Goal: Task Accomplishment & Management: Contribute content

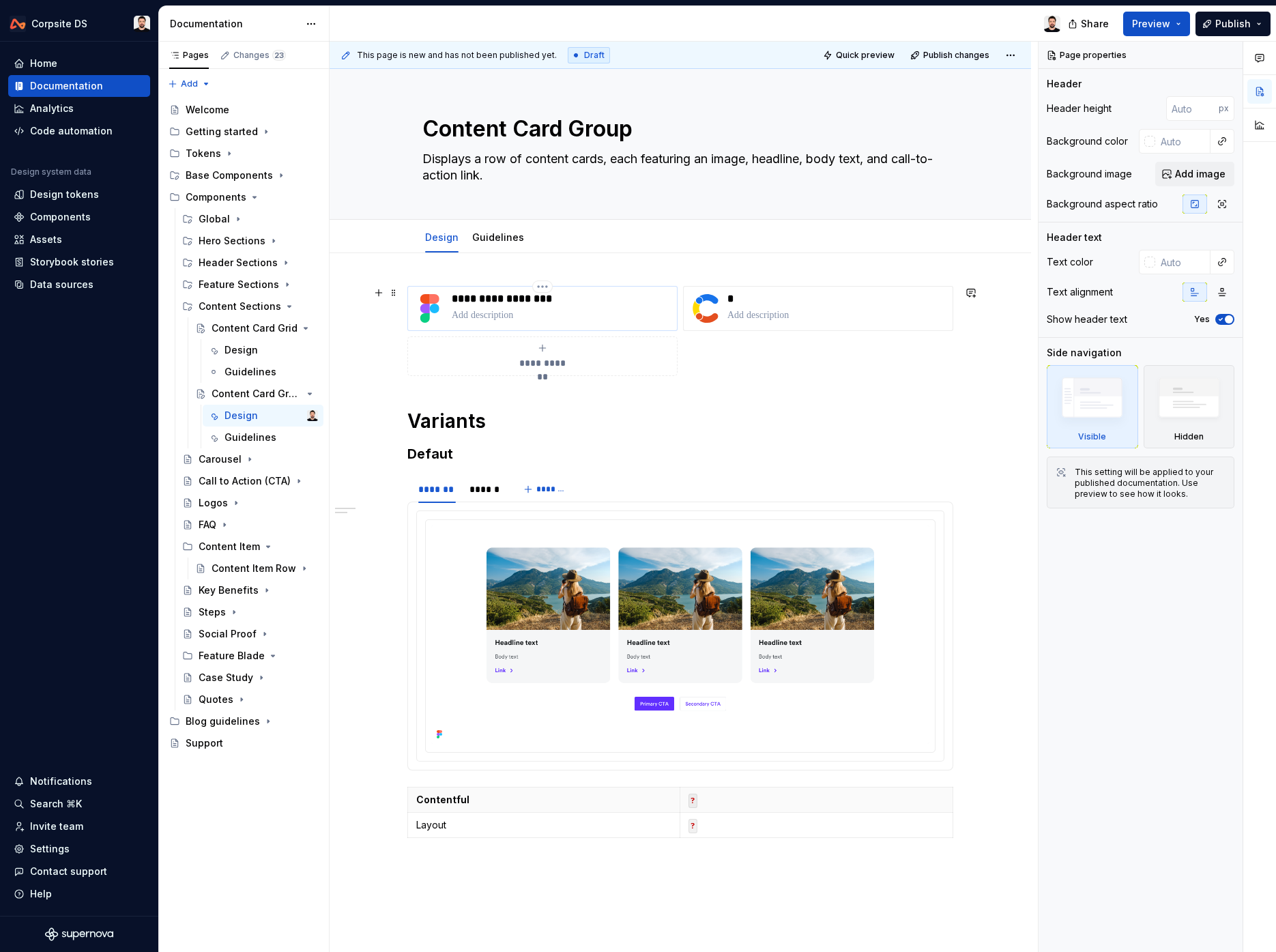
click at [578, 320] on p at bounding box center [562, 315] width 220 height 13
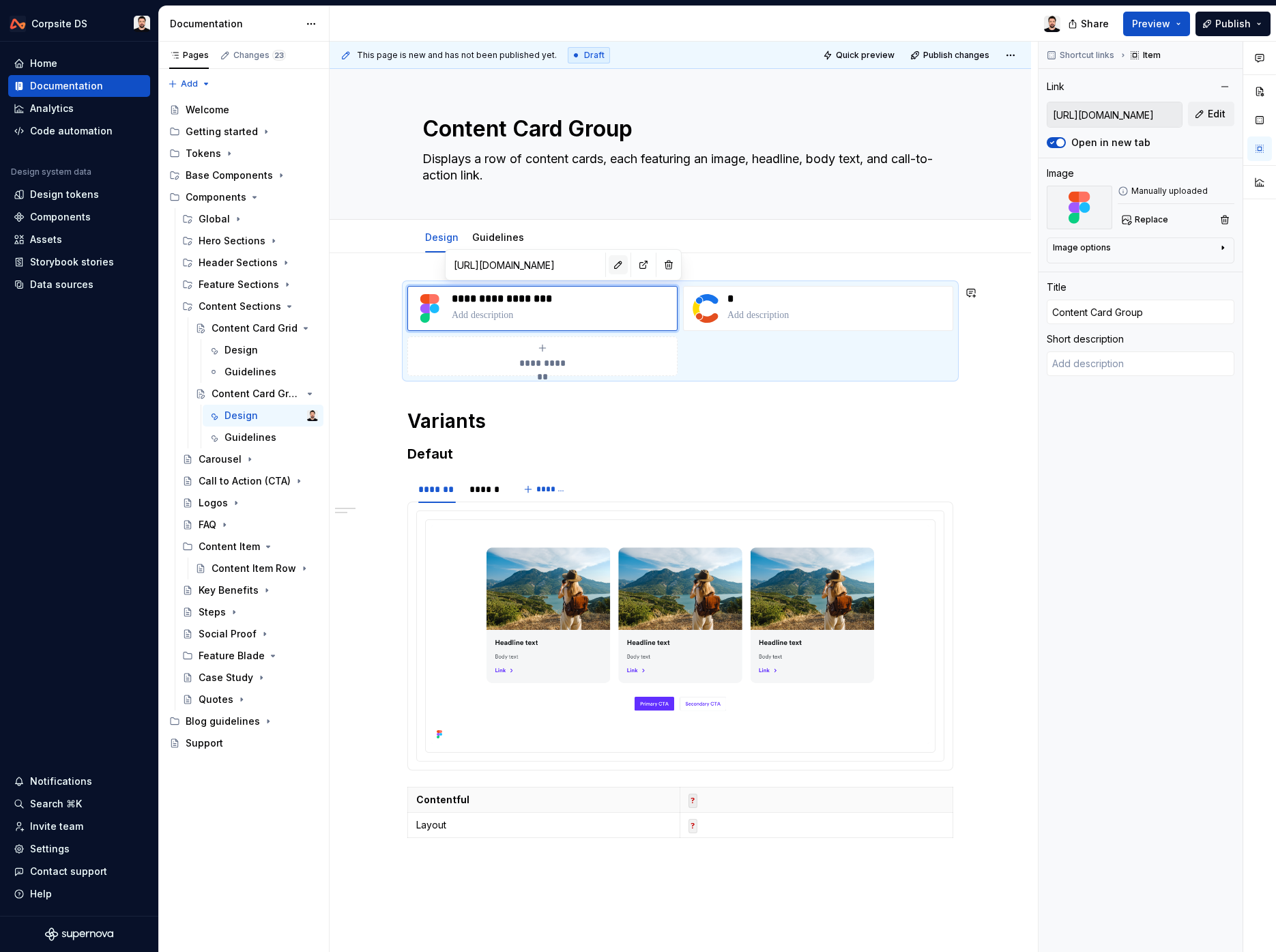
click at [609, 266] on button "button" at bounding box center [618, 265] width 19 height 19
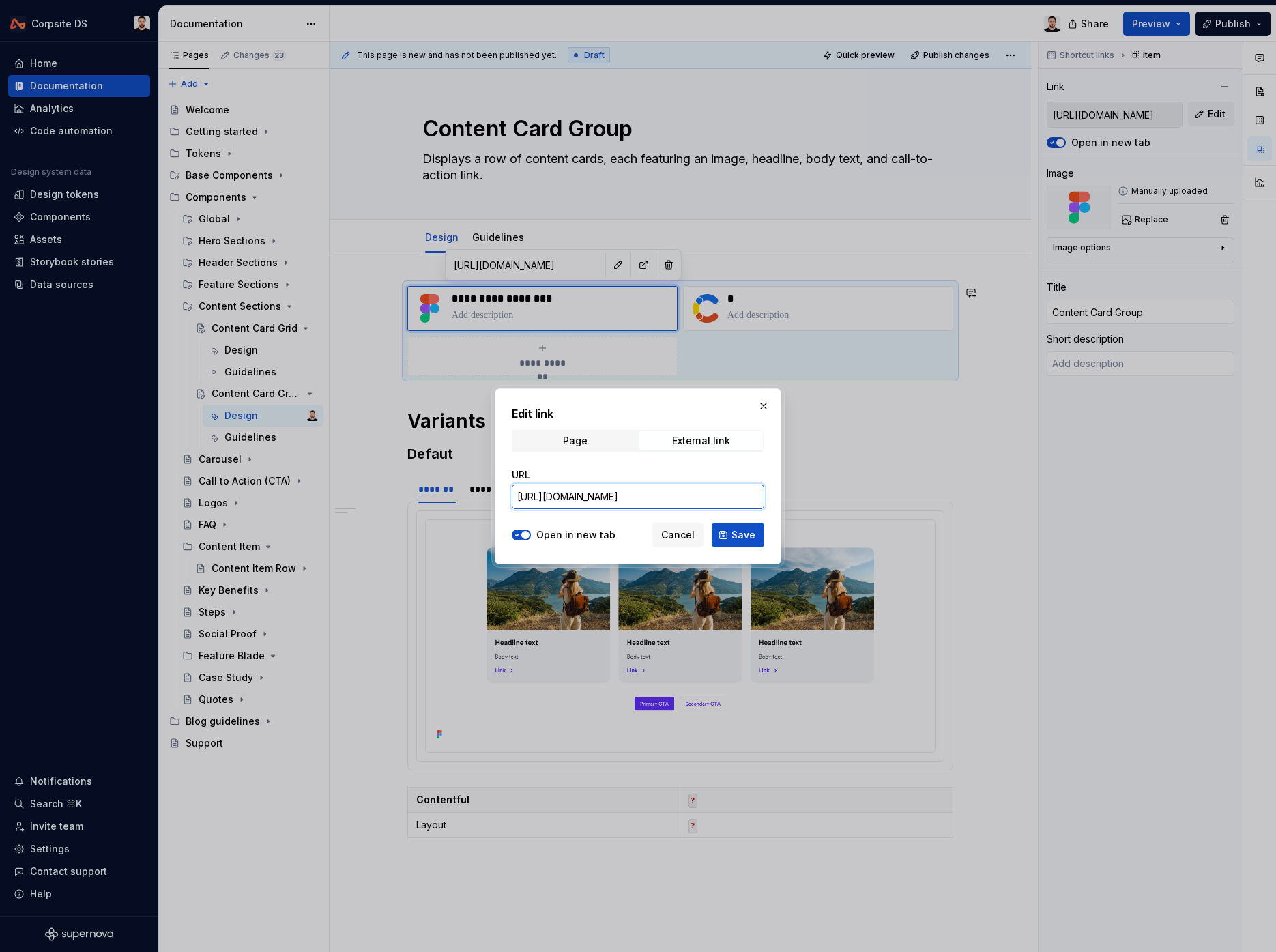
click at [610, 496] on input "[URL][DOMAIN_NAME]" at bounding box center [638, 497] width 253 height 24
click at [739, 528] on span "Save" at bounding box center [743, 534] width 24 height 13
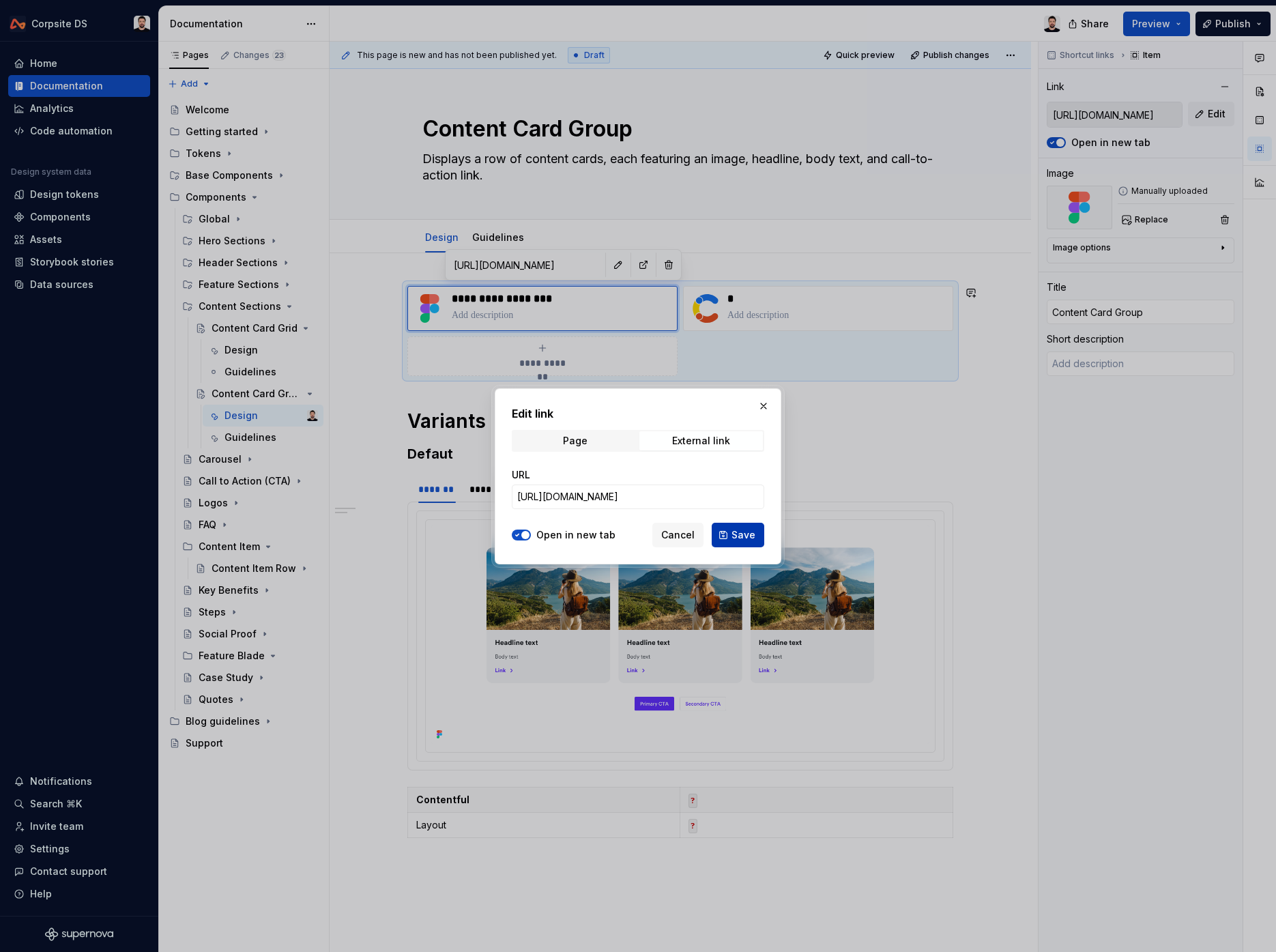
scroll to position [0, 0]
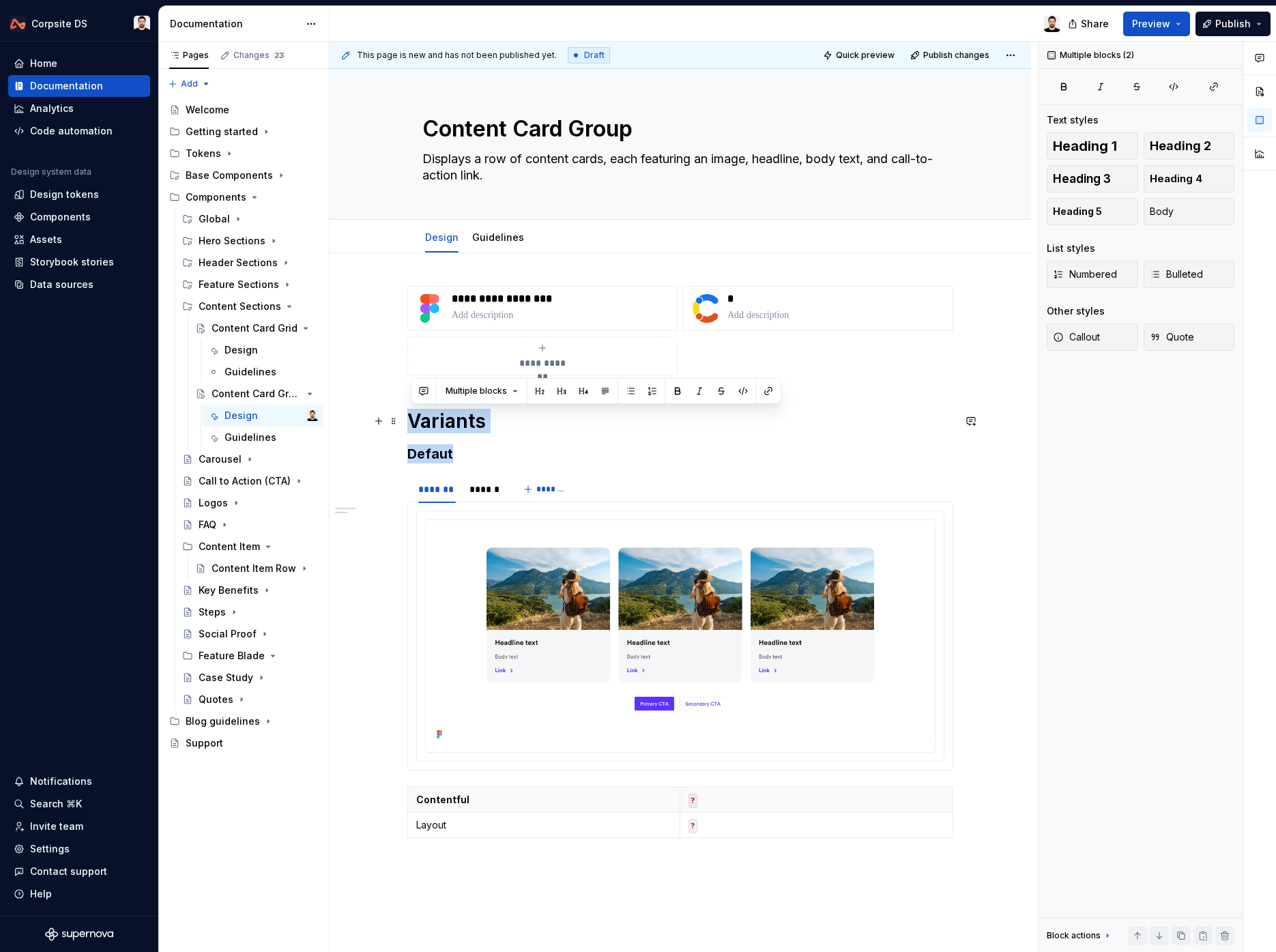
drag, startPoint x: 464, startPoint y: 460, endPoint x: 406, endPoint y: 426, distance: 67.2
click at [406, 426] on div "**********" at bounding box center [680, 699] width 702 height 893
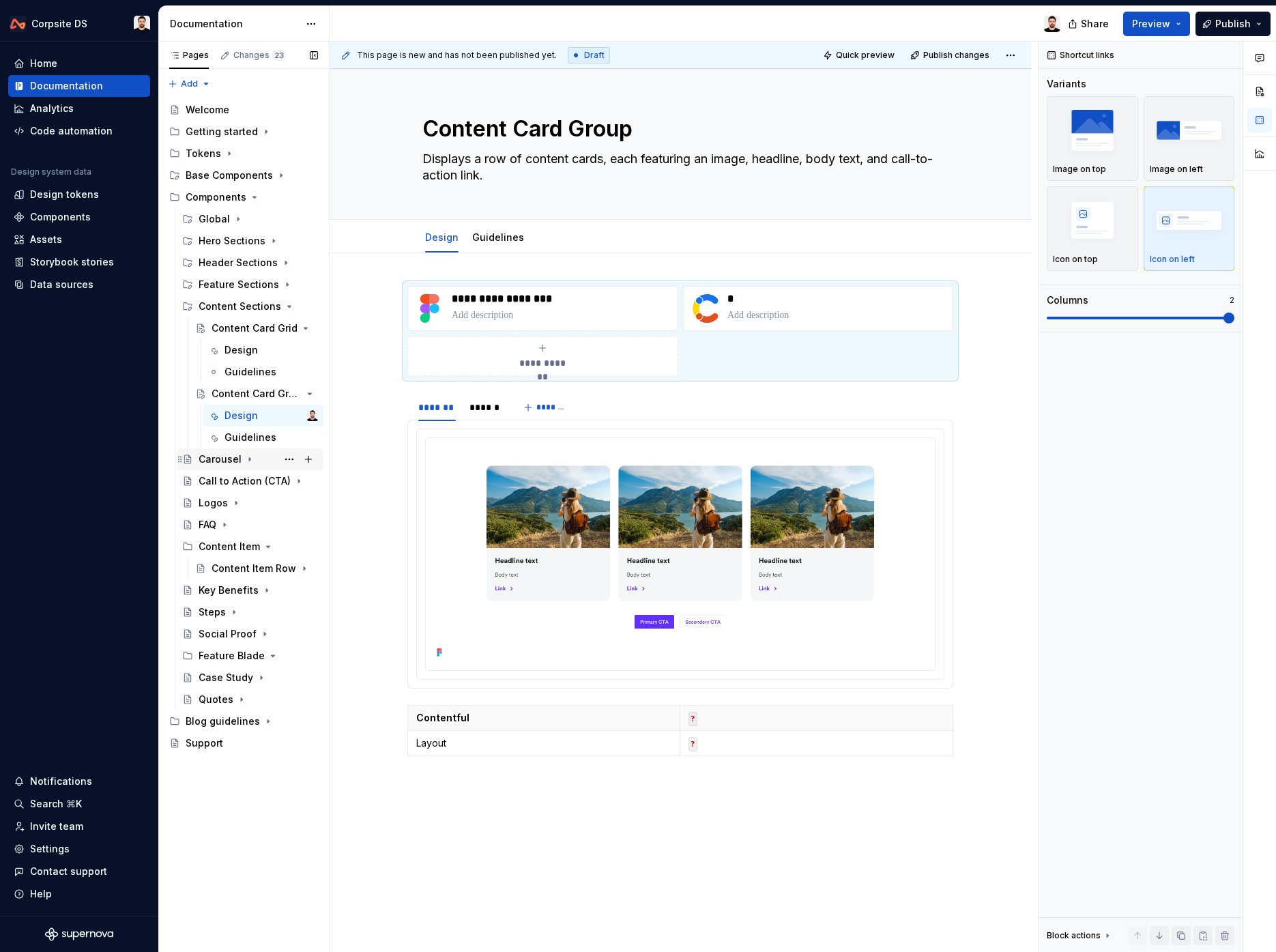
click at [247, 458] on icon "Page tree" at bounding box center [250, 459] width 11 height 11
click at [263, 458] on icon "Page tree" at bounding box center [263, 459] width 11 height 11
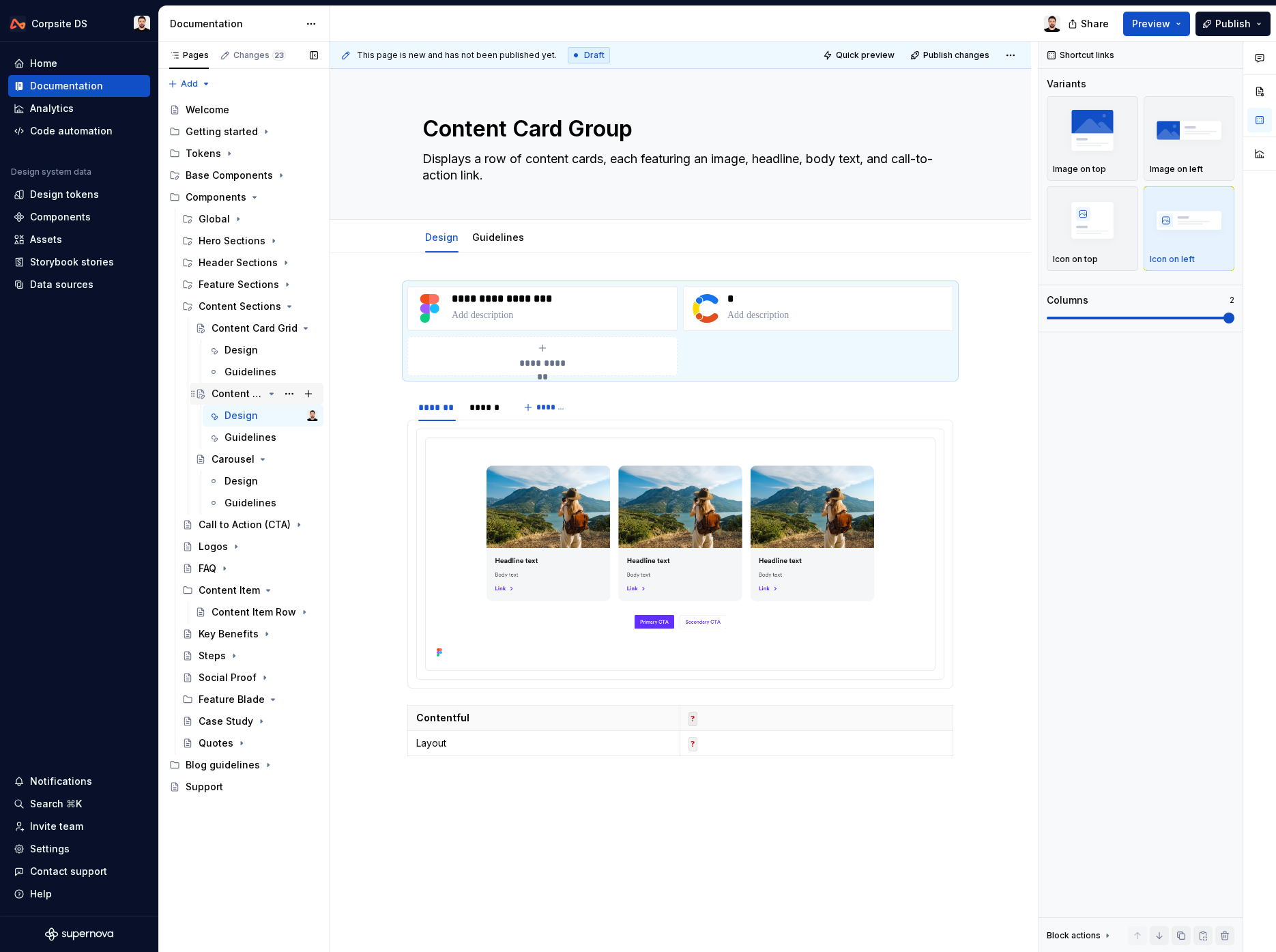
click at [271, 393] on icon "Page tree" at bounding box center [272, 394] width 4 height 2
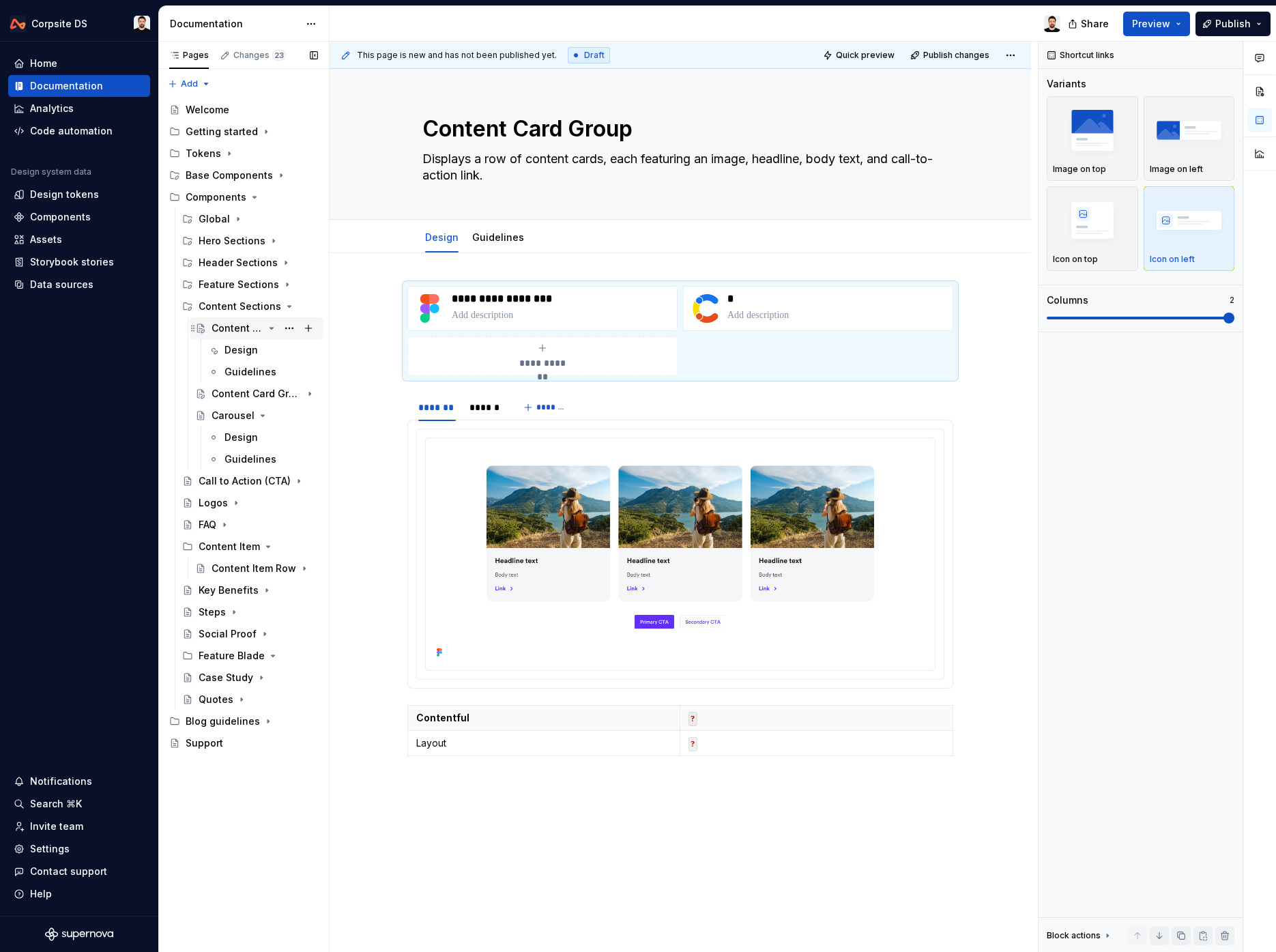
click at [271, 328] on icon "Page tree" at bounding box center [272, 328] width 4 height 2
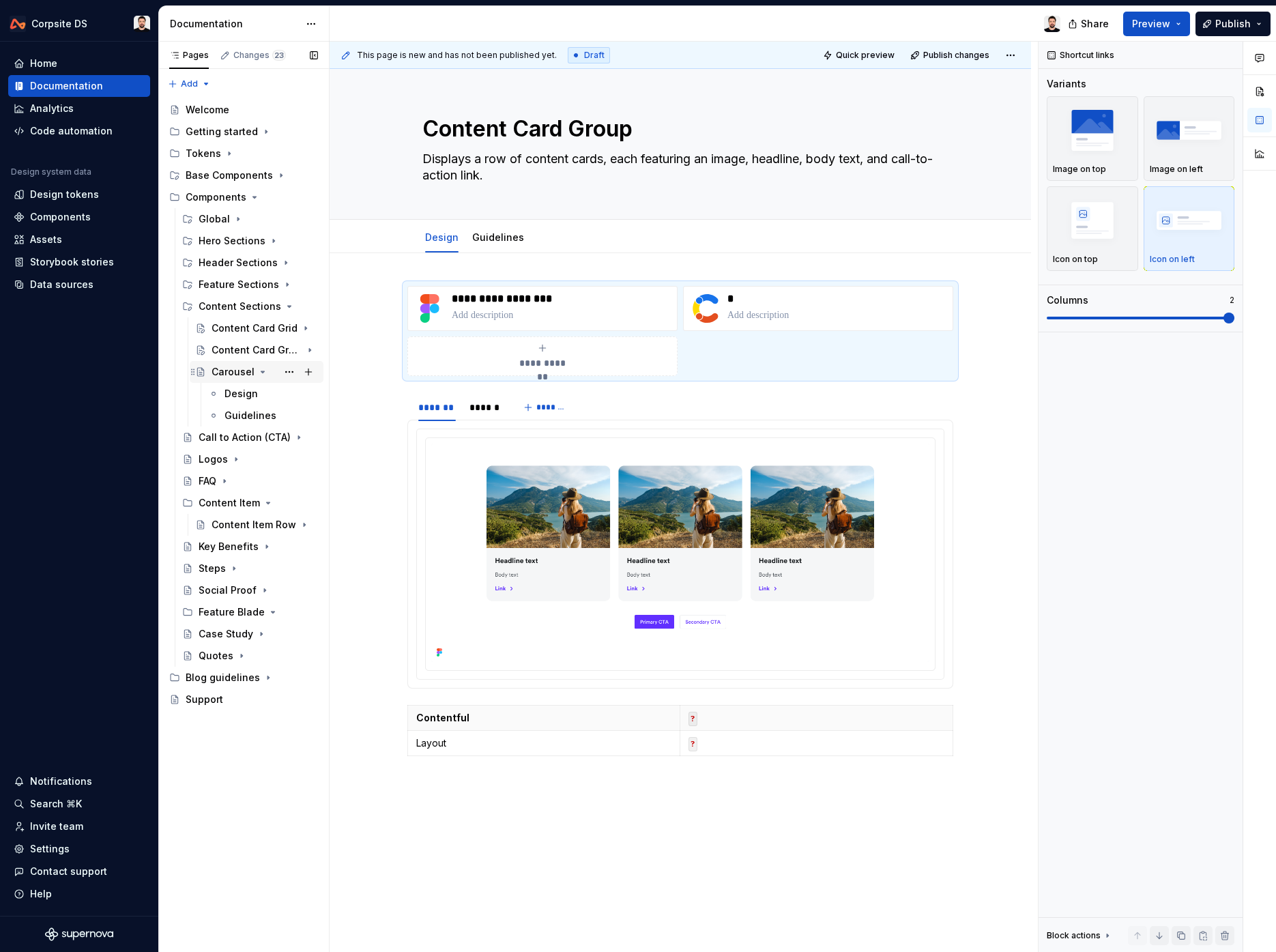
click at [244, 376] on div "Carousel" at bounding box center [233, 372] width 43 height 13
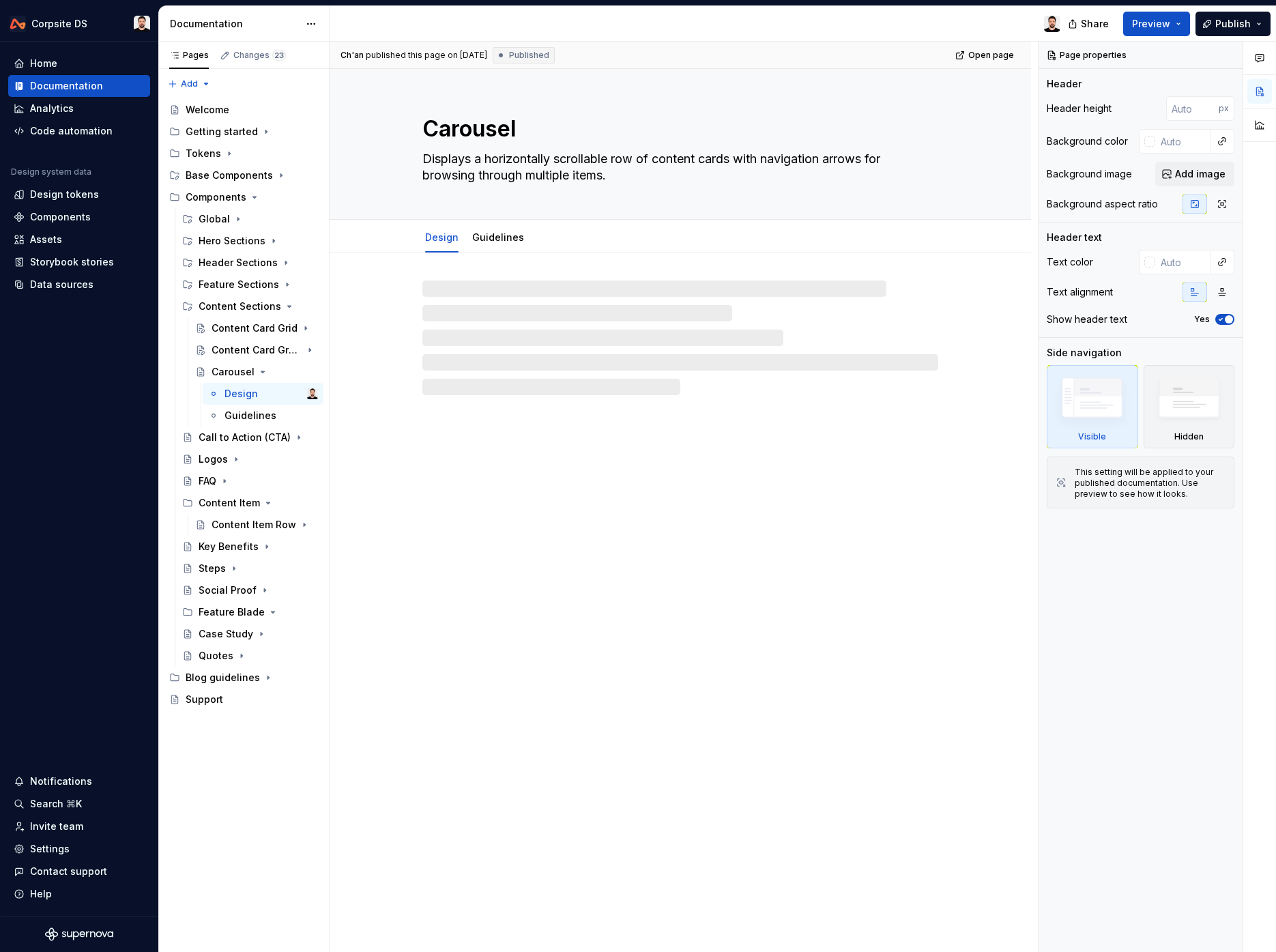
click at [508, 139] on textarea "Carousel" at bounding box center [677, 129] width 516 height 32
click at [508, 137] on textarea "Carousel" at bounding box center [677, 129] width 516 height 32
click at [508, 134] on textarea "Carousel" at bounding box center [677, 129] width 516 height 32
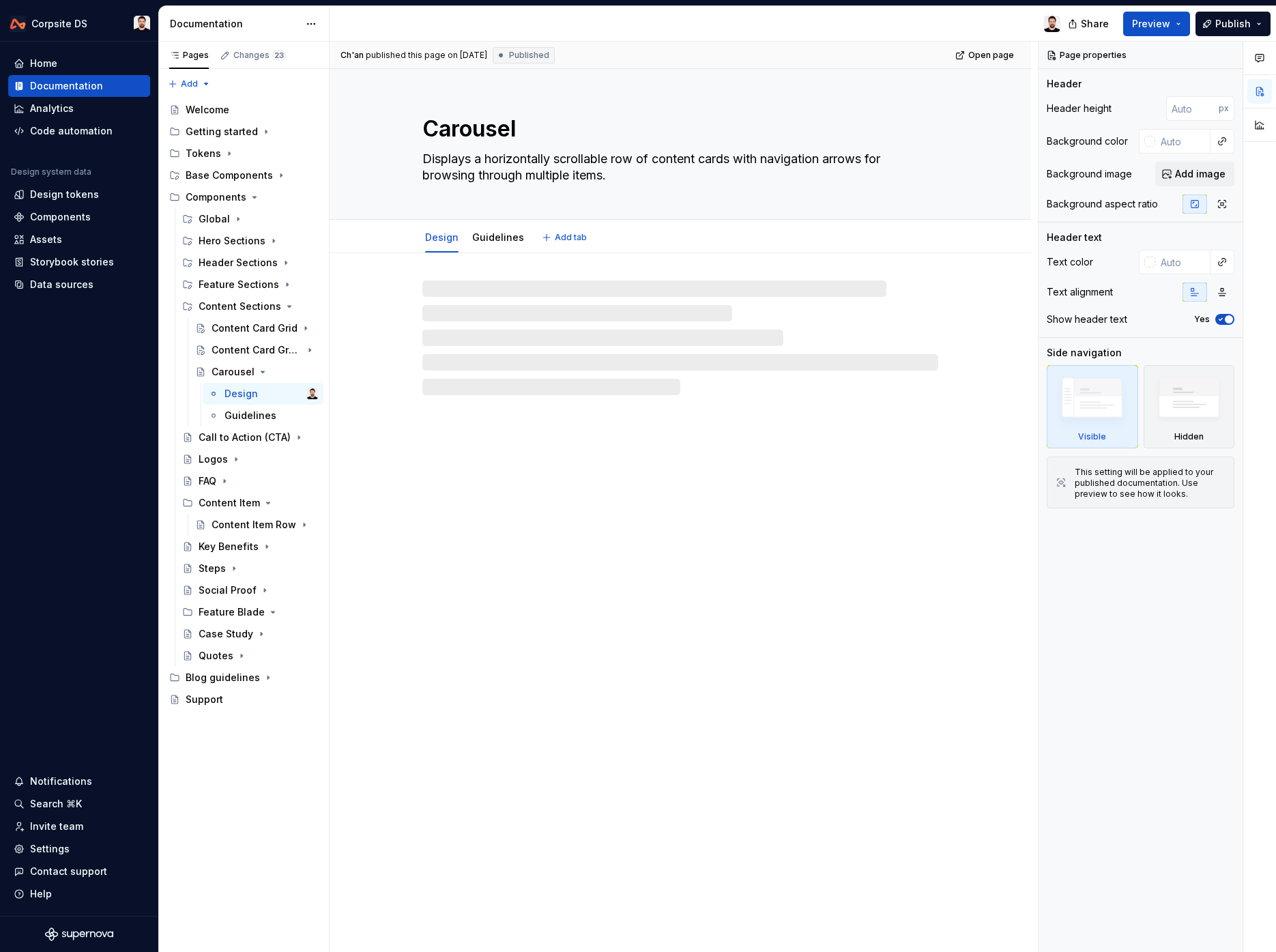
type textarea "*"
paste textarea "Content"
type textarea "Content Carousel"
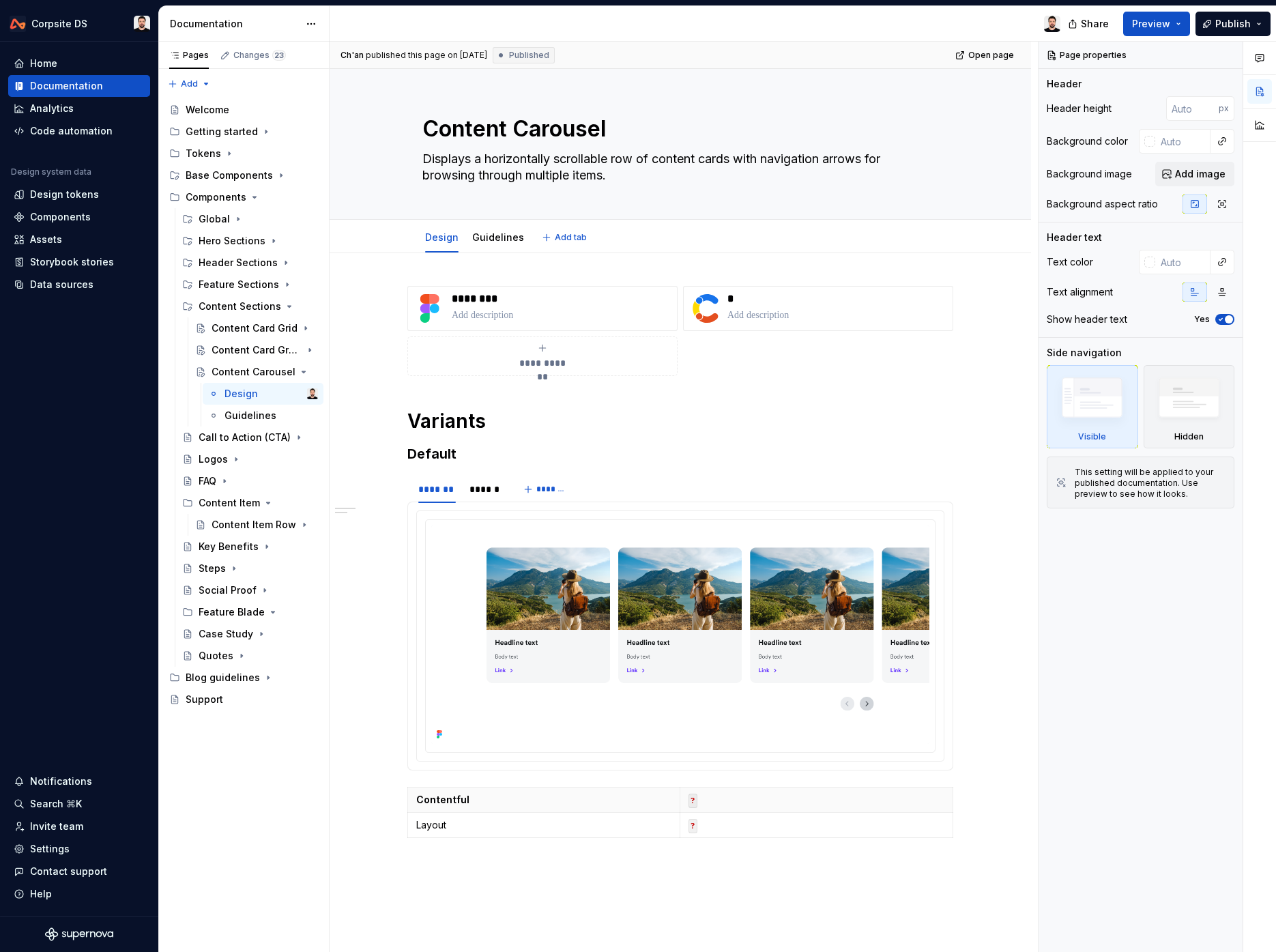
type textarea "*"
type textarea "Content Carousel"
click at [484, 301] on p "********" at bounding box center [562, 299] width 220 height 13
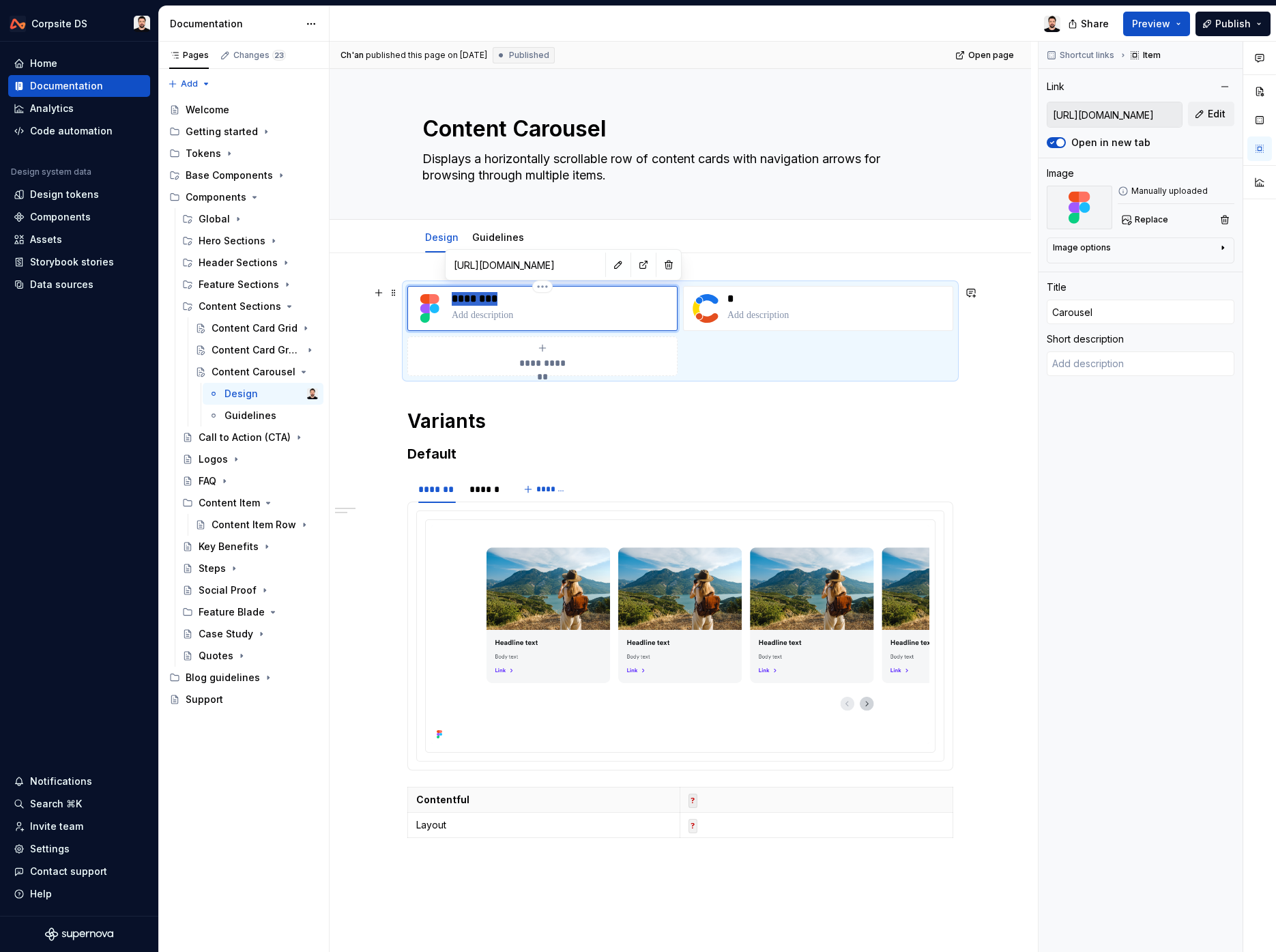
type textarea "*"
type input "Content Carousel"
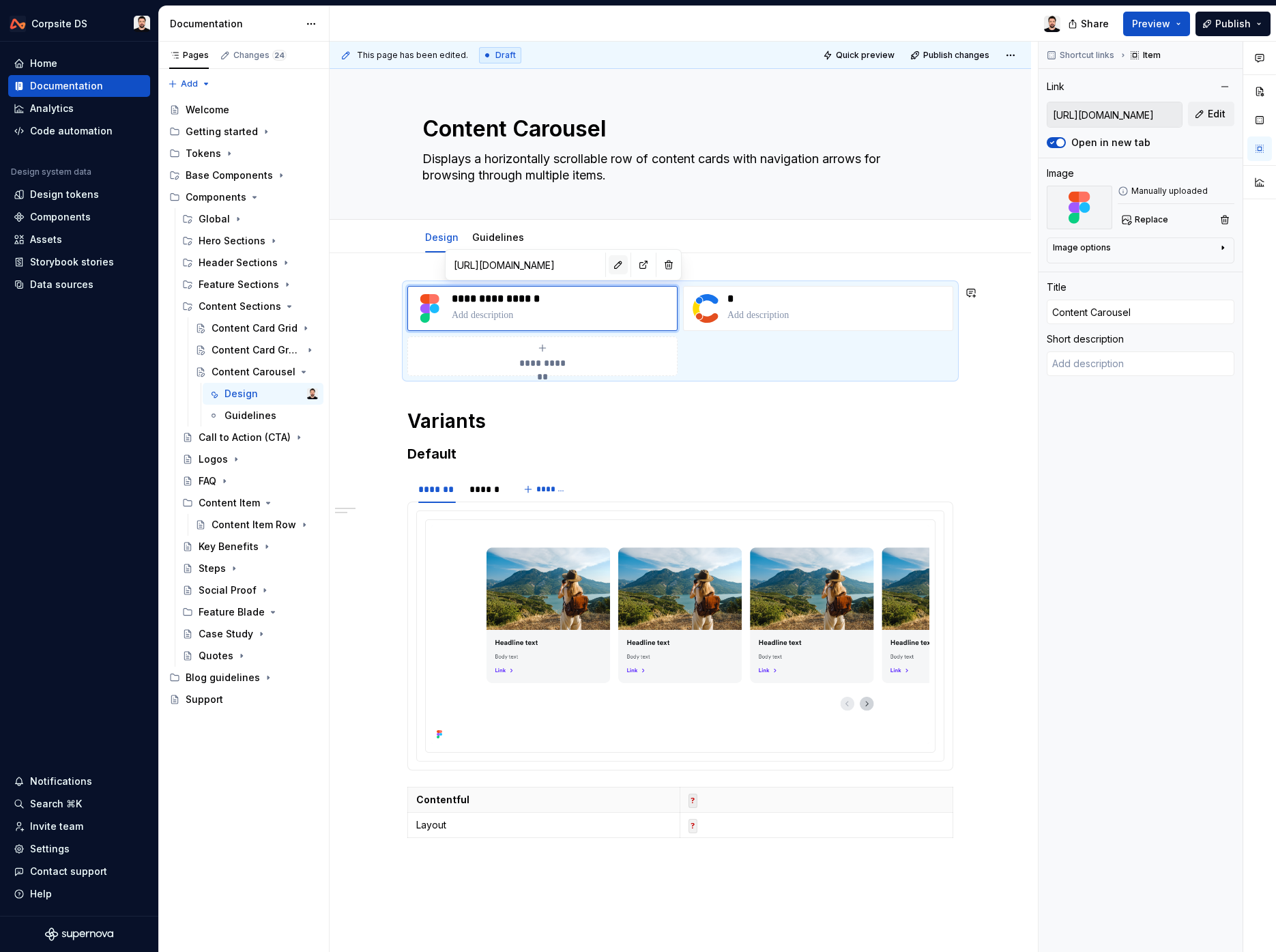
click at [609, 263] on button "button" at bounding box center [618, 265] width 19 height 19
type textarea "*"
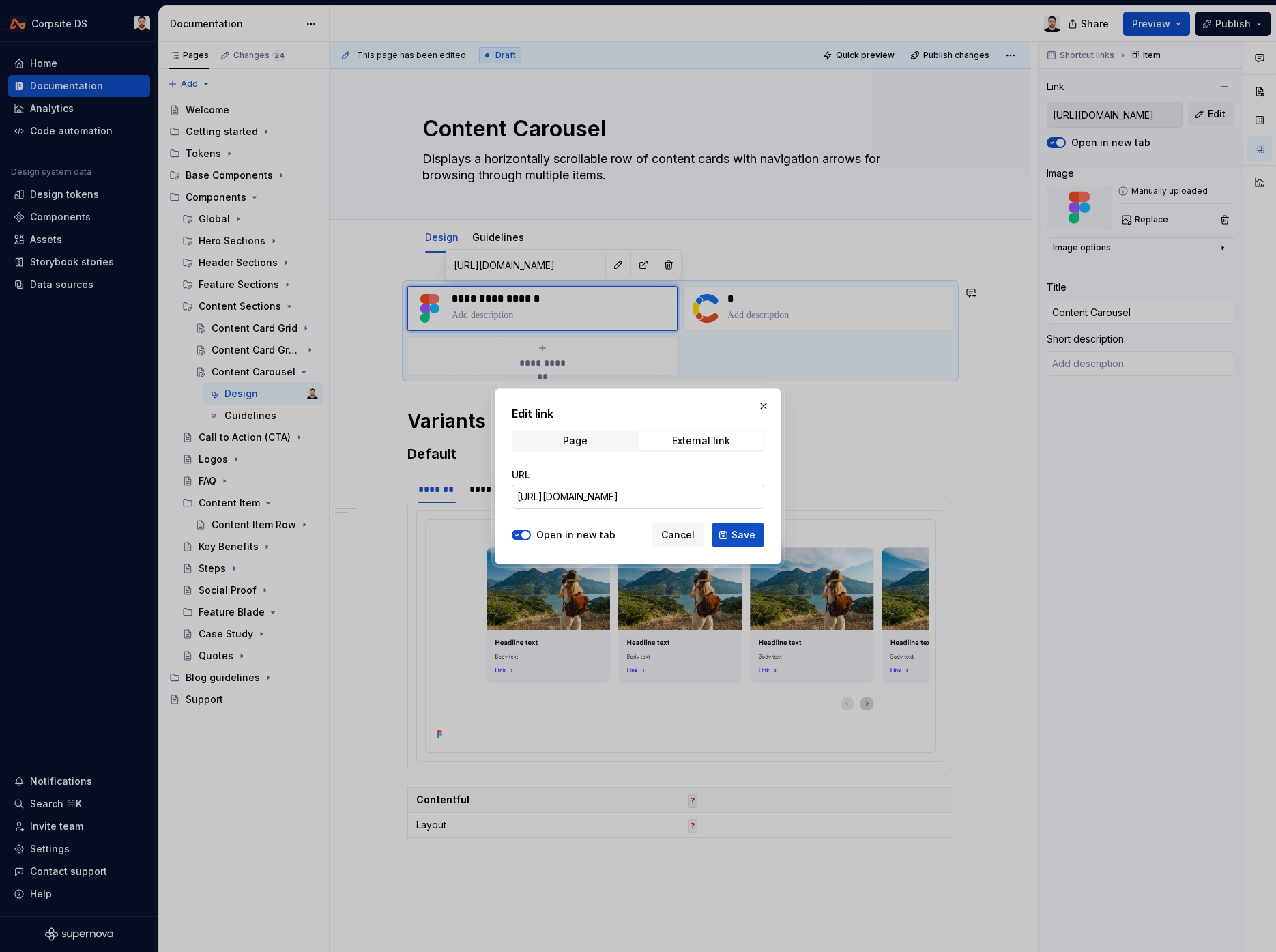
click at [580, 485] on input "[URL][DOMAIN_NAME]" at bounding box center [638, 497] width 253 height 24
paste input "99&t=HVw9AKn8Bg4D3VMc"
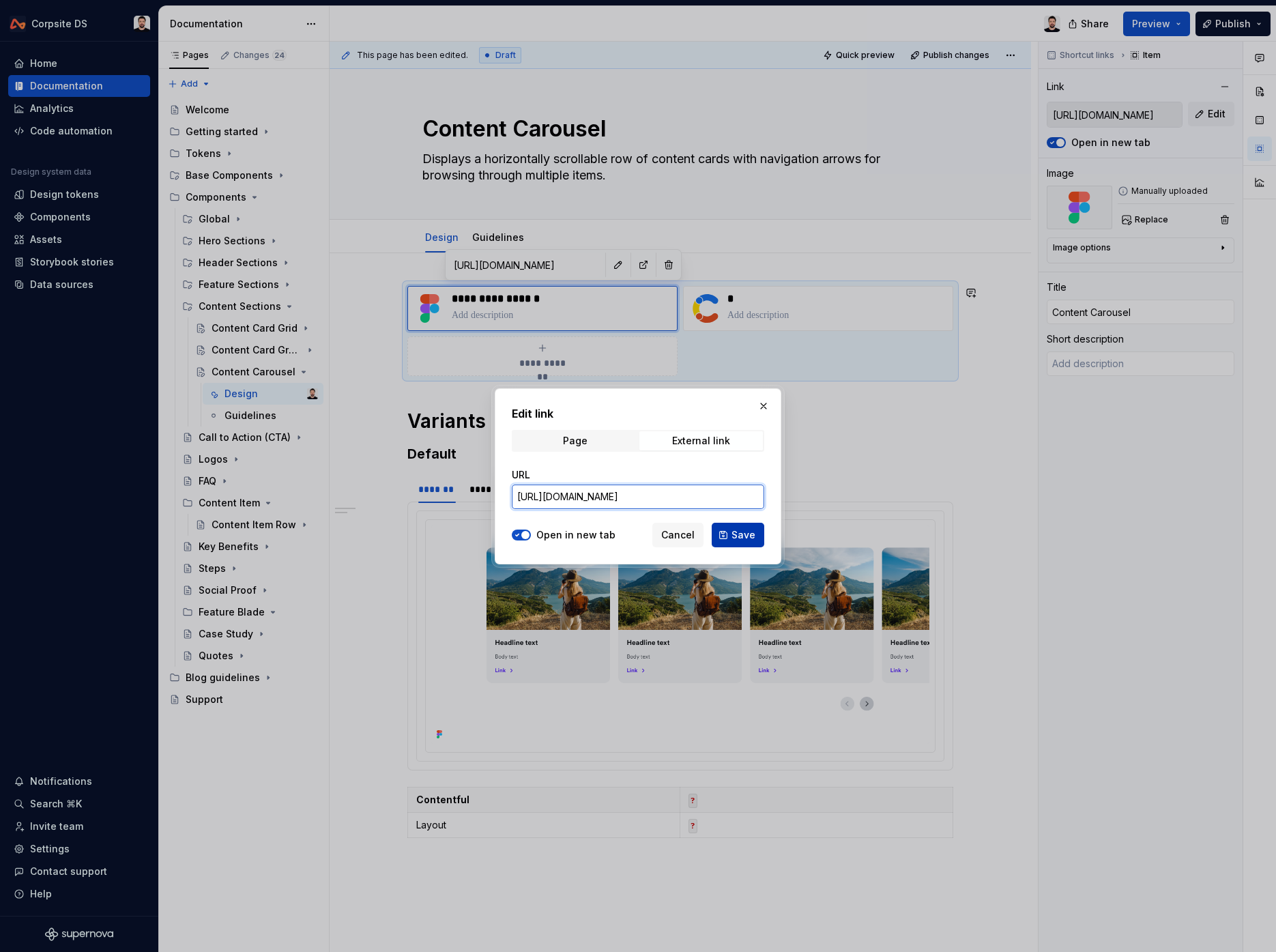
type input "[URL][DOMAIN_NAME]"
click at [746, 530] on span "Save" at bounding box center [743, 534] width 24 height 13
type textarea "*"
type input "[URL][DOMAIN_NAME]"
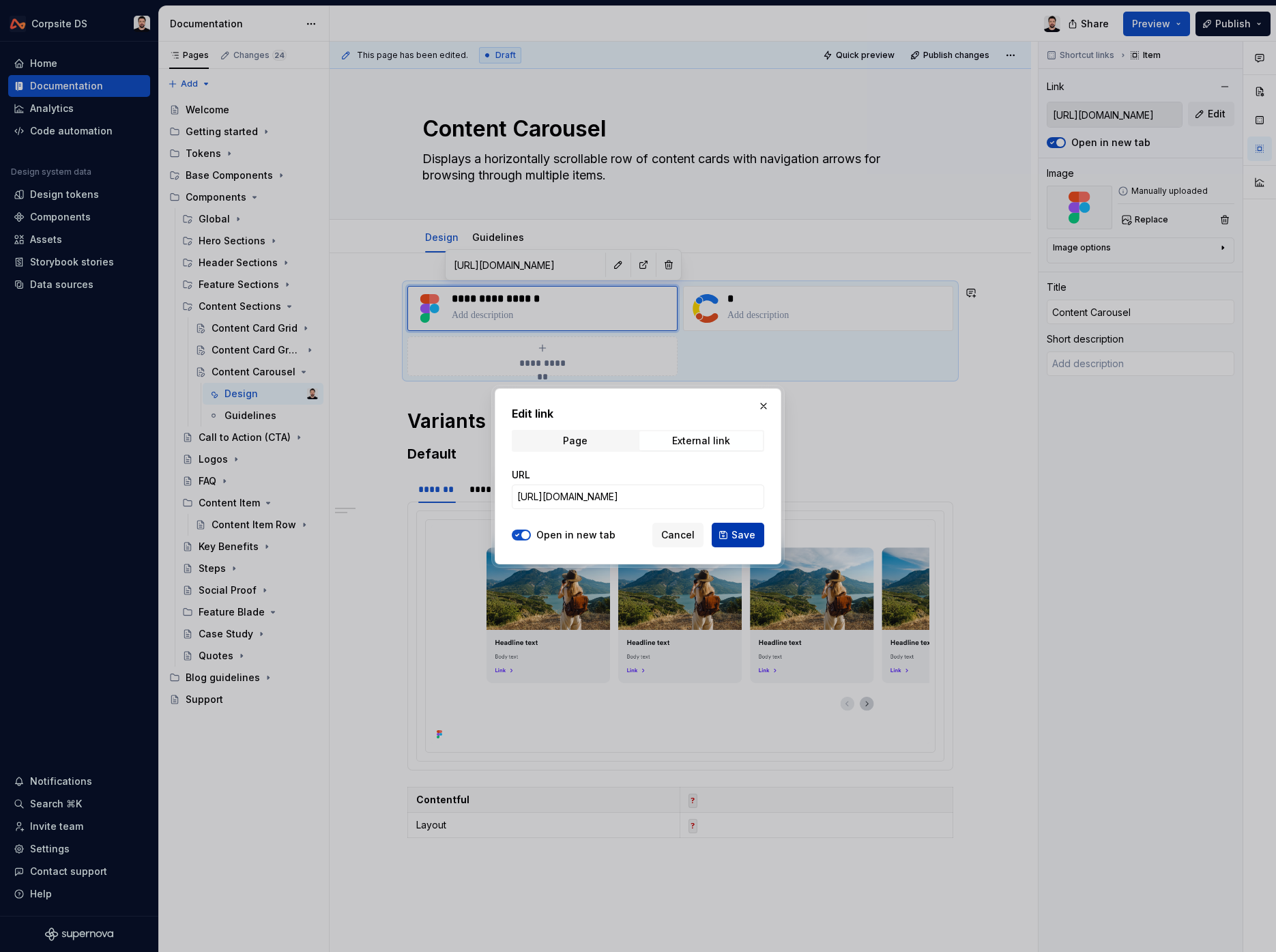
type input "[URL][DOMAIN_NAME]"
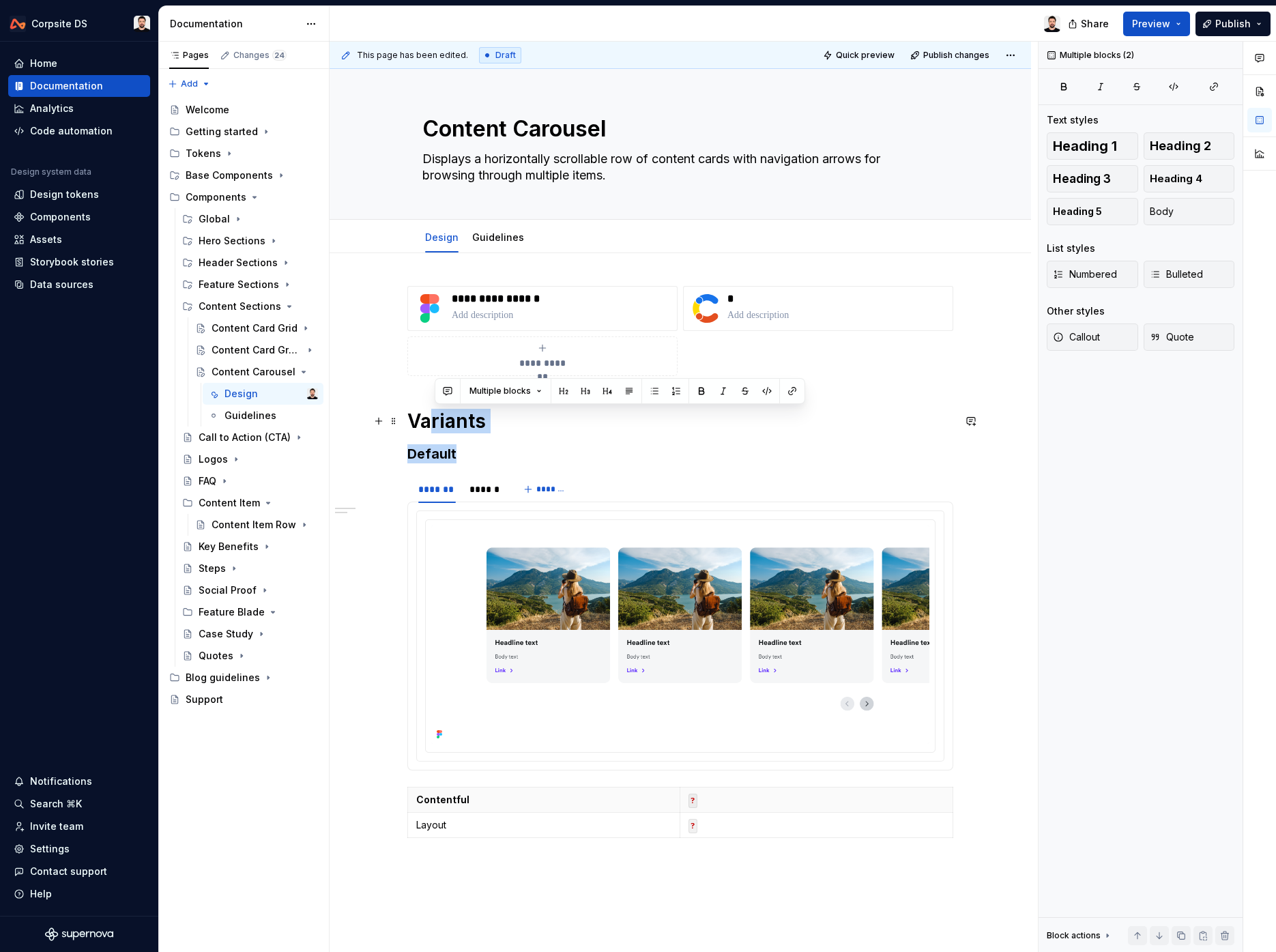
drag, startPoint x: 466, startPoint y: 457, endPoint x: 433, endPoint y: 419, distance: 50.3
click at [433, 419] on div "**********" at bounding box center [680, 565] width 546 height 558
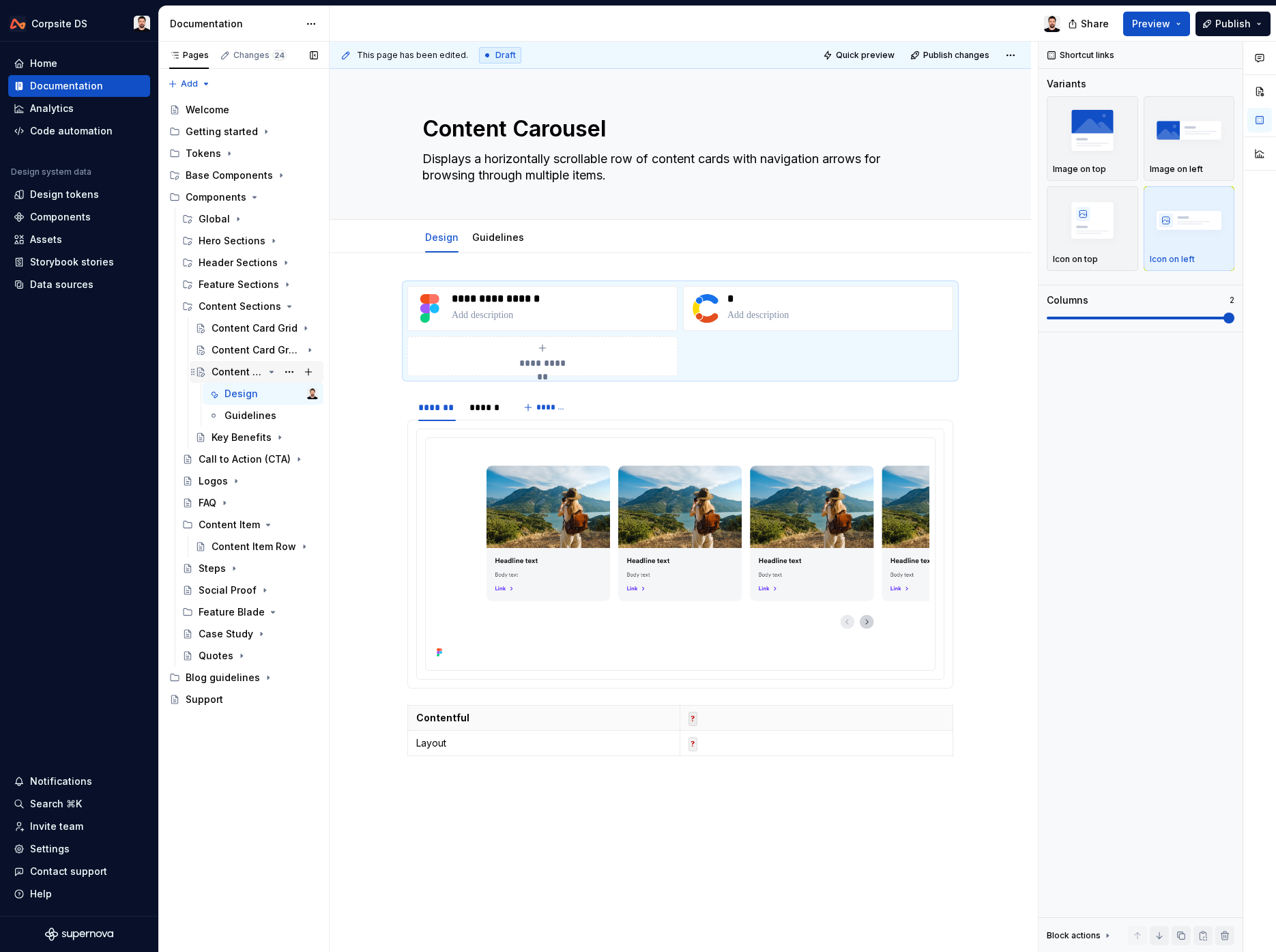
click at [274, 373] on icon "Page tree" at bounding box center [272, 372] width 11 height 11
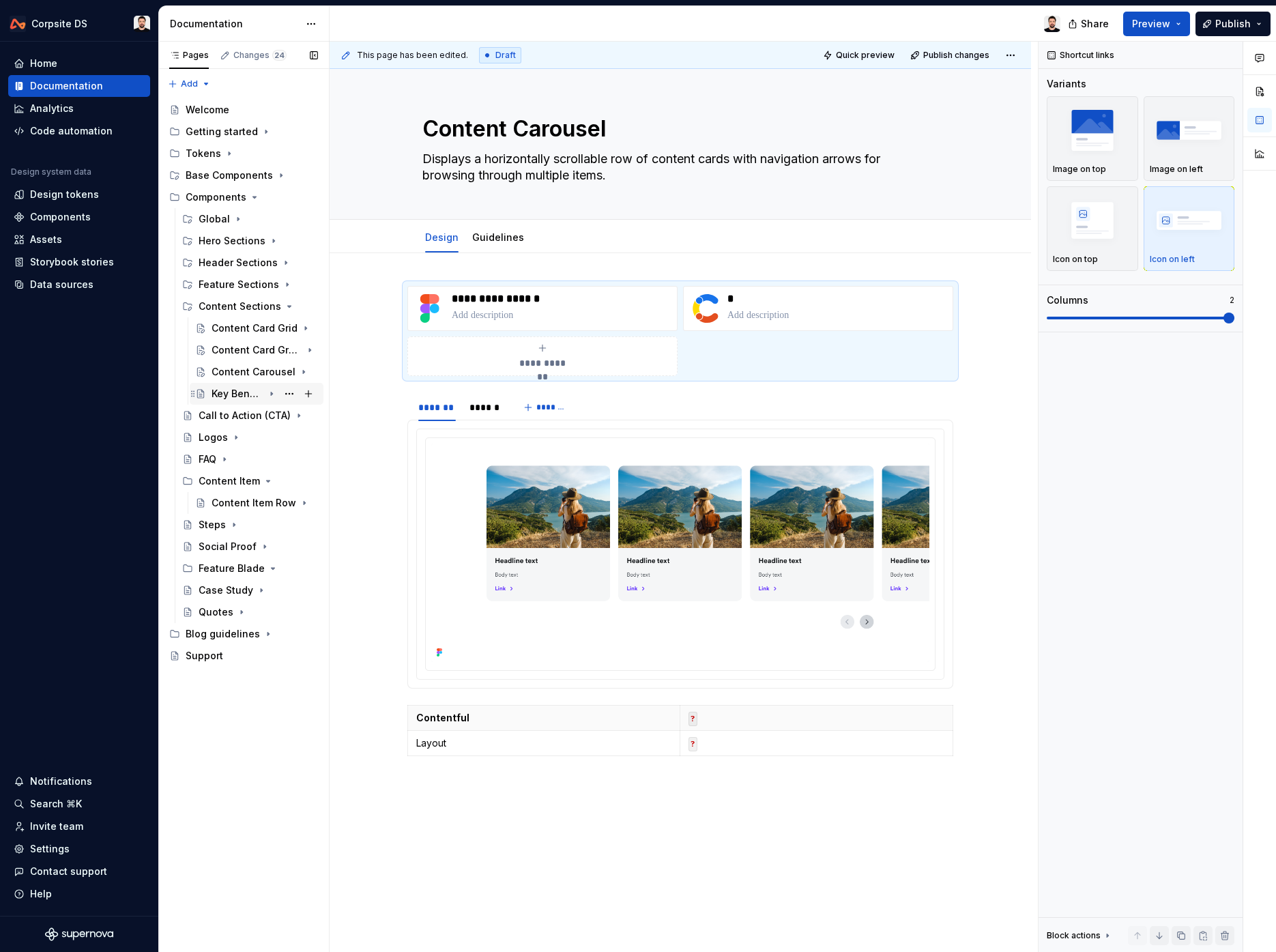
click at [238, 394] on div "Key Benefits" at bounding box center [238, 393] width 52 height 13
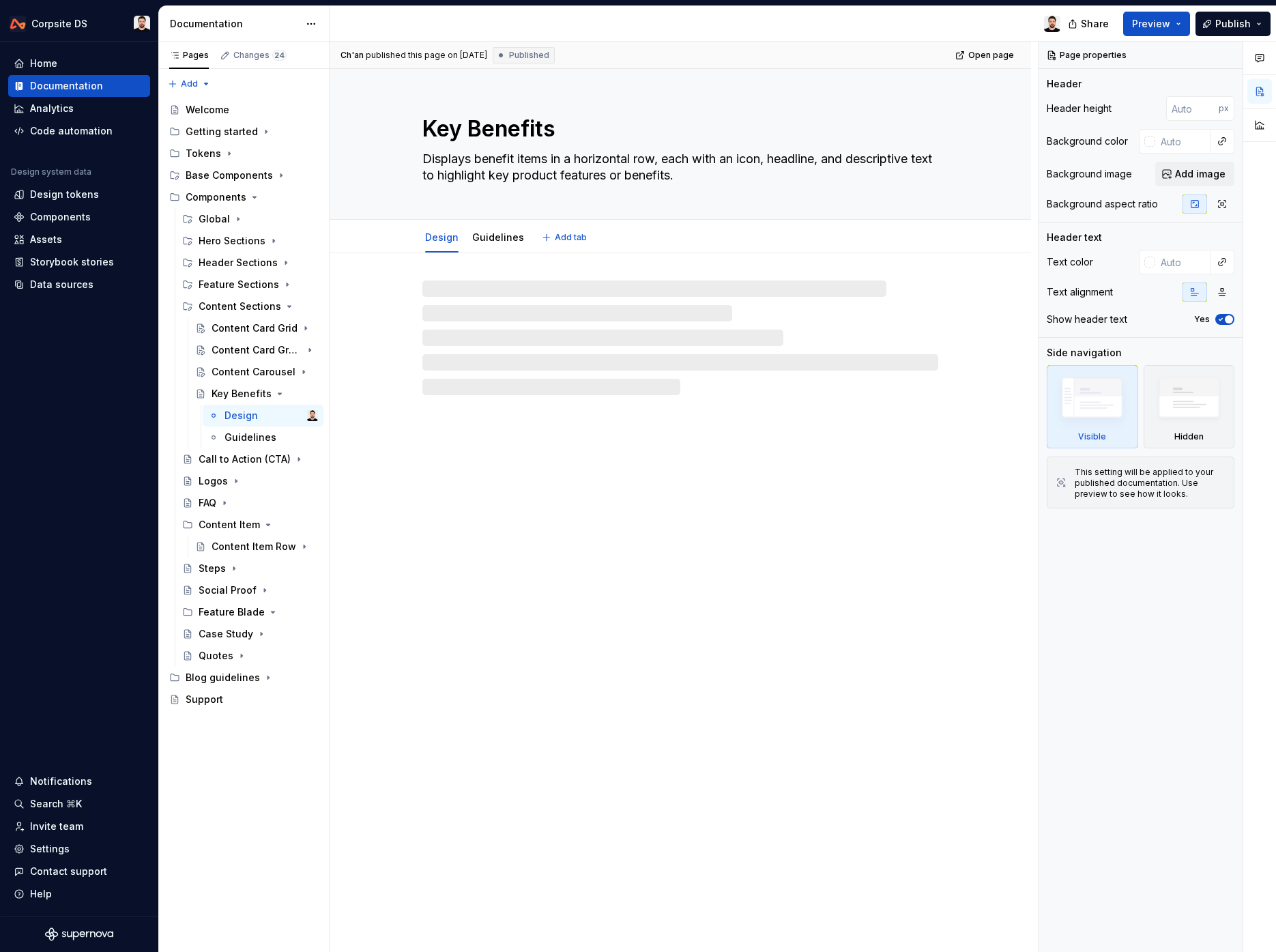
click at [518, 137] on textarea "Key Benefits" at bounding box center [677, 129] width 516 height 32
click at [517, 131] on textarea "Key Benefits" at bounding box center [677, 129] width 516 height 32
click at [541, 131] on textarea "Key Benefits" at bounding box center [677, 129] width 516 height 32
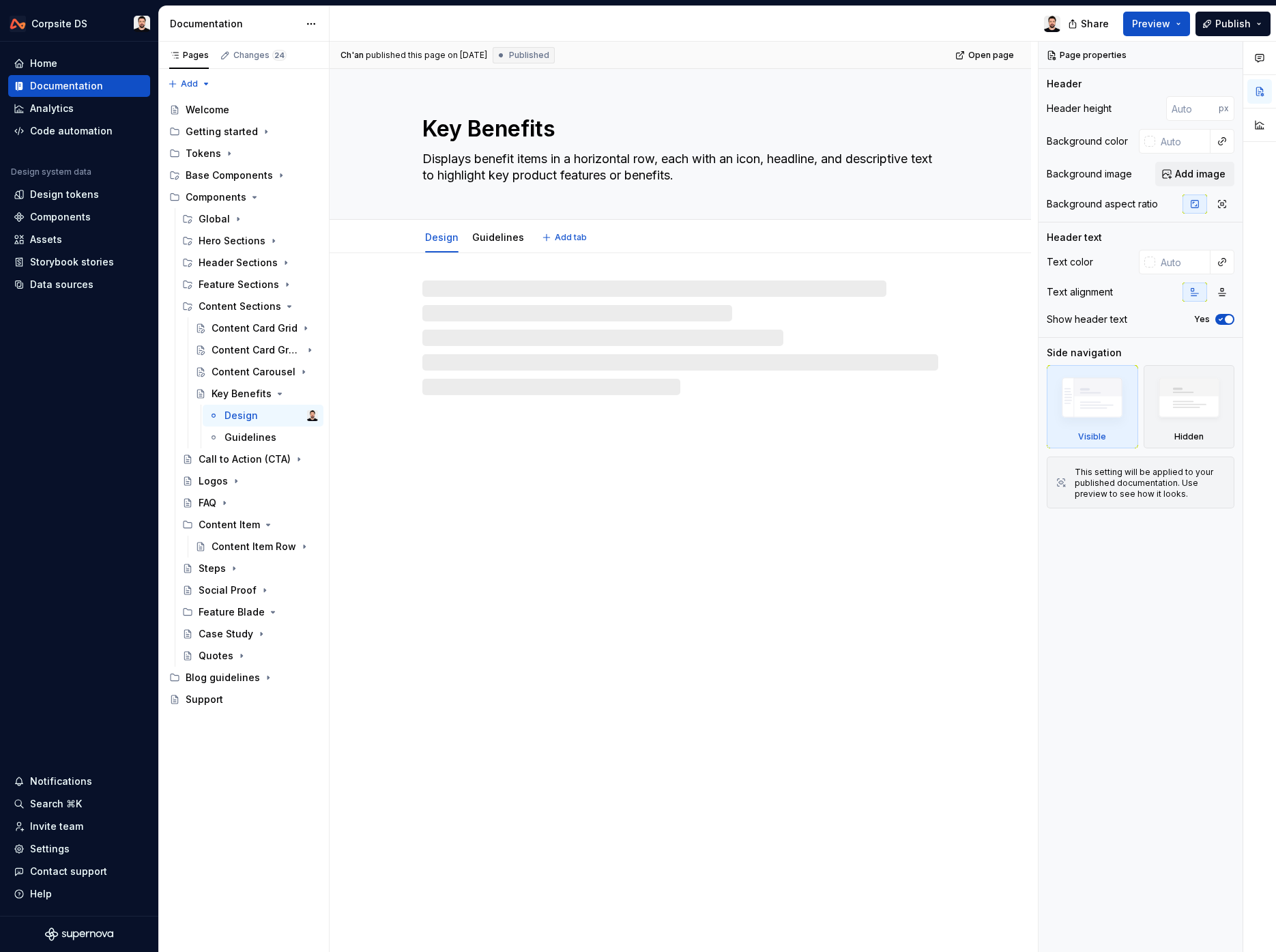
click at [565, 131] on textarea "Key Benefits" at bounding box center [677, 129] width 516 height 32
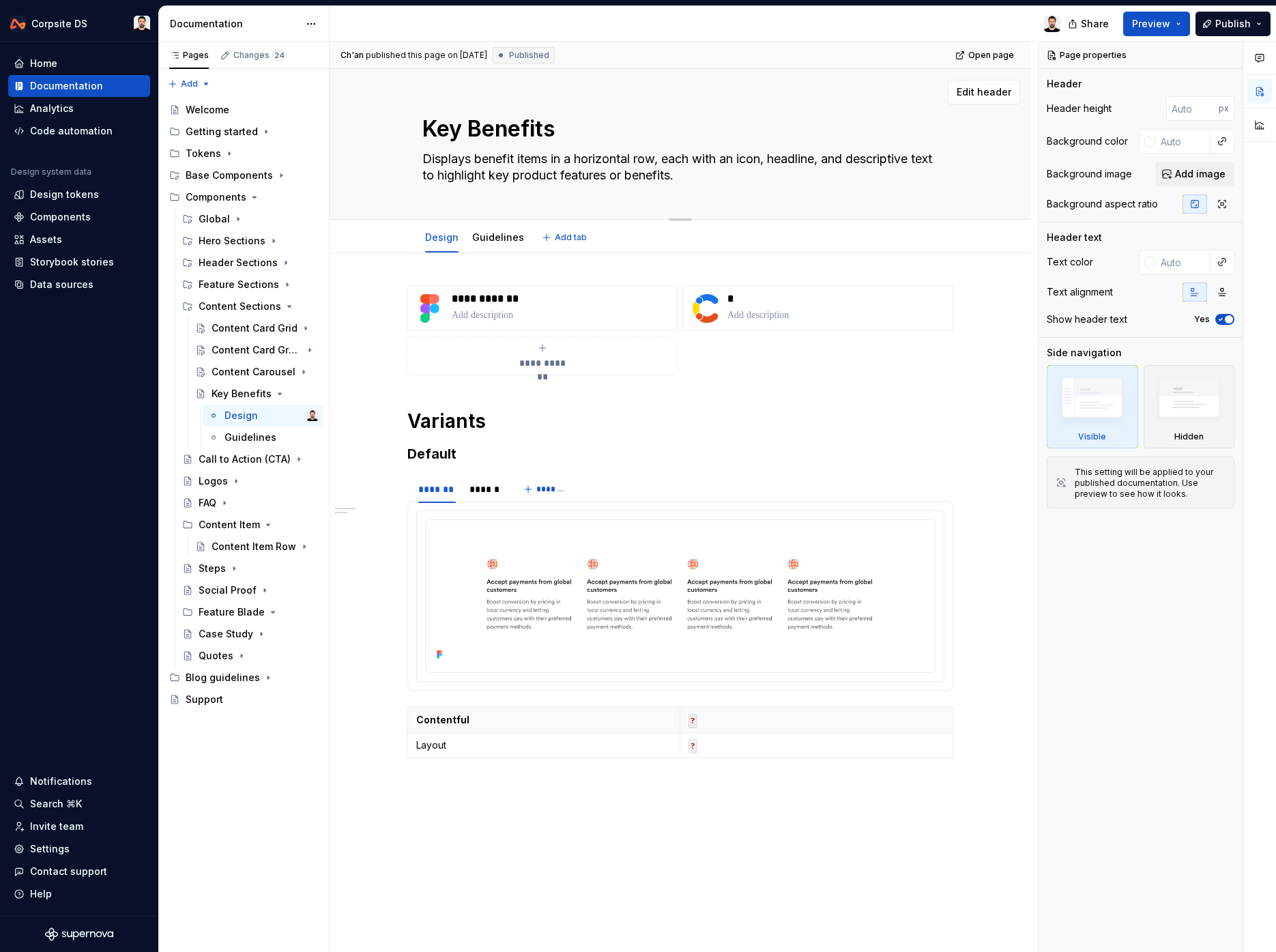
click at [504, 134] on textarea "Key Benefits" at bounding box center [677, 129] width 516 height 32
paste textarea "Content"
type textarea "*"
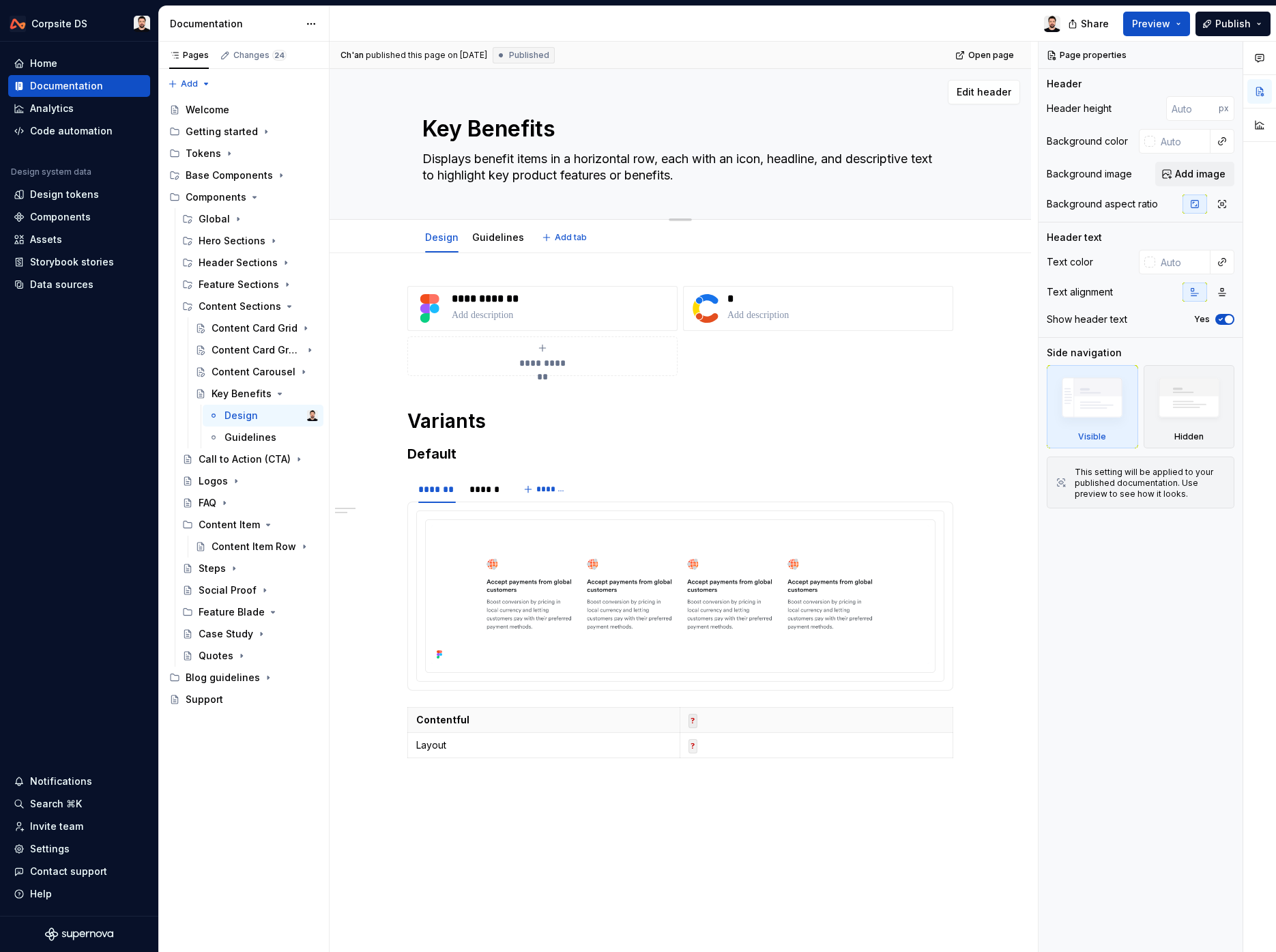
type textarea "Content Key Benefits"
type textarea "*"
type textarea "Content Key Benefits"
click at [488, 294] on p "**********" at bounding box center [562, 299] width 220 height 13
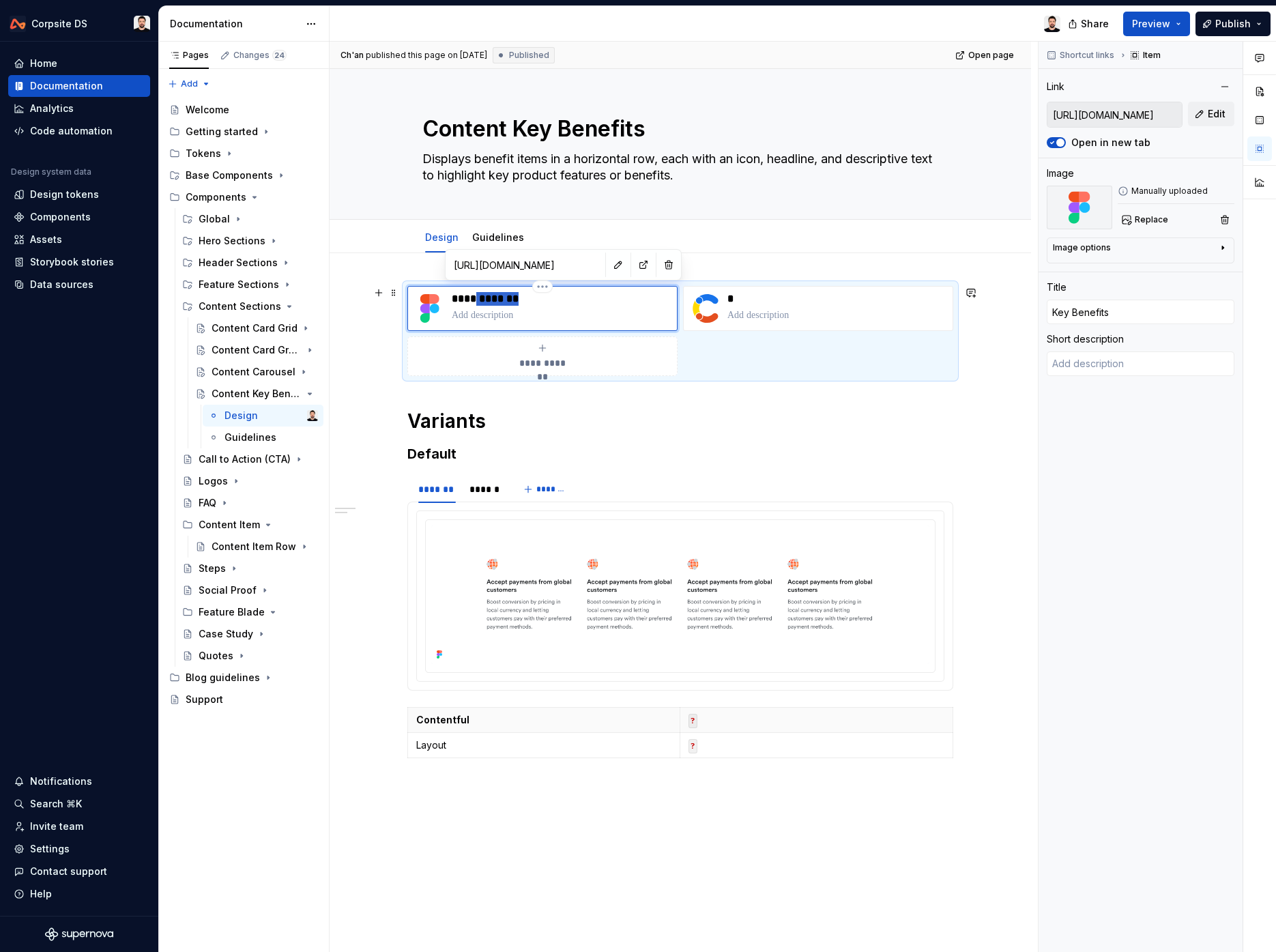
click at [488, 294] on p "**********" at bounding box center [562, 299] width 220 height 13
type textarea "*"
type input "Content Key Benefits"
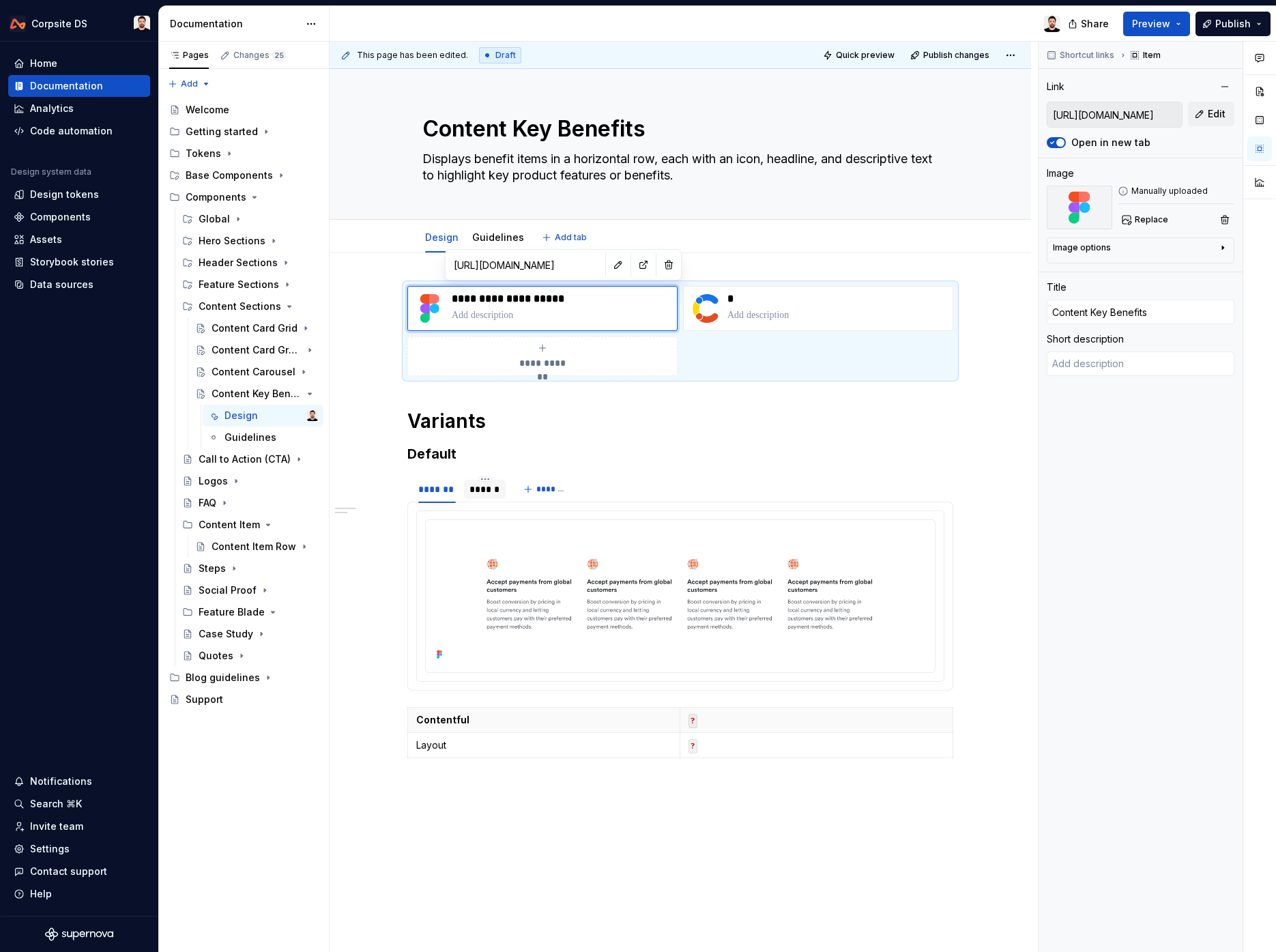
type textarea "*"
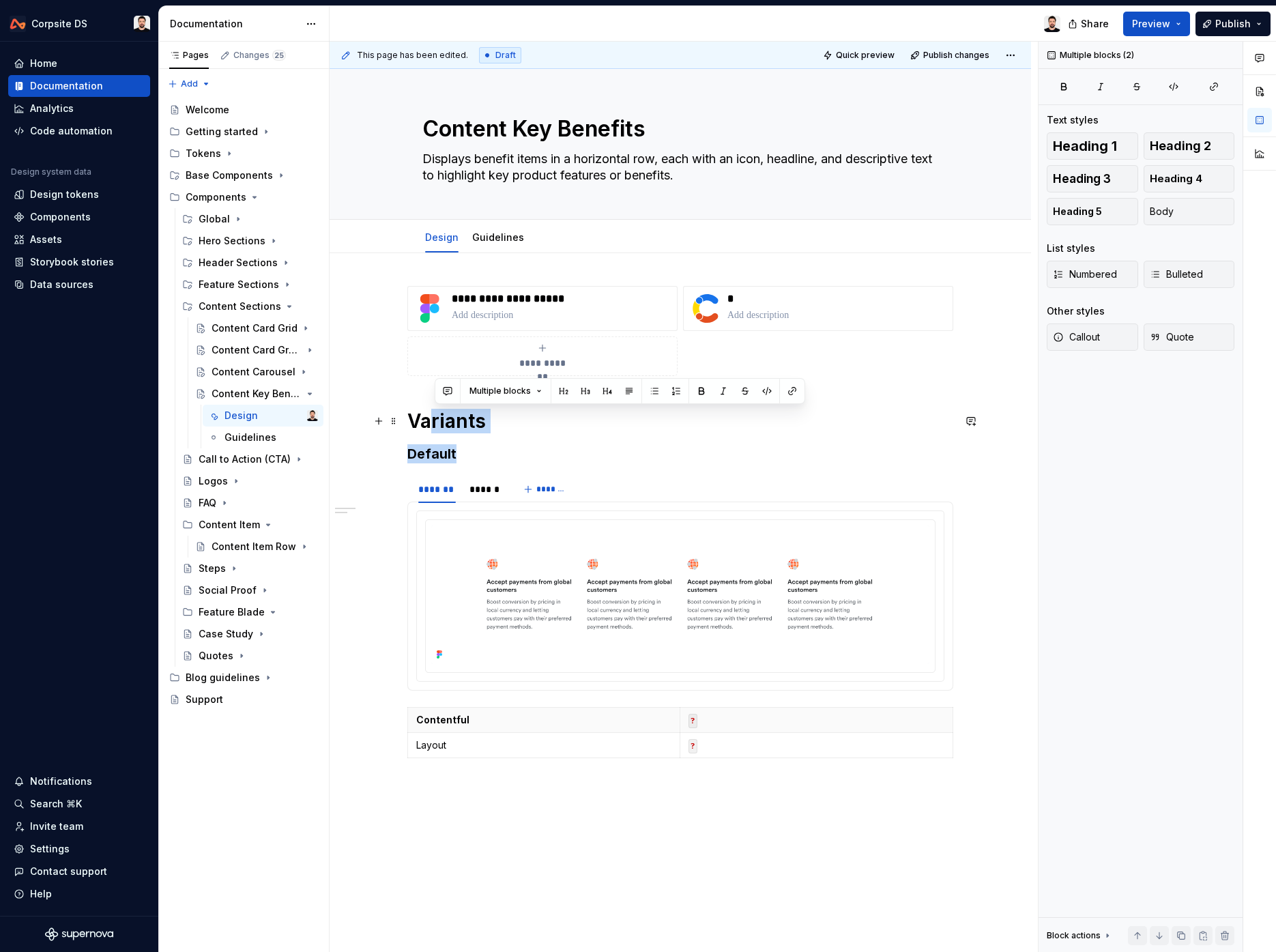
drag, startPoint x: 475, startPoint y: 450, endPoint x: 432, endPoint y: 426, distance: 49.2
click at [432, 426] on div "**********" at bounding box center [680, 525] width 546 height 478
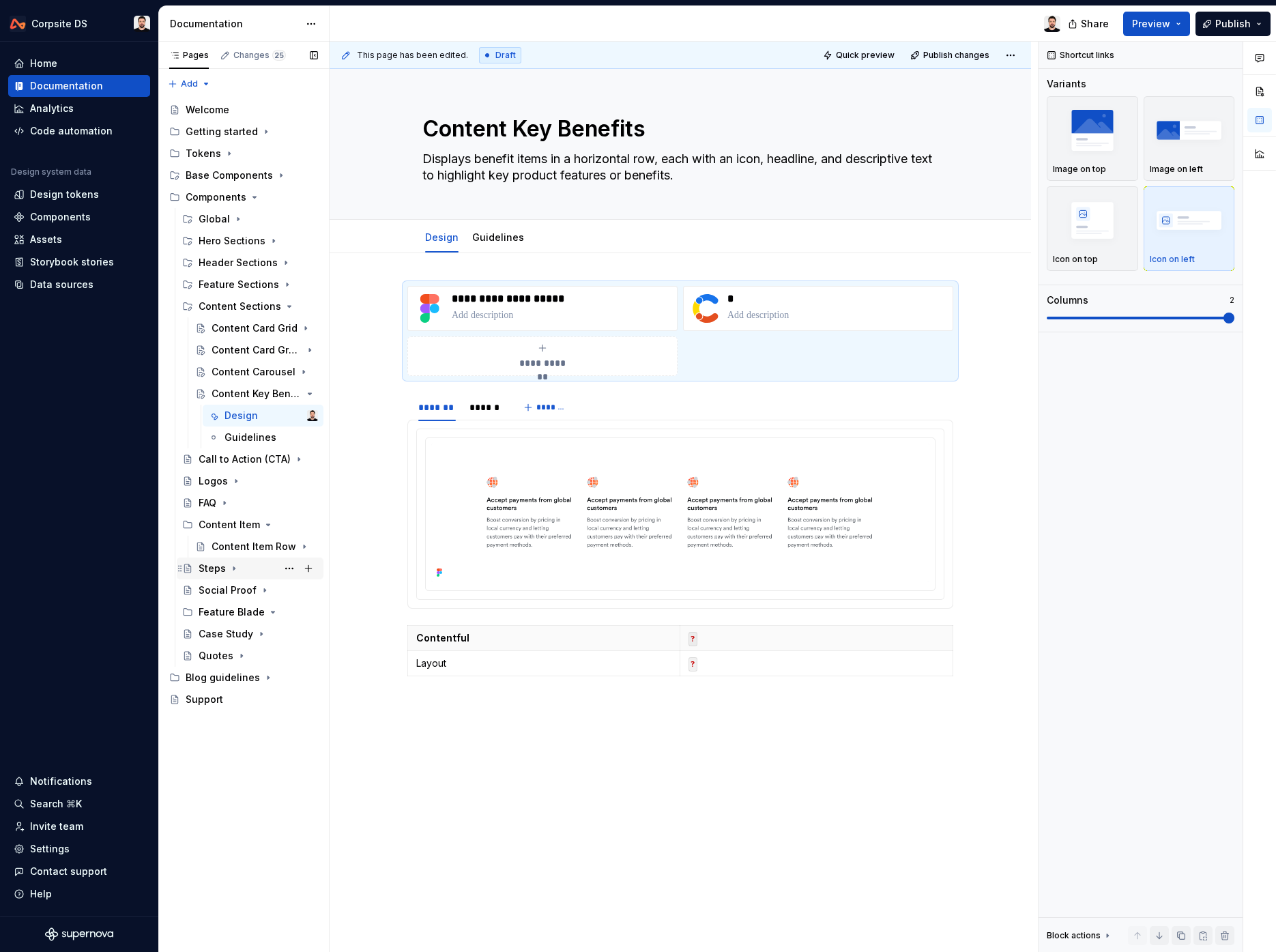
click at [216, 569] on div "Steps" at bounding box center [212, 568] width 27 height 13
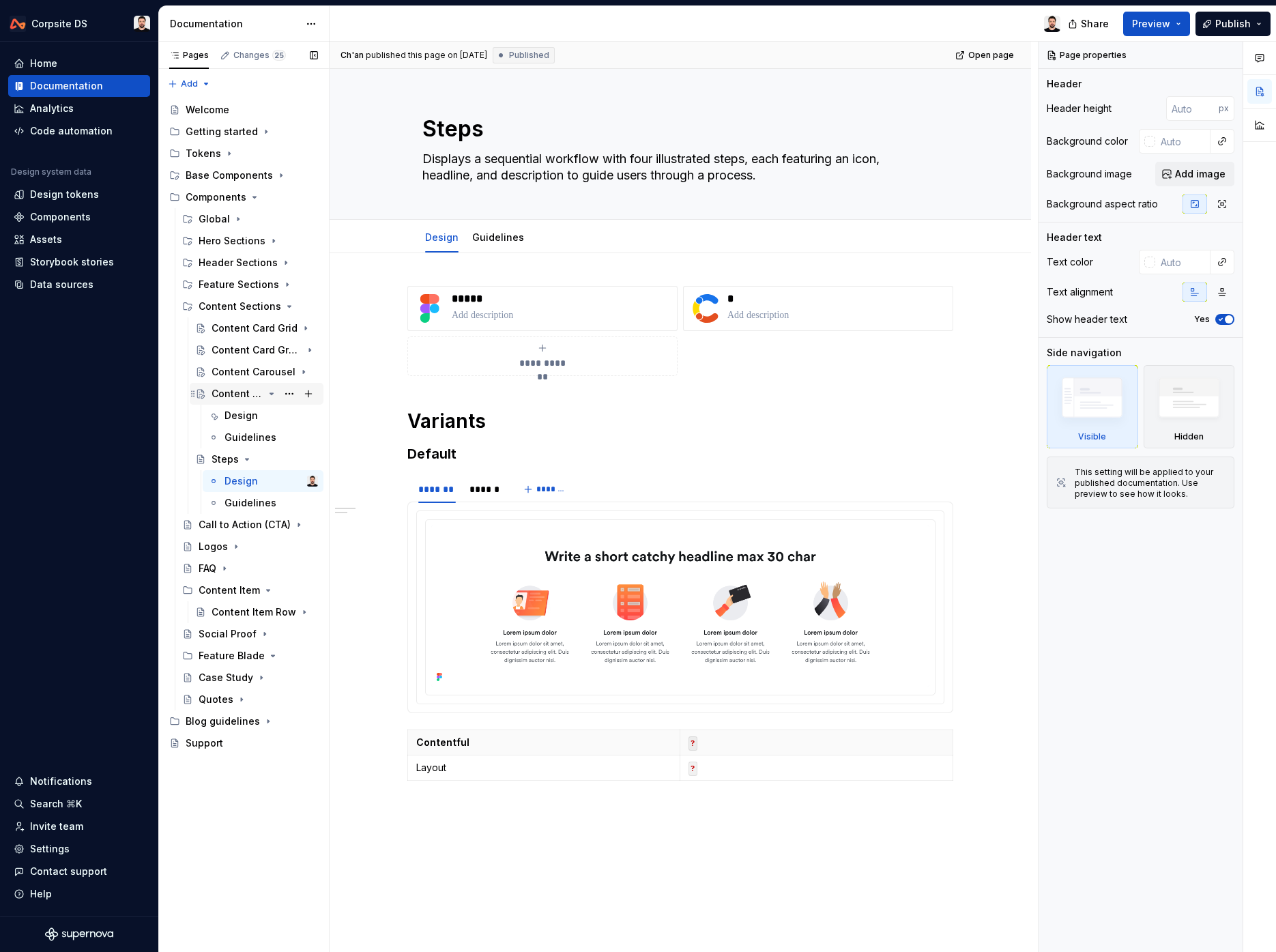
click at [275, 394] on icon "Page tree" at bounding box center [272, 394] width 11 height 11
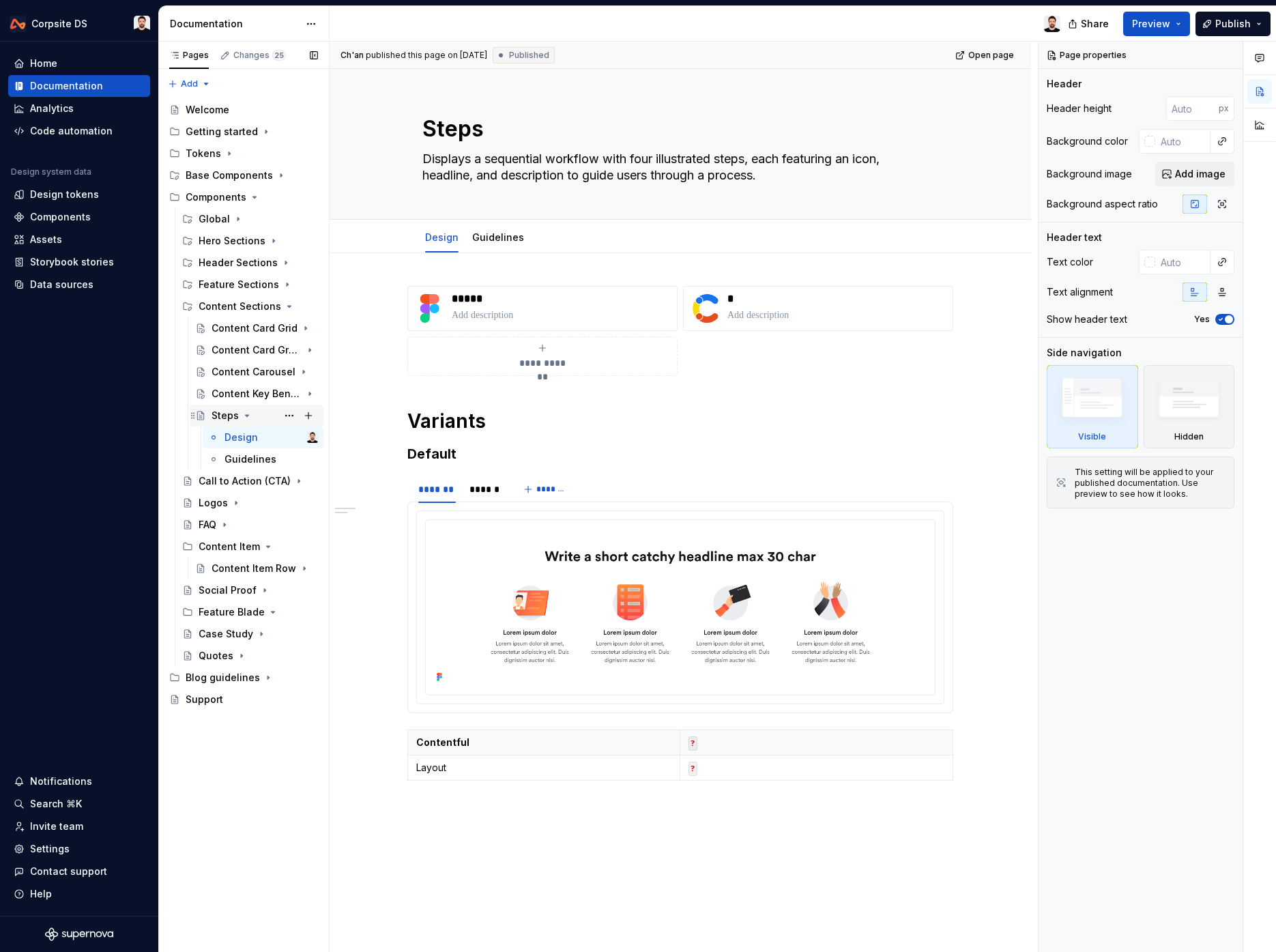
click at [229, 419] on div "Steps" at bounding box center [225, 415] width 27 height 13
click at [516, 135] on textarea "Steps" at bounding box center [677, 129] width 516 height 32
paste textarea "Content"
type textarea "*"
type textarea "Content Steps"
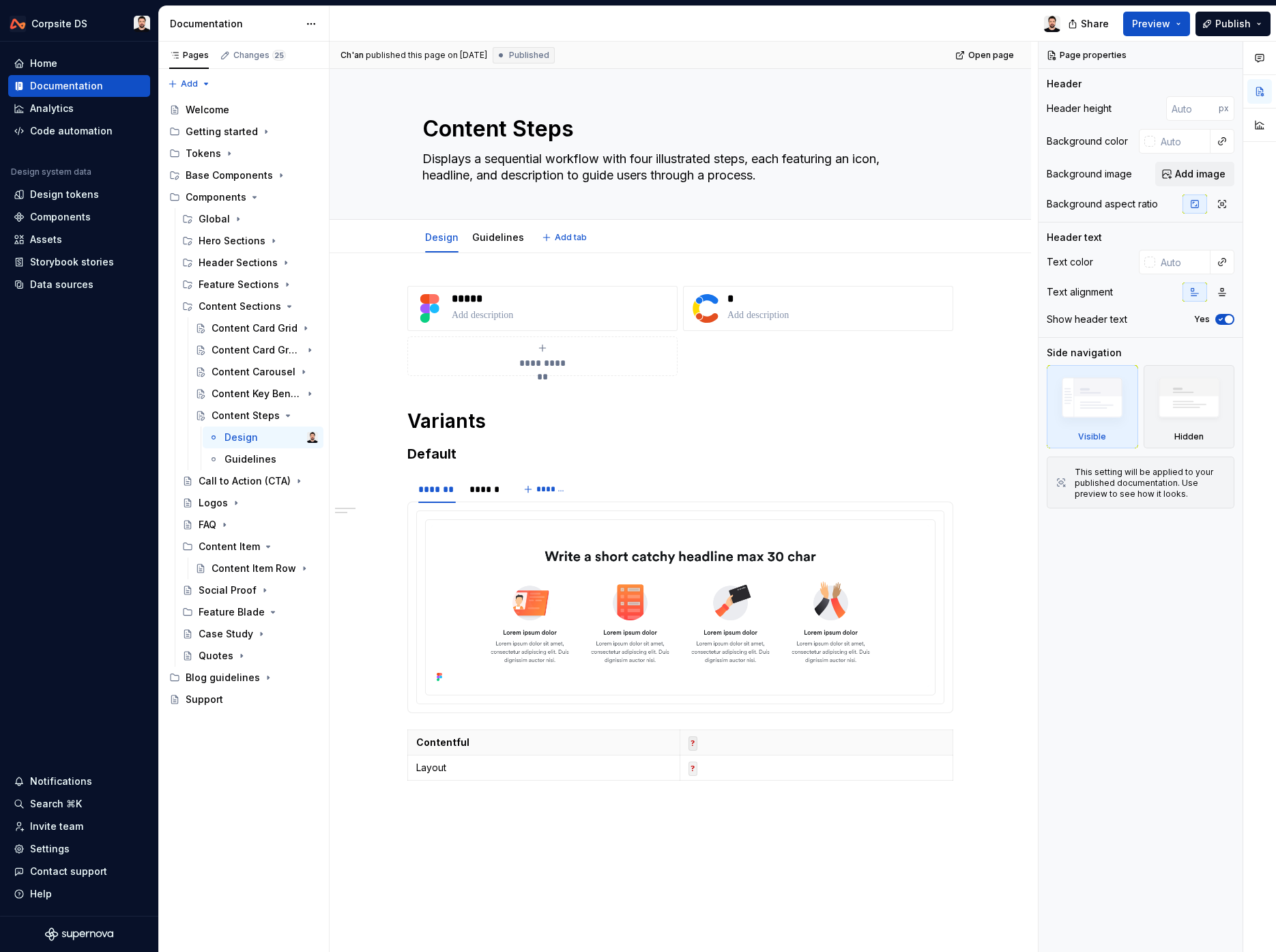
type textarea "*"
type textarea "Content Steps"
click at [476, 302] on p "*****" at bounding box center [562, 299] width 220 height 13
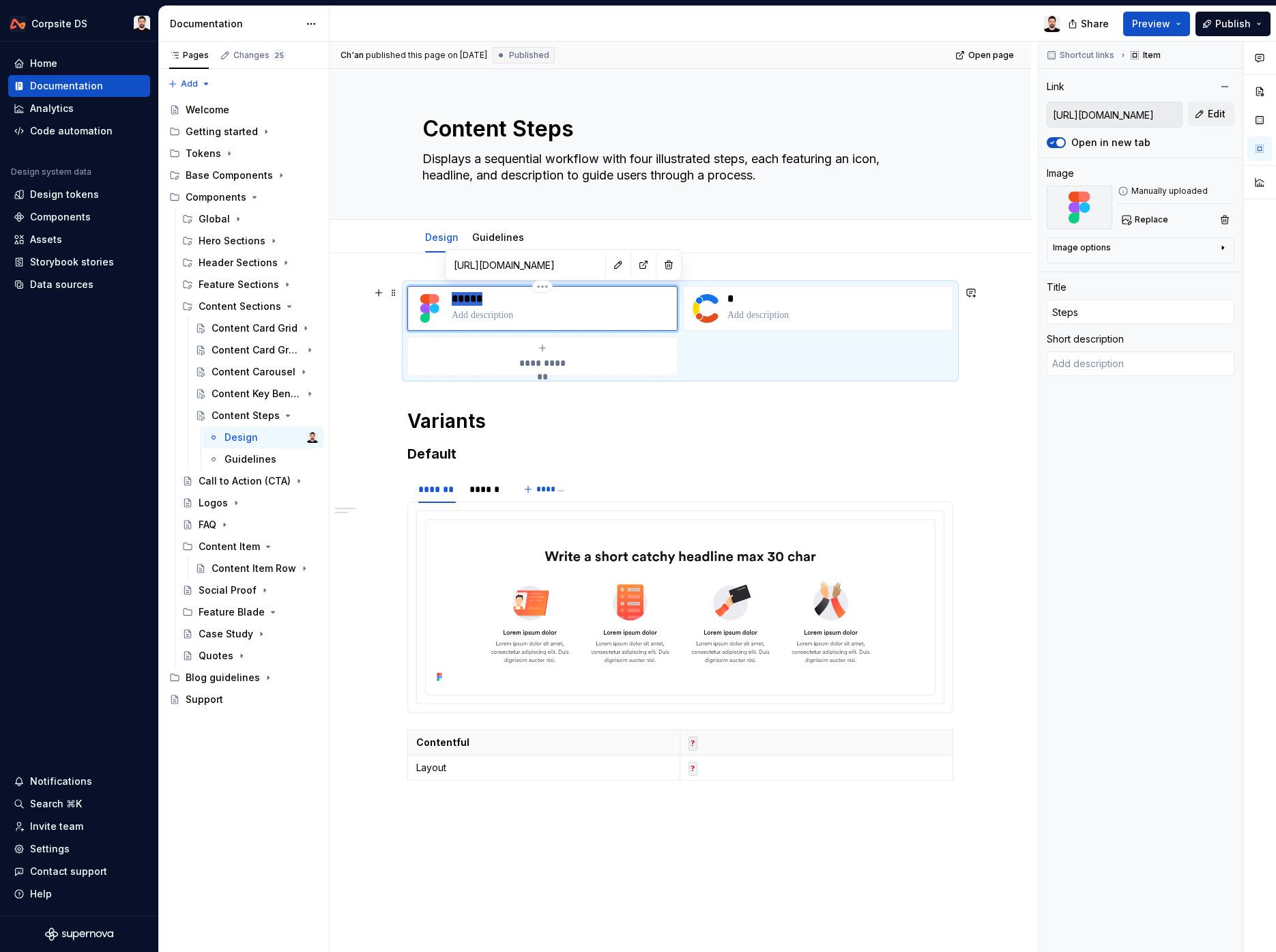
click at [476, 301] on p "*****" at bounding box center [562, 299] width 220 height 13
type textarea "*"
type input "Content Steps"
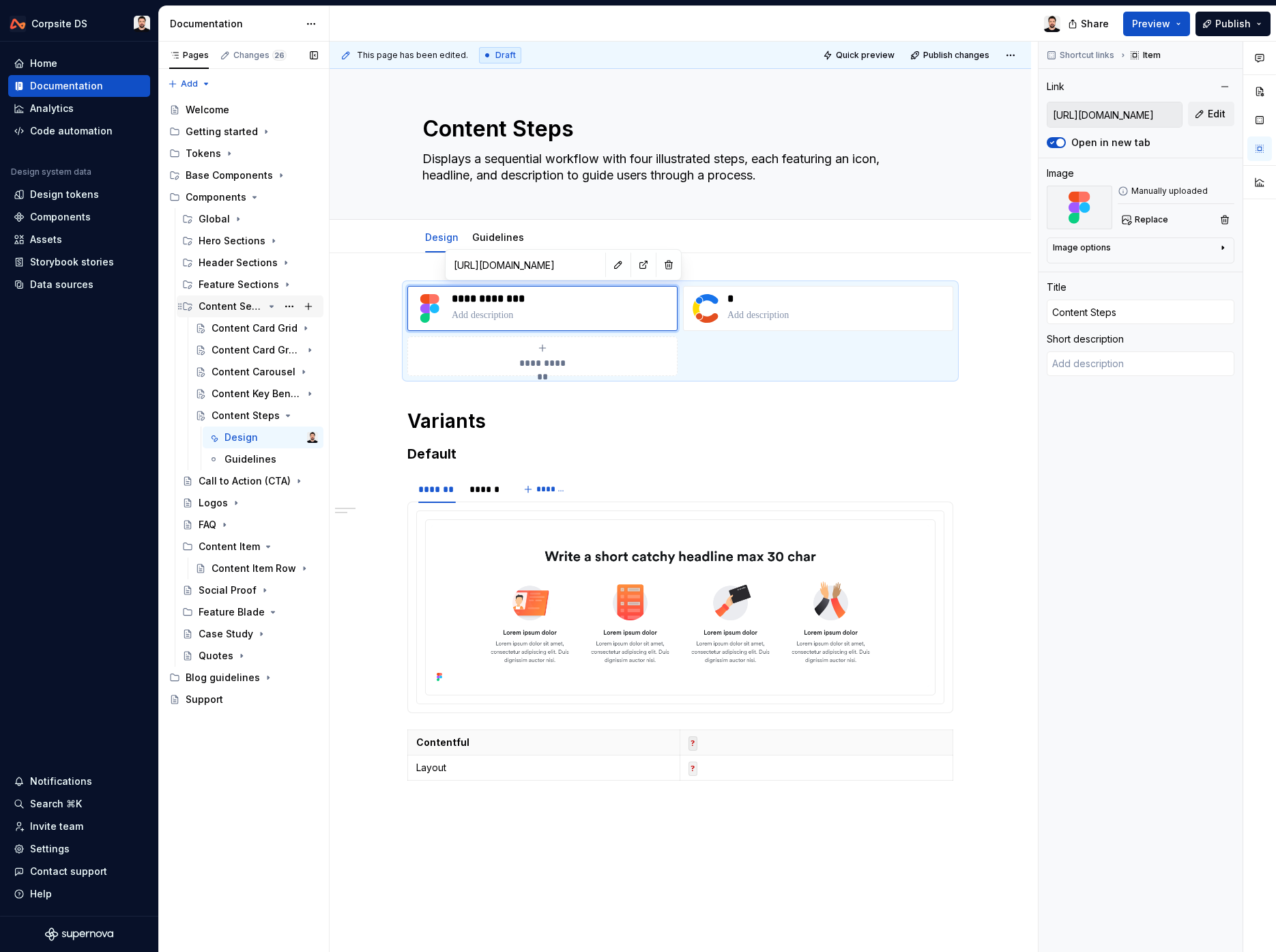
click at [268, 304] on icon "Page tree" at bounding box center [272, 306] width 11 height 11
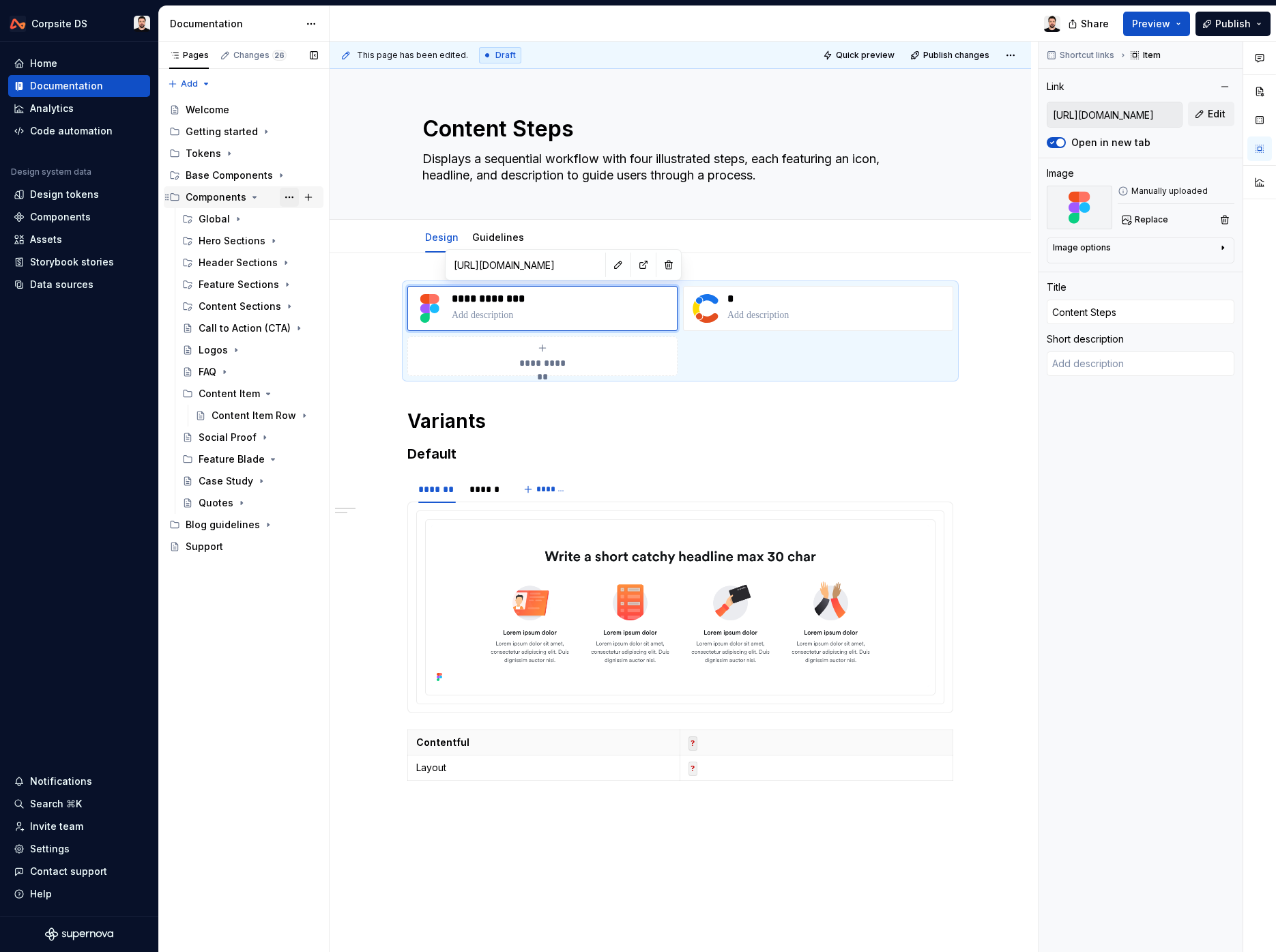
click at [285, 197] on button "Page tree" at bounding box center [289, 197] width 19 height 19
type textarea "*"
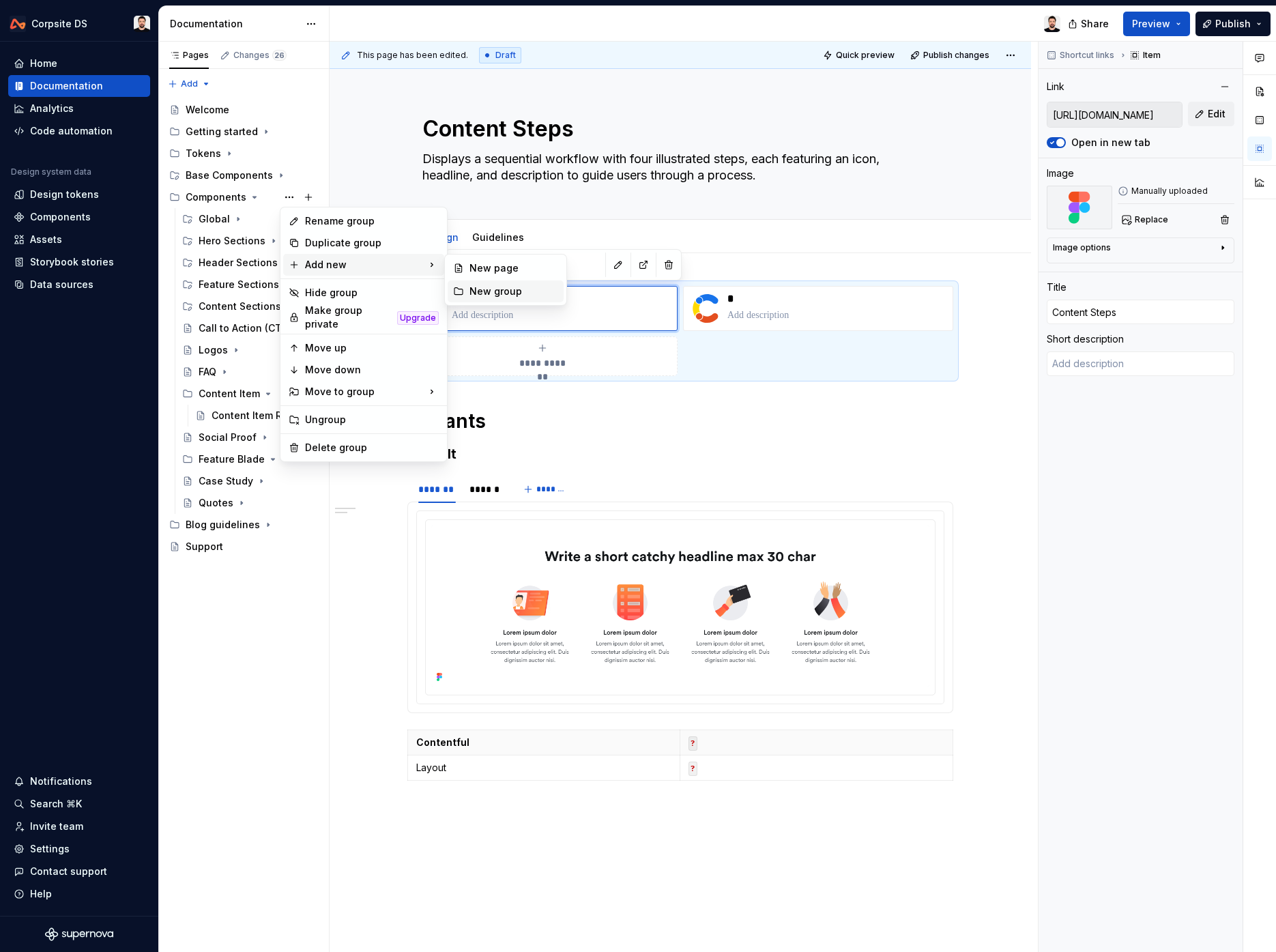
click at [485, 289] on div "New group" at bounding box center [514, 291] width 89 height 13
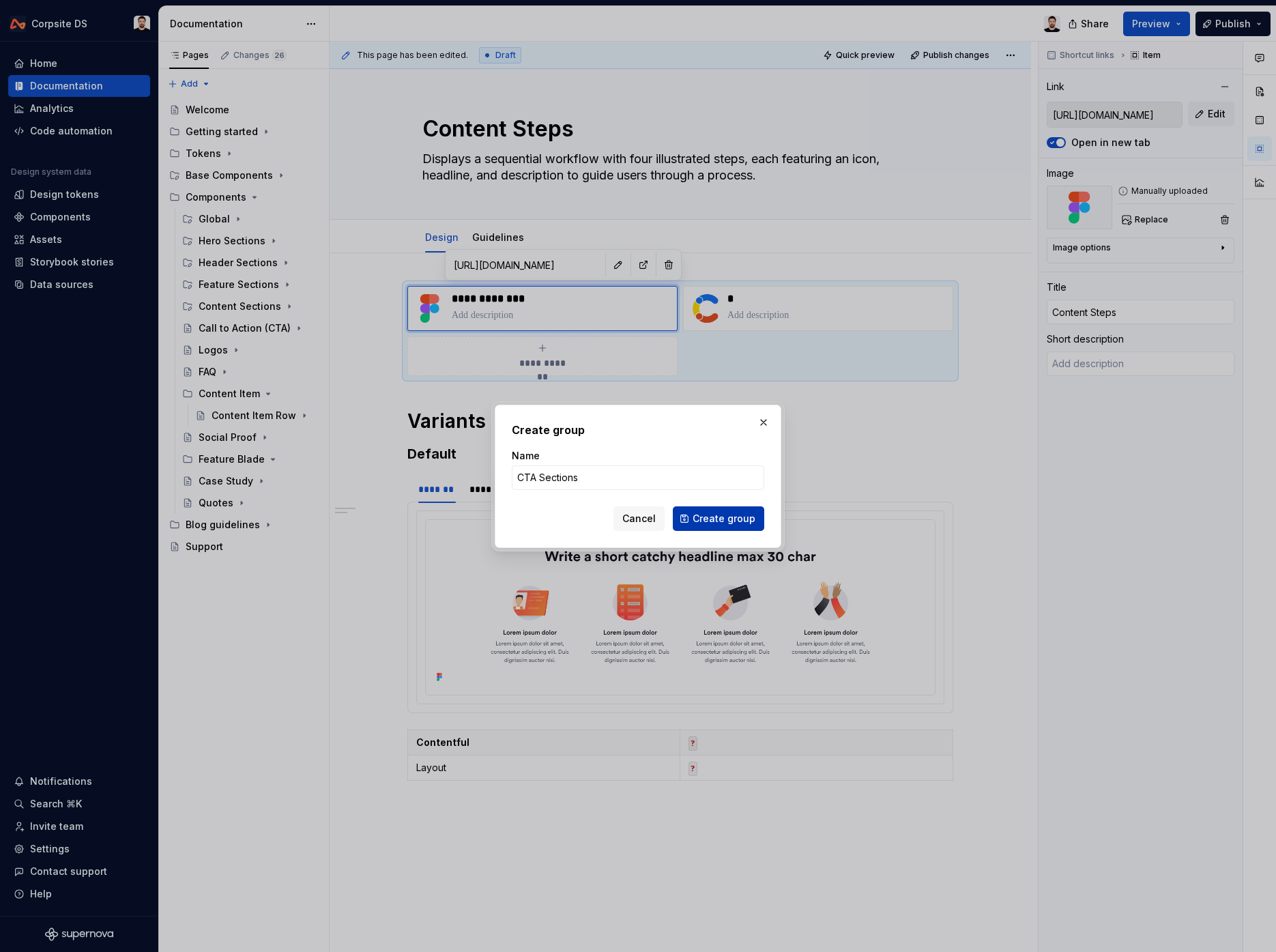
type input "CTA Sections"
click at [731, 518] on span "Create group" at bounding box center [724, 518] width 63 height 13
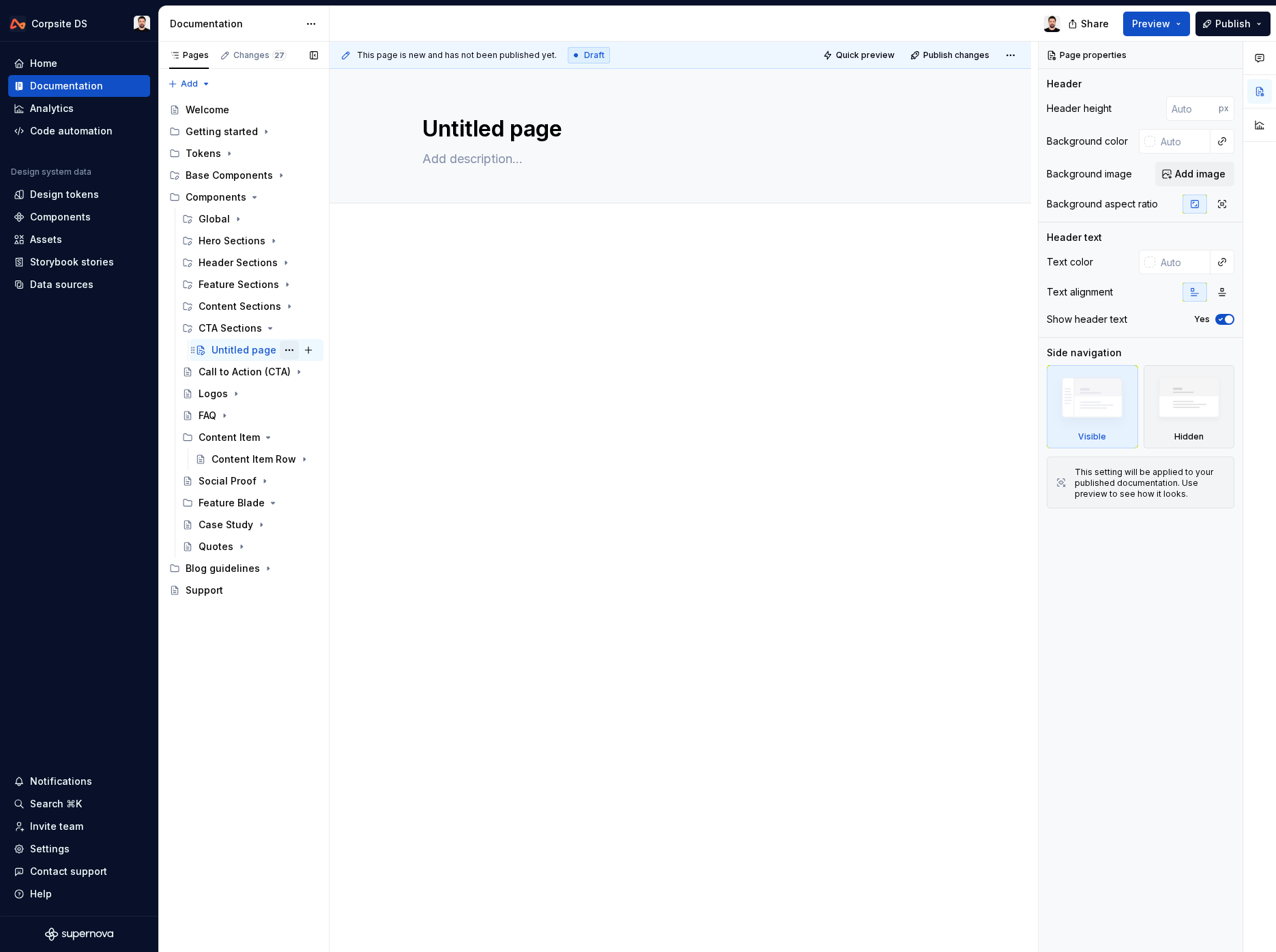
click at [288, 352] on button "Page tree" at bounding box center [289, 349] width 19 height 19
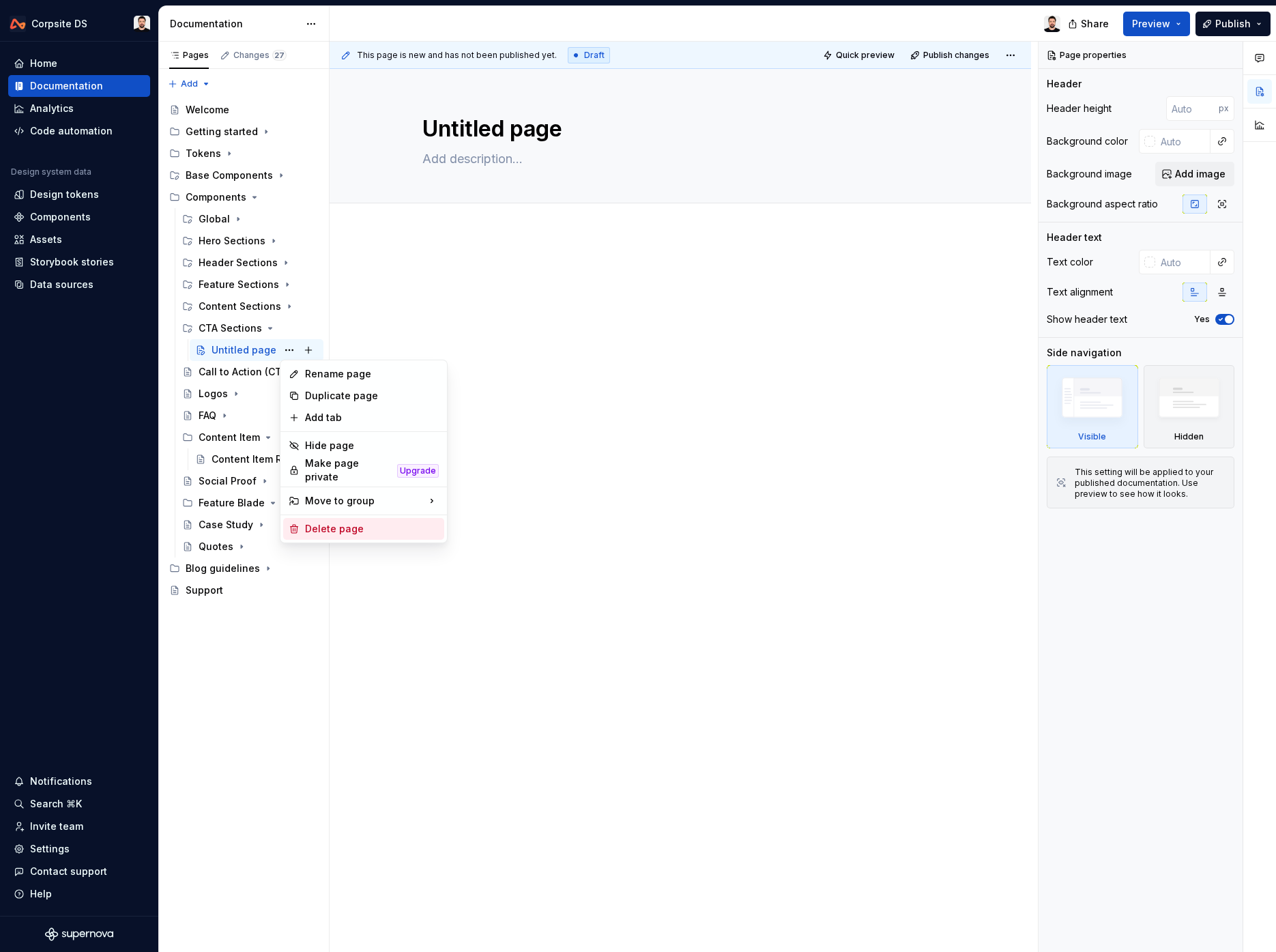
click at [346, 522] on div "Delete page" at bounding box center [372, 528] width 134 height 13
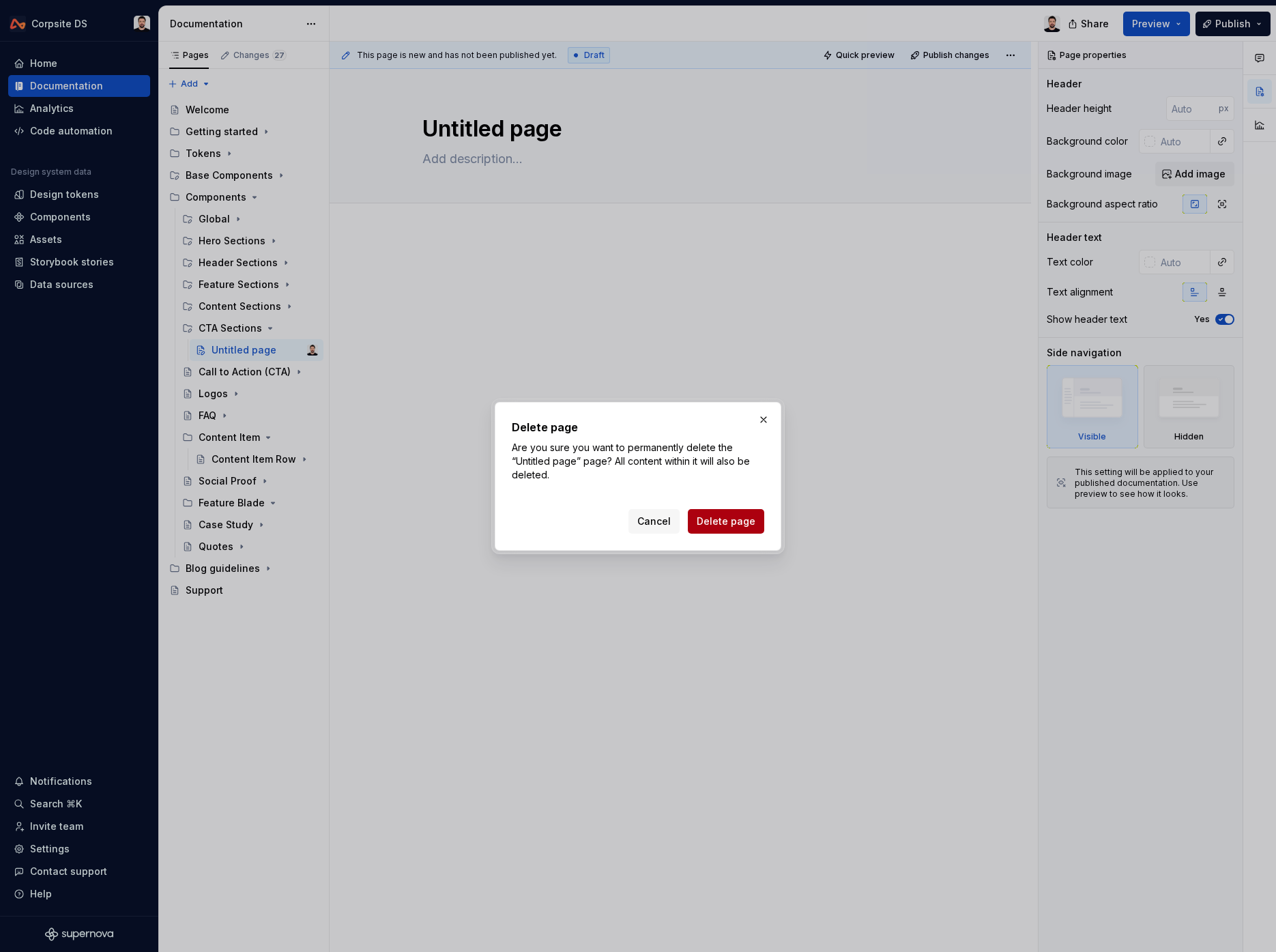
click at [706, 515] on span "Delete page" at bounding box center [725, 521] width 58 height 13
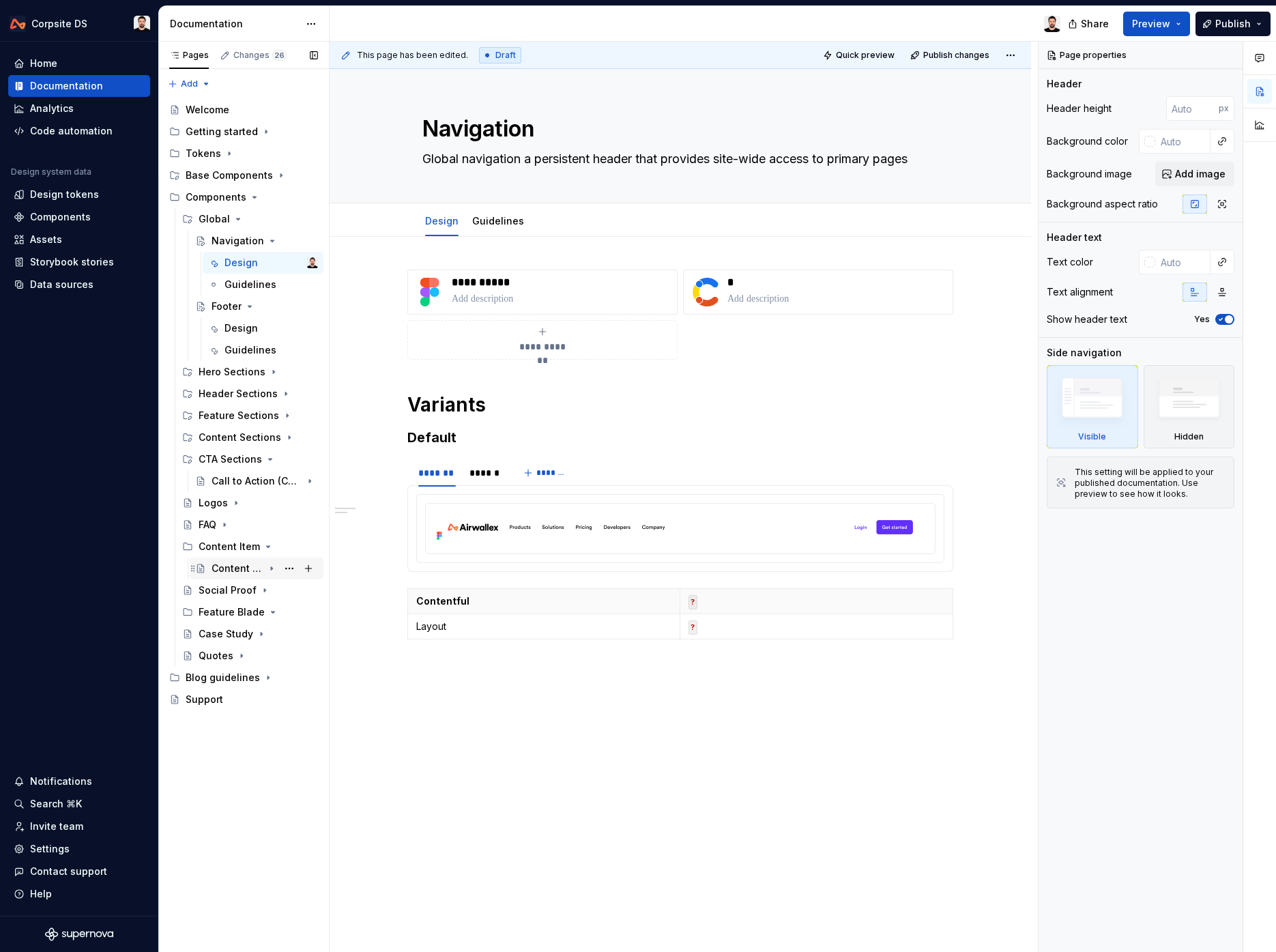
click at [223, 564] on div "Content Item Row" at bounding box center [238, 568] width 52 height 13
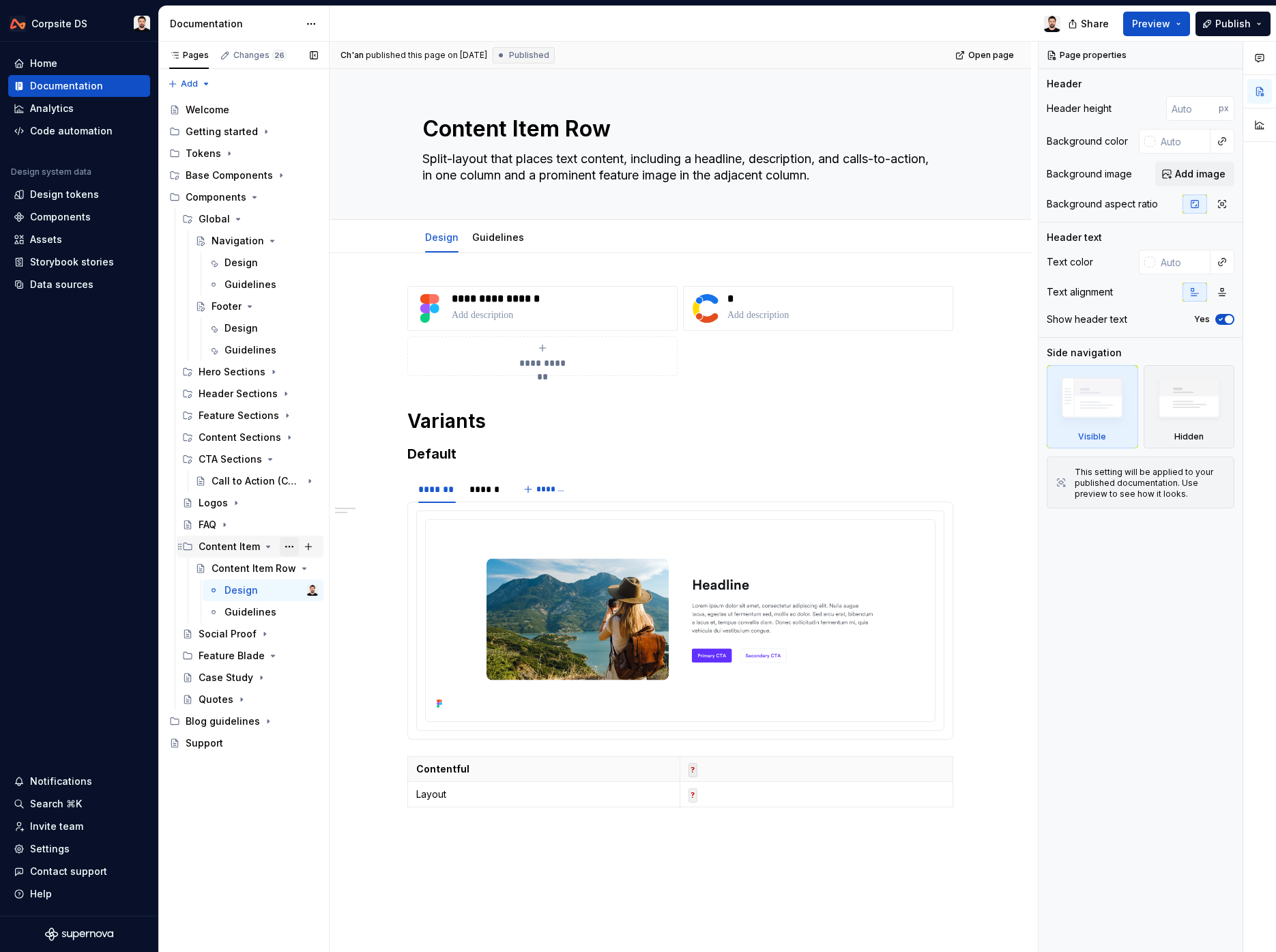
click at [287, 547] on button "Page tree" at bounding box center [289, 546] width 19 height 19
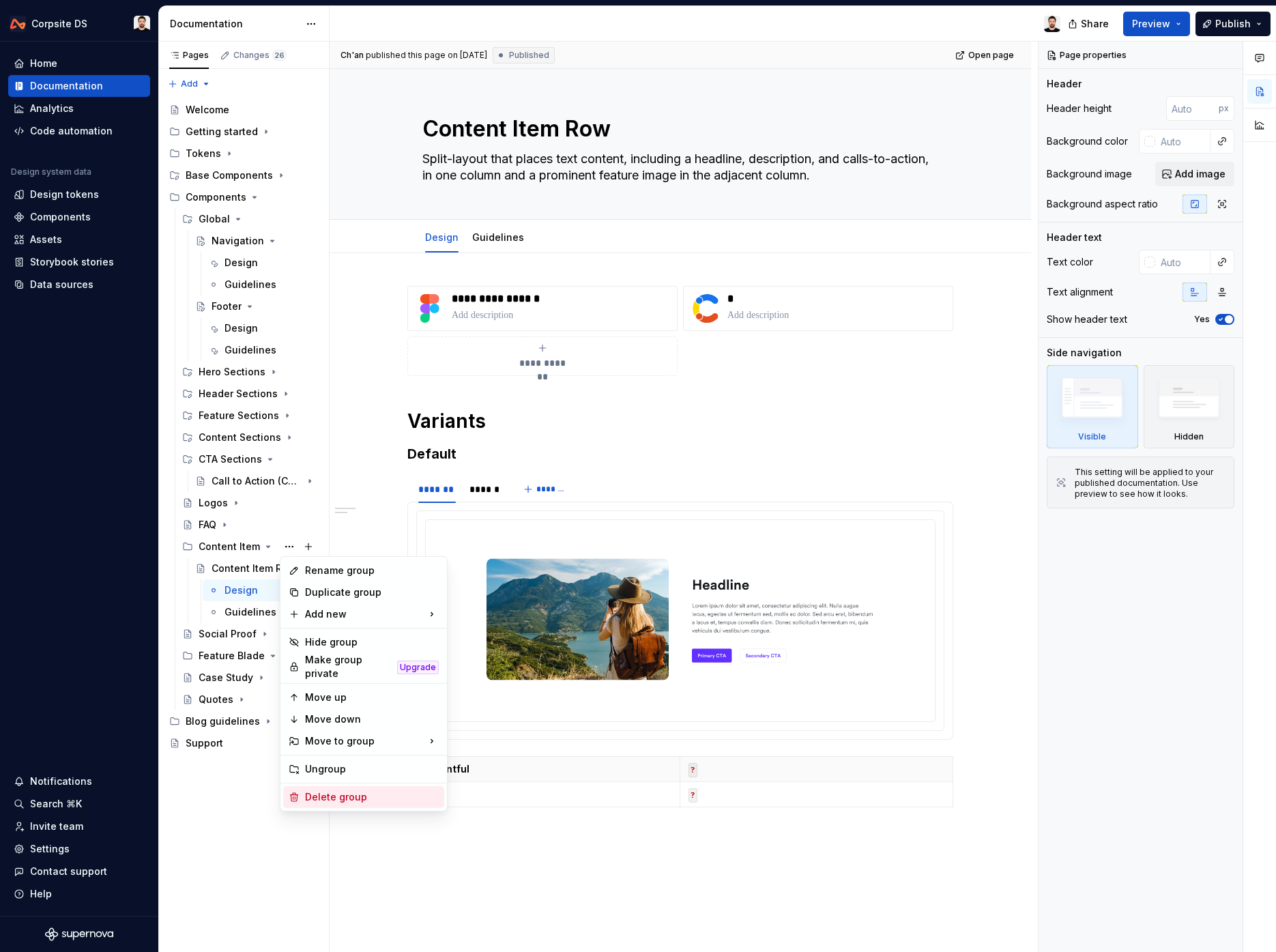
click at [355, 790] on div "Delete group" at bounding box center [372, 796] width 134 height 13
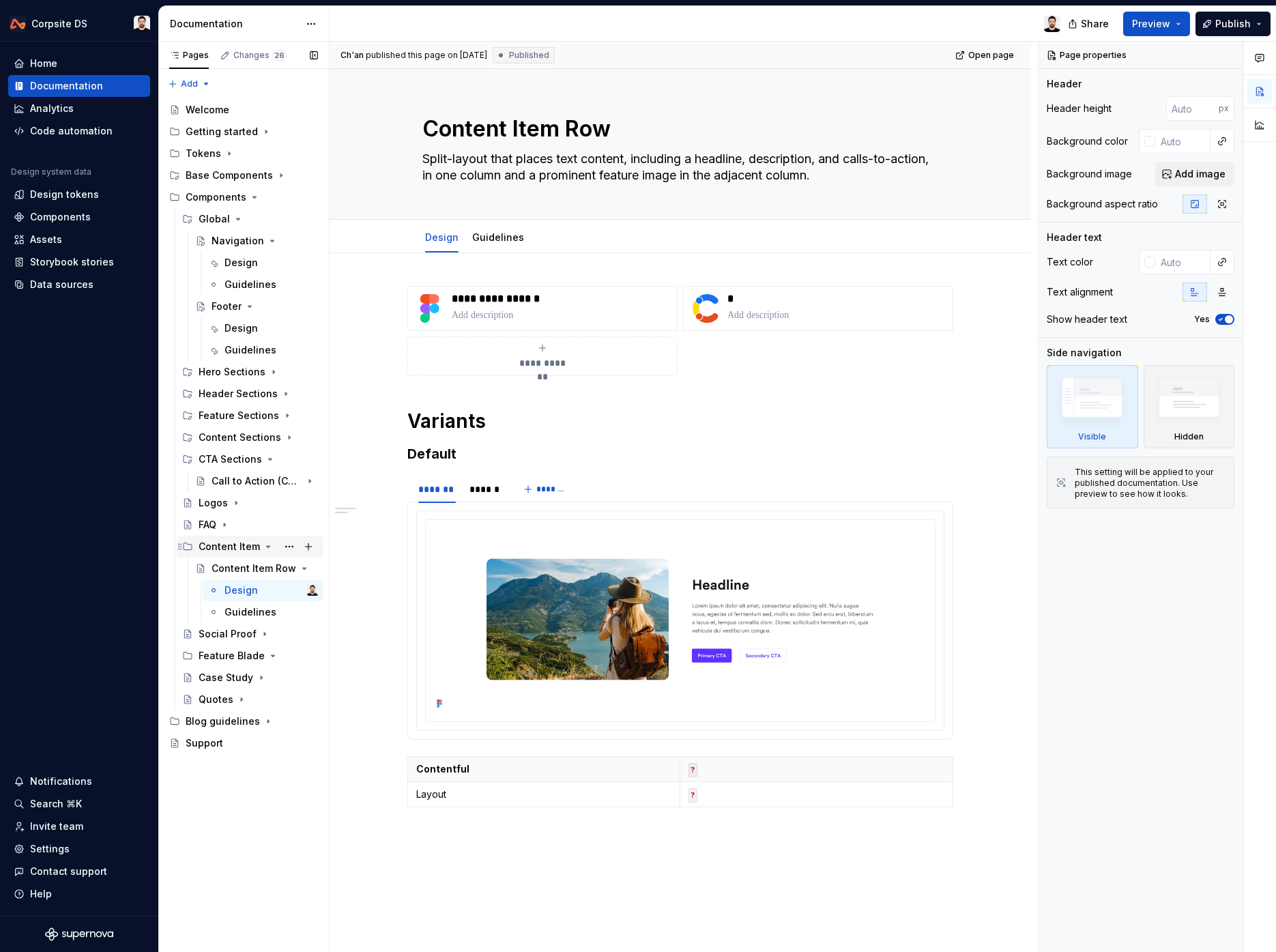
click at [267, 550] on icon "Page tree" at bounding box center [268, 546] width 11 height 11
click at [287, 544] on button "Page tree" at bounding box center [289, 546] width 19 height 19
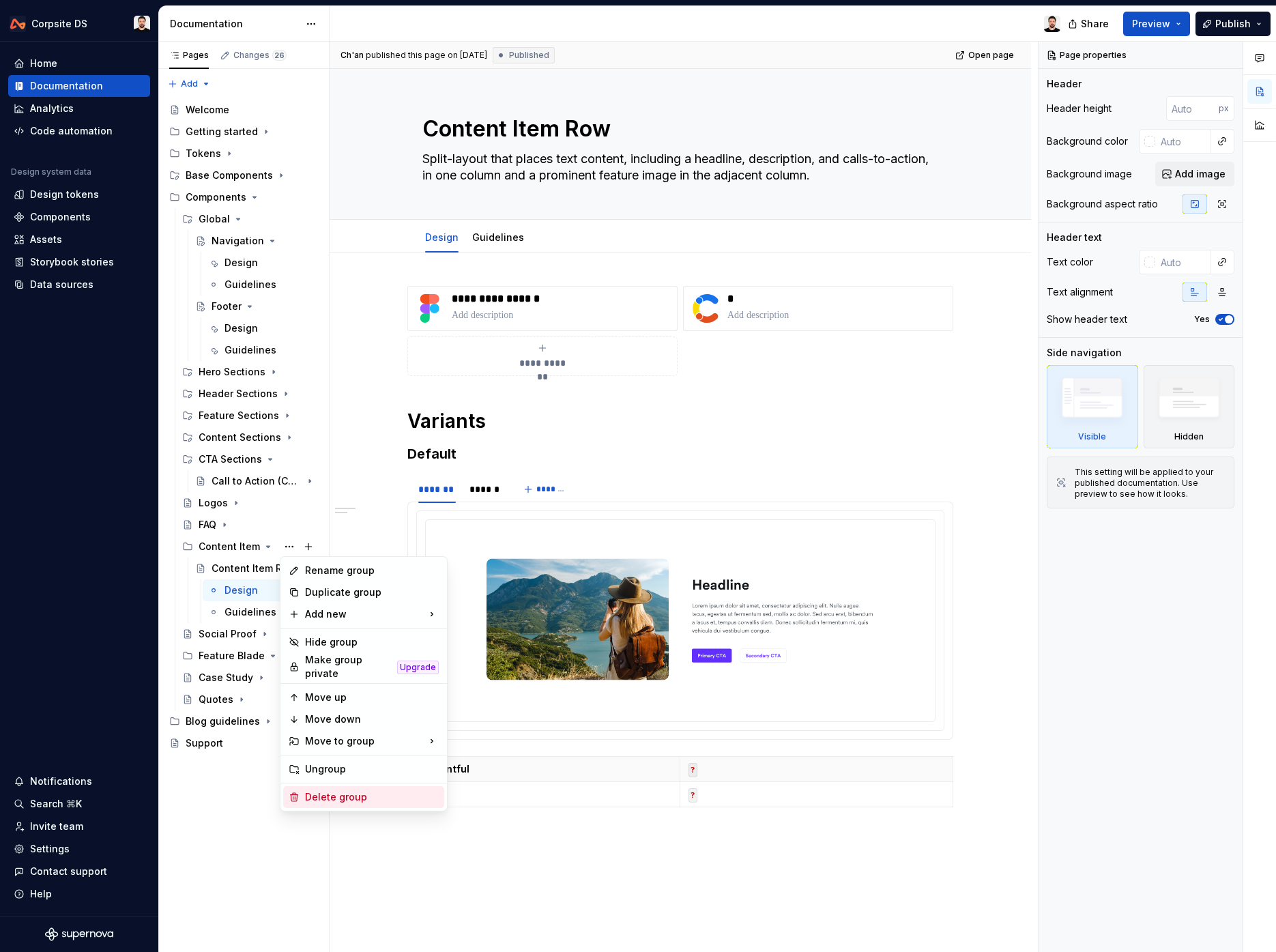
click at [386, 793] on div "Delete group" at bounding box center [372, 796] width 134 height 13
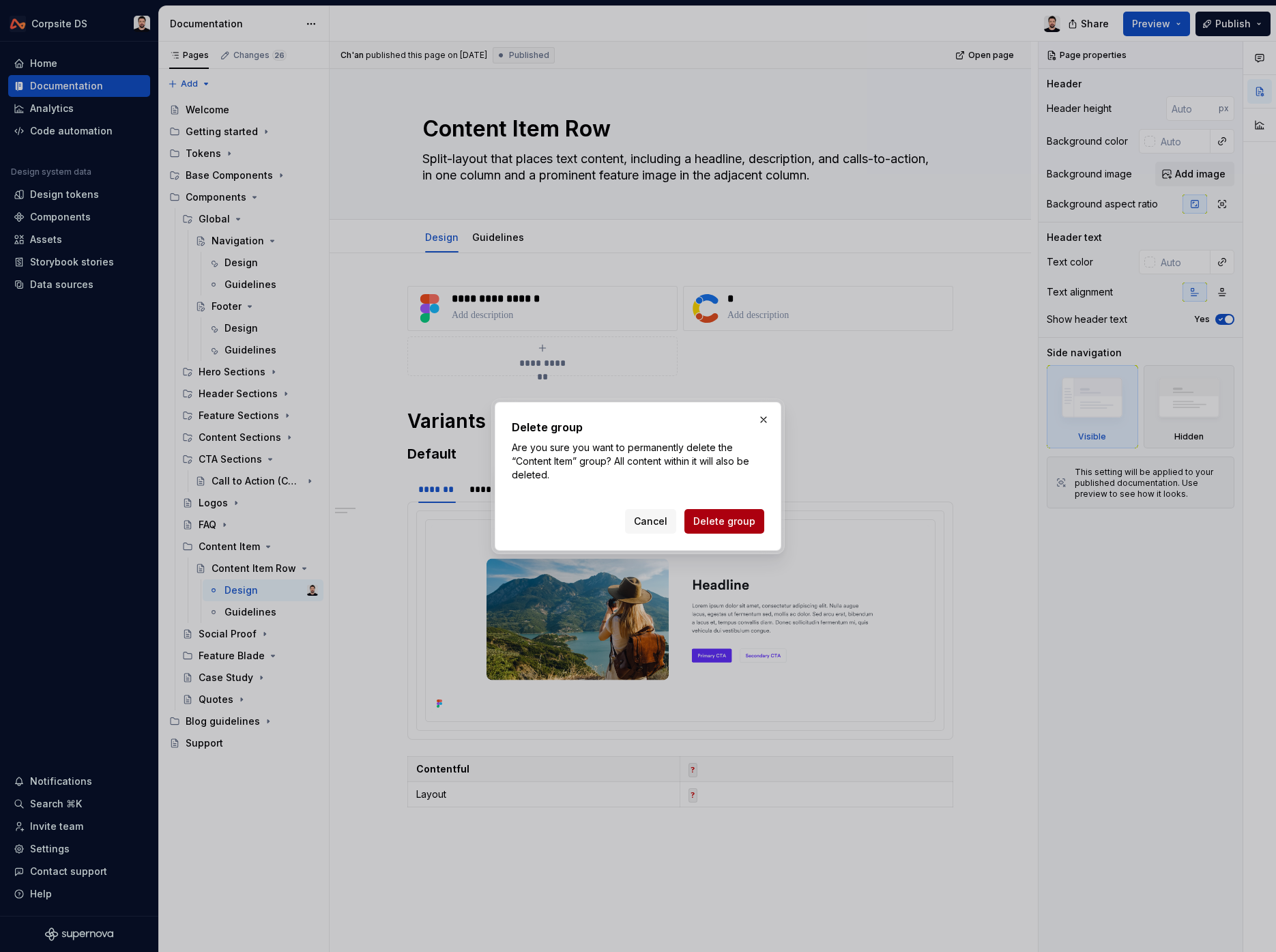
click at [753, 527] on span "Delete group" at bounding box center [724, 521] width 62 height 13
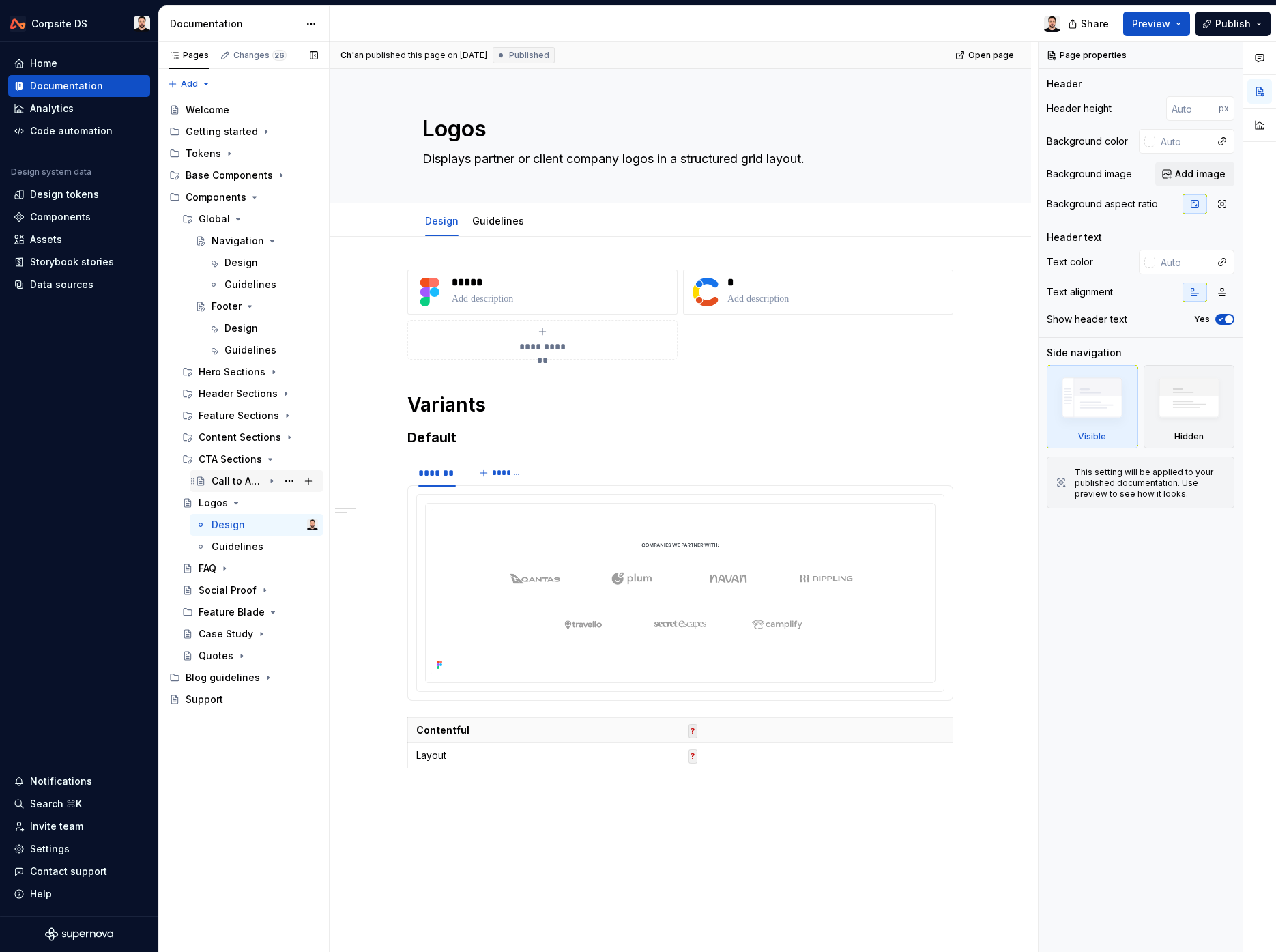
click at [238, 479] on div "Call to Action (CTA)" at bounding box center [238, 480] width 52 height 13
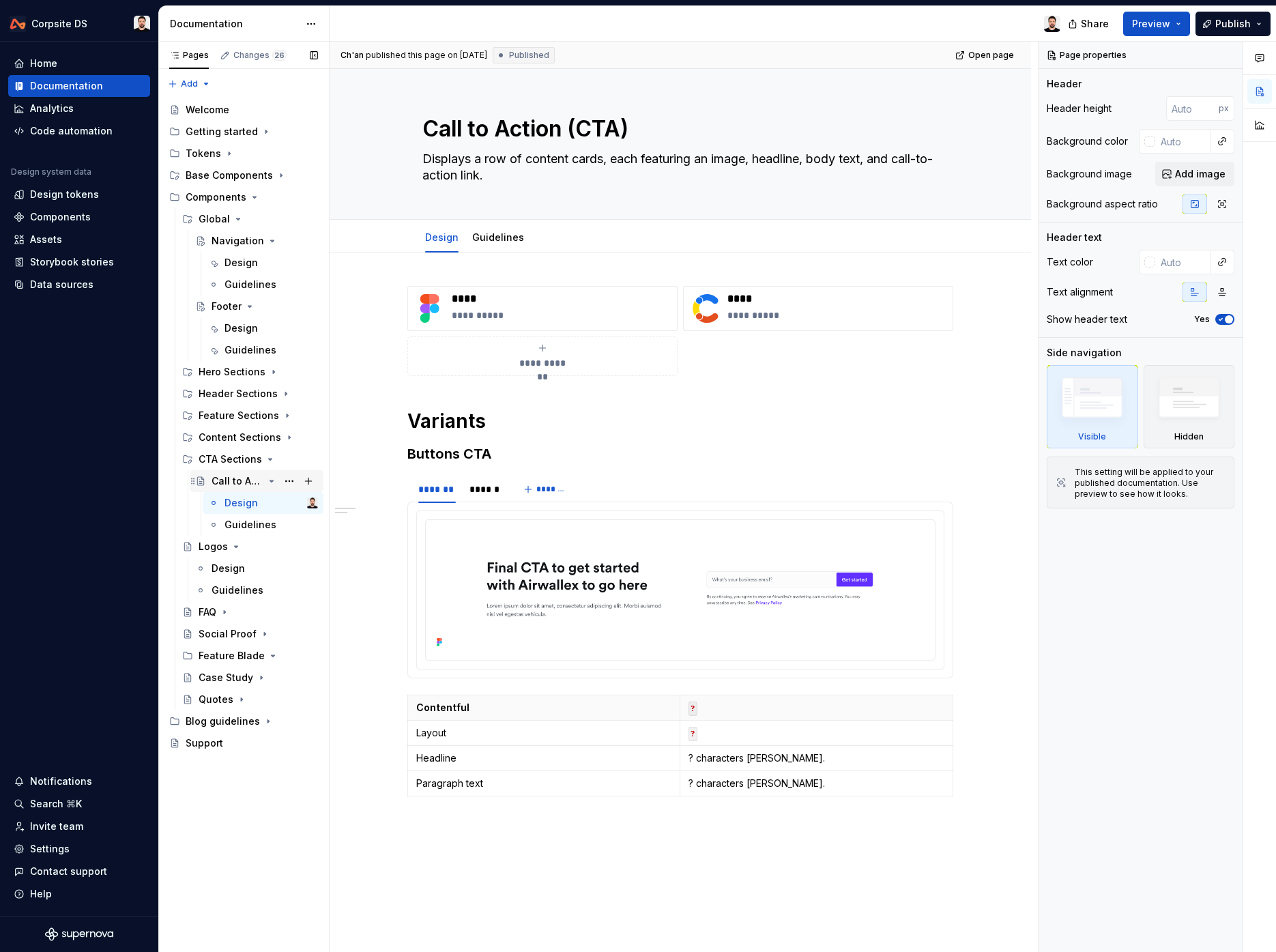
click at [236, 481] on div "Call to Action (CTA)" at bounding box center [238, 480] width 52 height 13
click at [518, 124] on textarea "Call to Action (CTA)" at bounding box center [677, 129] width 516 height 32
paste textarea "TA with Email"
type textarea "*"
type textarea "CTA with Email"
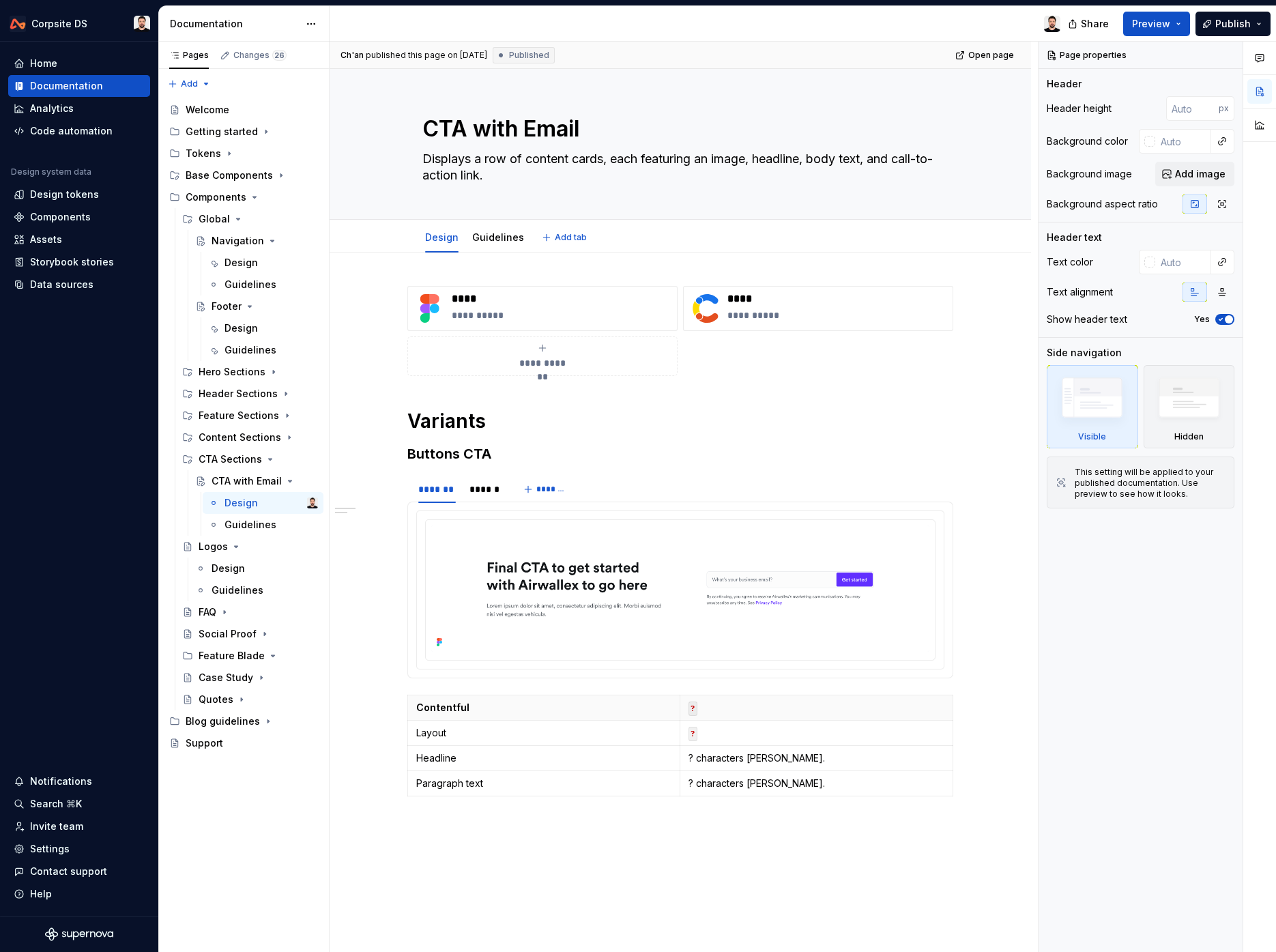
type textarea "*"
type textarea "CTA with Email"
click at [553, 458] on h3 "Buttons CTA" at bounding box center [680, 454] width 546 height 19
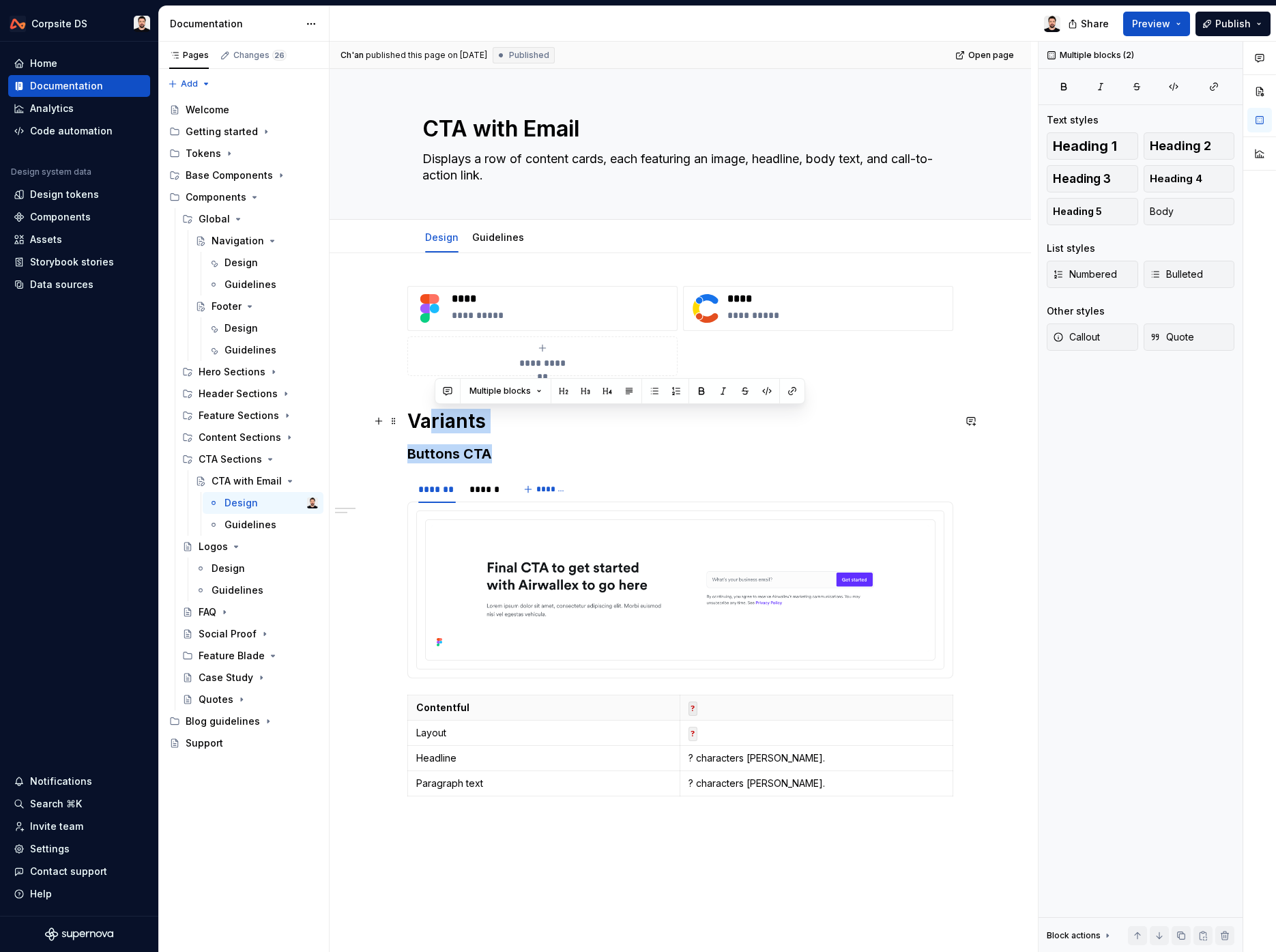
drag, startPoint x: 450, startPoint y: 432, endPoint x: 434, endPoint y: 422, distance: 18.9
click at [434, 422] on div "**********" at bounding box center [680, 543] width 546 height 516
type textarea "*"
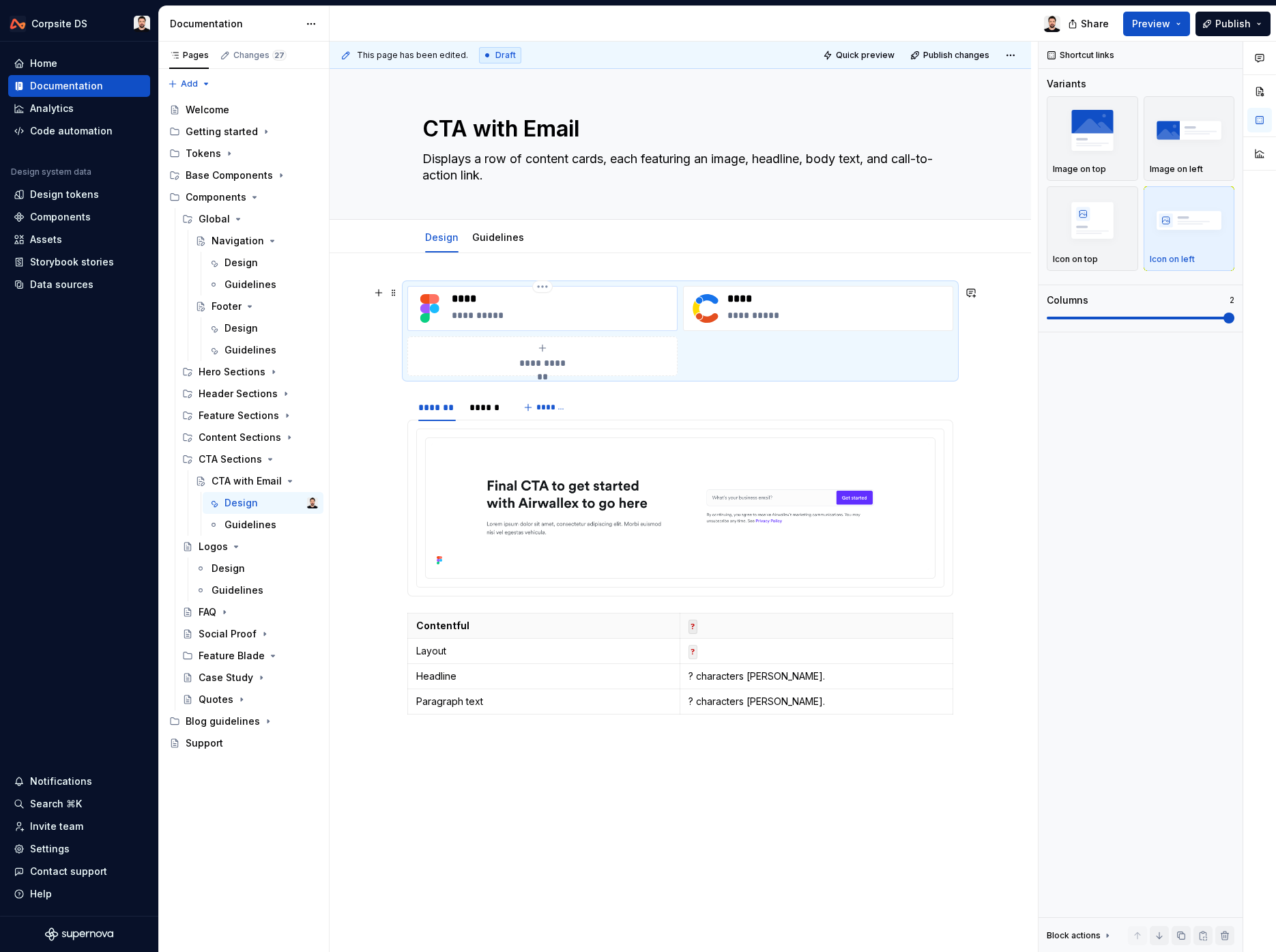
click at [473, 300] on p "****" at bounding box center [562, 299] width 220 height 13
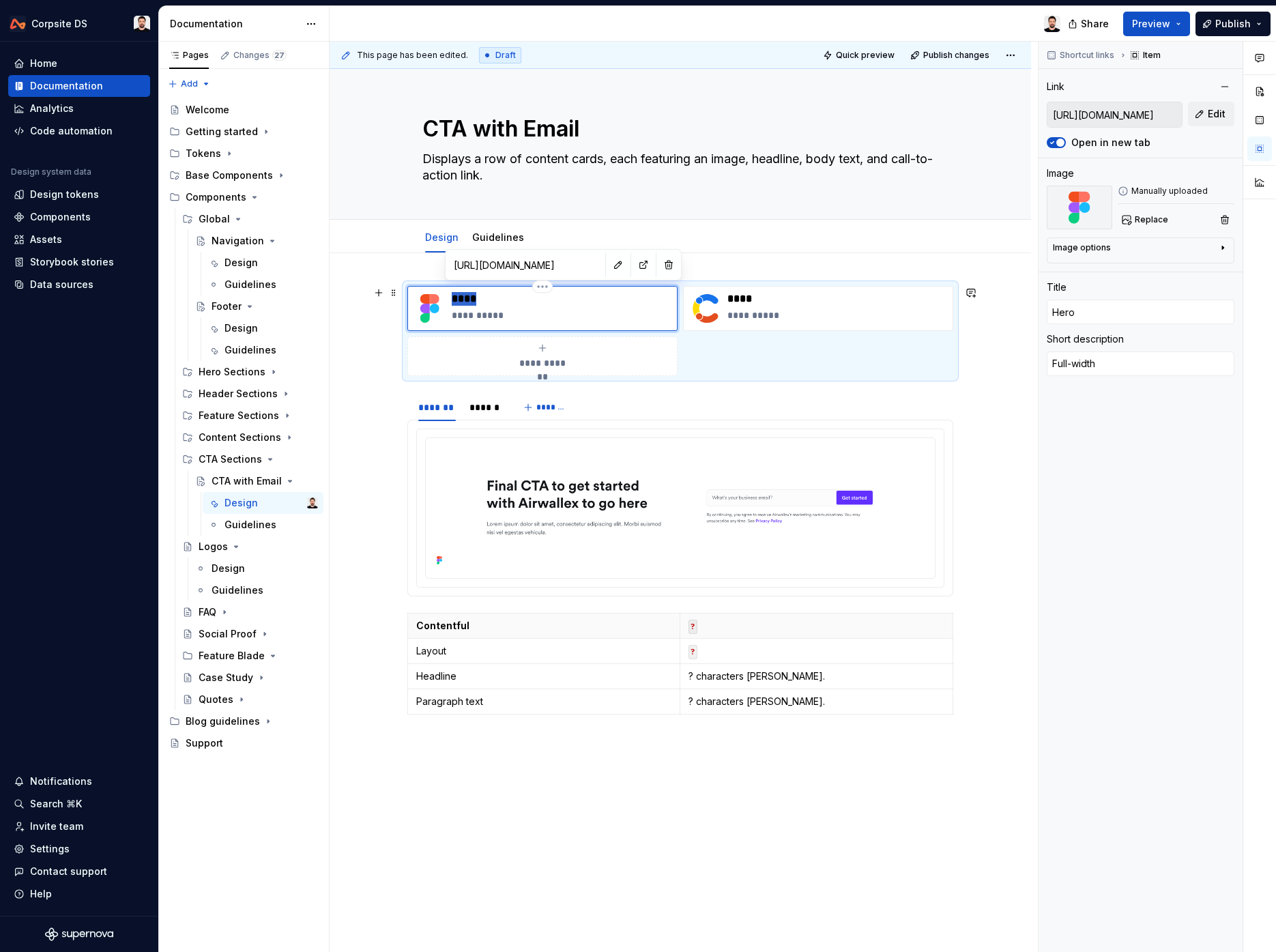
click at [473, 300] on p "****" at bounding box center [562, 299] width 220 height 13
type textarea "*"
type input "CTA with Email"
click at [609, 264] on button "button" at bounding box center [618, 265] width 19 height 19
type textarea "*"
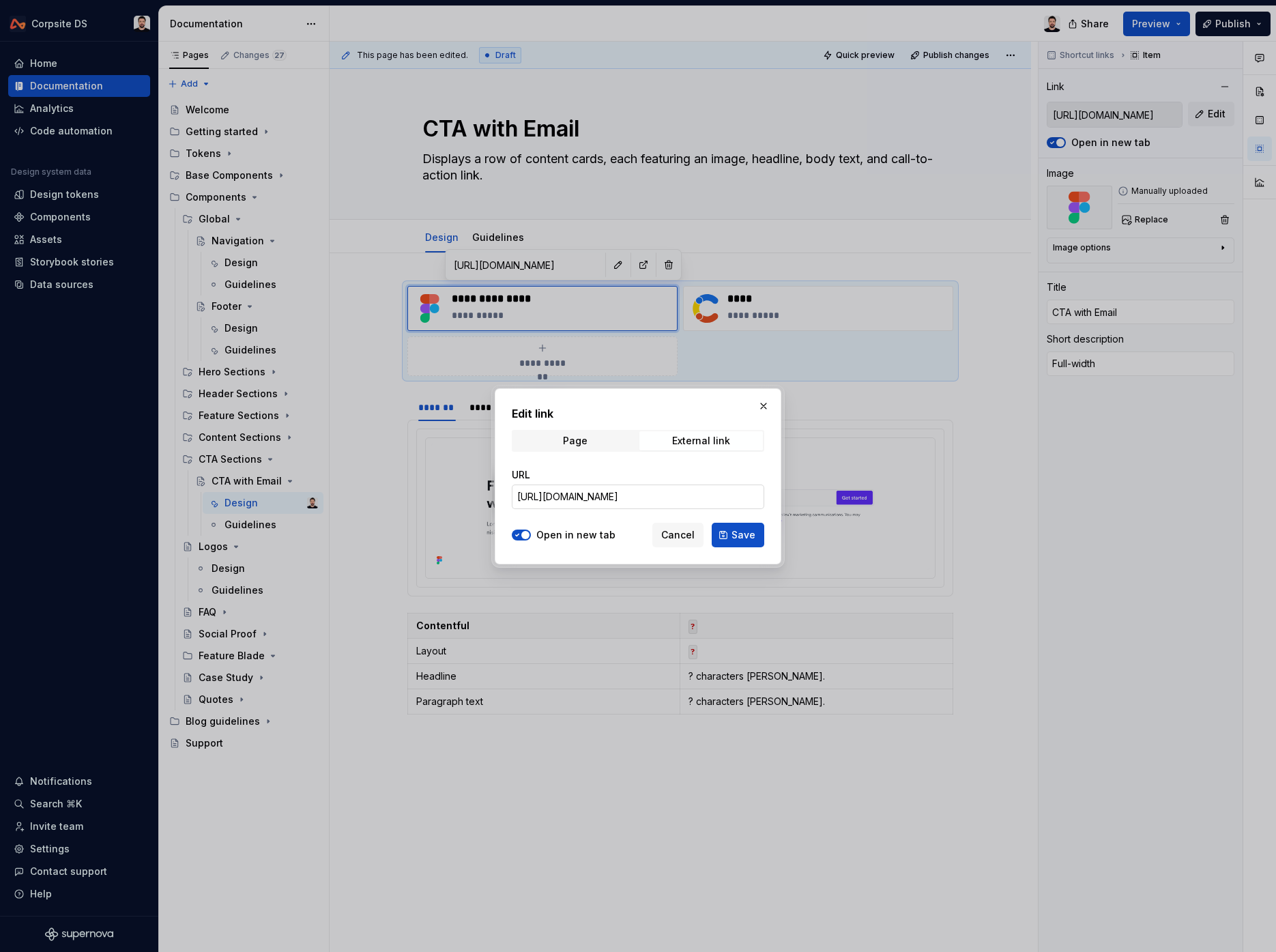
click at [602, 499] on input "[URL][DOMAIN_NAME]" at bounding box center [638, 497] width 253 height 24
click at [602, 500] on input "[URL][DOMAIN_NAME]" at bounding box center [638, 497] width 253 height 24
click at [601, 500] on input "[URL][DOMAIN_NAME]" at bounding box center [638, 497] width 253 height 24
paste input "10198&t=HVw9AKn8Bg4D3VMc"
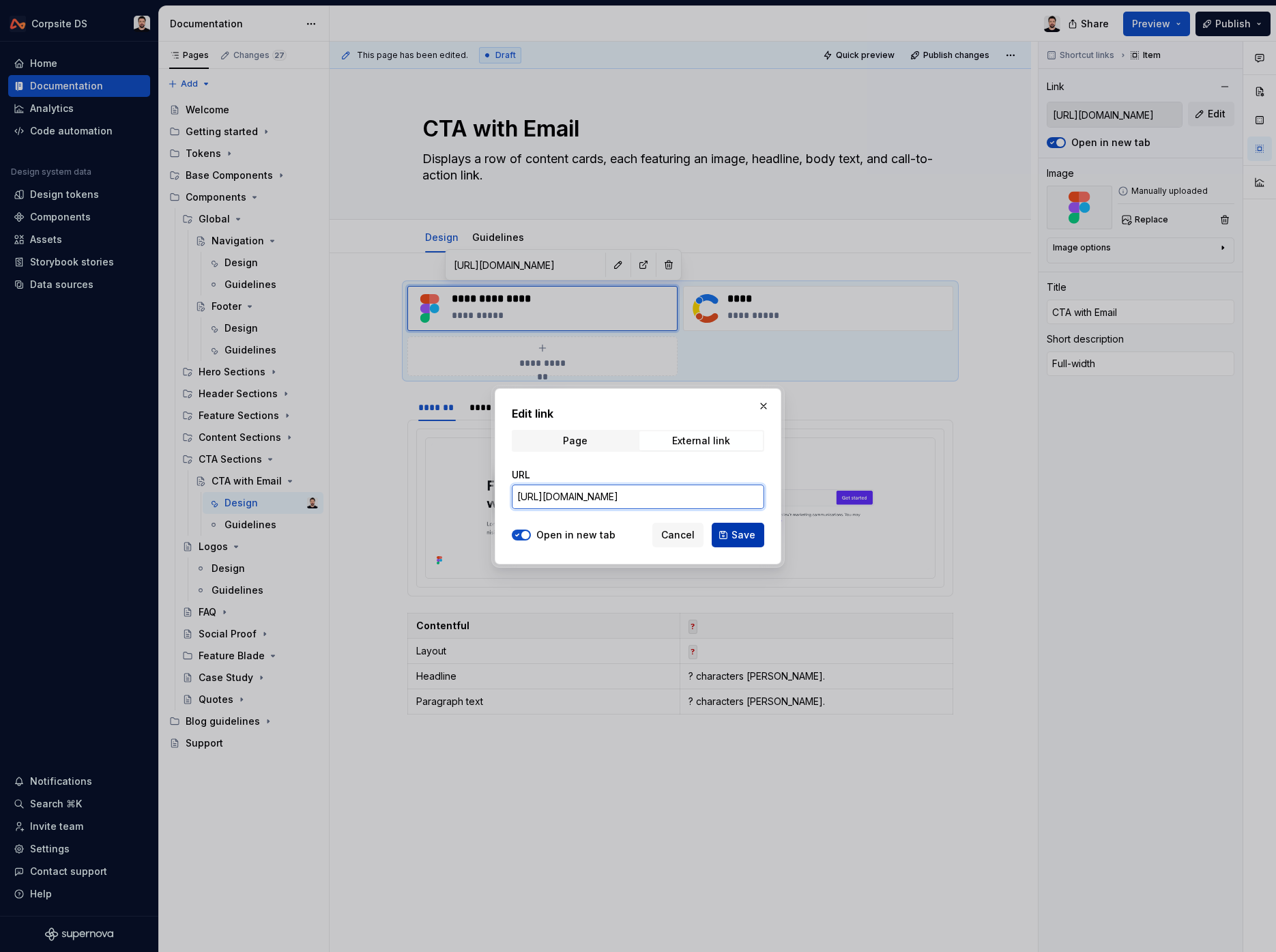
type input "[URL][DOMAIN_NAME]"
click at [719, 535] on button "Save" at bounding box center [738, 534] width 52 height 24
type textarea "*"
type input "[URL][DOMAIN_NAME]"
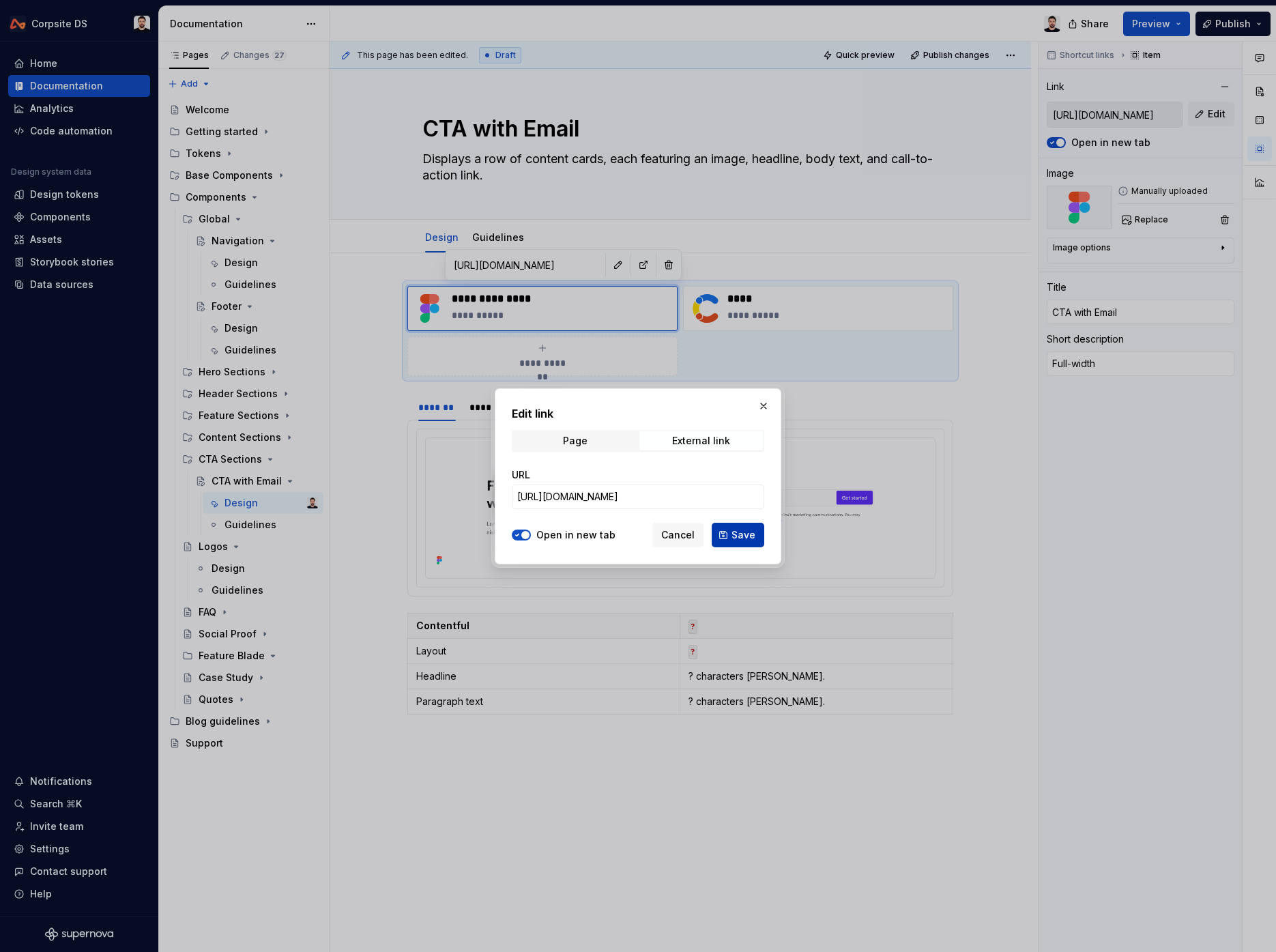
scroll to position [0, 0]
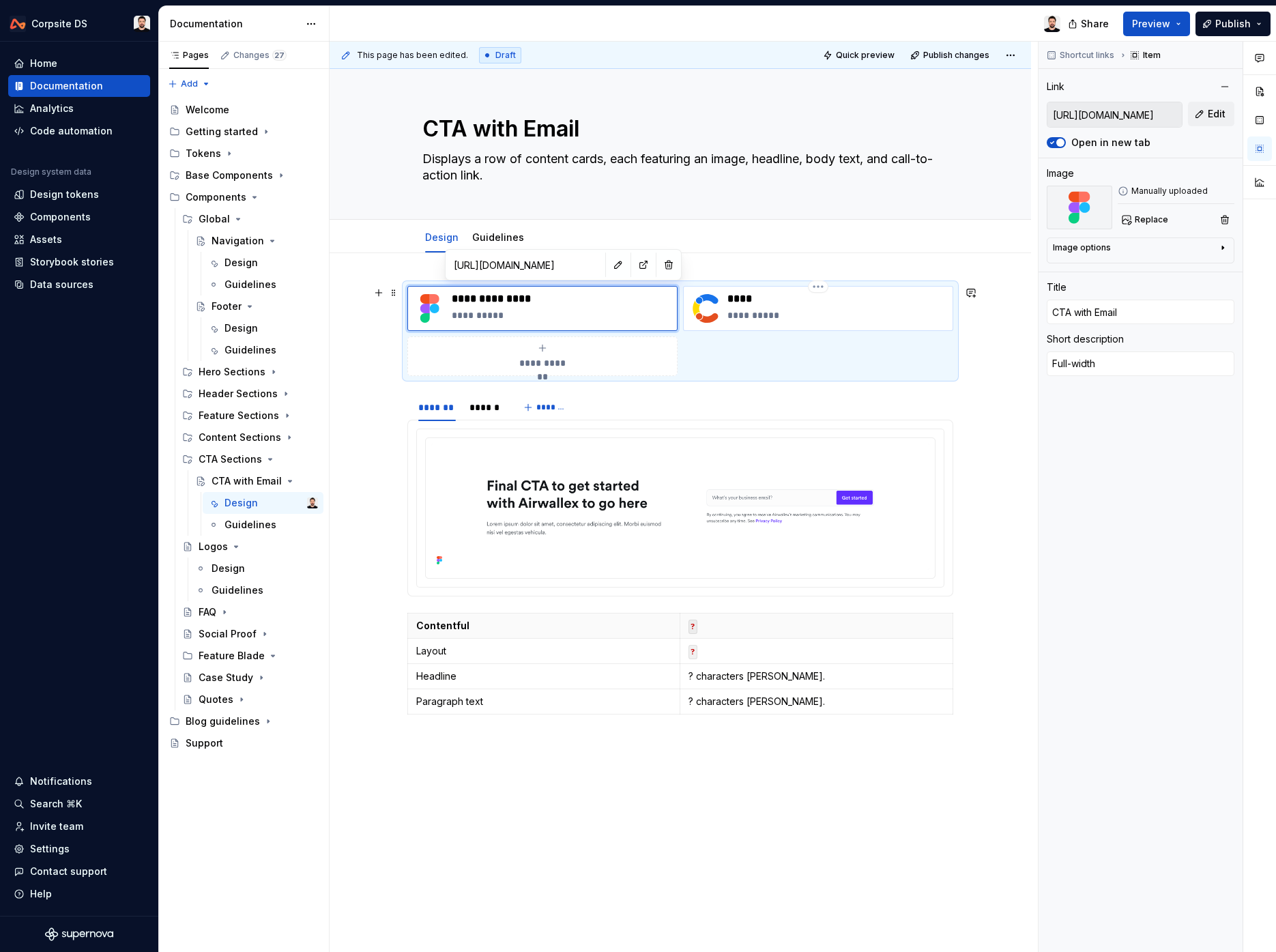
click at [749, 301] on p "****" at bounding box center [838, 299] width 220 height 13
type textarea "*"
type input "[URL][DOMAIN_NAME]"
type input "Hero"
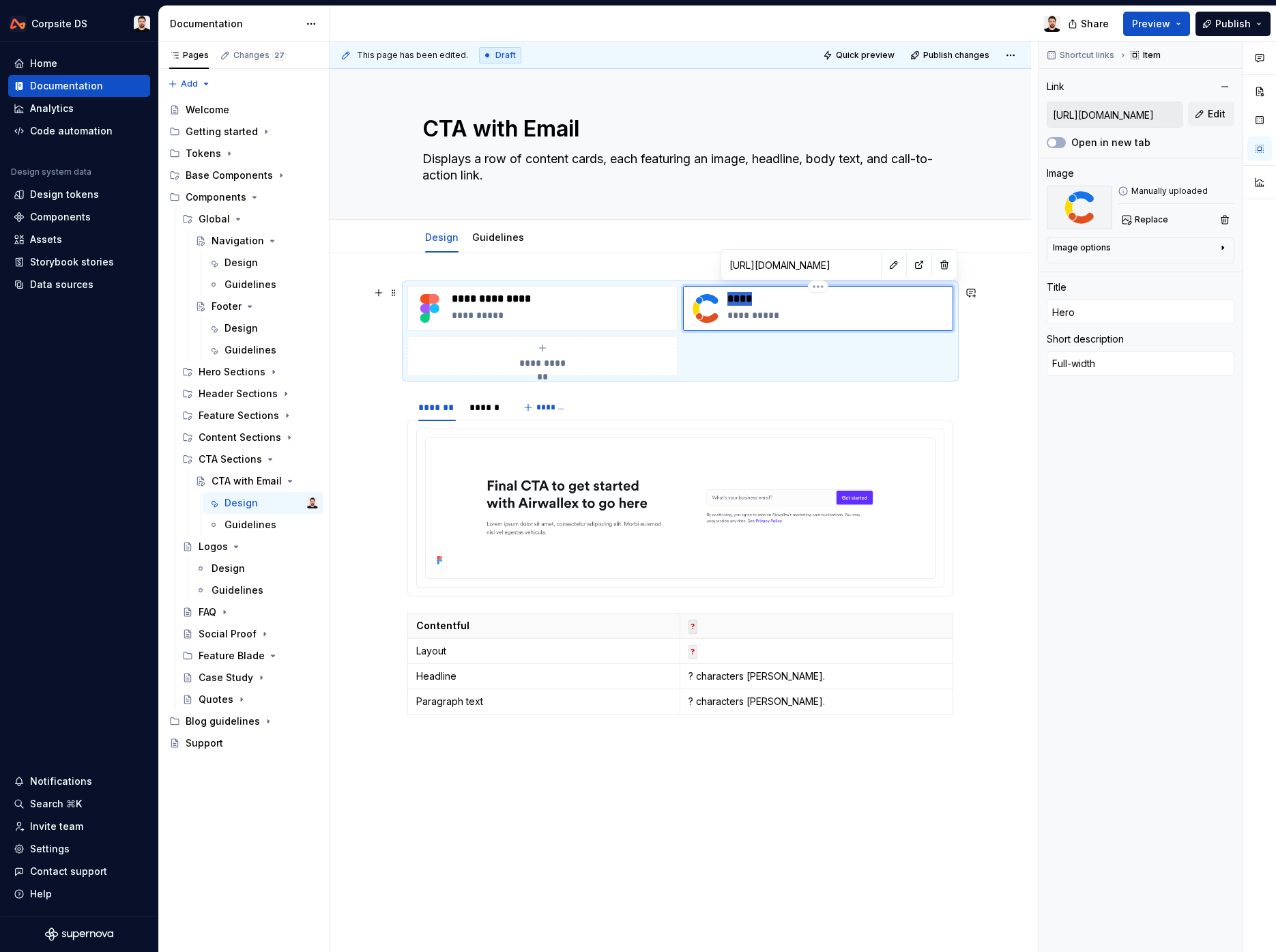
click at [749, 301] on p "****" at bounding box center [838, 299] width 220 height 13
type textarea "*"
type input "?"
click at [634, 771] on div "**********" at bounding box center [680, 637] width 702 height 768
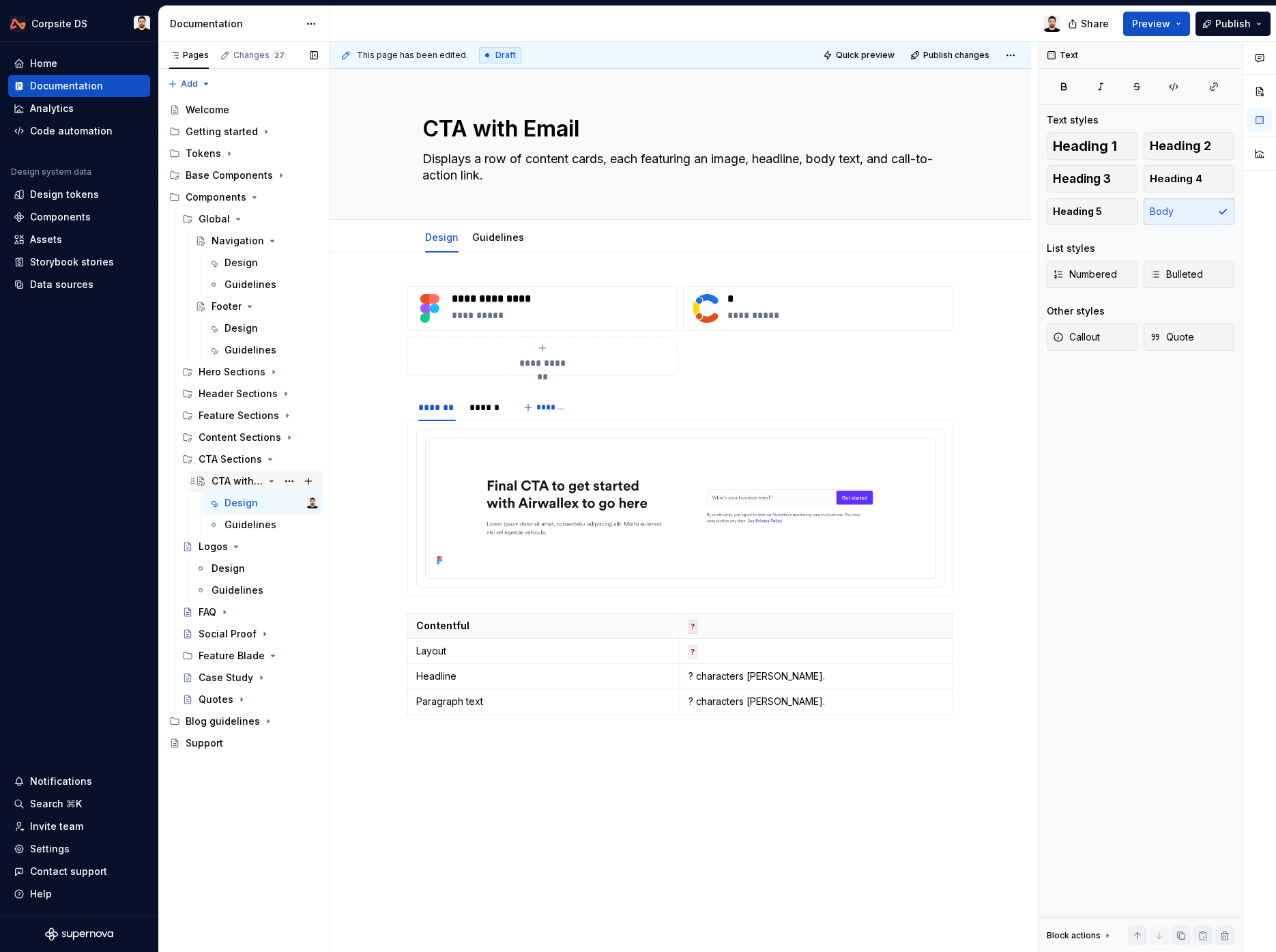
click at [271, 483] on icon "Page tree" at bounding box center [272, 481] width 11 height 11
click at [287, 484] on button "Page tree" at bounding box center [289, 480] width 19 height 19
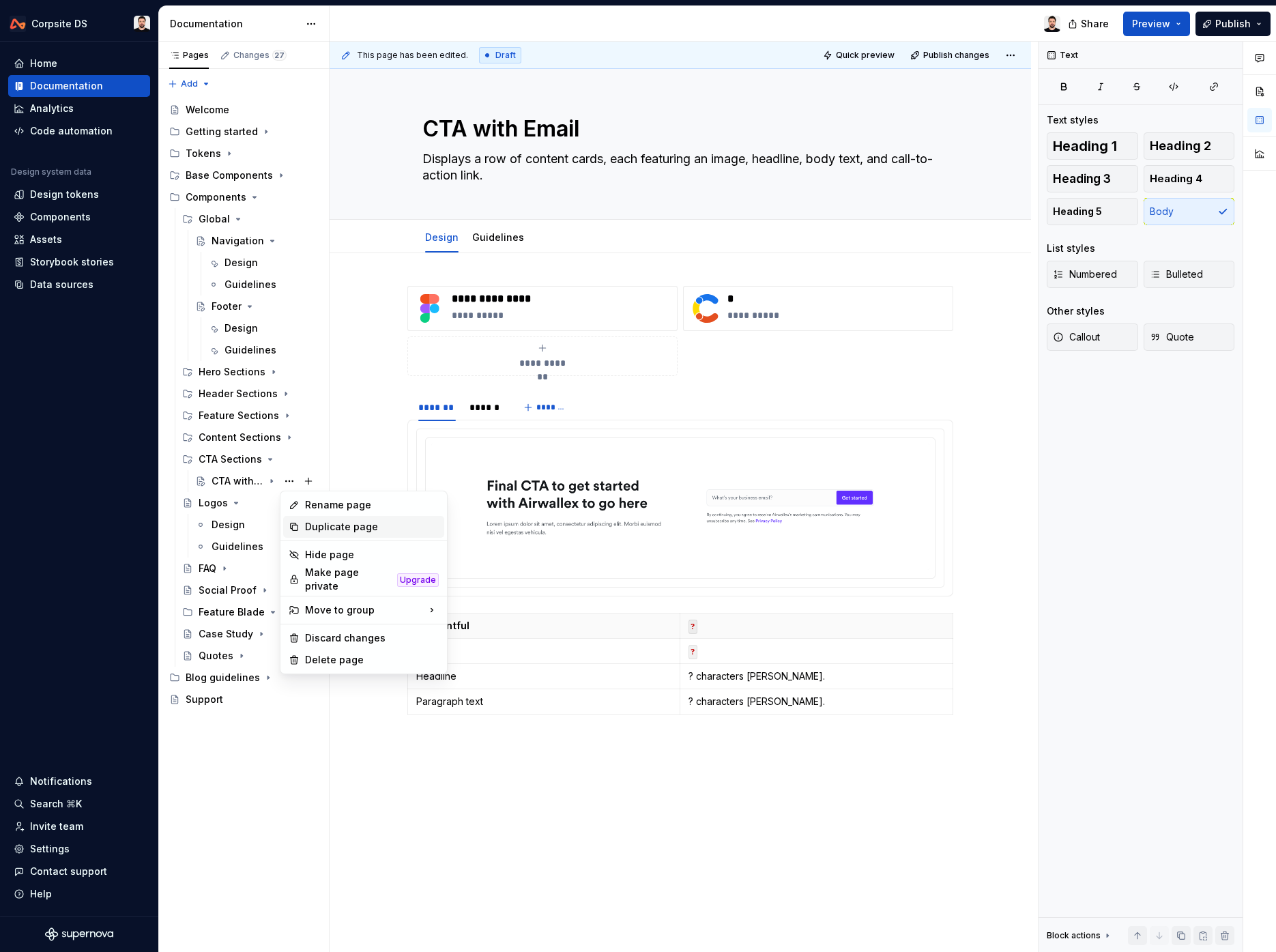
click at [383, 520] on div "Duplicate page" at bounding box center [372, 526] width 134 height 13
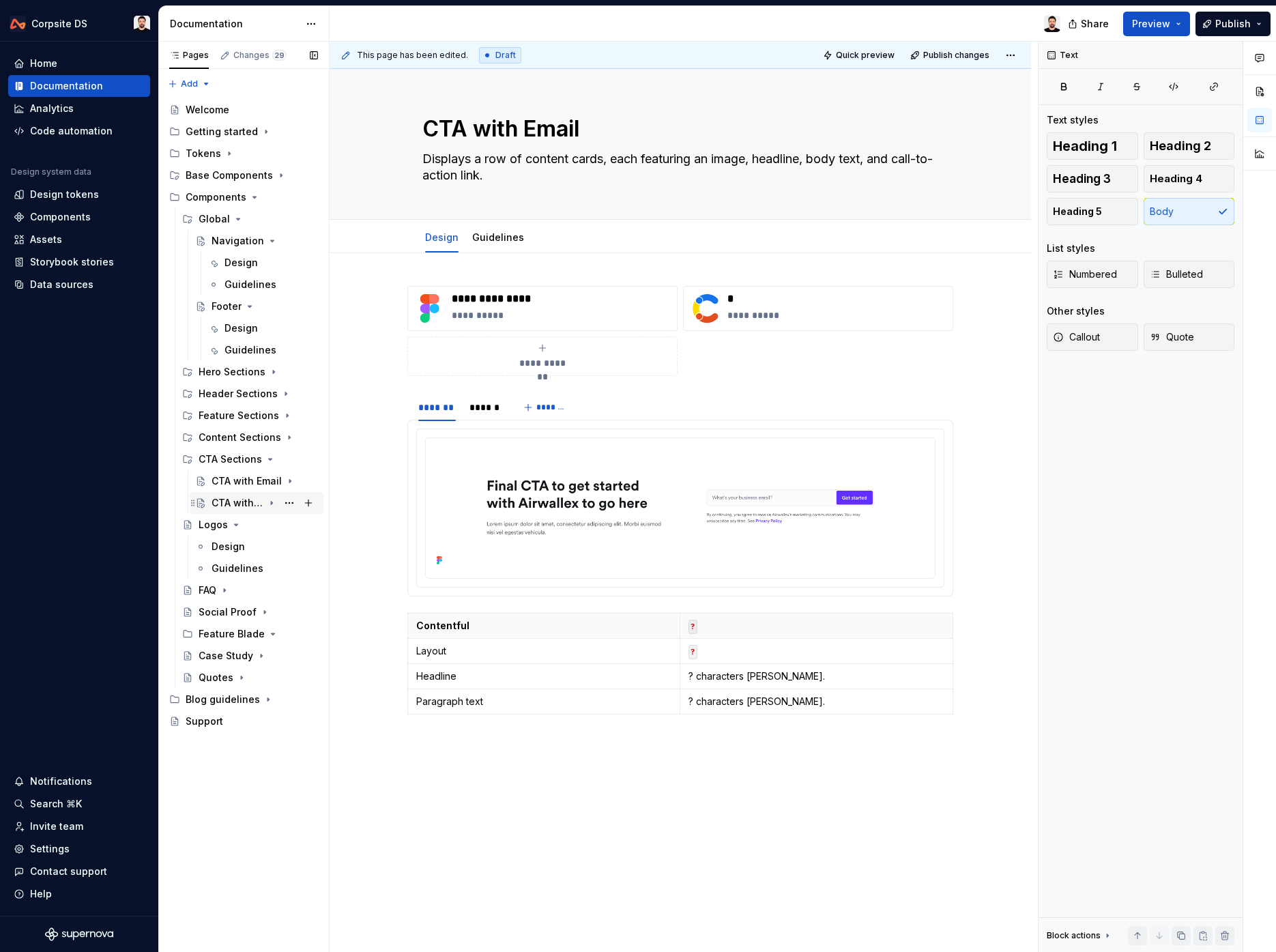
click at [223, 498] on div "CTA with Email" at bounding box center [238, 502] width 52 height 13
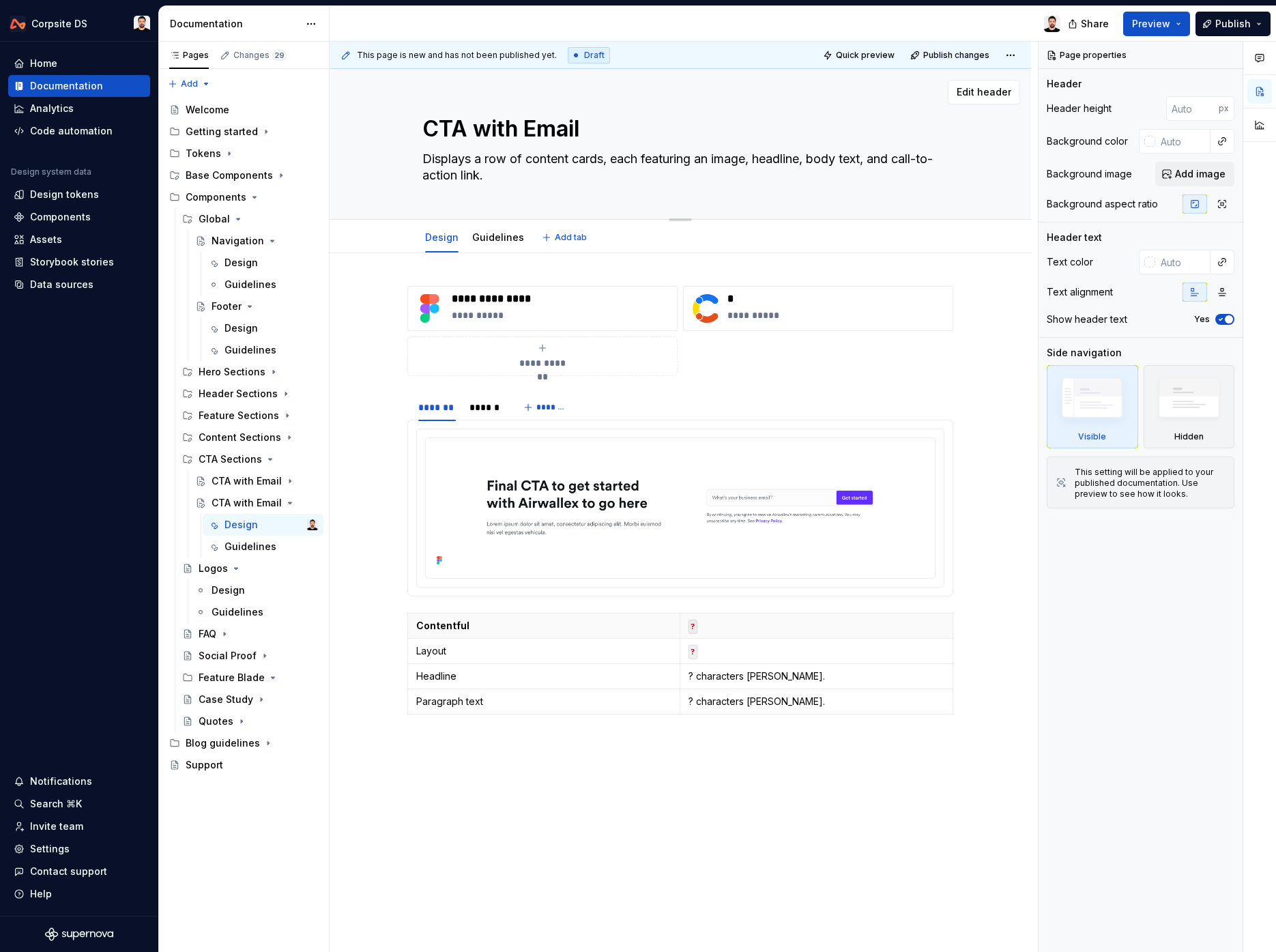
click at [513, 136] on textarea "CTA with Email" at bounding box center [677, 129] width 516 height 32
paste textarea "Buttons"
type textarea "*"
type textarea "CTA with Buttons"
type textarea "*"
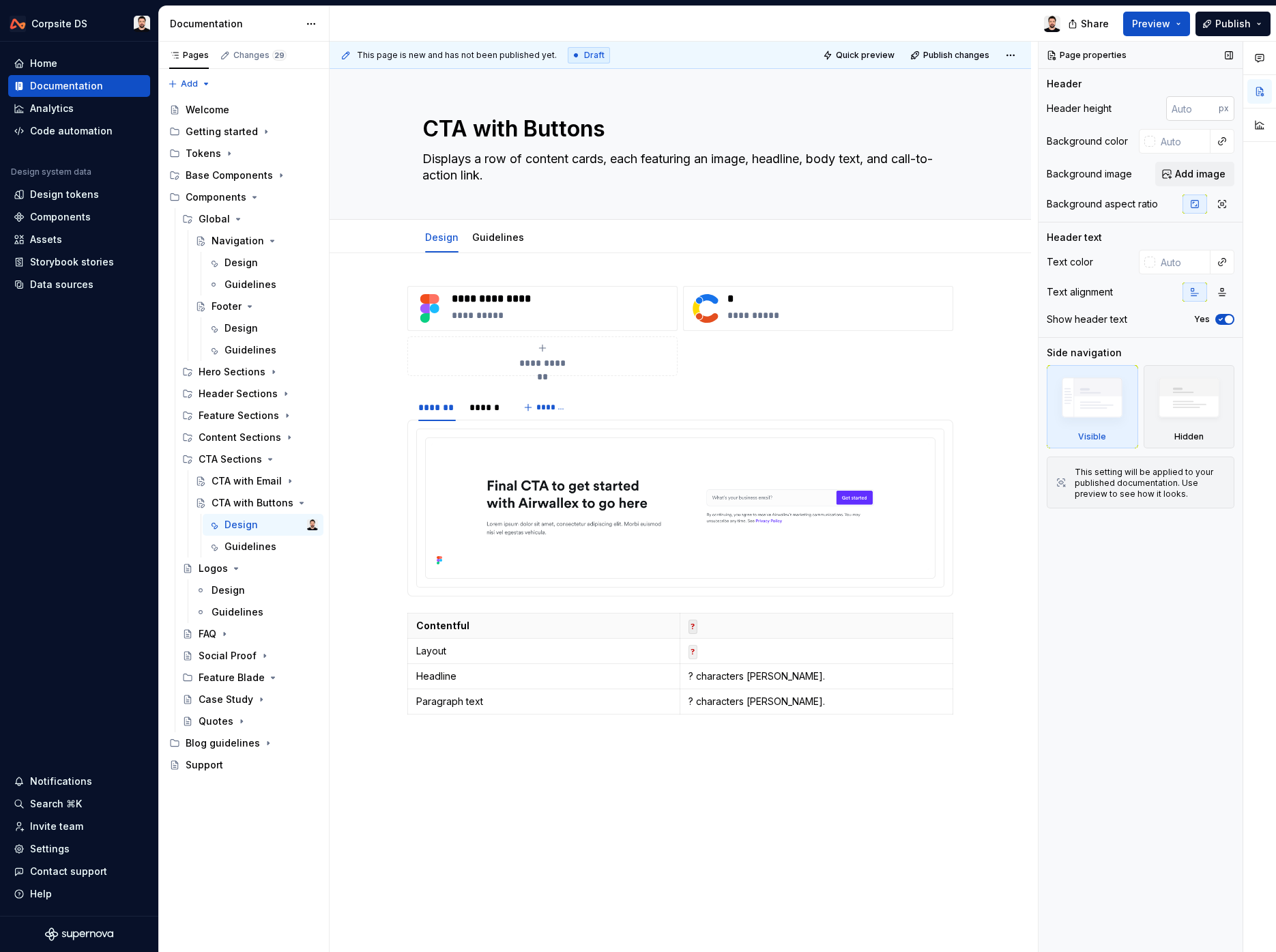
type textarea "CTA with Buttons"
click at [497, 292] on p "**********" at bounding box center [562, 299] width 220 height 13
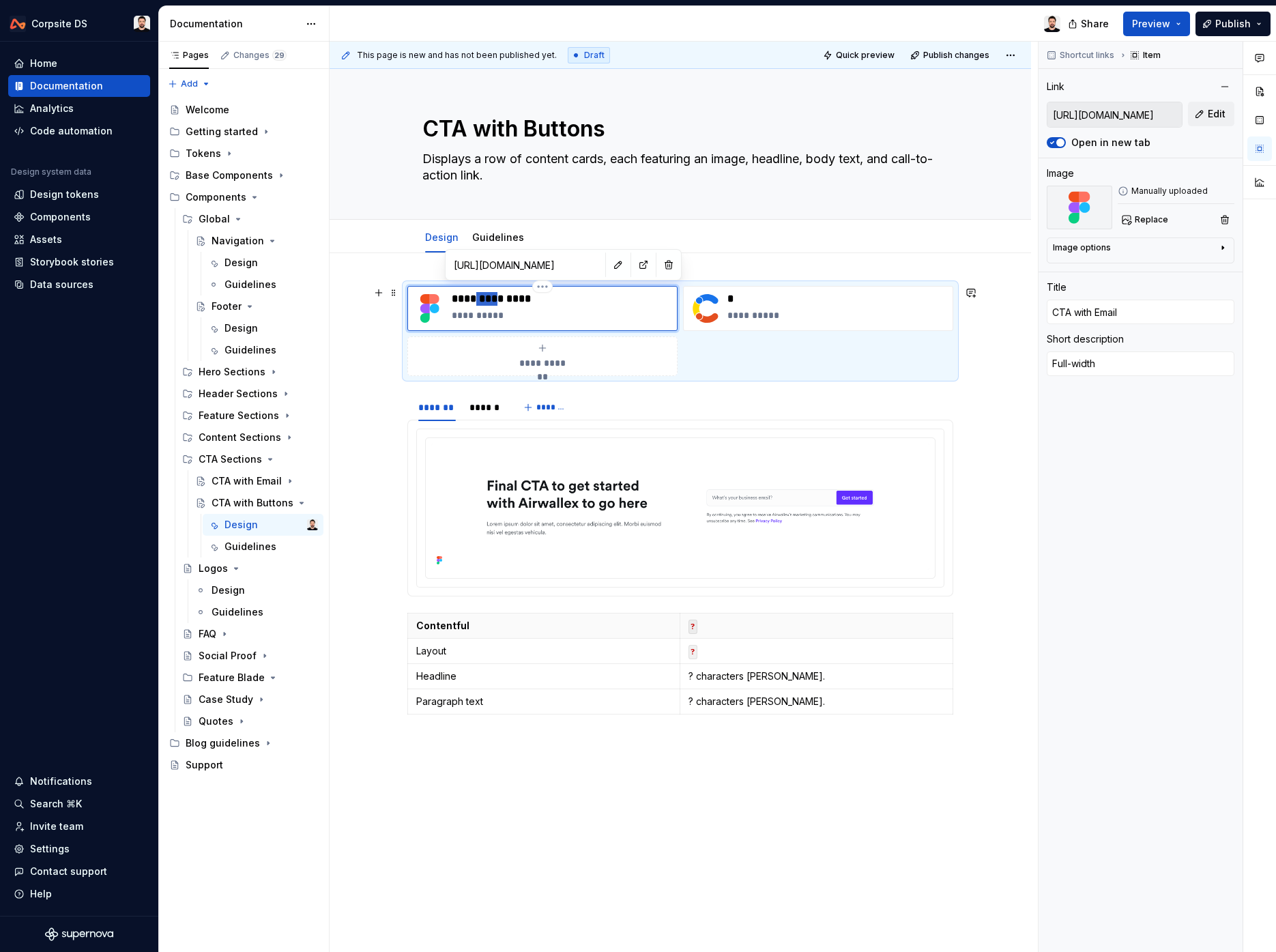
click at [497, 292] on p "**********" at bounding box center [562, 299] width 220 height 13
click at [510, 292] on p "**********" at bounding box center [562, 299] width 220 height 13
type textarea "*"
type input "CTA with B"
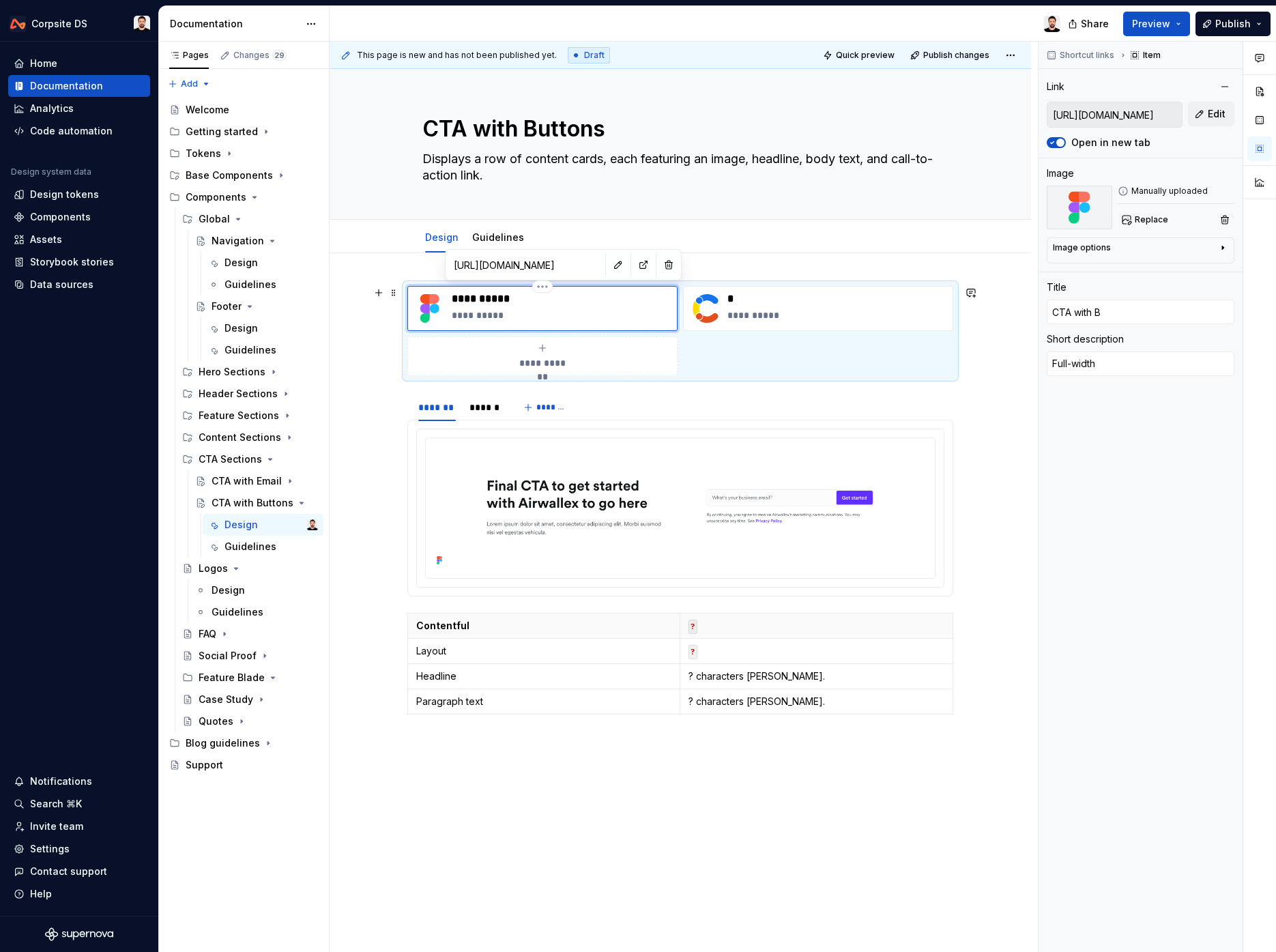
type textarea "*"
type input "CTA with Bu"
type textarea "*"
type input "CTA with But"
type textarea "*"
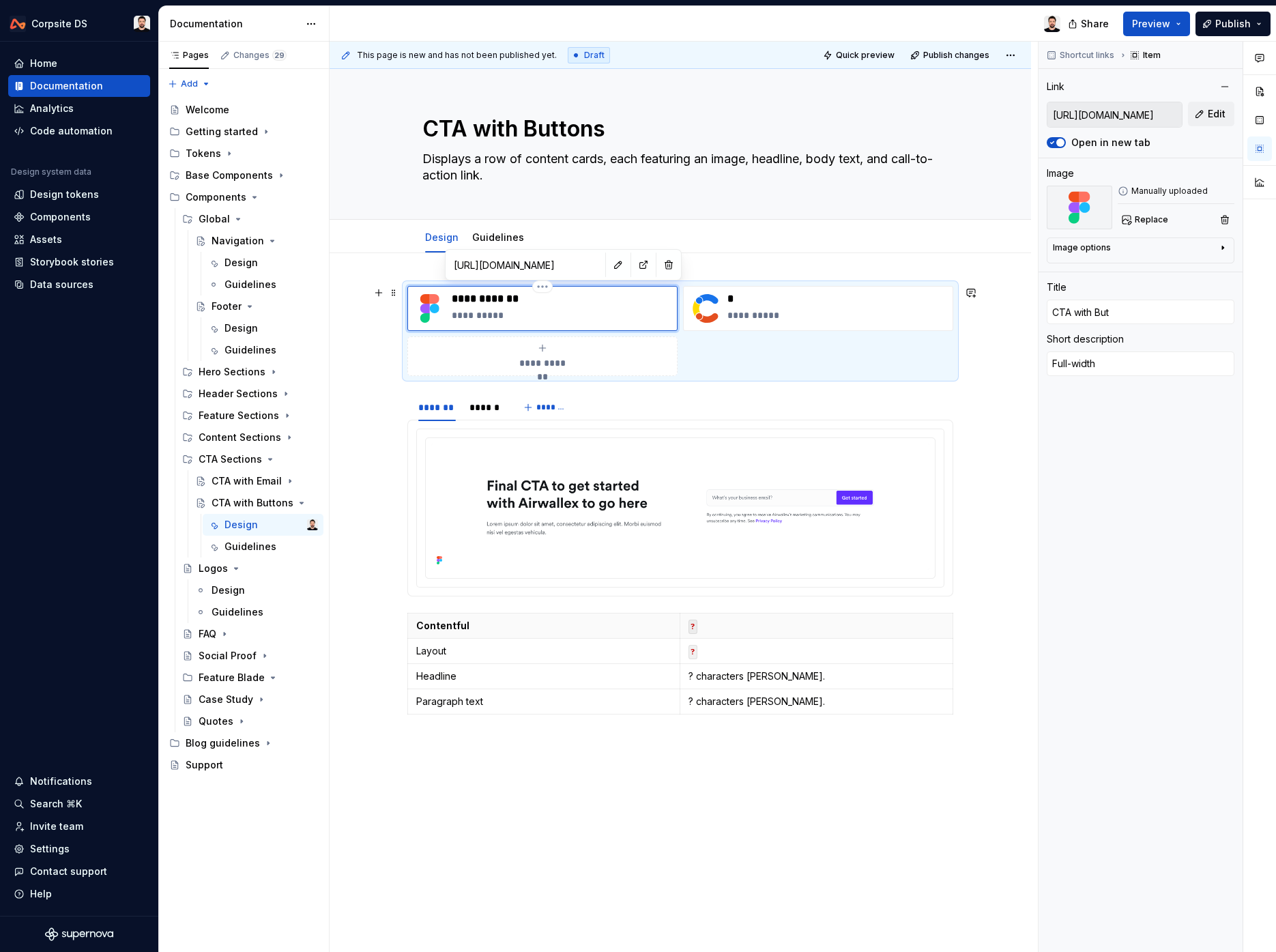
type input "CTA with Butt"
type textarea "*"
type input "CTA with Butto"
type textarea "*"
type input "CTA with Button"
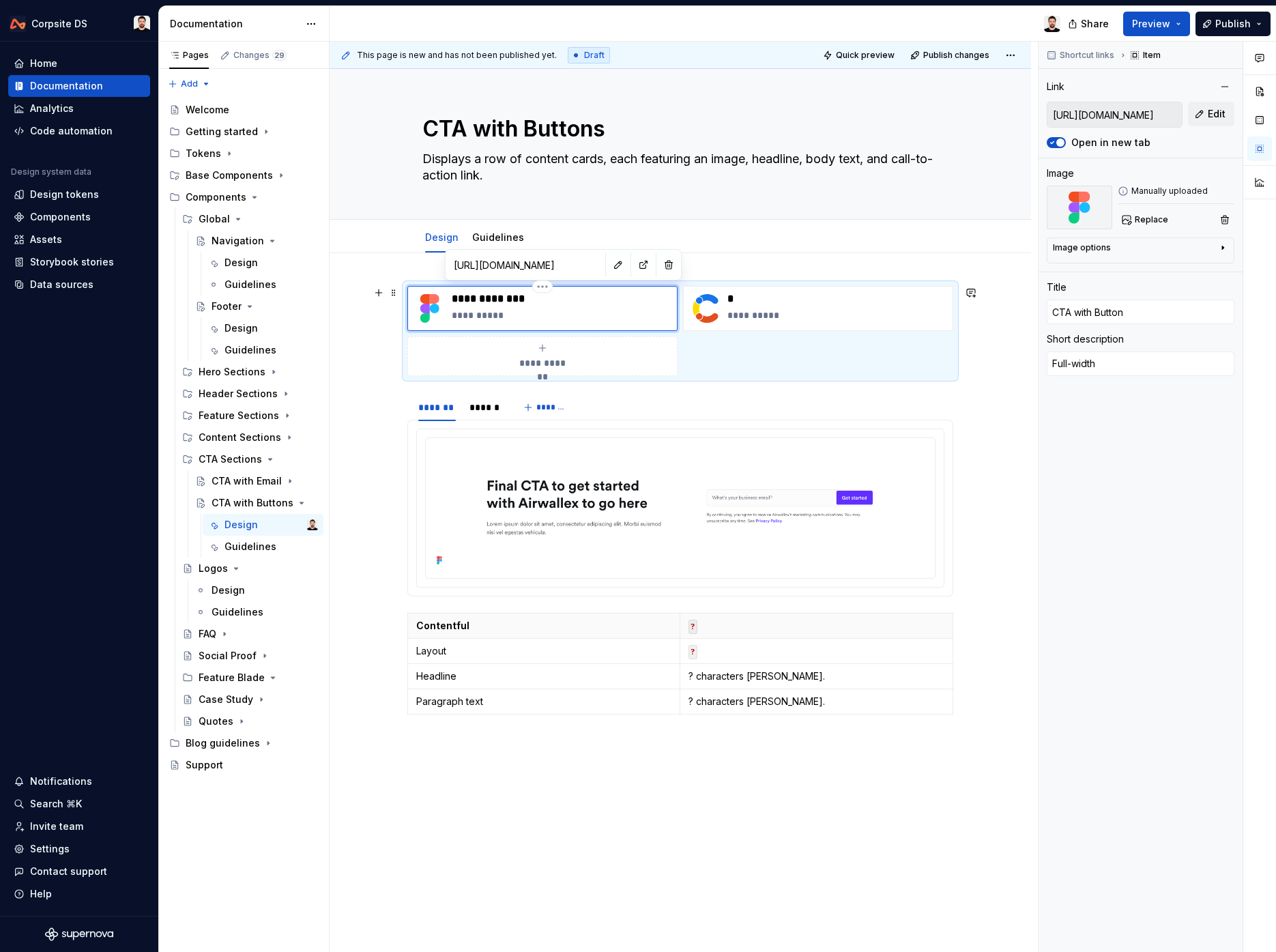
type textarea "*"
type input "CTA with Buttons"
click at [606, 470] on img at bounding box center [680, 507] width 499 height 126
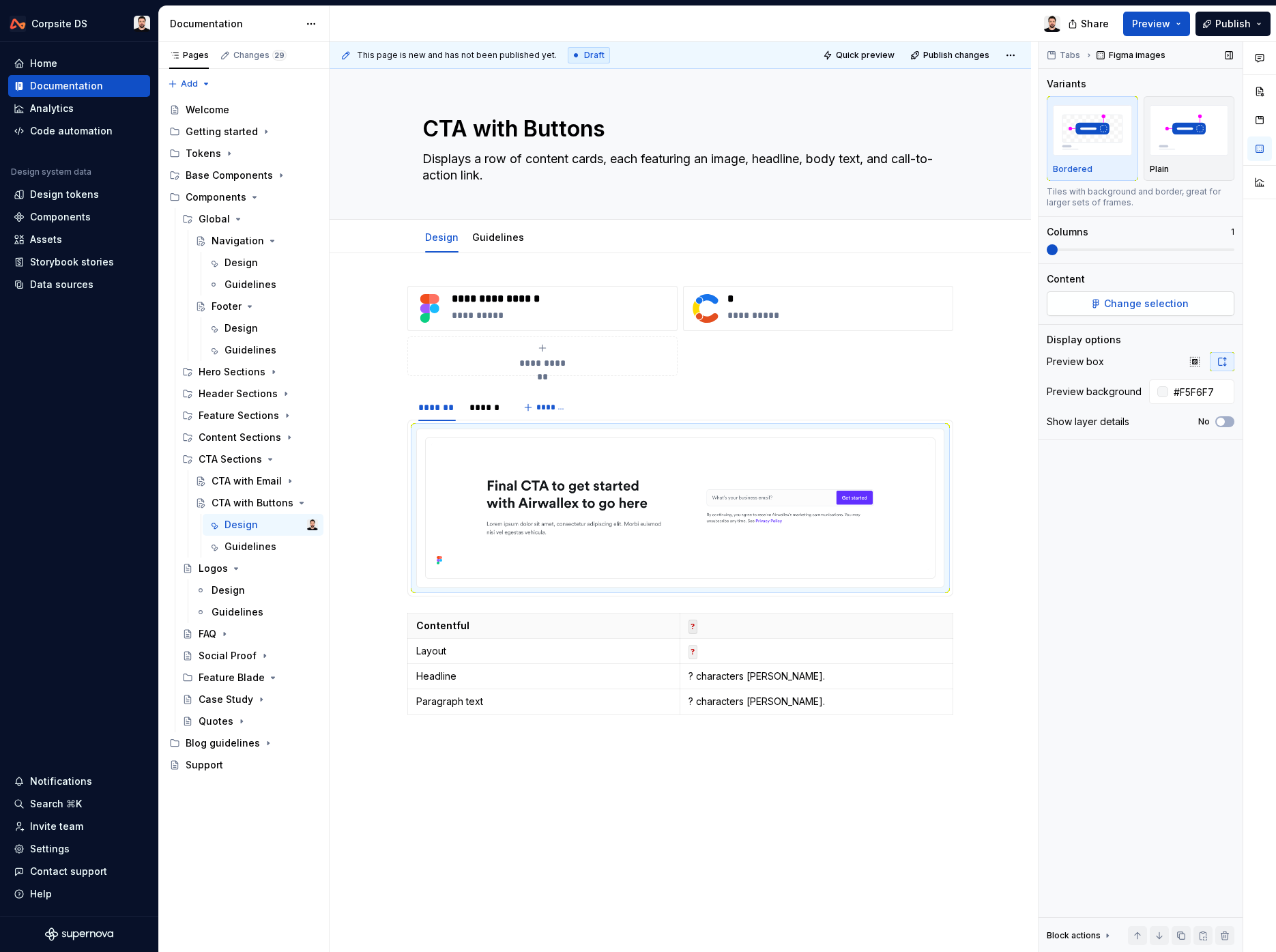
click at [1133, 309] on span "Change selection" at bounding box center [1146, 303] width 85 height 13
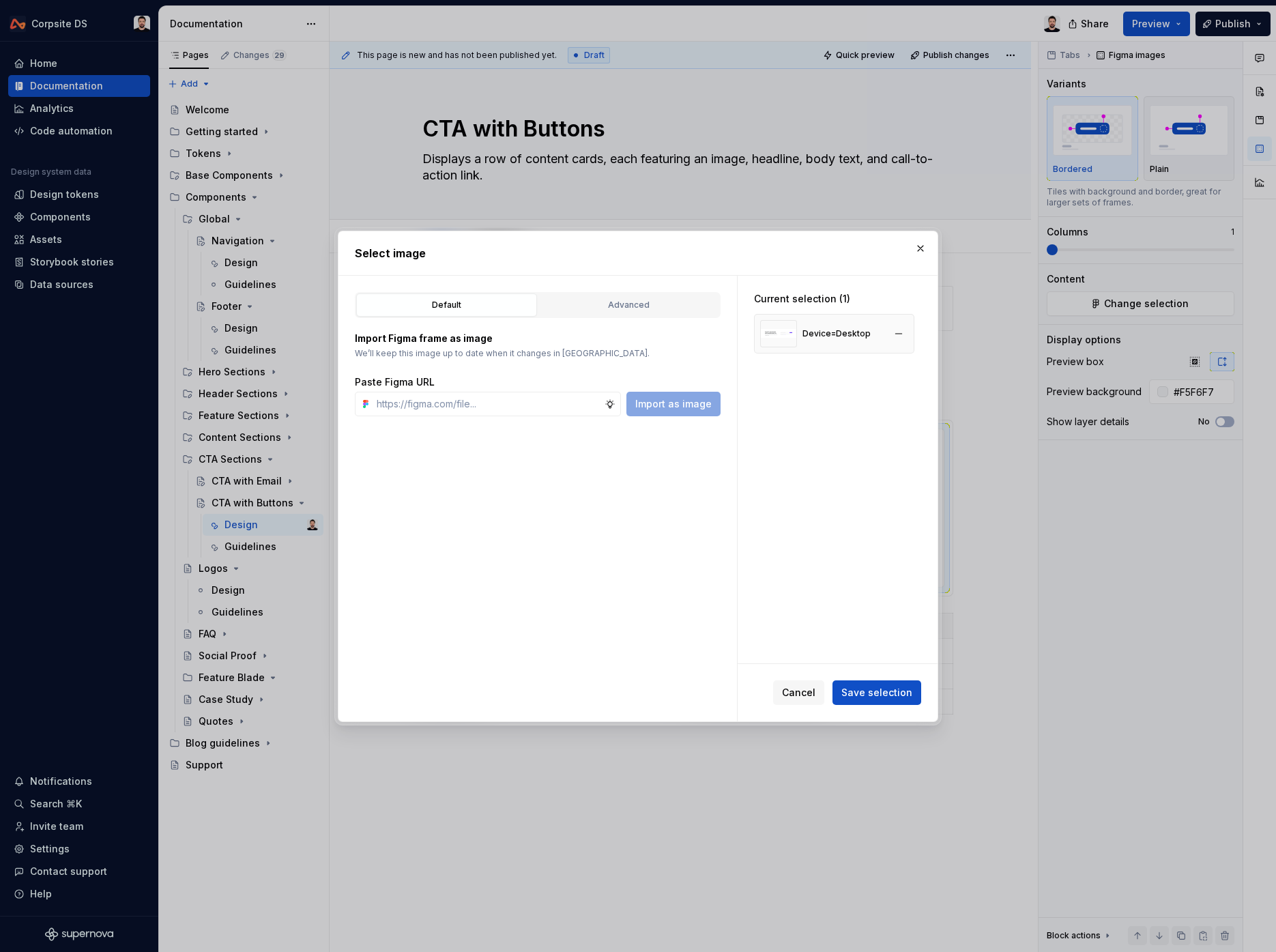
type textarea "*"
click at [903, 335] on button "button" at bounding box center [898, 333] width 19 height 19
click at [553, 394] on input "text" at bounding box center [488, 403] width 233 height 24
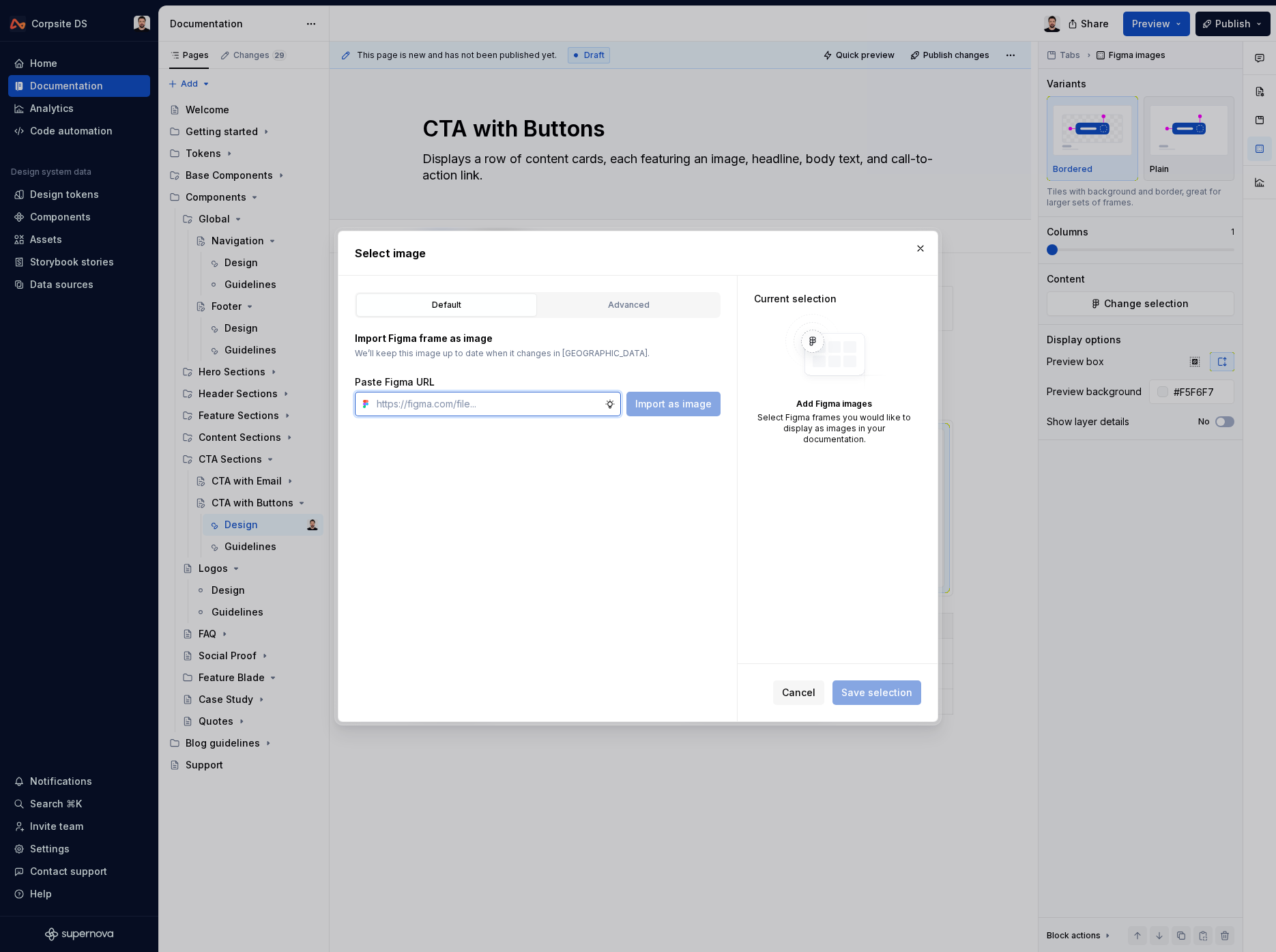
paste input "[URL][DOMAIN_NAME]"
type input "[URL][DOMAIN_NAME]"
click at [642, 400] on span "Import as image" at bounding box center [673, 403] width 76 height 13
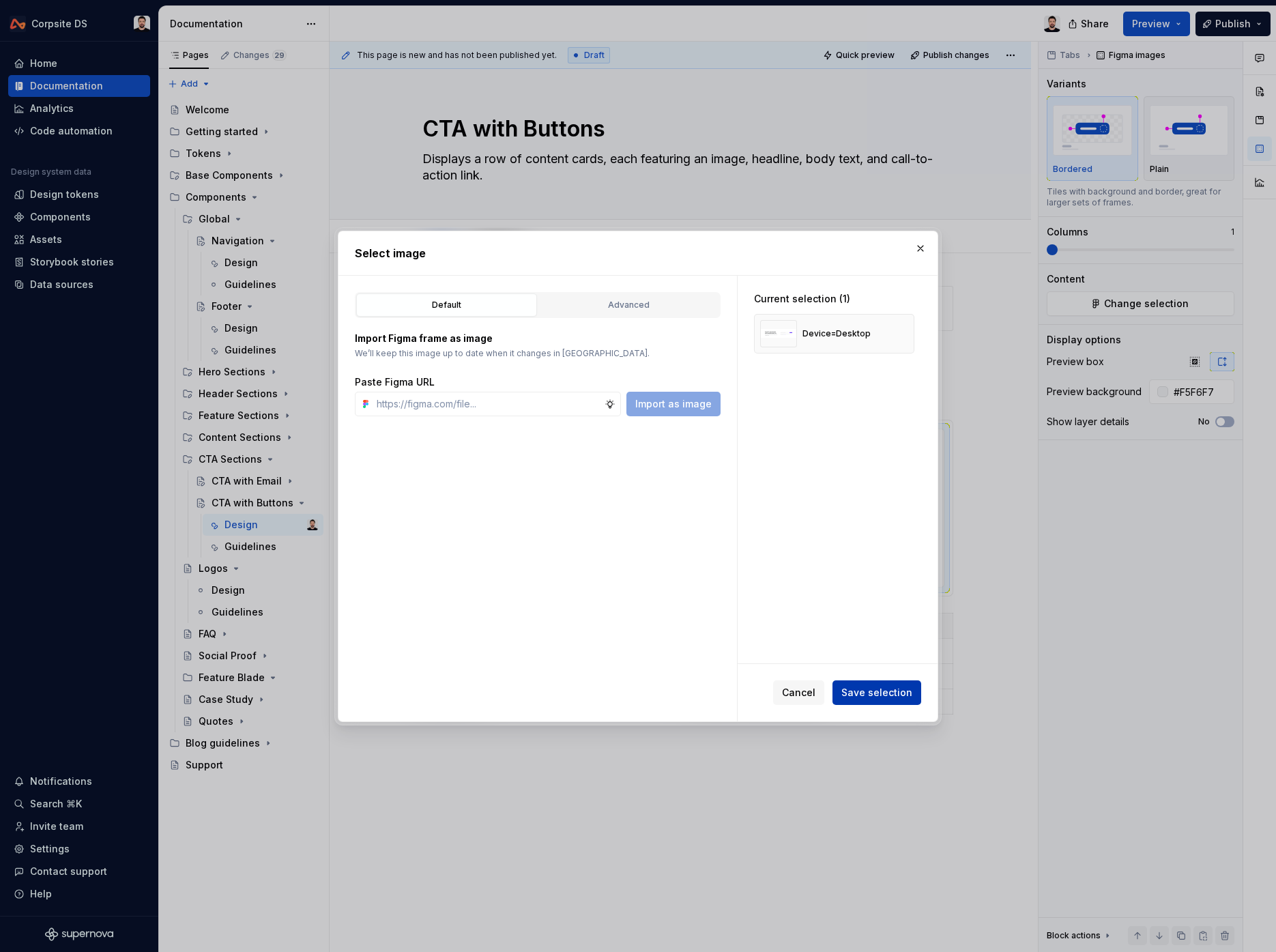
click at [889, 692] on span "Save selection" at bounding box center [876, 692] width 71 height 13
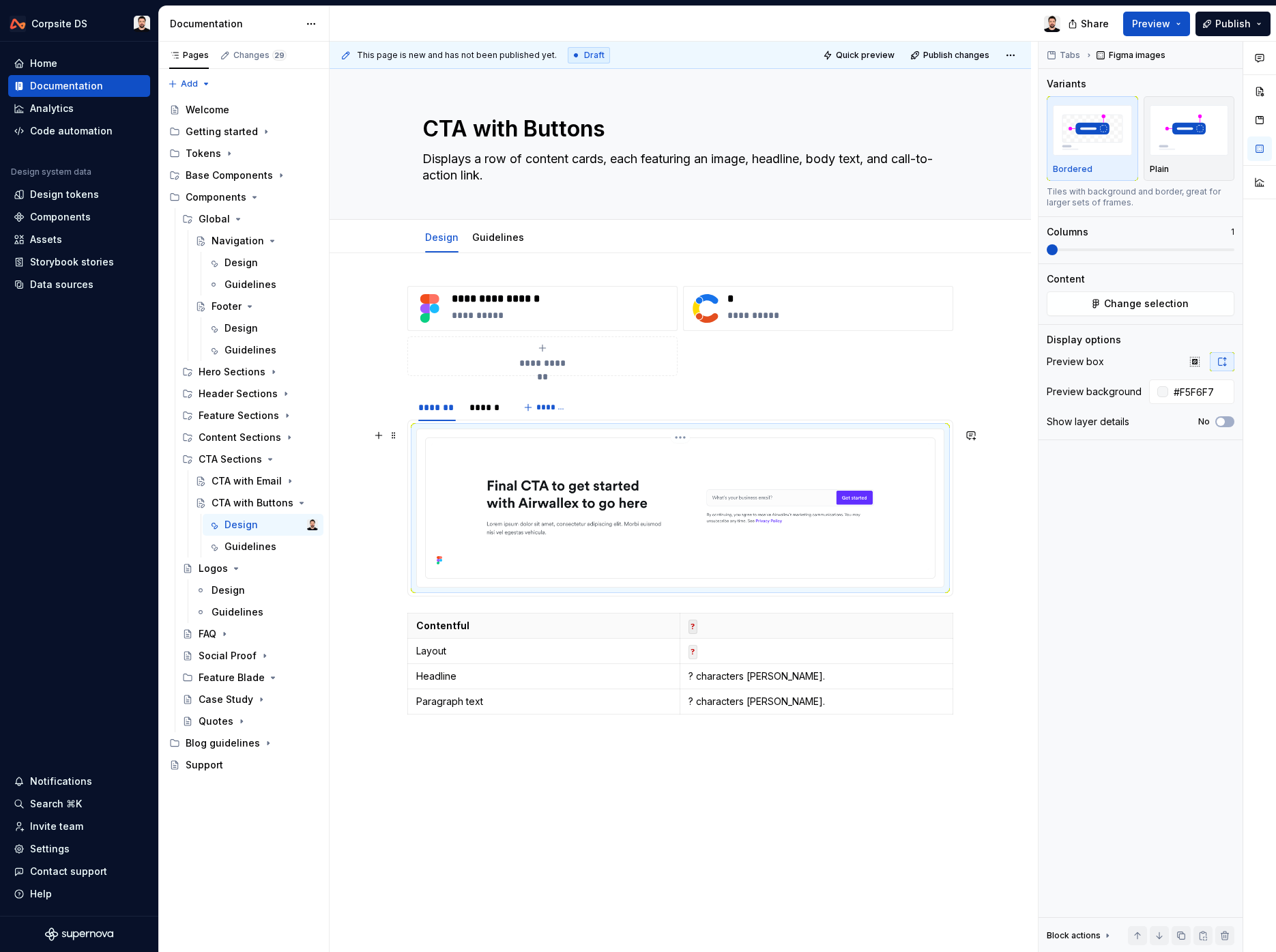
click at [744, 479] on img at bounding box center [680, 507] width 499 height 126
click at [1157, 308] on span "Change selection" at bounding box center [1146, 303] width 85 height 13
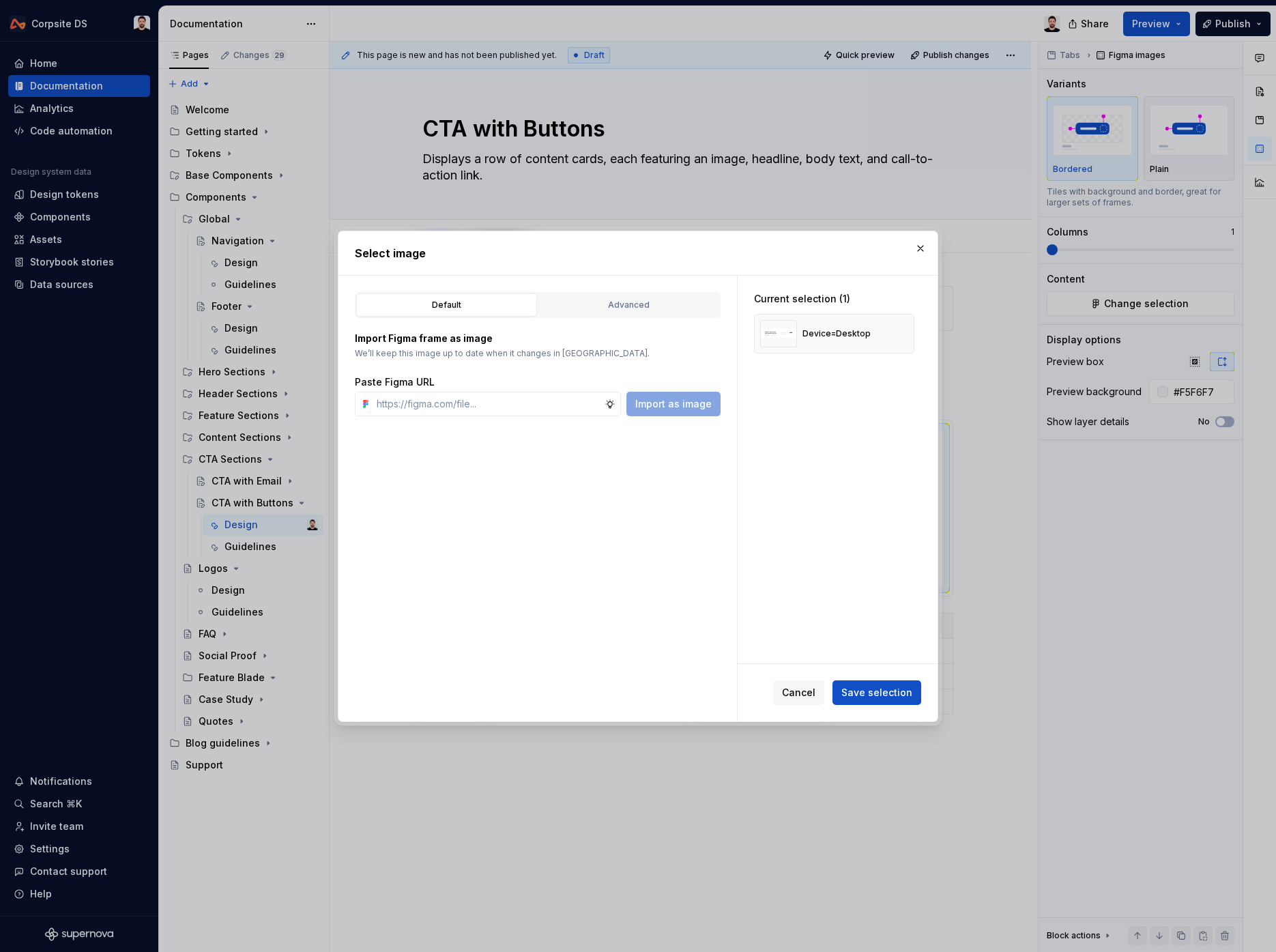
type textarea "*"
click at [908, 335] on button "button" at bounding box center [898, 333] width 19 height 19
click at [538, 409] on input "text" at bounding box center [488, 403] width 233 height 24
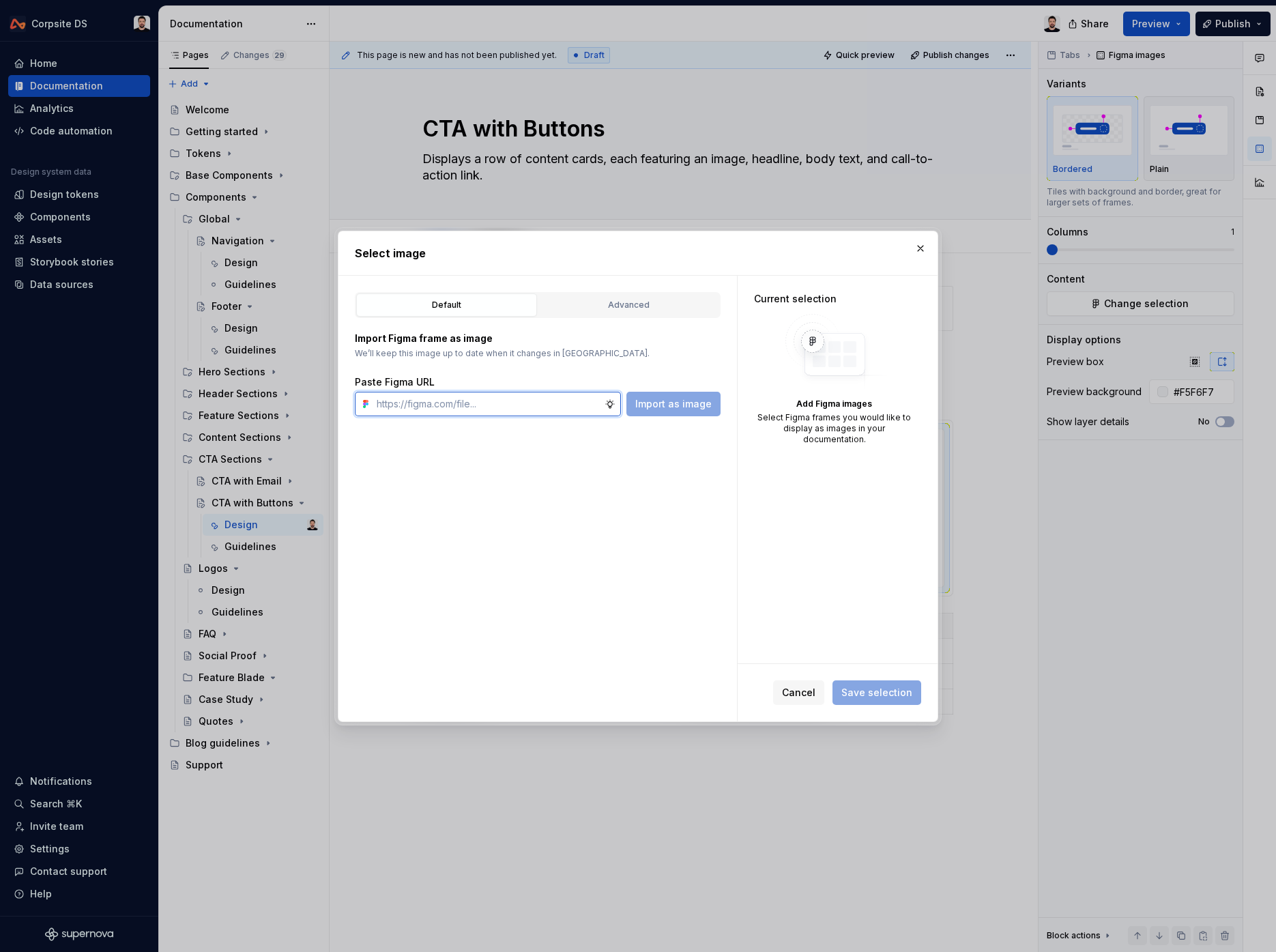
paste input "[URL][DOMAIN_NAME]"
type input "[URL][DOMAIN_NAME]"
click at [671, 406] on span "Import as image" at bounding box center [673, 403] width 76 height 13
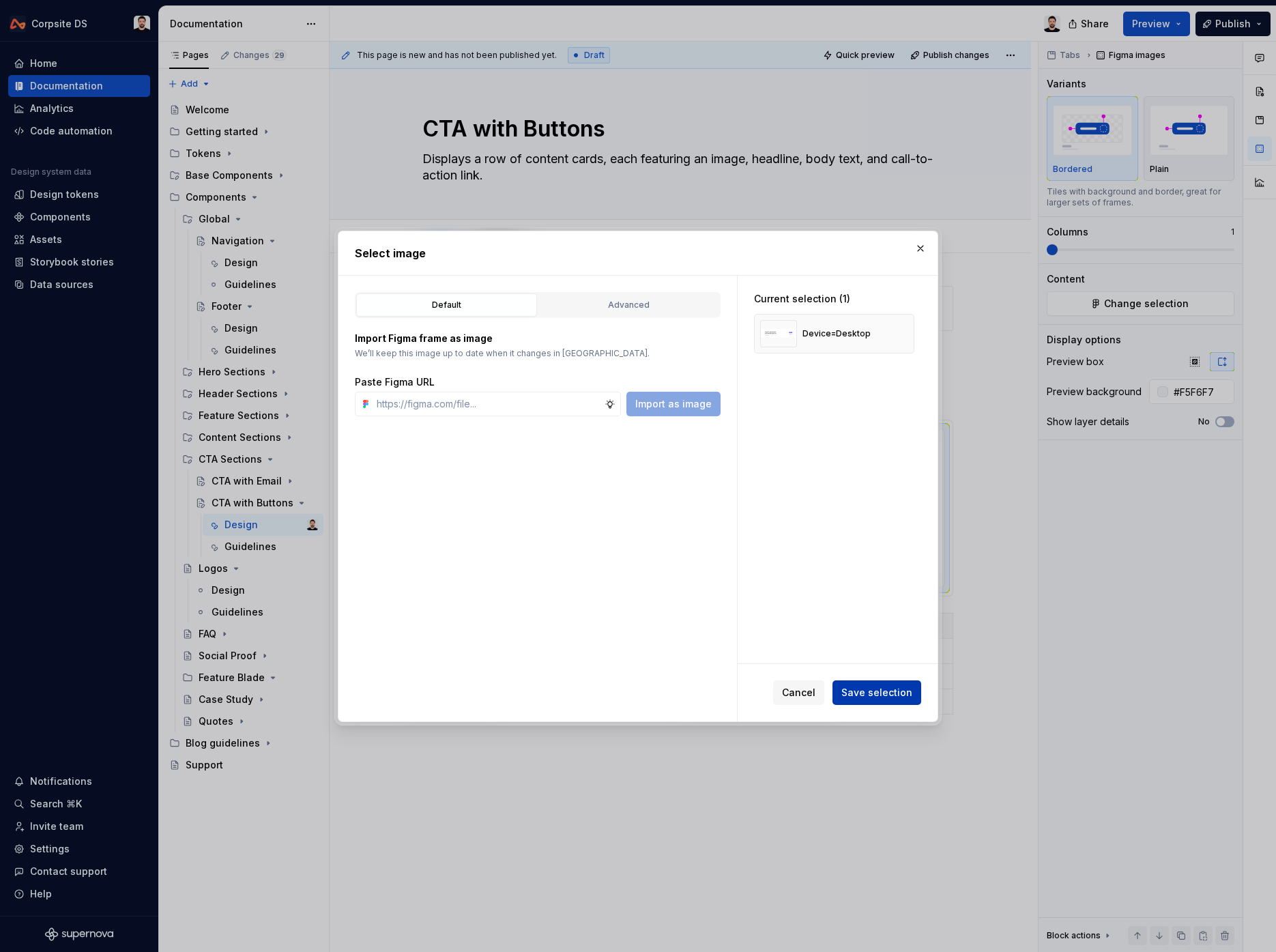
click at [863, 696] on span "Save selection" at bounding box center [876, 692] width 71 height 13
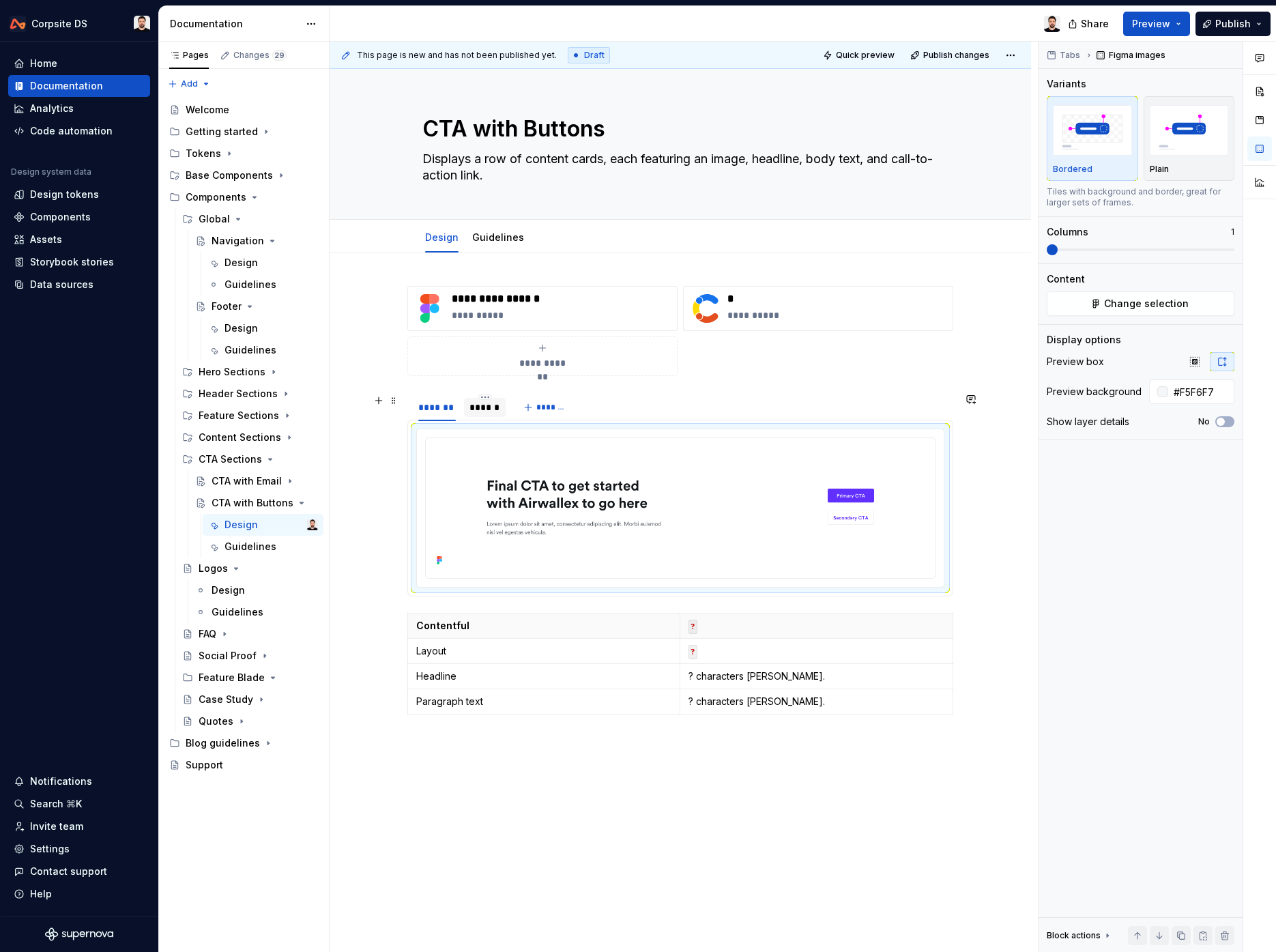
click at [495, 409] on div "******" at bounding box center [485, 407] width 31 height 13
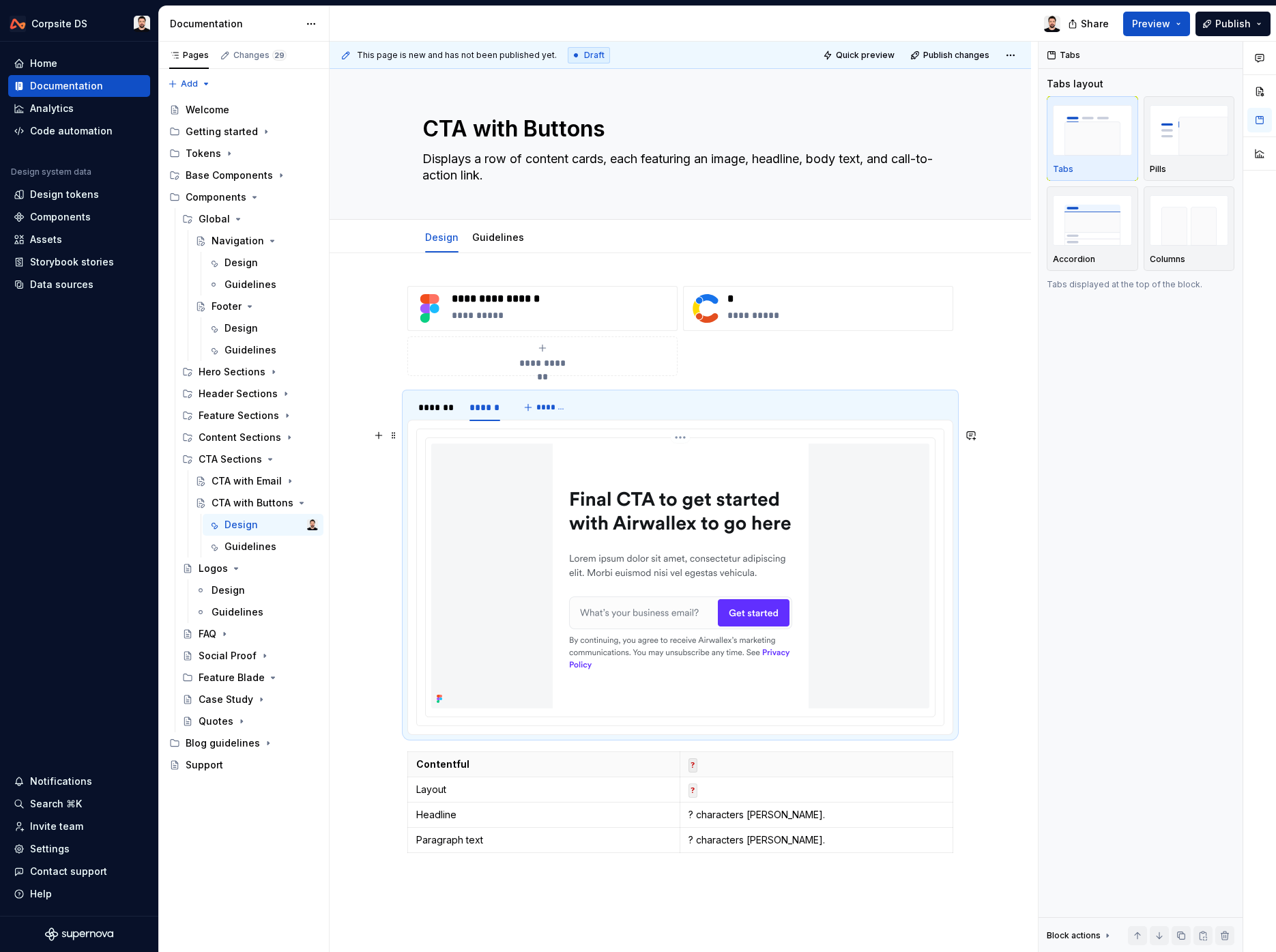
click at [691, 531] on img at bounding box center [680, 576] width 256 height 265
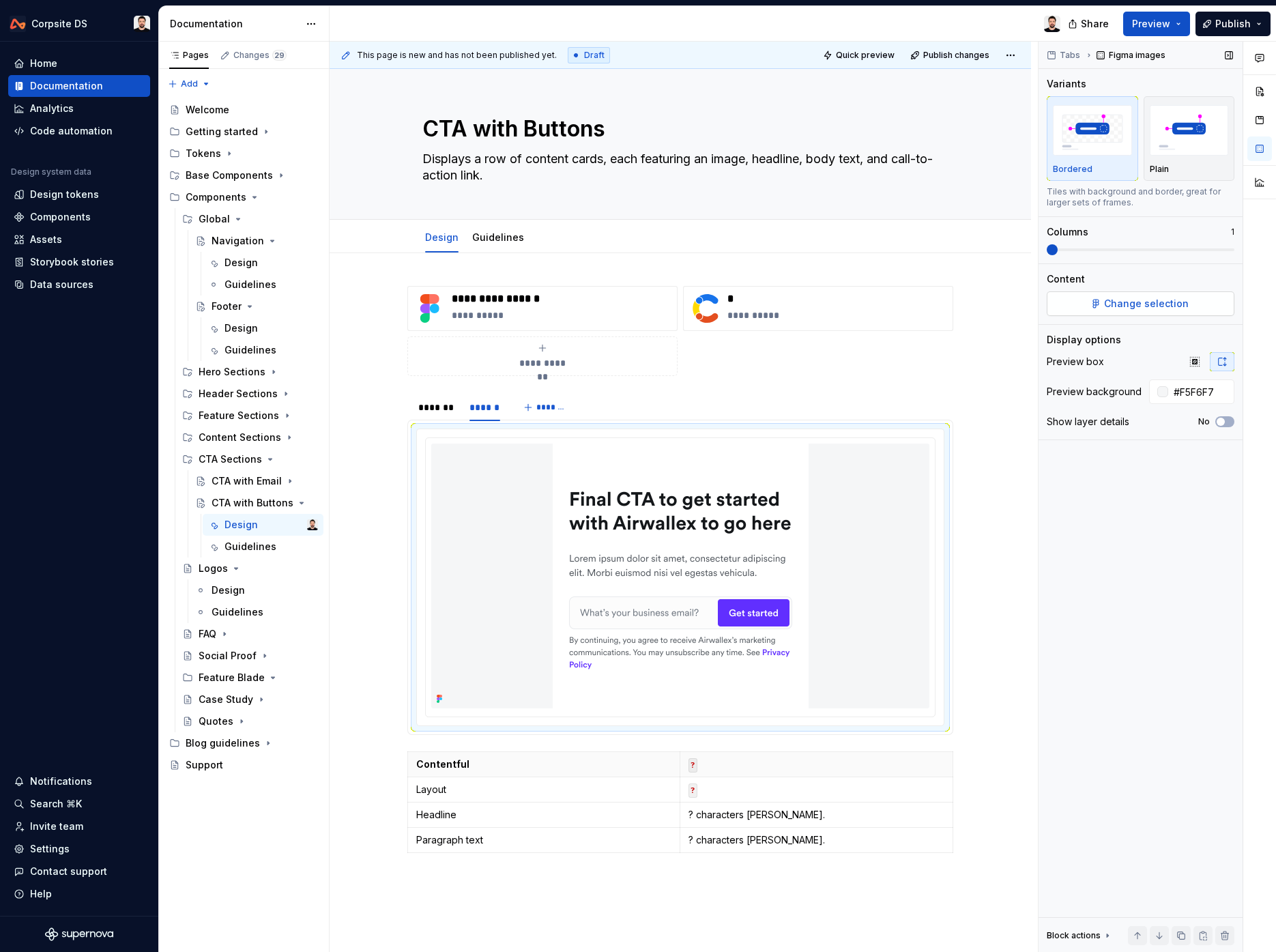
click at [1073, 314] on button "Change selection" at bounding box center [1141, 303] width 188 height 24
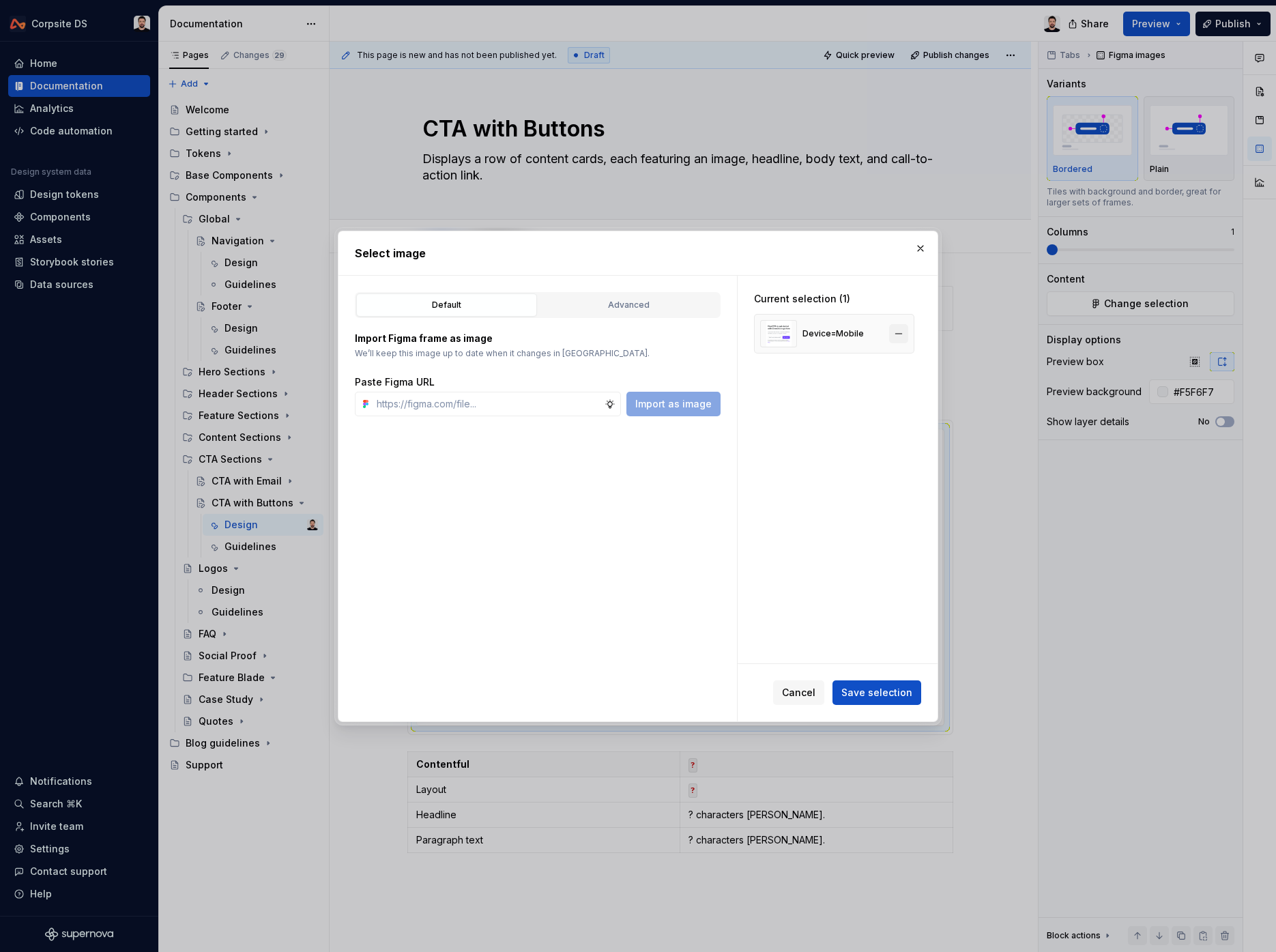
type textarea "*"
drag, startPoint x: 906, startPoint y: 333, endPoint x: 731, endPoint y: 383, distance: 182.0
click at [903, 334] on button "button" at bounding box center [898, 333] width 19 height 19
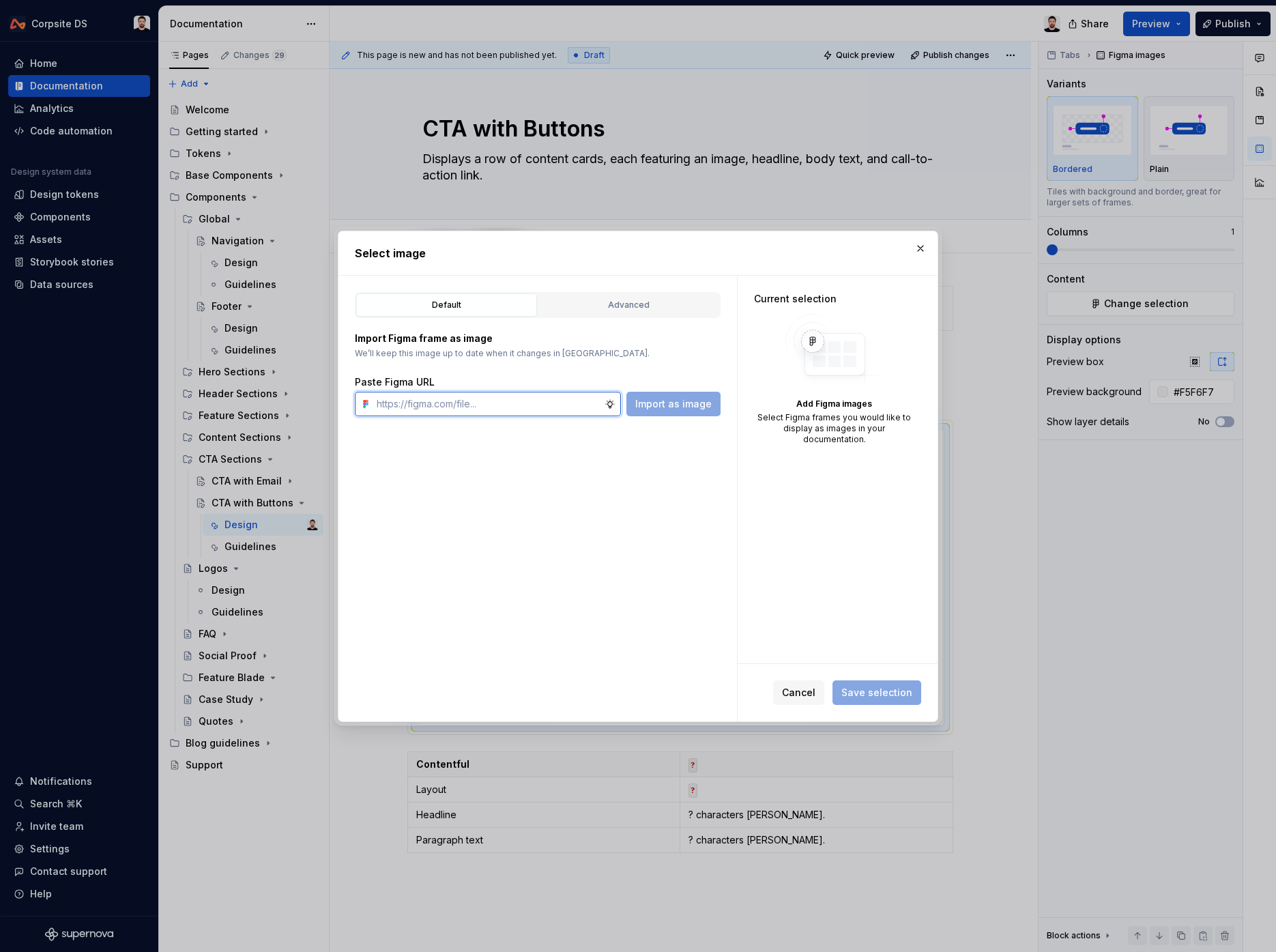
click at [532, 407] on input "text" at bounding box center [488, 403] width 233 height 24
paste input "[URL][DOMAIN_NAME]"
type input "[URL][DOMAIN_NAME]"
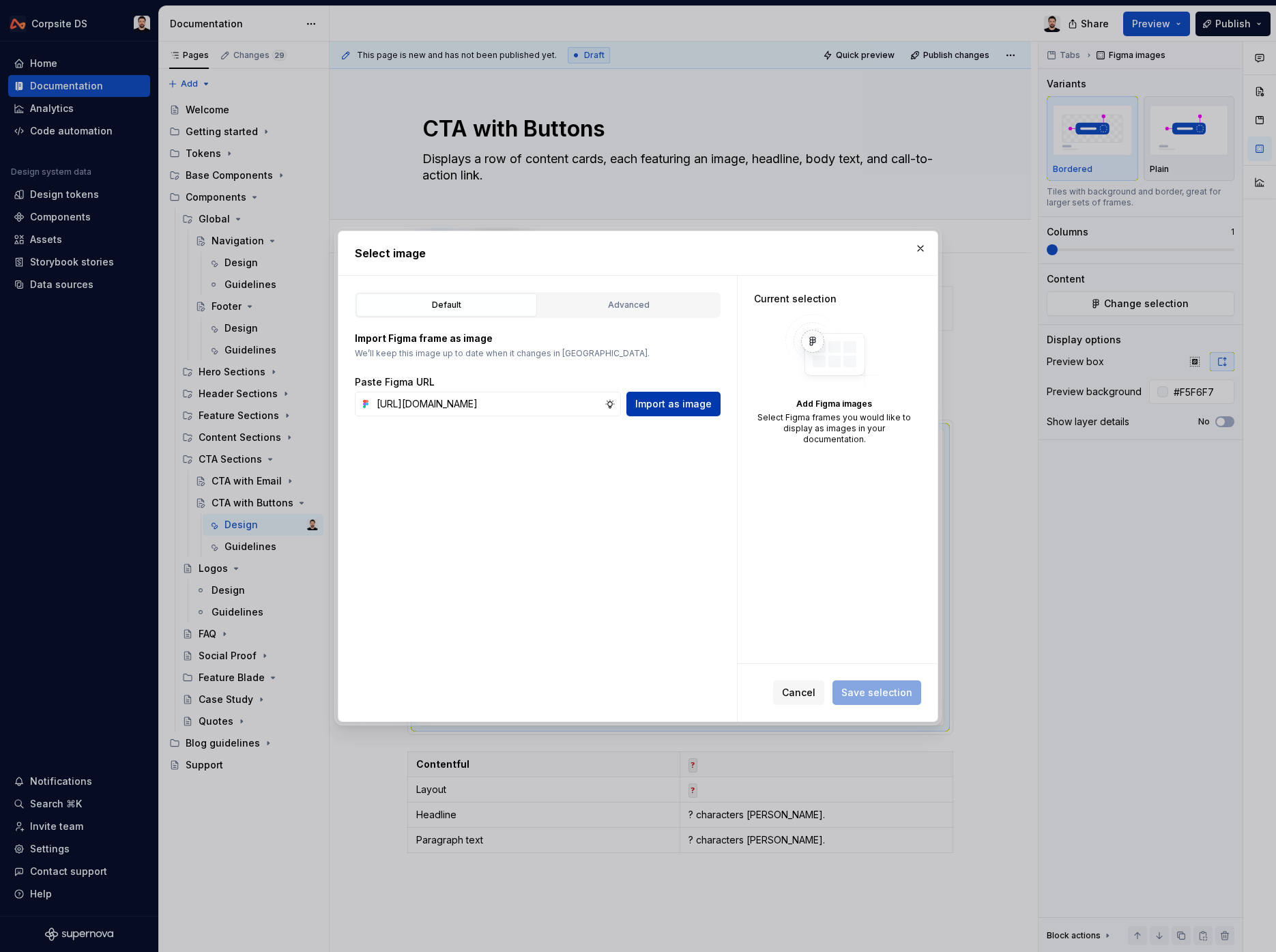
click at [636, 408] on button "Import as image" at bounding box center [673, 403] width 94 height 24
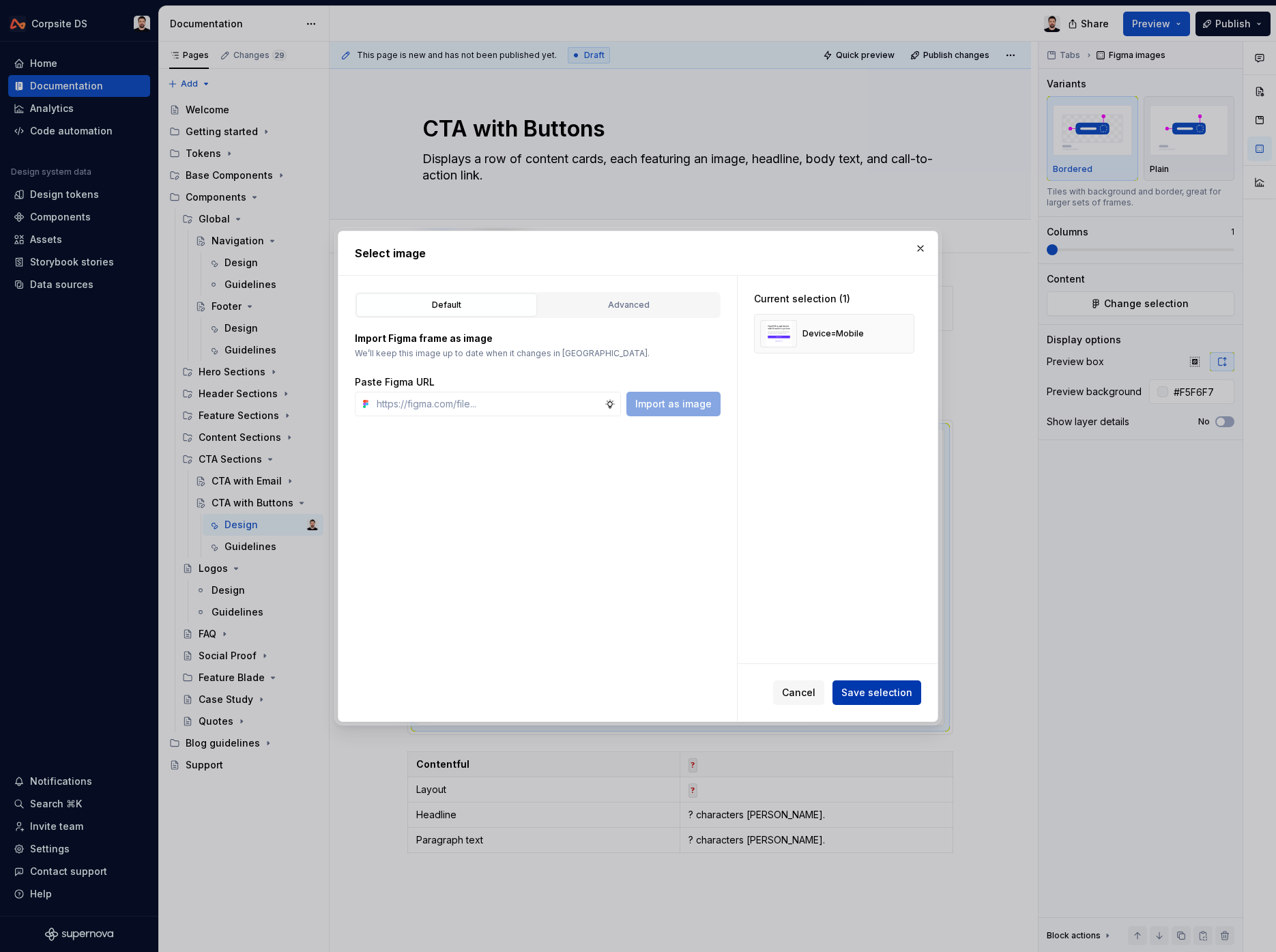
click at [857, 685] on button "Save selection" at bounding box center [876, 692] width 89 height 24
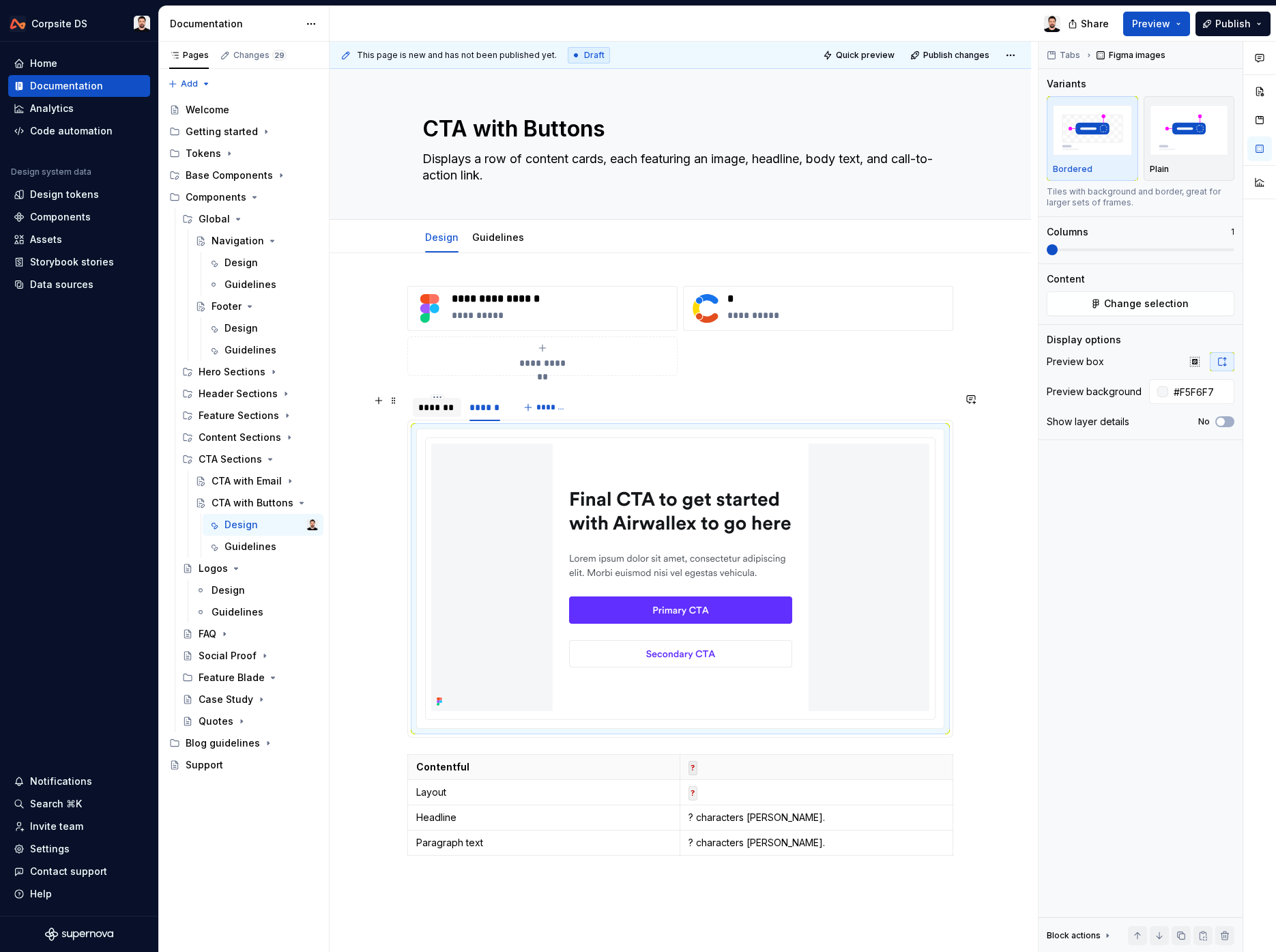
click at [444, 400] on div "*******" at bounding box center [437, 407] width 49 height 19
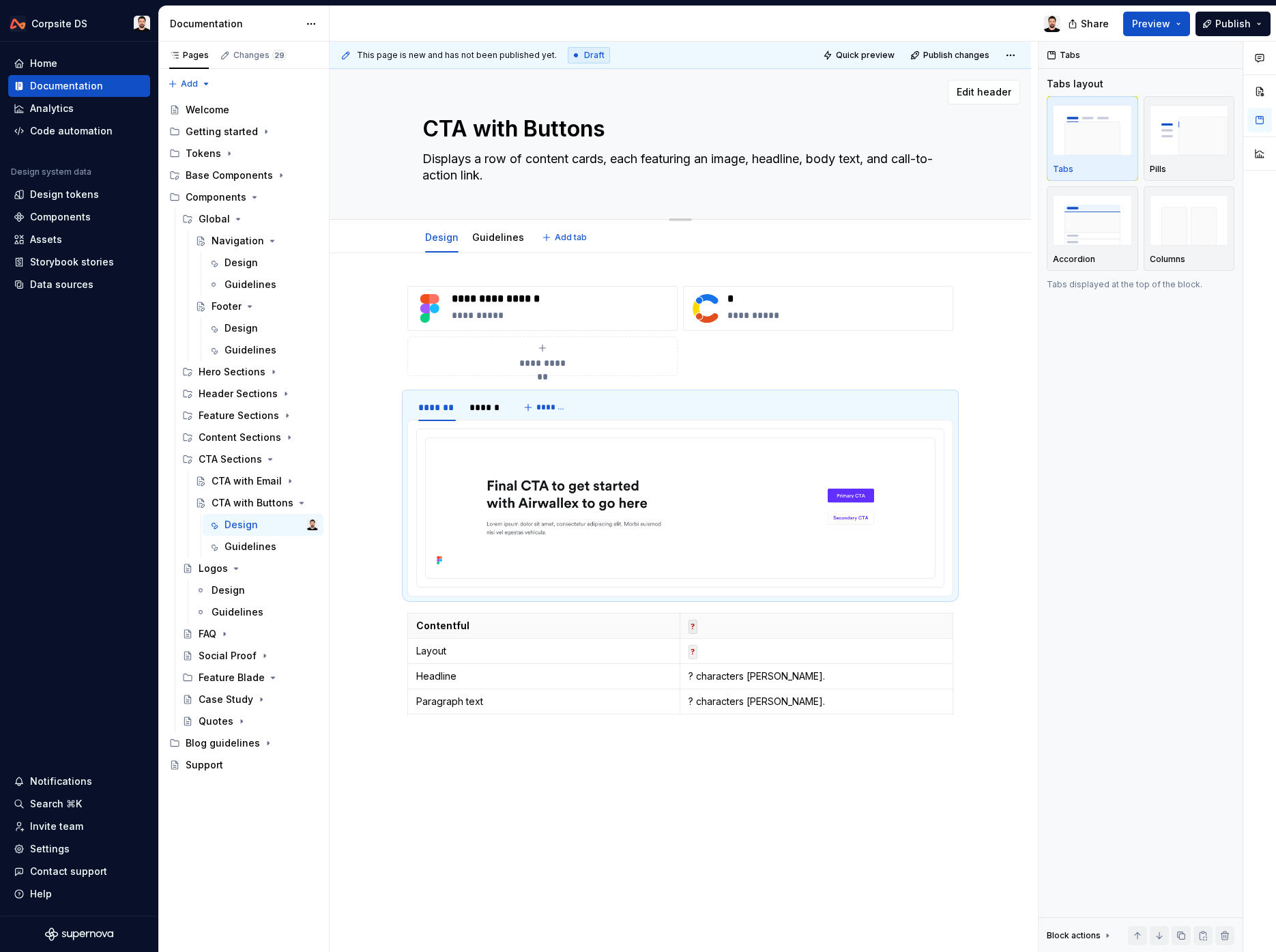
click at [528, 167] on textarea "Displays a row of content cards, each featuring an image, headline, body text, …" at bounding box center [677, 167] width 516 height 38
paste textarea "persuasive component that uses a compelling headline, concise text, and promine…"
type textarea "*"
type textarea "persuasive component that uses a compelling headline, concise text, and promine…"
click at [431, 157] on textarea "persuasive component that uses a compelling headline, concise text, and promine…" at bounding box center [677, 167] width 516 height 38
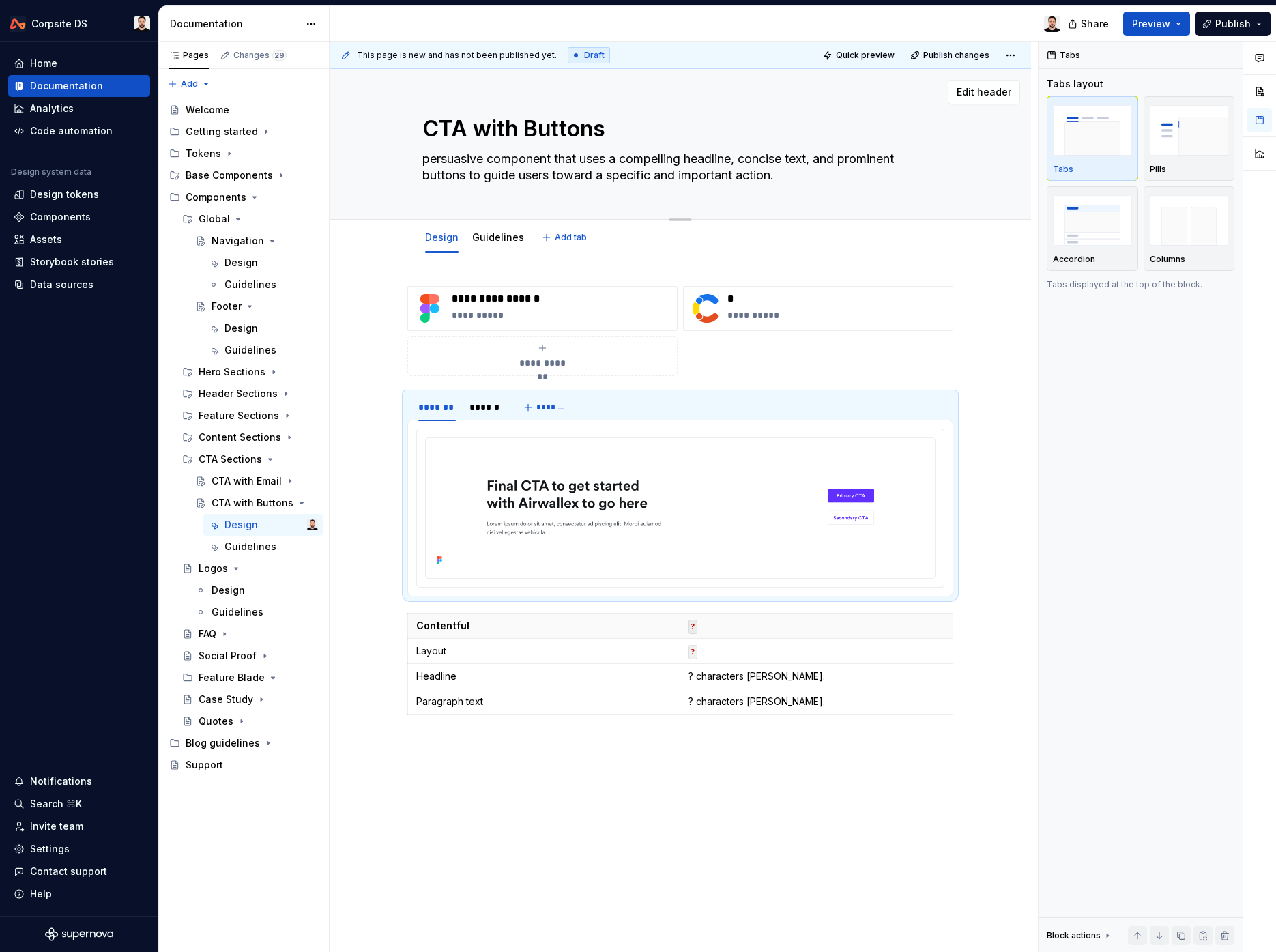
type textarea "*"
type textarea "ersuasive component that uses a compelling headline, concise text, and prominen…"
type textarea "*"
type textarea "Persuasive component that uses a compelling headline, concise text, and promine…"
drag, startPoint x: 787, startPoint y: 176, endPoint x: 417, endPoint y: 162, distance: 370.3
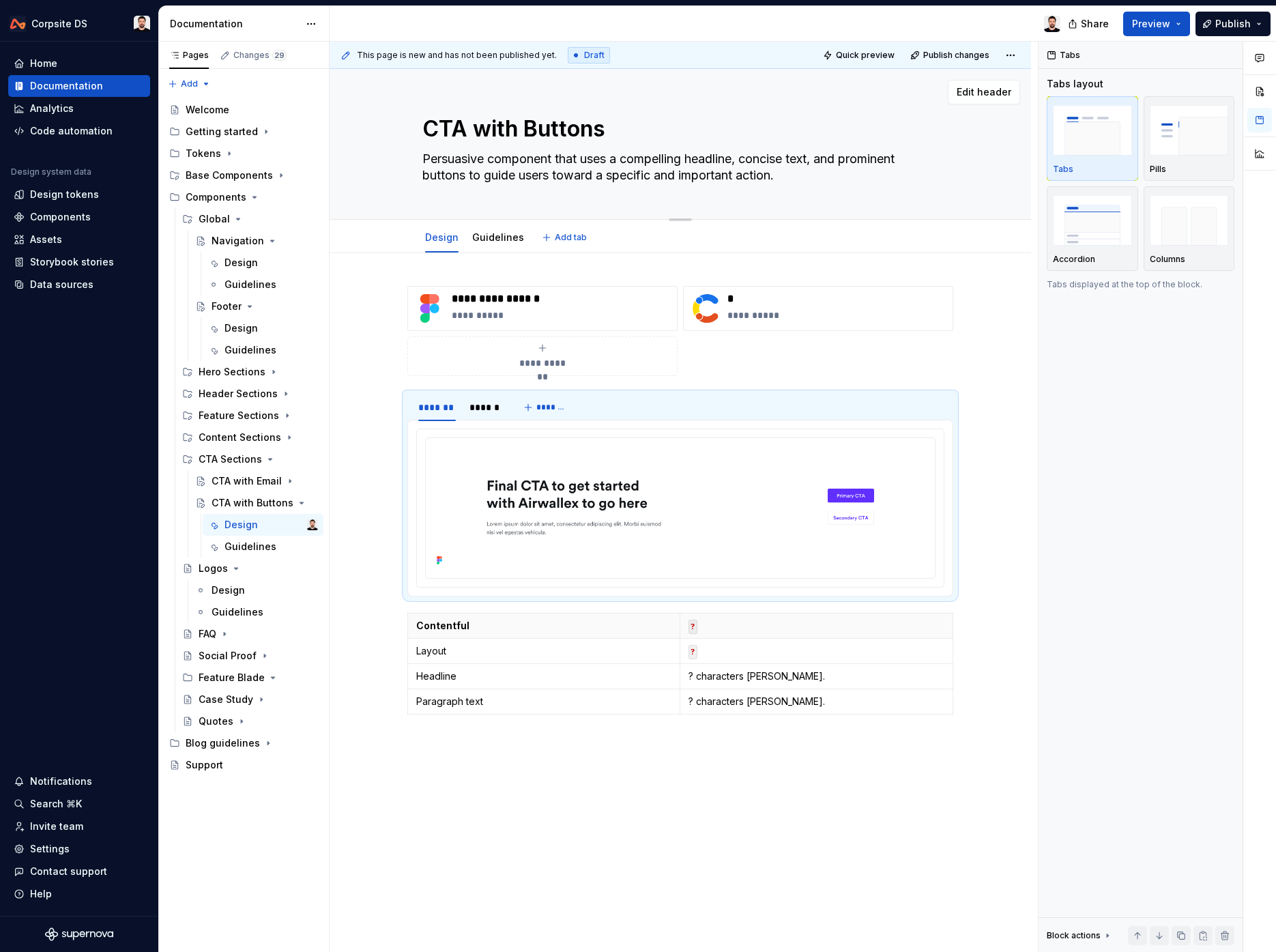
click at [417, 161] on div "CTA with Buttons Persuasive component that uses a compelling headline, concise …" at bounding box center [680, 144] width 592 height 150
type textarea "*"
type textarea "Persuasive component that uses a compelling headline, concise text, and promine…"
click at [233, 482] on div "CTA with Email" at bounding box center [238, 480] width 52 height 13
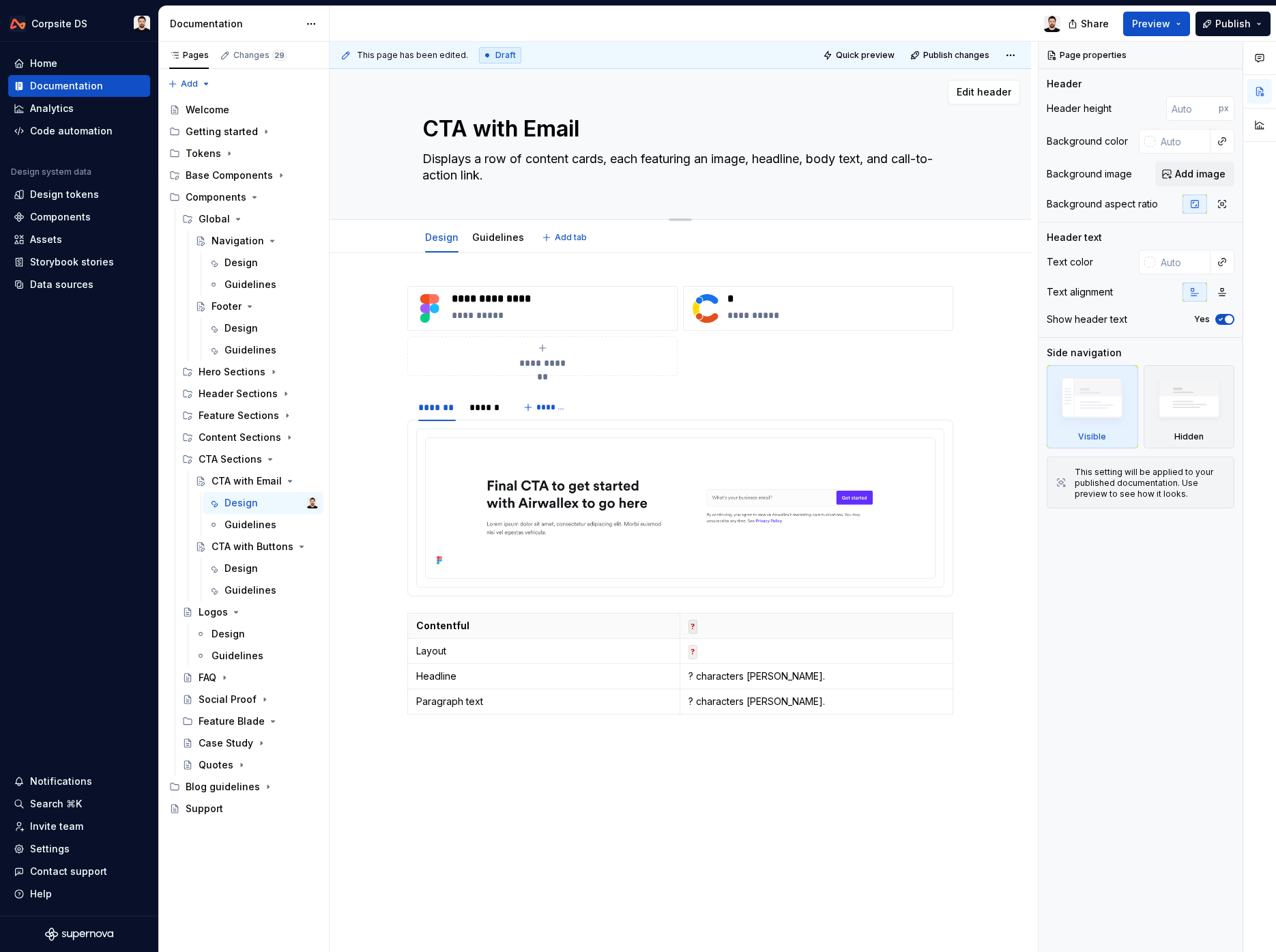
click at [553, 167] on textarea "Displays a row of content cards, each featuring an image, headline, body text, …" at bounding box center [677, 167] width 516 height 38
paste textarea "Persuasive component that uses a compelling headline, concise text, and promine…"
type textarea "*"
type textarea "Persuasive component that uses a compelling headline, concise text, and promine…"
drag, startPoint x: 797, startPoint y: 175, endPoint x: 674, endPoint y: 193, distance: 124.3
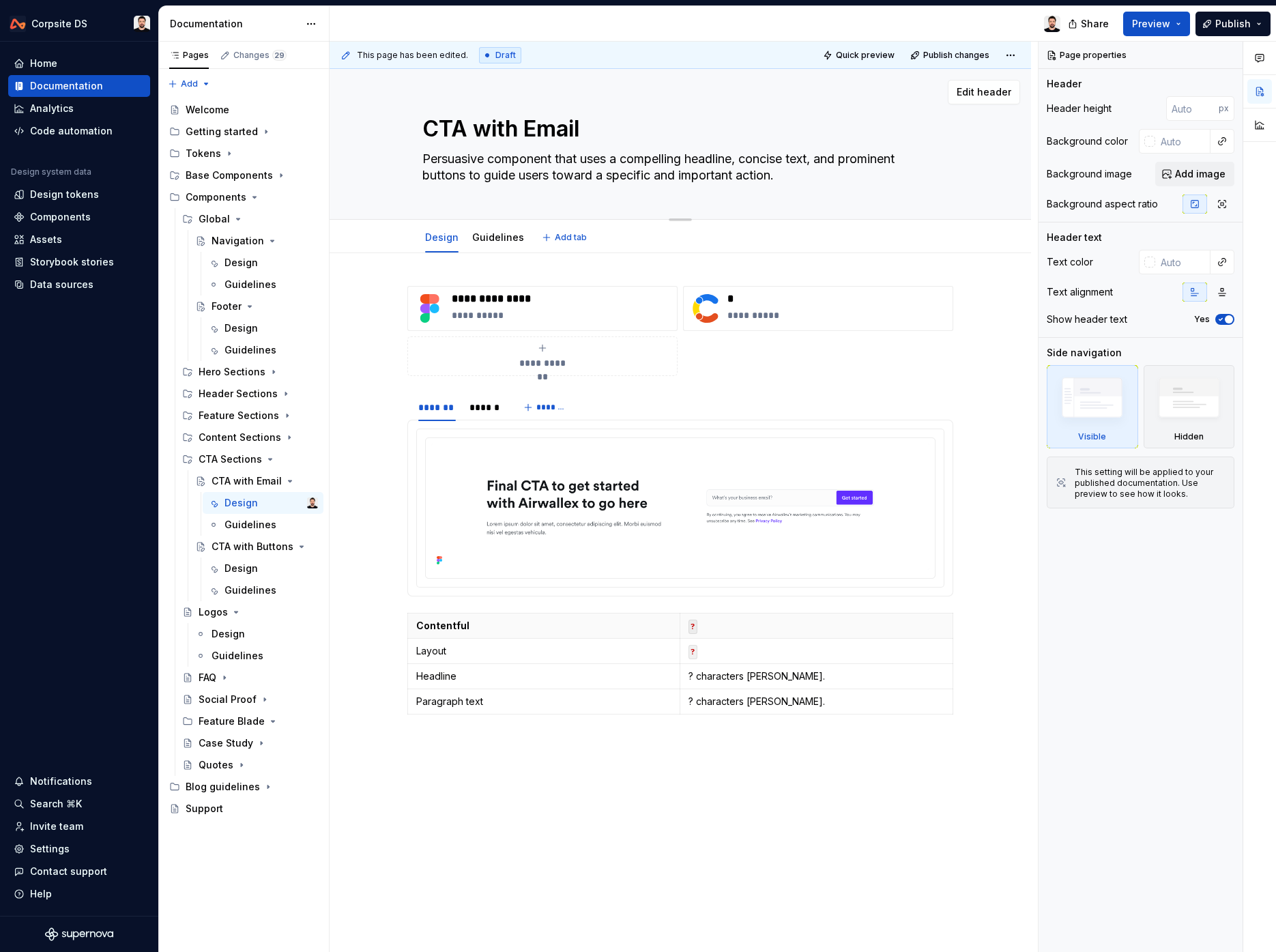
click at [621, 173] on textarea "Persuasive component that uses a compelling headline, concise text, and promine…" at bounding box center [677, 167] width 516 height 38
type textarea "*"
type textarea "Persuasive component that uses a compelling headline, concise text, and promine…"
type textarea "*"
type textarea "Persuasive component that uses a compelling headline, concise text, and promine…"
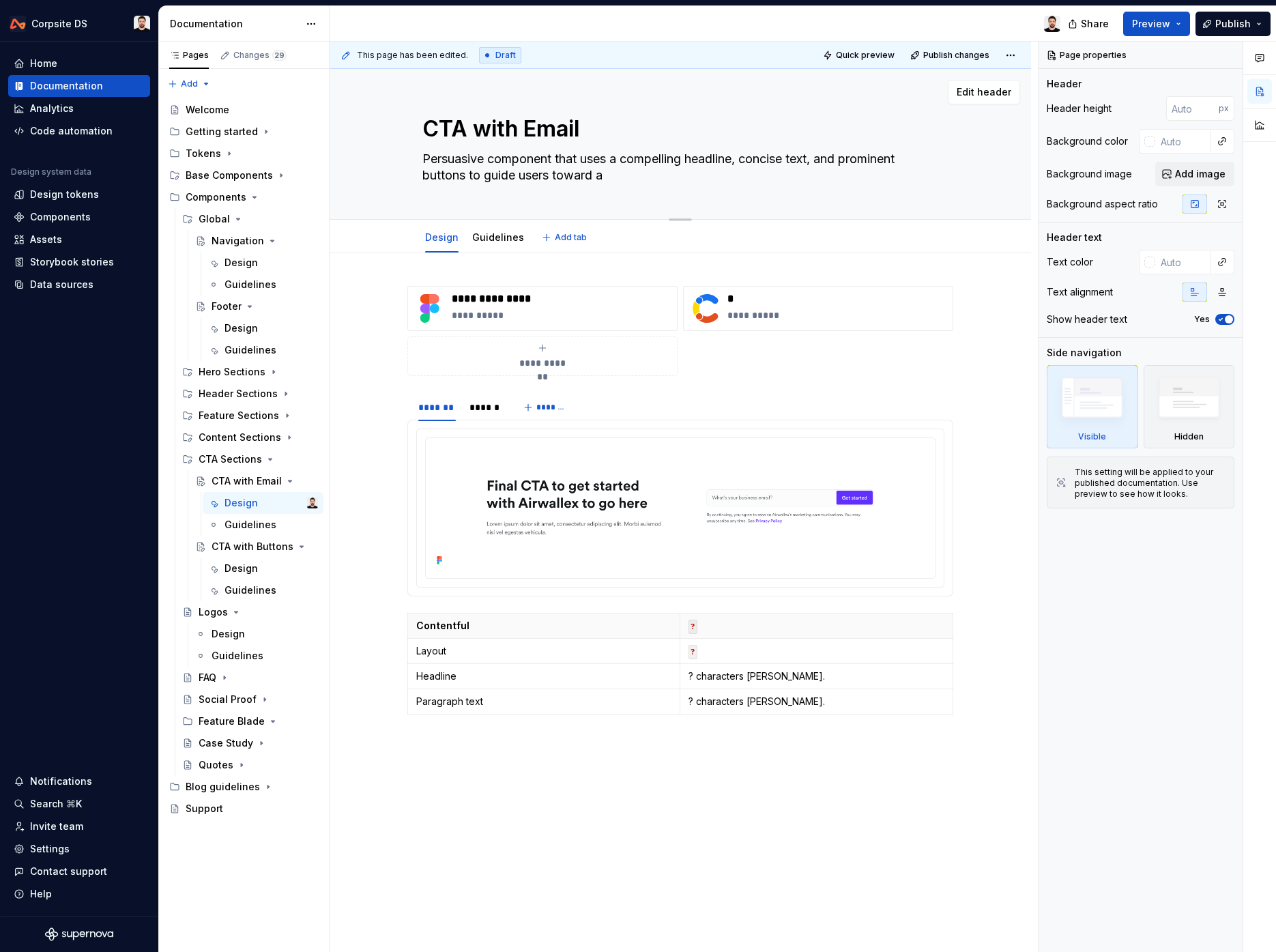
type textarea "*"
type textarea "Persuasive component that uses a compelling headline, concise text, and promine…"
type textarea "*"
type textarea "Persuasive component that uses a compelling headline, concise text, and promine…"
type textarea "*"
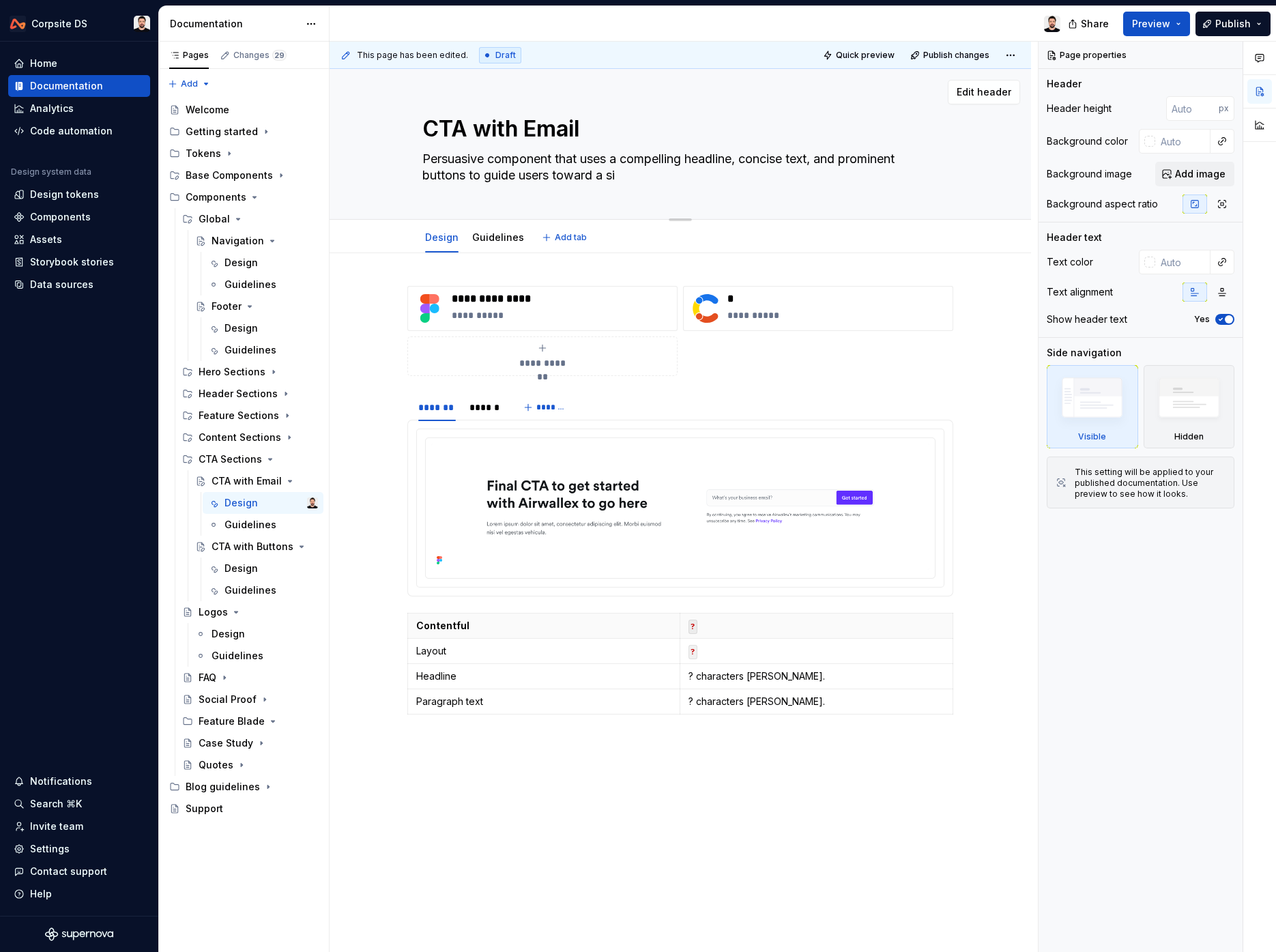
type textarea "Persuasive component that uses a compelling headline, concise text, and promine…"
type textarea "*"
type textarea "Persuasive component that uses a compelling headline, concise text, and promine…"
type textarea "*"
type textarea "Persuasive component that uses a compelling headline, concise text, and promine…"
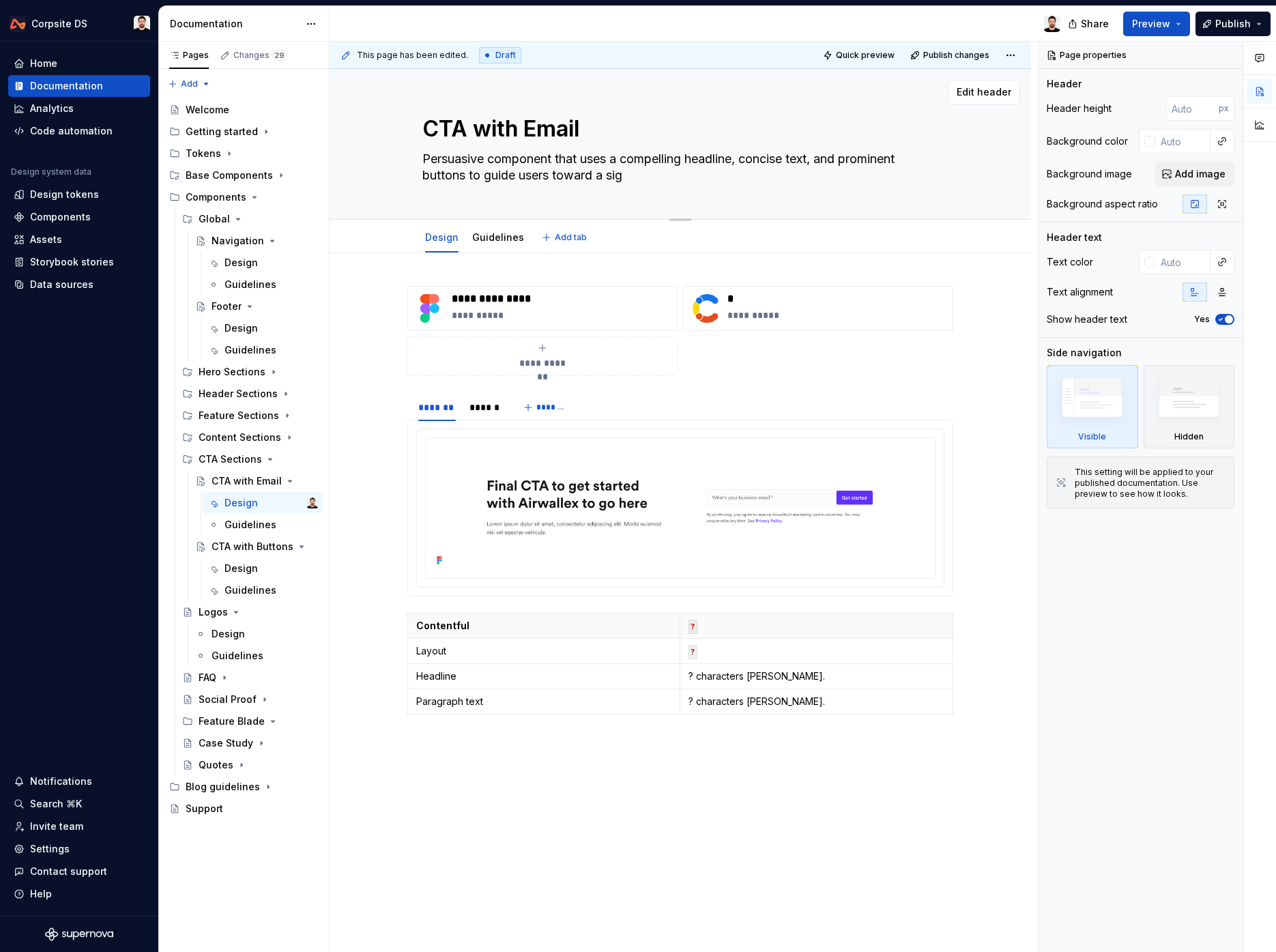
type textarea "*"
type textarea "Persuasive component that uses a compelling headline, concise text, and promine…"
type textarea "*"
type textarea "Persuasive component that uses a compelling headline, concise text, and promine…"
type textarea "*"
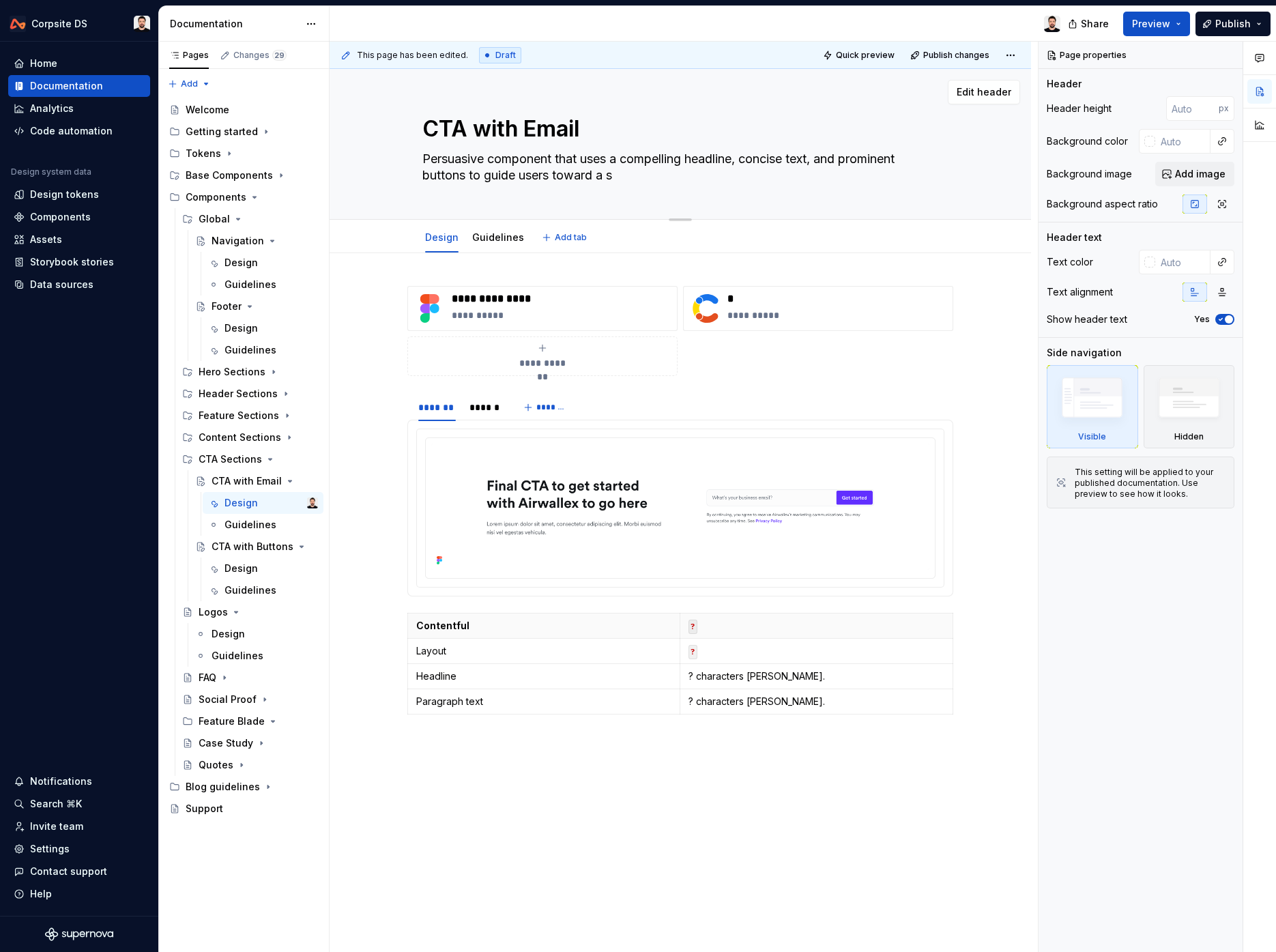
type textarea "Persuasive component that uses a compelling headline, concise text, and promine…"
type textarea "*"
type textarea "Persuasive component that uses a compelling headline, concise text, and promine…"
type textarea "*"
type textarea "Persuasive component that uses a compelling headline, concise text, and promine…"
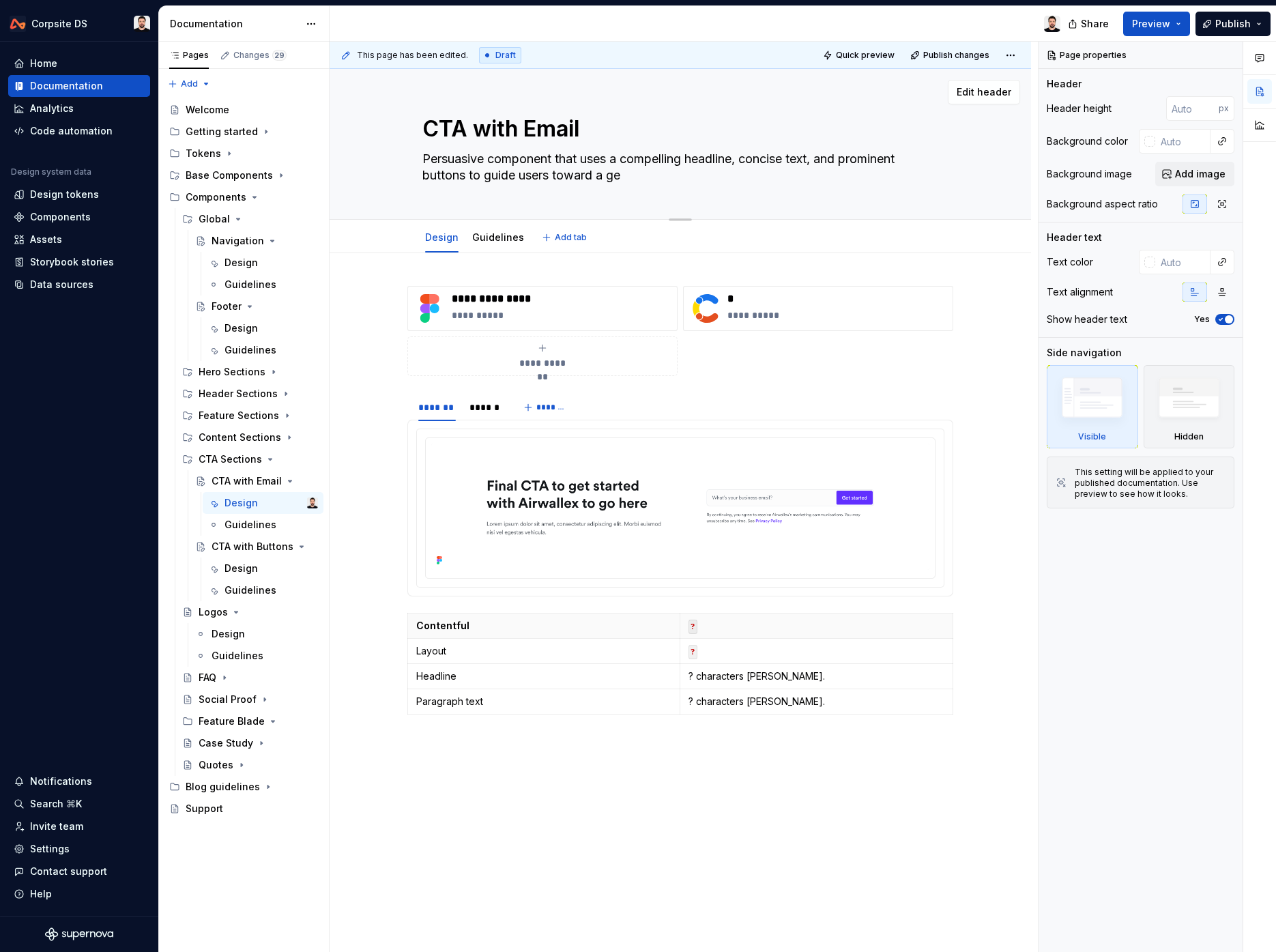
type textarea "*"
type textarea "Persuasive component that uses a compelling headline, concise text, and promine…"
type textarea "*"
type textarea "Persuasive component that uses a compelling headline, concise text, and promine…"
type textarea "*"
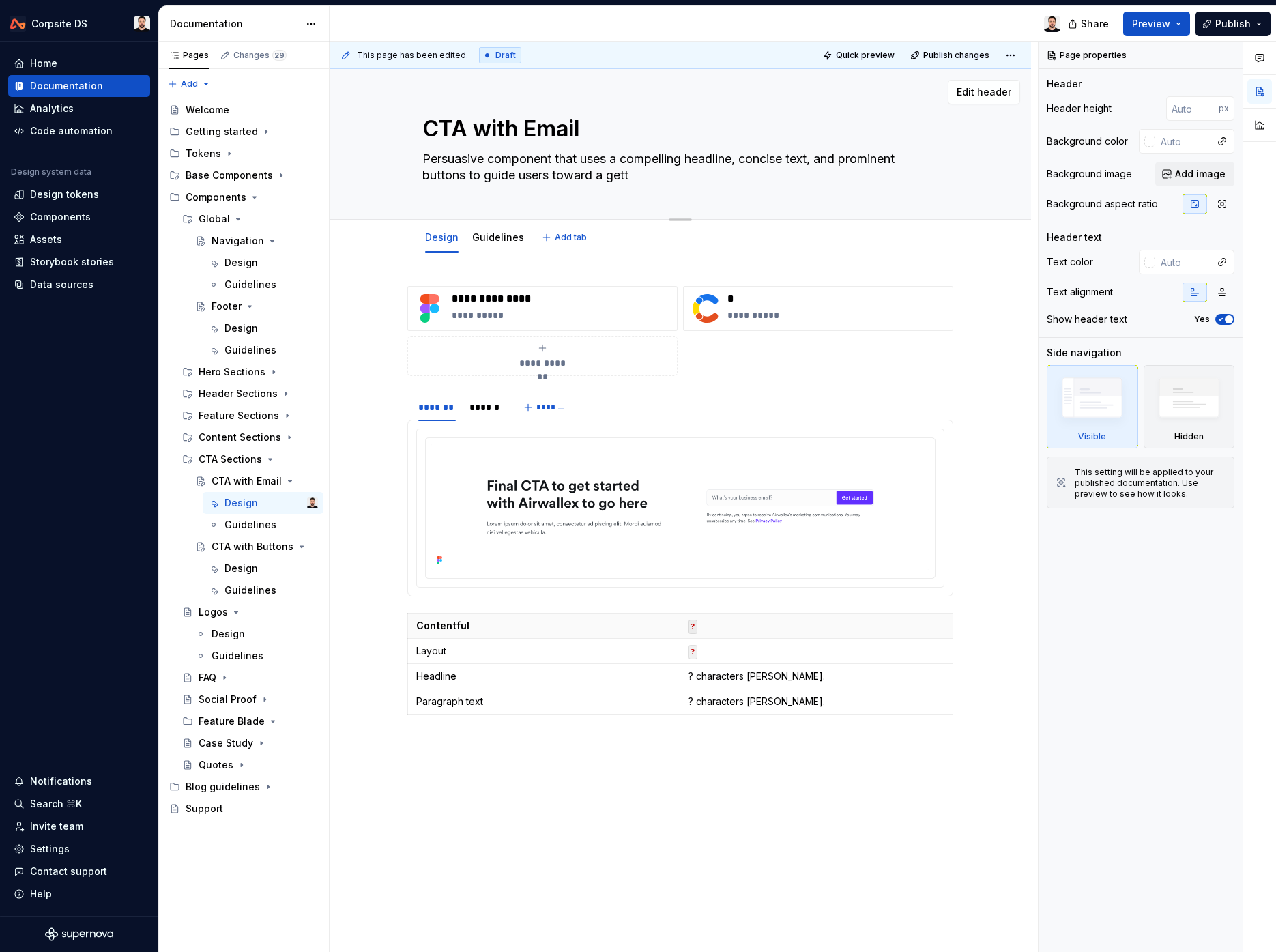
type textarea "Persuasive component that uses a compelling headline, concise text, and promine…"
type textarea "*"
type textarea "Persuasive component that uses a compelling headline, concise text, and promine…"
type textarea "*"
type textarea "Persuasive component that uses a compelling headline, concise text, and promine…"
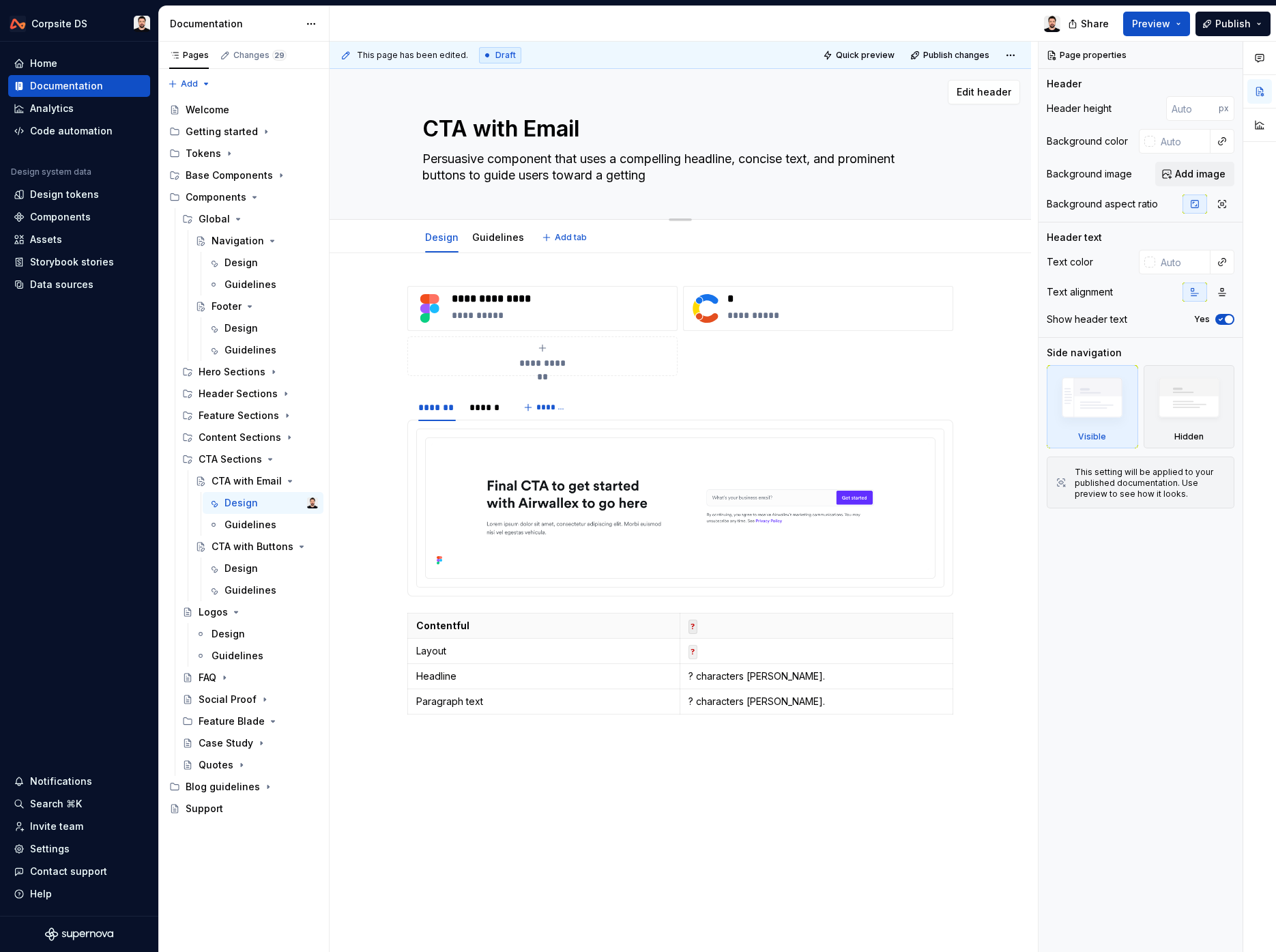
type textarea "*"
type textarea "Persuasive component that uses a compelling headline, concise text, and promine…"
type textarea "*"
type textarea "Persuasive component that uses a compelling headline, concise text, and promine…"
type textarea "*"
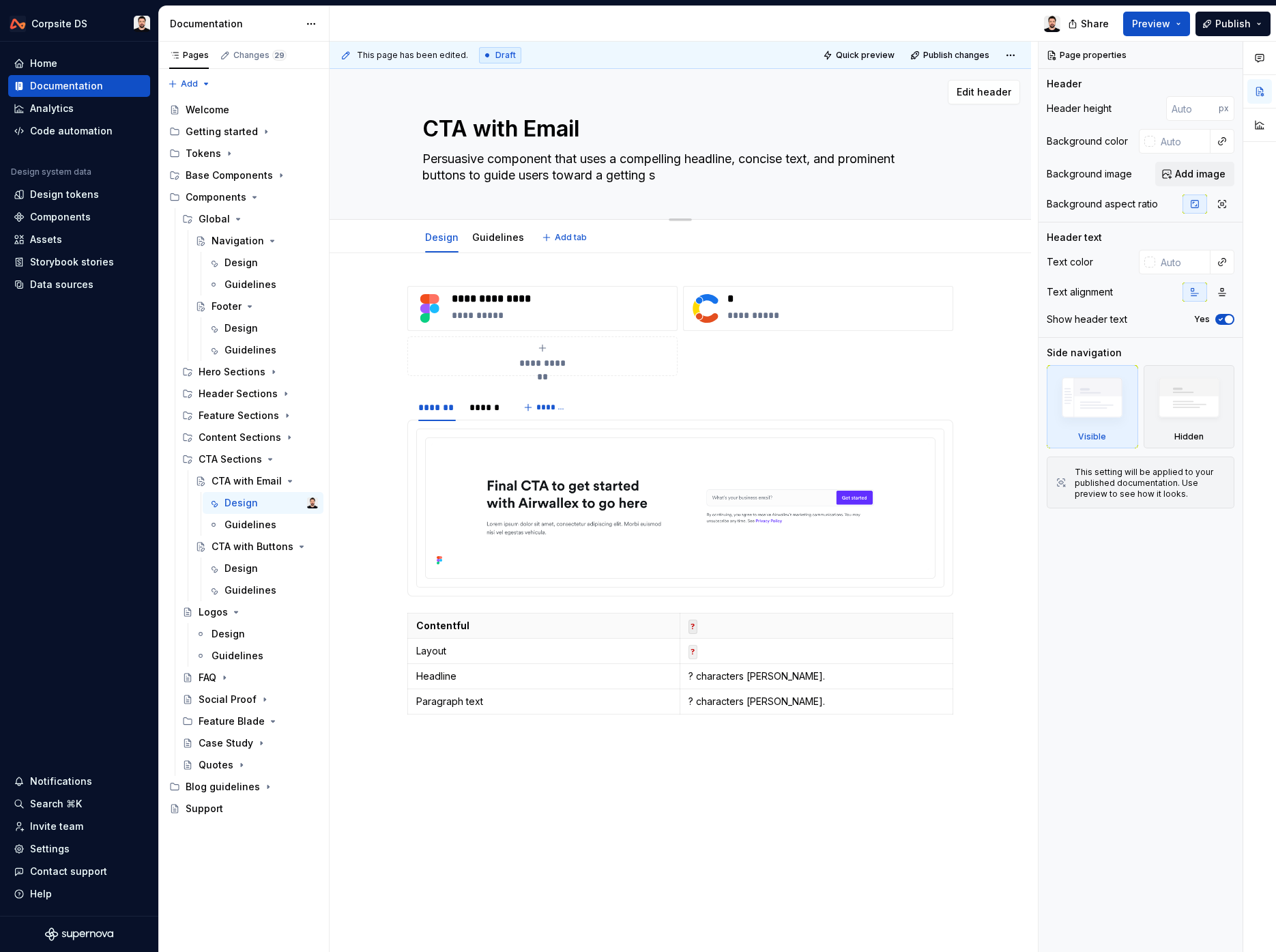
type textarea "Persuasive component that uses a compelling headline, concise text, and promine…"
type textarea "*"
type textarea "Persuasive component that uses a compelling headline, concise text, and promine…"
type textarea "*"
type textarea "Persuasive component that uses a compelling headline, concise text, and promine…"
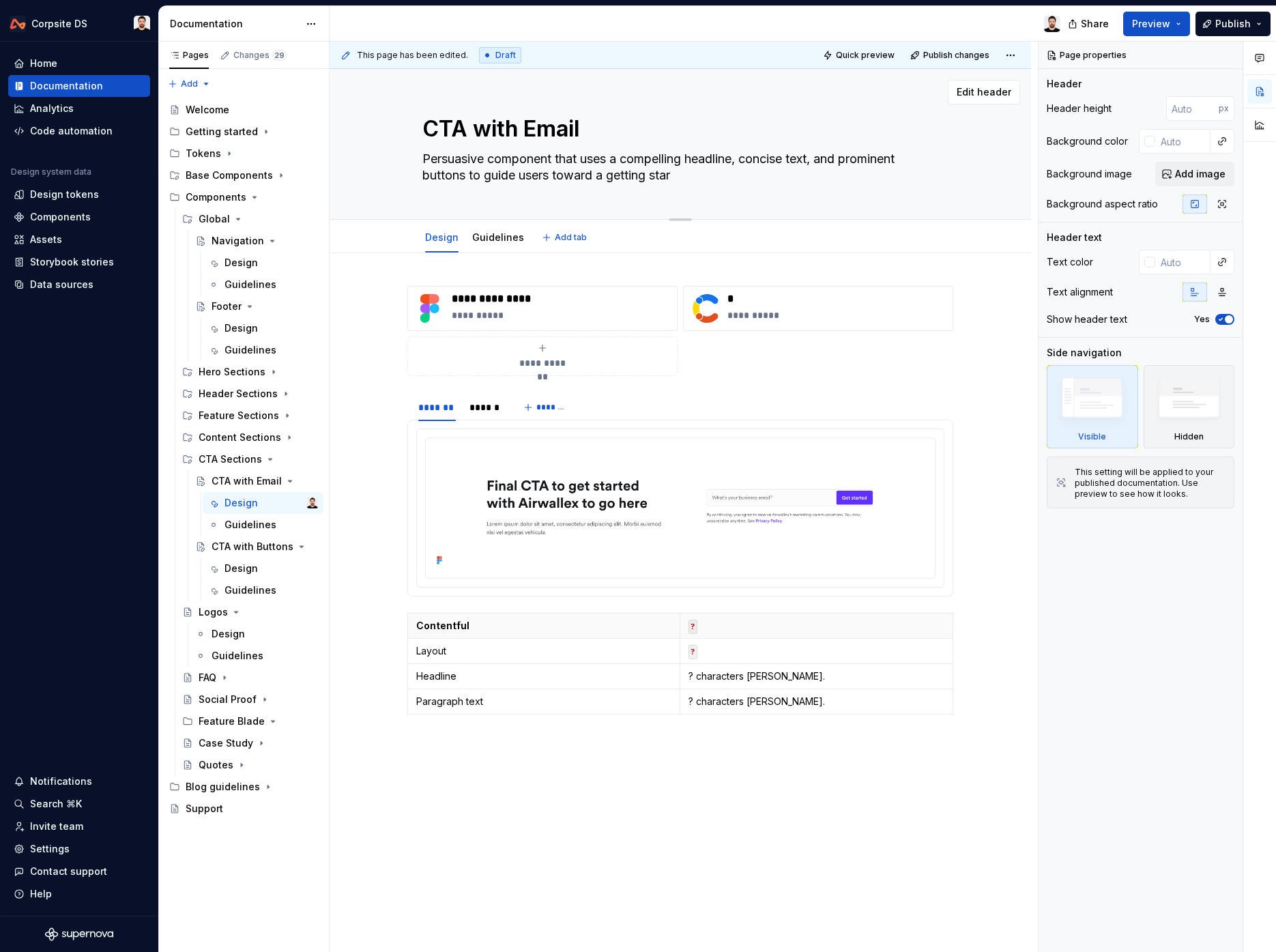
type textarea "*"
type textarea "Persuasive component that uses a compelling headline, concise text, and promine…"
type textarea "*"
type textarea "Persuasive component that uses a compelling headline, concise text, and promine…"
type textarea "*"
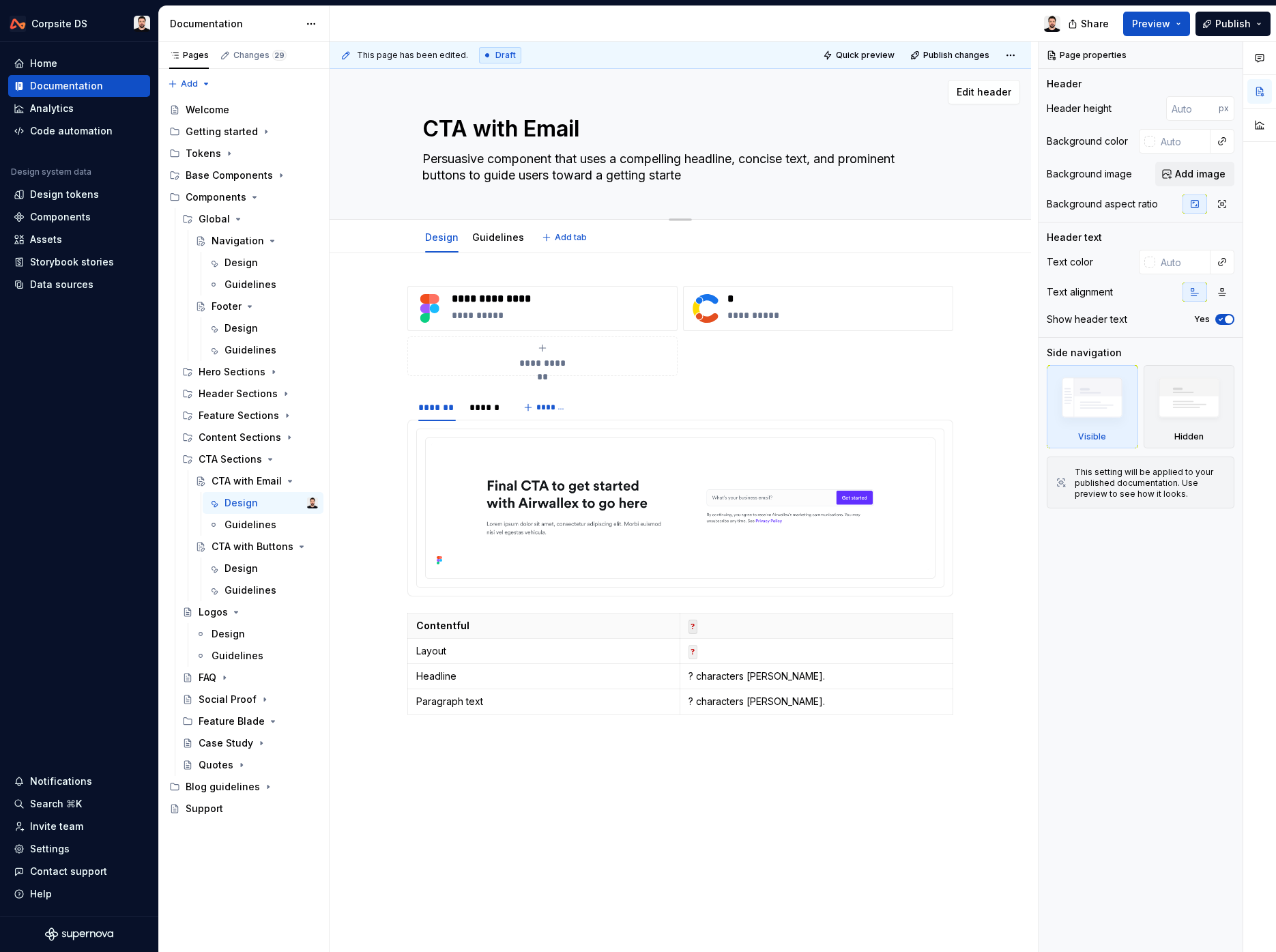
type textarea "Persuasive component that uses a compelling headline, concise text, and promine…"
type textarea "*"
type textarea "Persuasive component that uses a compelling headline, concise text, and promine…"
type textarea "*"
type textarea "Persuasive component that uses a compelling headline, concise text, and promine…"
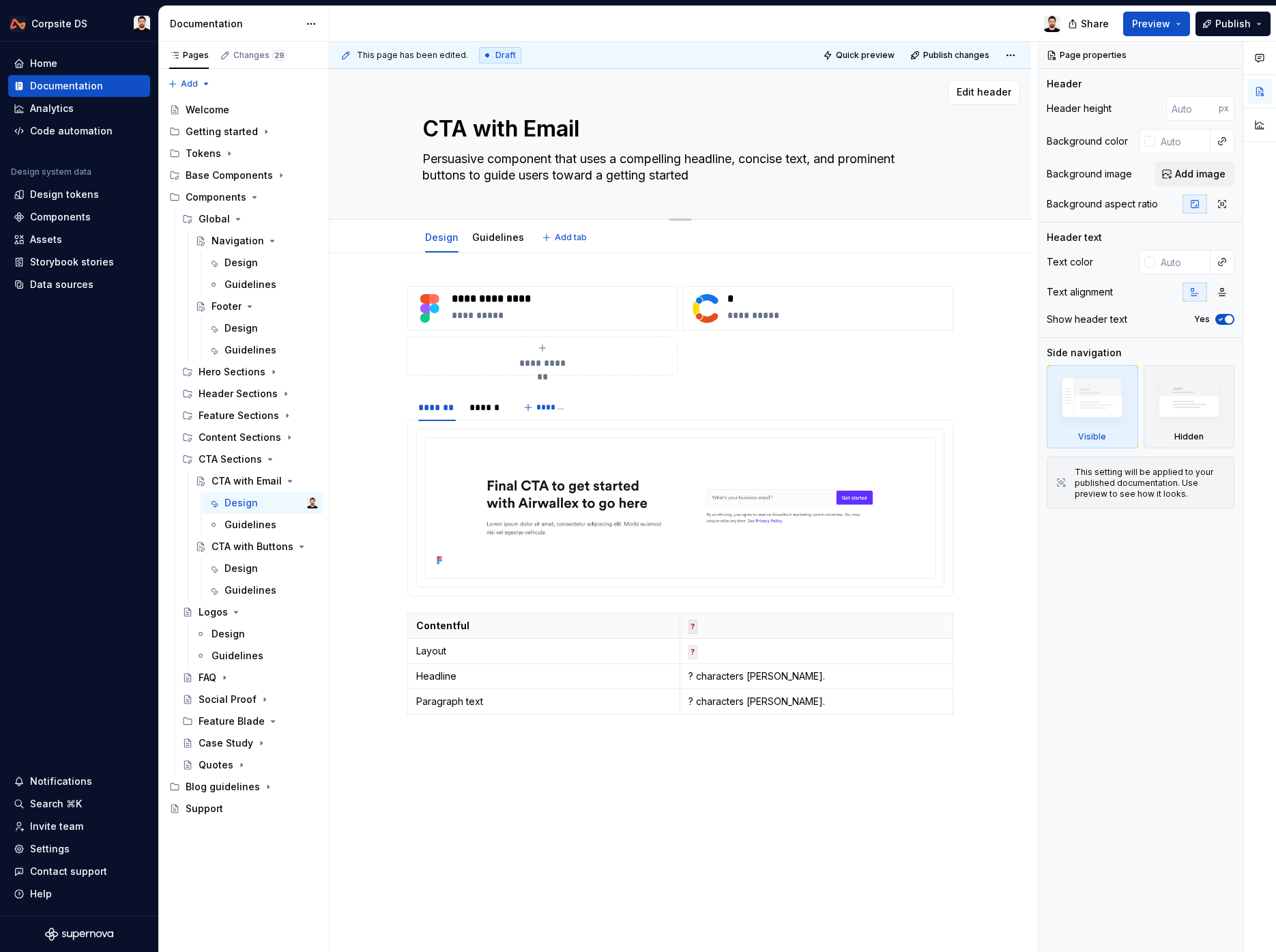
type textarea "*"
type textarea "Persuasive component that uses a compelling headline, concise text, and promine…"
type textarea "*"
type textarea "Persuasive component that uses a compelling headline, concise text, and promine…"
type textarea "*"
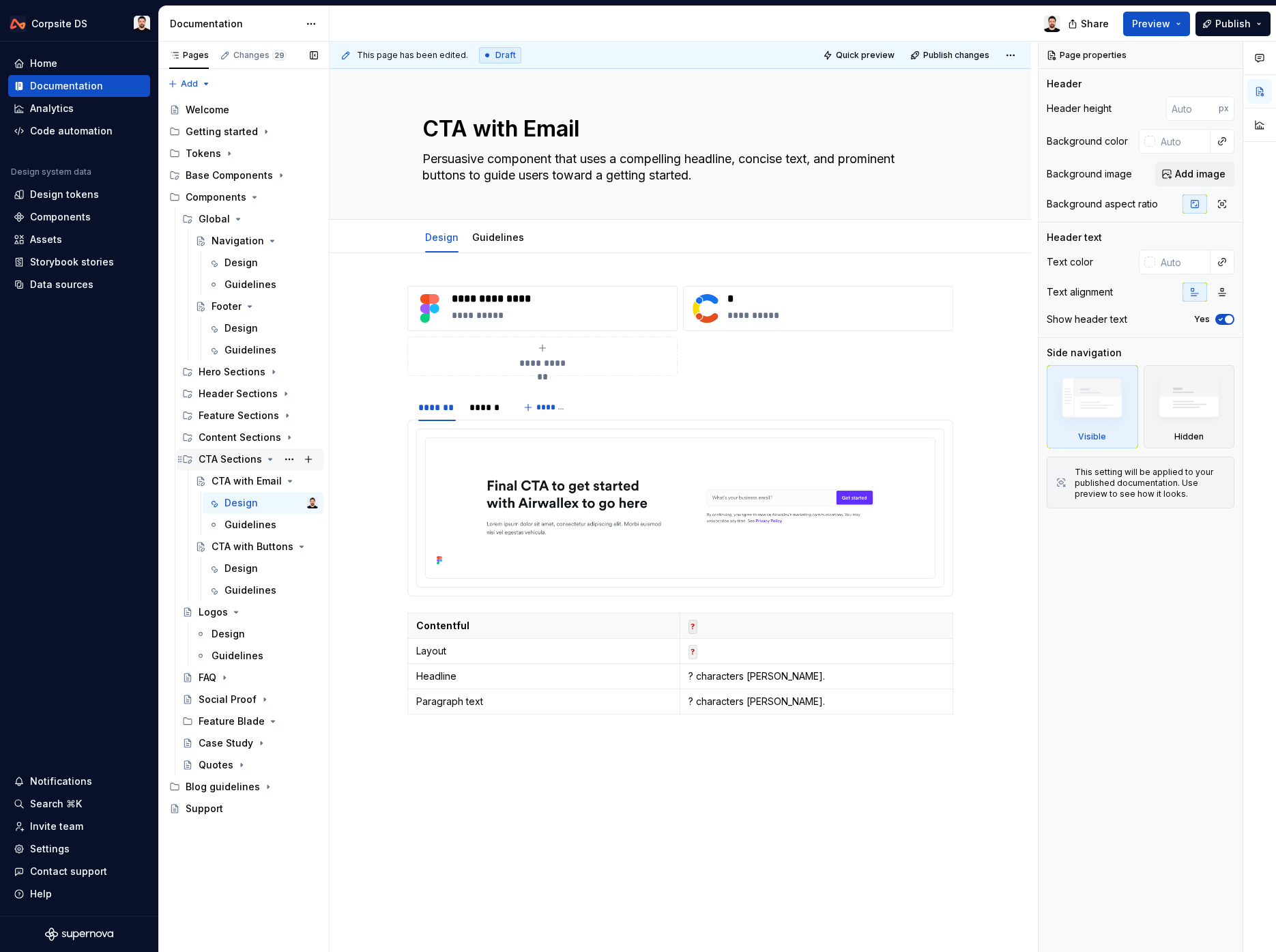
type textarea "Persuasive component that uses a compelling headline, concise text, and promine…"
click at [270, 460] on icon "Page tree" at bounding box center [270, 459] width 11 height 11
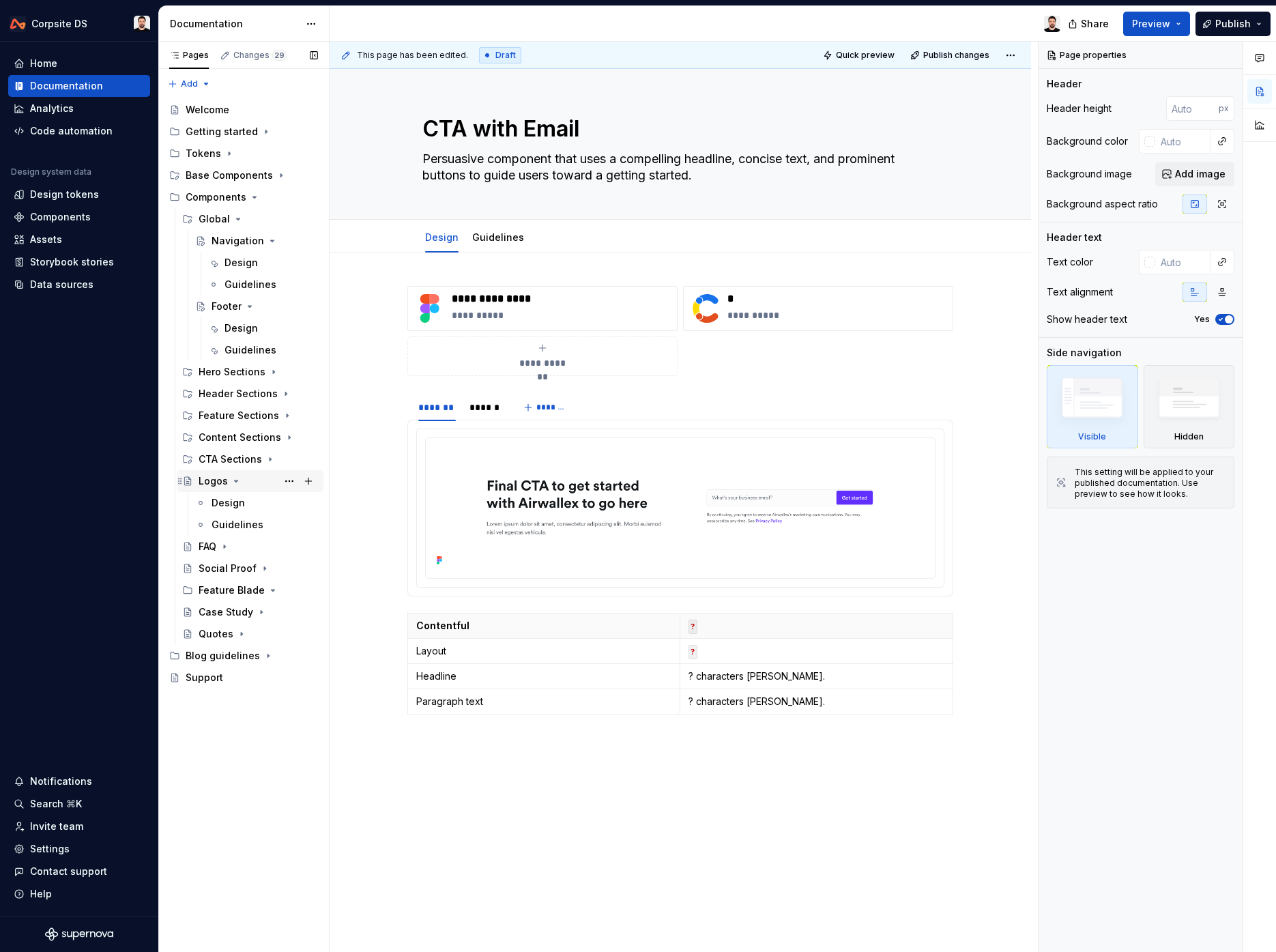
click at [238, 480] on icon "Page tree" at bounding box center [236, 481] width 11 height 11
click at [235, 220] on icon "Page tree" at bounding box center [238, 219] width 11 height 11
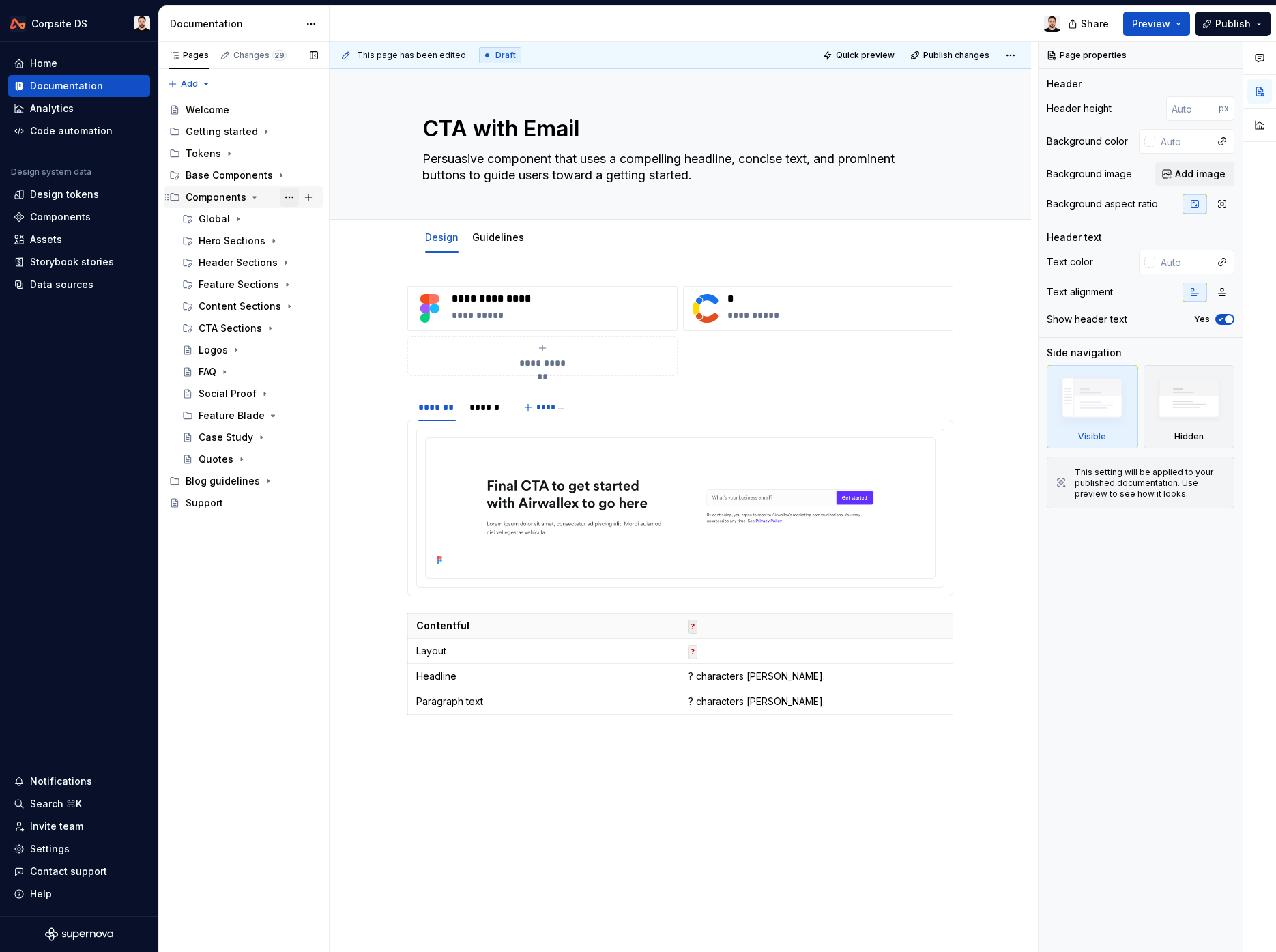
click at [291, 198] on button "Page tree" at bounding box center [289, 197] width 19 height 19
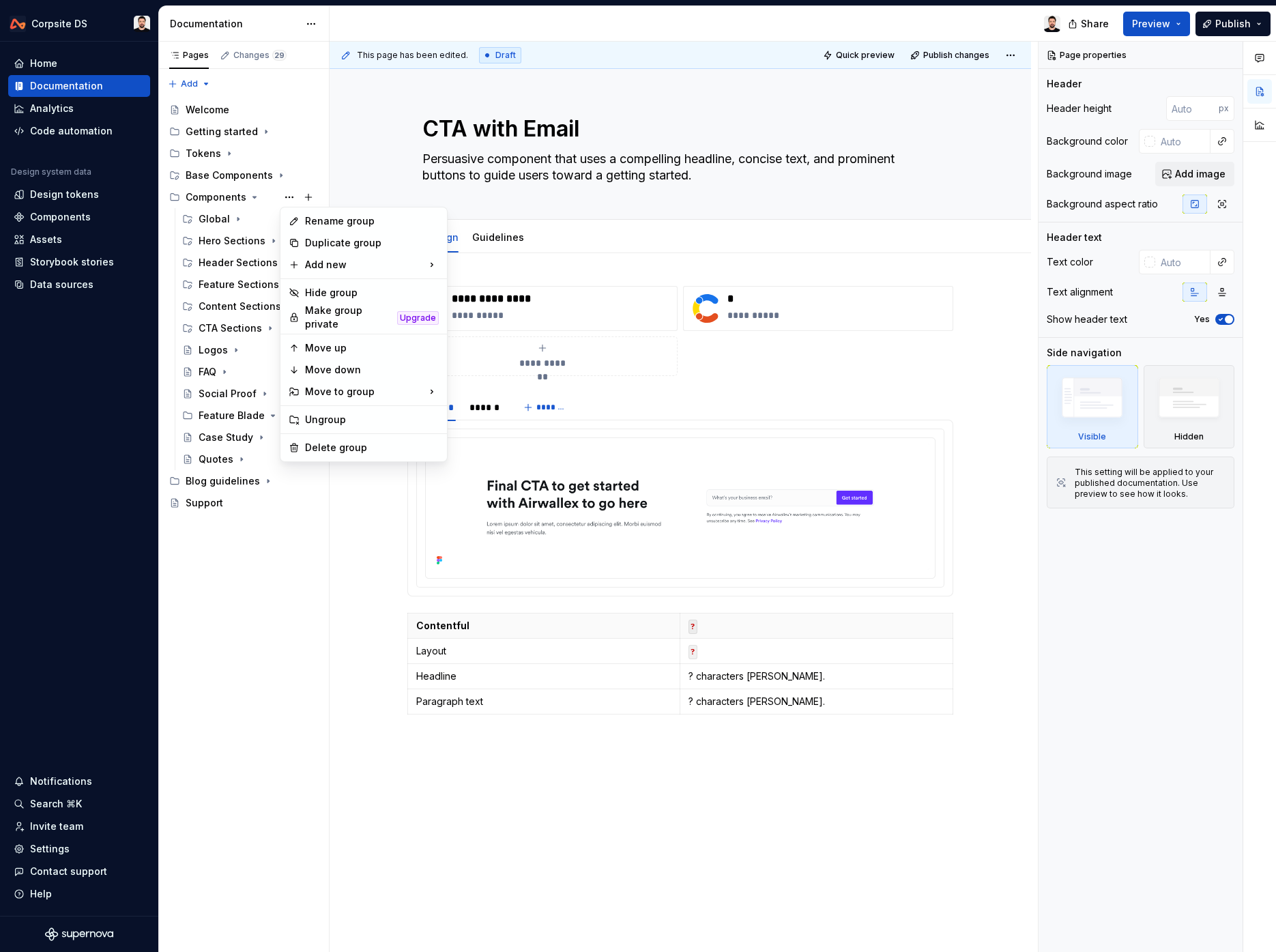
type textarea "*"
click at [500, 285] on div "New group" at bounding box center [514, 291] width 89 height 13
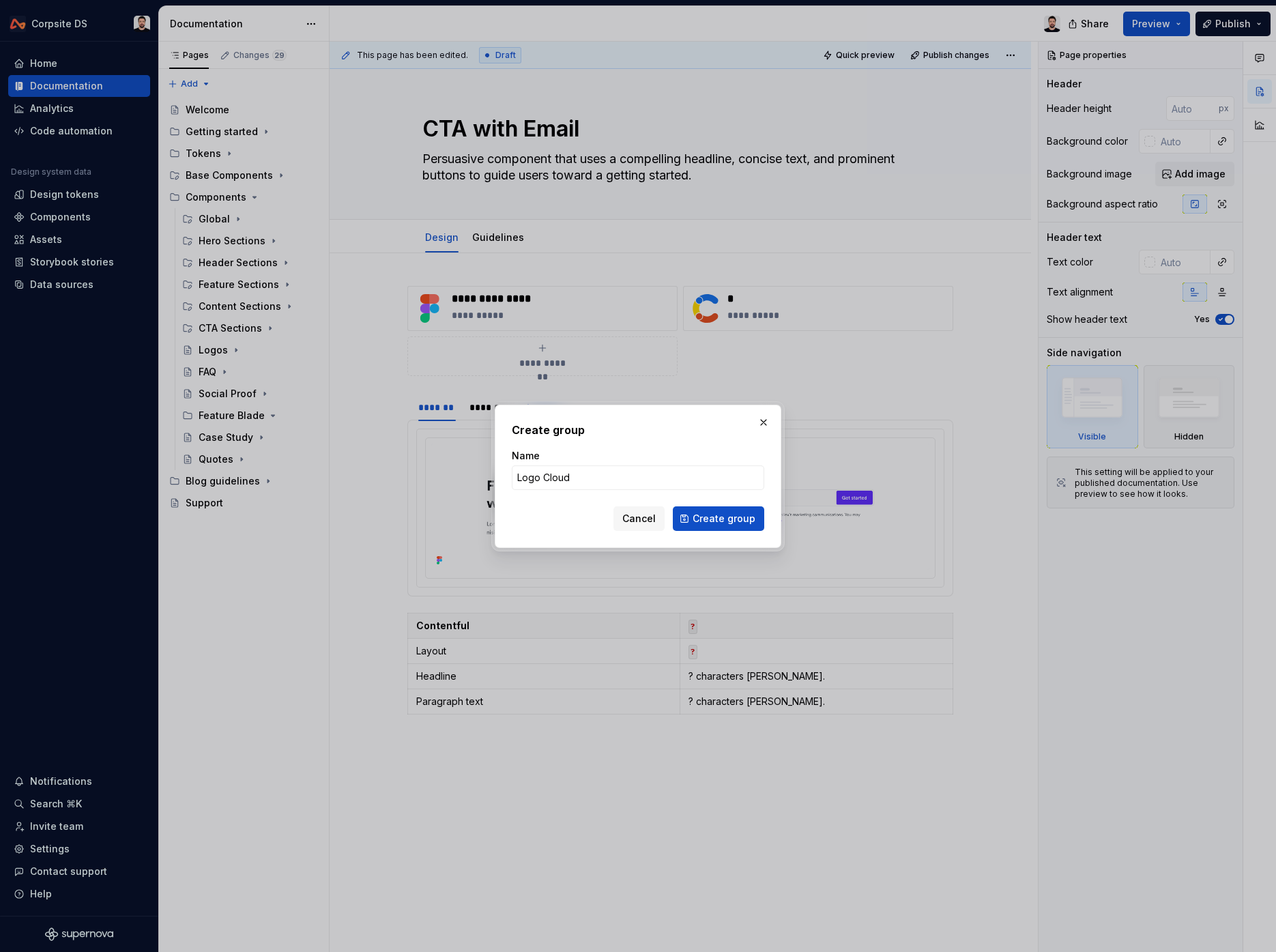
type input "Logo Clouds"
click button "Create group" at bounding box center [719, 518] width 92 height 24
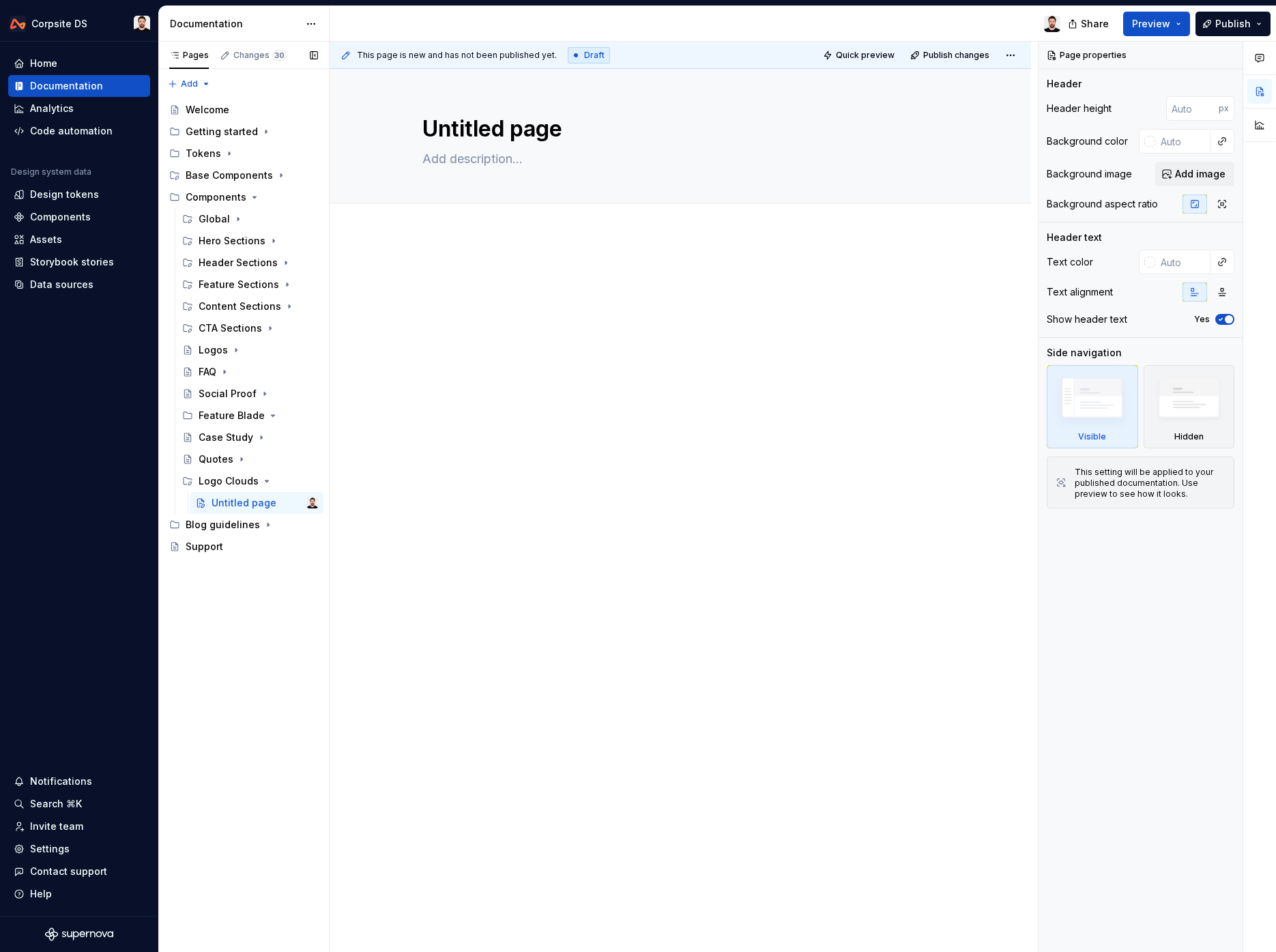
click at [0, 0] on button "Page tree" at bounding box center [0, 0] width 0 height 0
click at [369, 675] on div "Delete page" at bounding box center [372, 681] width 134 height 13
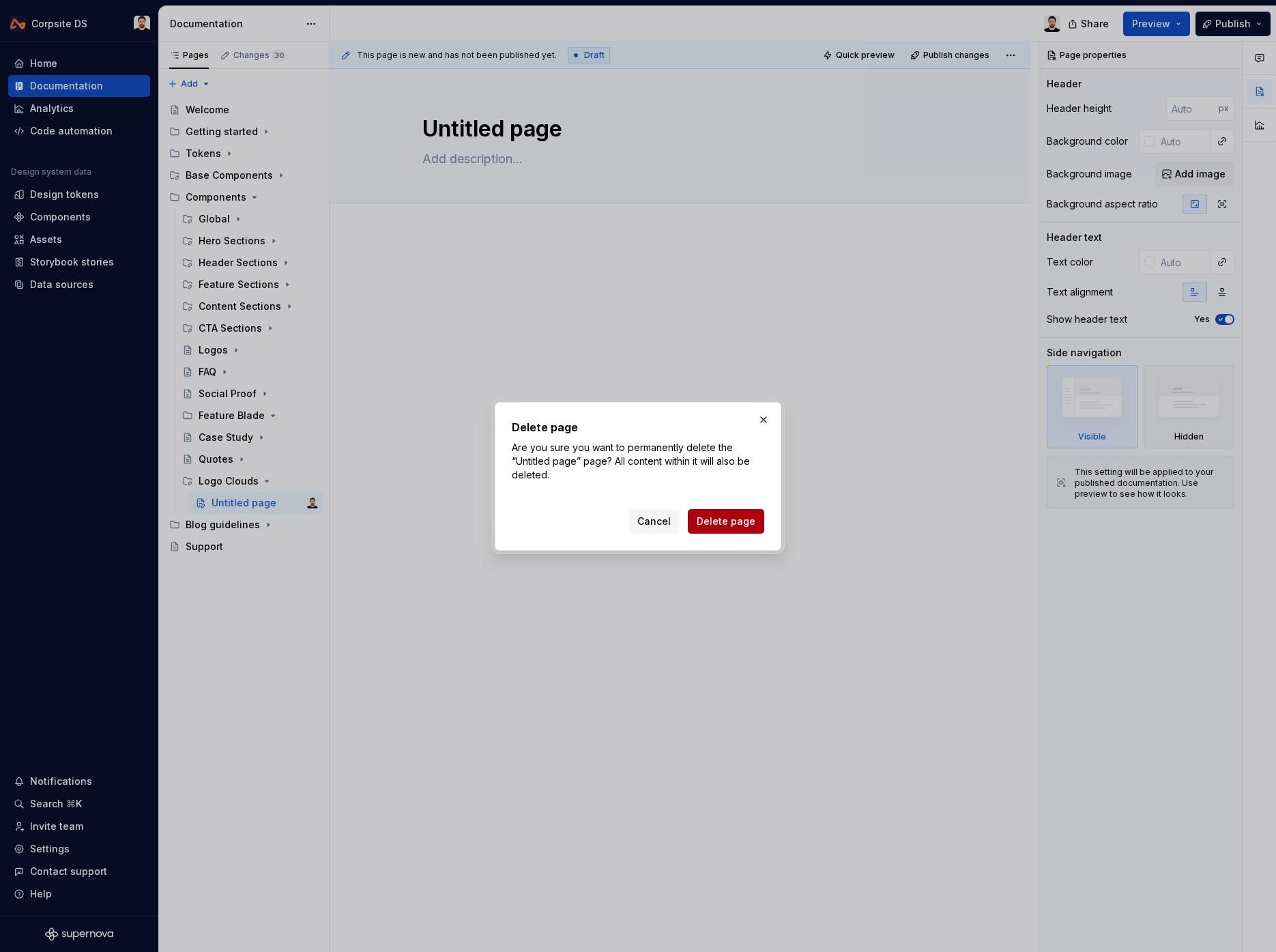
click at [718, 522] on span "Delete page" at bounding box center [725, 521] width 58 height 13
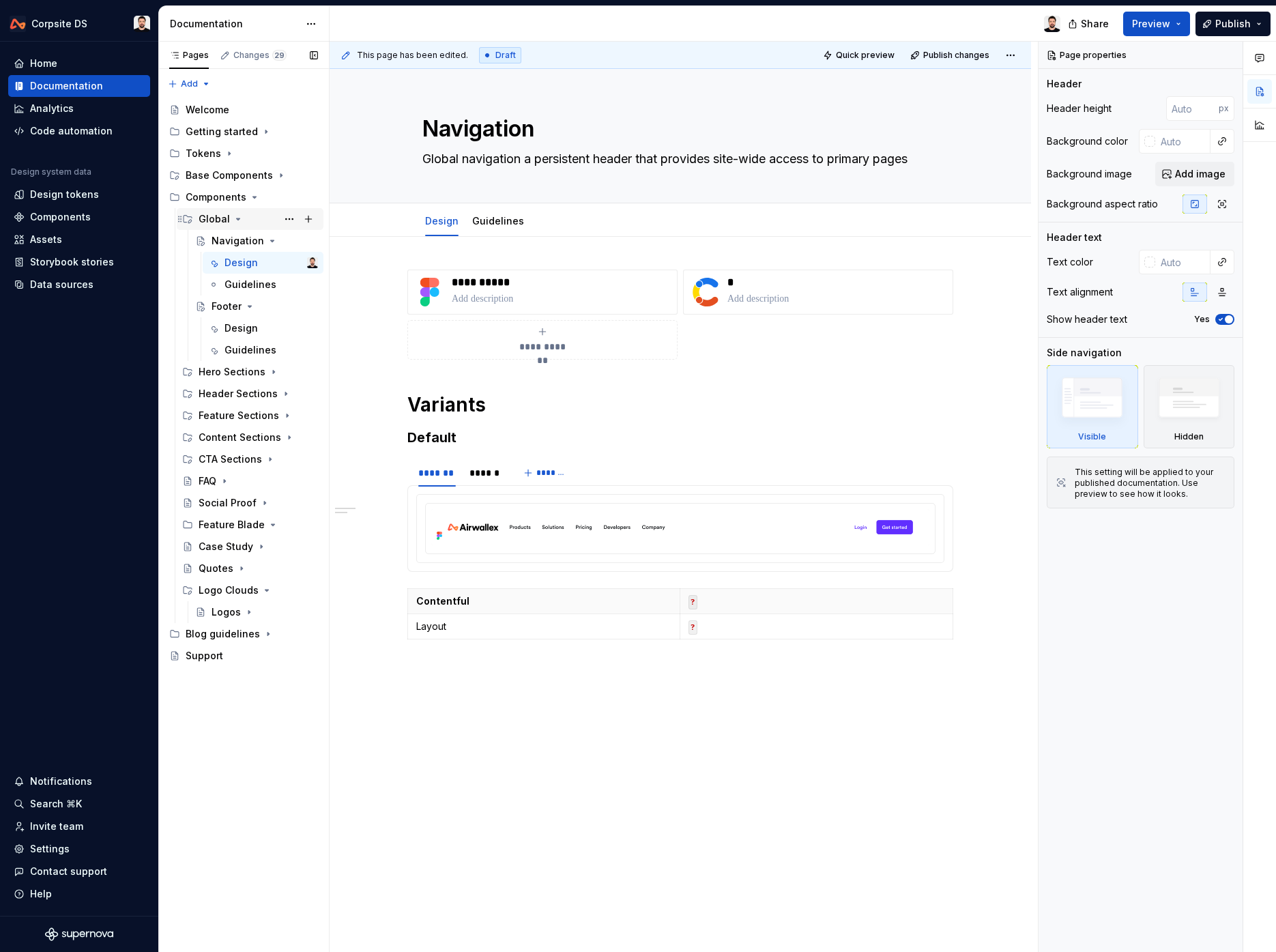
click at [233, 222] on icon "Page tree" at bounding box center [238, 219] width 11 height 11
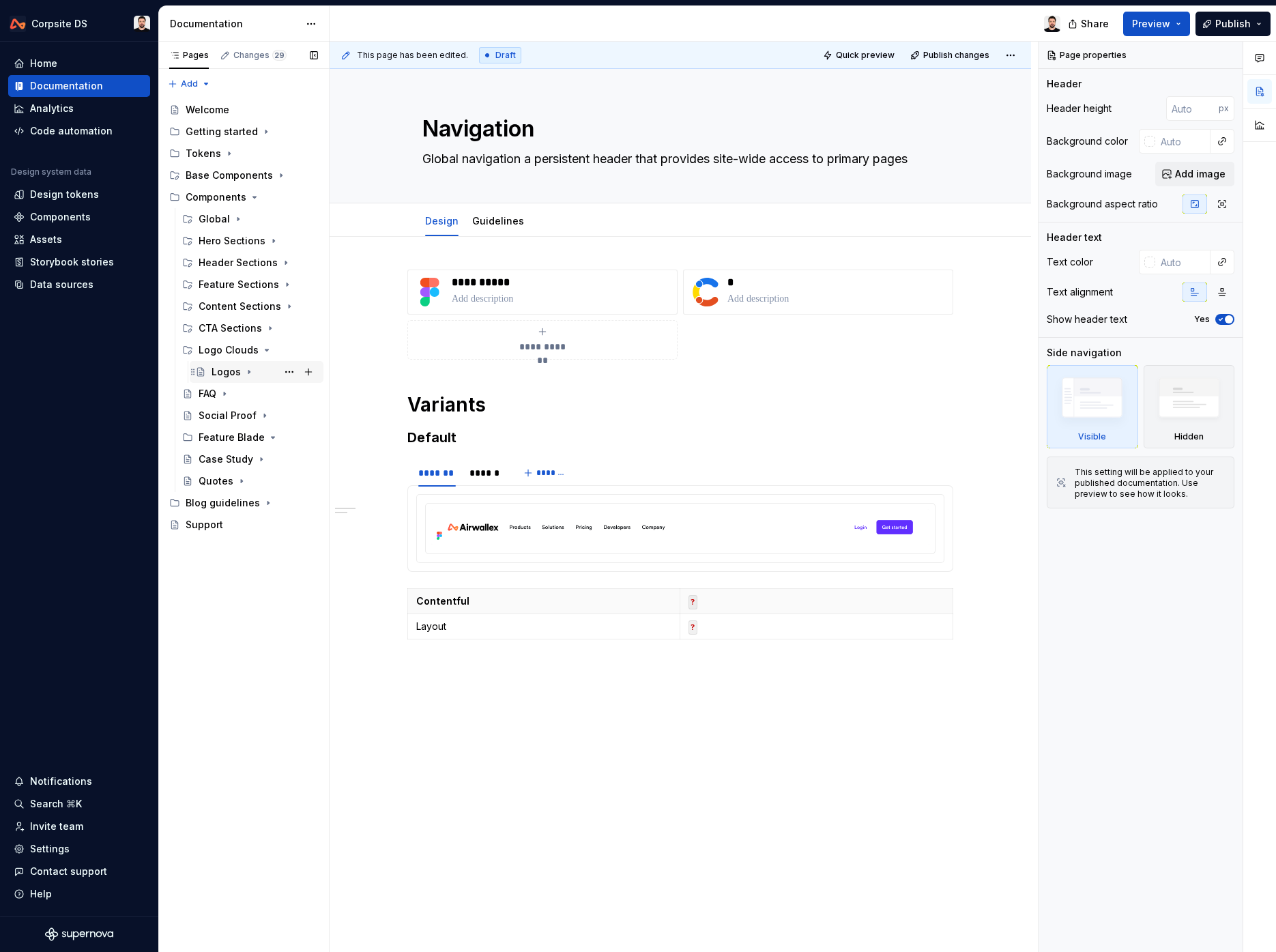
click at [228, 372] on div "Logos" at bounding box center [226, 372] width 30 height 13
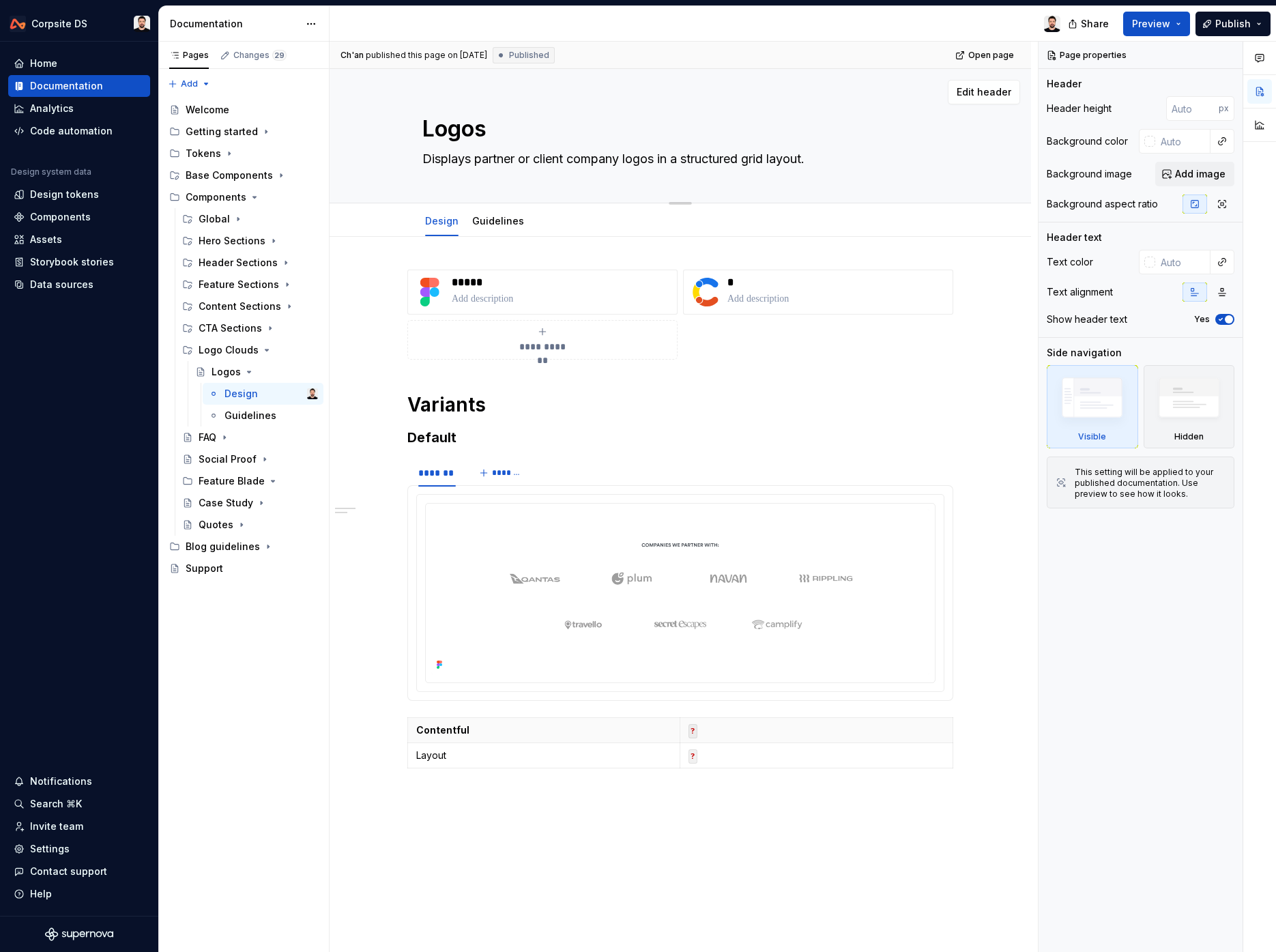
click at [467, 130] on textarea "Logos" at bounding box center [677, 129] width 516 height 32
paste textarea "Cloud"
type textarea "*"
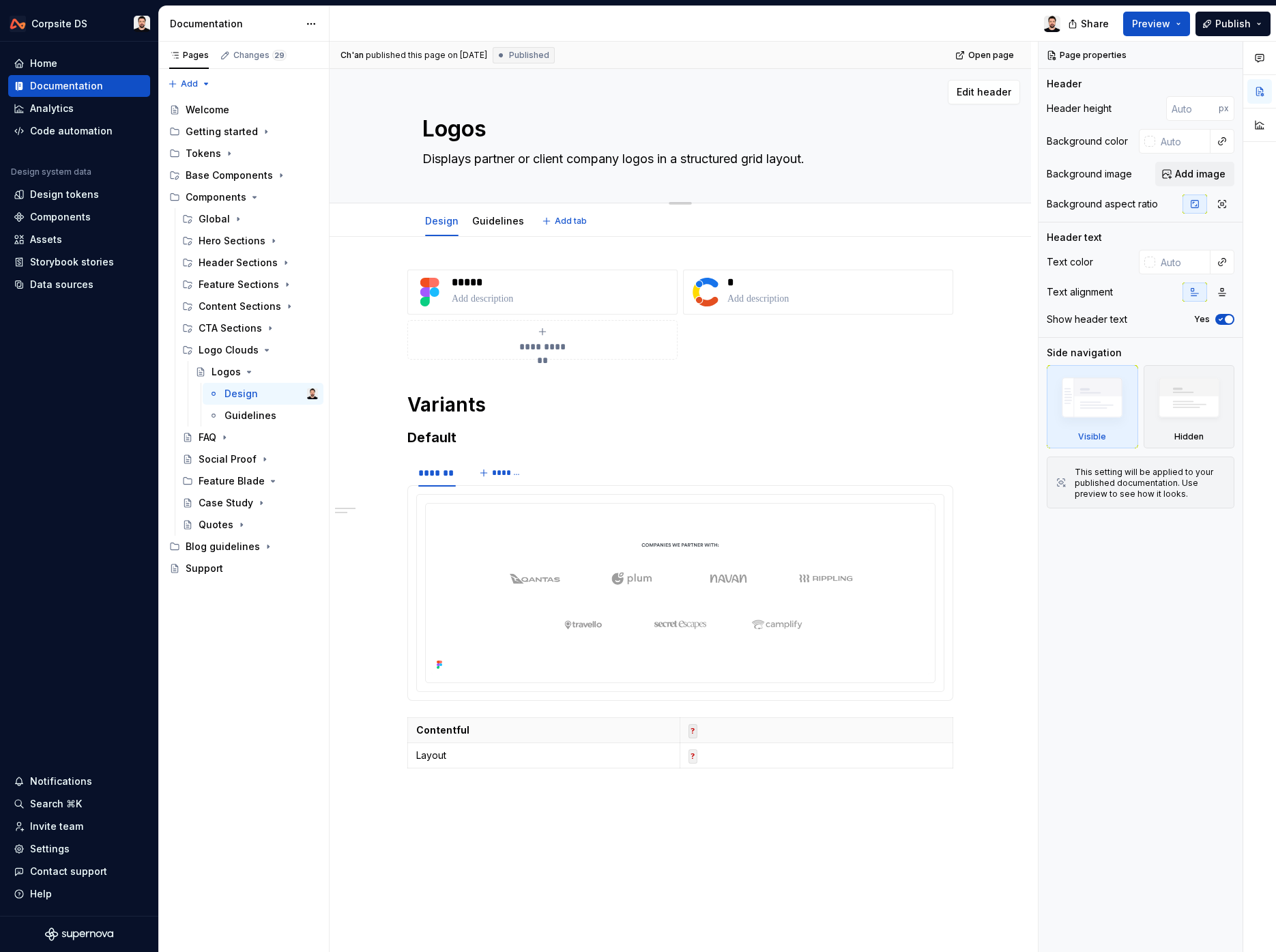
type textarea "Logo Cloud"
type textarea "*"
type textarea "Logo Cloud"
click at [484, 279] on p "*****" at bounding box center [562, 282] width 220 height 13
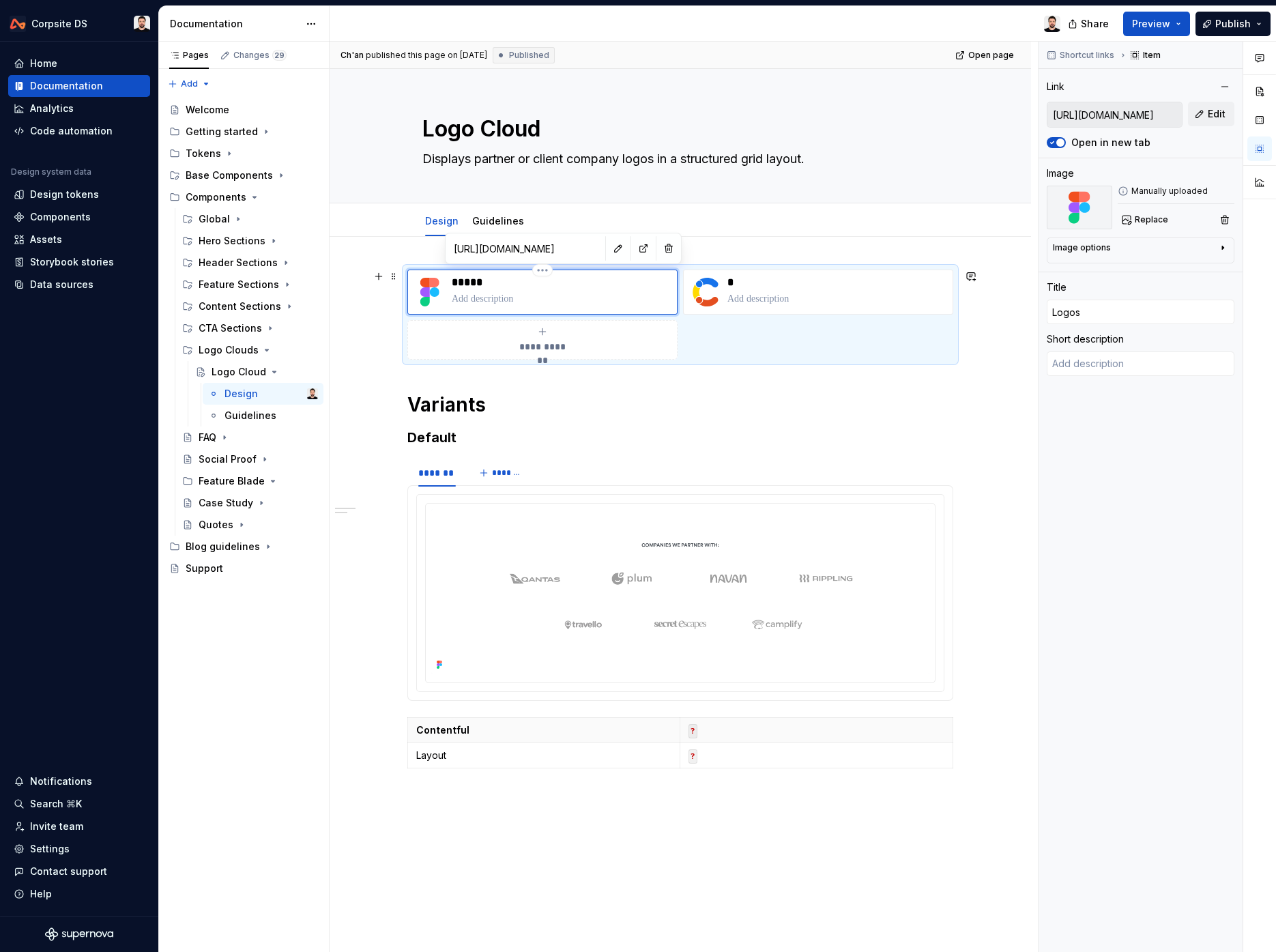
type textarea "*"
type input "Logo"
type textarea "*"
type input "Logo"
type textarea "*"
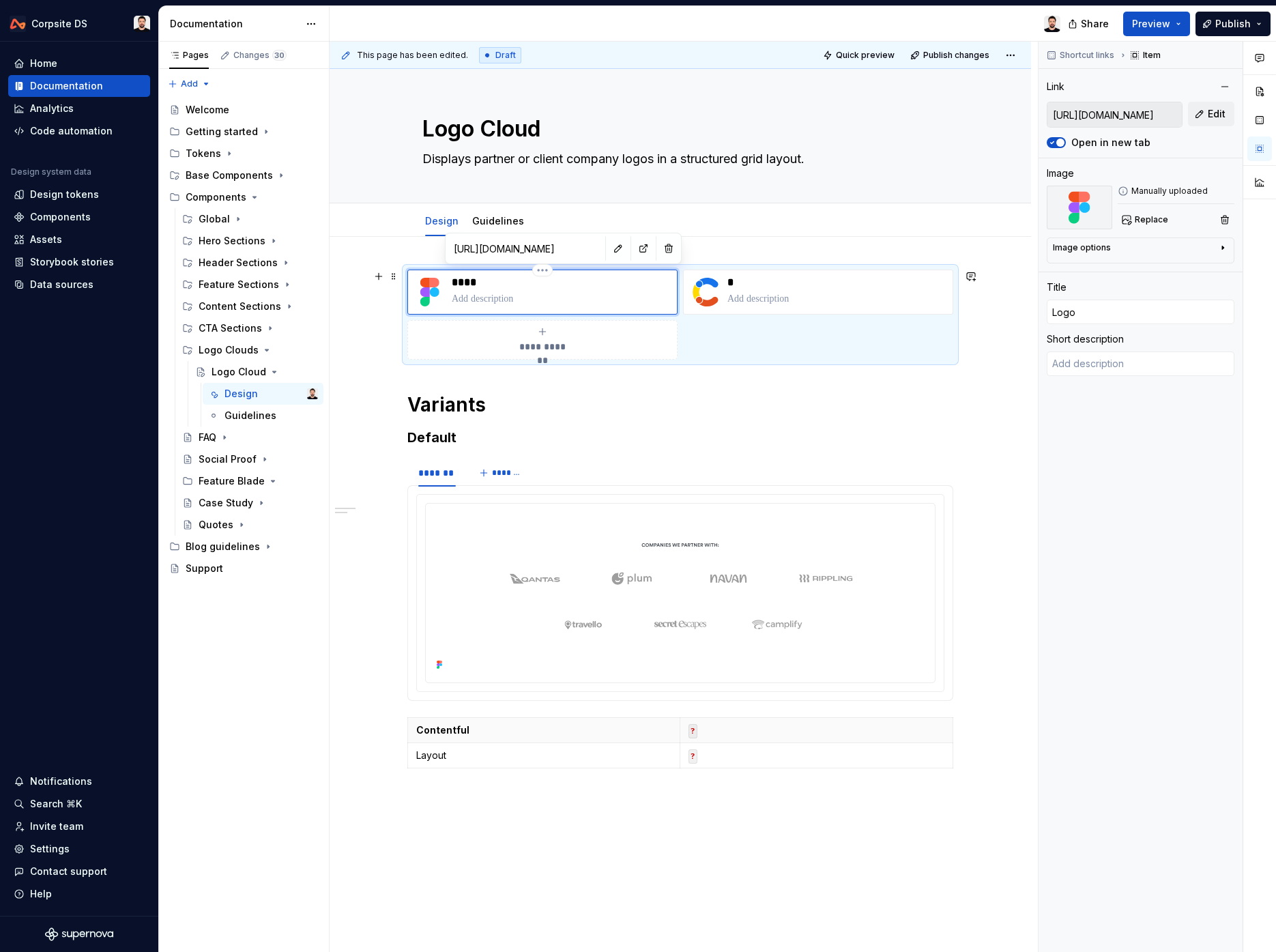
type input "Logo C"
type textarea "*"
type input "Logo Cl"
type textarea "*"
type input "Logo Clou"
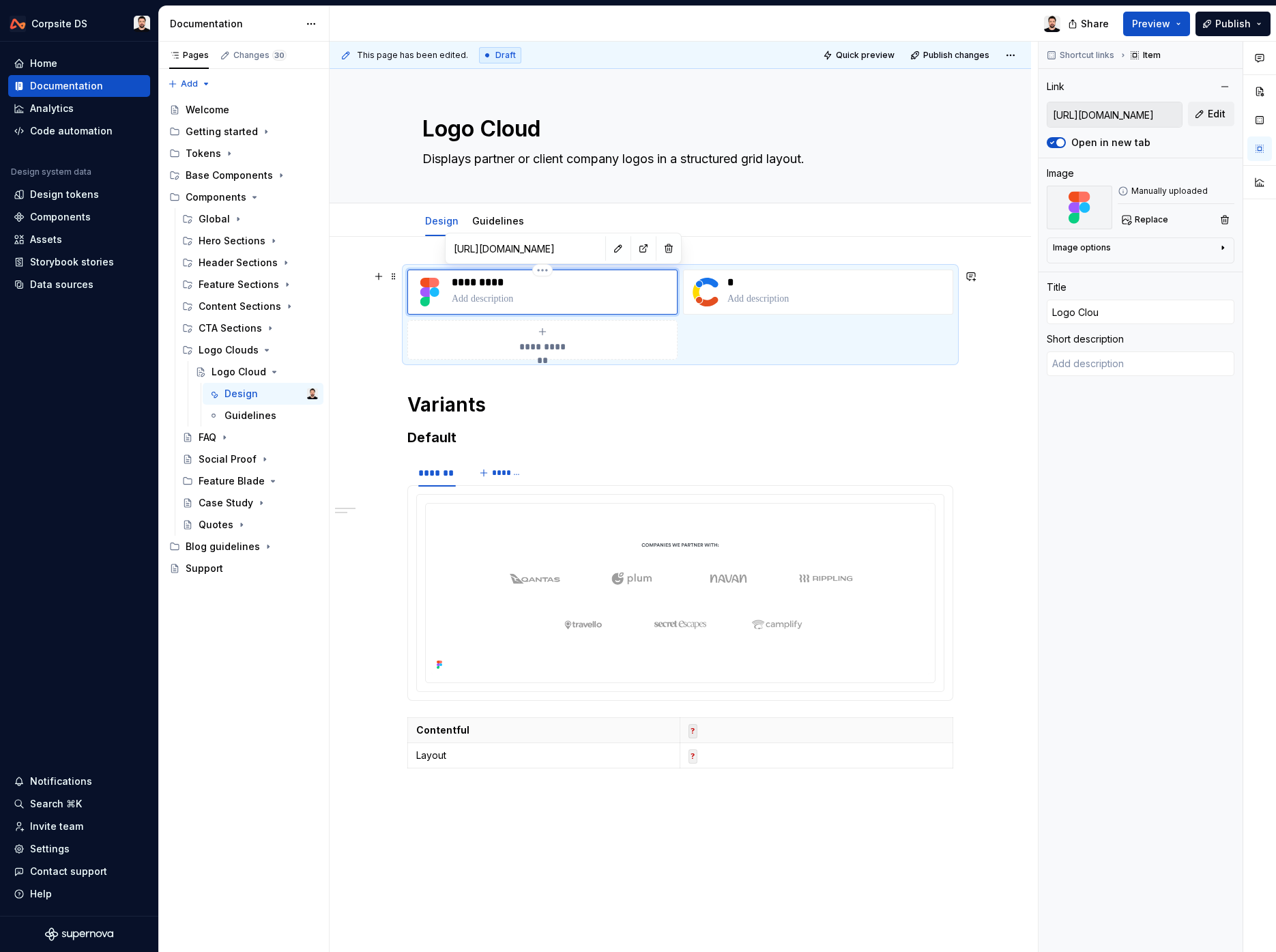
type textarea "*"
type input "Logo Cloud"
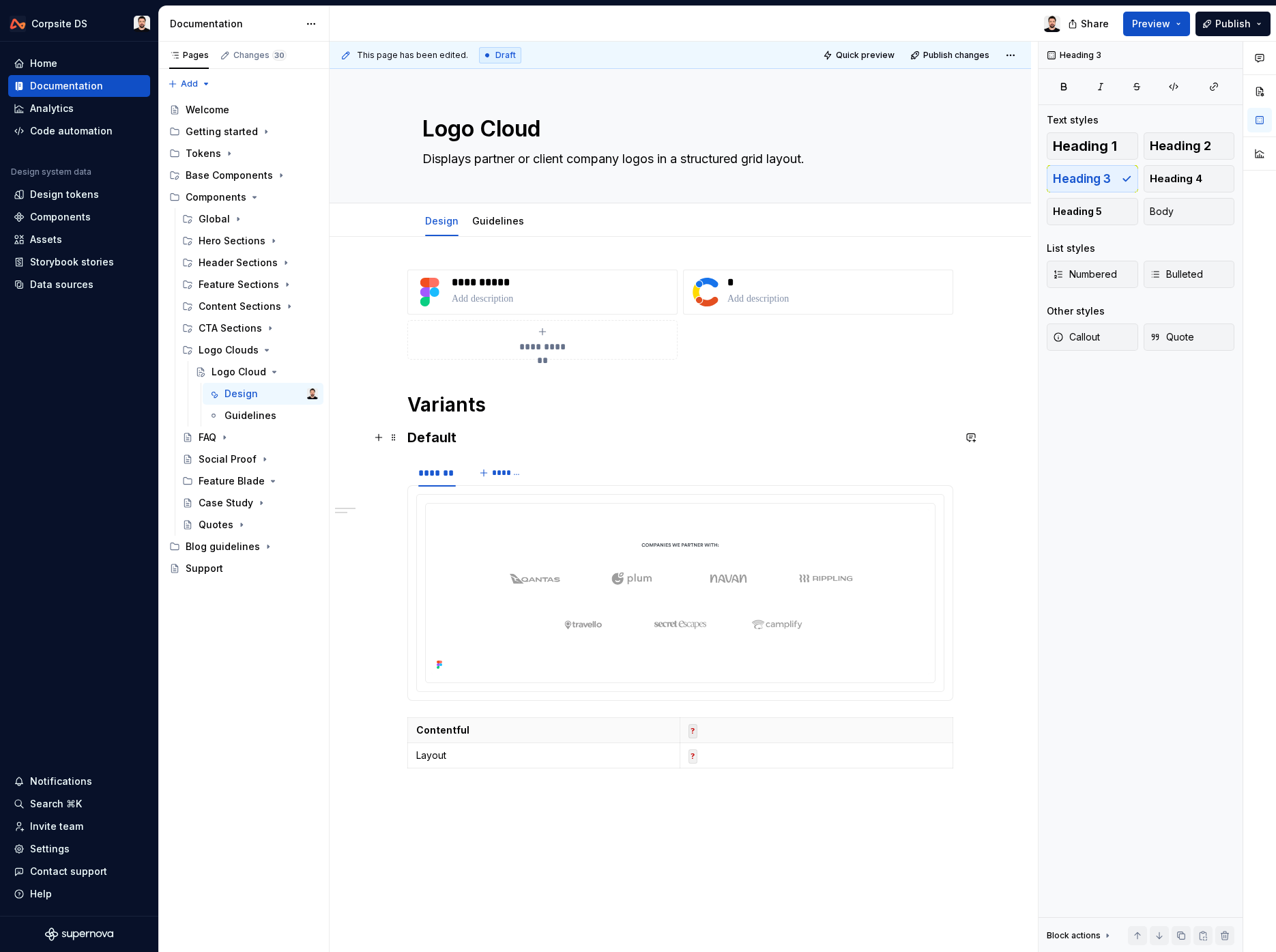
click at [513, 440] on h3 "Default" at bounding box center [680, 437] width 546 height 19
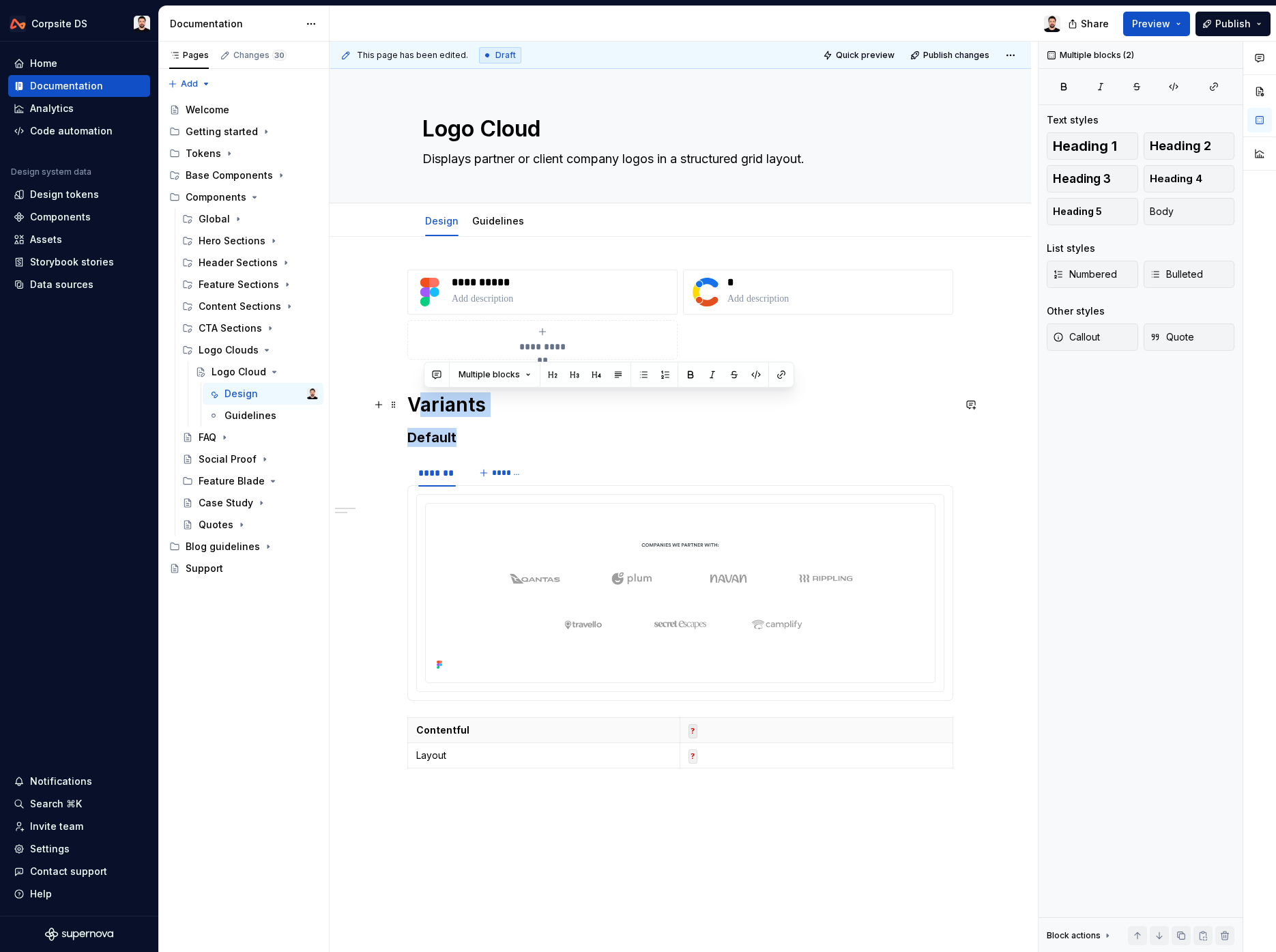
drag, startPoint x: 501, startPoint y: 439, endPoint x: 430, endPoint y: 413, distance: 75.6
click at [428, 413] on div "**********" at bounding box center [680, 522] width 546 height 505
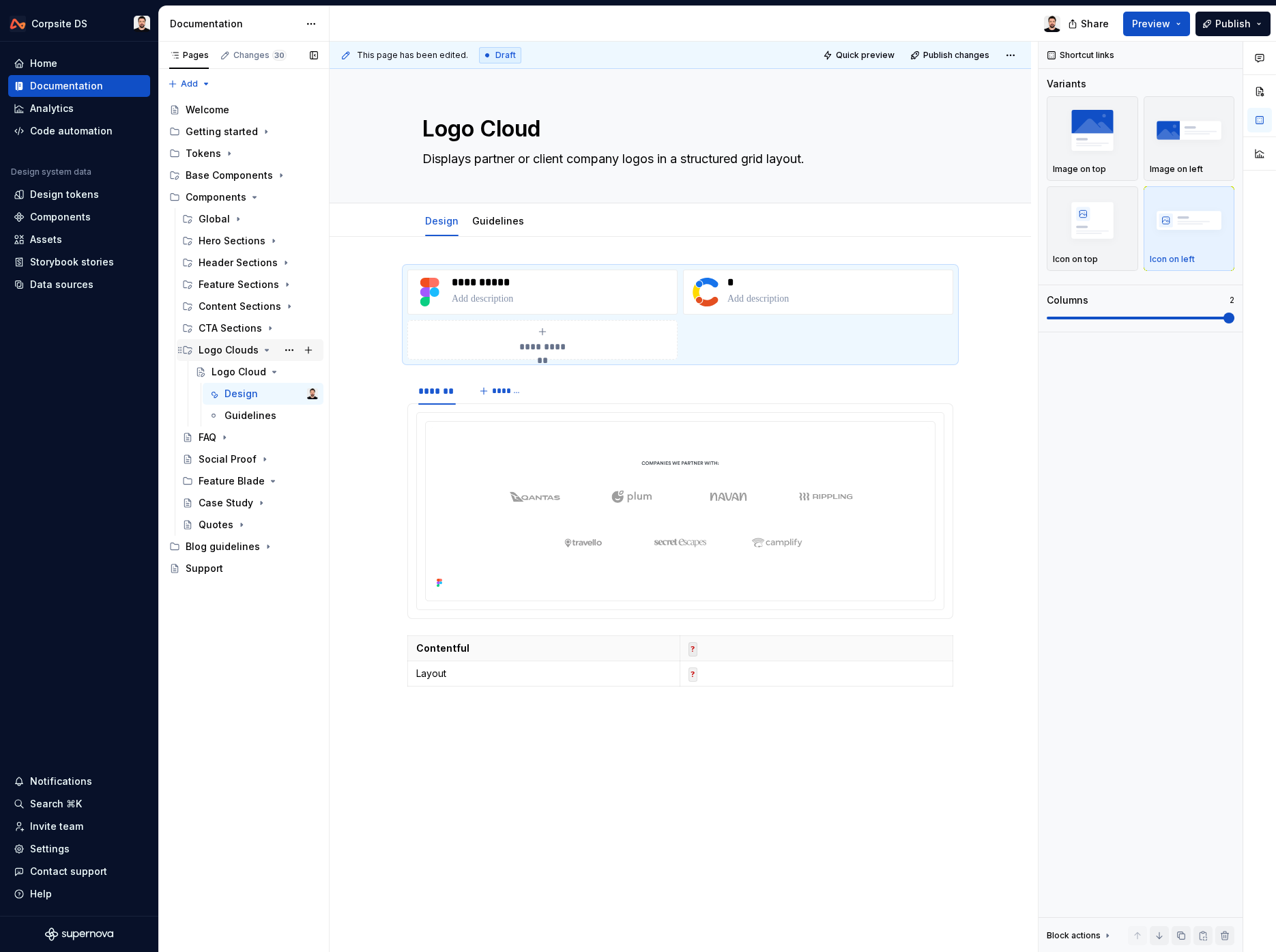
click at [265, 350] on icon "Page tree" at bounding box center [267, 350] width 4 height 2
click at [284, 197] on button "Page tree" at bounding box center [289, 197] width 19 height 19
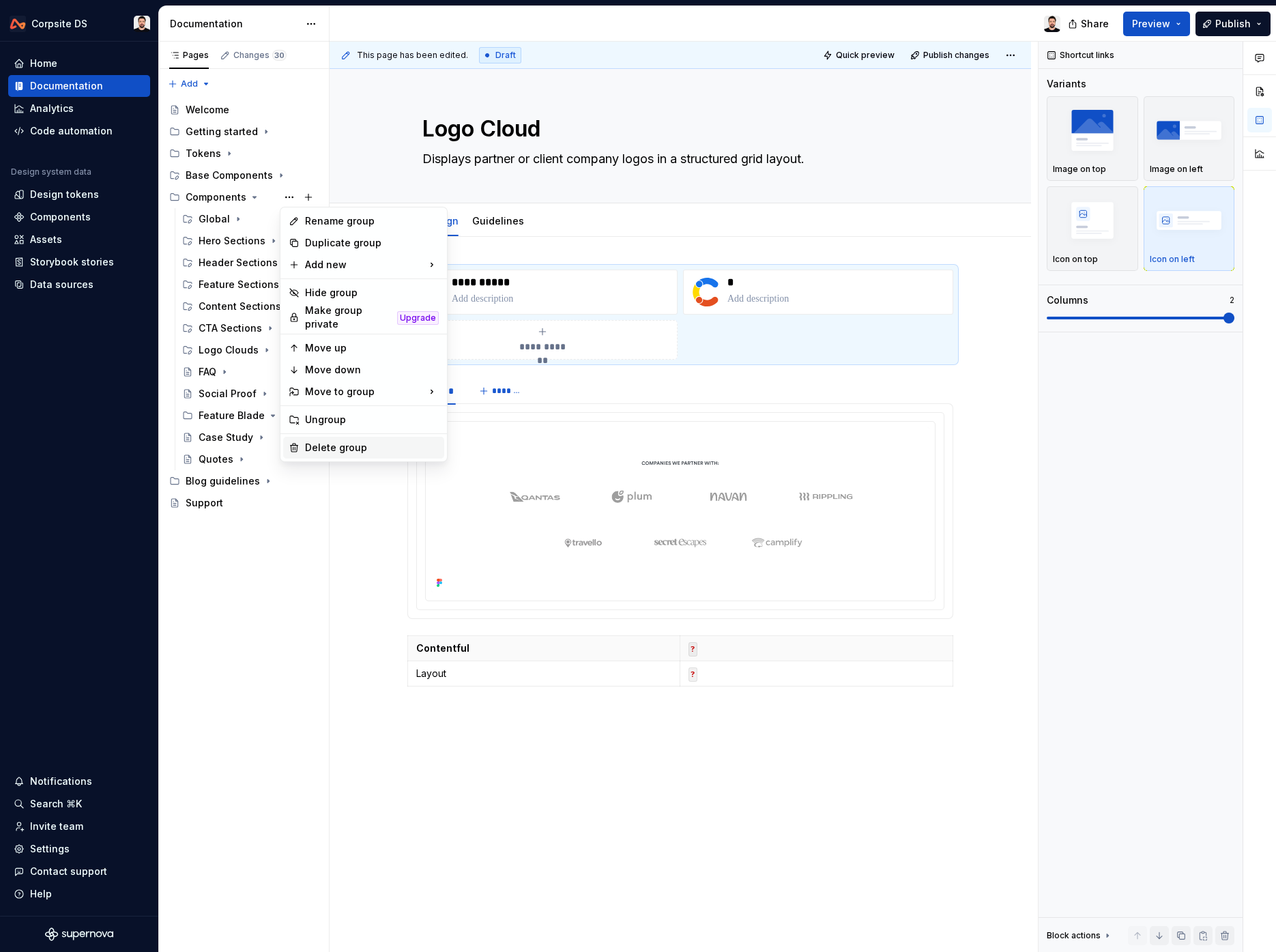
type textarea "*"
click at [529, 292] on div "New group" at bounding box center [514, 291] width 89 height 13
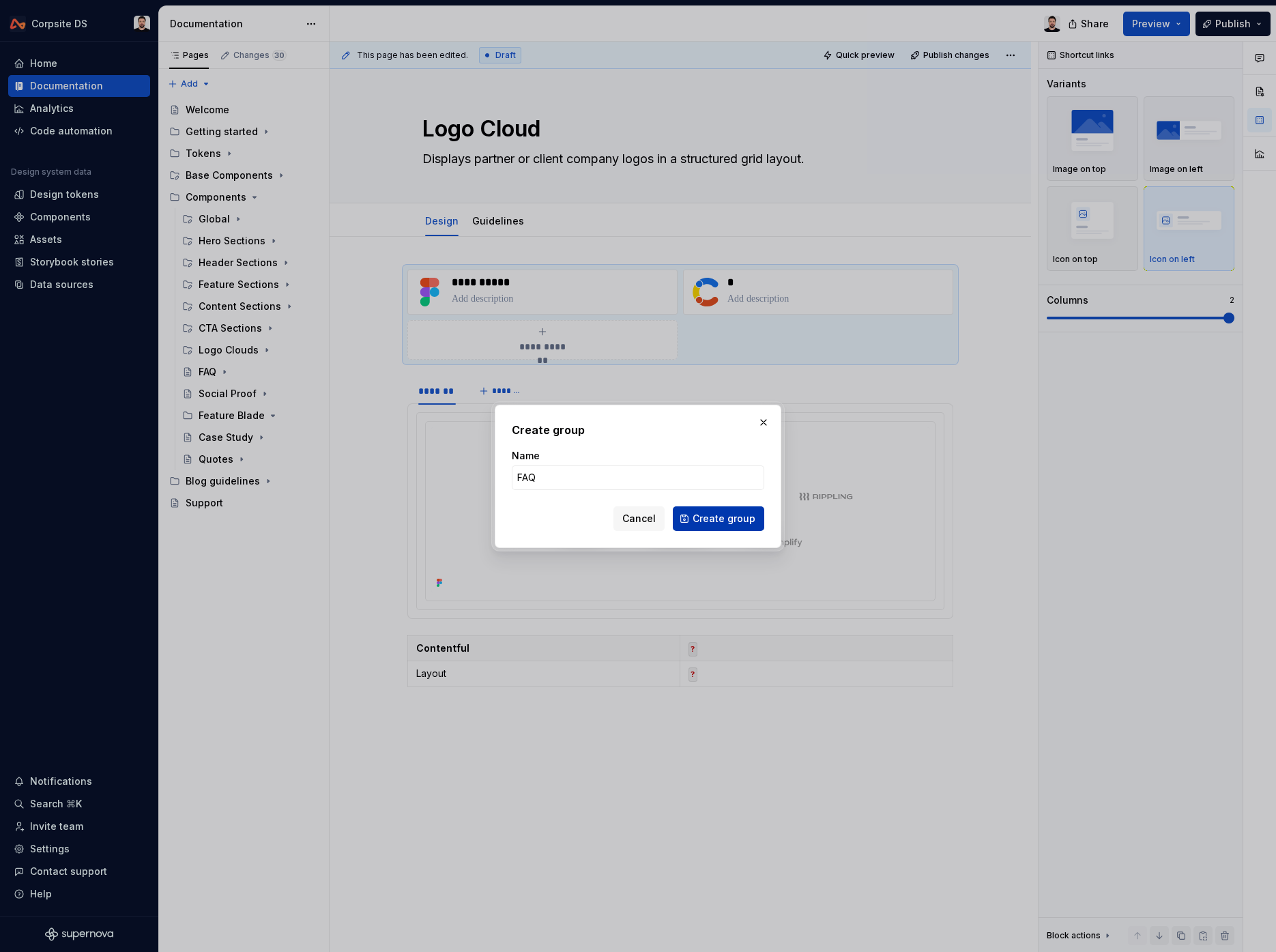
type input "FAQ"
click at [714, 519] on span "Create group" at bounding box center [724, 518] width 63 height 13
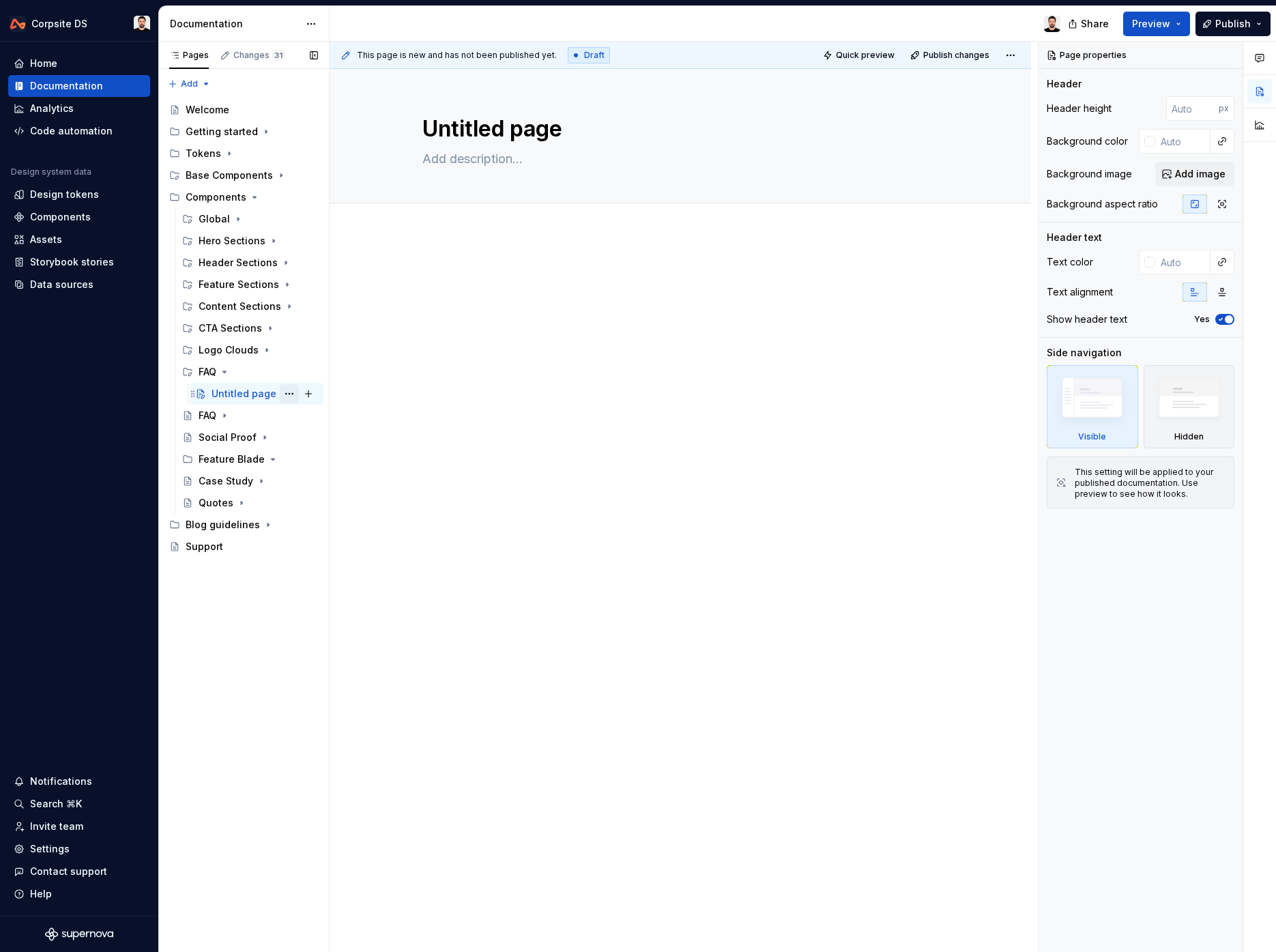
click at [291, 394] on button "Page tree" at bounding box center [289, 393] width 19 height 19
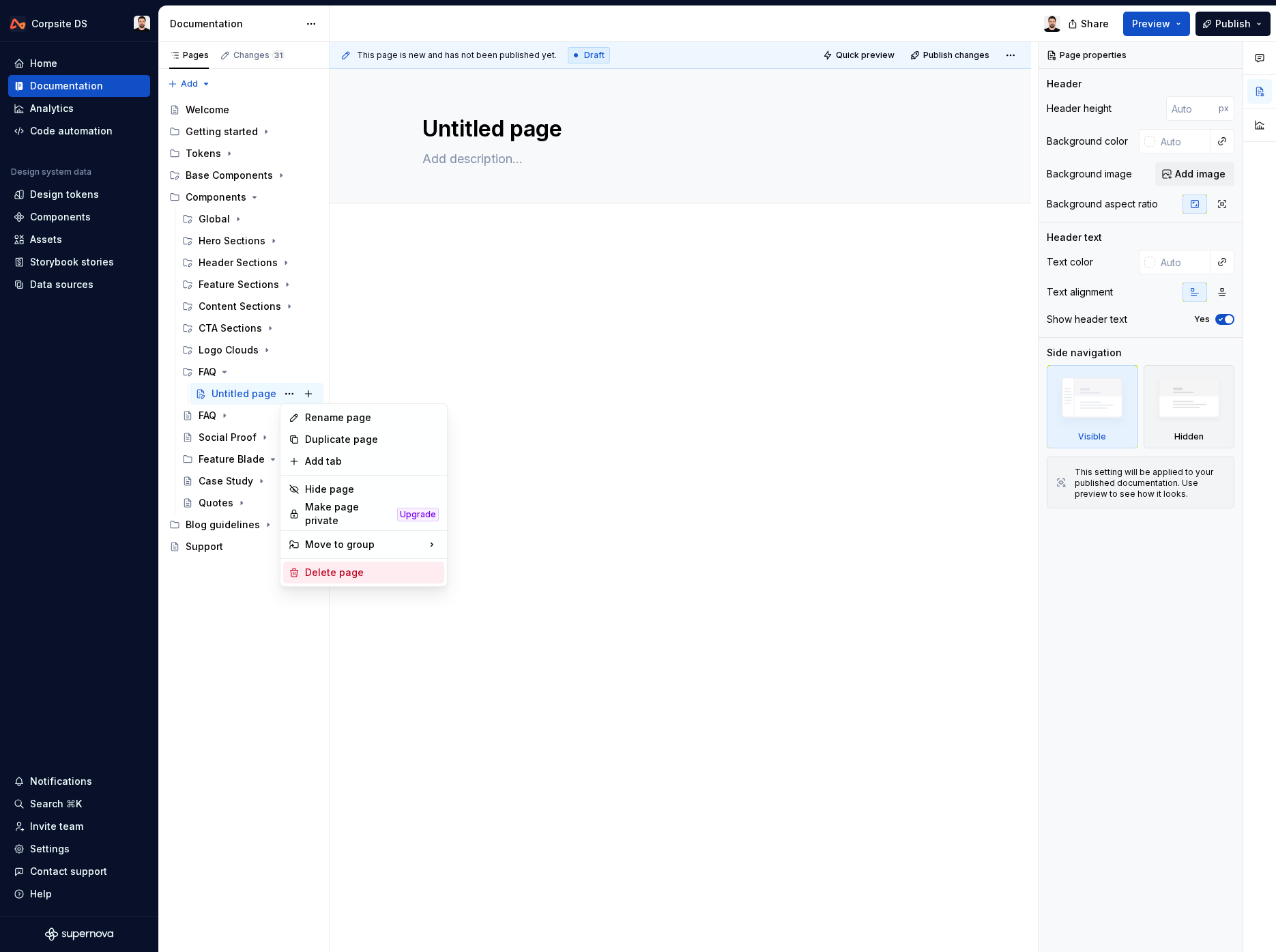
click at [376, 576] on div "Delete page" at bounding box center [364, 572] width 161 height 22
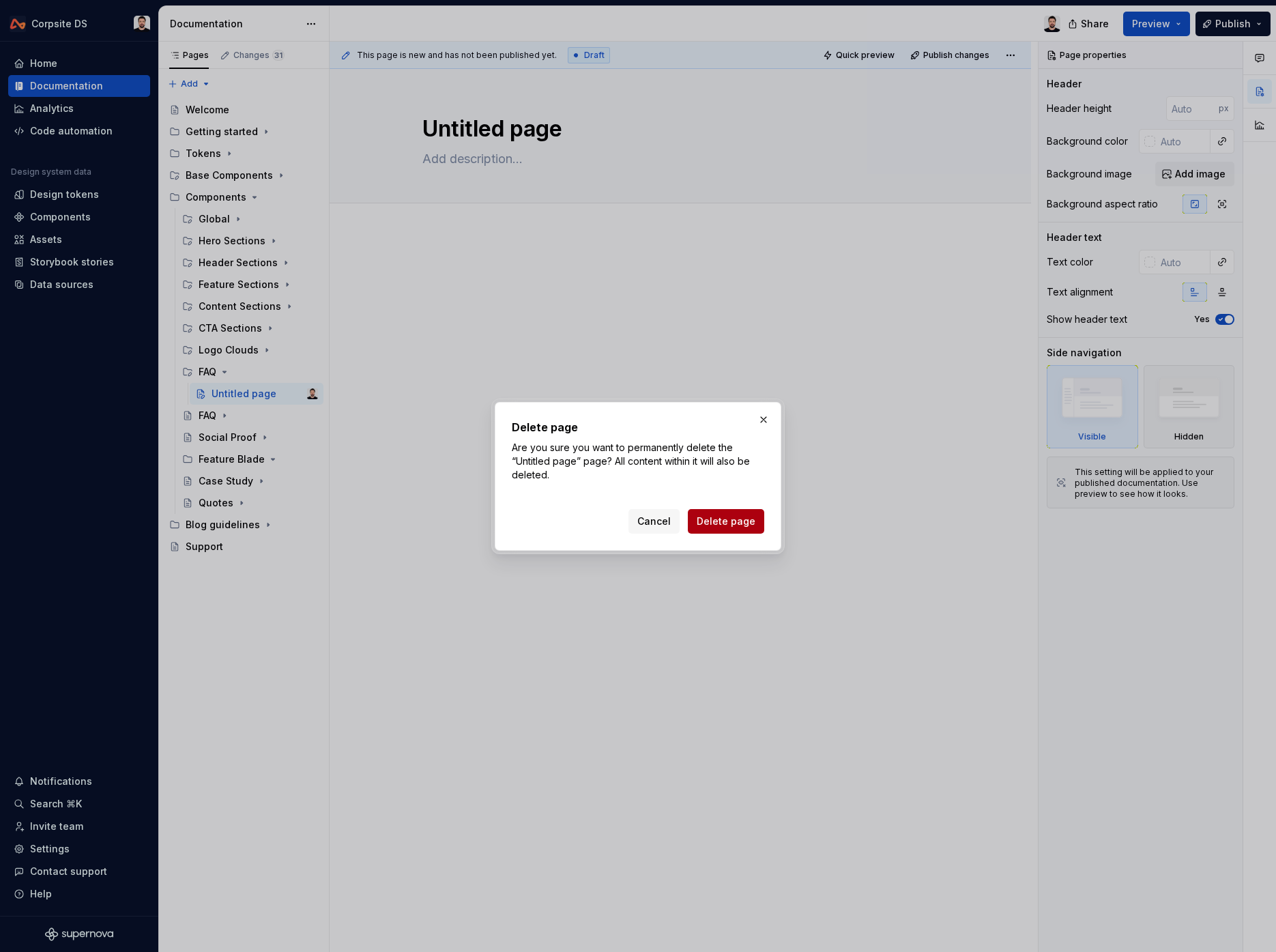
click at [726, 516] on span "Delete page" at bounding box center [725, 521] width 58 height 13
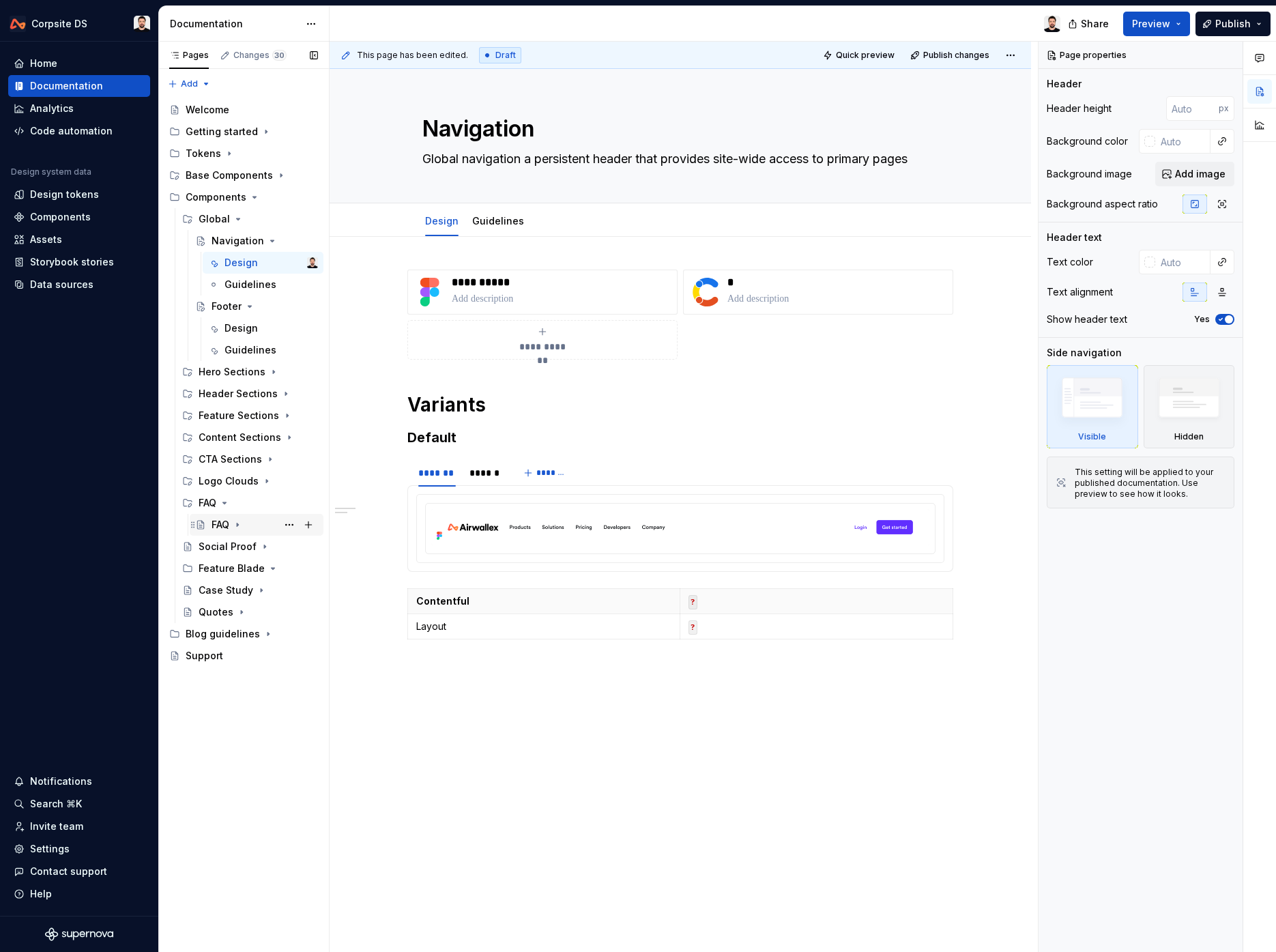
click at [220, 523] on div "FAQ" at bounding box center [220, 525] width 18 height 13
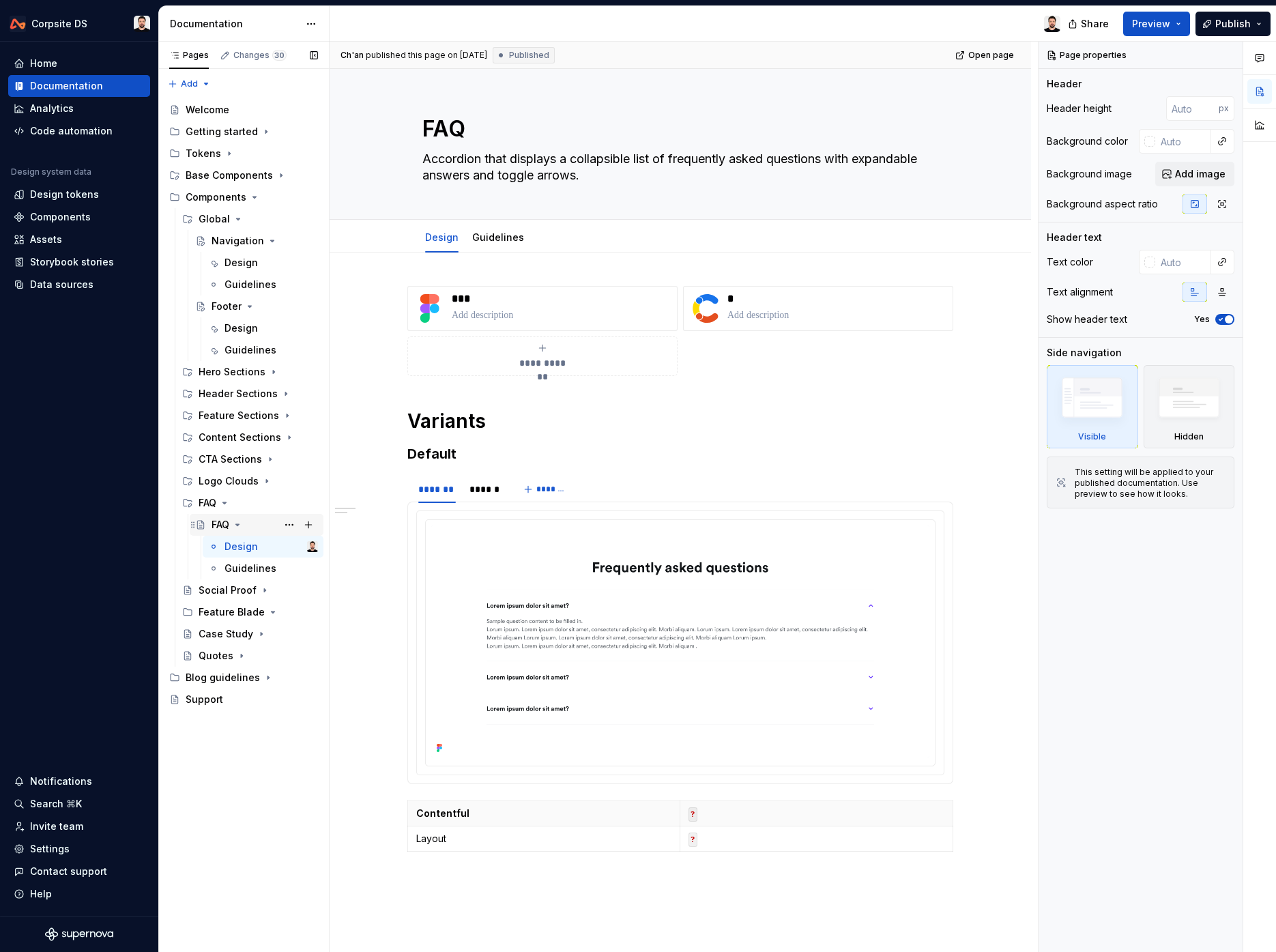
click at [219, 523] on div "FAQ" at bounding box center [220, 525] width 18 height 13
click at [495, 137] on textarea "FAQ" at bounding box center [677, 129] width 516 height 32
paste textarea "Accordion"
type textarea "*"
type textarea "FAQ Accordion"
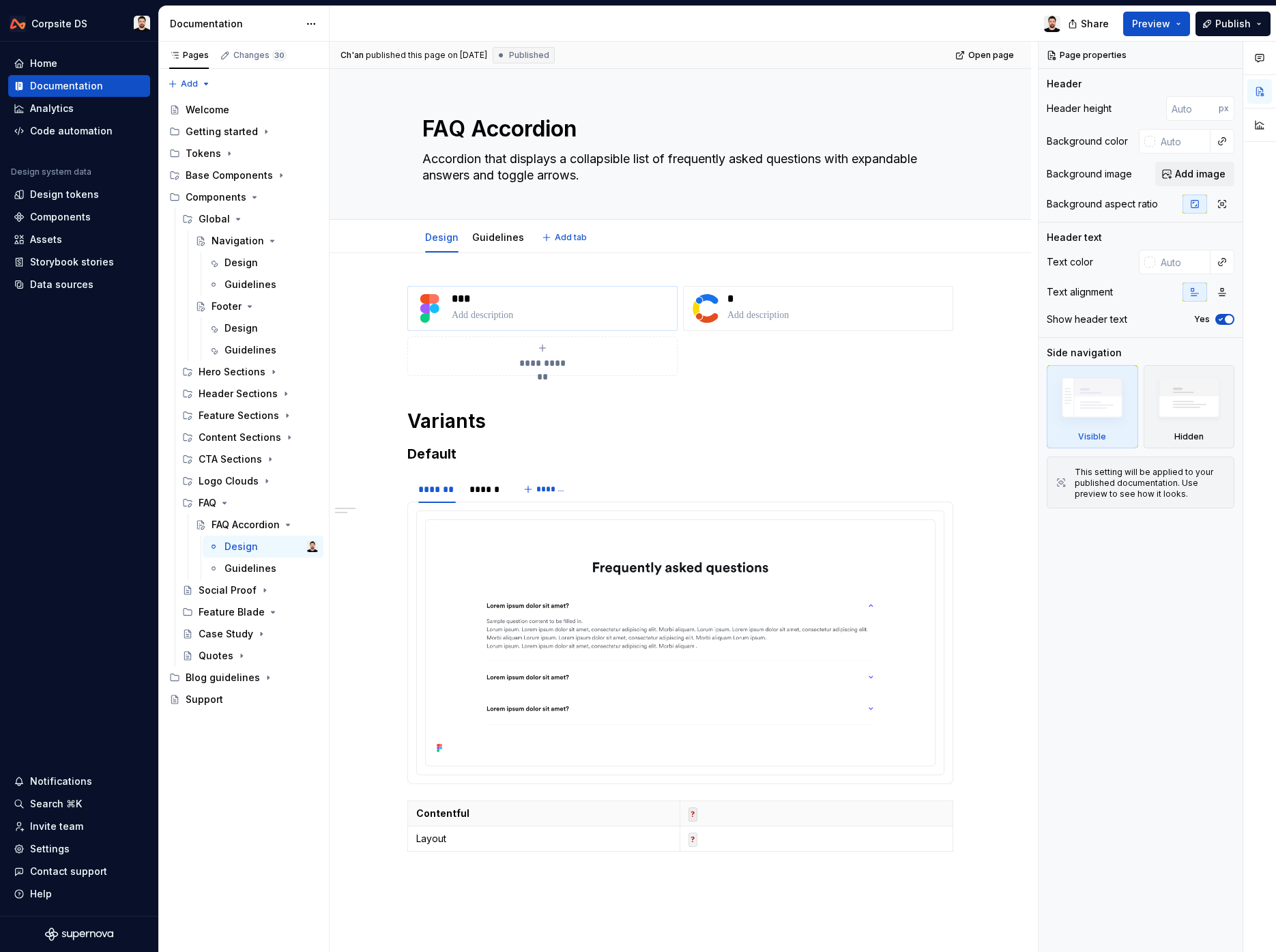
type textarea "*"
type textarea "FAQ Accordion"
click at [485, 300] on p "***" at bounding box center [562, 299] width 220 height 13
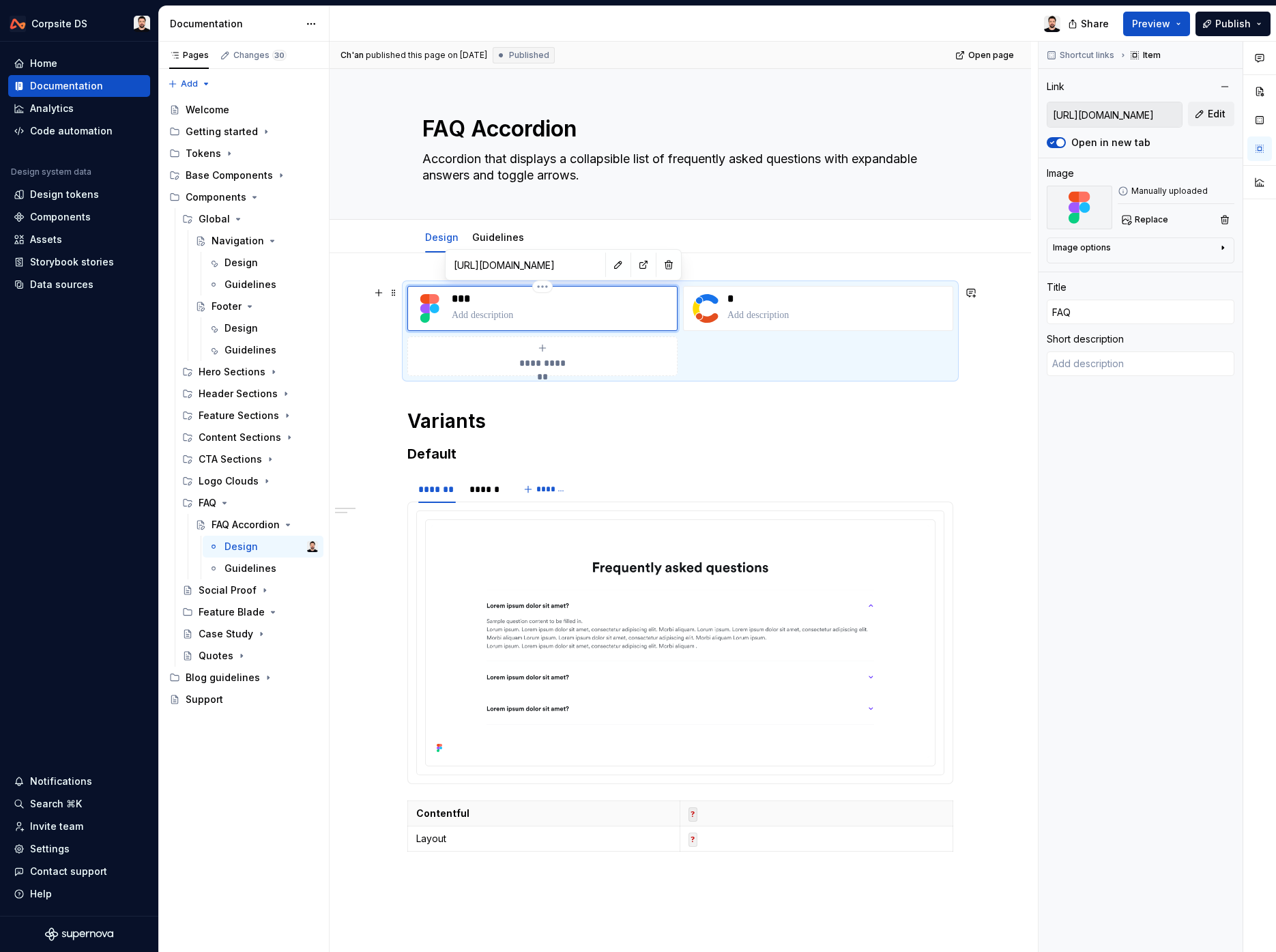
click at [485, 300] on p "***" at bounding box center [562, 299] width 220 height 13
drag, startPoint x: 482, startPoint y: 298, endPoint x: 456, endPoint y: 298, distance: 26.0
click at [456, 298] on p "***" at bounding box center [562, 299] width 220 height 13
type textarea "*"
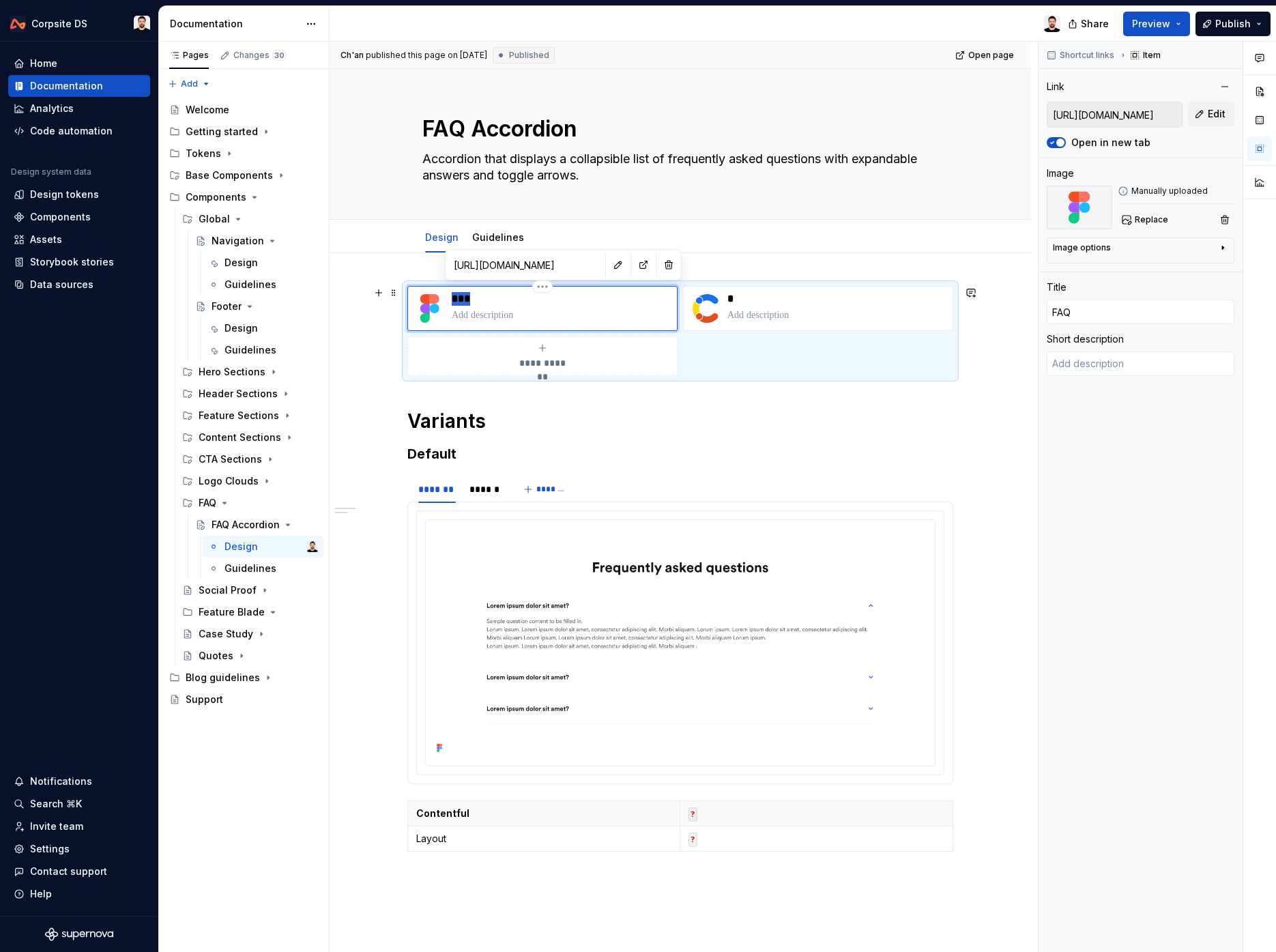
type input "FAQ Accordion"
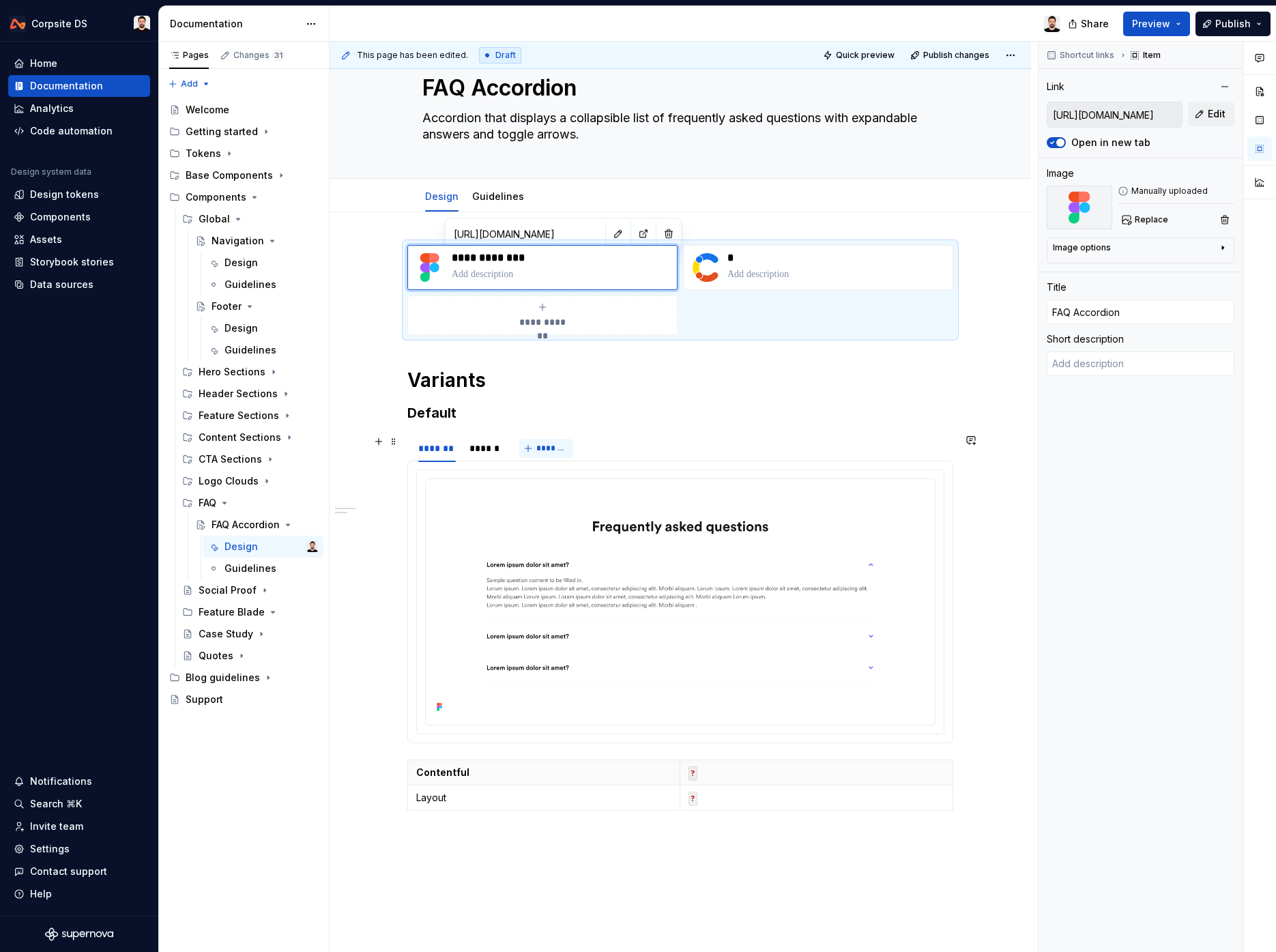
scroll to position [30, 0]
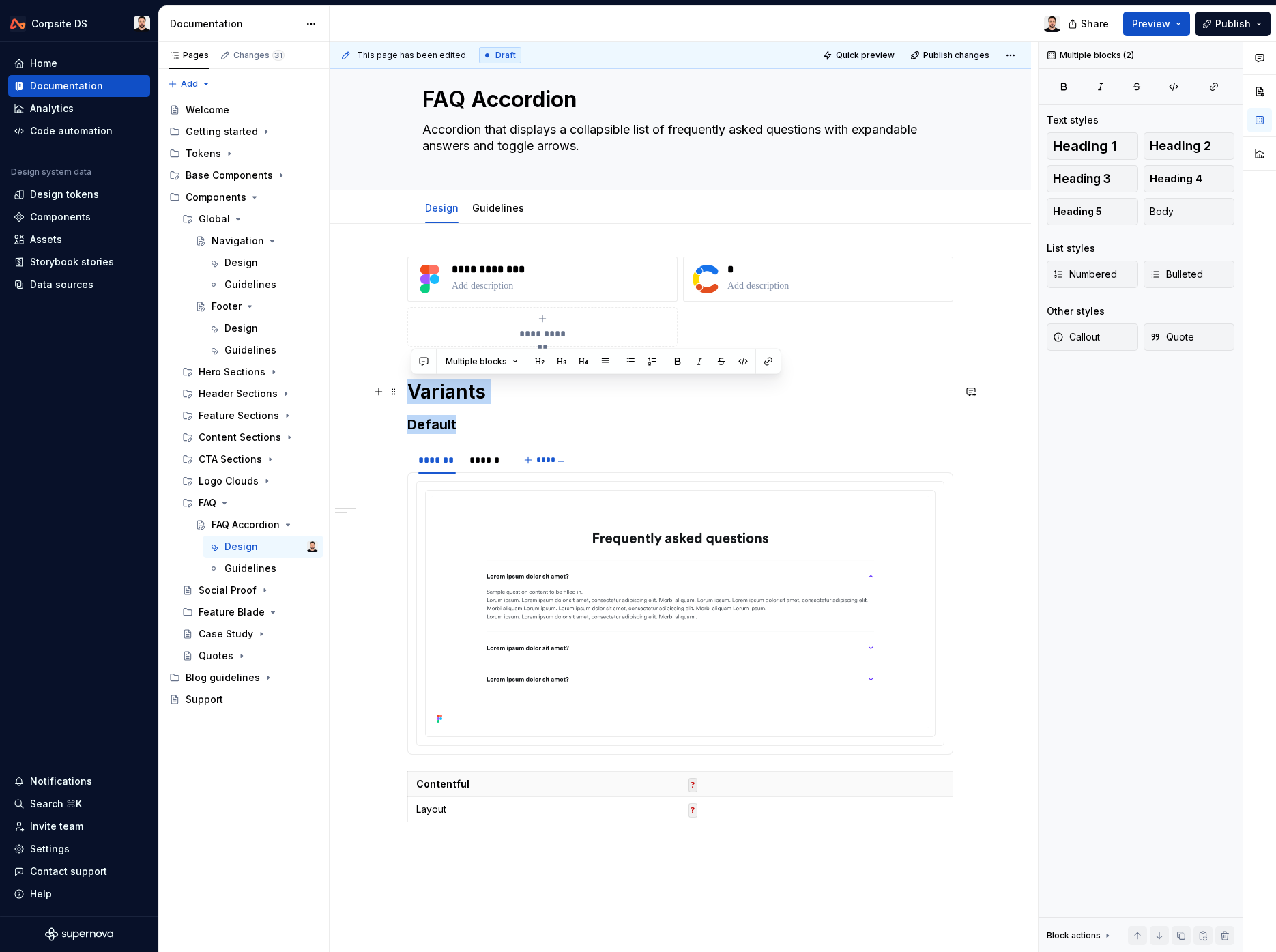
drag, startPoint x: 496, startPoint y: 427, endPoint x: 414, endPoint y: 400, distance: 86.3
click at [414, 400] on div "**********" at bounding box center [680, 542] width 546 height 571
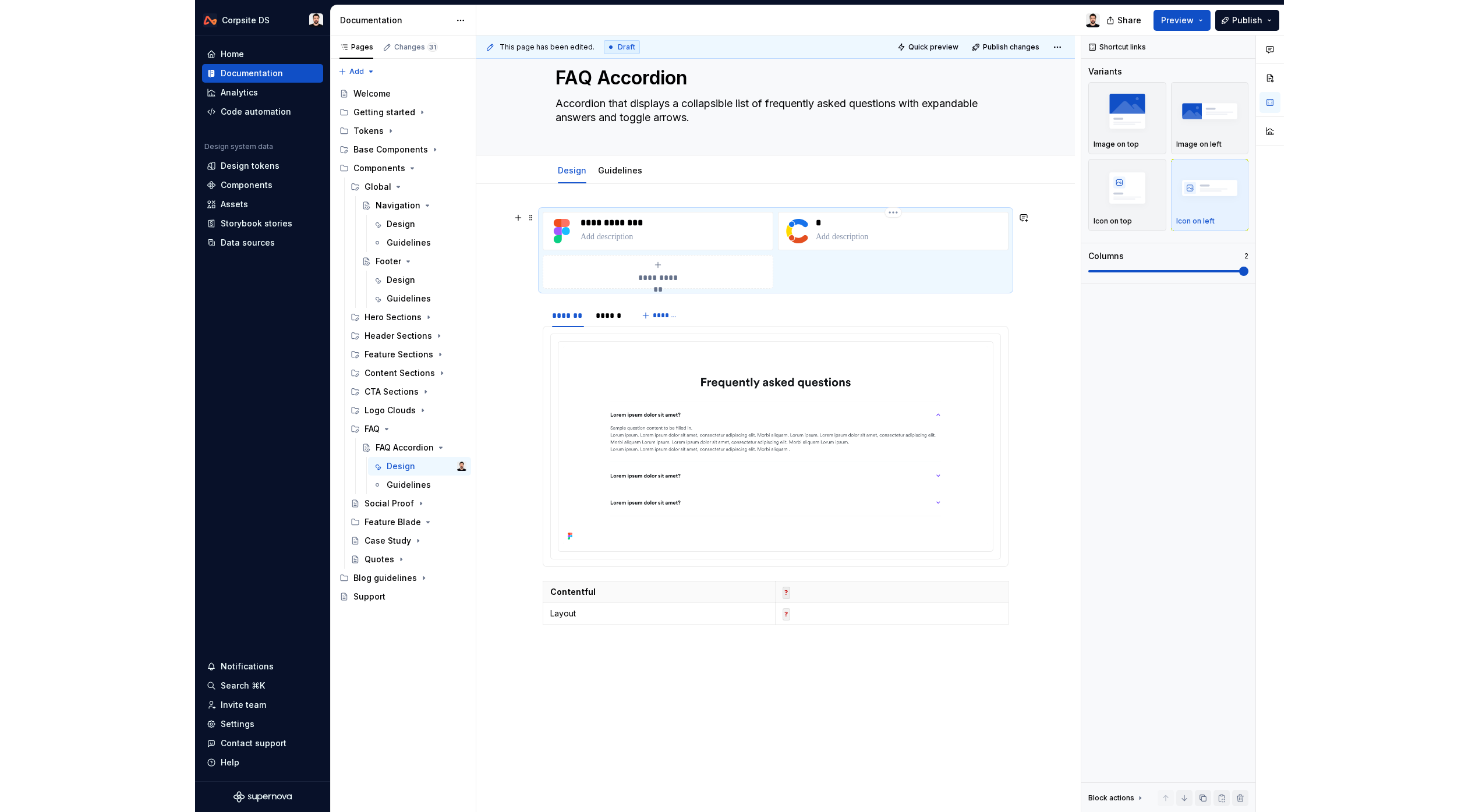
scroll to position [0, 0]
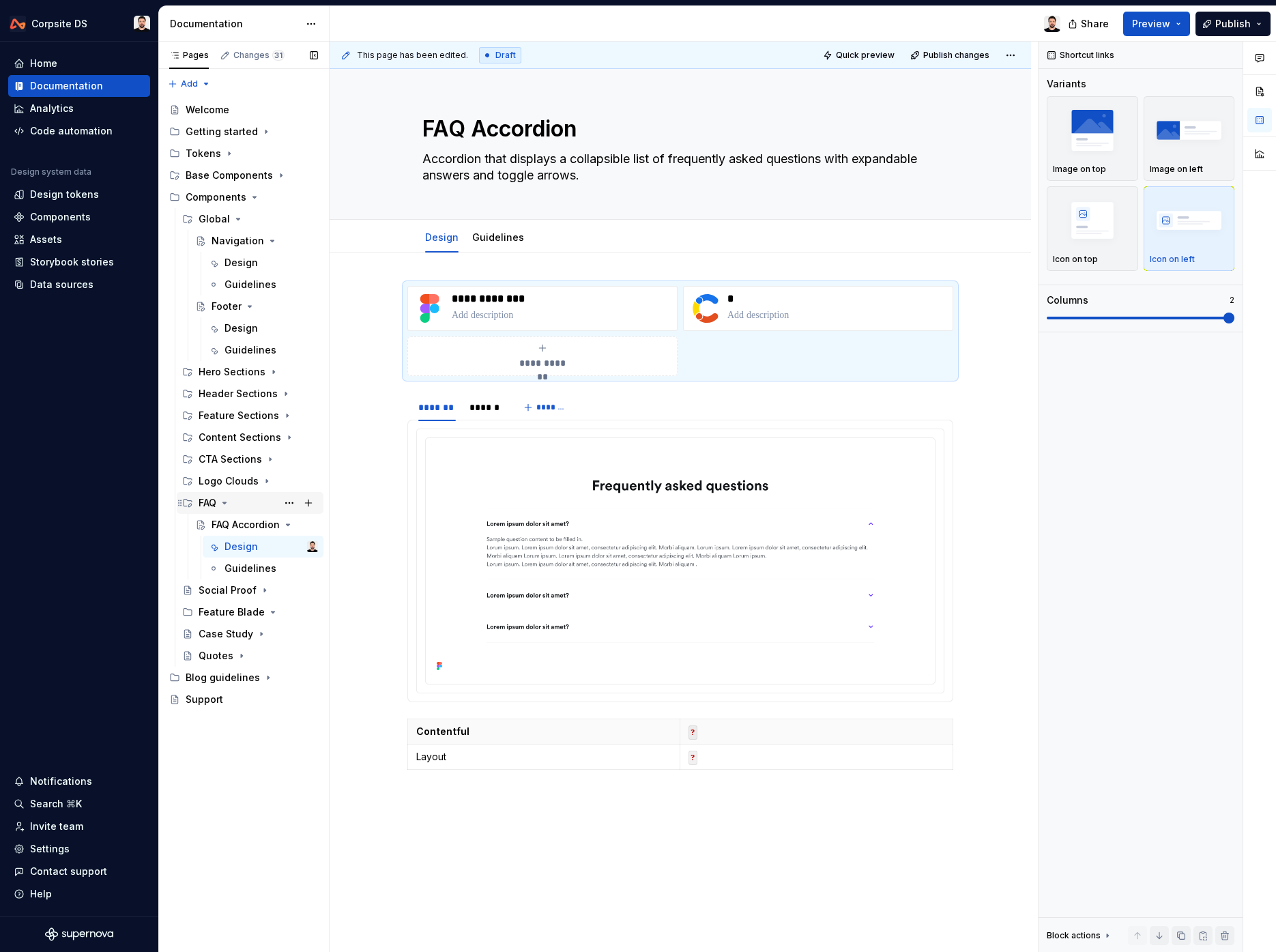
click at [228, 505] on icon "Page tree" at bounding box center [224, 503] width 11 height 11
click at [254, 200] on icon "Page tree" at bounding box center [255, 197] width 11 height 11
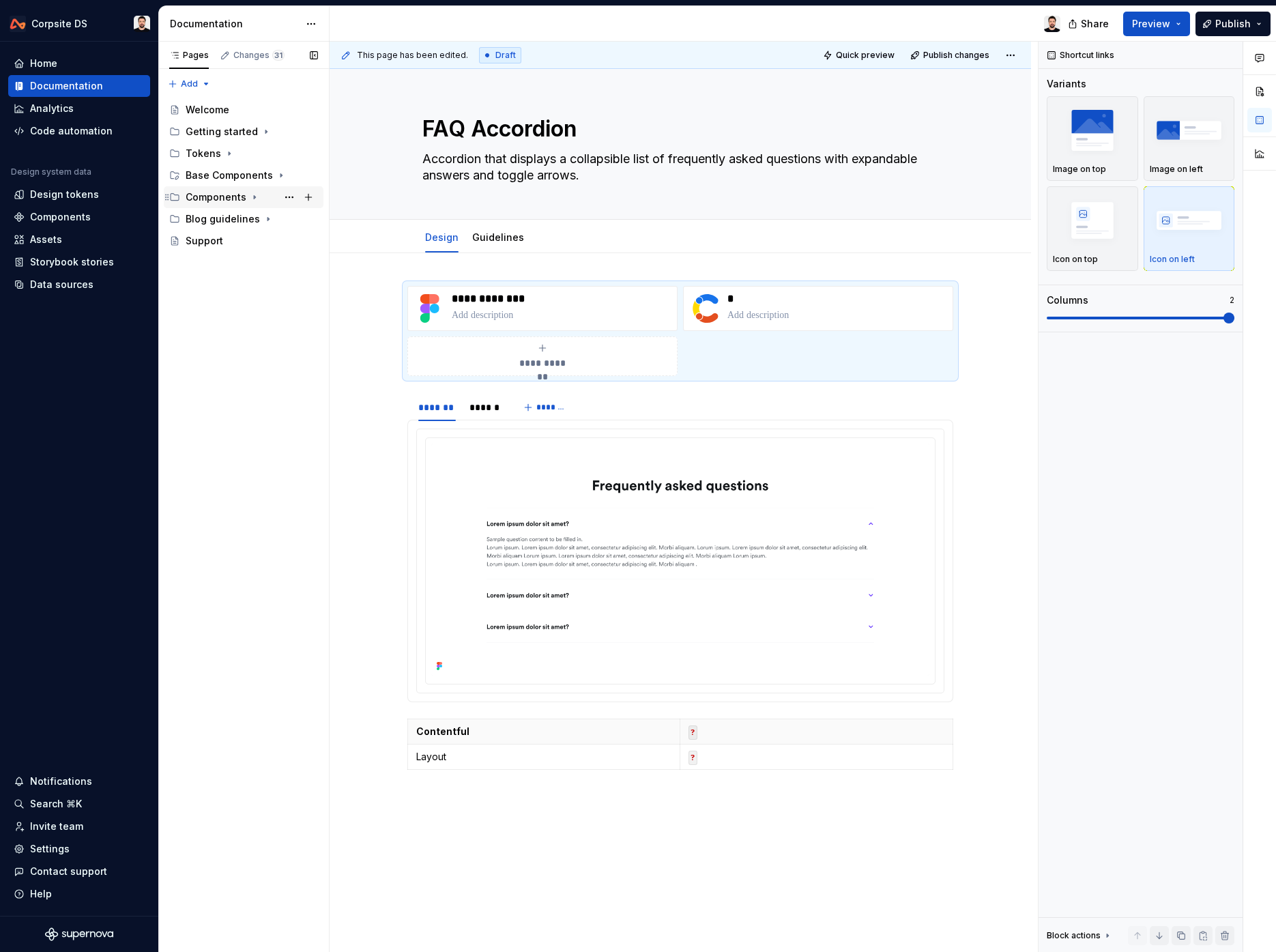
click at [257, 195] on div "Components" at bounding box center [251, 197] width 132 height 19
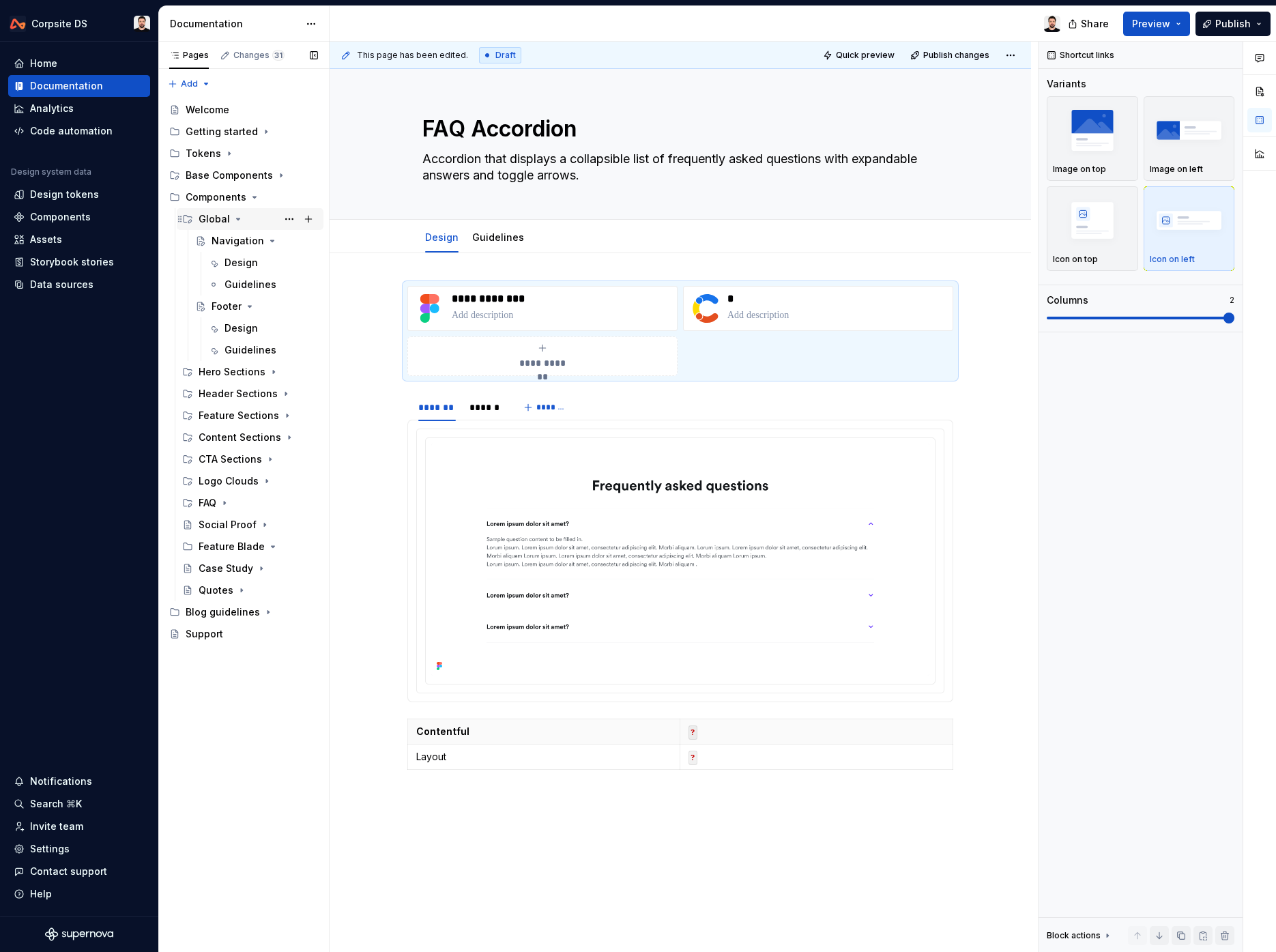
click at [236, 218] on icon "Page tree" at bounding box center [238, 219] width 11 height 11
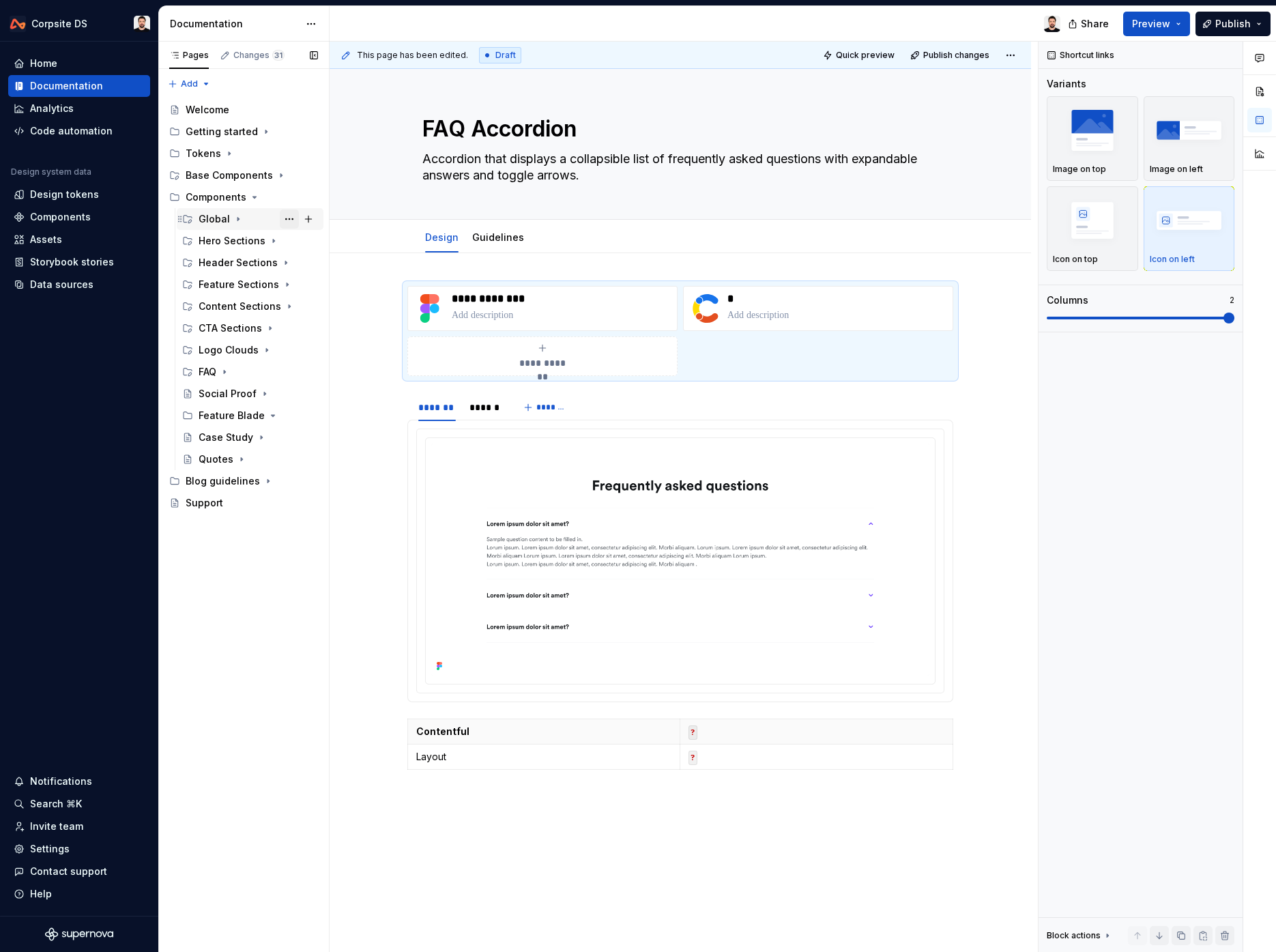
click at [287, 220] on button "Page tree" at bounding box center [289, 219] width 19 height 19
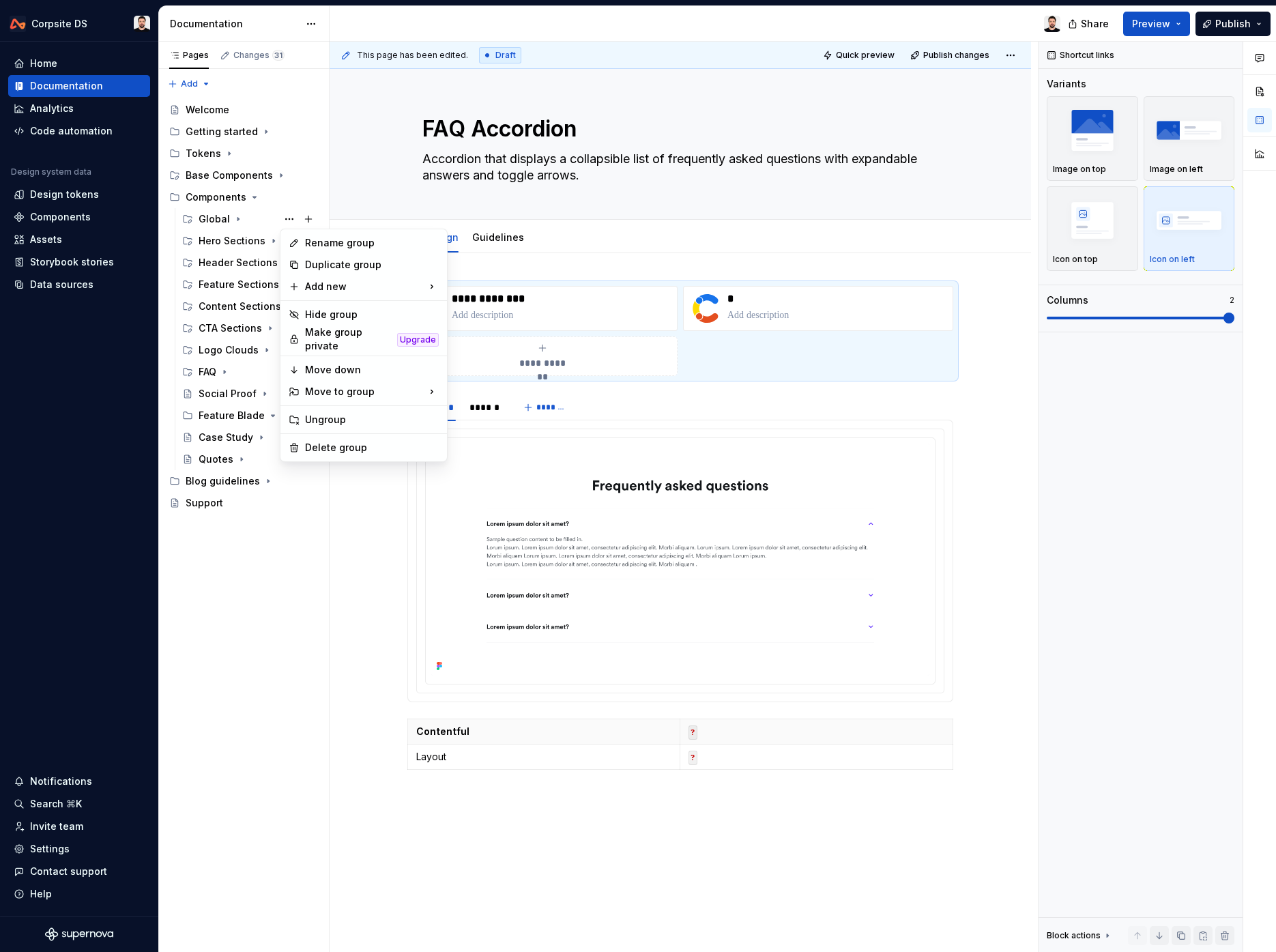
type textarea "*"
click at [501, 310] on div "New group" at bounding box center [514, 313] width 89 height 13
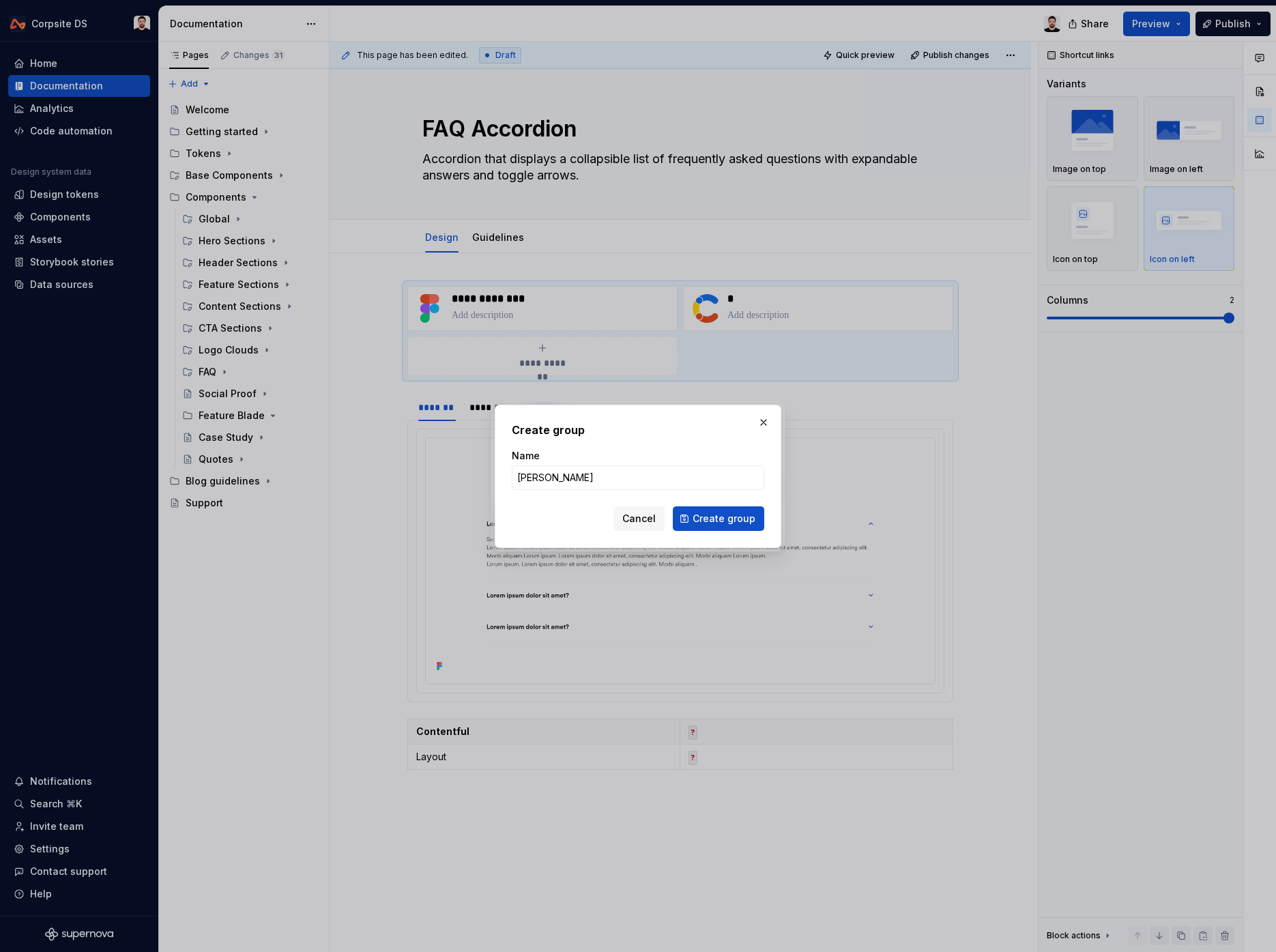
type input "Social"
click button "Create group" at bounding box center [719, 518] width 92 height 24
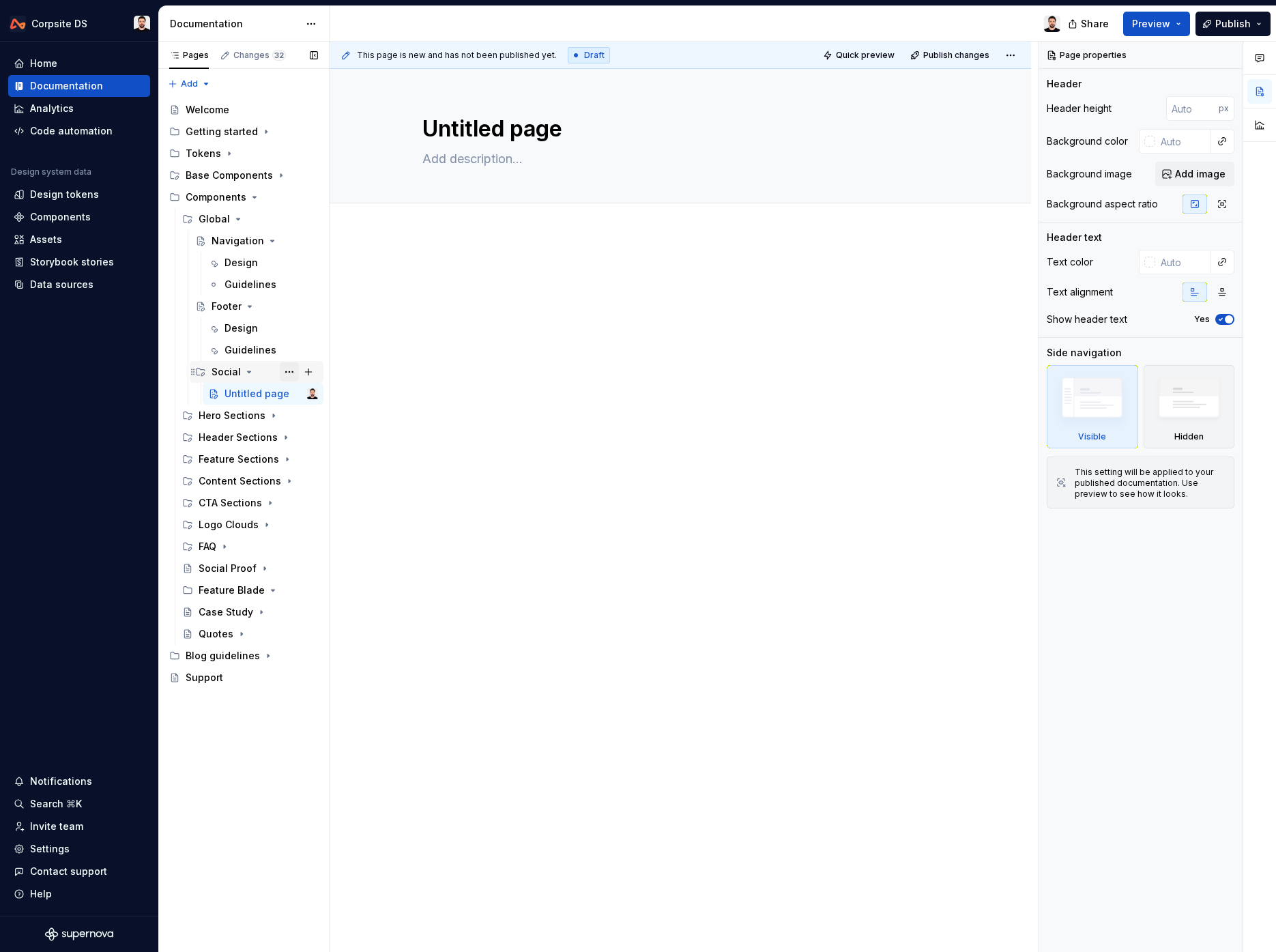
click at [291, 373] on button "Page tree" at bounding box center [289, 372] width 19 height 19
type textarea "*"
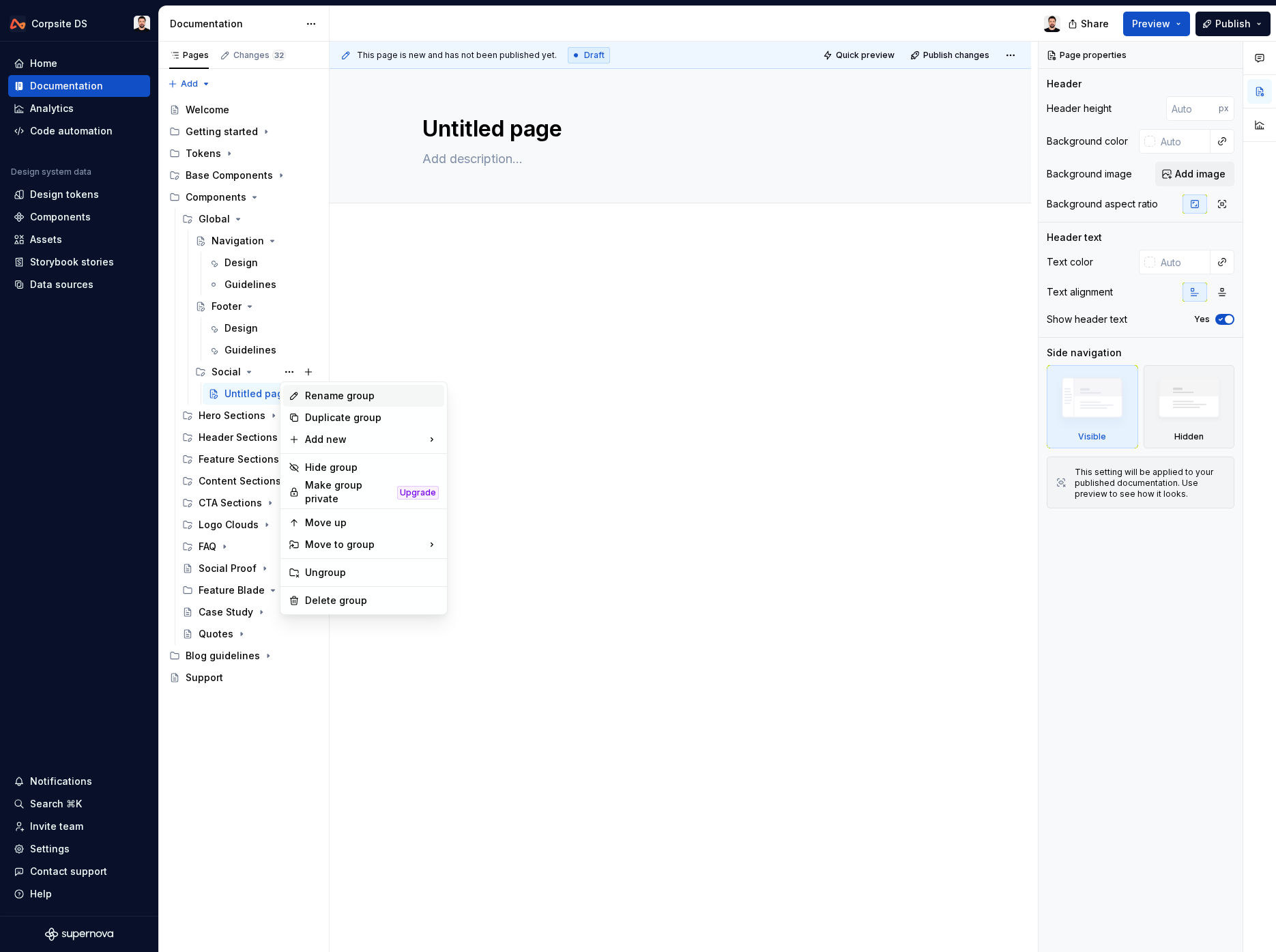
click at [374, 403] on div "Rename group" at bounding box center [364, 396] width 161 height 22
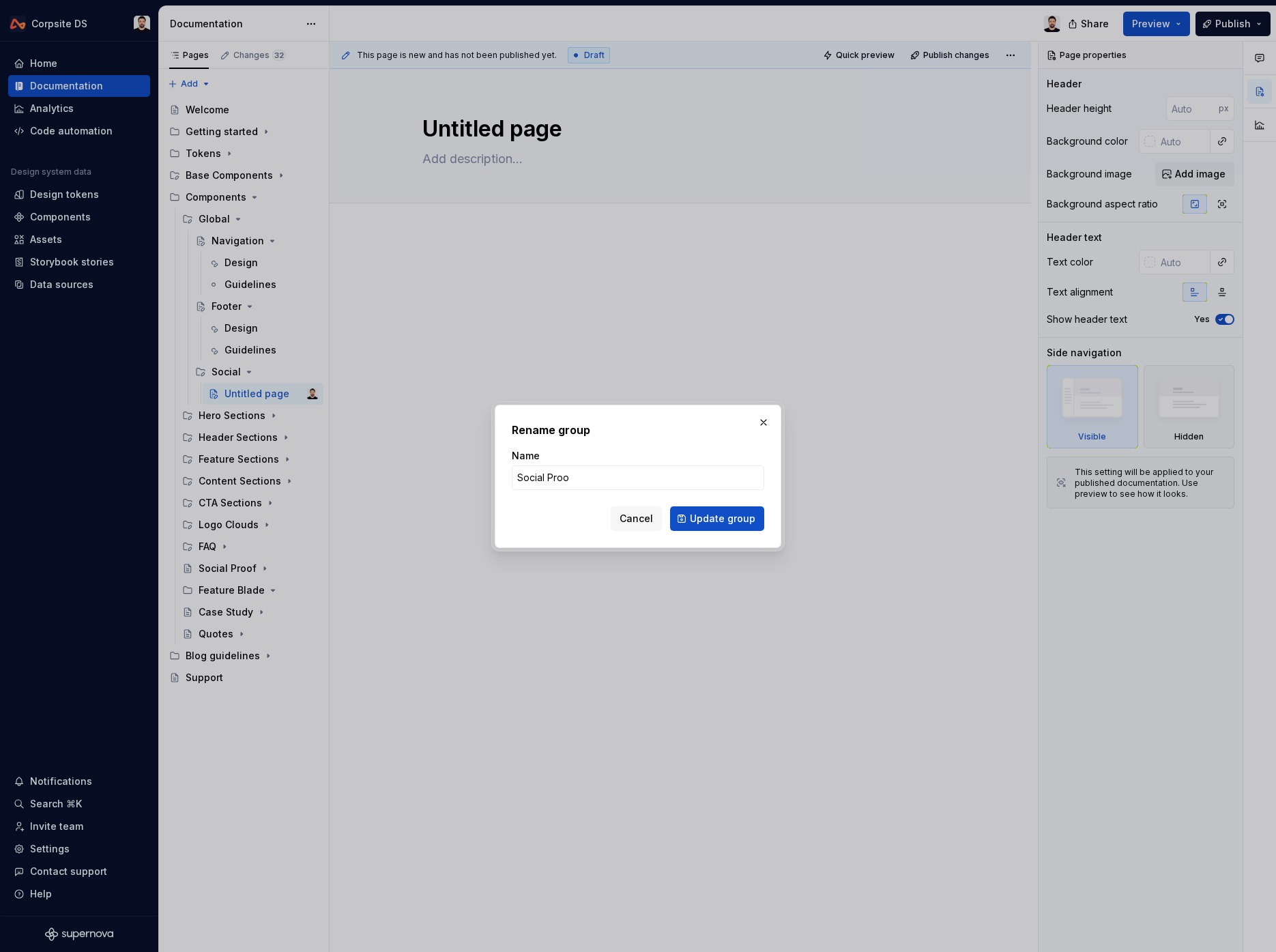
type input "Social Proof"
click button "Update group" at bounding box center [717, 518] width 94 height 24
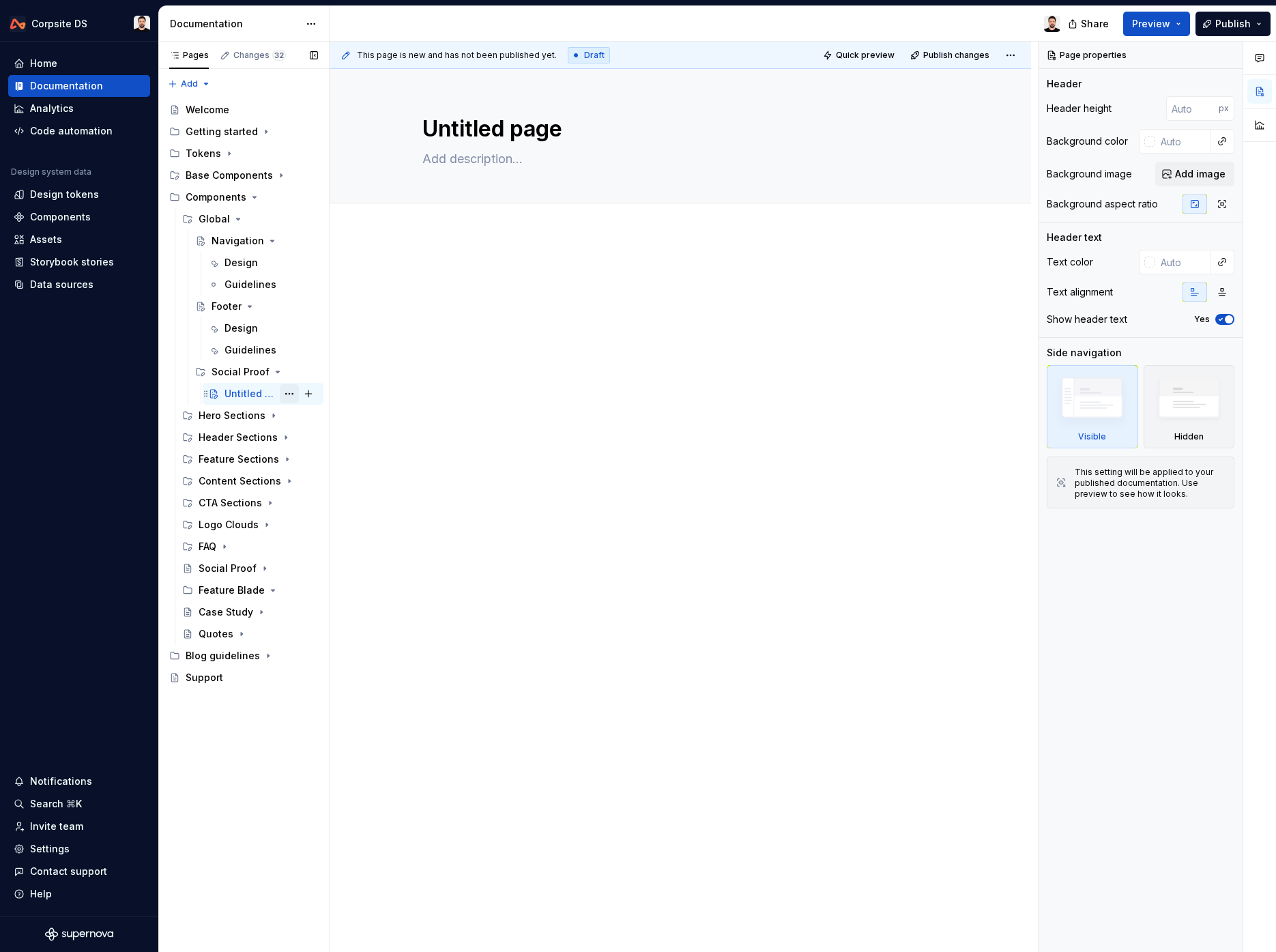
click at [290, 391] on button "Page tree" at bounding box center [289, 393] width 19 height 19
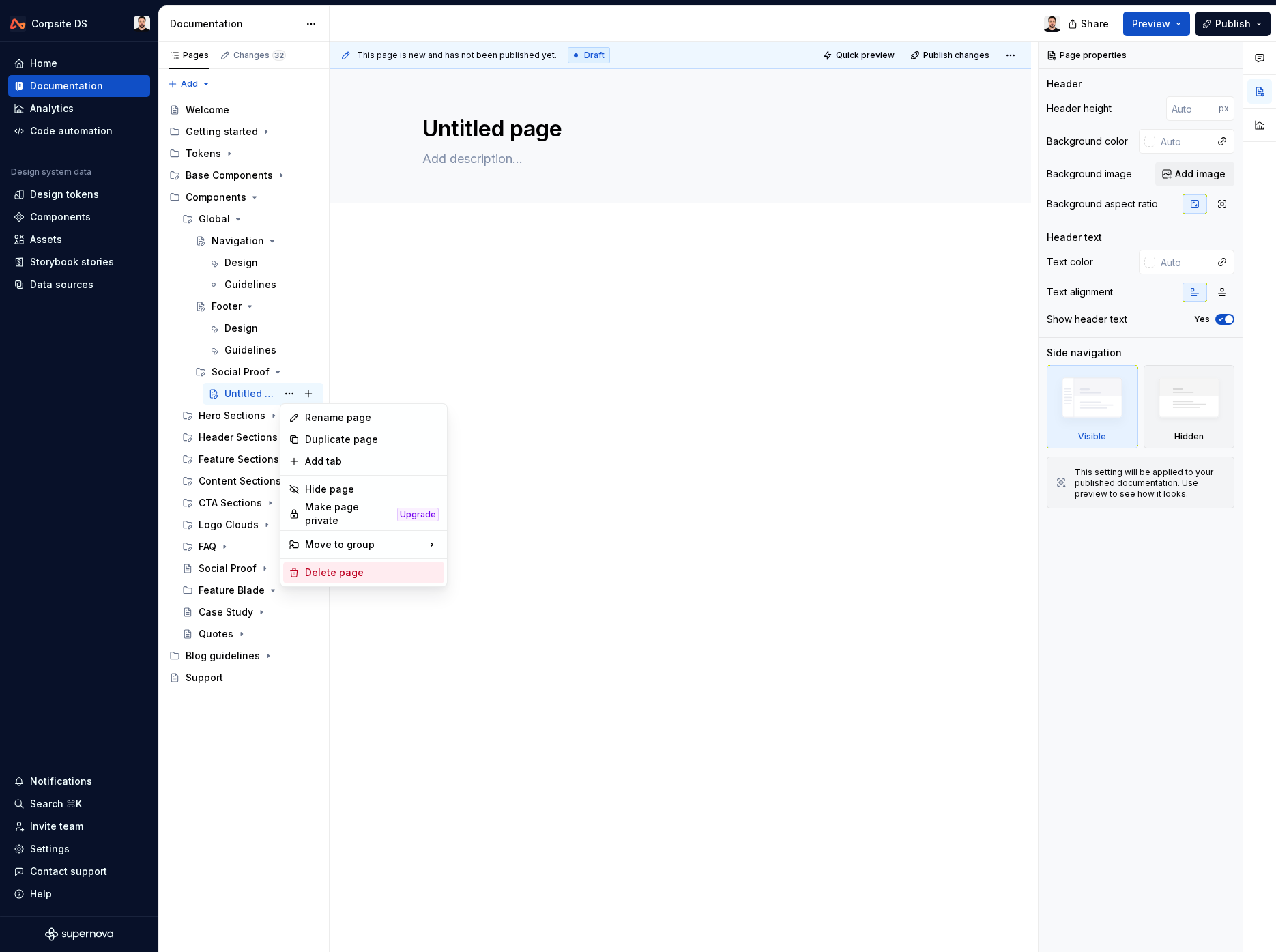
click at [306, 566] on div "Delete page" at bounding box center [372, 572] width 134 height 13
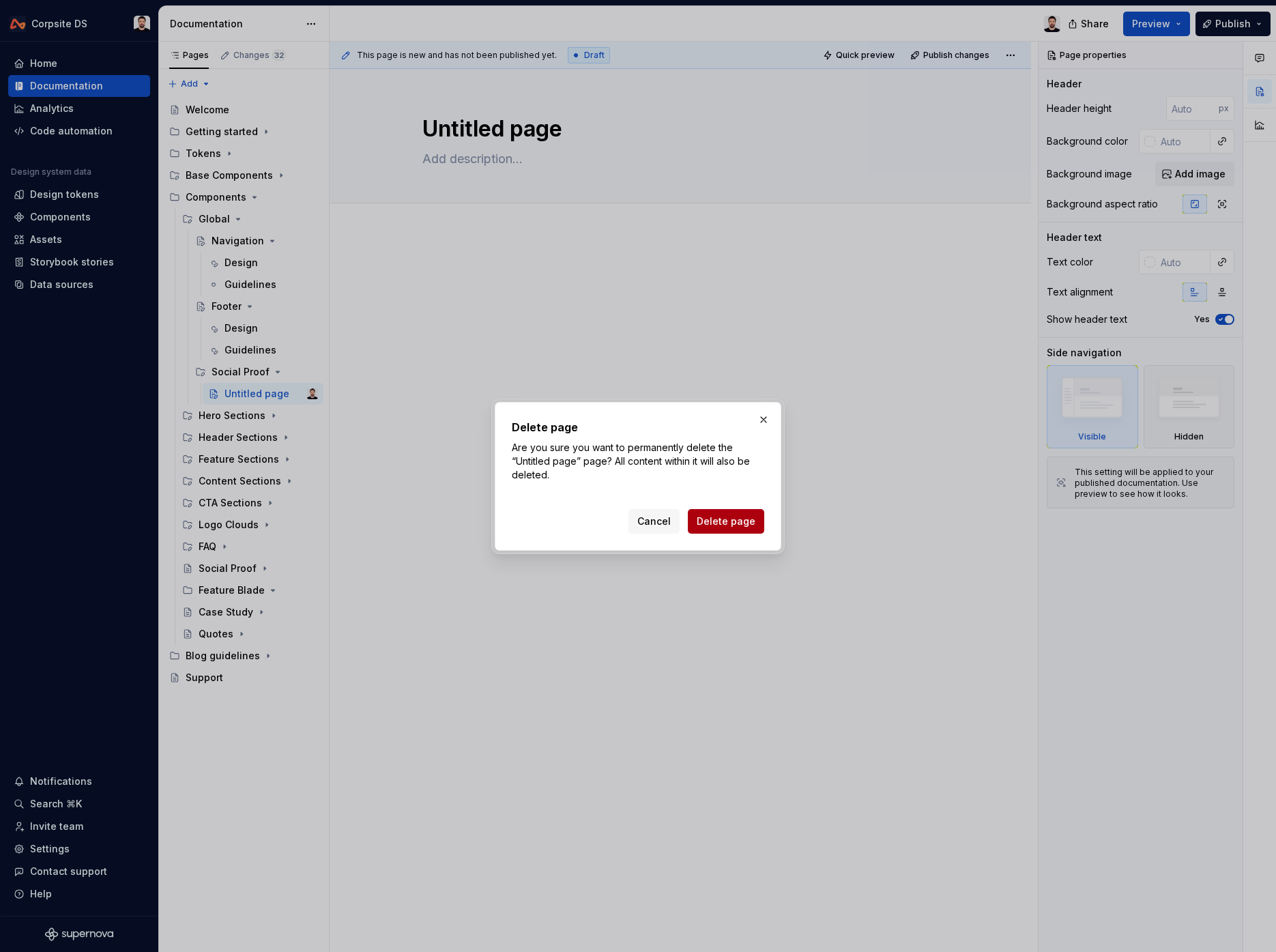
click at [710, 526] on span "Delete page" at bounding box center [725, 521] width 58 height 13
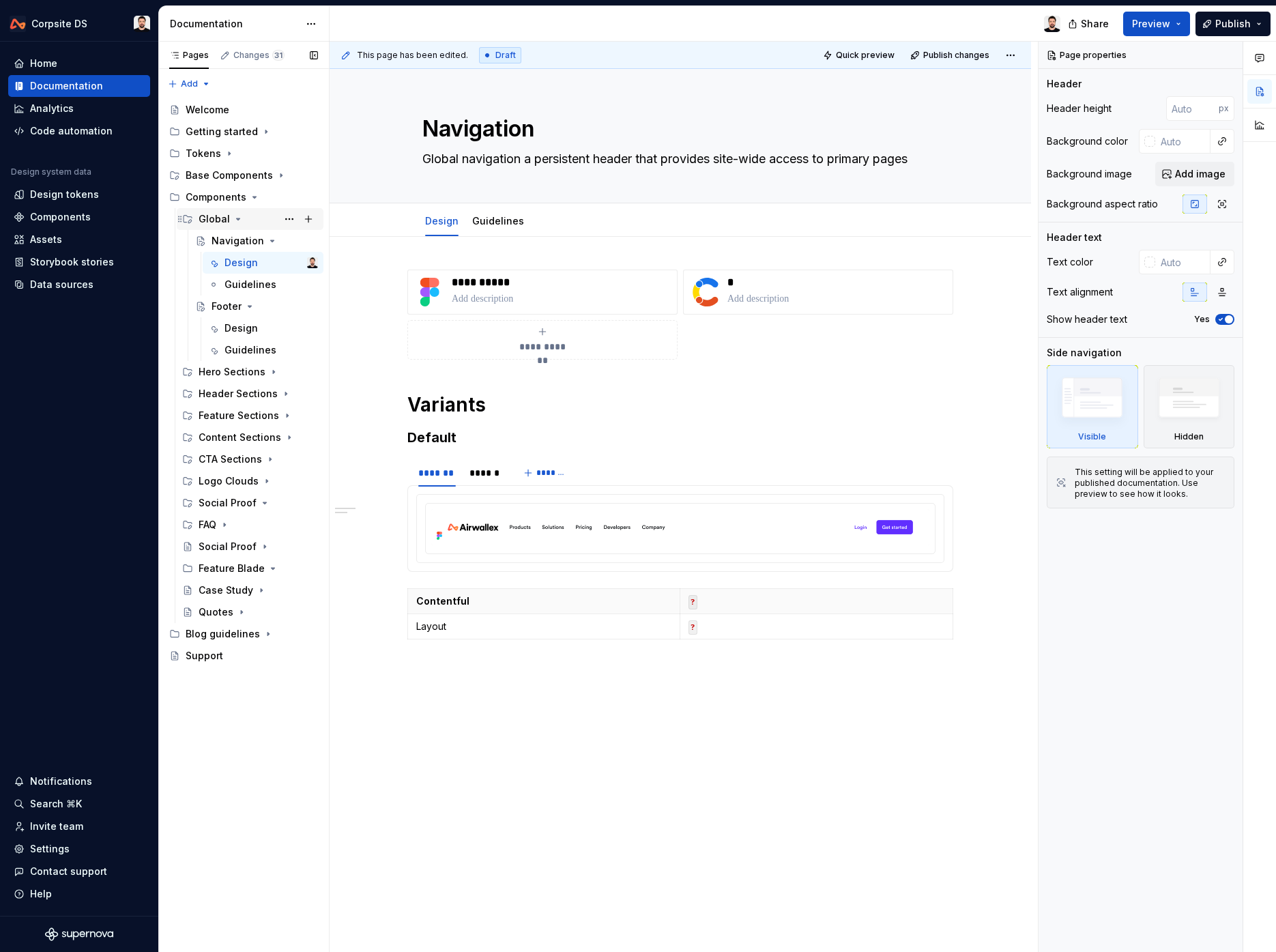
click at [237, 219] on icon "Page tree" at bounding box center [238, 220] width 4 height 2
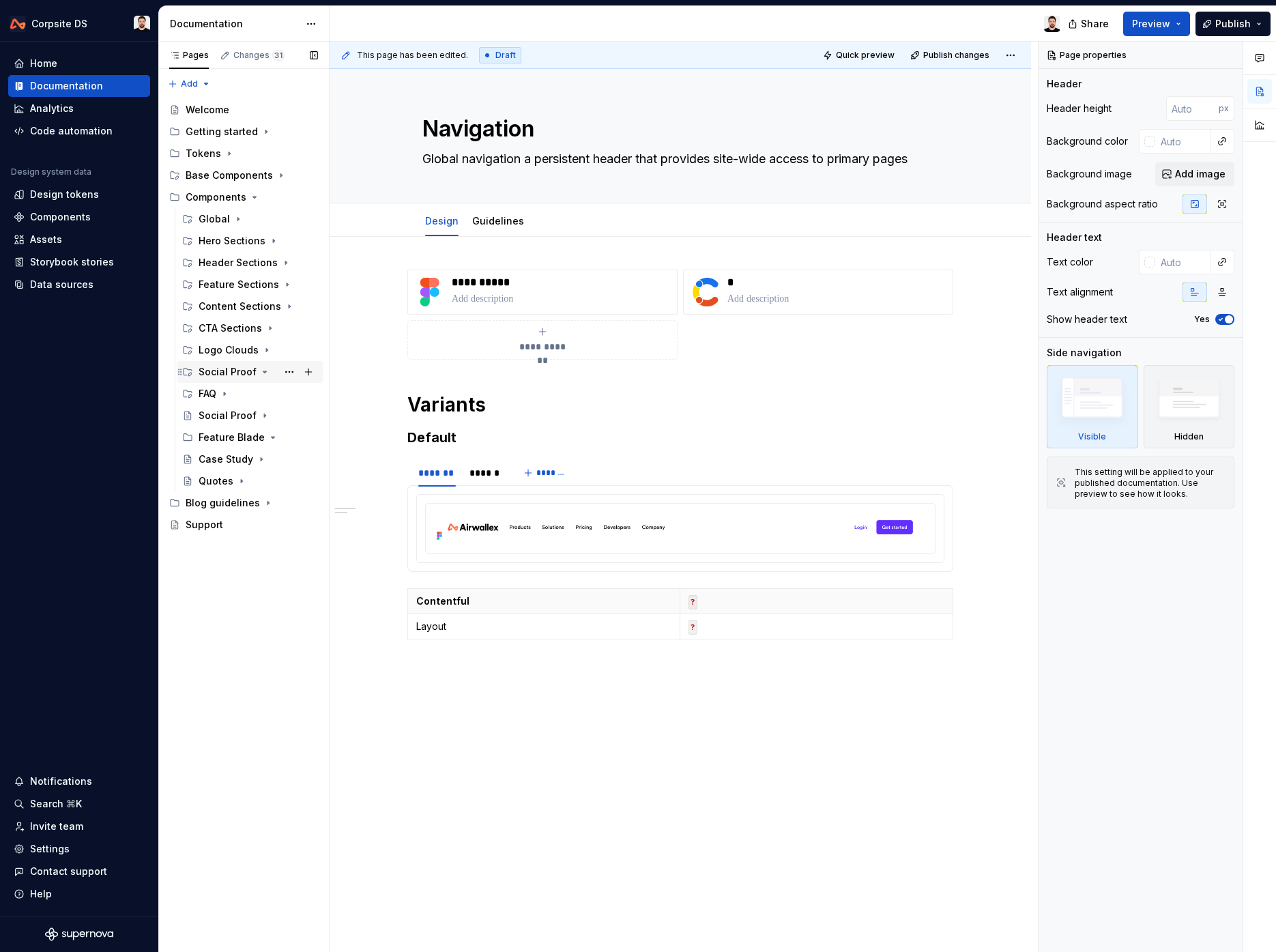
click at [262, 373] on icon "Page tree" at bounding box center [265, 372] width 11 height 11
click at [263, 372] on icon "Page tree" at bounding box center [265, 372] width 11 height 11
click at [235, 391] on div "Social Proof" at bounding box center [238, 393] width 52 height 13
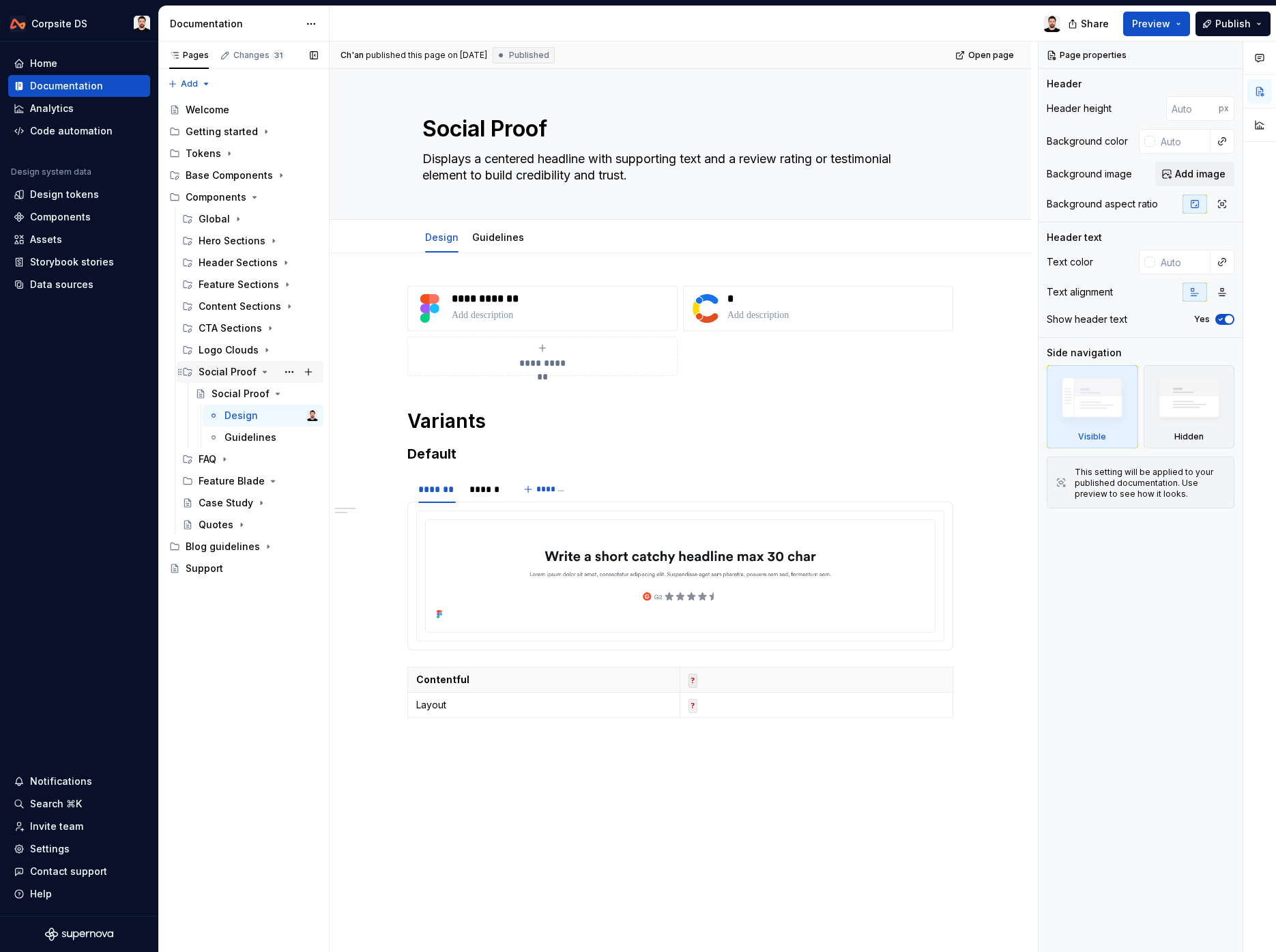
click at [260, 371] on icon "Page tree" at bounding box center [265, 372] width 11 height 11
click at [208, 463] on div "Quotes" at bounding box center [216, 459] width 35 height 13
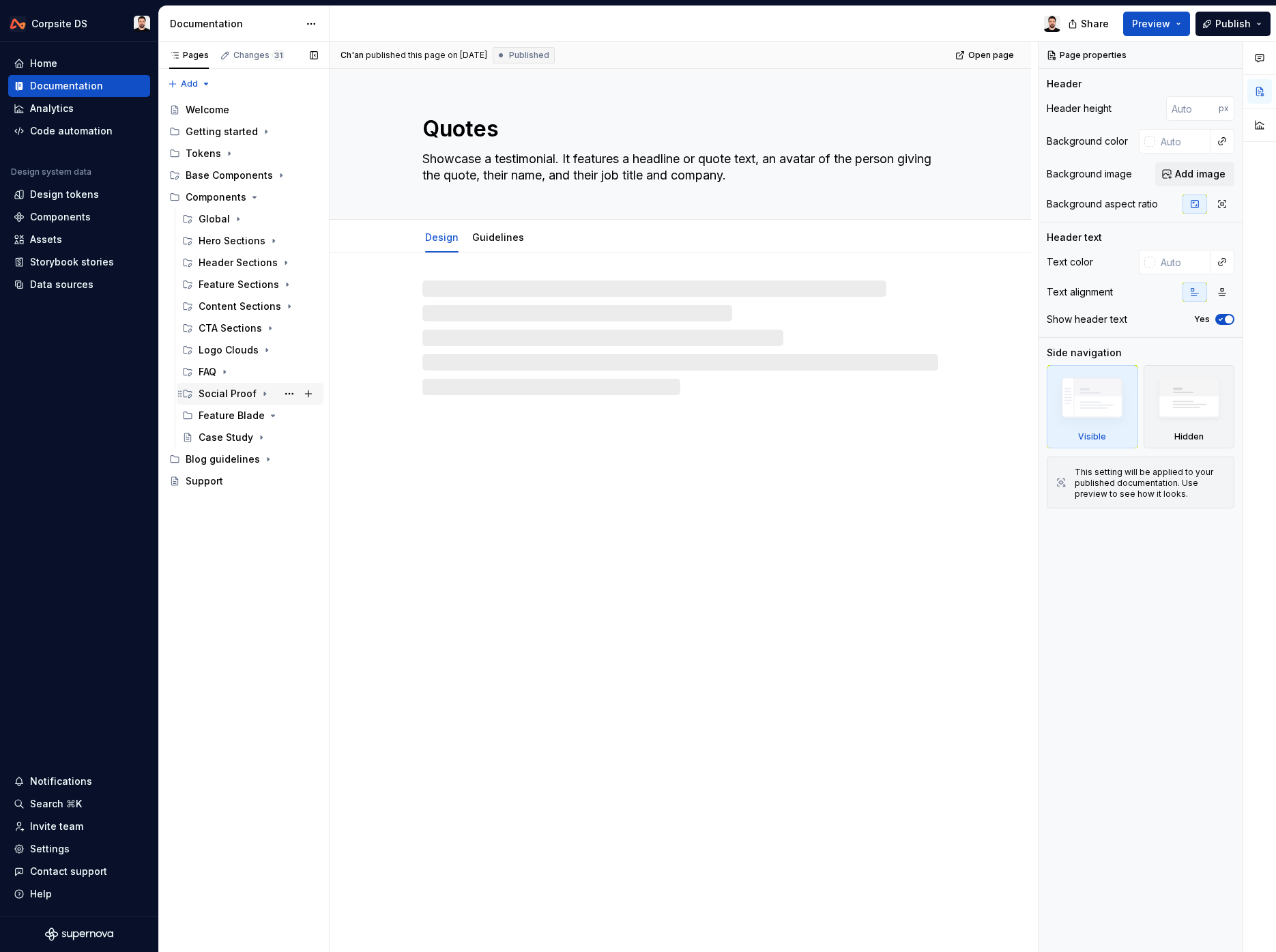
click at [265, 394] on icon "Page tree" at bounding box center [265, 394] width 2 height 4
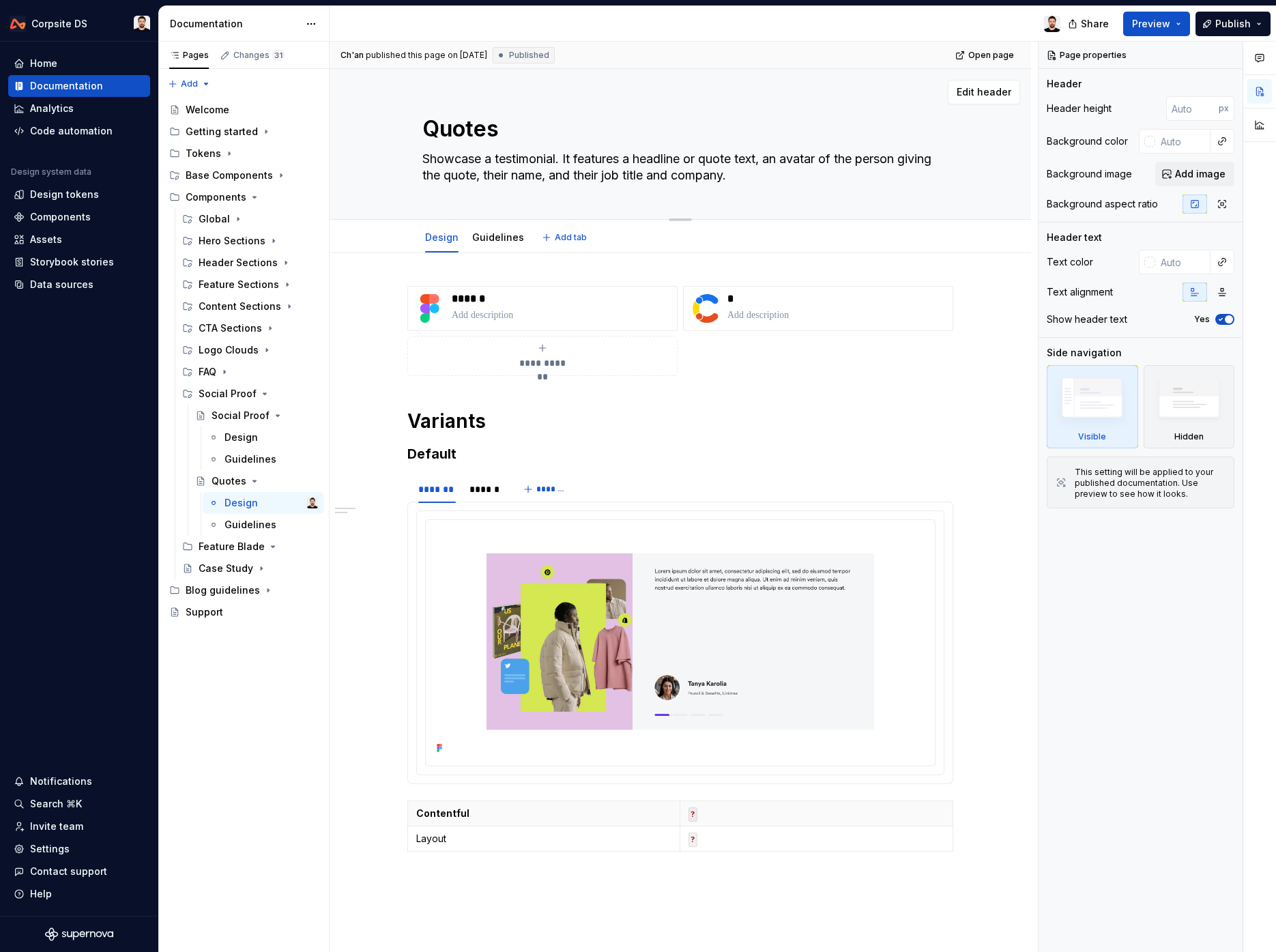
click at [471, 131] on textarea "Quotes" at bounding box center [677, 129] width 516 height 32
paste textarea "Carousel"
type textarea "*"
type textarea "Quotes Carousel"
type textarea "*"
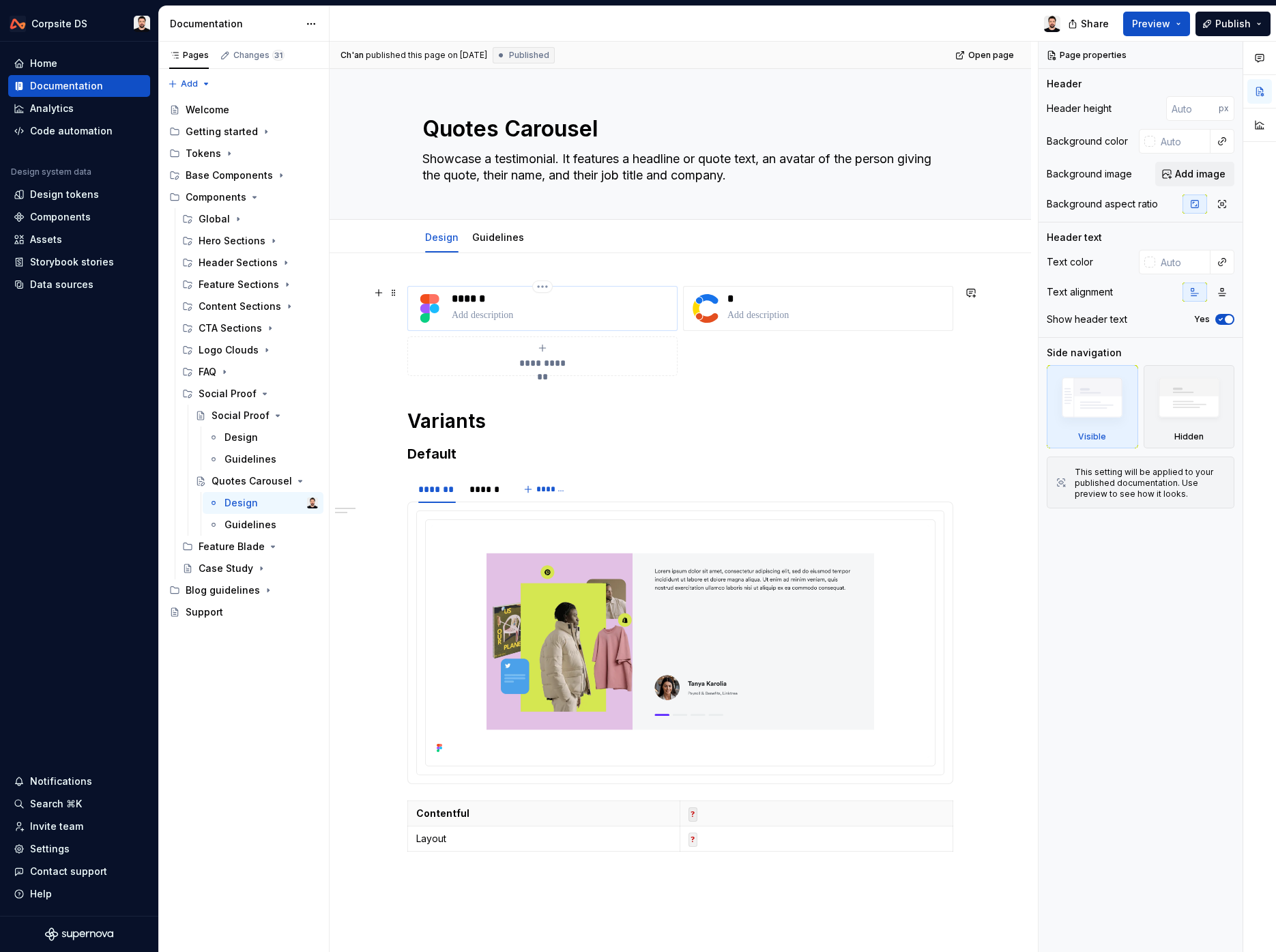
type textarea "Quotes Carousel"
click at [472, 303] on p "******" at bounding box center [562, 299] width 220 height 13
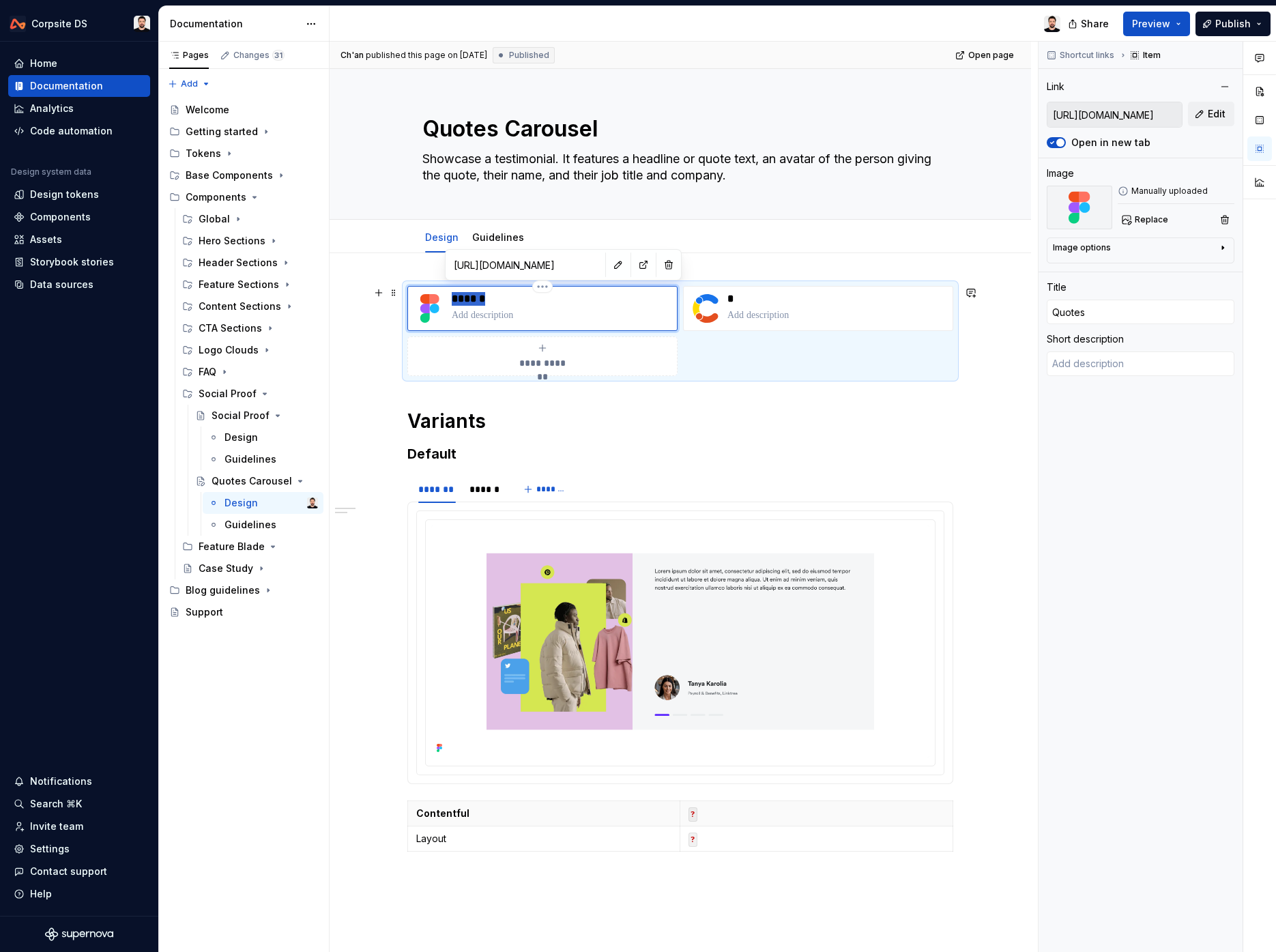
click at [472, 303] on p "******" at bounding box center [562, 299] width 220 height 13
type textarea "*"
type input "Quotes Carousel"
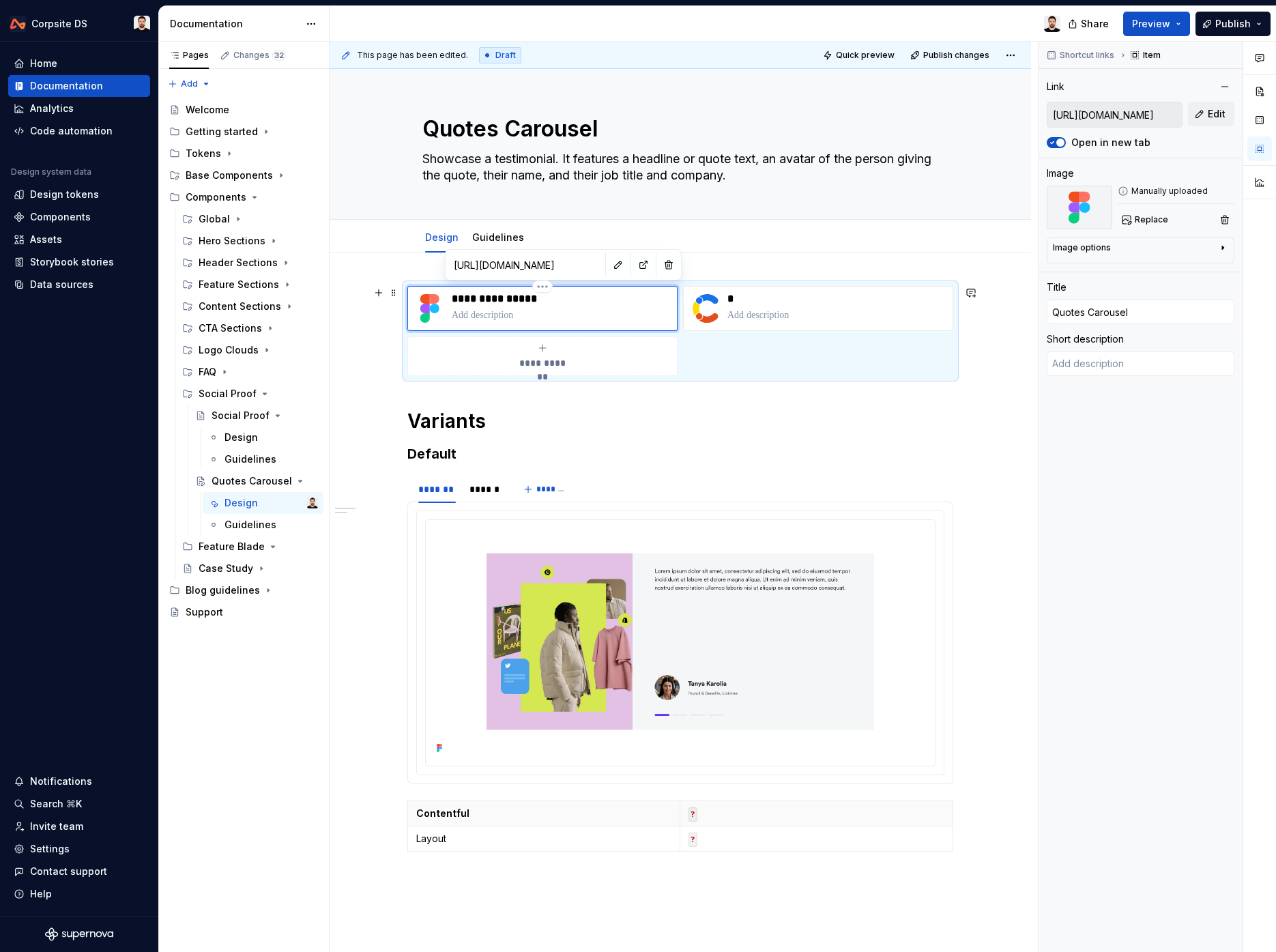
type textarea "*"
drag, startPoint x: 497, startPoint y: 447, endPoint x: 499, endPoint y: 454, distance: 7.3
click at [497, 448] on h3 "Default" at bounding box center [680, 454] width 546 height 19
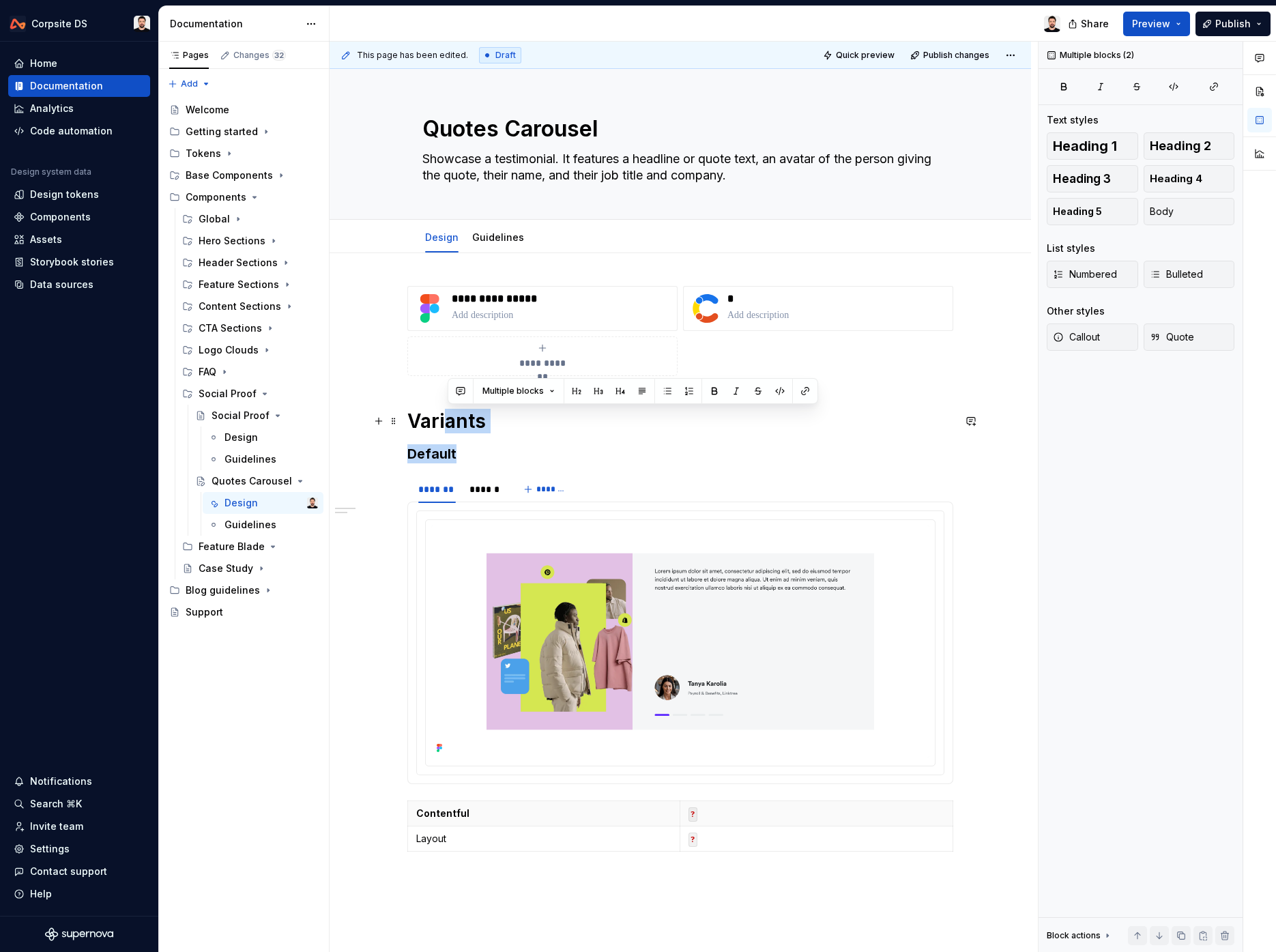
drag, startPoint x: 492, startPoint y: 456, endPoint x: 445, endPoint y: 430, distance: 53.7
click at [445, 430] on div "**********" at bounding box center [680, 588] width 546 height 604
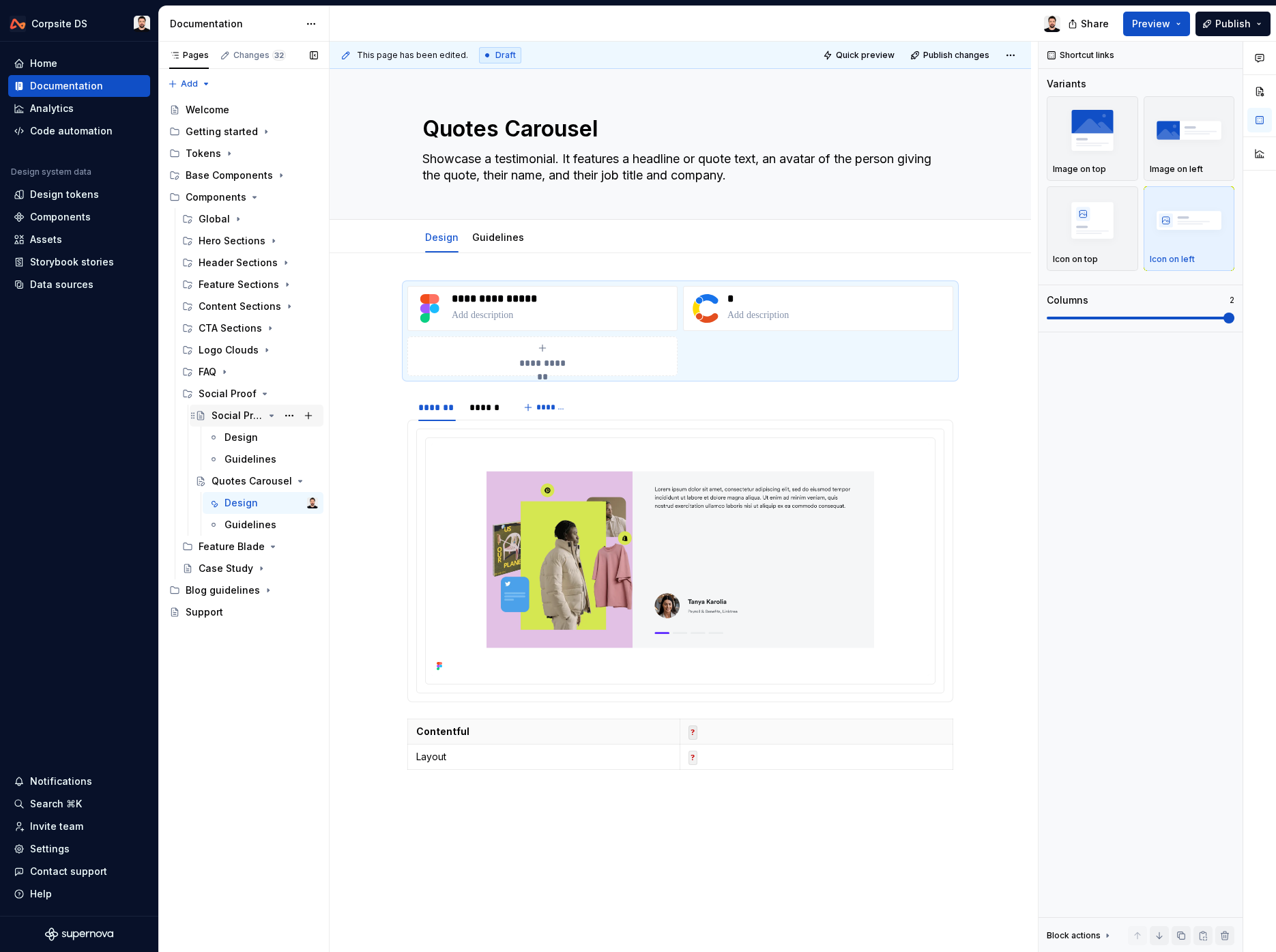
click at [224, 409] on div "Social Proof" at bounding box center [238, 415] width 52 height 13
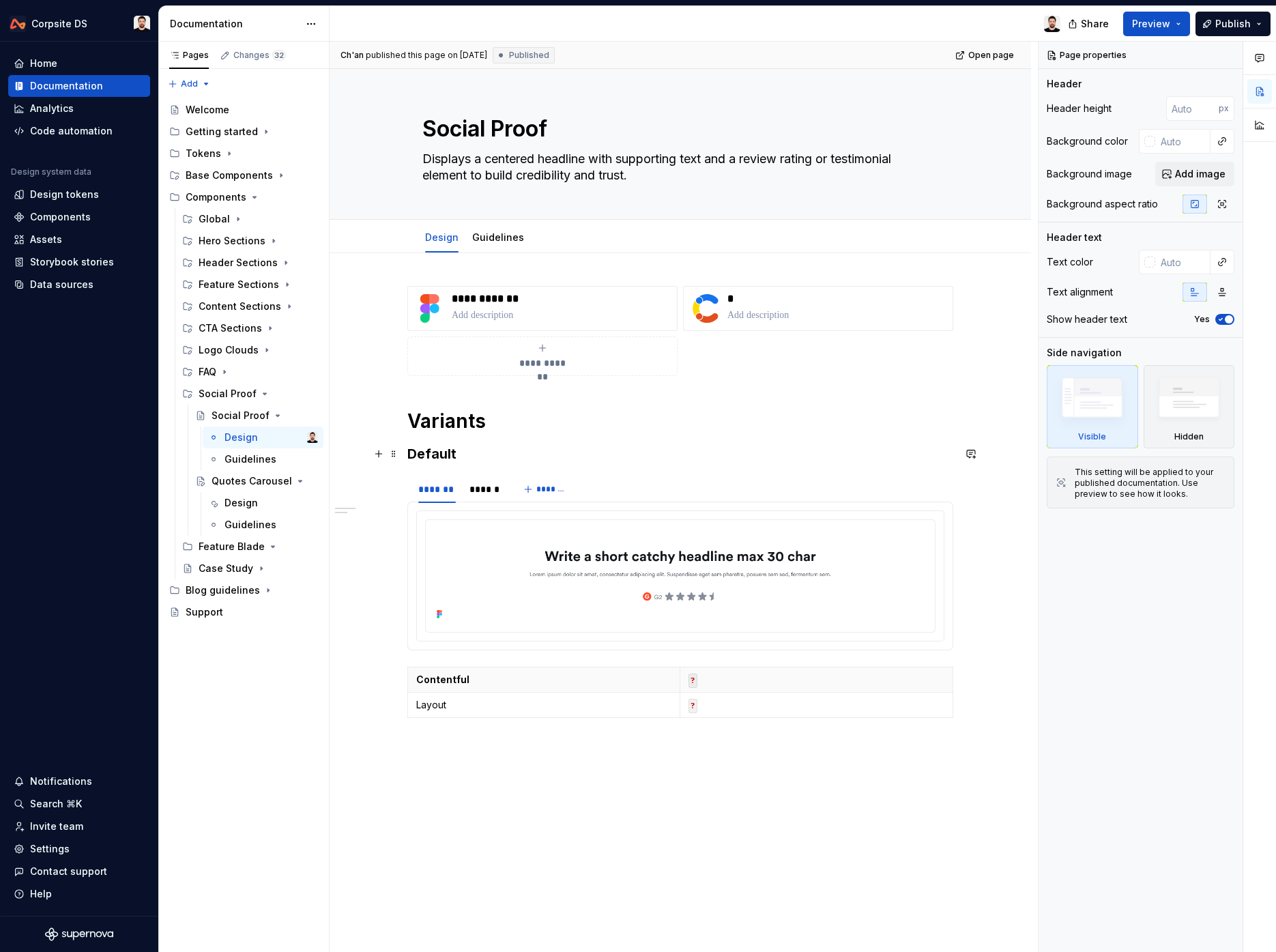
type textarea "*"
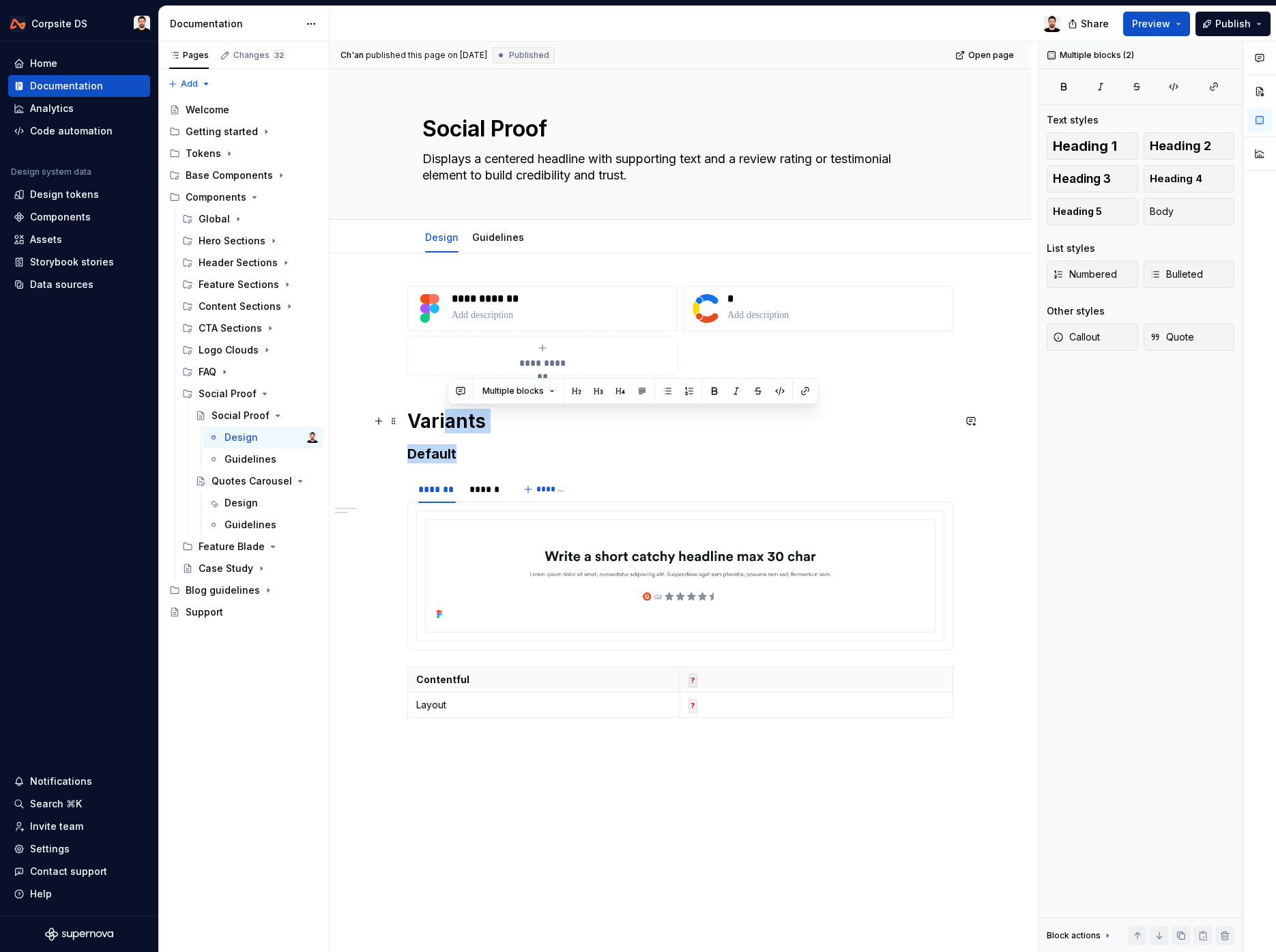
drag, startPoint x: 479, startPoint y: 452, endPoint x: 448, endPoint y: 426, distance: 40.5
click at [448, 426] on div "**********" at bounding box center [680, 521] width 546 height 471
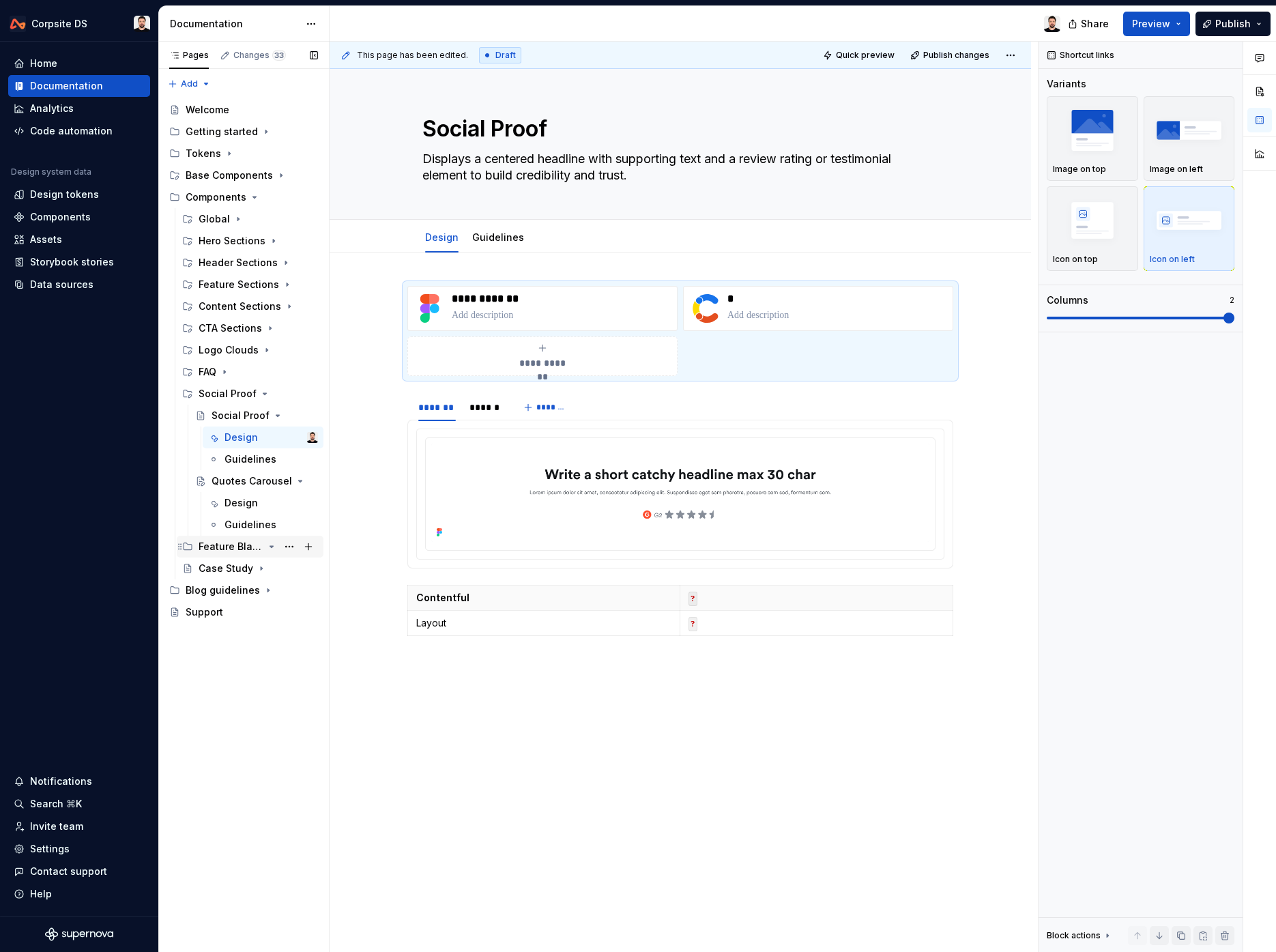
click at [235, 551] on div "Feature Blade" at bounding box center [231, 546] width 65 height 13
click at [267, 548] on icon "Page tree" at bounding box center [272, 546] width 11 height 11
click at [287, 547] on button "Page tree" at bounding box center [289, 546] width 19 height 19
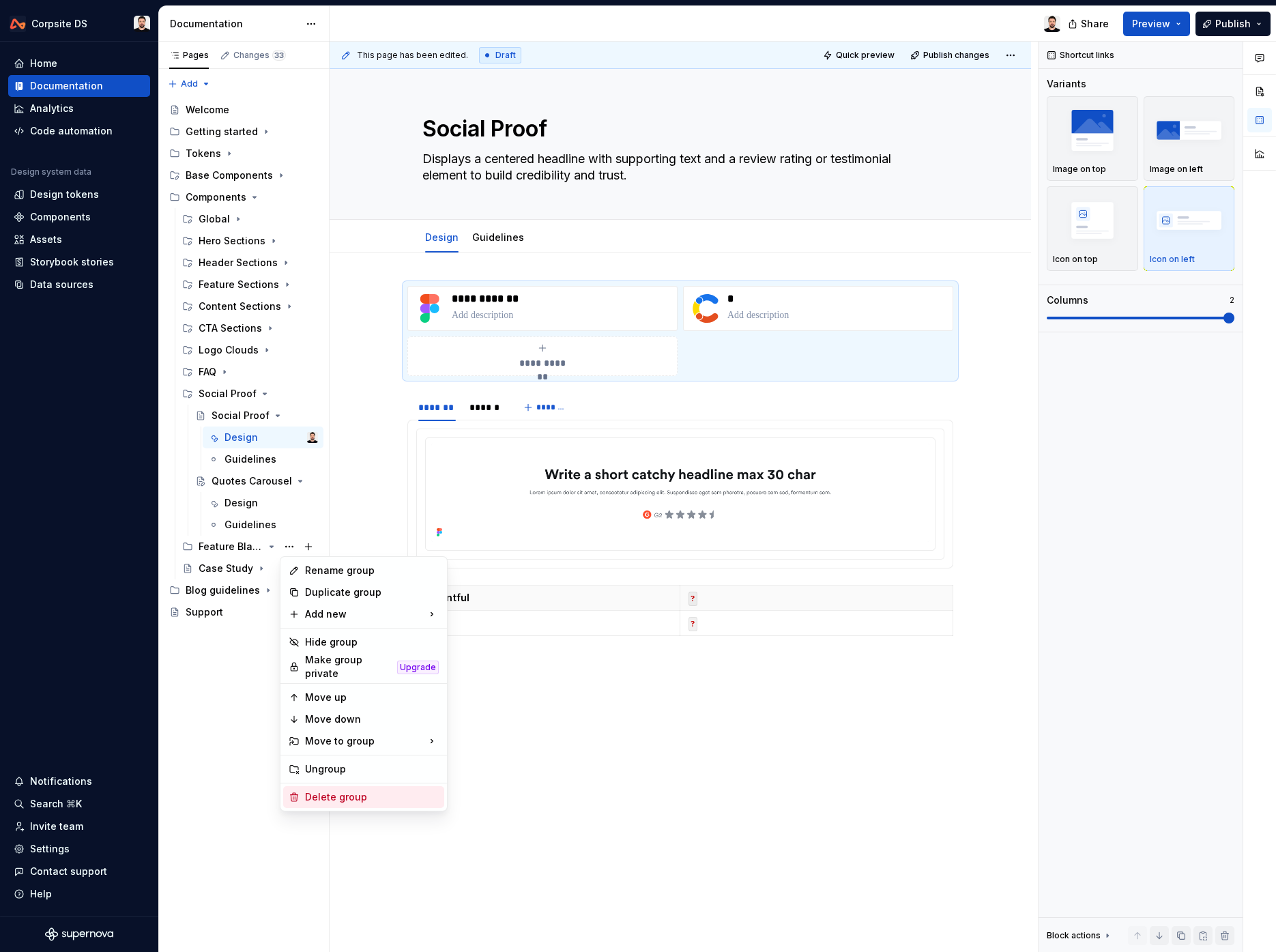
click at [366, 790] on div "Delete group" at bounding box center [372, 796] width 134 height 13
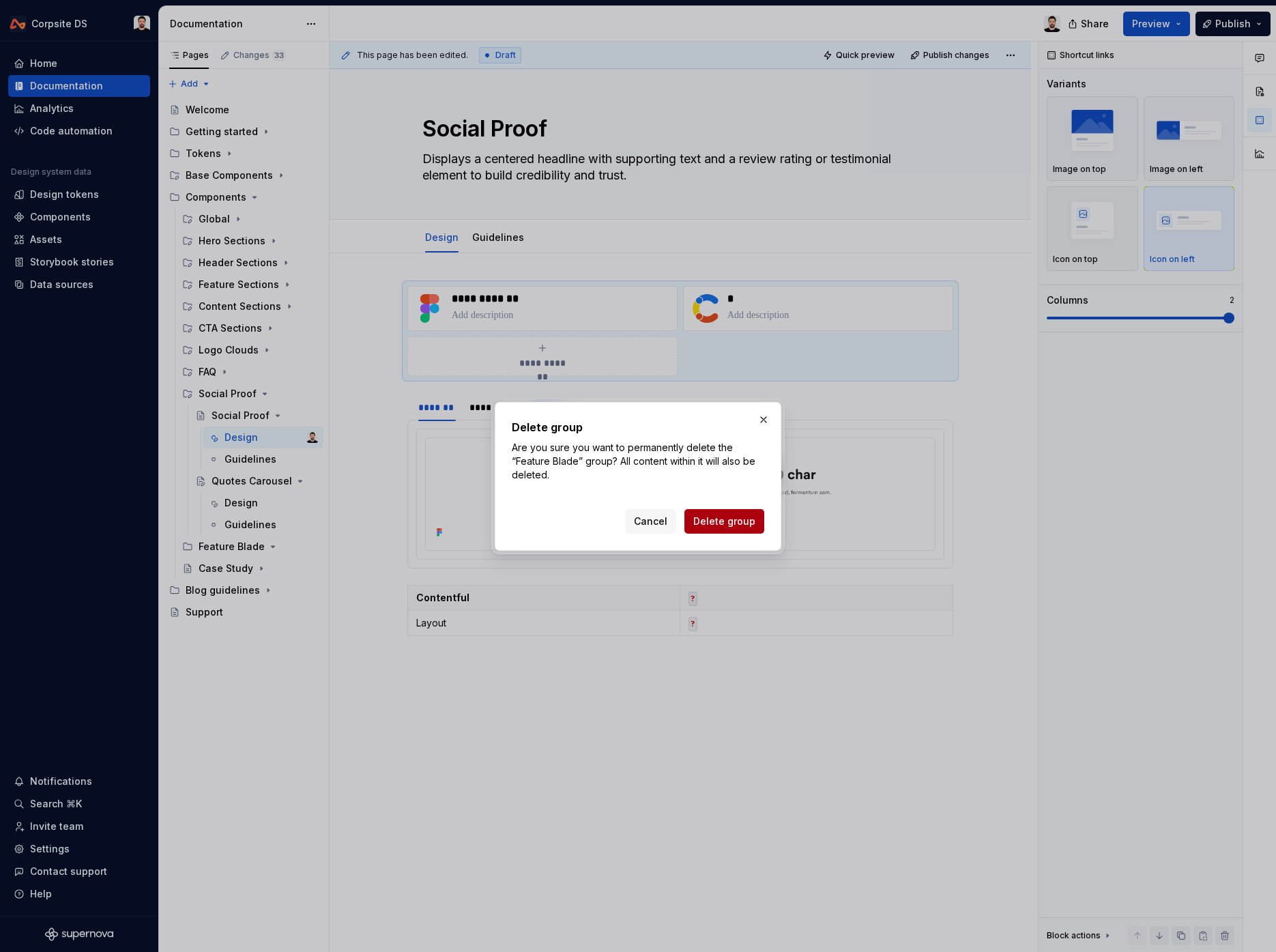
click at [719, 516] on span "Delete group" at bounding box center [724, 521] width 62 height 13
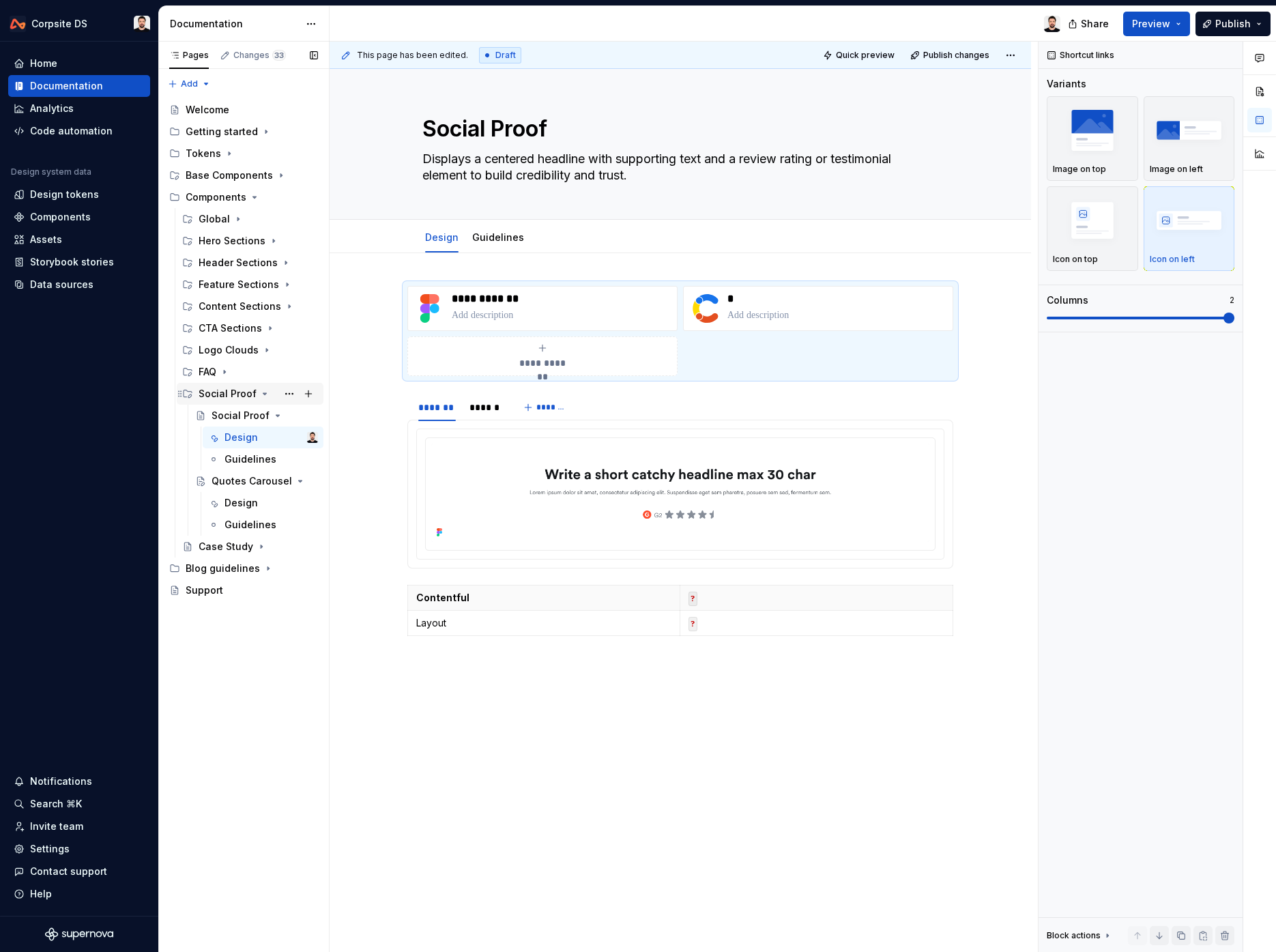
click at [259, 391] on icon "Page tree" at bounding box center [265, 394] width 11 height 11
click at [287, 198] on button "Page tree" at bounding box center [289, 197] width 19 height 19
type textarea "*"
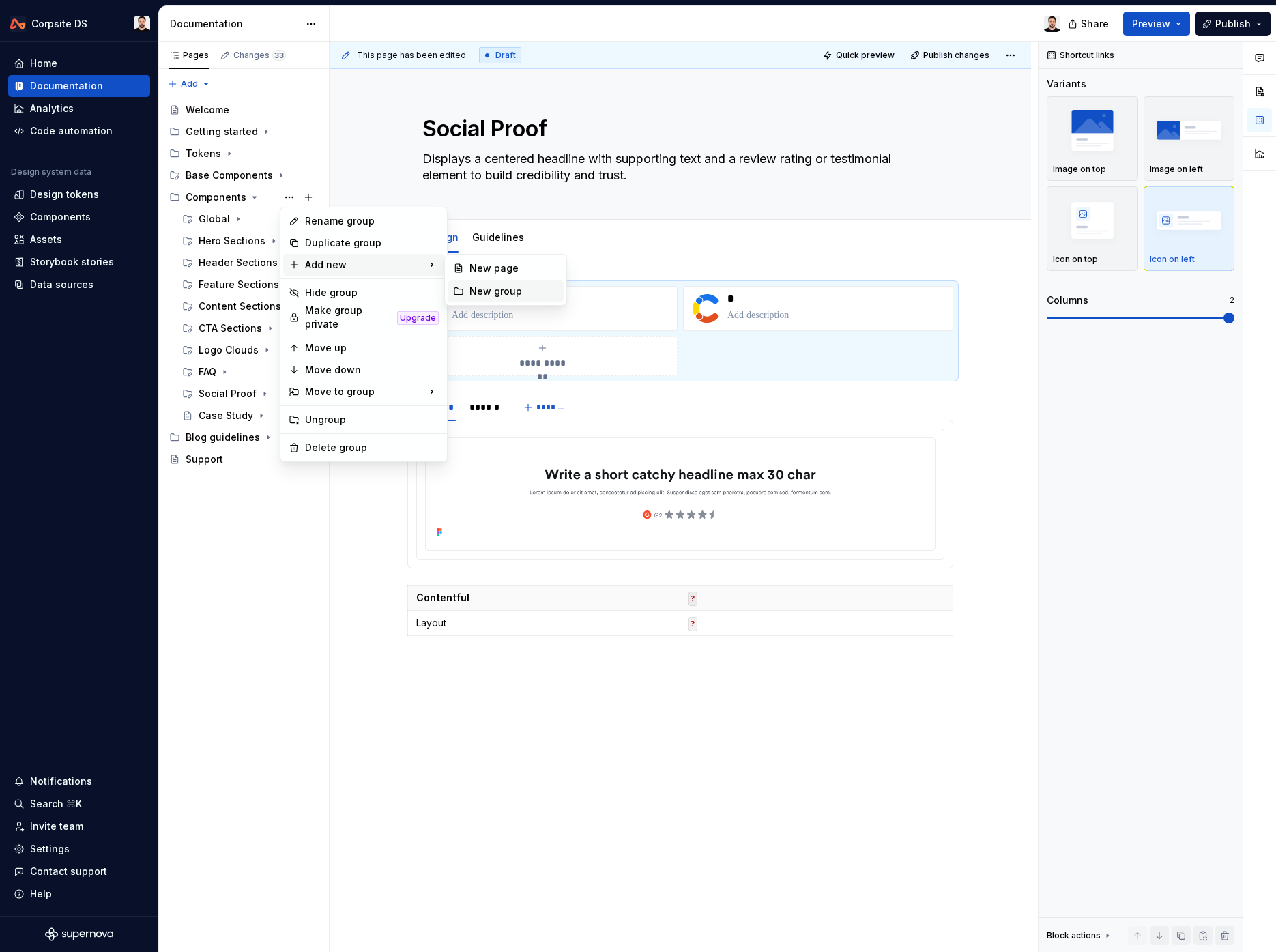
click at [505, 284] on div "New group" at bounding box center [514, 291] width 89 height 13
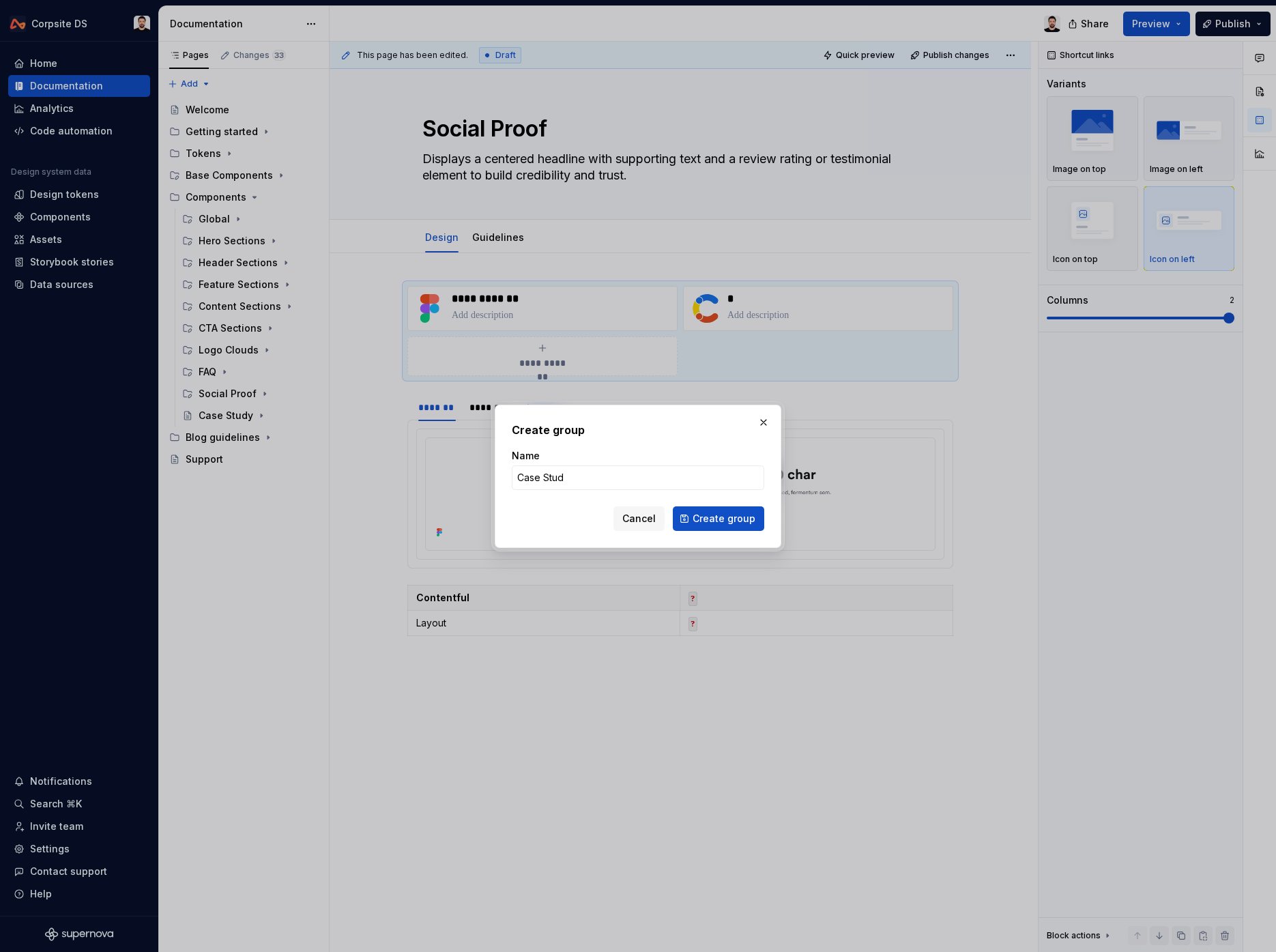
type input "Case Study"
type textarea "*"
type input "Case Study"
click at [694, 519] on button "Create group" at bounding box center [719, 518] width 92 height 24
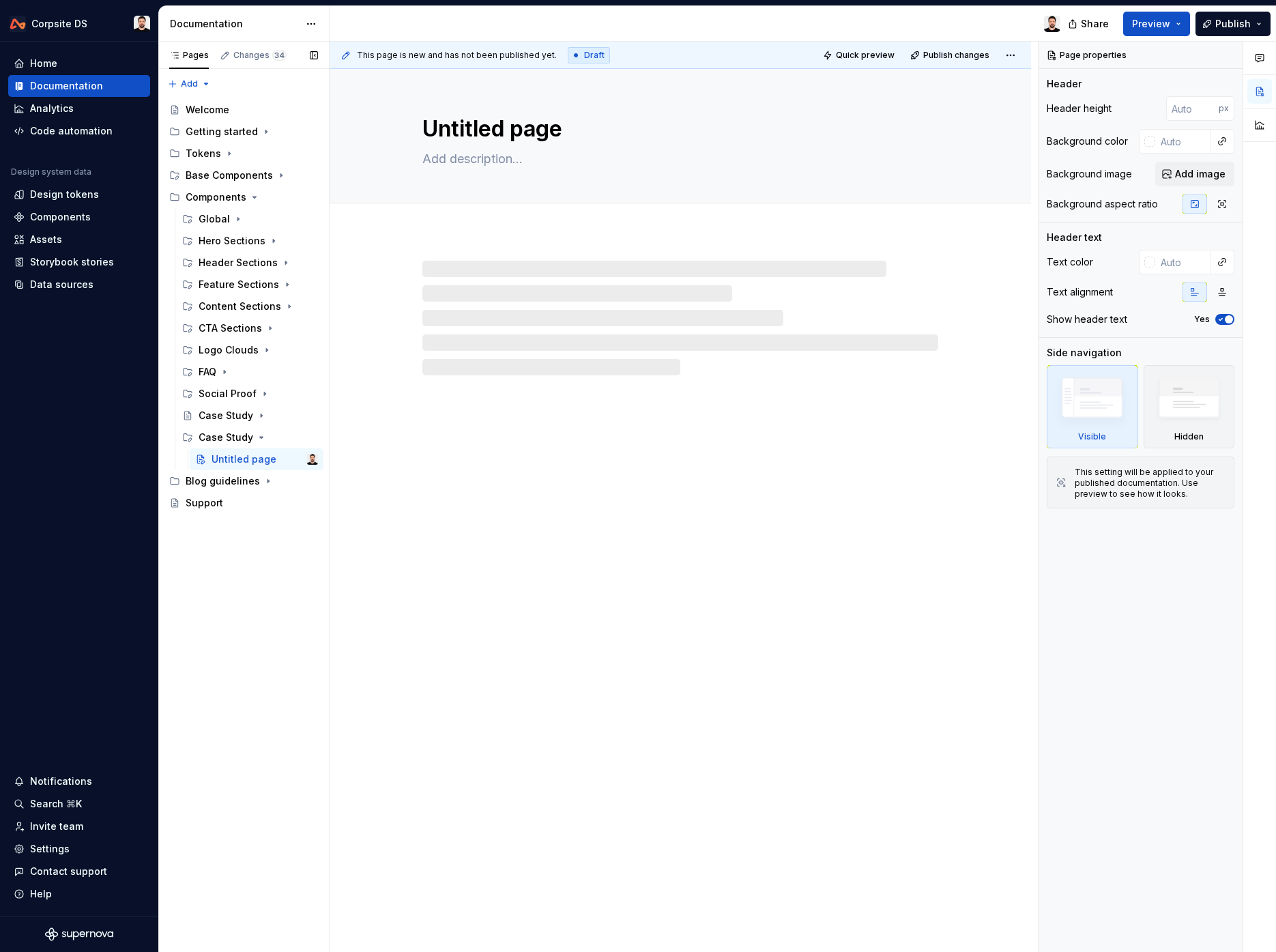
drag, startPoint x: 287, startPoint y: 460, endPoint x: 277, endPoint y: 456, distance: 10.8
click at [0, 0] on button "Page tree" at bounding box center [0, 0] width 0 height 0
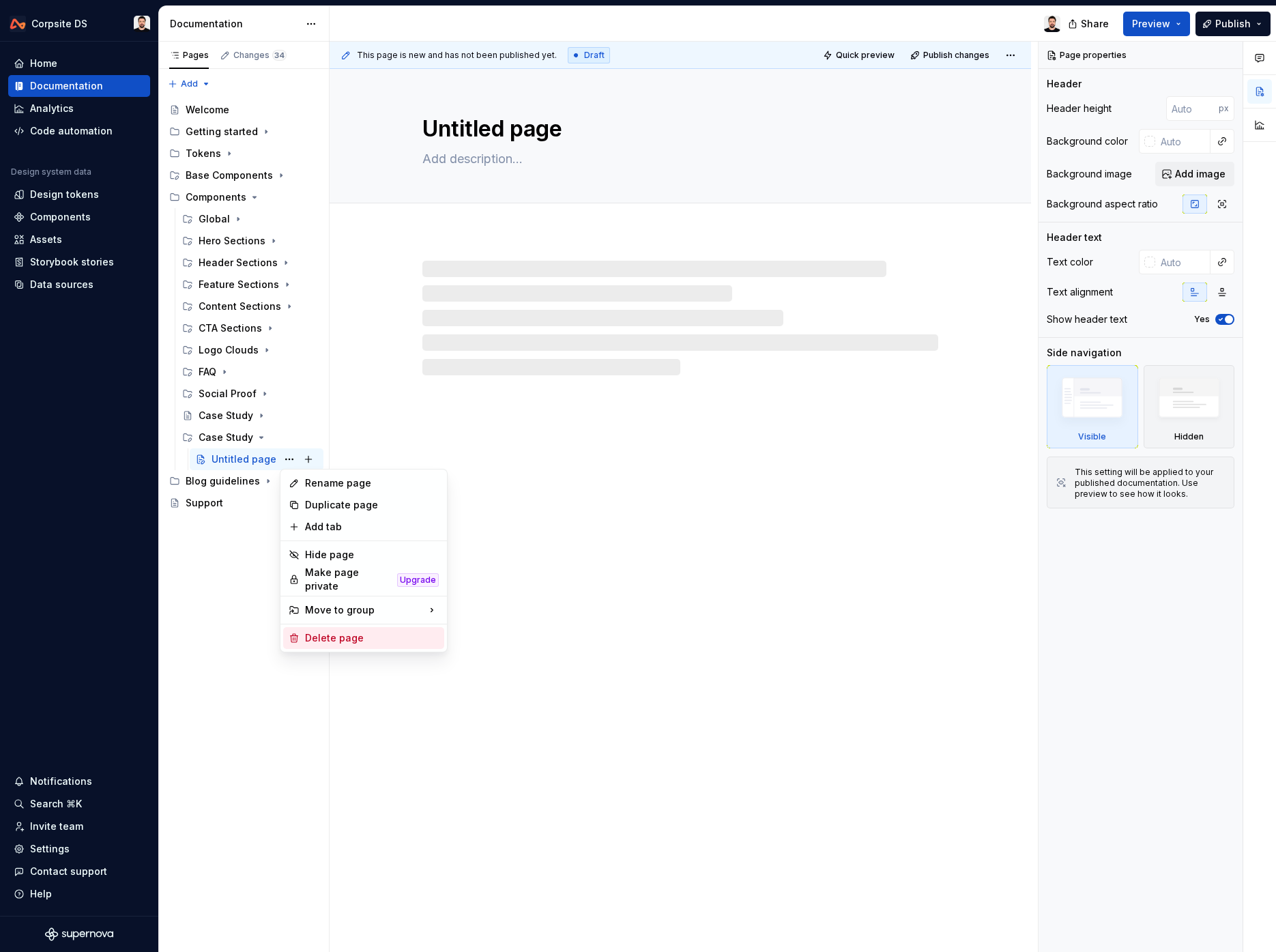
click at [349, 632] on div "Delete page" at bounding box center [372, 638] width 134 height 13
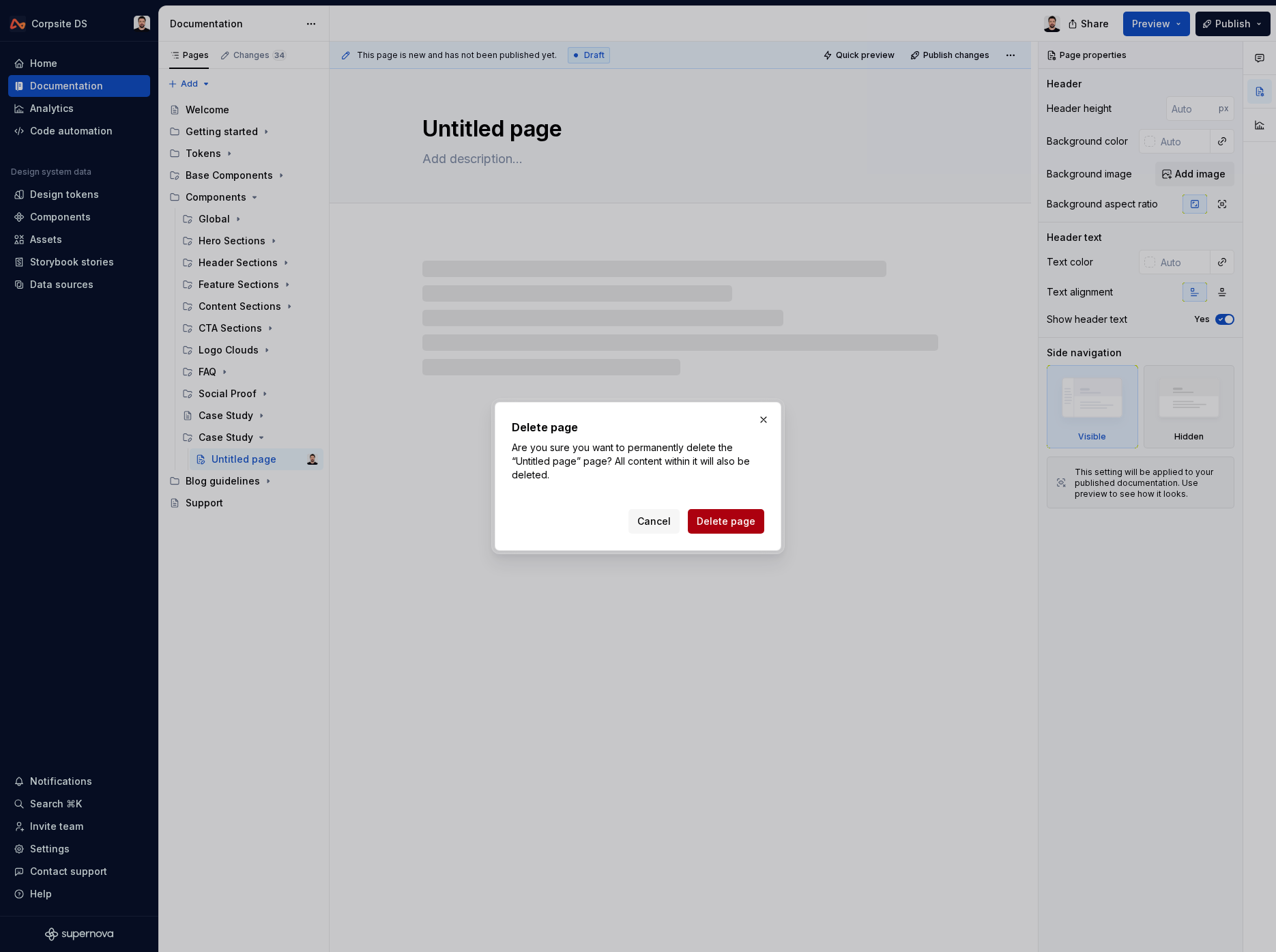
click at [720, 517] on span "Delete page" at bounding box center [725, 521] width 58 height 13
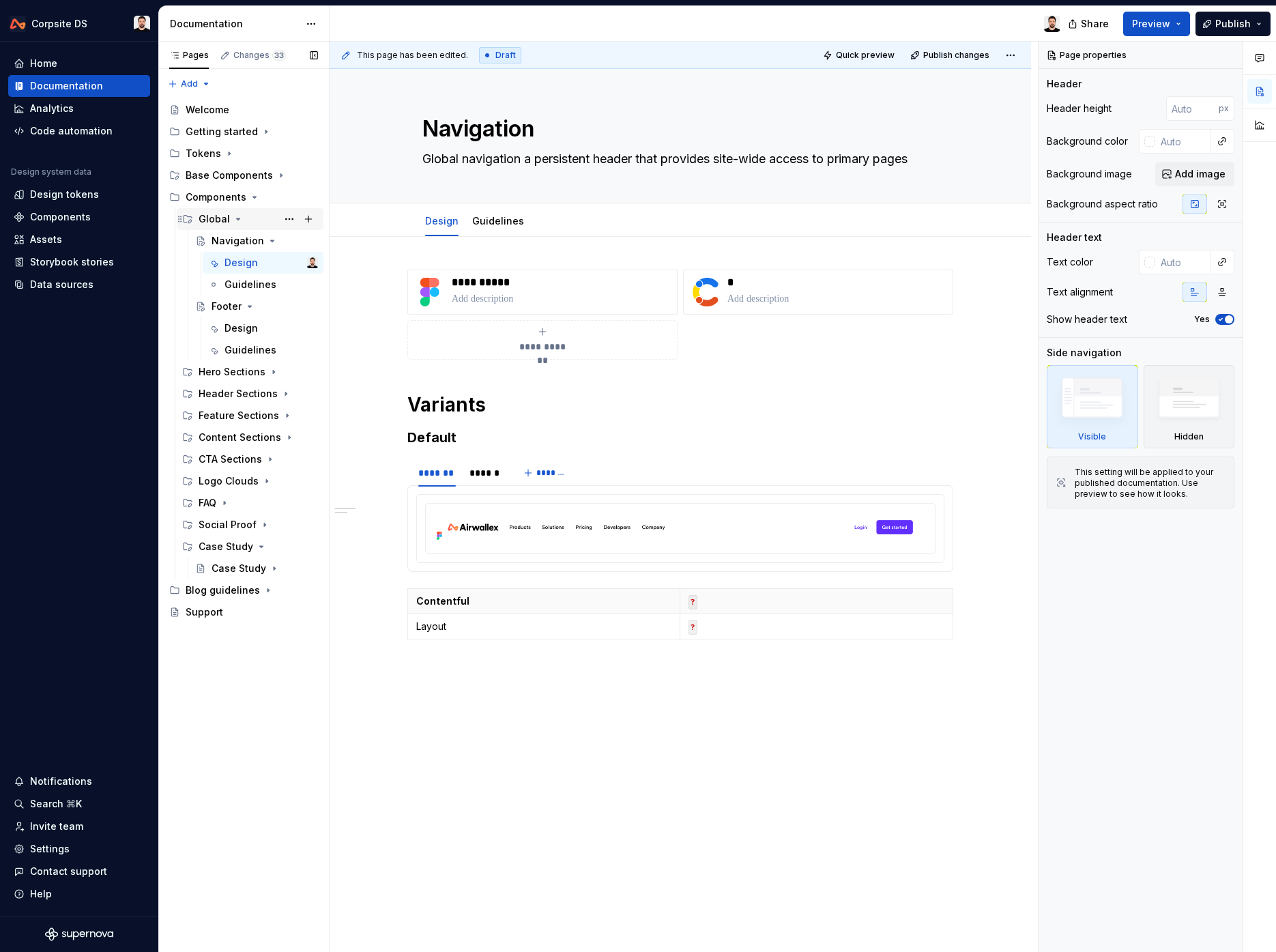
click at [239, 219] on icon "Page tree" at bounding box center [238, 219] width 11 height 11
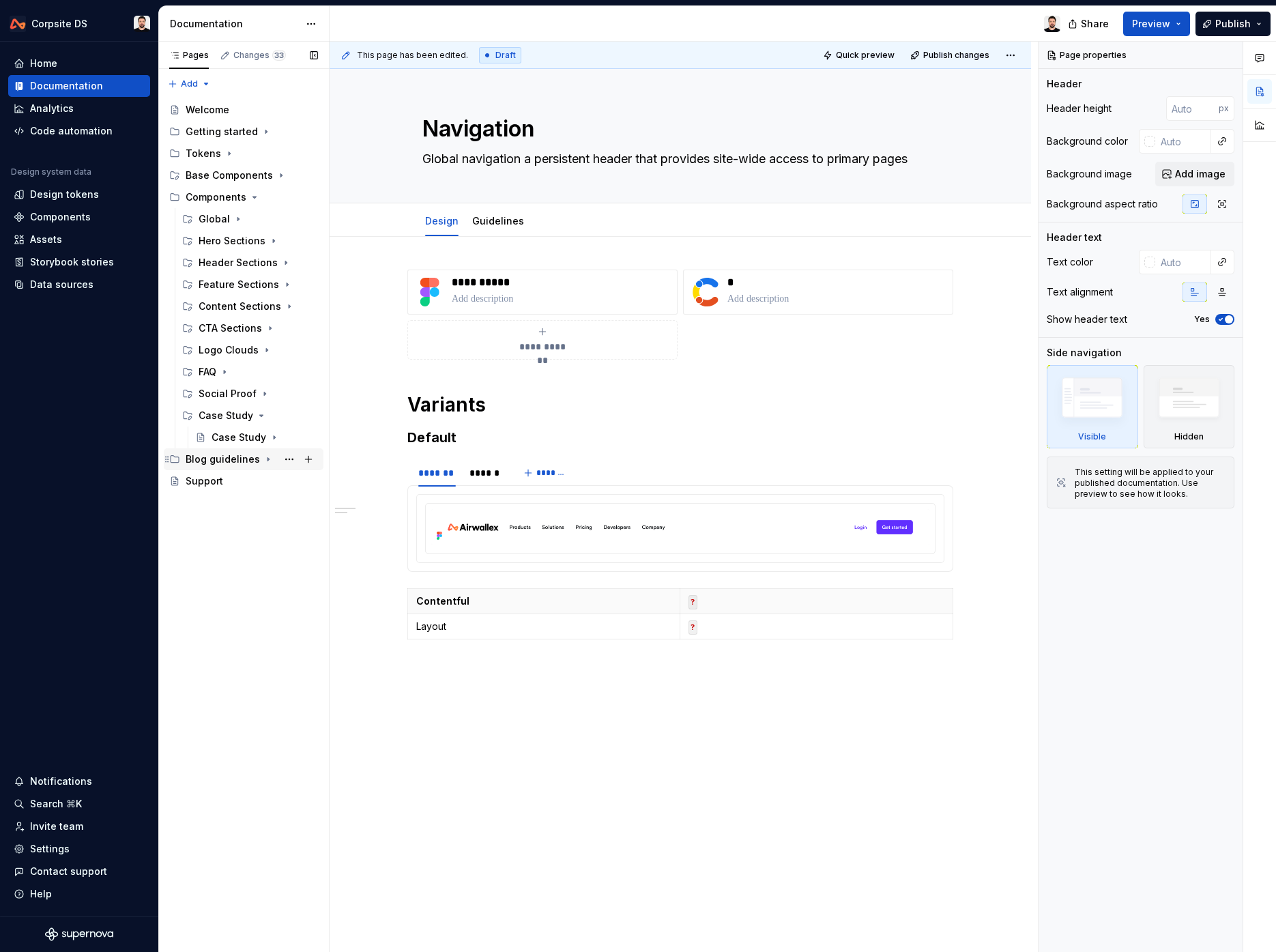
click at [267, 460] on icon "Page tree" at bounding box center [268, 460] width 2 height 4
click at [267, 460] on icon "Page tree" at bounding box center [269, 460] width 4 height 2
click at [288, 460] on button "Page tree" at bounding box center [289, 459] width 19 height 19
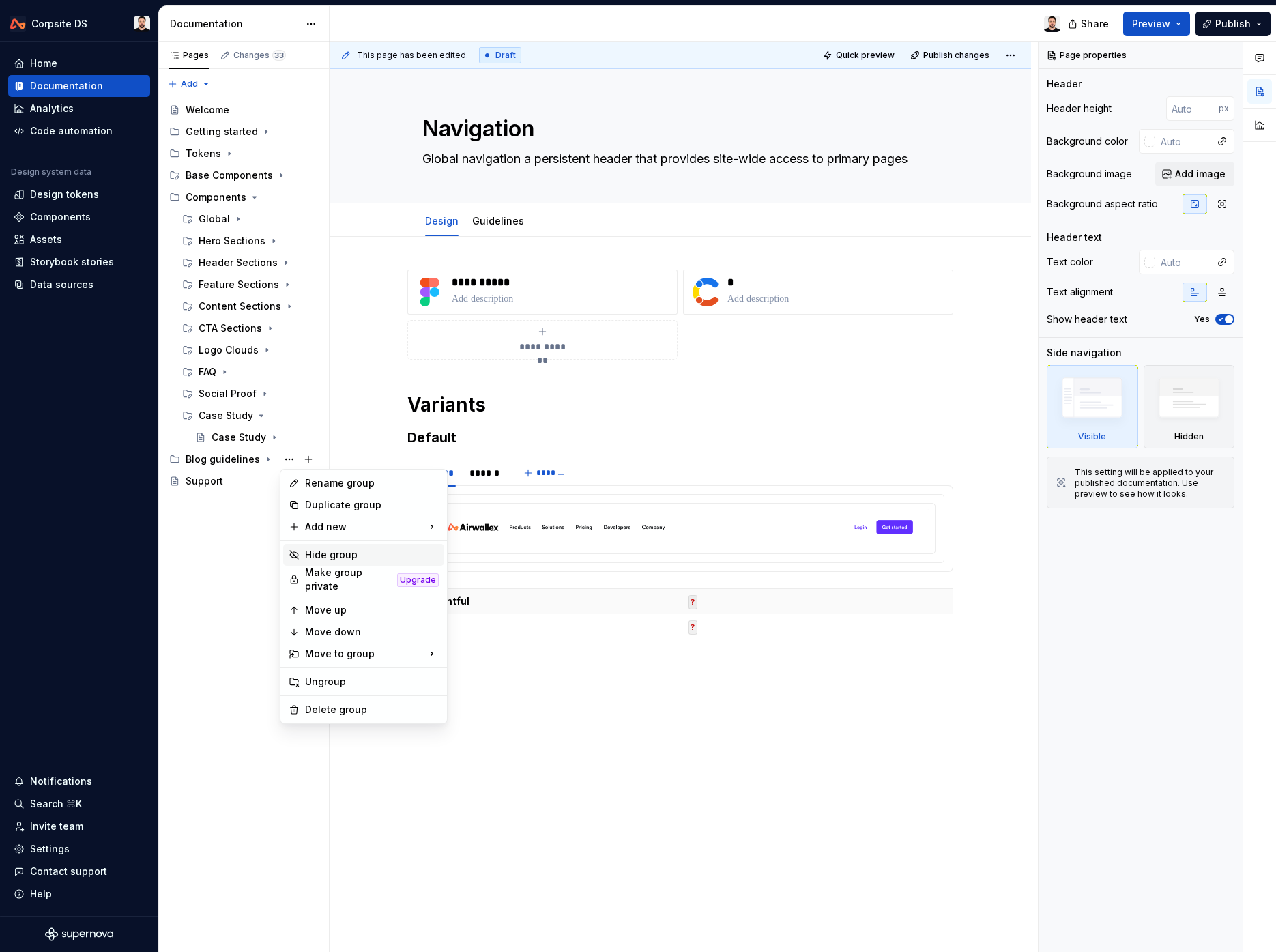
click at [346, 557] on div "Hide group" at bounding box center [372, 554] width 134 height 13
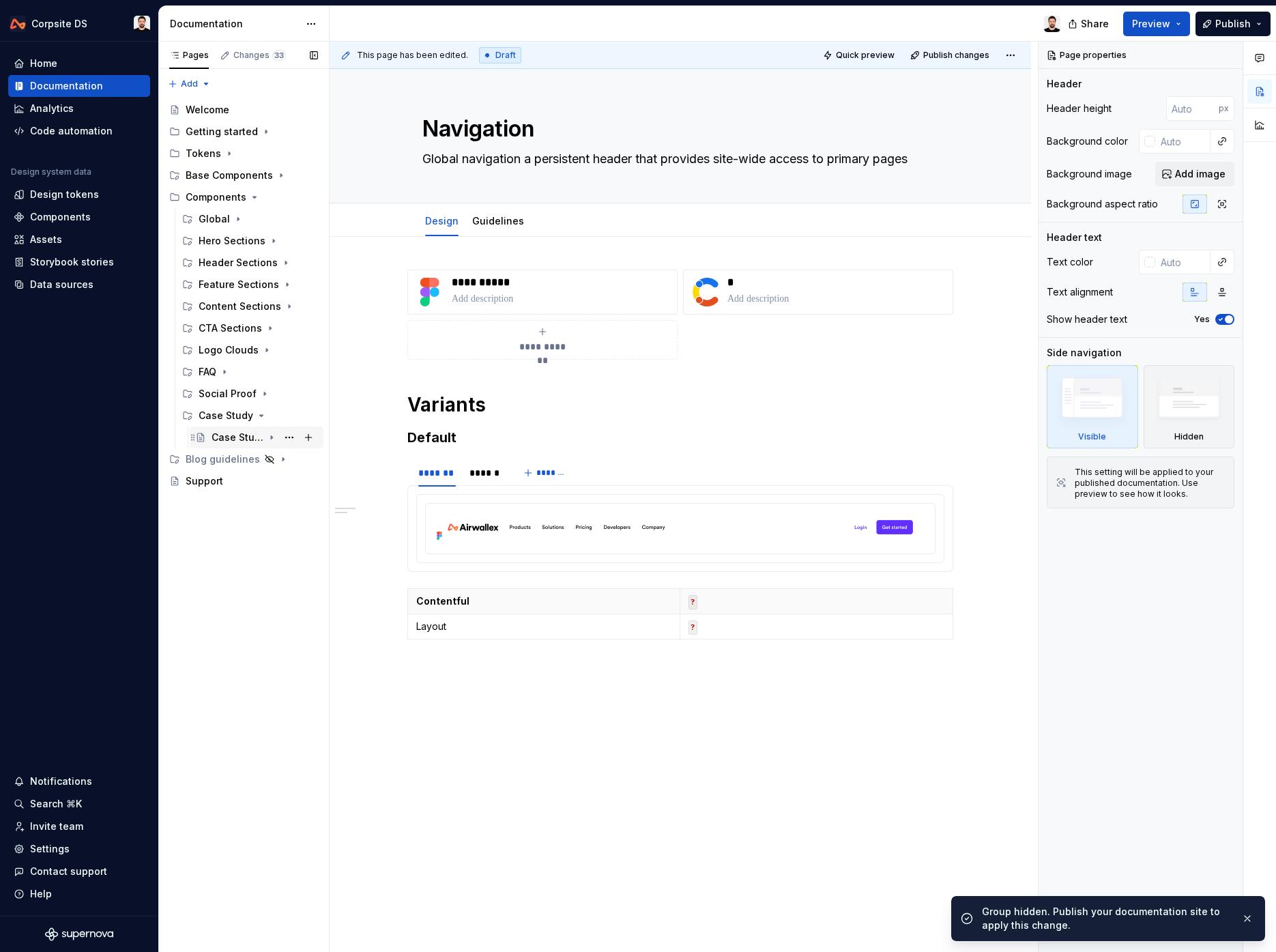
click at [236, 438] on div "Case Study" at bounding box center [238, 437] width 52 height 13
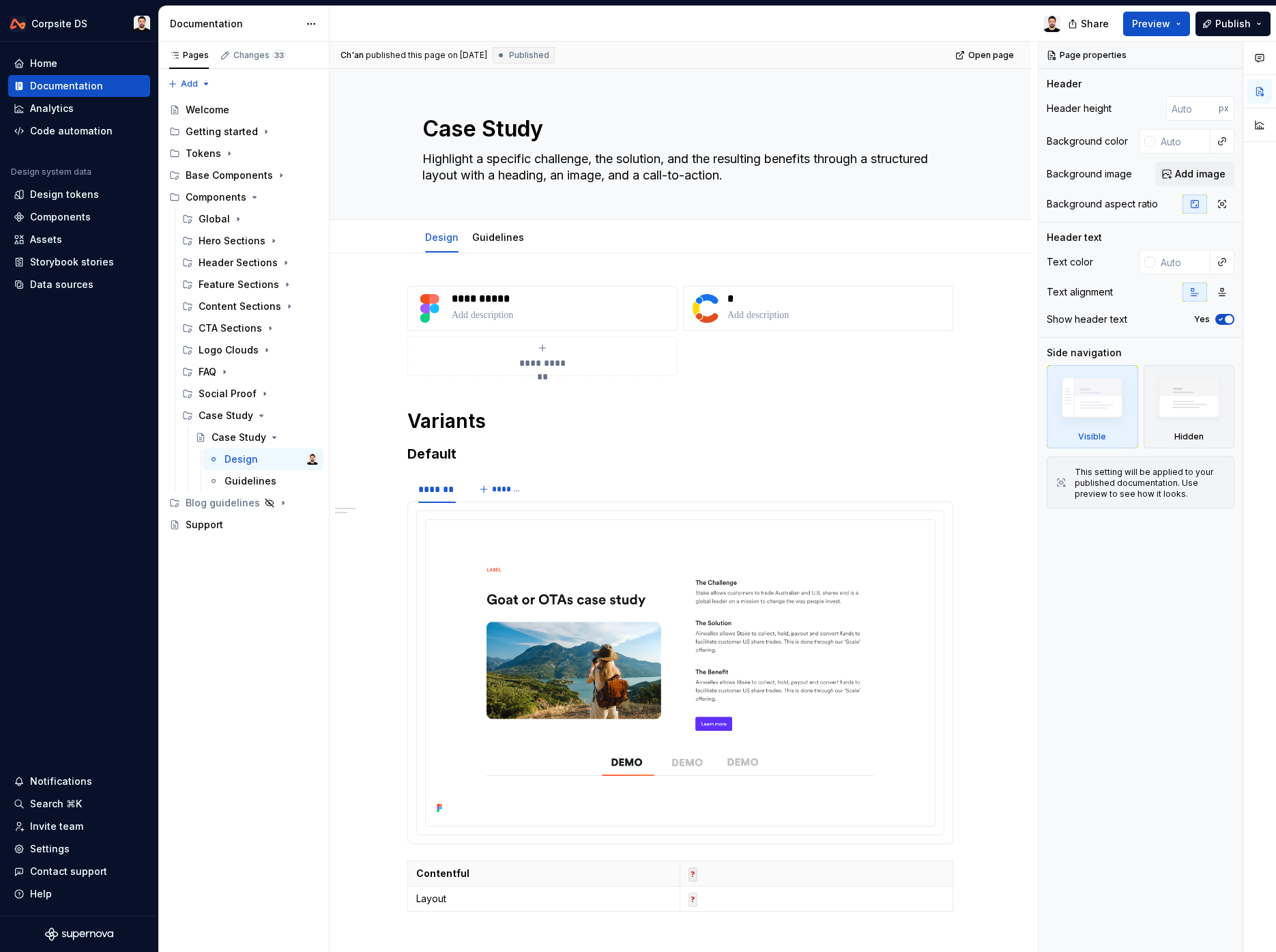
click at [980, 3] on div "Corpsite DS Home Documentation Analytics Code automation Design system data Des…" at bounding box center [638, 476] width 1276 height 952
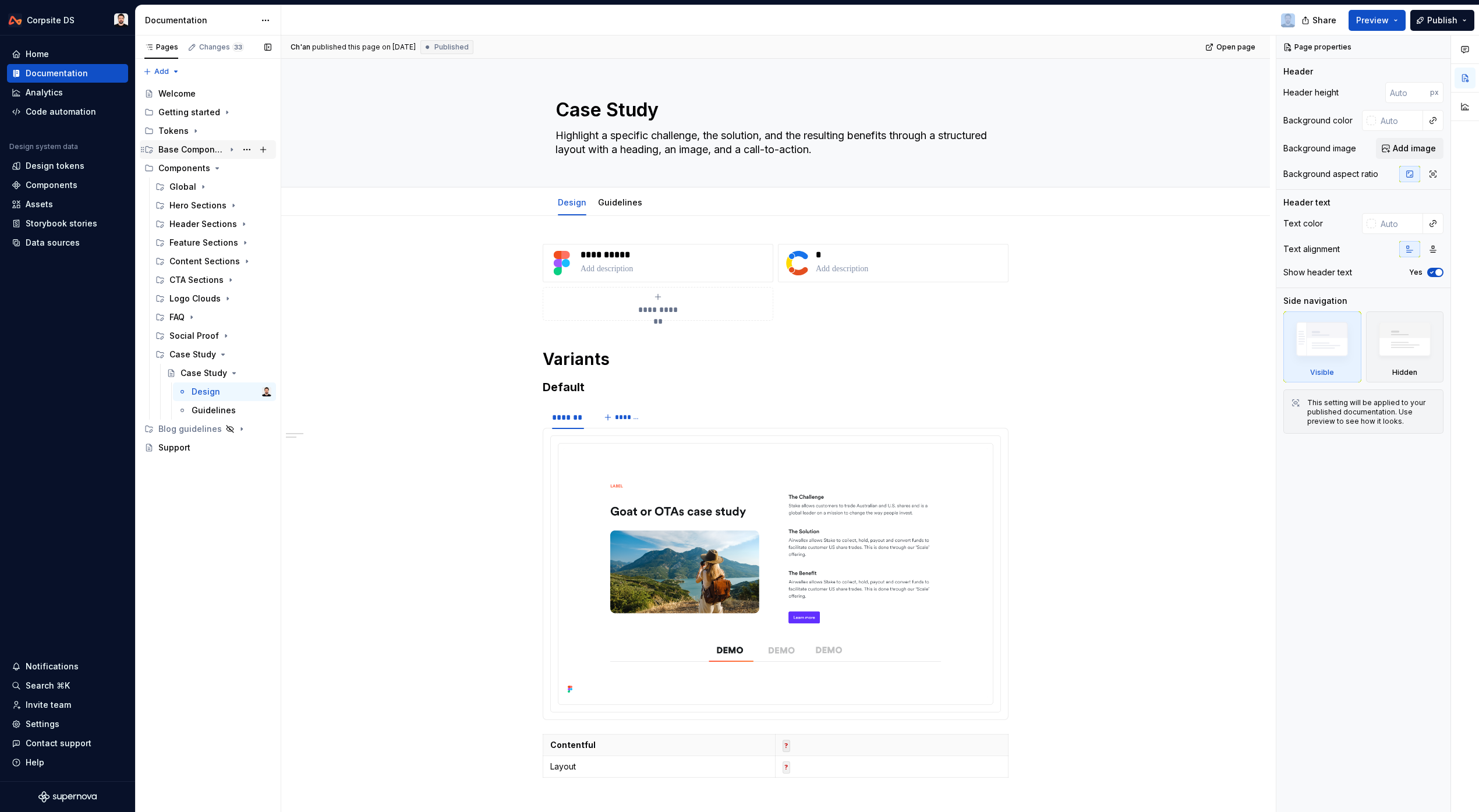
click at [231, 150] on icon "Page tree" at bounding box center [232, 150] width 9 height 9
click at [246, 150] on button "Page tree" at bounding box center [246, 149] width 16 height 16
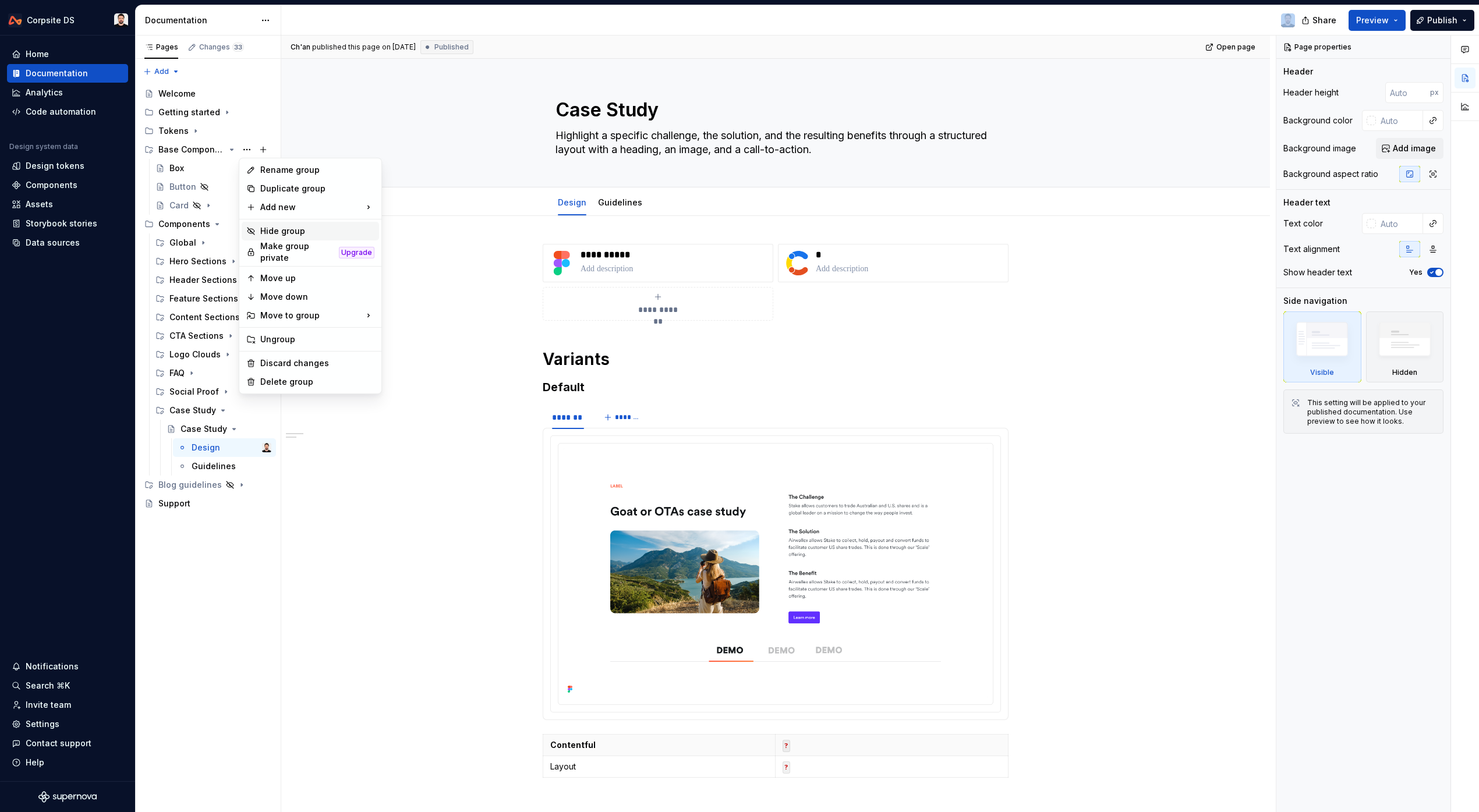
click at [308, 228] on div "Hide group" at bounding box center [317, 231] width 114 height 12
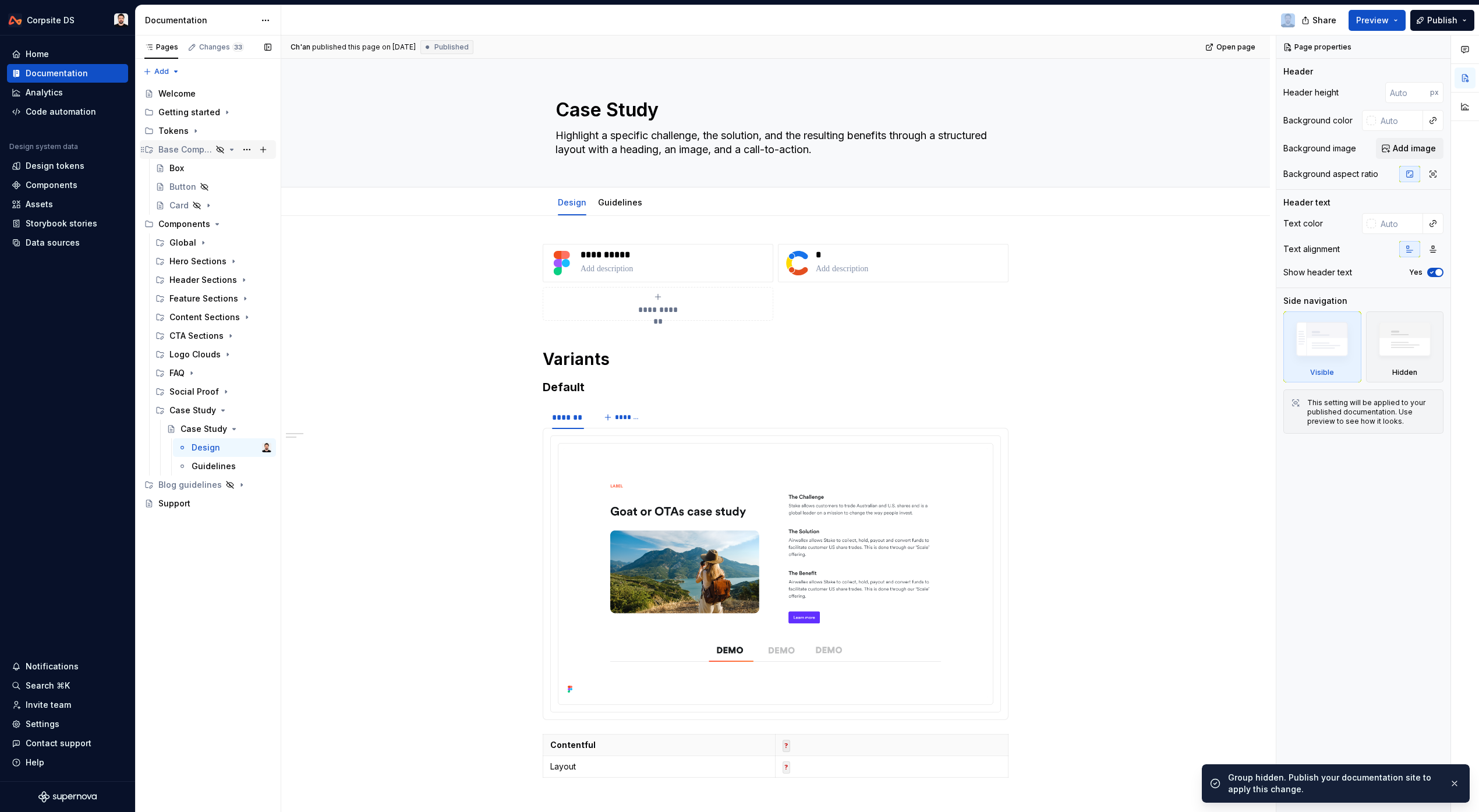
click at [233, 149] on icon "Page tree" at bounding box center [232, 150] width 9 height 9
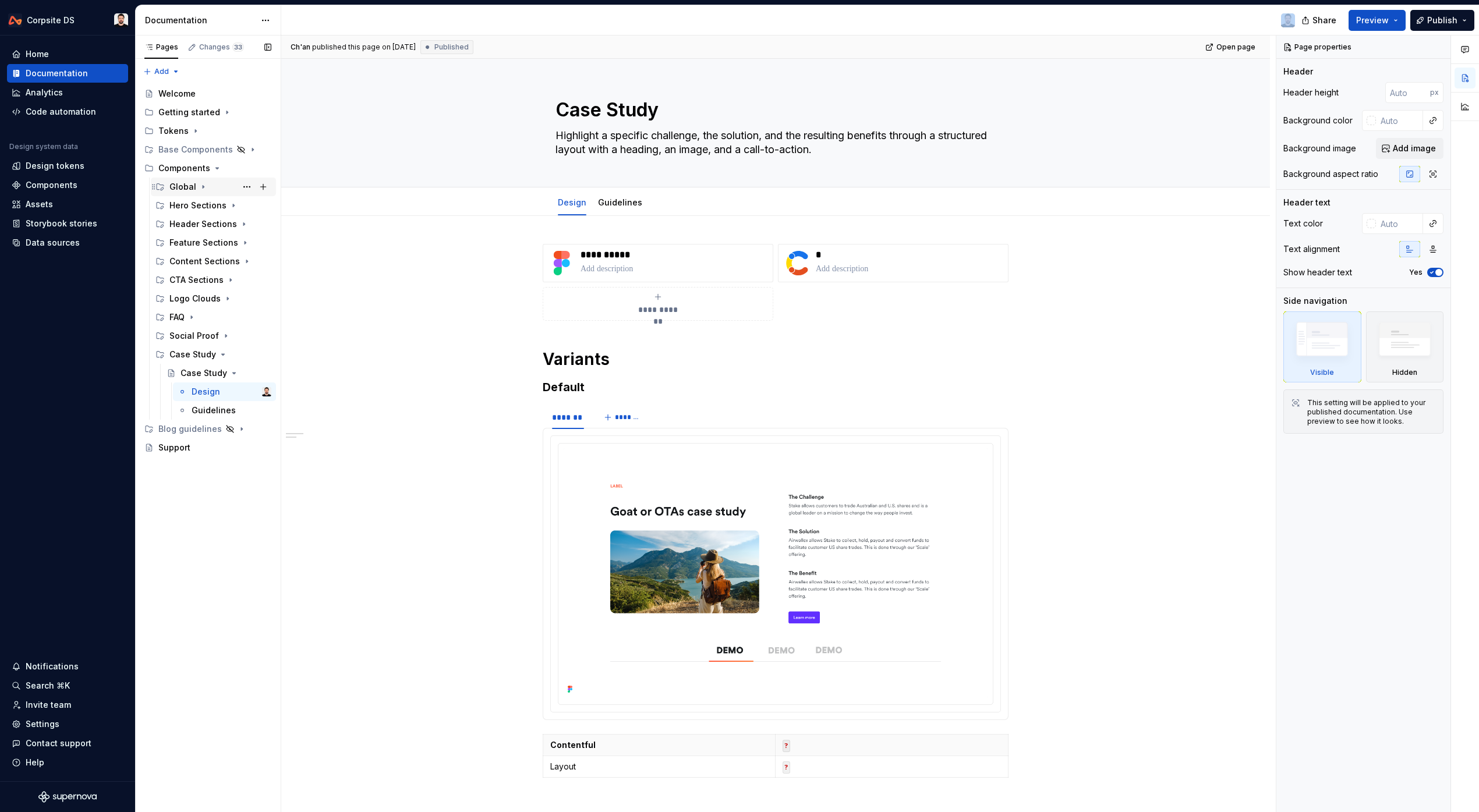
click at [203, 186] on icon "Page tree" at bounding box center [203, 186] width 9 height 9
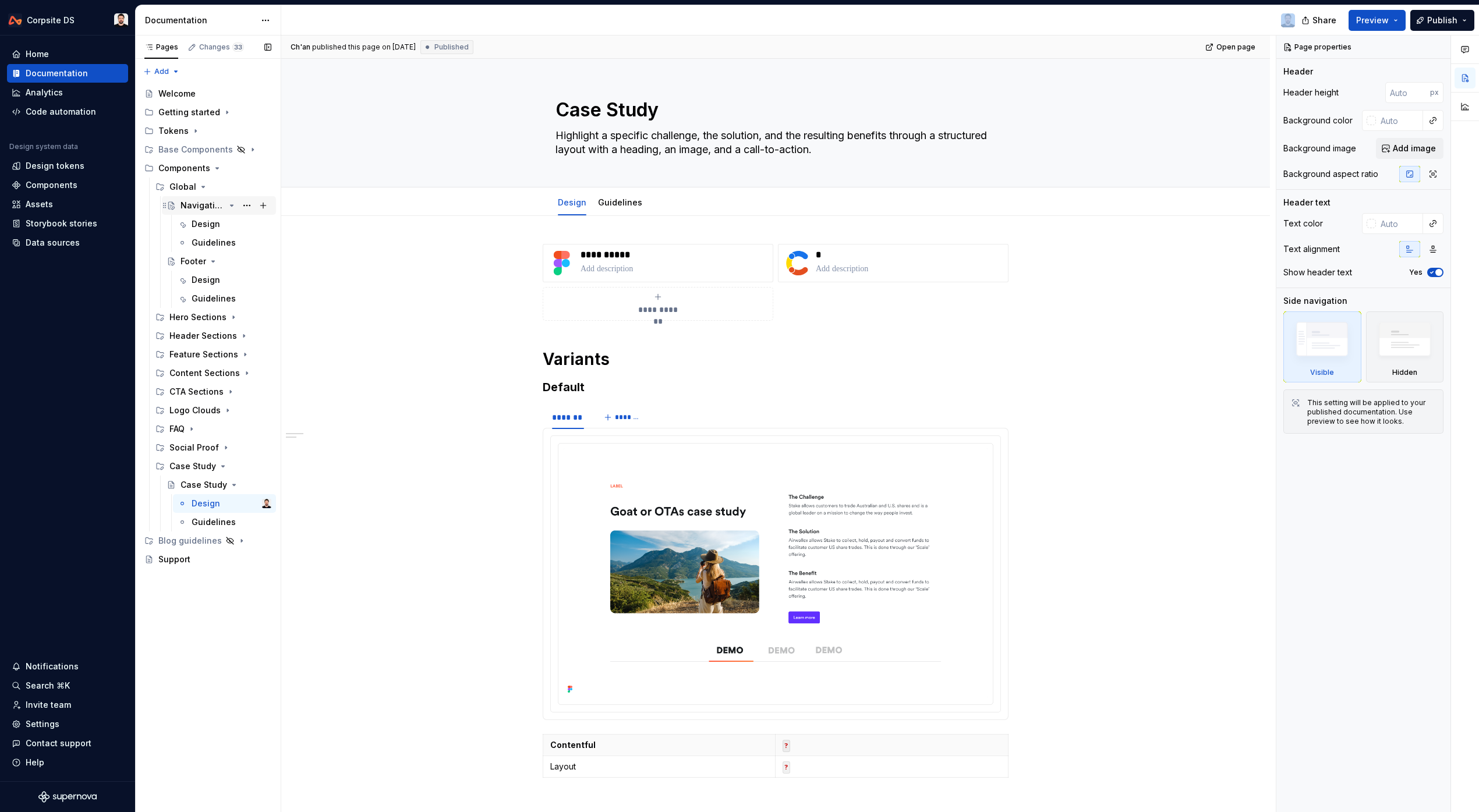
click at [201, 209] on div "Navigation" at bounding box center [203, 205] width 45 height 12
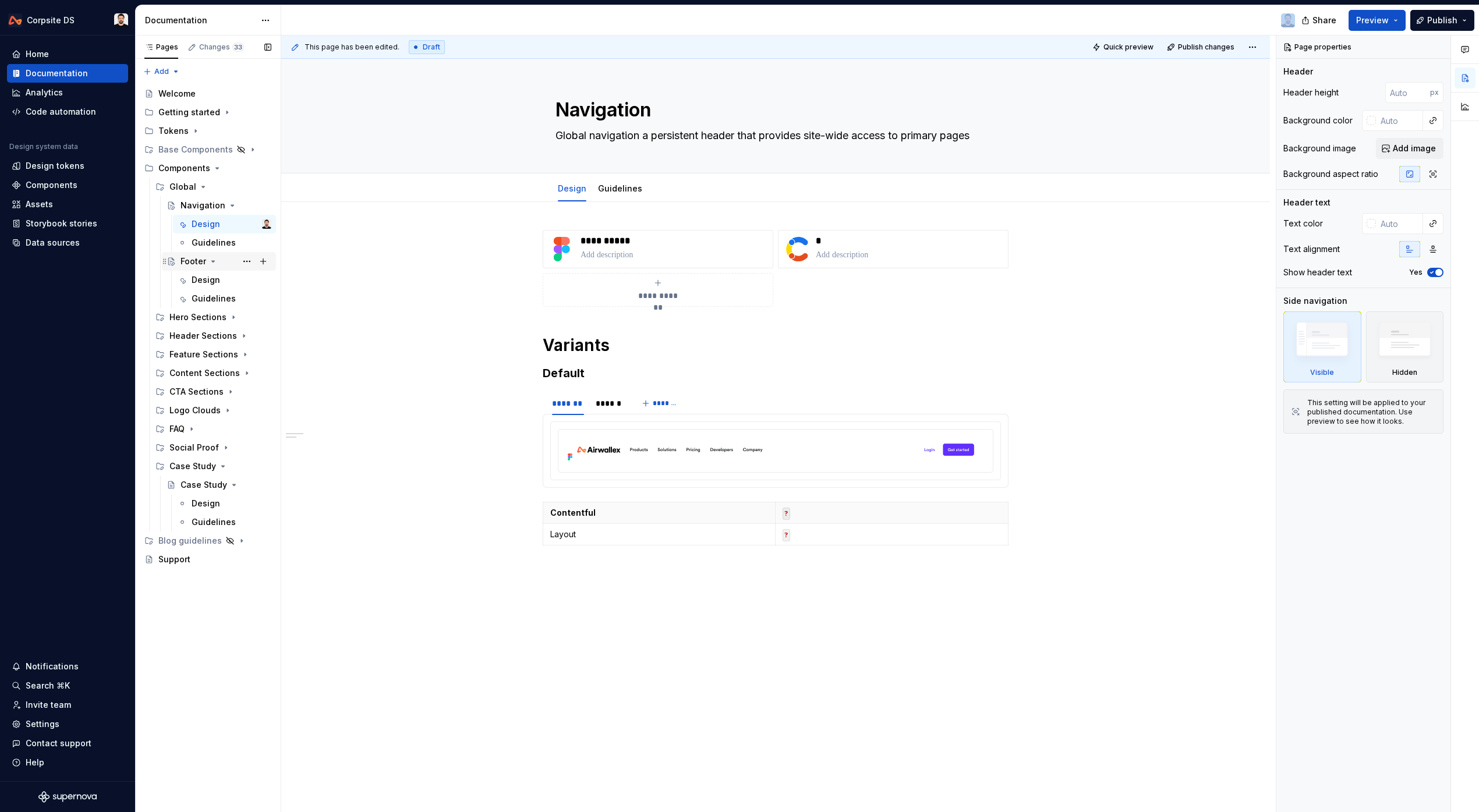
click at [196, 264] on div "Footer" at bounding box center [193, 261] width 25 height 12
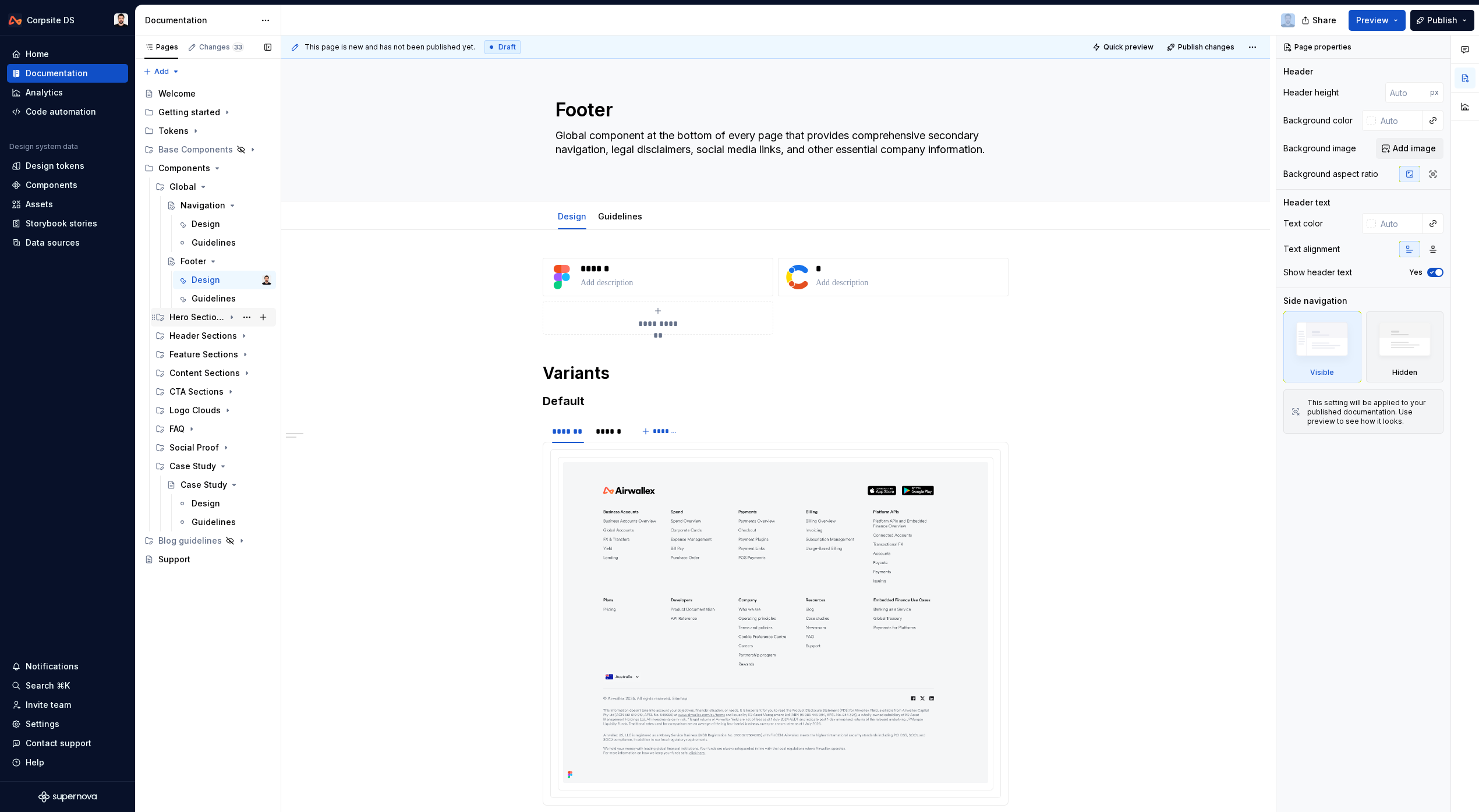
click at [196, 312] on div "Hero Sections" at bounding box center [197, 317] width 55 height 12
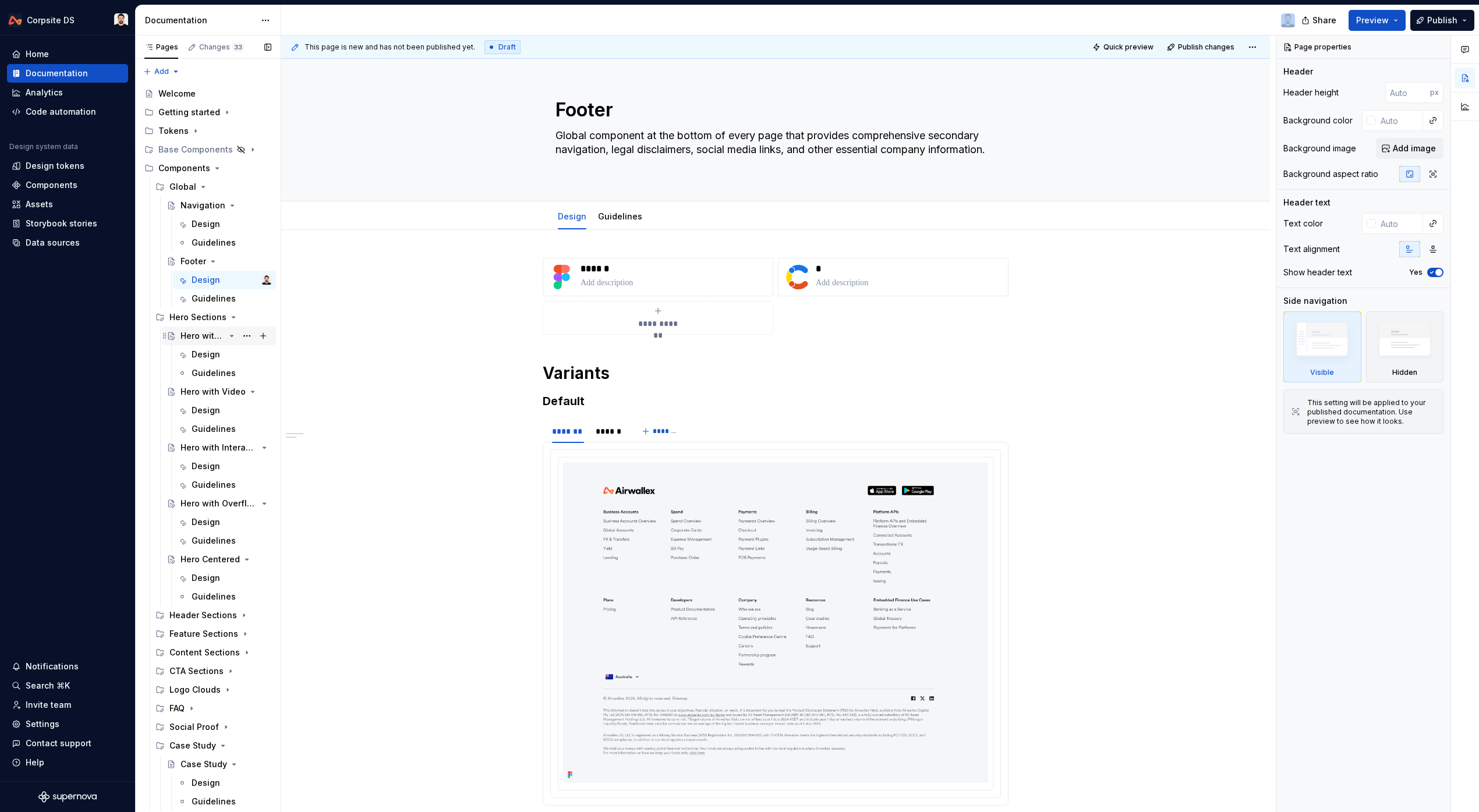
click at [217, 333] on div "Hero with Image" at bounding box center [203, 335] width 45 height 12
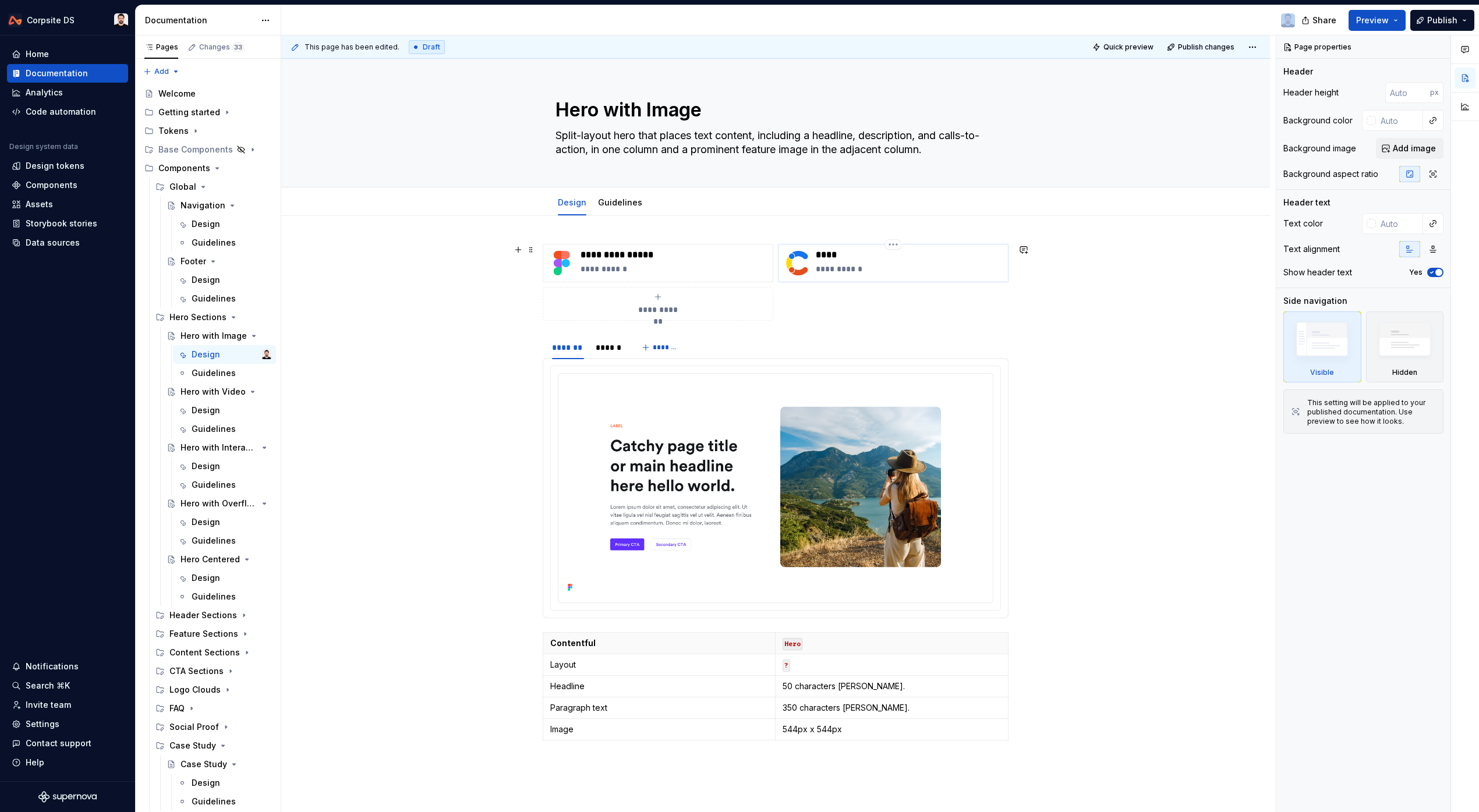
click at [832, 256] on p "****" at bounding box center [910, 255] width 187 height 12
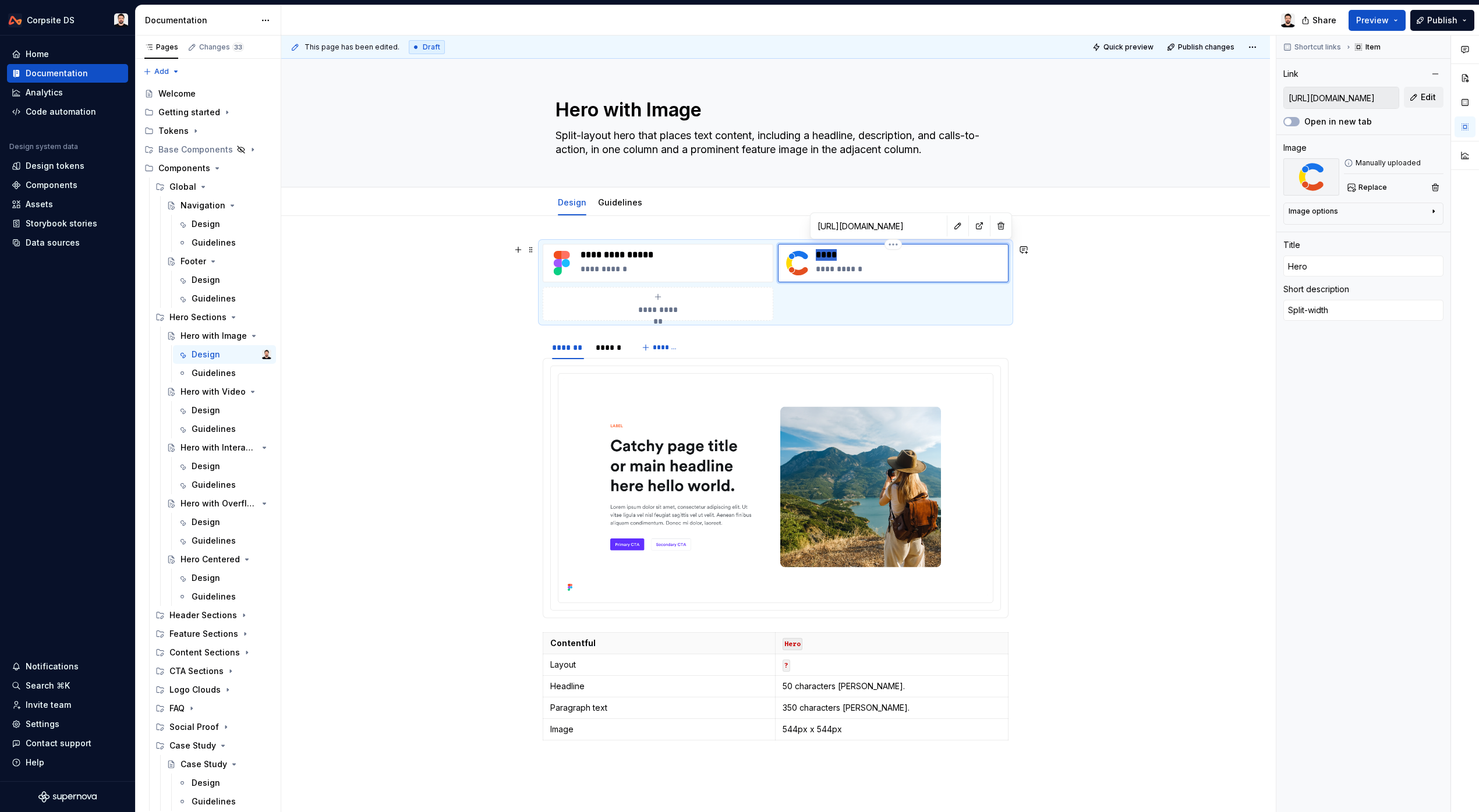
type textarea "*"
type input "?"
click at [848, 269] on p "**********" at bounding box center [910, 269] width 187 height 12
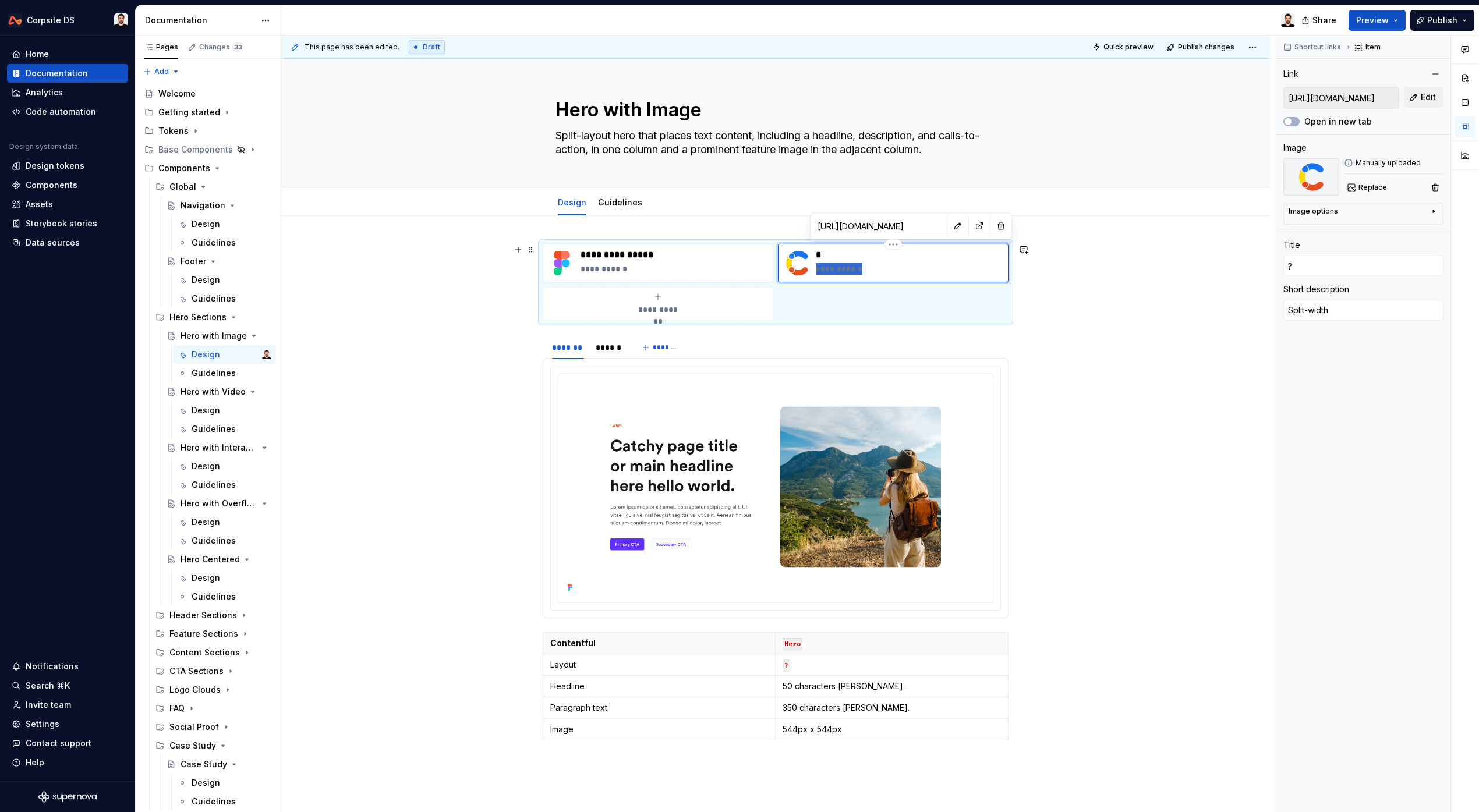
type textarea "*"
click at [620, 272] on p "**********" at bounding box center [674, 269] width 187 height 12
type textarea "*"
type input "[URL][DOMAIN_NAME]"
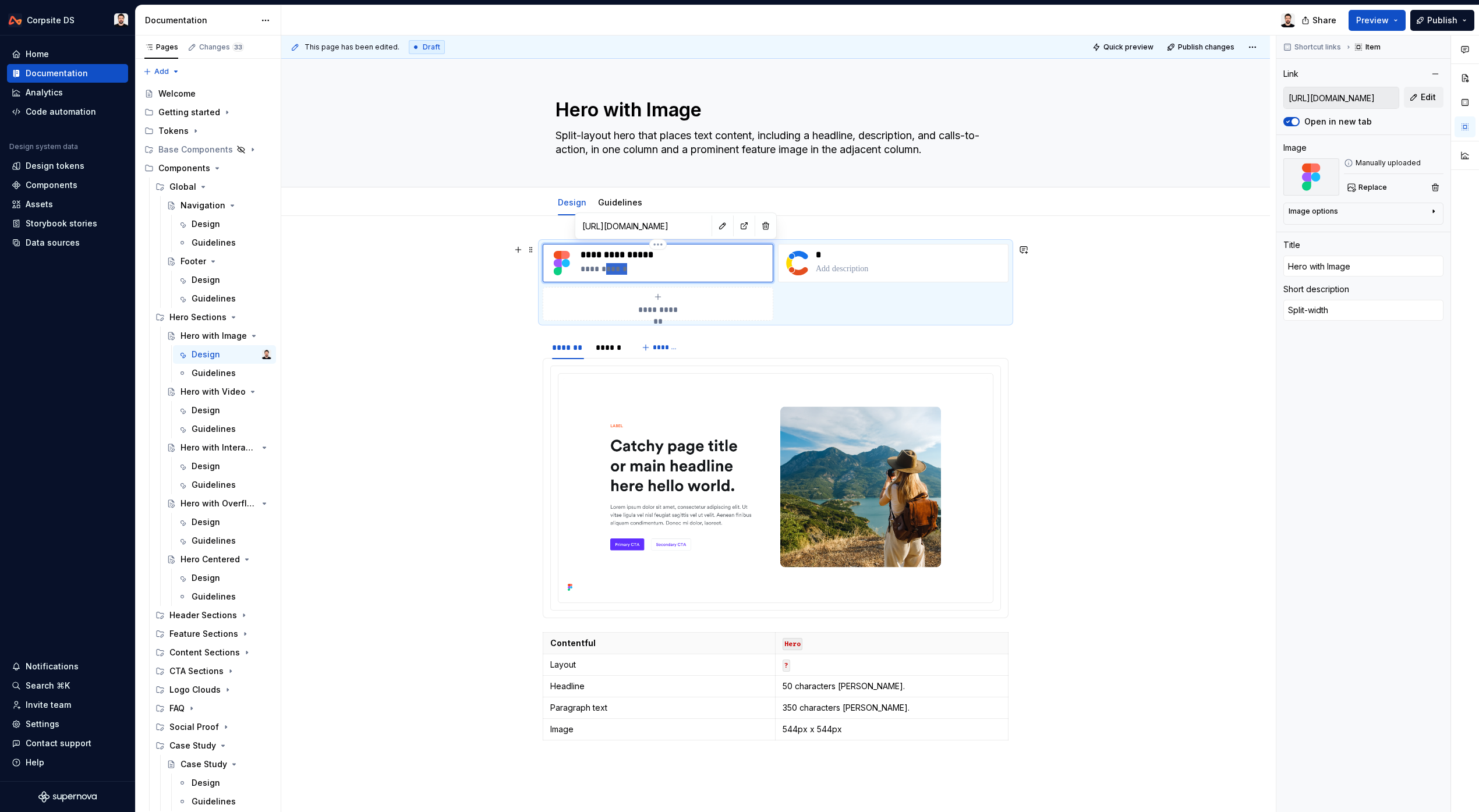
click at [620, 272] on p "**********" at bounding box center [674, 269] width 187 height 12
click at [621, 272] on p "**********" at bounding box center [674, 269] width 187 height 12
click at [203, 394] on div "Hero with Video" at bounding box center [203, 391] width 45 height 12
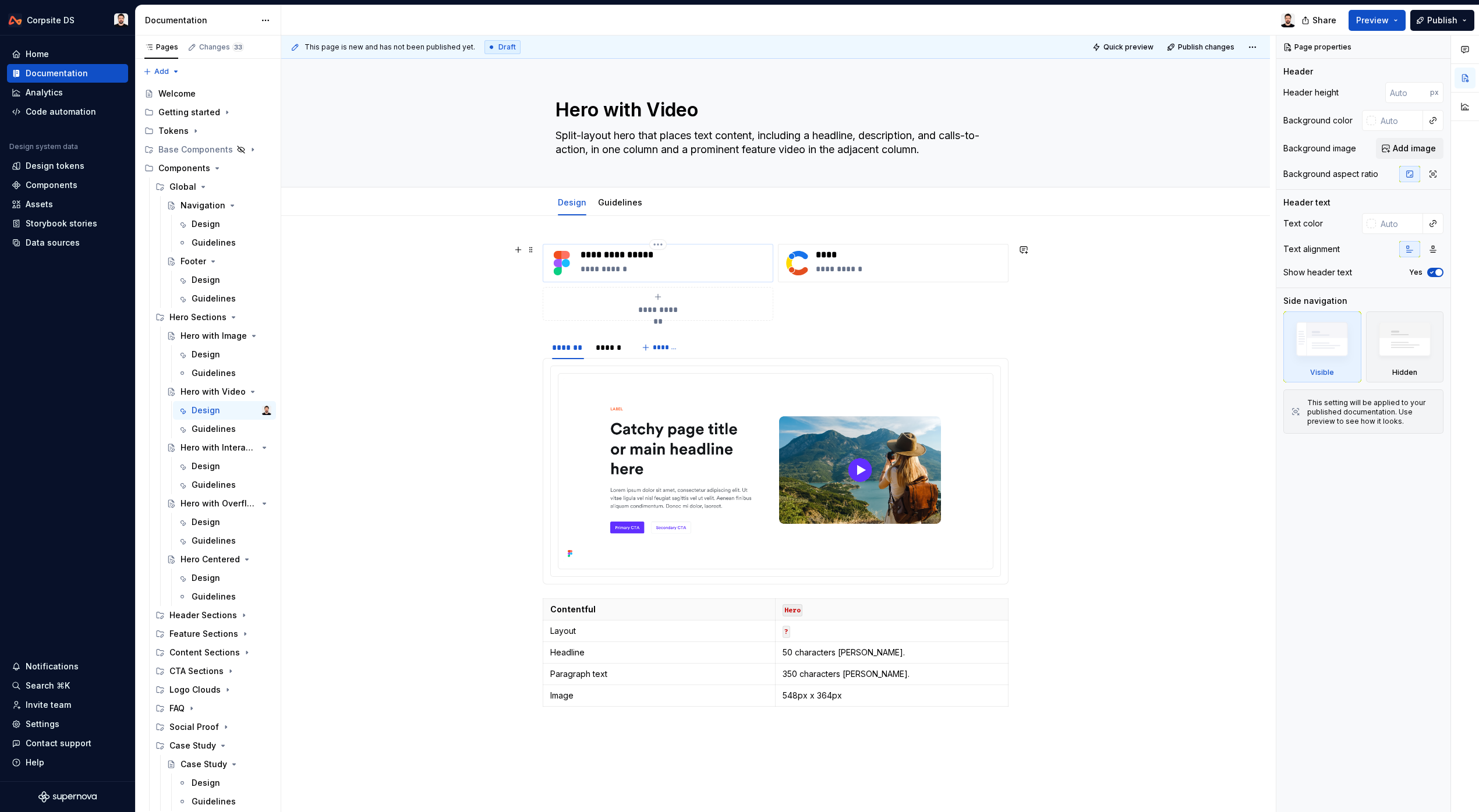
click at [596, 271] on p "**********" at bounding box center [674, 269] width 187 height 12
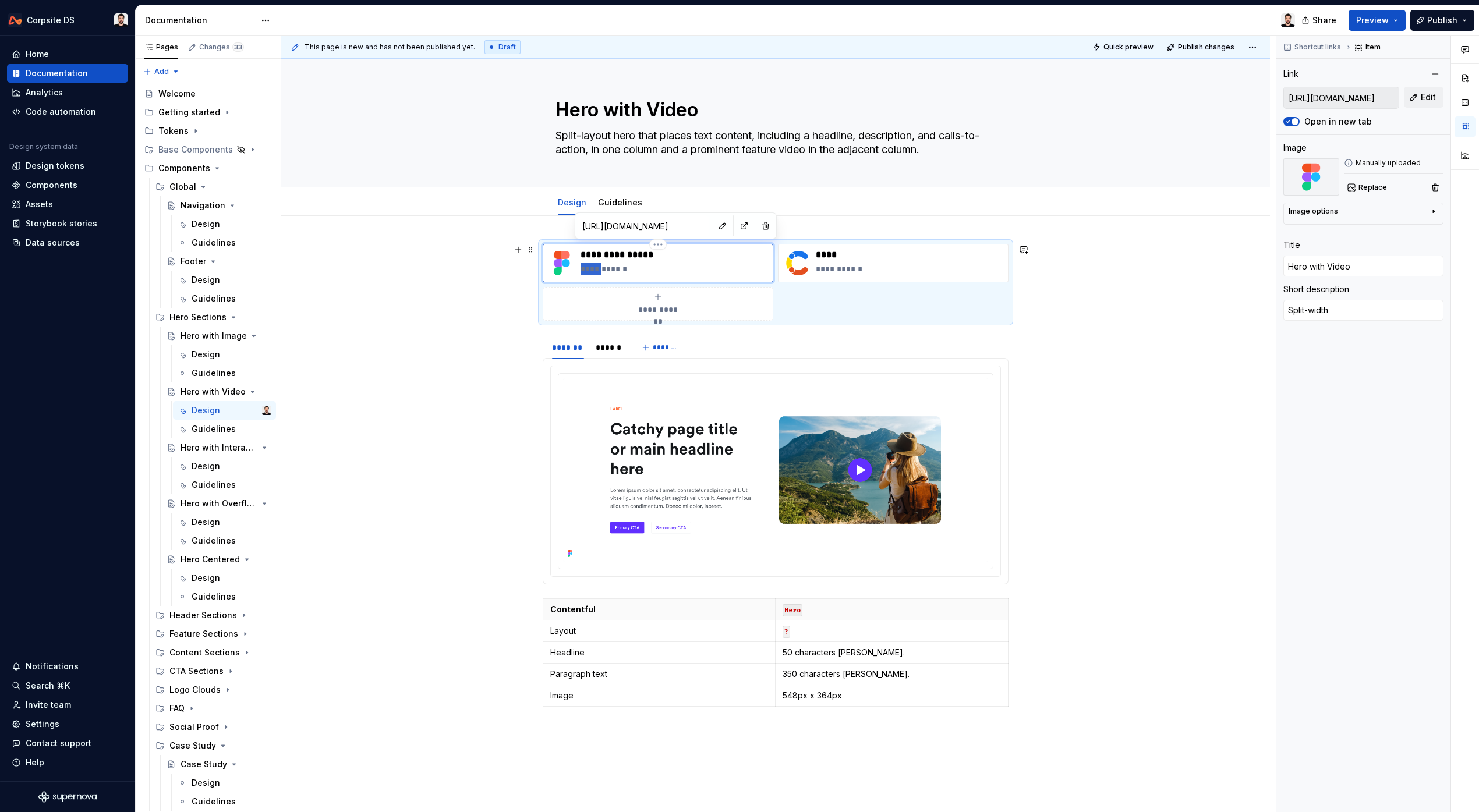
click at [596, 271] on p "**********" at bounding box center [674, 269] width 187 height 12
click at [837, 254] on p "****" at bounding box center [910, 255] width 187 height 12
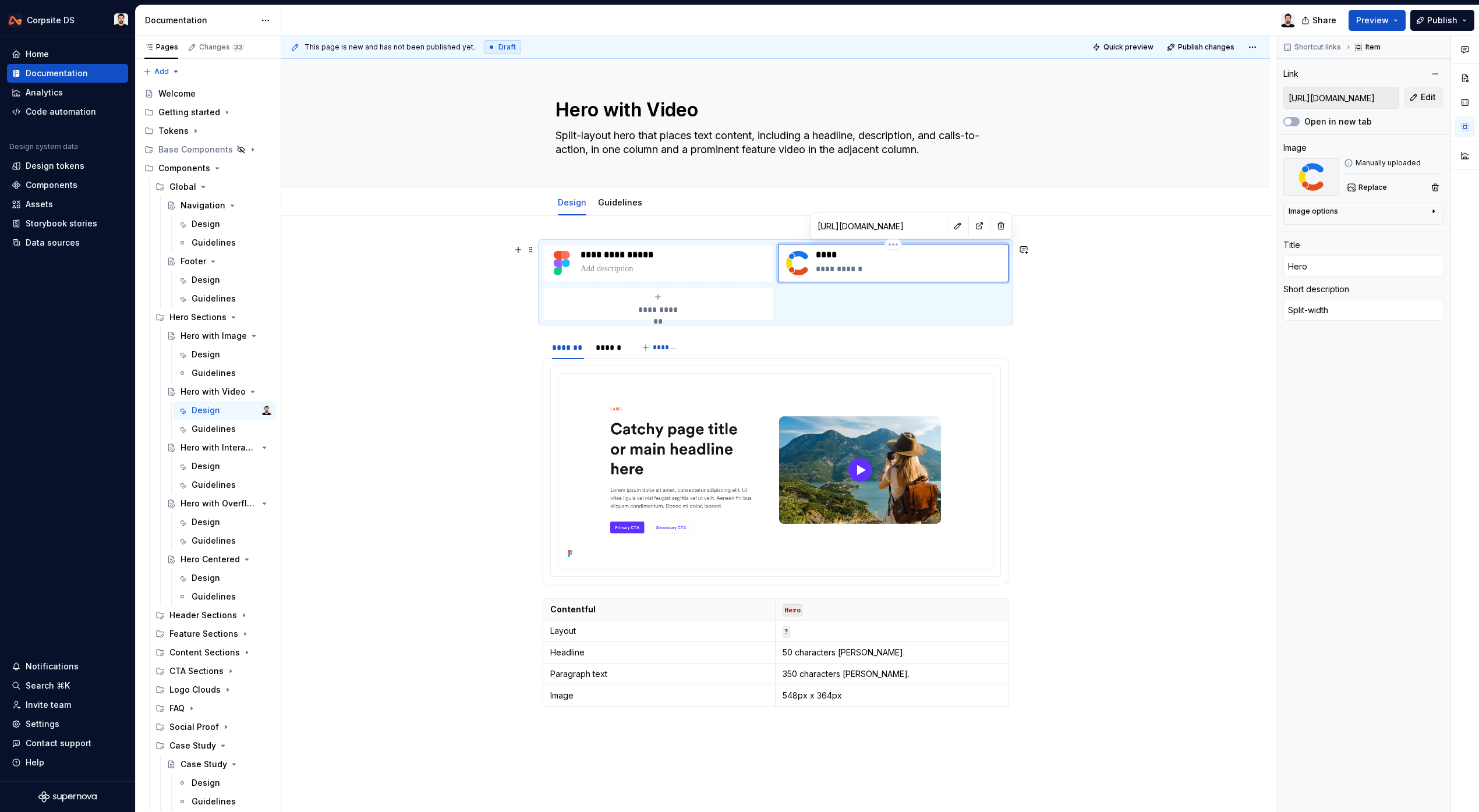
click at [837, 254] on p "****" at bounding box center [910, 255] width 187 height 12
click at [992, 229] on button "button" at bounding box center [1000, 226] width 16 height 16
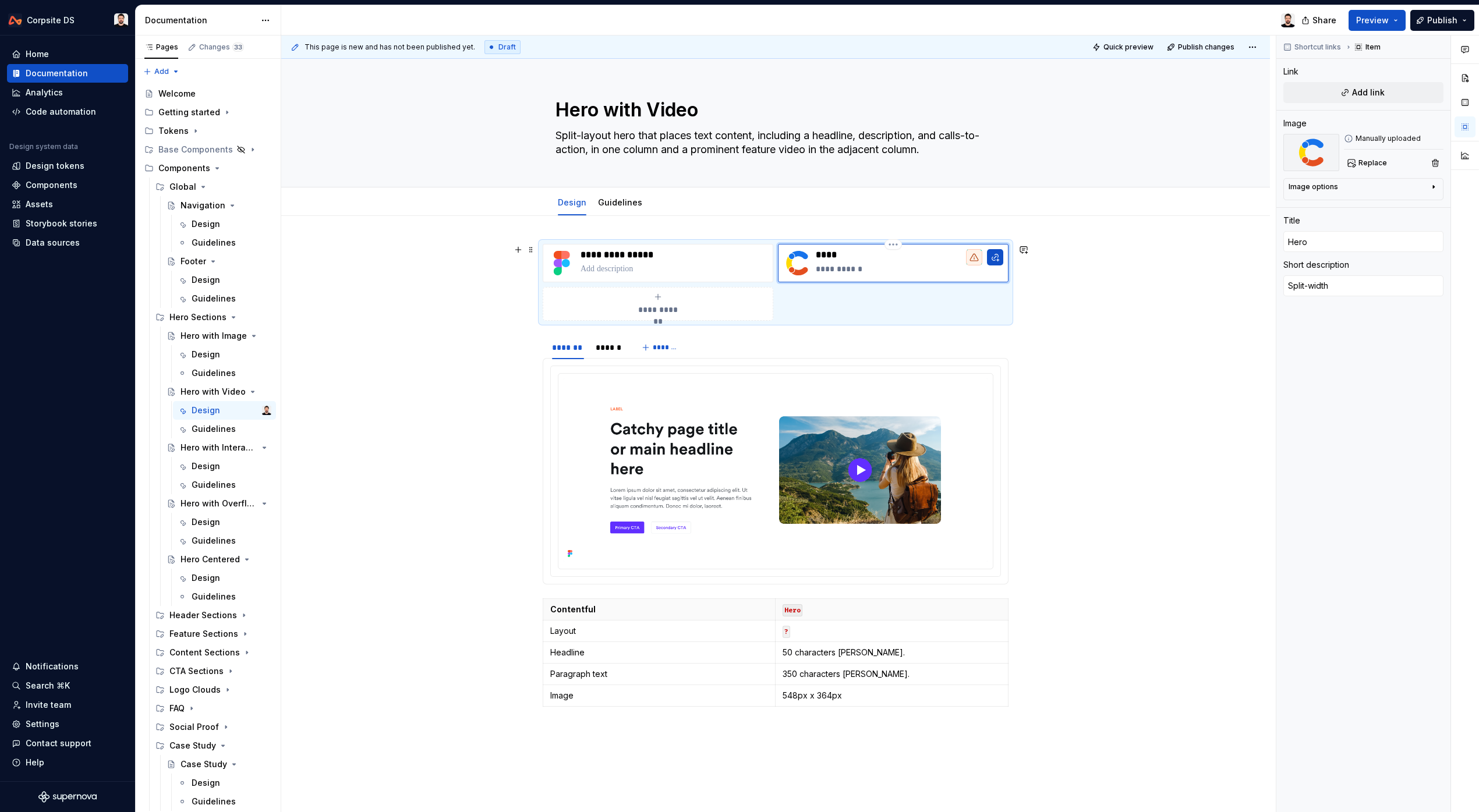
click at [847, 271] on p "**********" at bounding box center [910, 269] width 187 height 12
click at [845, 258] on p "****" at bounding box center [910, 255] width 187 height 12
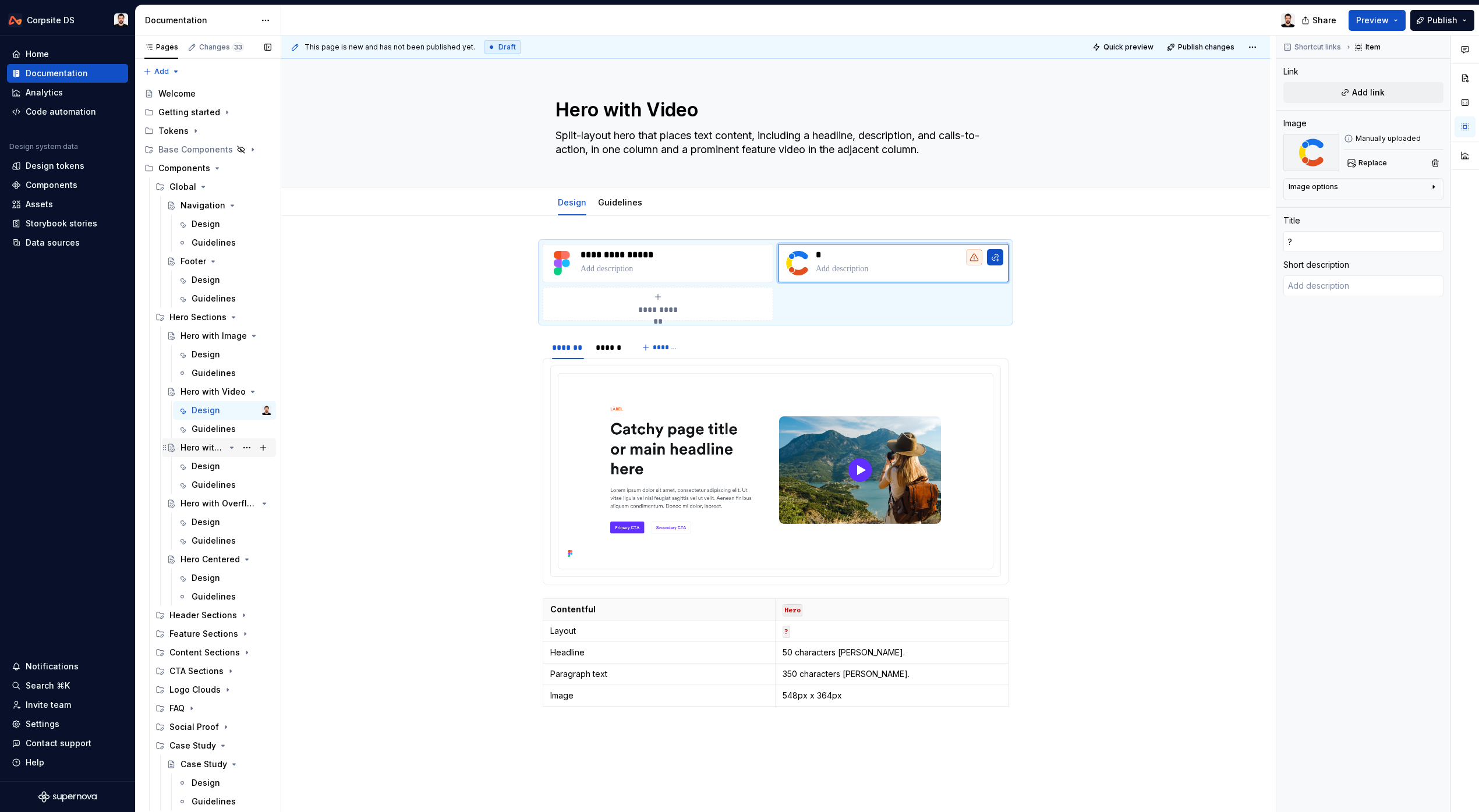
click at [213, 444] on div "Hero with Interactive" at bounding box center [203, 447] width 45 height 12
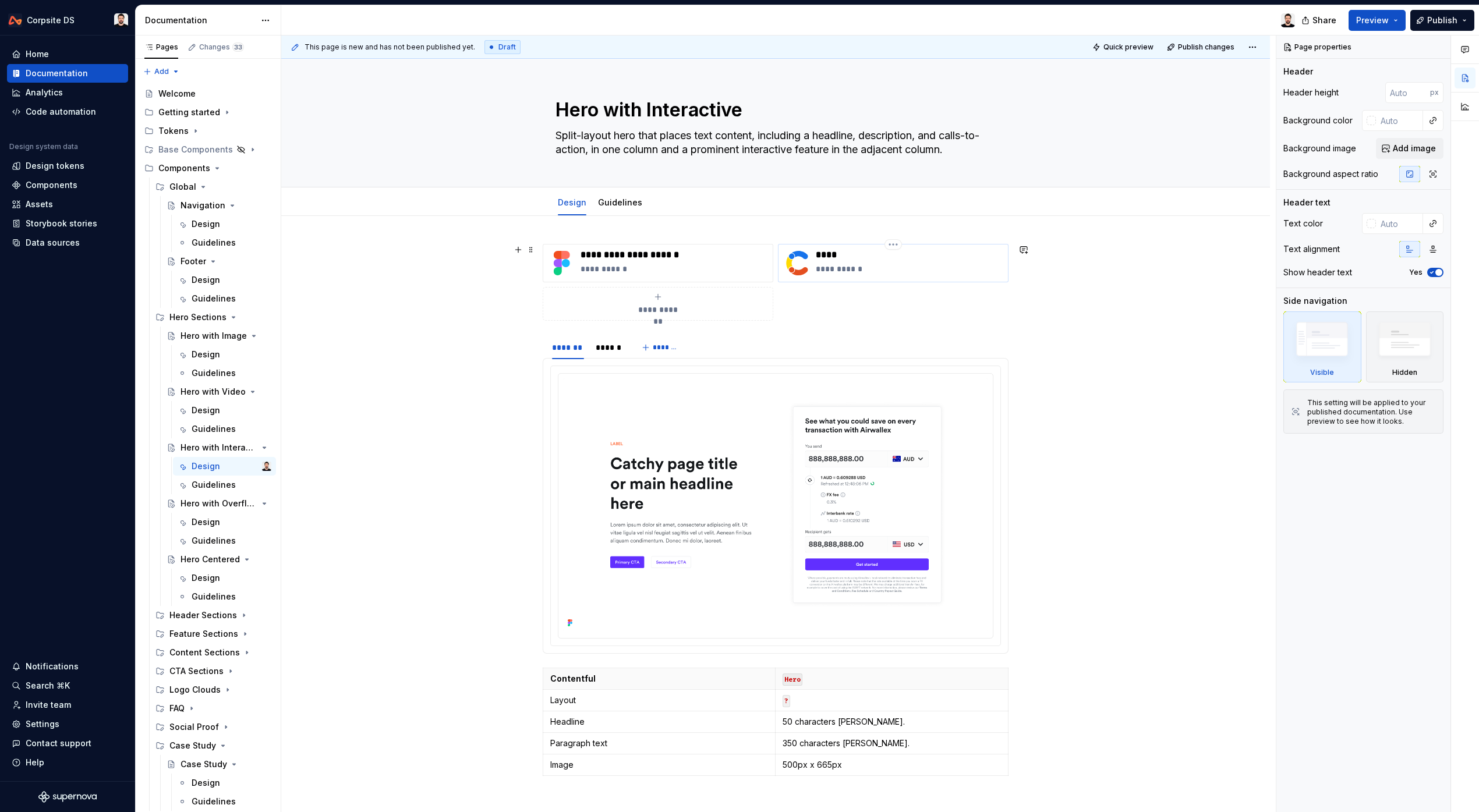
click at [834, 272] on p "**********" at bounding box center [910, 269] width 187 height 12
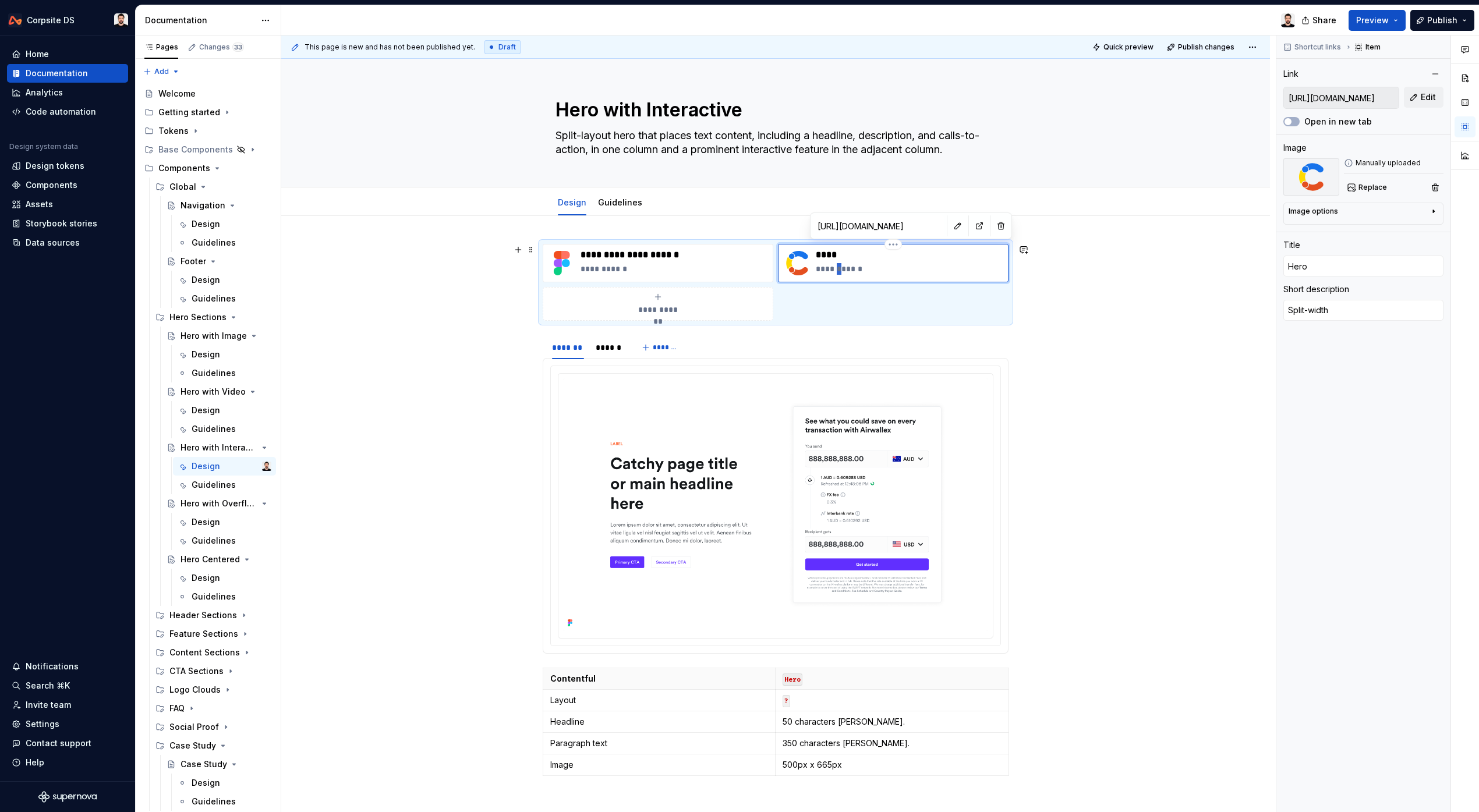
click at [834, 272] on p "**********" at bounding box center [910, 269] width 187 height 12
drag, startPoint x: 971, startPoint y: 226, endPoint x: 946, endPoint y: 238, distance: 27.7
click at [992, 226] on button "button" at bounding box center [1000, 226] width 16 height 16
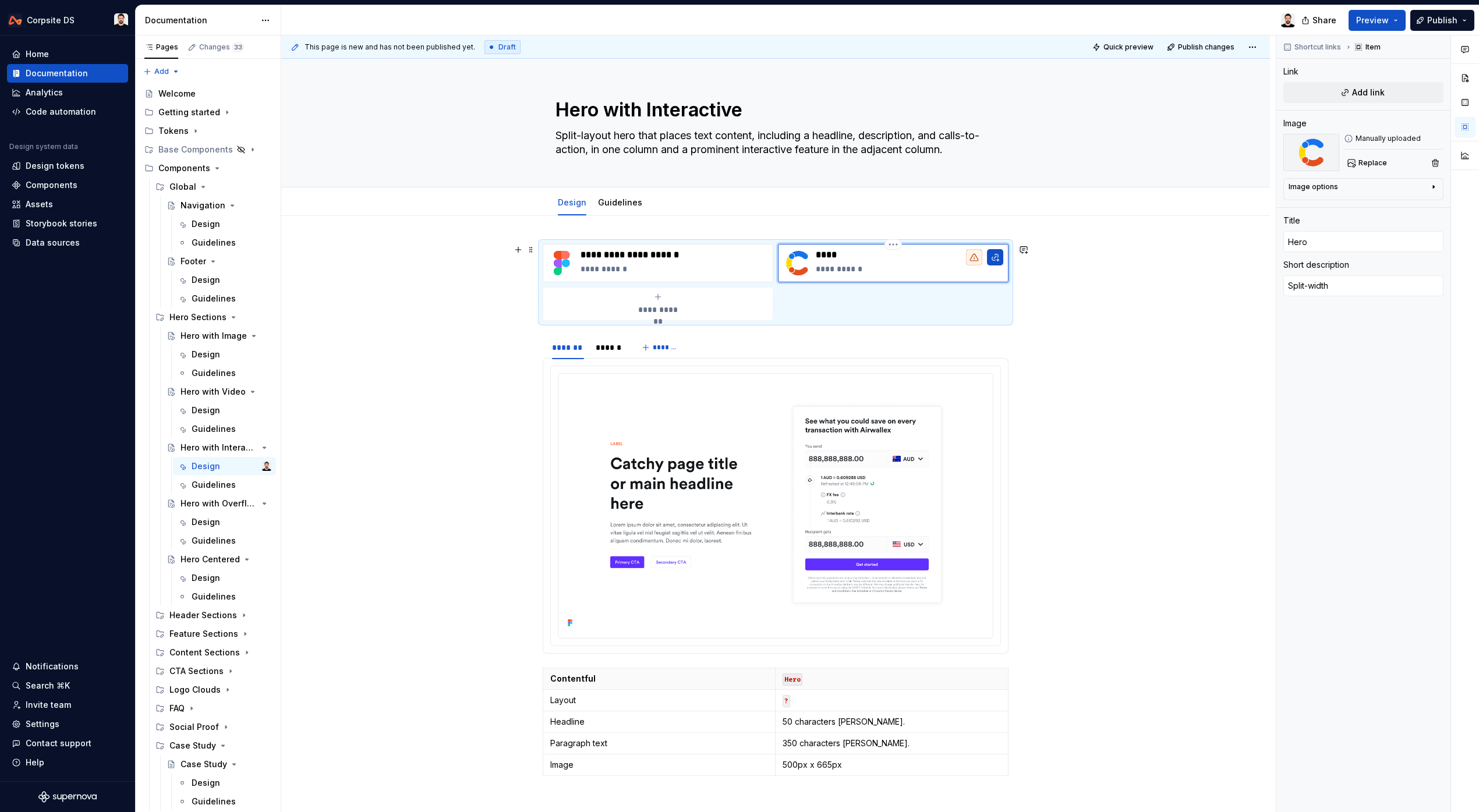
click at [853, 269] on p "**********" at bounding box center [910, 269] width 187 height 12
drag, startPoint x: 855, startPoint y: 269, endPoint x: 869, endPoint y: 286, distance: 22.0
click at [828, 270] on p "**********" at bounding box center [910, 269] width 187 height 12
click at [847, 257] on p "****" at bounding box center [910, 255] width 187 height 12
click at [632, 267] on p "**********" at bounding box center [674, 269] width 187 height 12
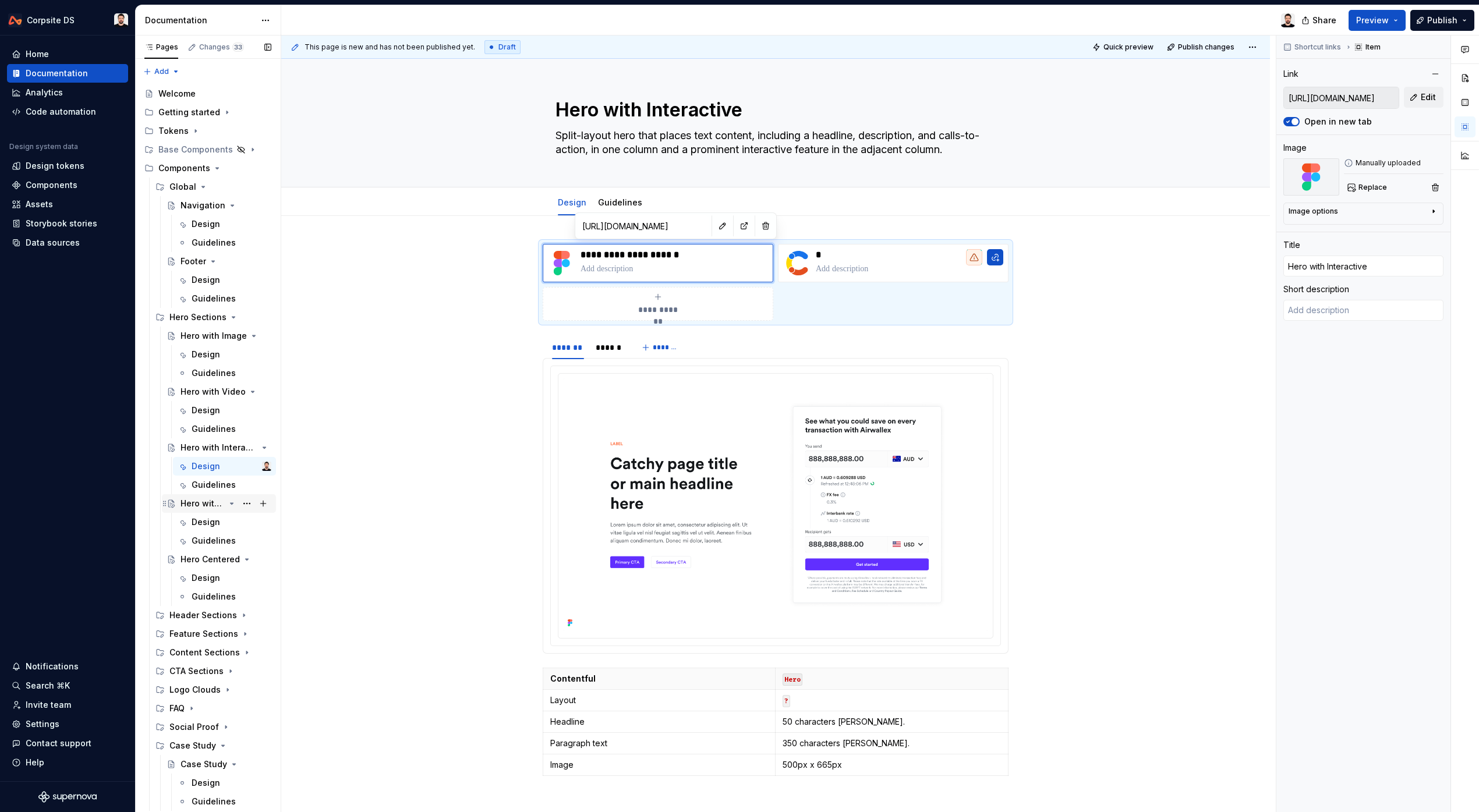
click at [206, 510] on div "Hero with Overflow" at bounding box center [226, 503] width 91 height 16
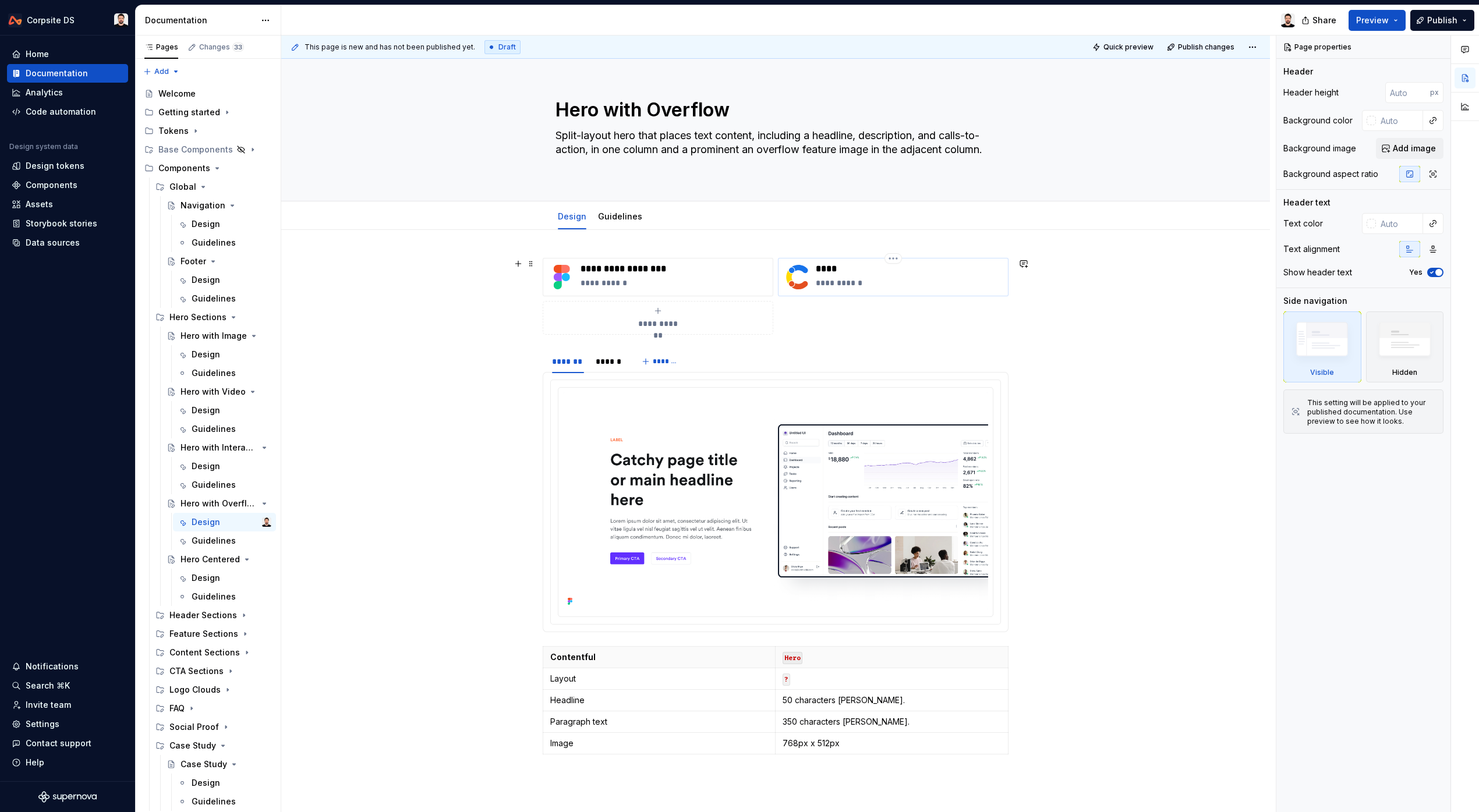
click at [837, 269] on p "****" at bounding box center [910, 269] width 187 height 12
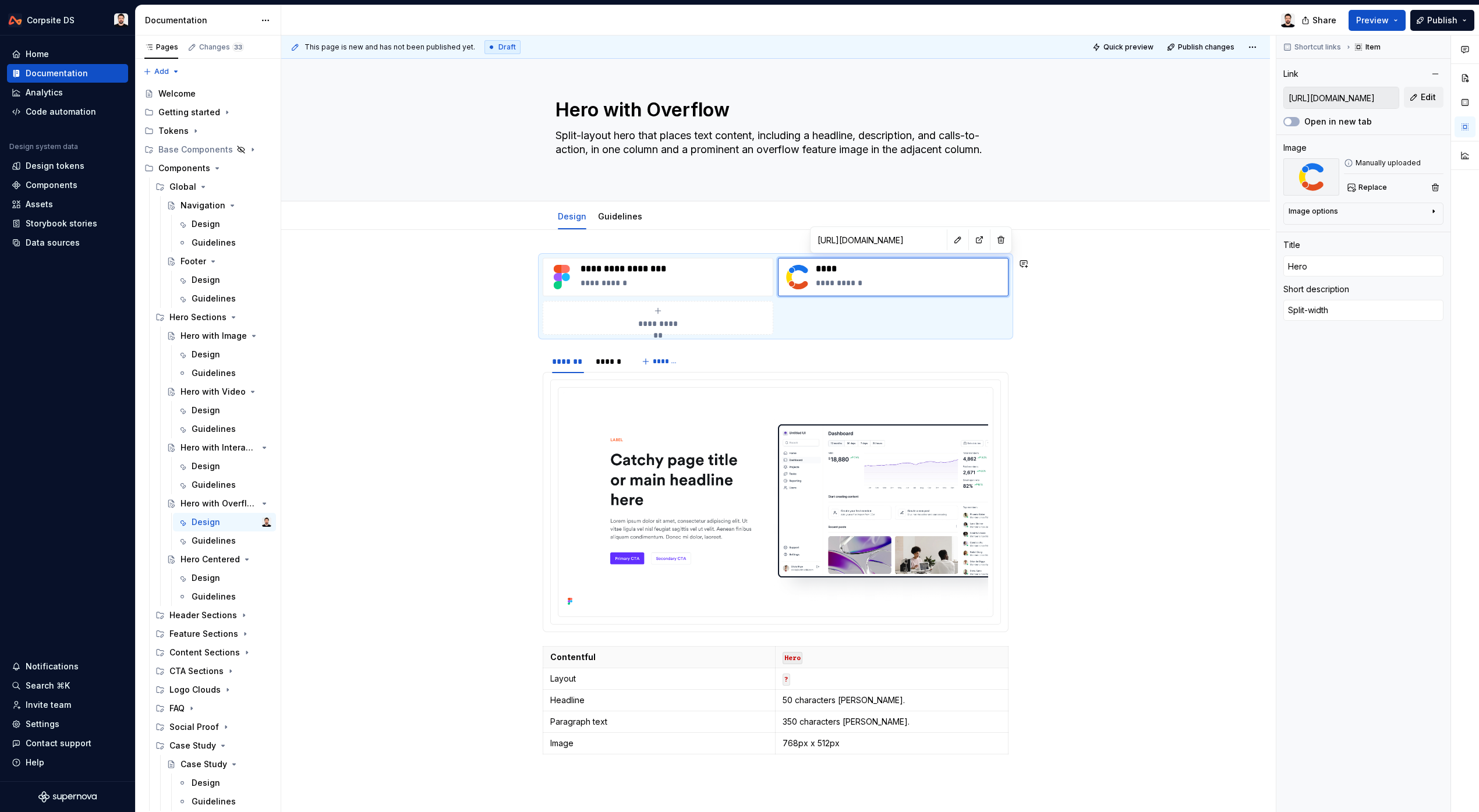
drag, startPoint x: 967, startPoint y: 240, endPoint x: 925, endPoint y: 257, distance: 45.3
click at [992, 240] on button "button" at bounding box center [1000, 239] width 16 height 16
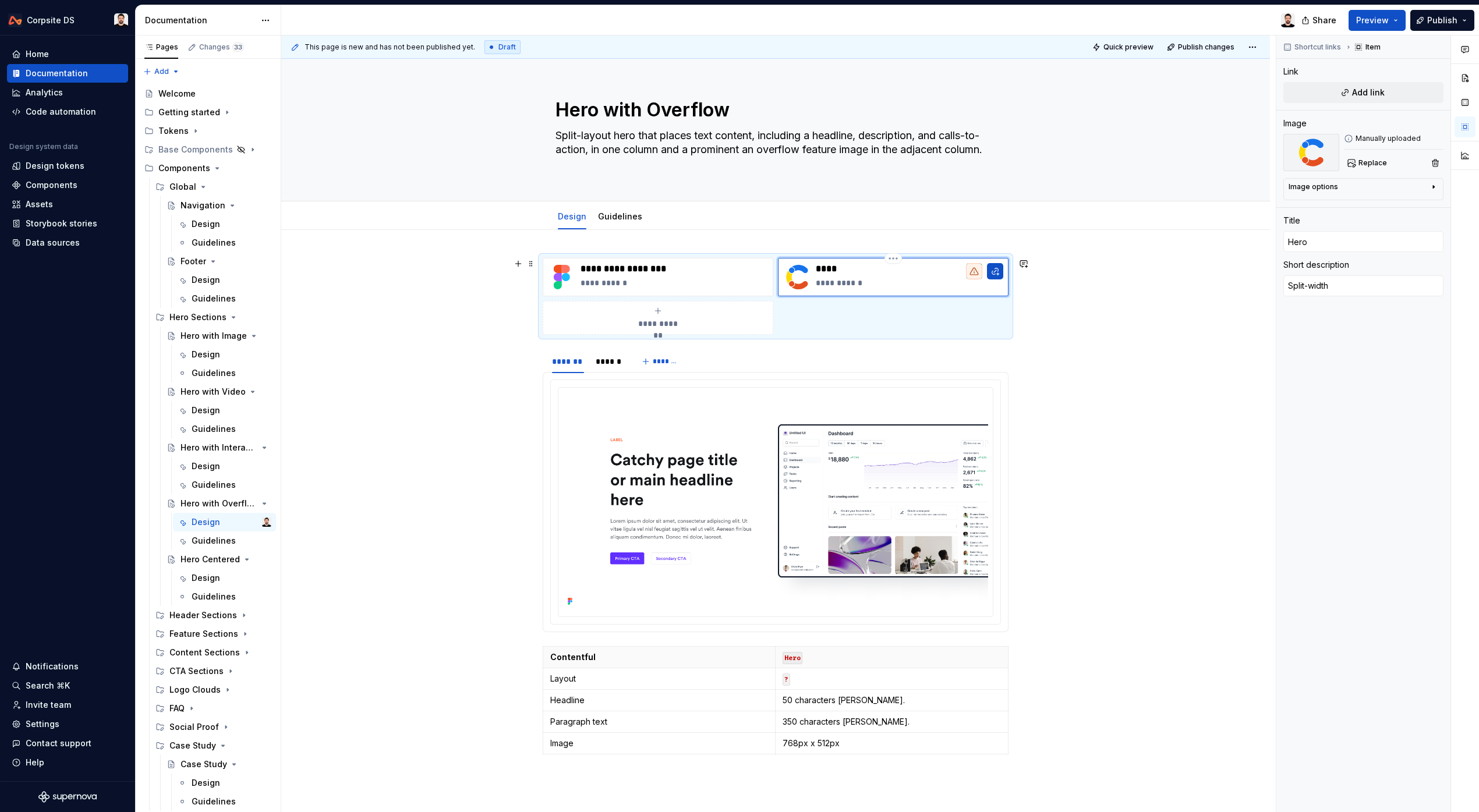
click at [869, 266] on p "****" at bounding box center [910, 269] width 187 height 12
click at [863, 286] on p "**********" at bounding box center [910, 282] width 187 height 12
click at [636, 286] on p "**********" at bounding box center [674, 282] width 187 height 12
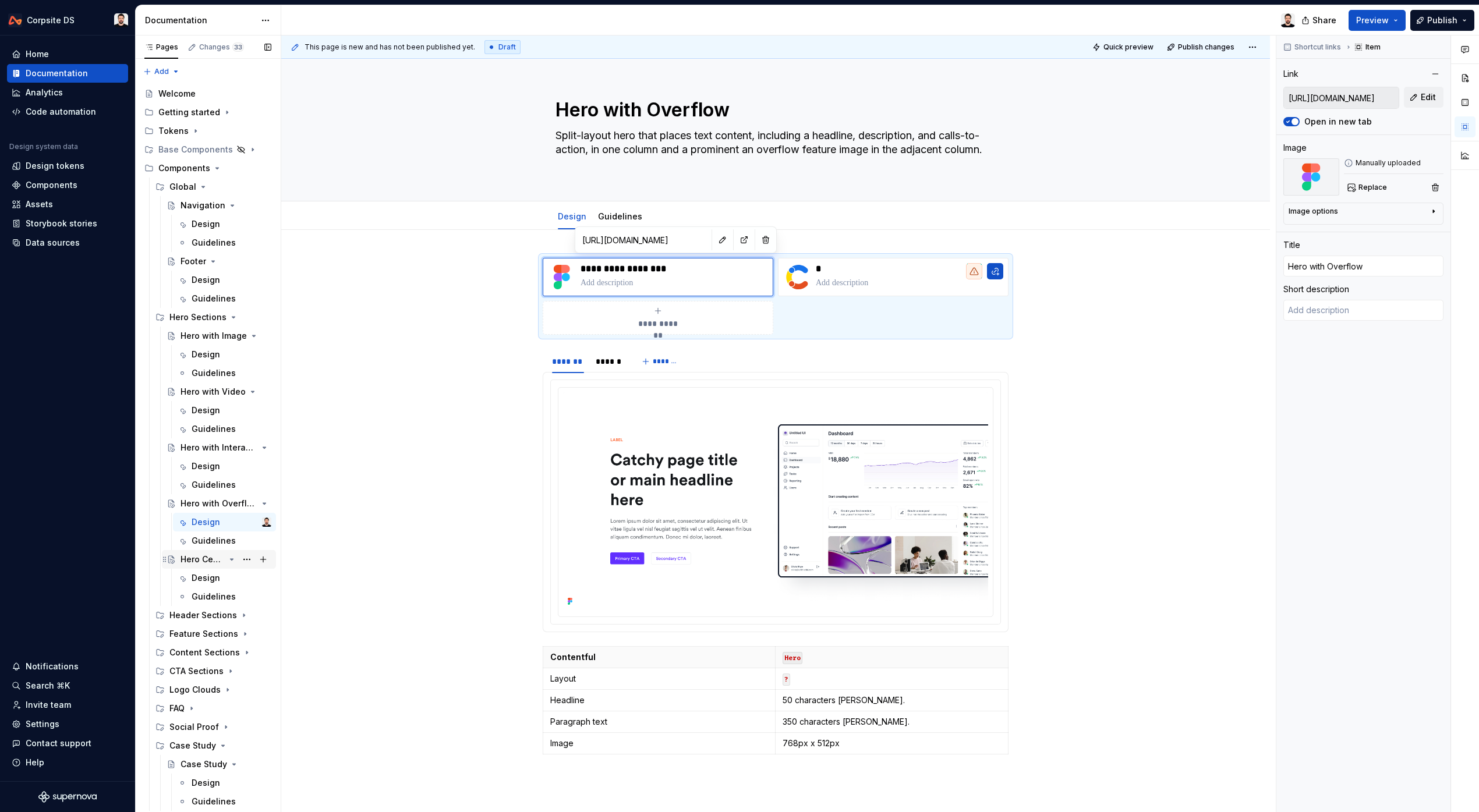
click at [209, 560] on div "Hero Centered" at bounding box center [203, 559] width 45 height 12
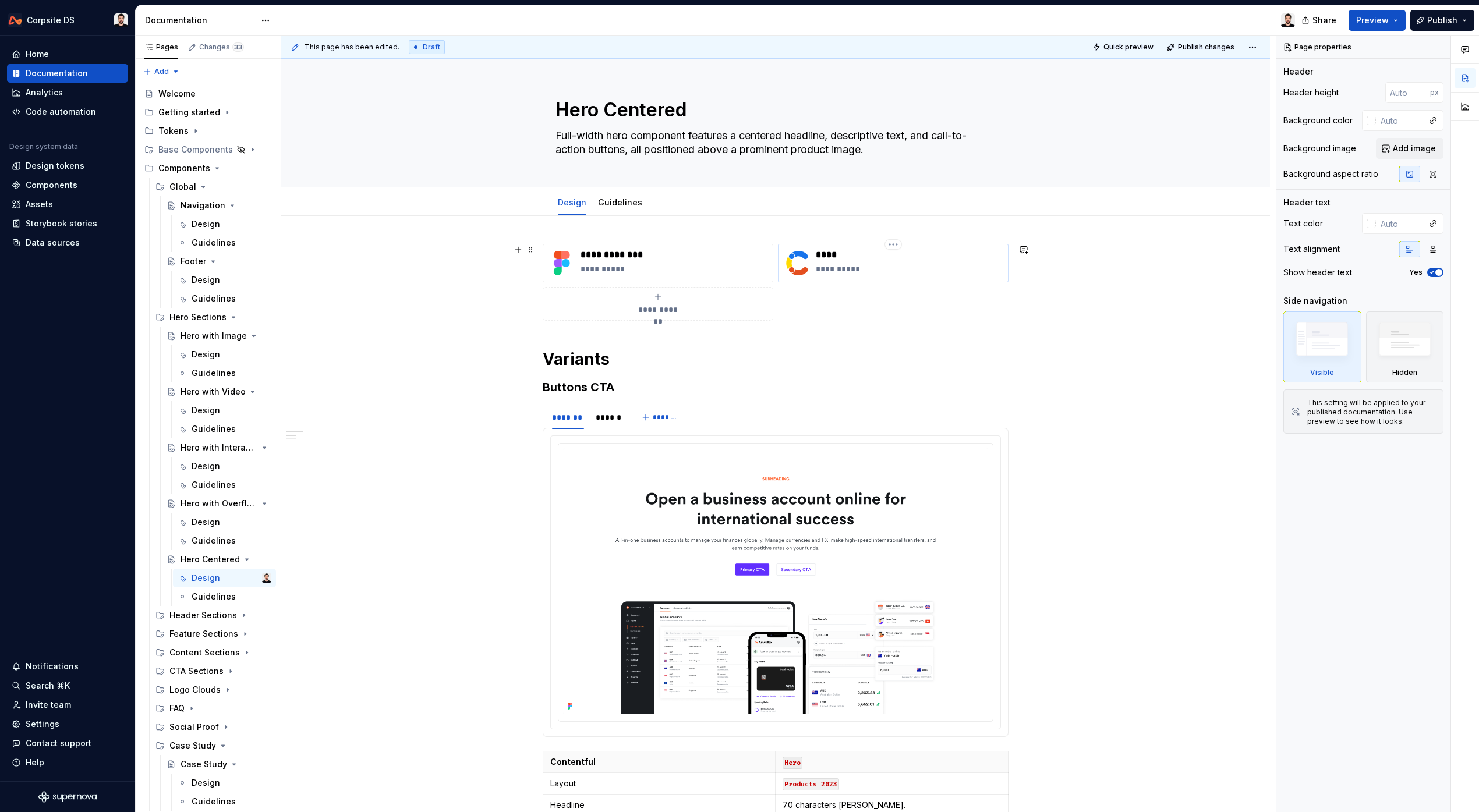
click at [843, 253] on p "****" at bounding box center [910, 255] width 187 height 12
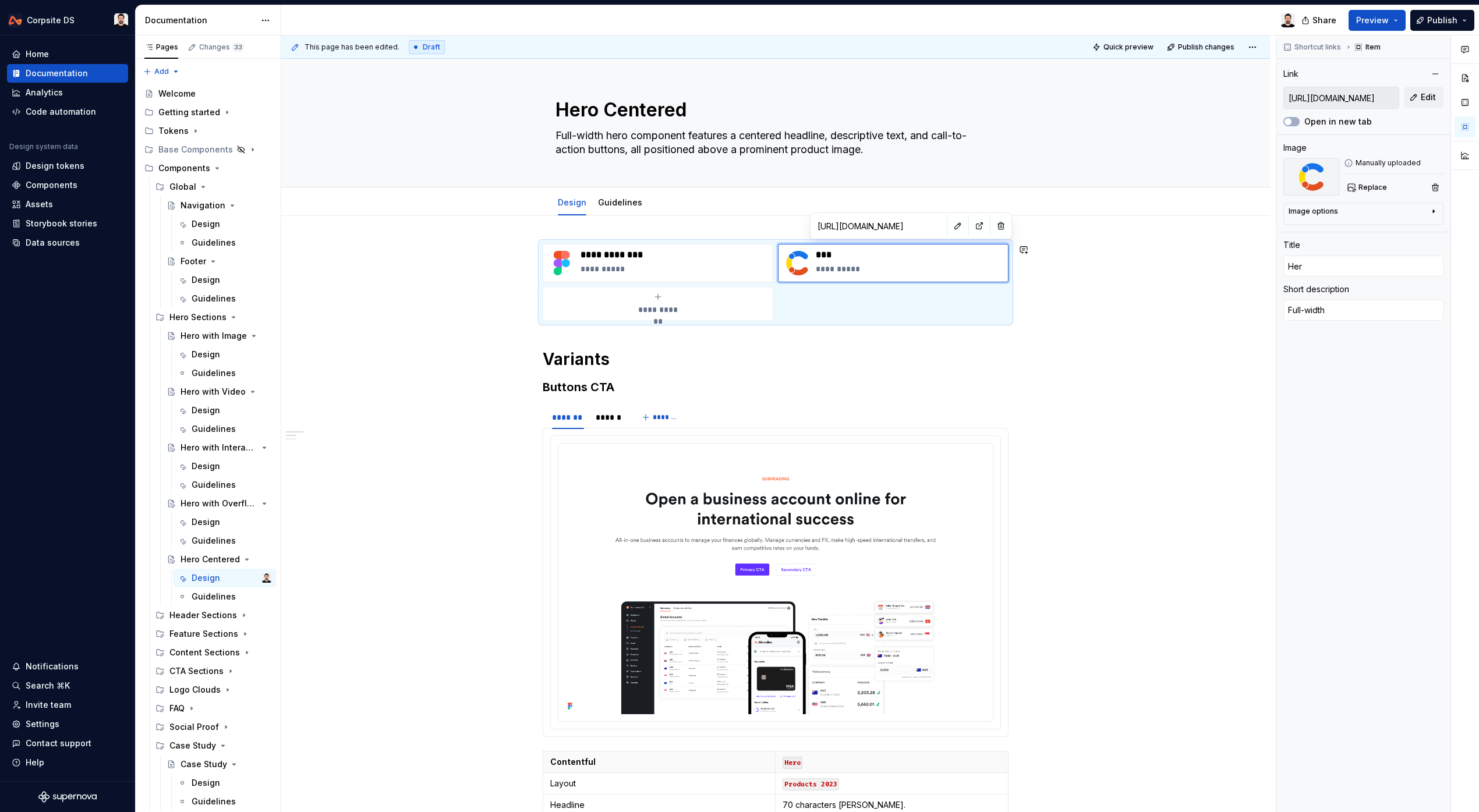
click at [992, 220] on button "button" at bounding box center [1000, 226] width 16 height 16
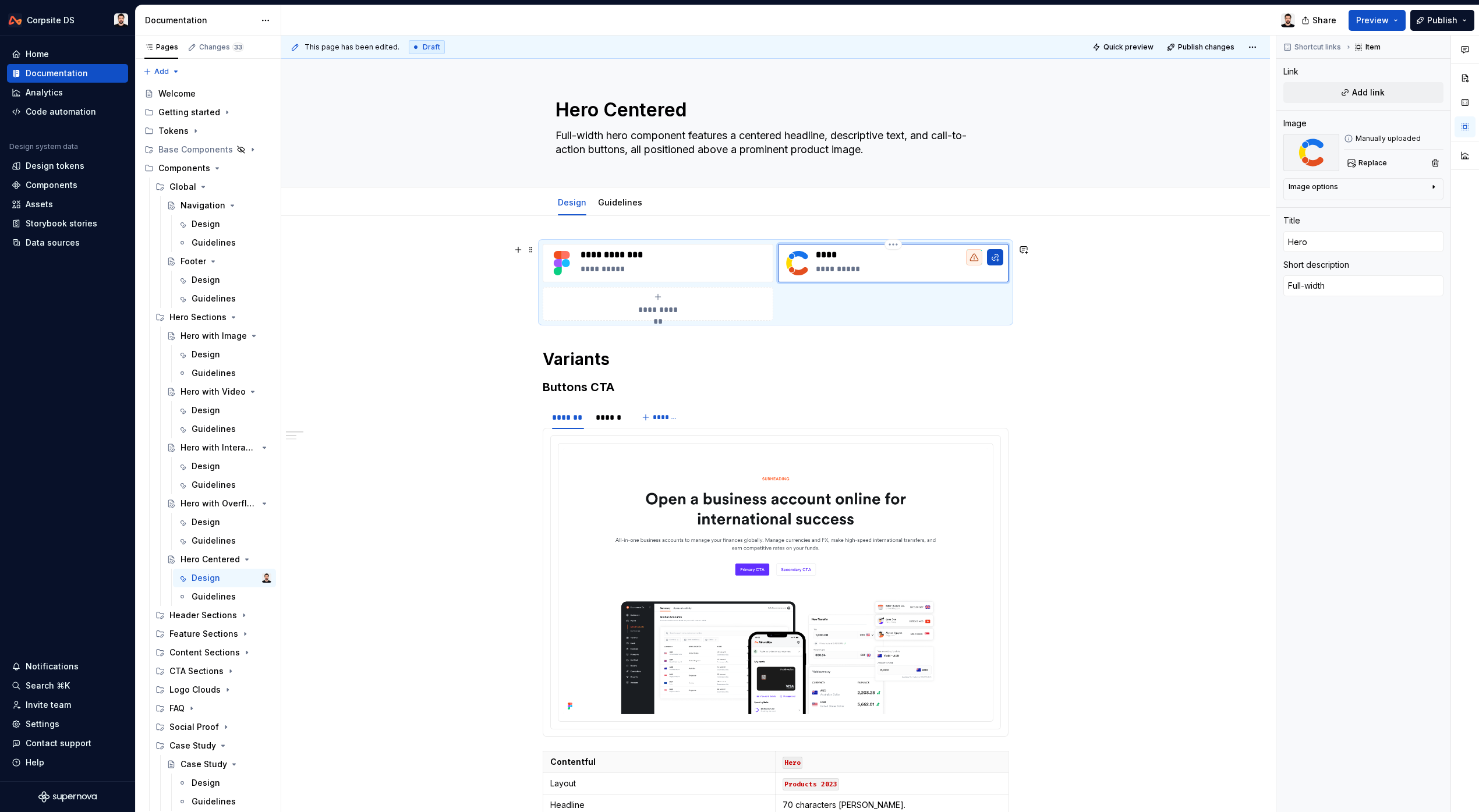
click at [860, 253] on p "****" at bounding box center [910, 255] width 187 height 12
click at [861, 267] on p "**********" at bounding box center [910, 269] width 187 height 12
click at [663, 269] on p "**********" at bounding box center [674, 269] width 187 height 12
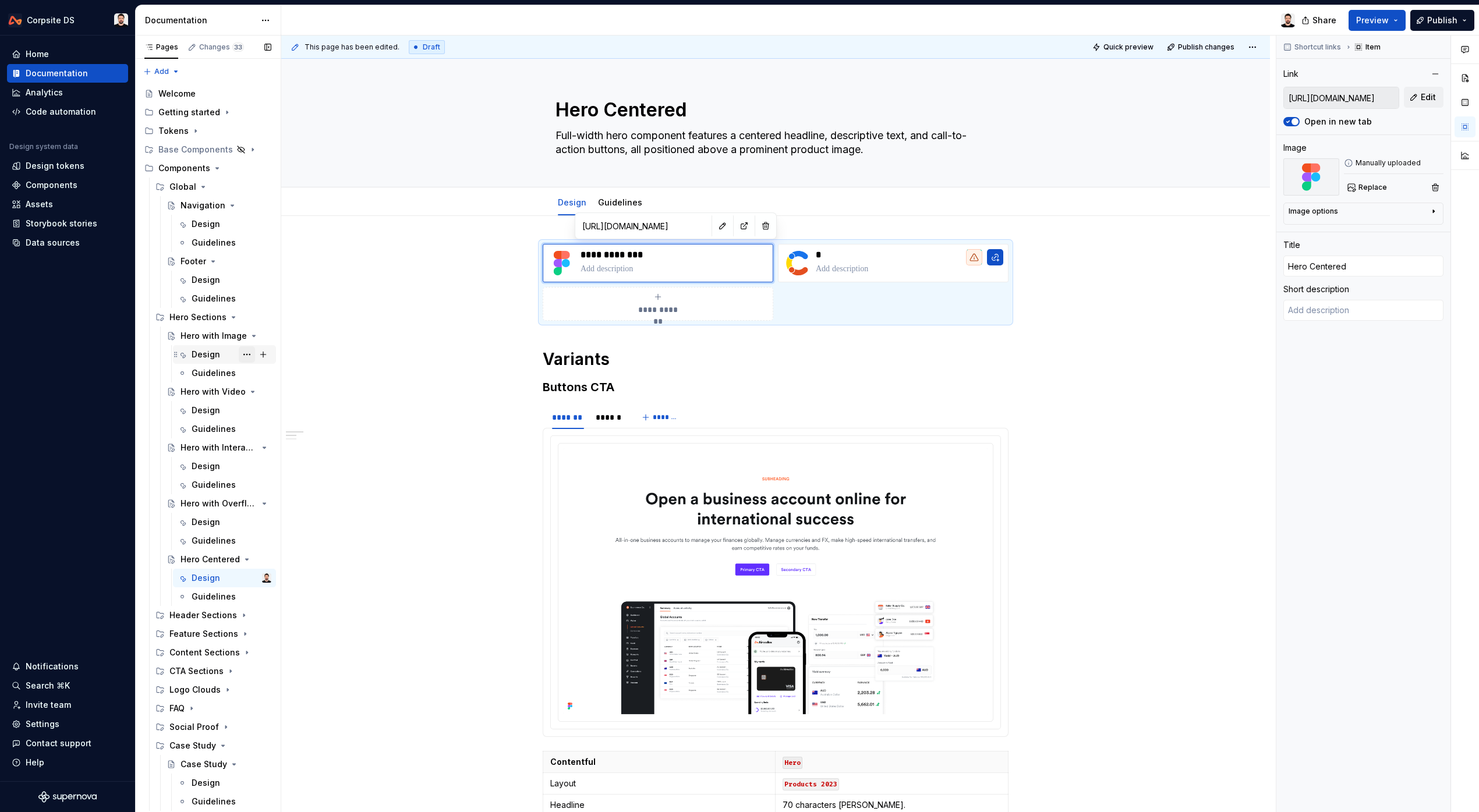
scroll to position [33, 0]
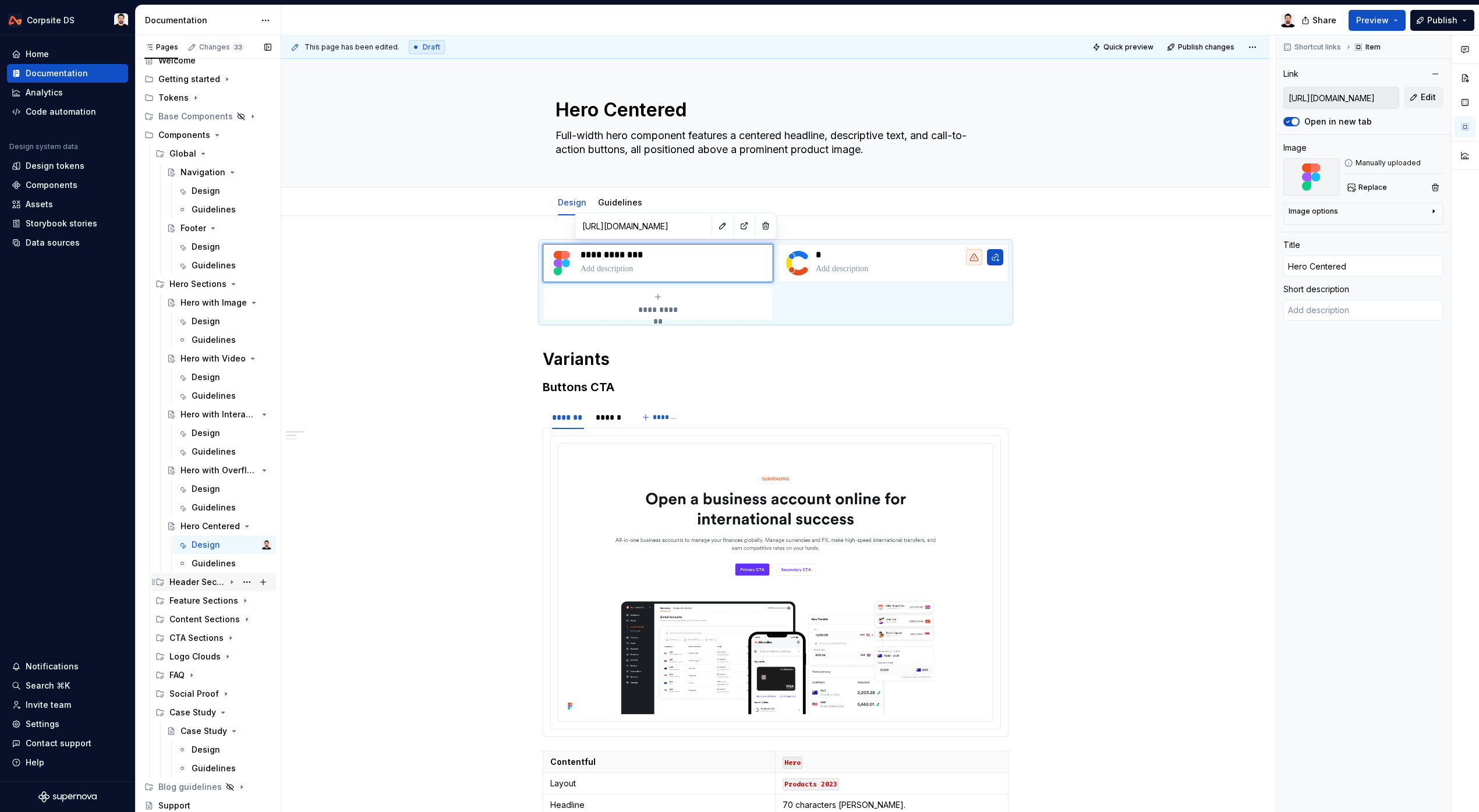
click at [211, 586] on div "Header Sections" at bounding box center [197, 582] width 55 height 12
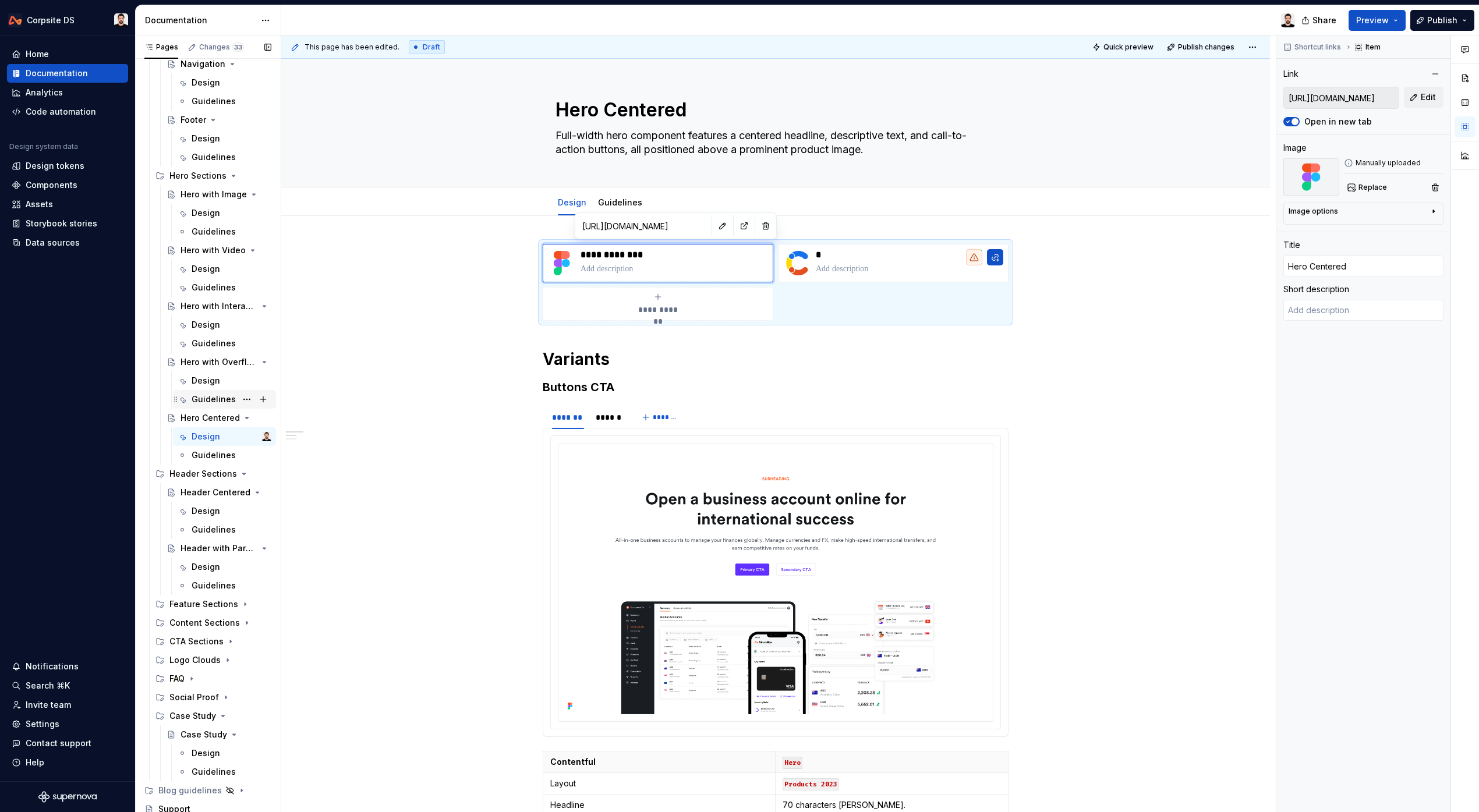
scroll to position [145, 0]
click at [193, 490] on div "Header Centered" at bounding box center [203, 489] width 45 height 12
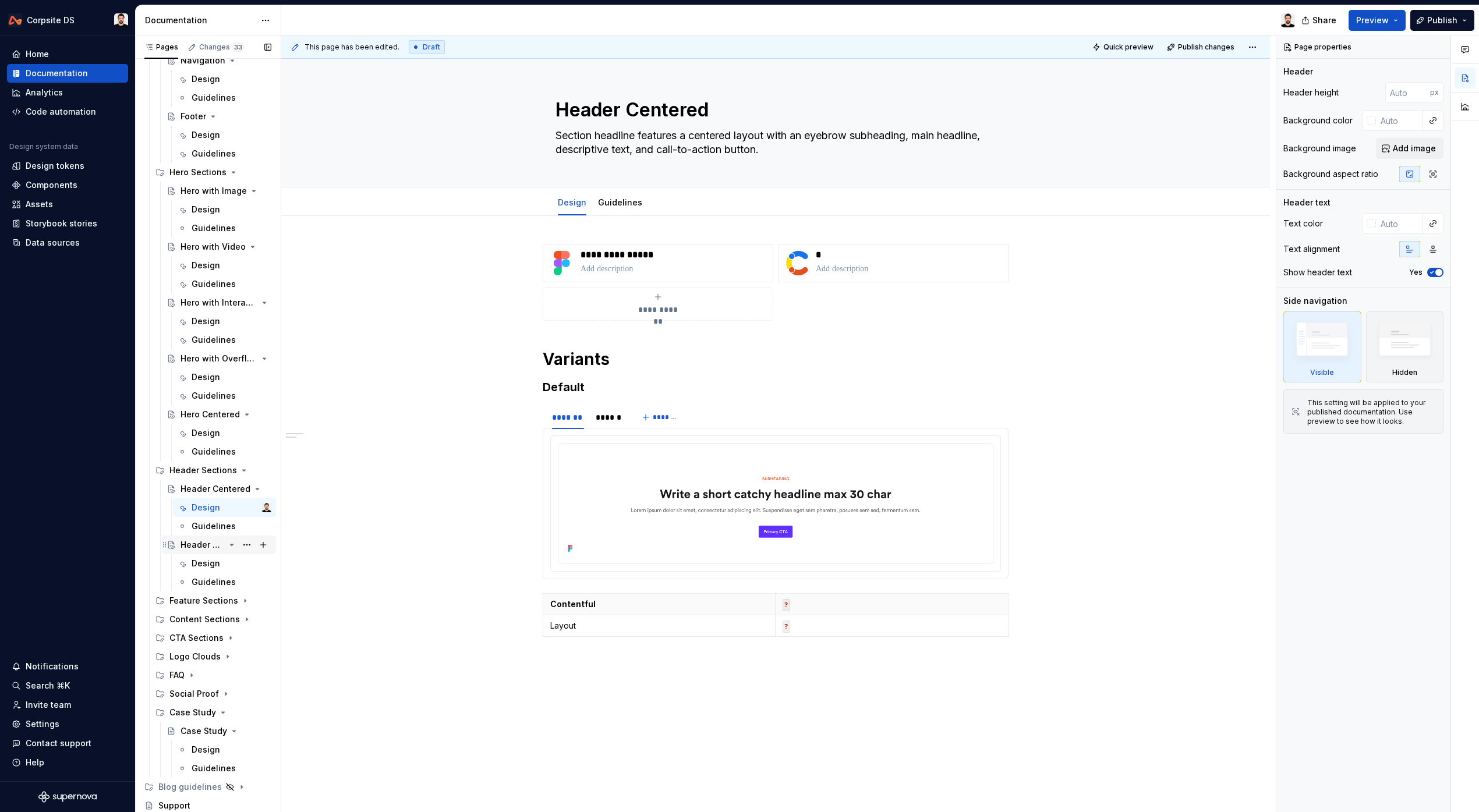
click at [200, 543] on div "Header with Paragraph" at bounding box center [203, 544] width 45 height 12
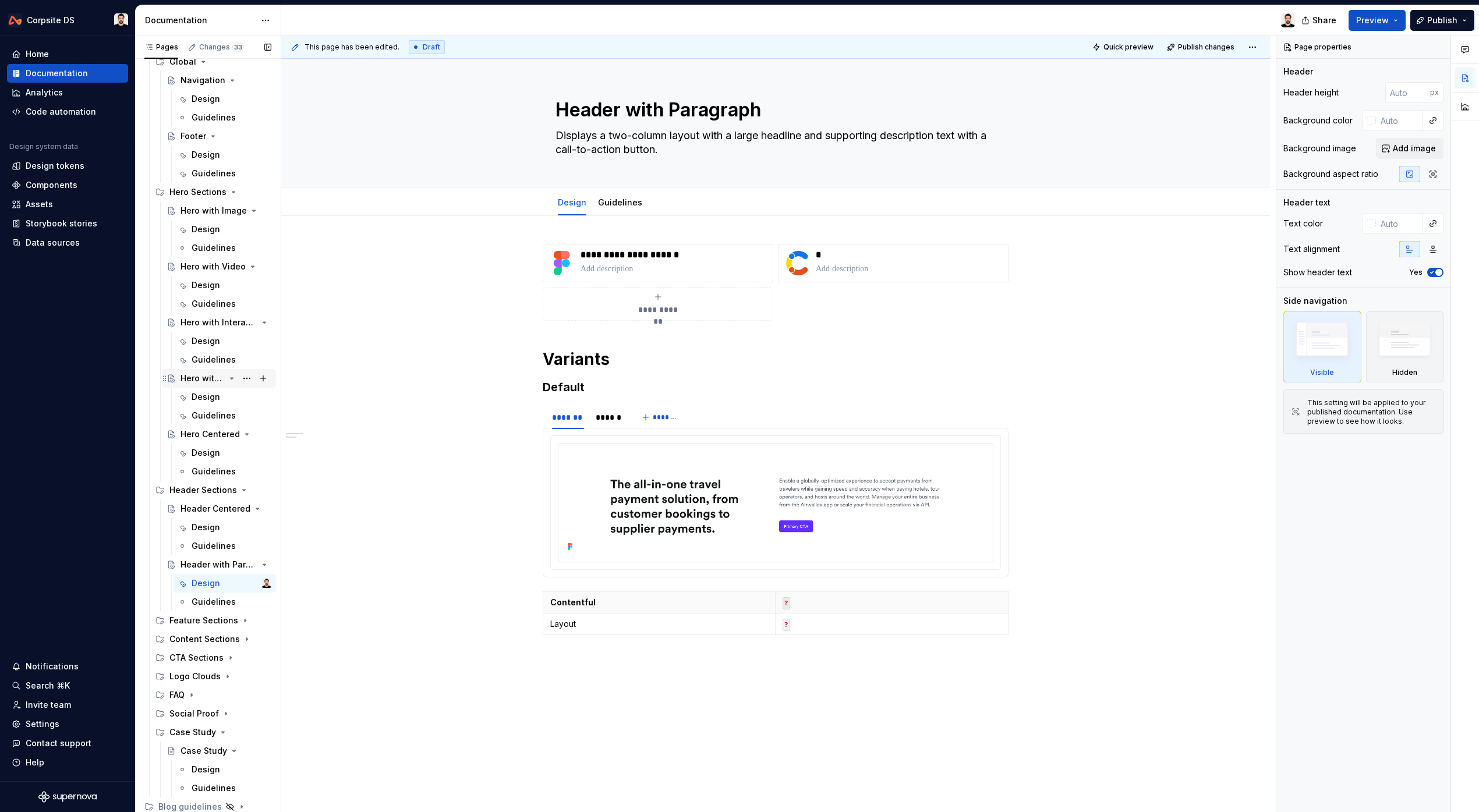
scroll to position [145, 0]
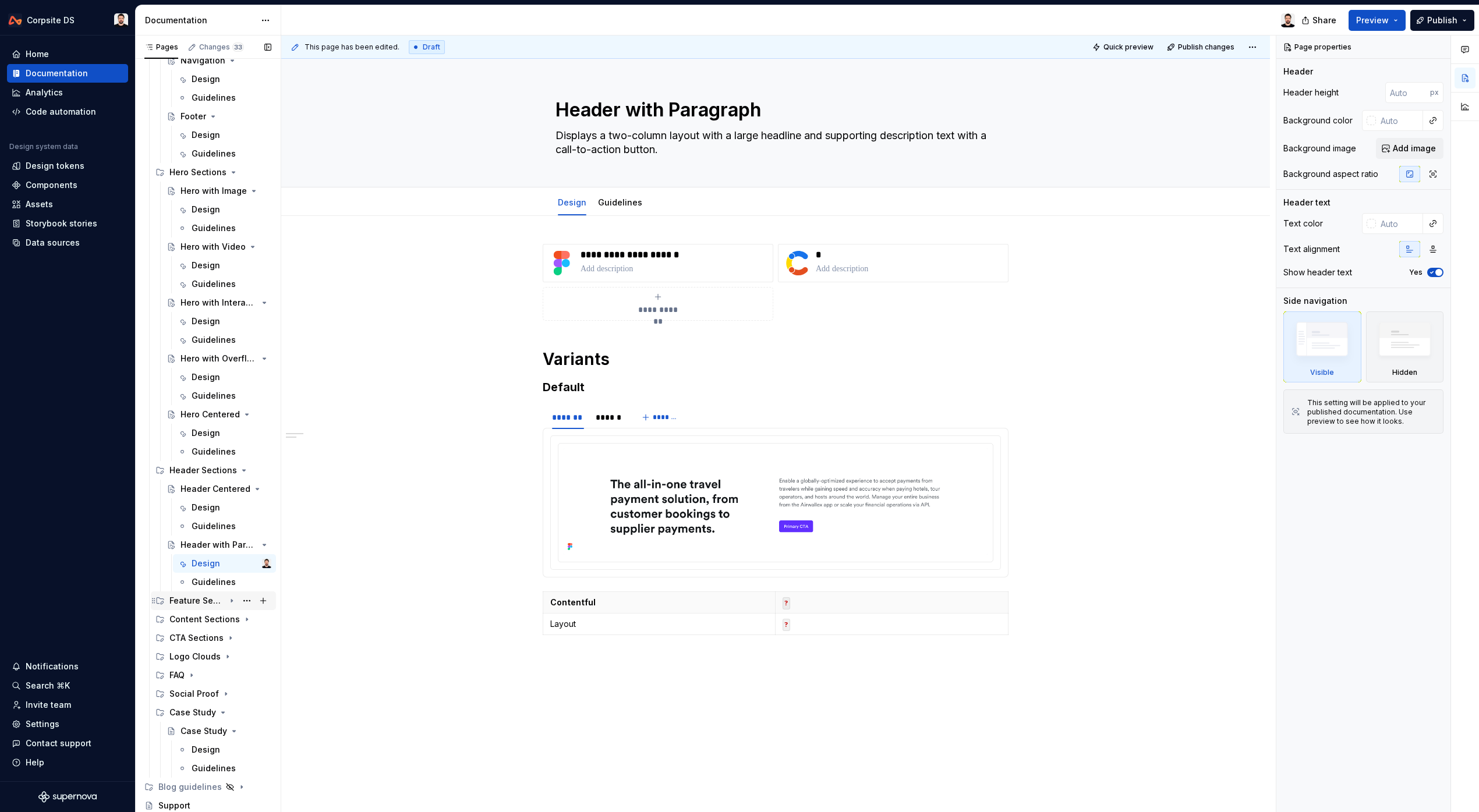
click at [190, 596] on div "Feature Sections" at bounding box center [197, 600] width 55 height 12
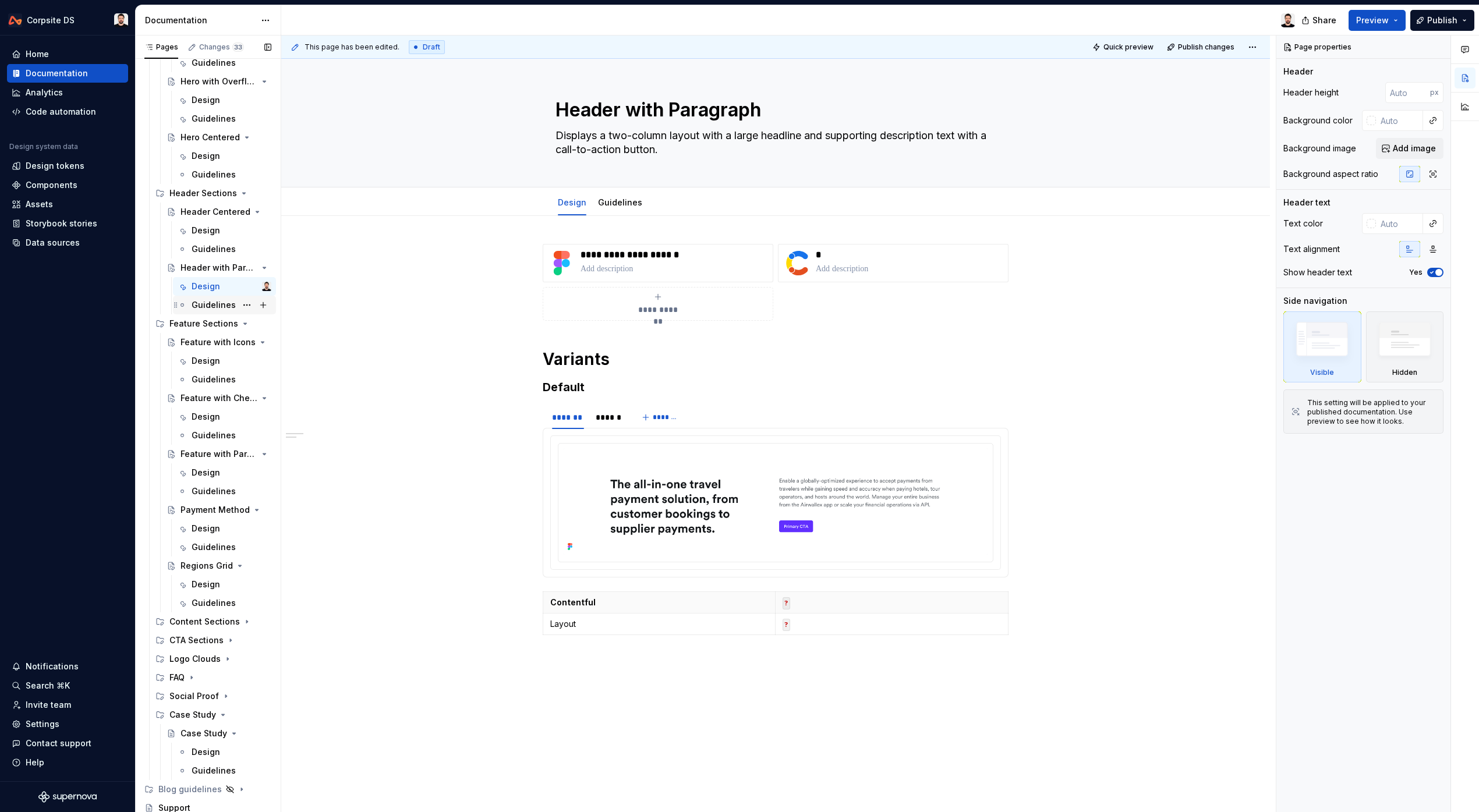
scroll to position [402, 0]
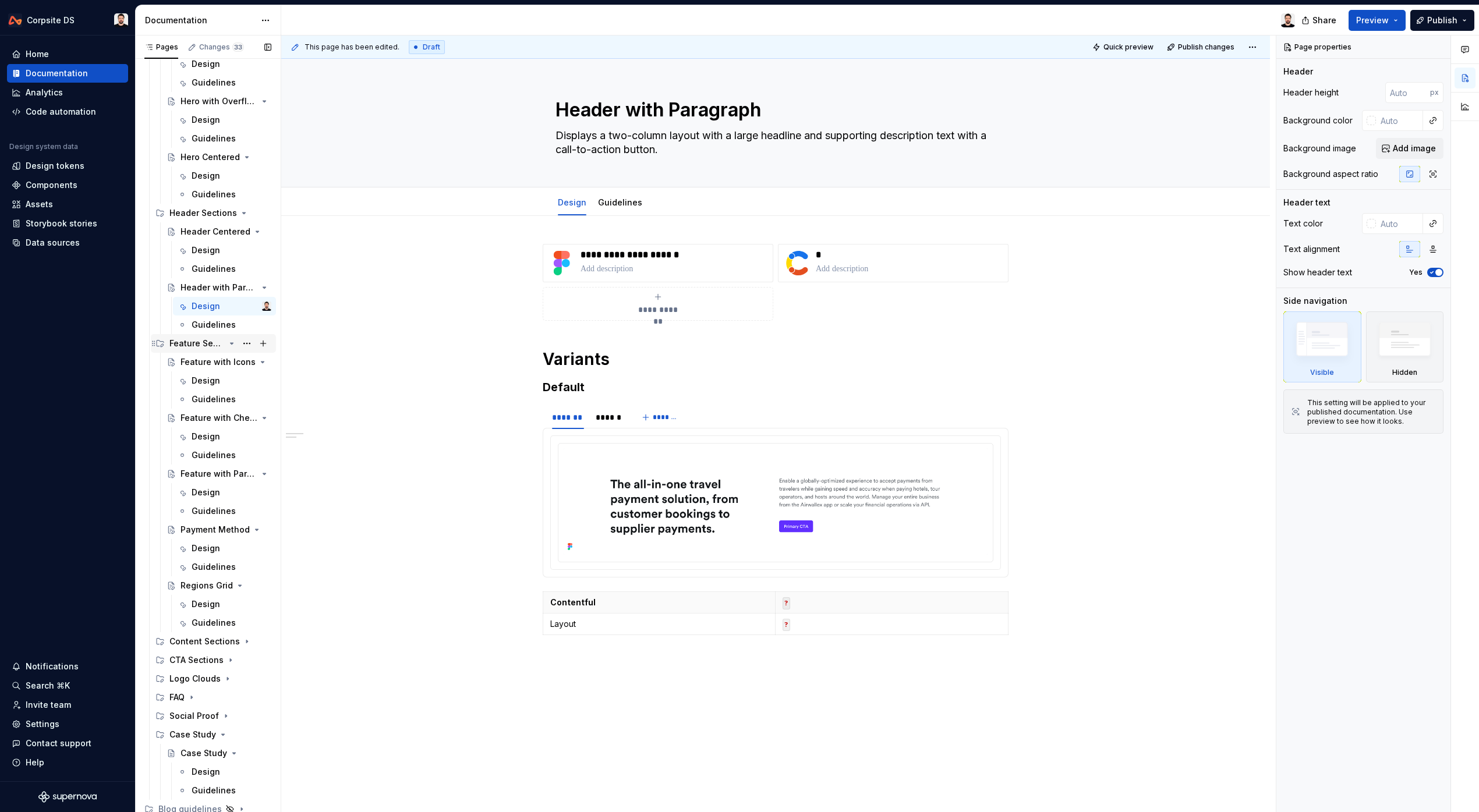
click at [196, 342] on div "Feature Sections" at bounding box center [197, 343] width 55 height 12
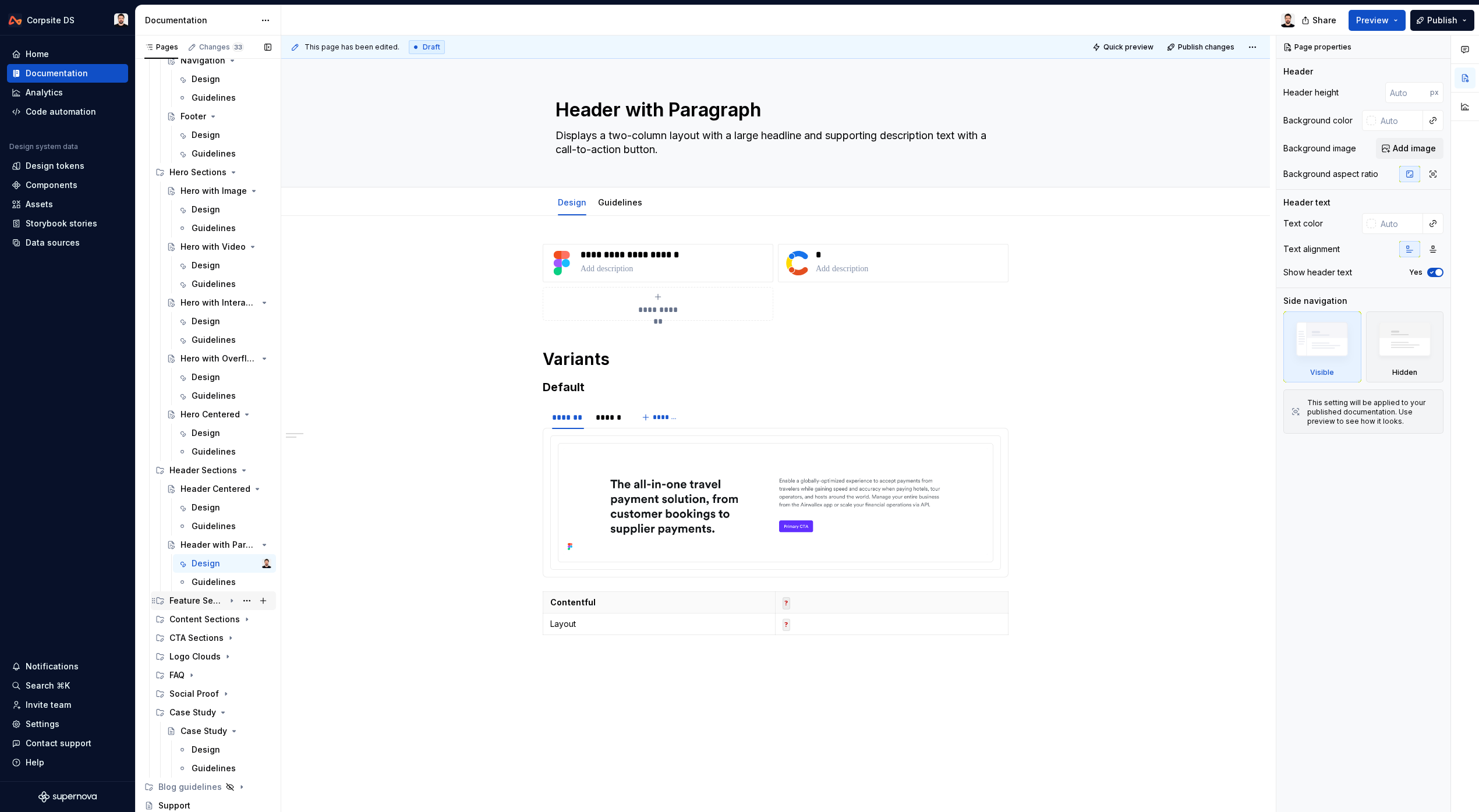
scroll to position [145, 0]
click at [201, 302] on div "Hero with Interactive" at bounding box center [203, 302] width 45 height 12
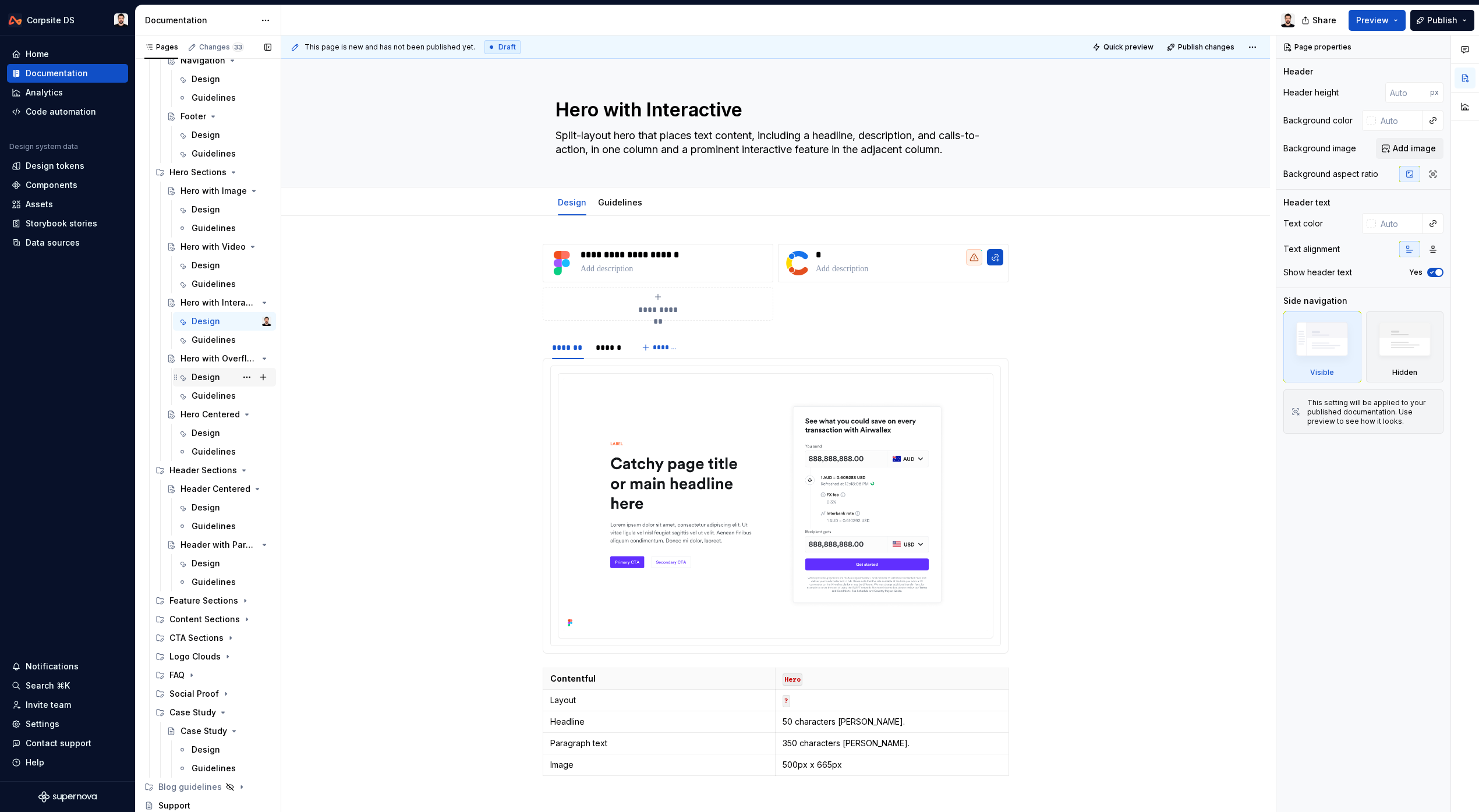
scroll to position [144, 0]
click at [1088, 15] on span "Publish" at bounding box center [1441, 20] width 30 height 12
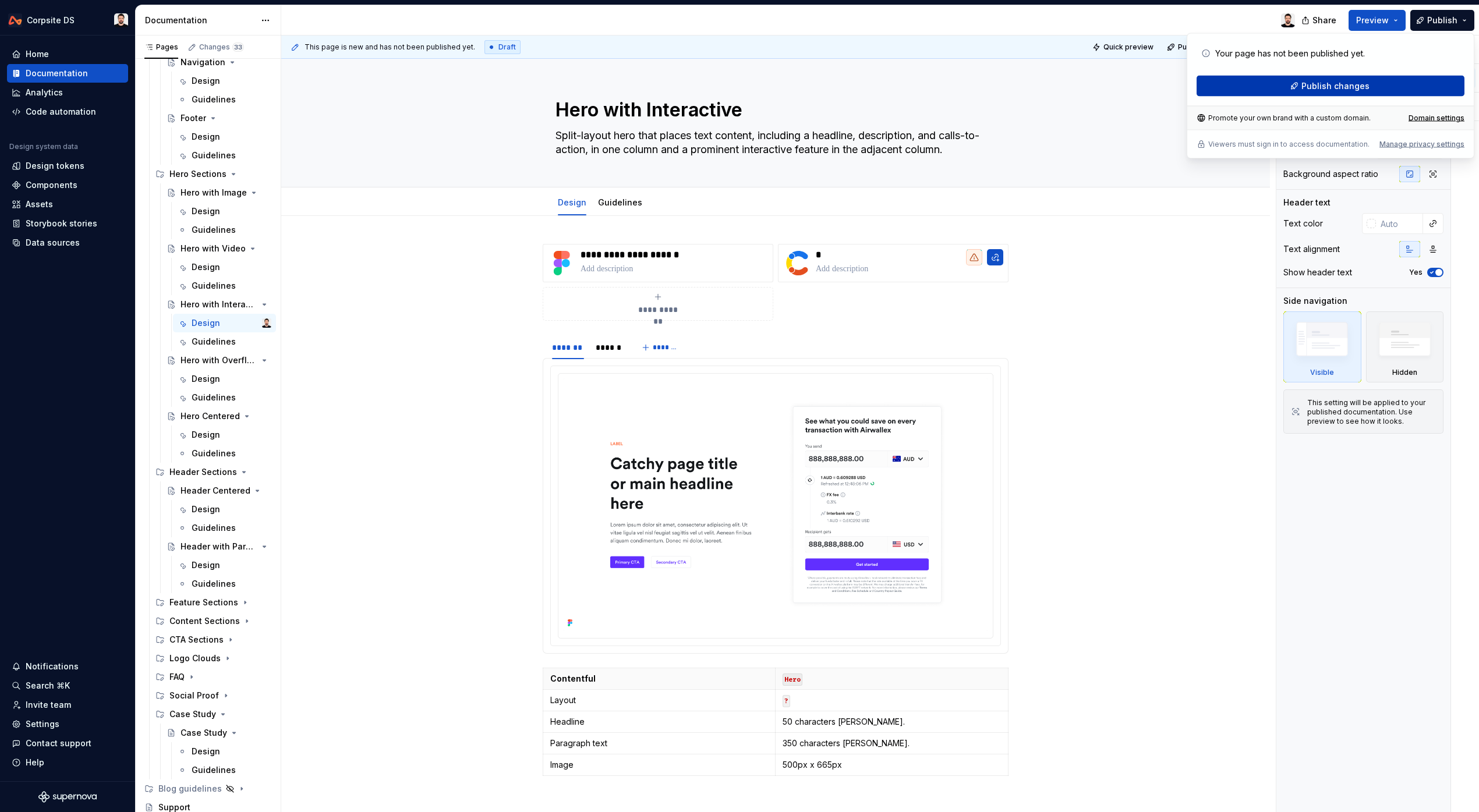
click at [1088, 76] on button "Publish changes" at bounding box center [1330, 86] width 268 height 21
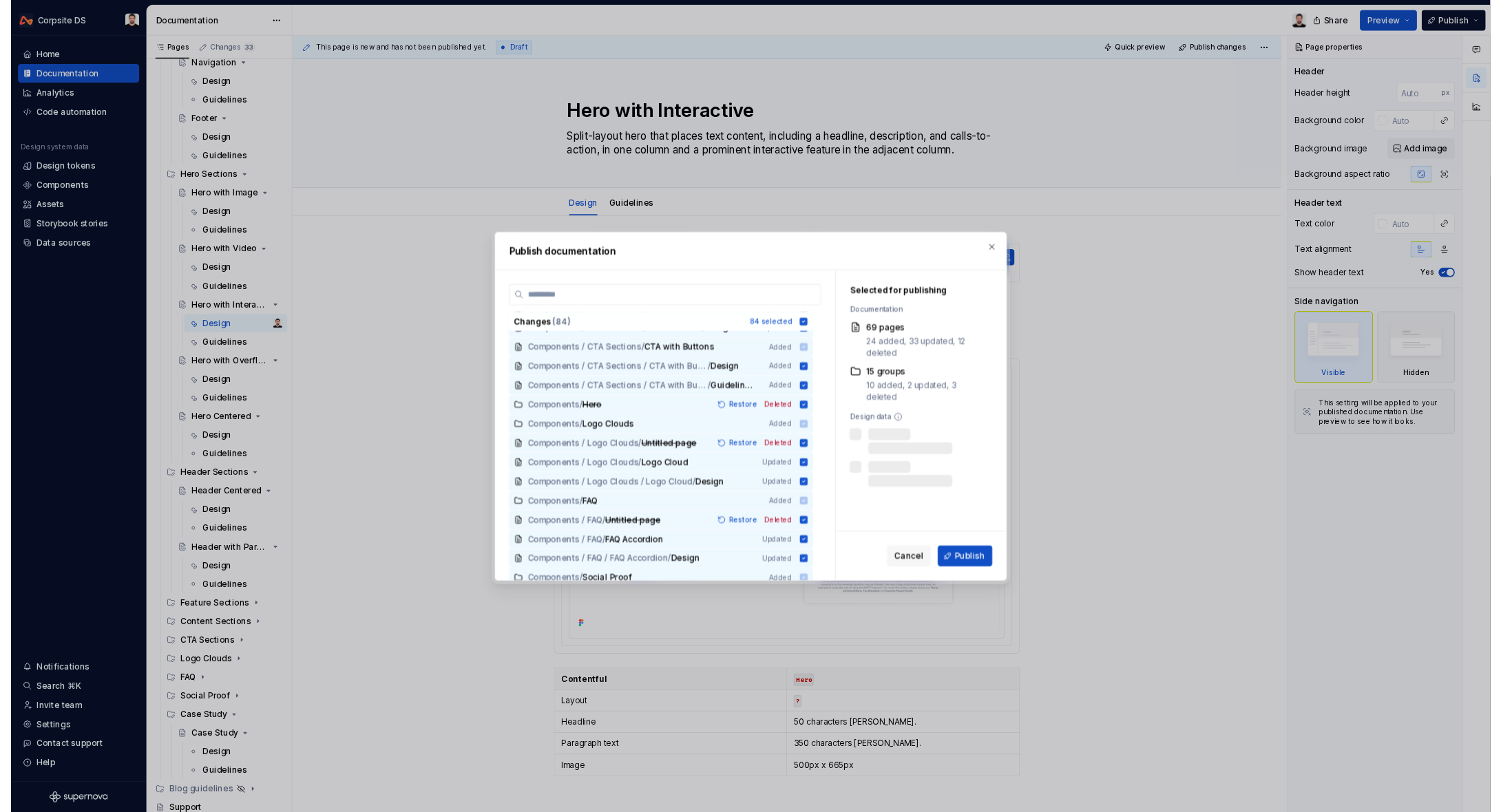
scroll to position [1615, 0]
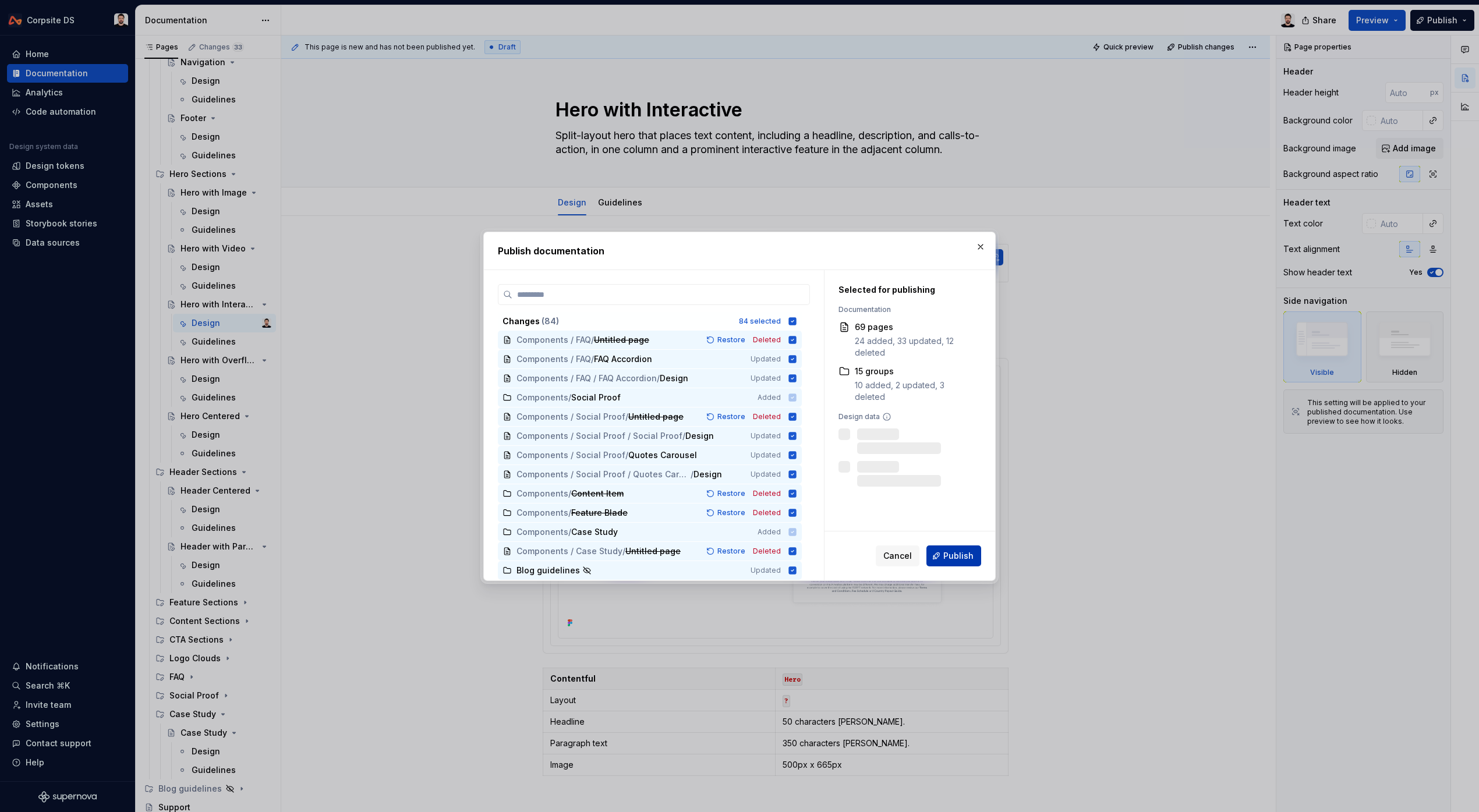
click at [956, 559] on span "Publish" at bounding box center [958, 556] width 30 height 12
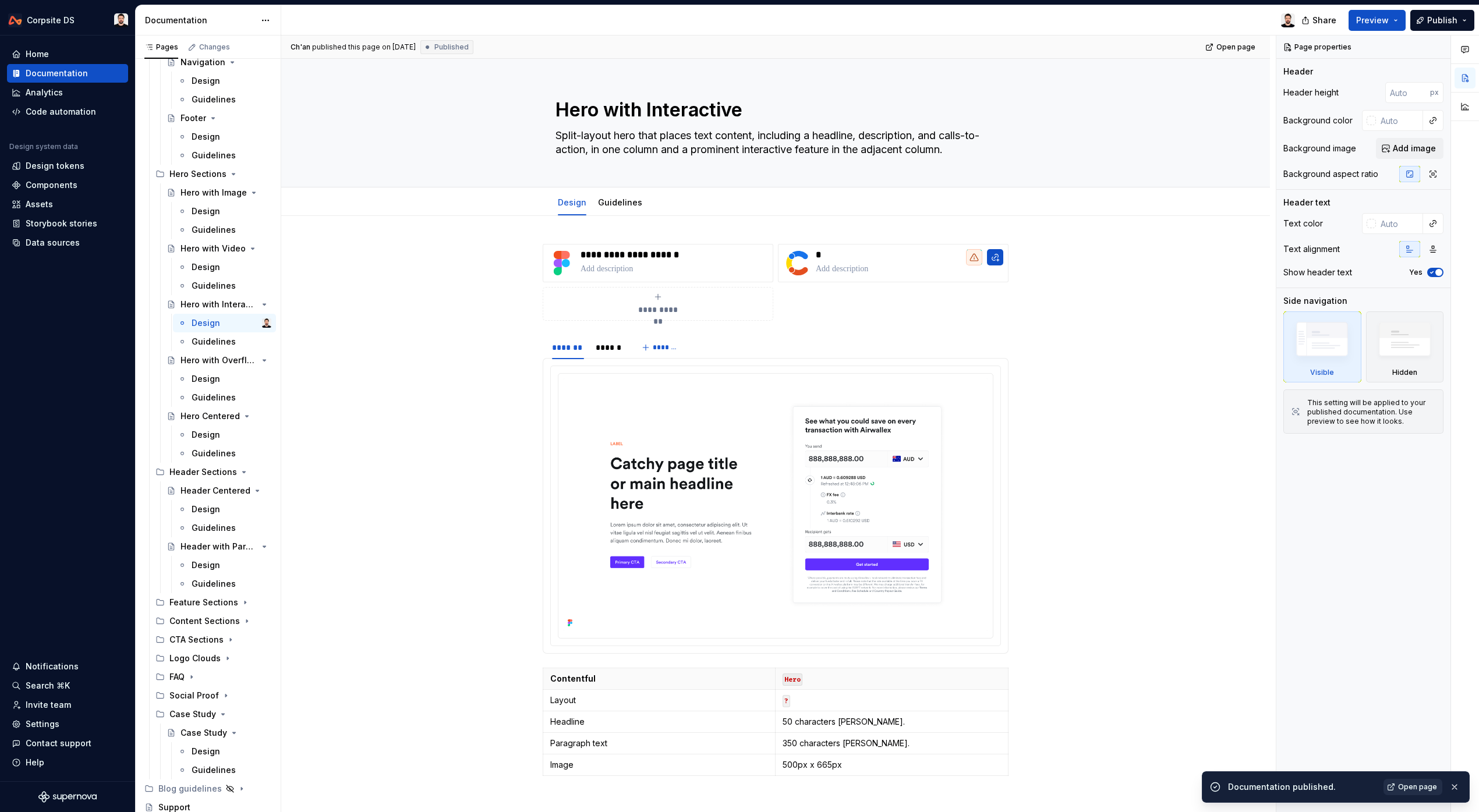
click at [1088, 792] on link "Open page" at bounding box center [1412, 787] width 59 height 16
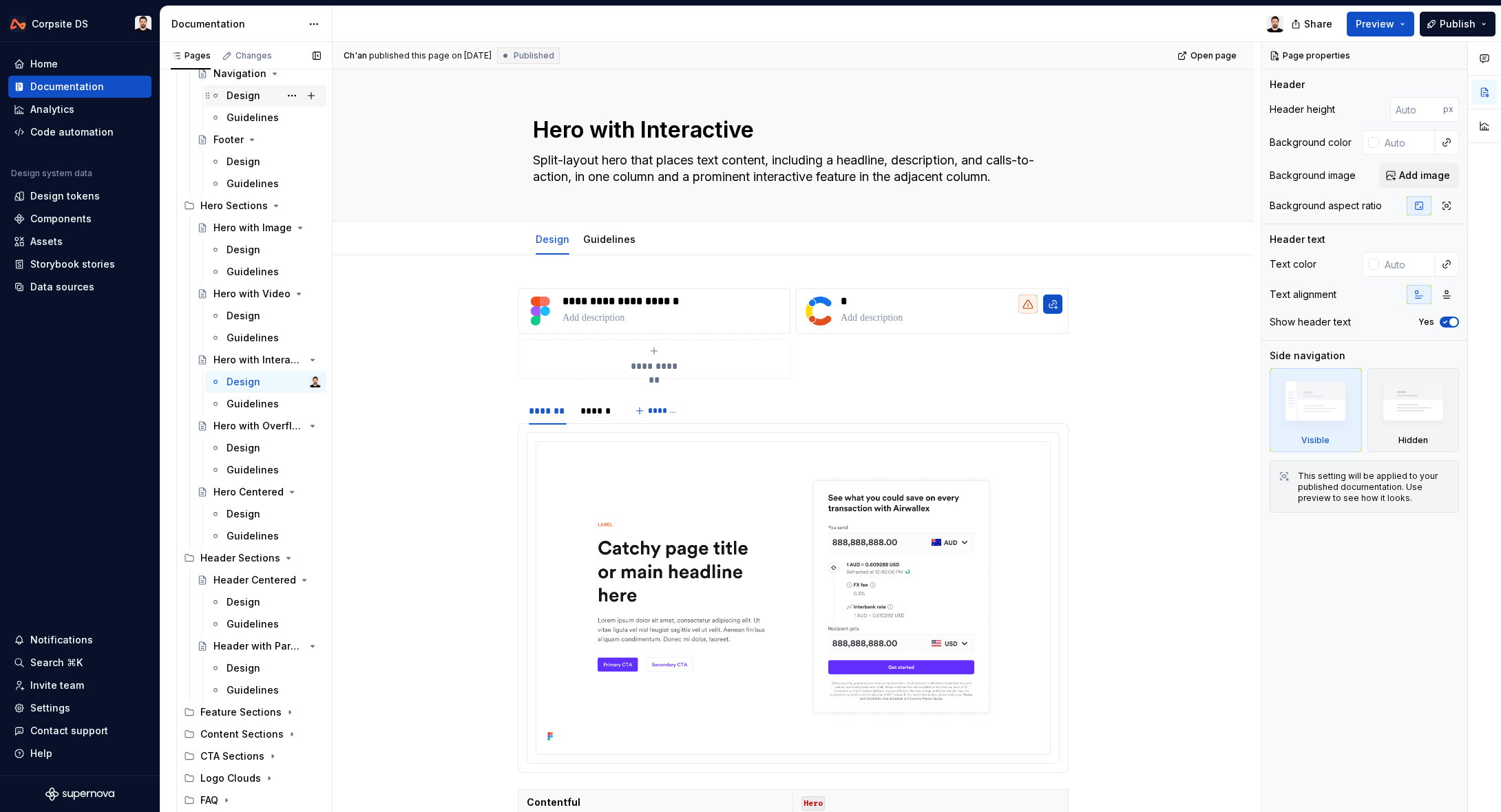
scroll to position [0, 0]
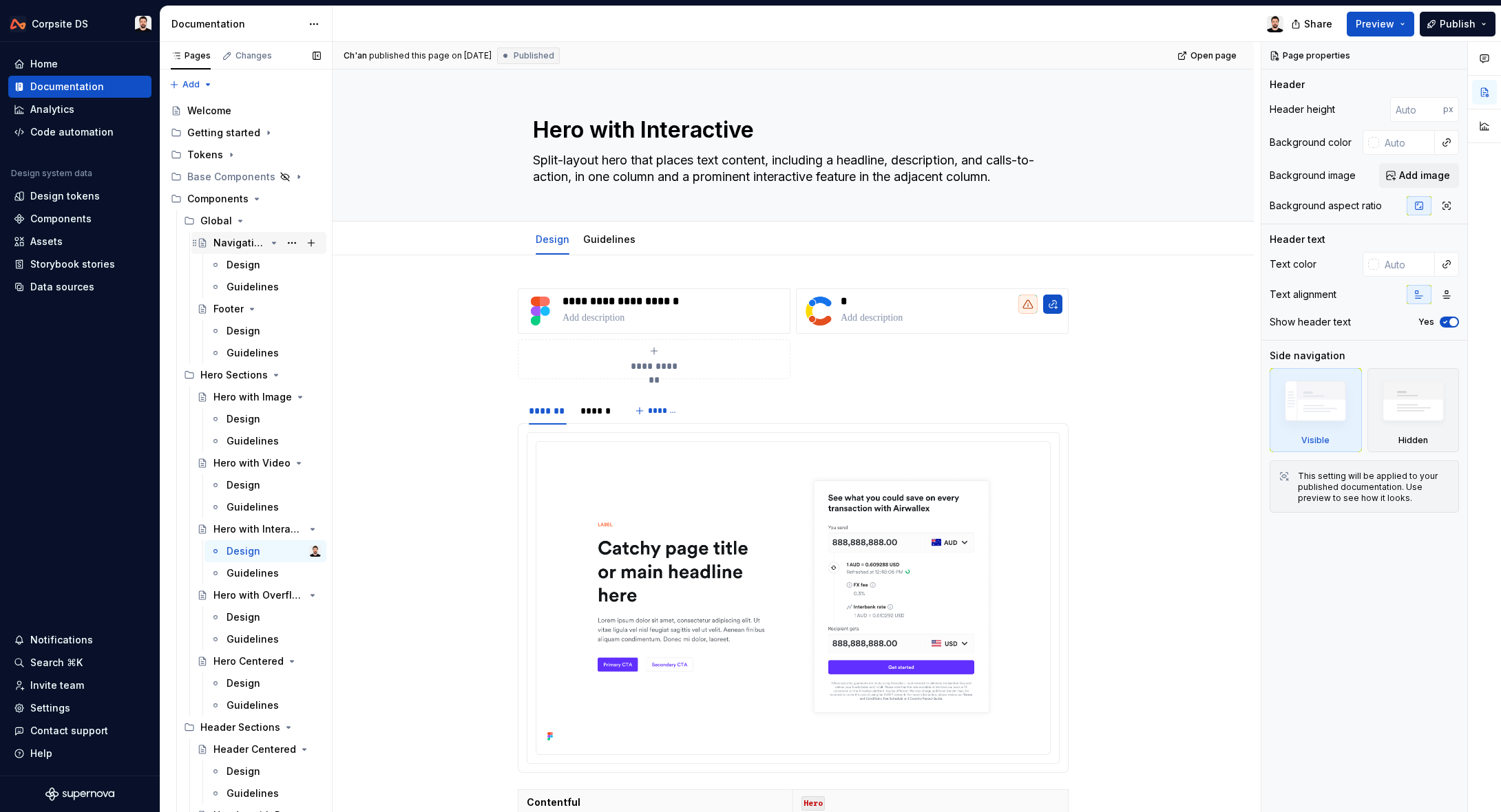
click at [255, 242] on div "Navigation" at bounding box center [240, 242] width 53 height 14
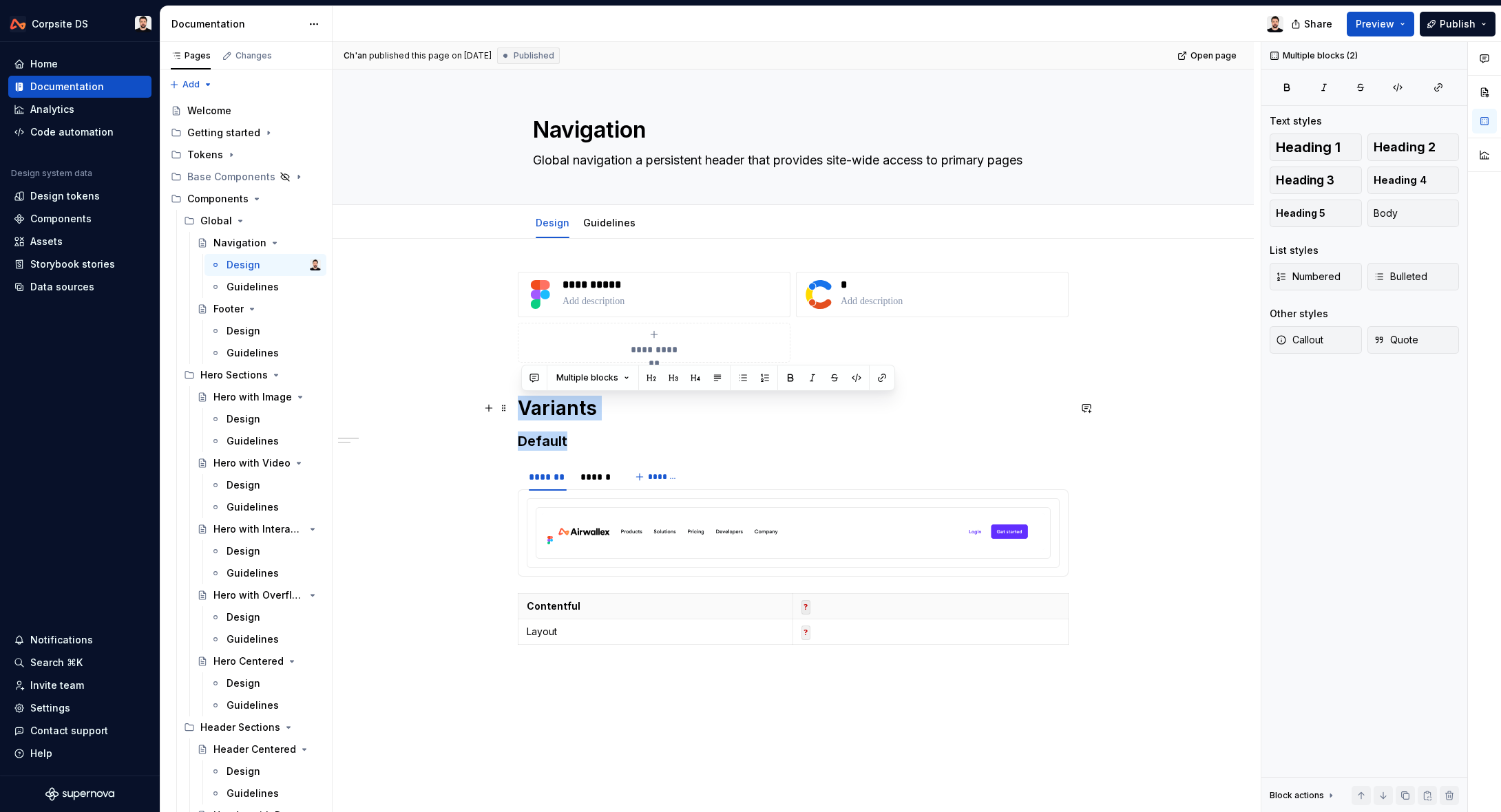
drag, startPoint x: 552, startPoint y: 432, endPoint x: 527, endPoint y: 417, distance: 29.2
click at [527, 417] on div "**********" at bounding box center [792, 461] width 551 height 378
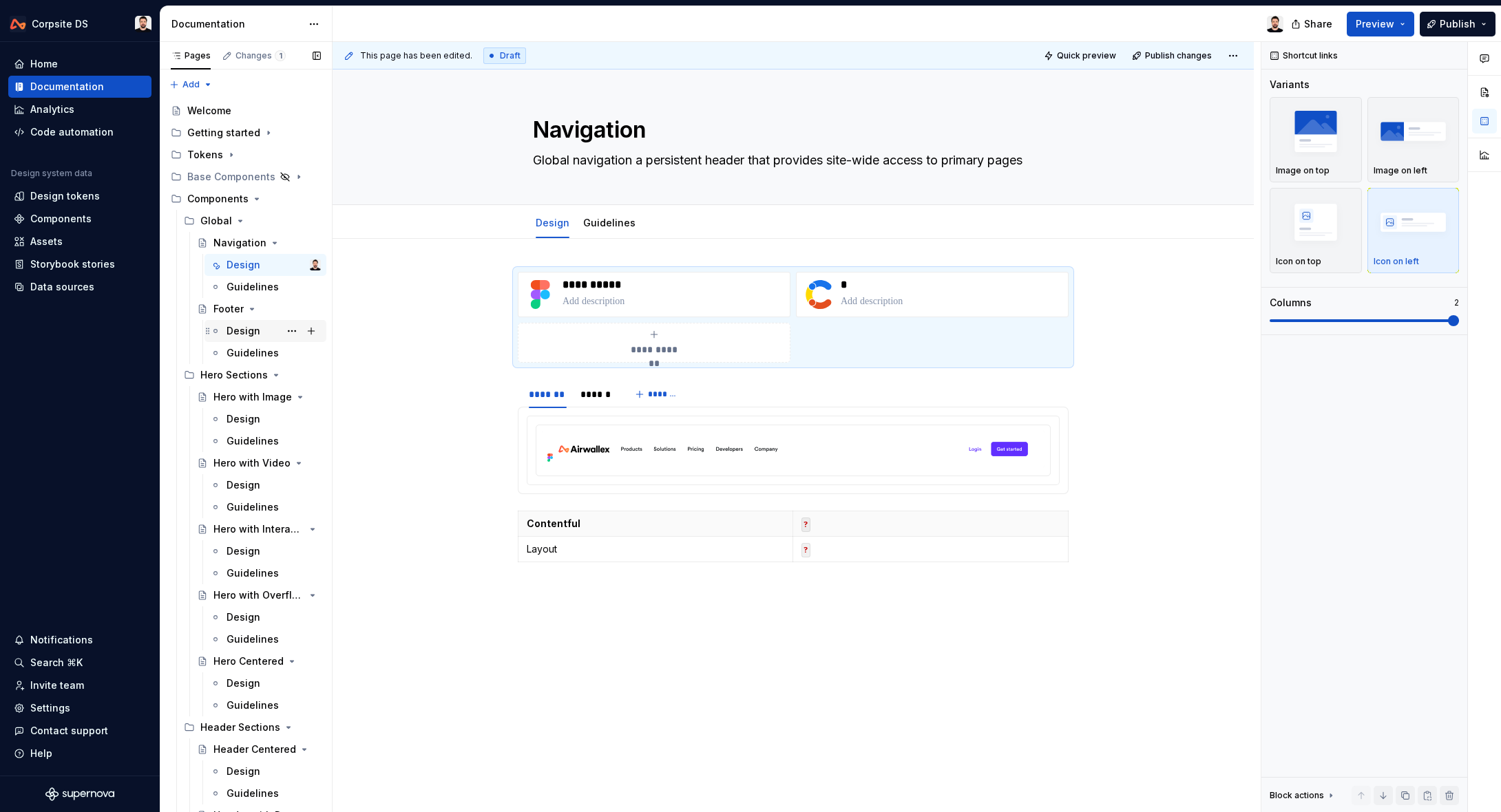
click at [245, 335] on div "Design" at bounding box center [243, 330] width 34 height 14
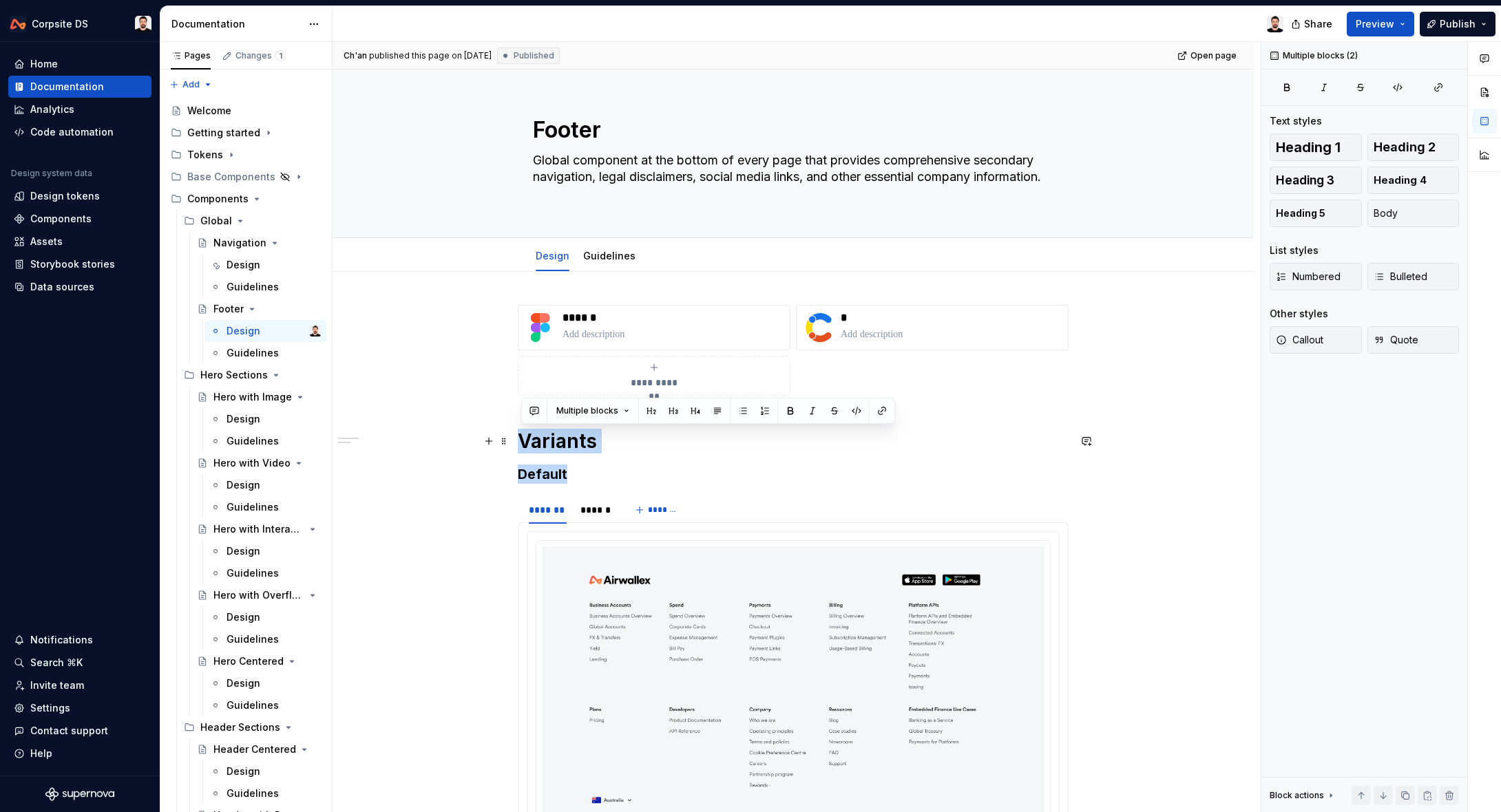
drag, startPoint x: 593, startPoint y: 482, endPoint x: 520, endPoint y: 445, distance: 81.8
click at [520, 441] on div "**********" at bounding box center [792, 779] width 921 height 1014
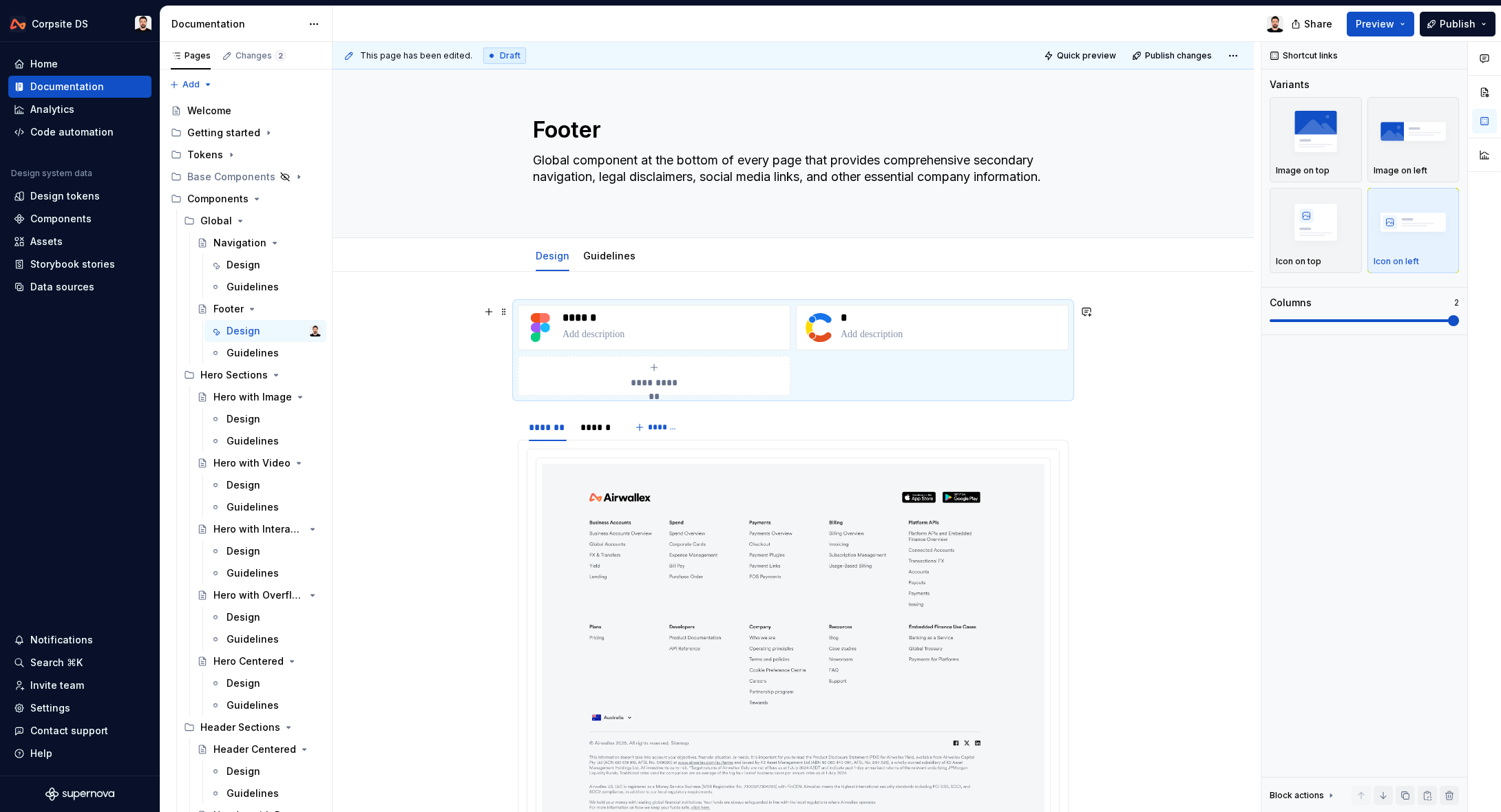
scroll to position [10, 0]
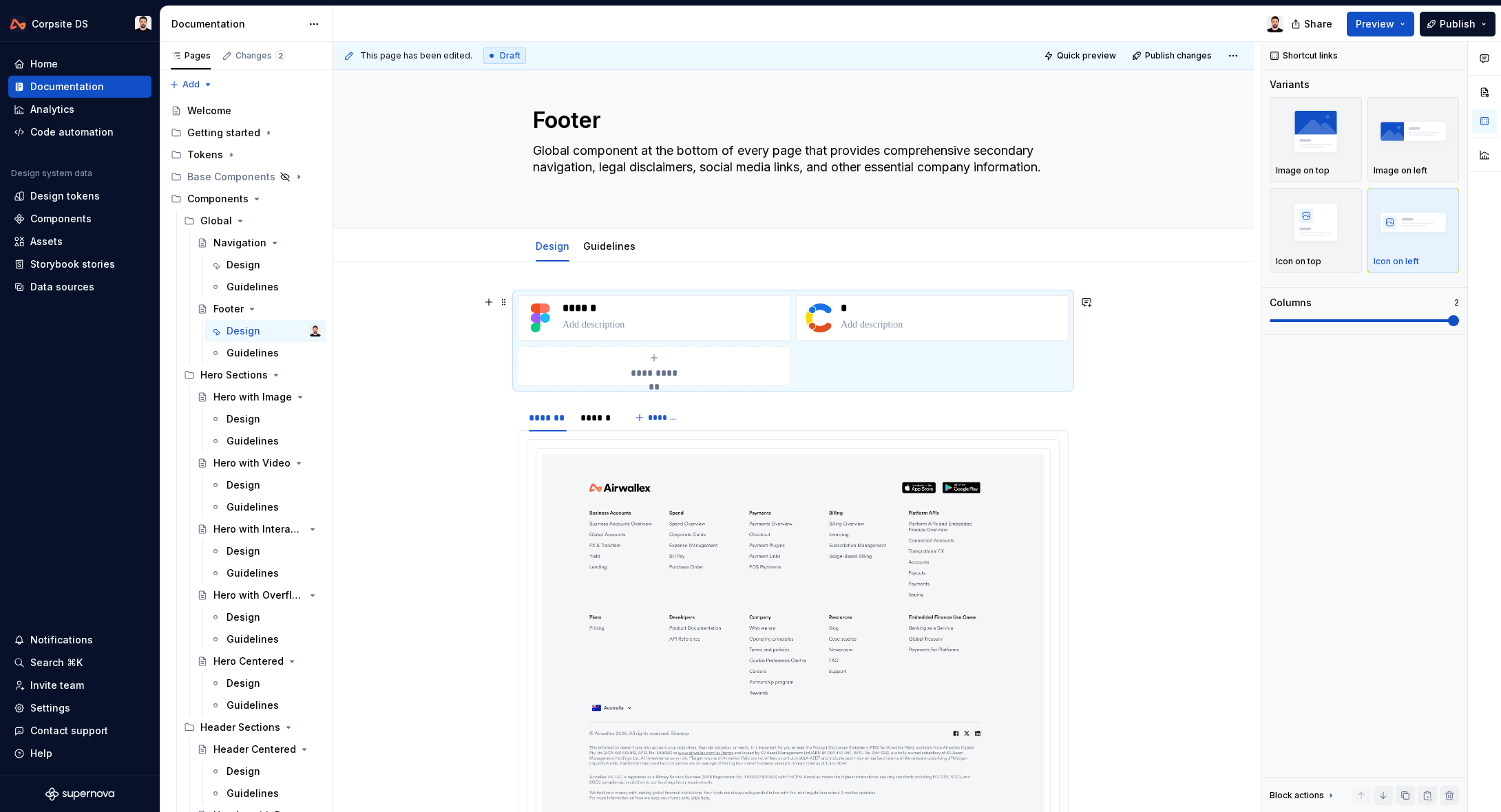
click at [771, 375] on div "**********" at bounding box center [653, 366] width 260 height 27
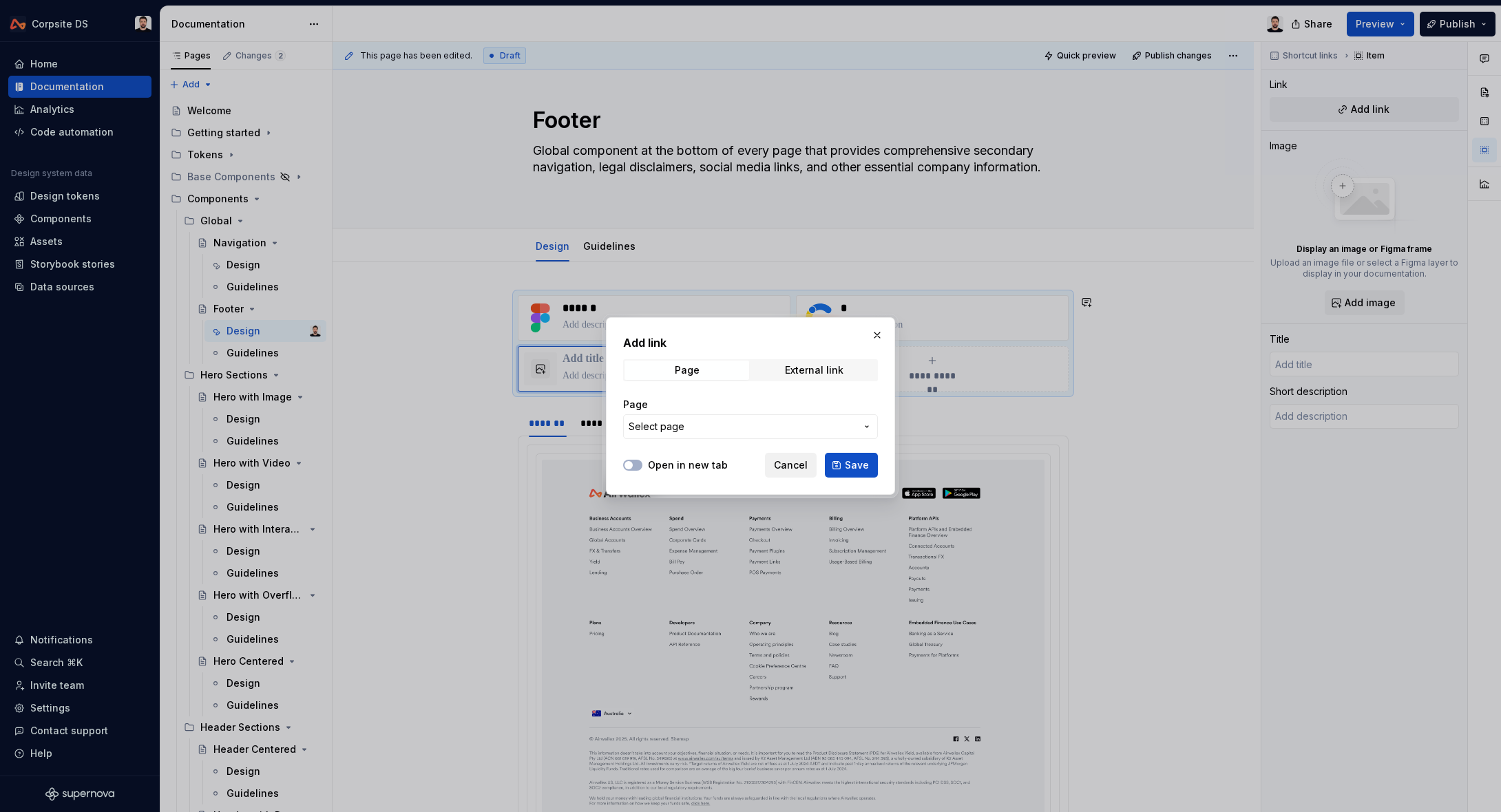
click at [800, 465] on span "Cancel" at bounding box center [790, 465] width 34 height 14
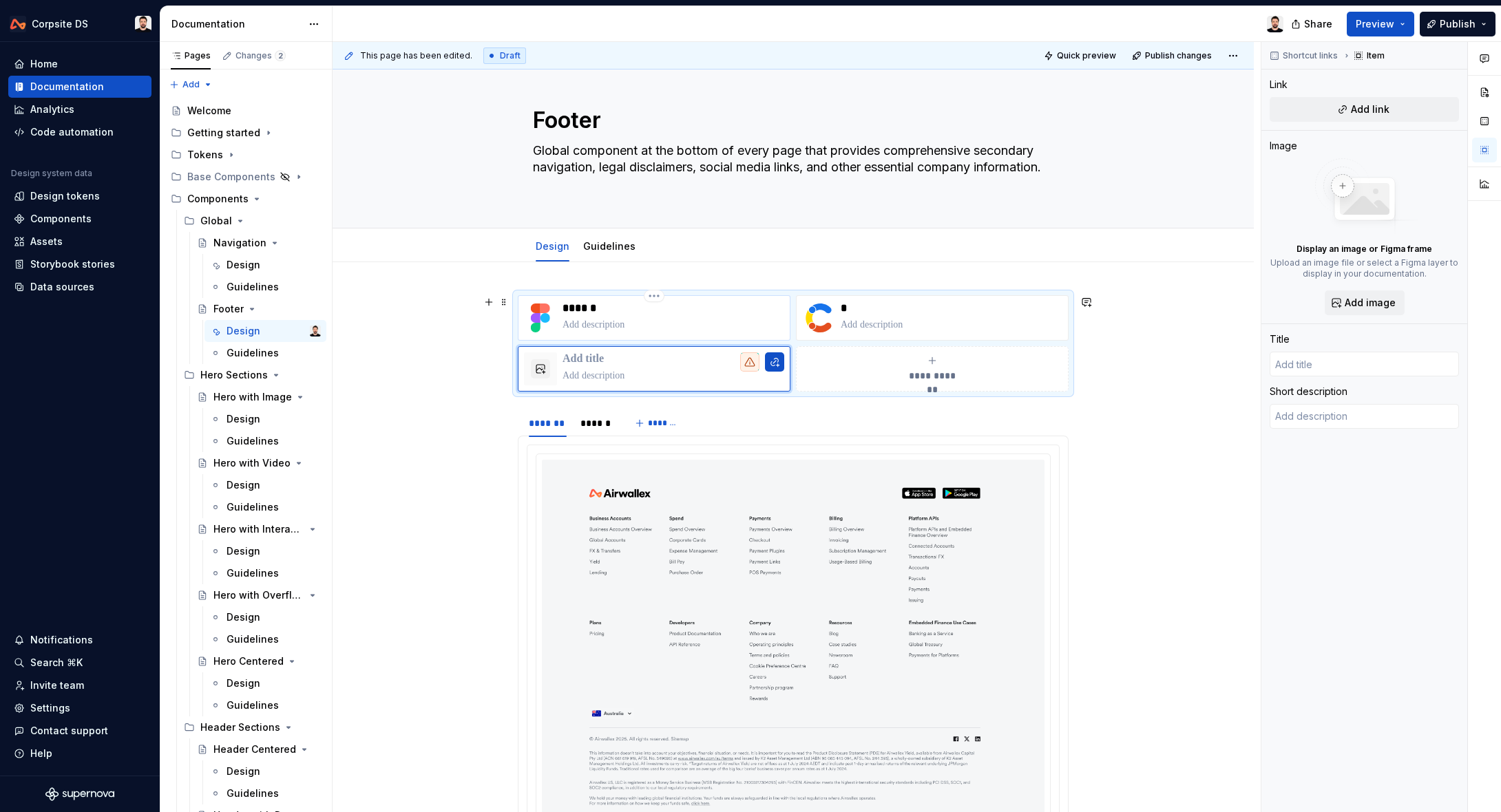
click at [523, 295] on div "******" at bounding box center [653, 318] width 272 height 45
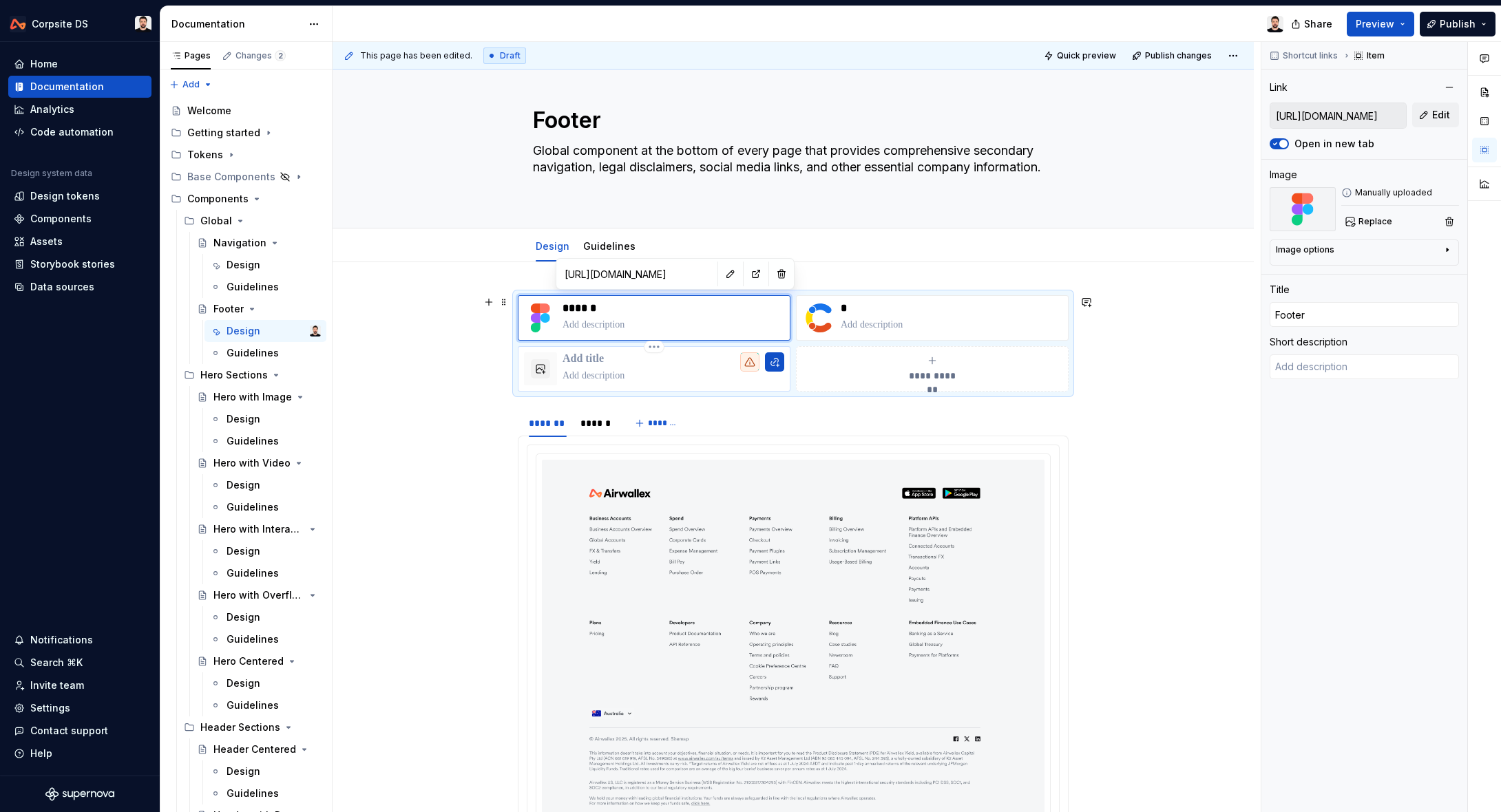
click at [680, 375] on p at bounding box center [673, 376] width 221 height 14
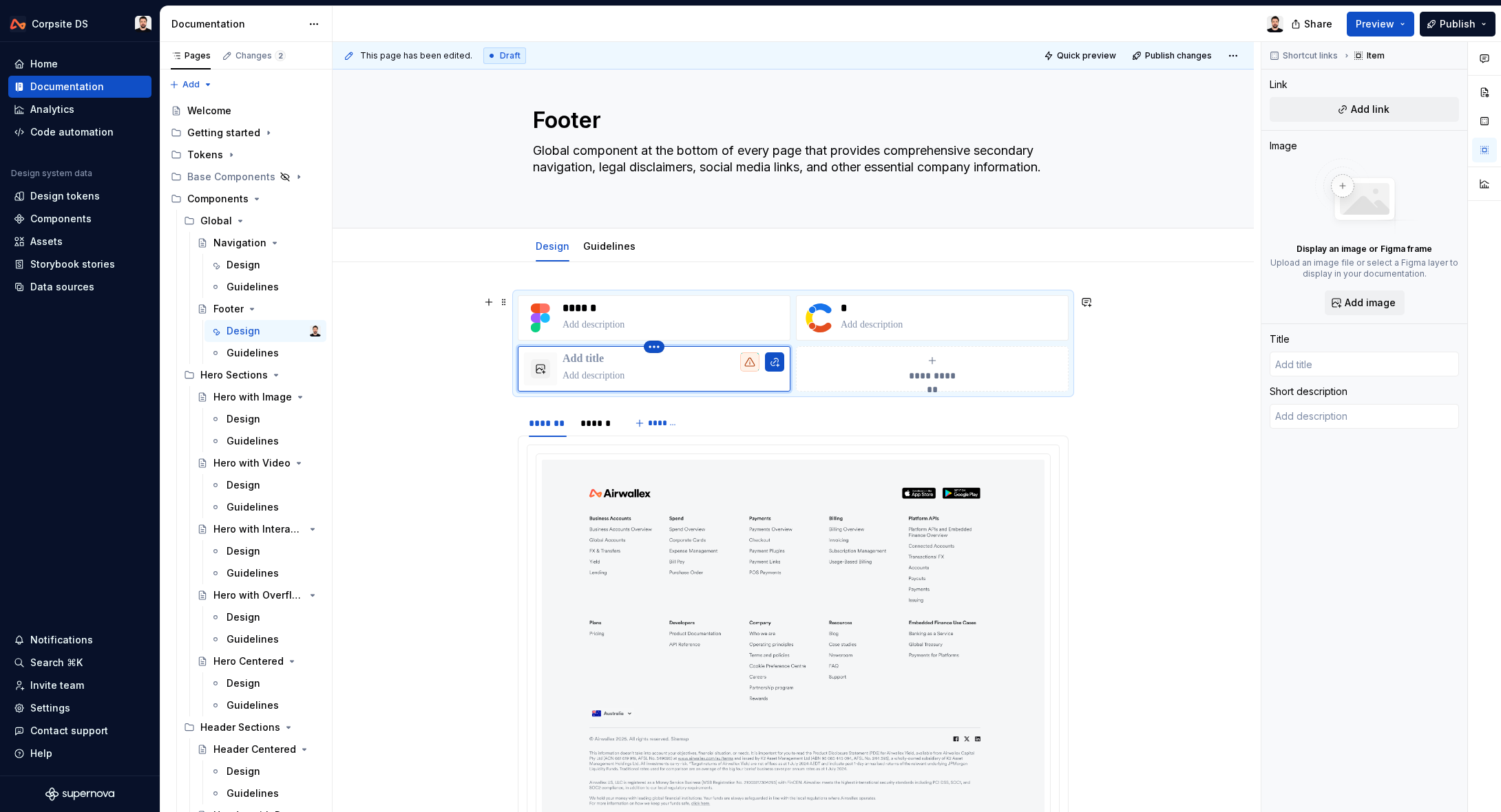
click at [660, 349] on html "Corpsite DS Home Documentation Analytics Code automation Design system data Des…" at bounding box center [750, 406] width 1501 height 812
click at [703, 372] on div "Delete item" at bounding box center [717, 369] width 90 height 14
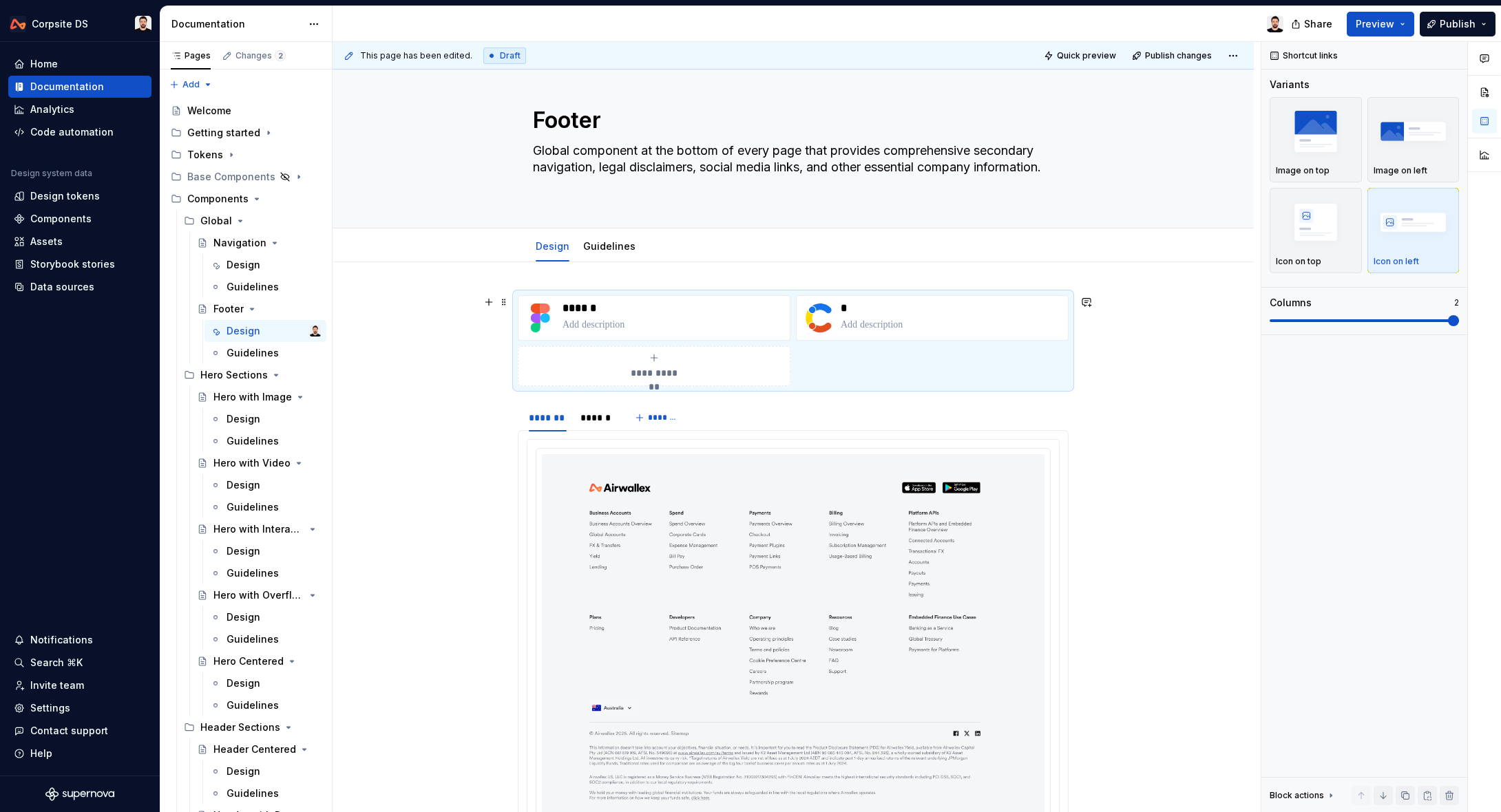
click at [613, 356] on div "**********" at bounding box center [653, 366] width 260 height 27
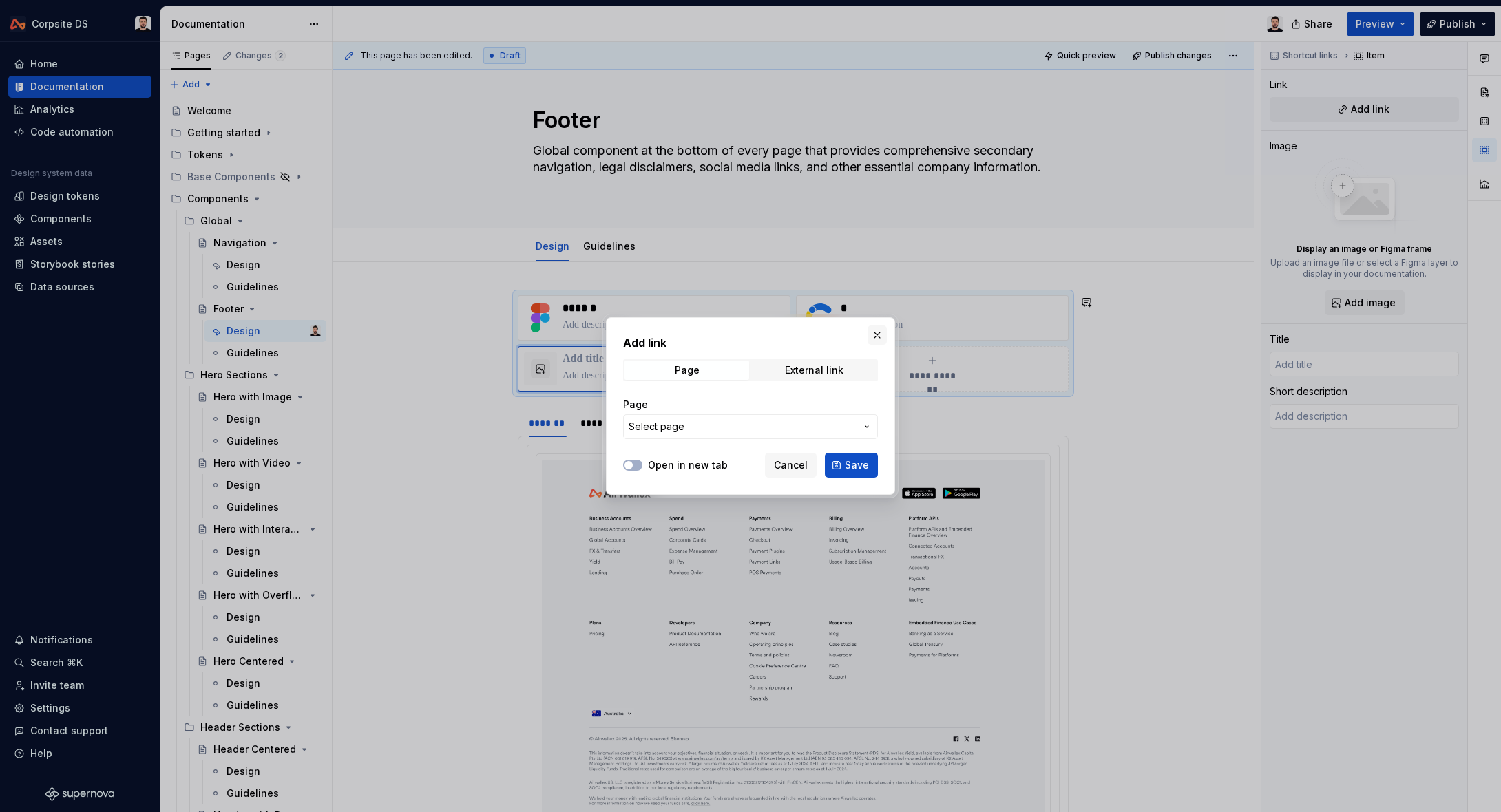
click at [877, 332] on button "button" at bounding box center [877, 335] width 19 height 19
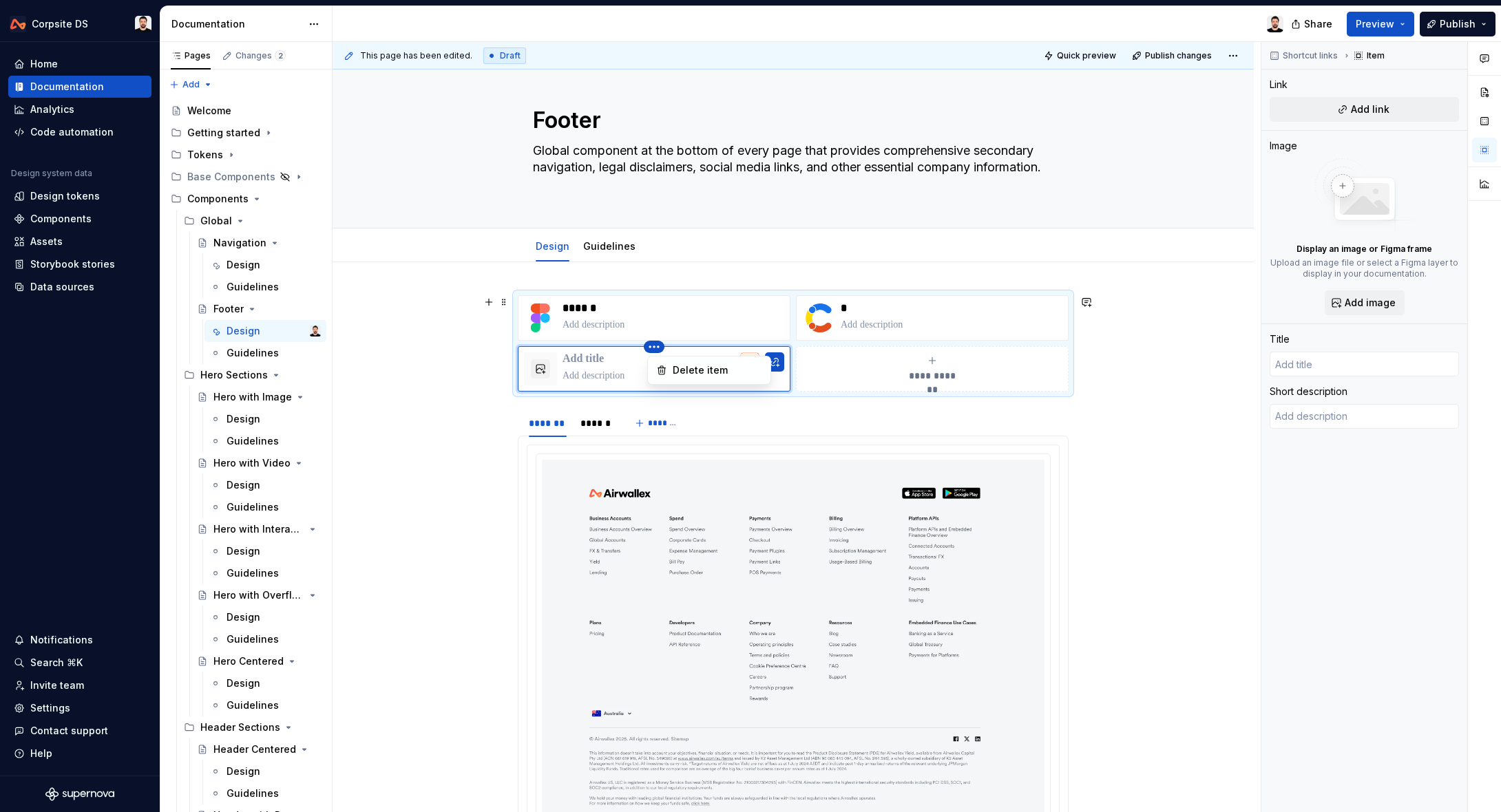
click at [656, 347] on html "Corpsite DS Home Documentation Analytics Code automation Design system data Des…" at bounding box center [750, 406] width 1501 height 812
click at [704, 372] on div "Delete item" at bounding box center [717, 369] width 90 height 14
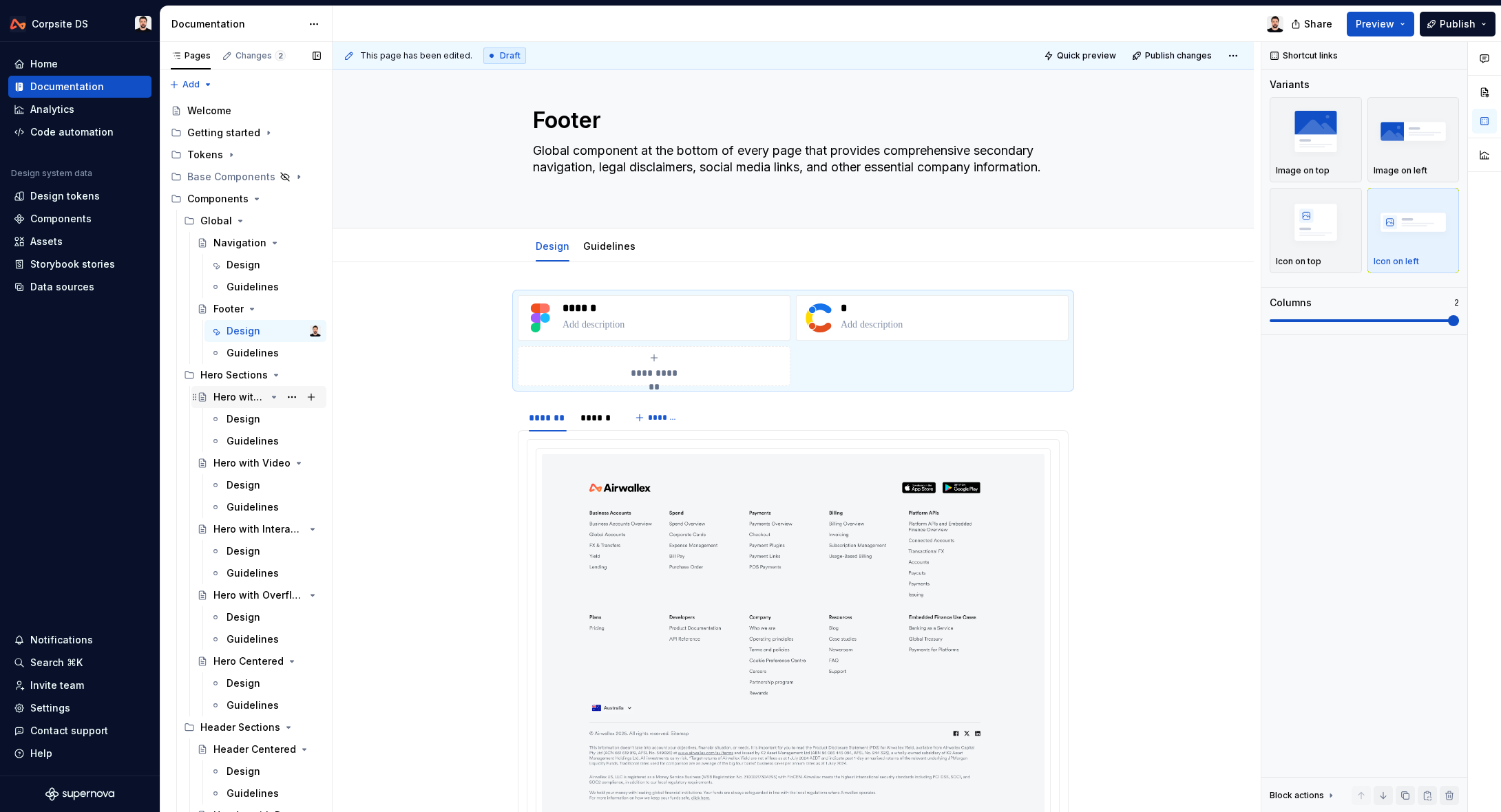
click at [256, 397] on div "Hero with Image" at bounding box center [240, 396] width 53 height 14
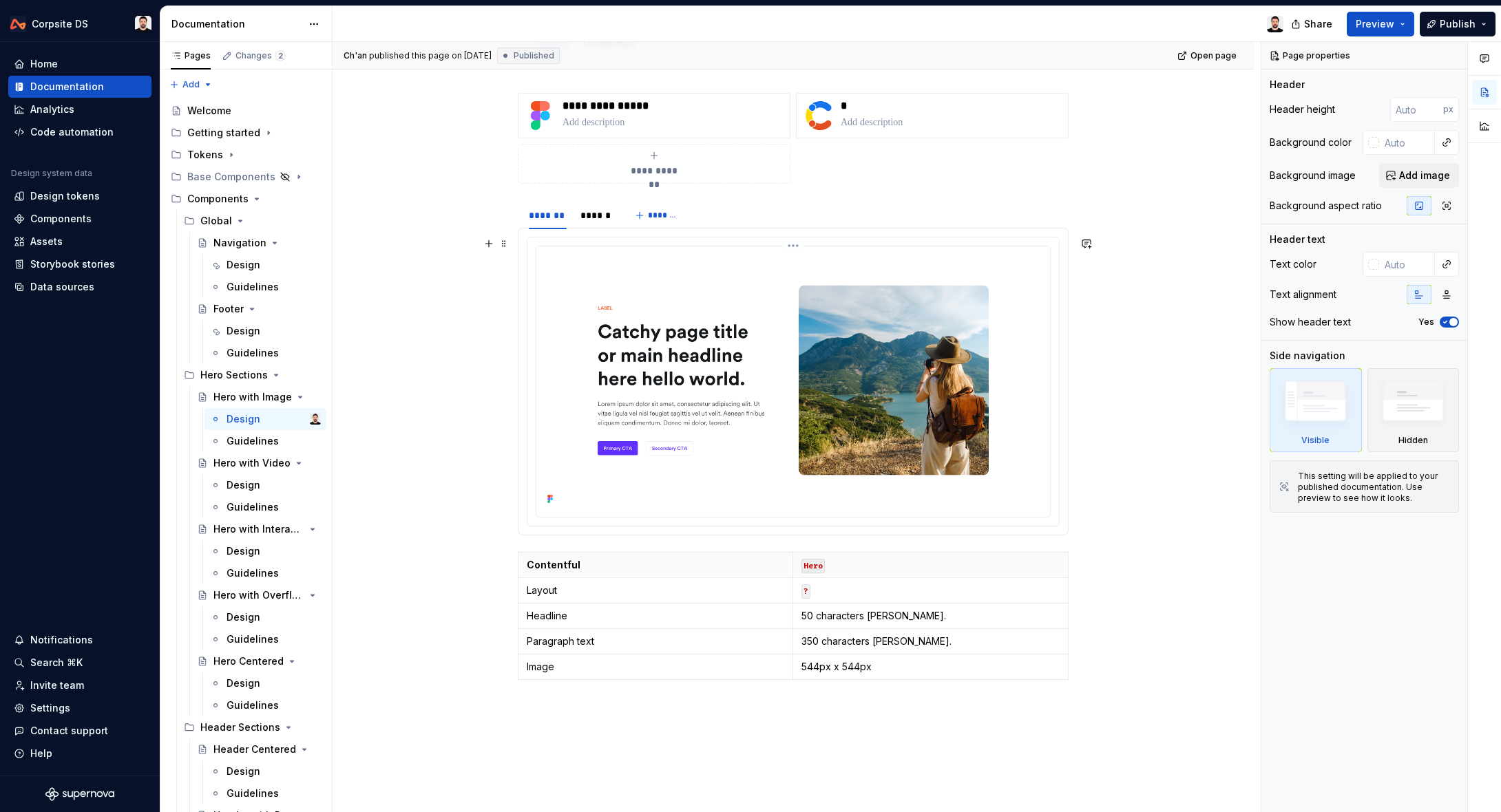
scroll to position [328, 0]
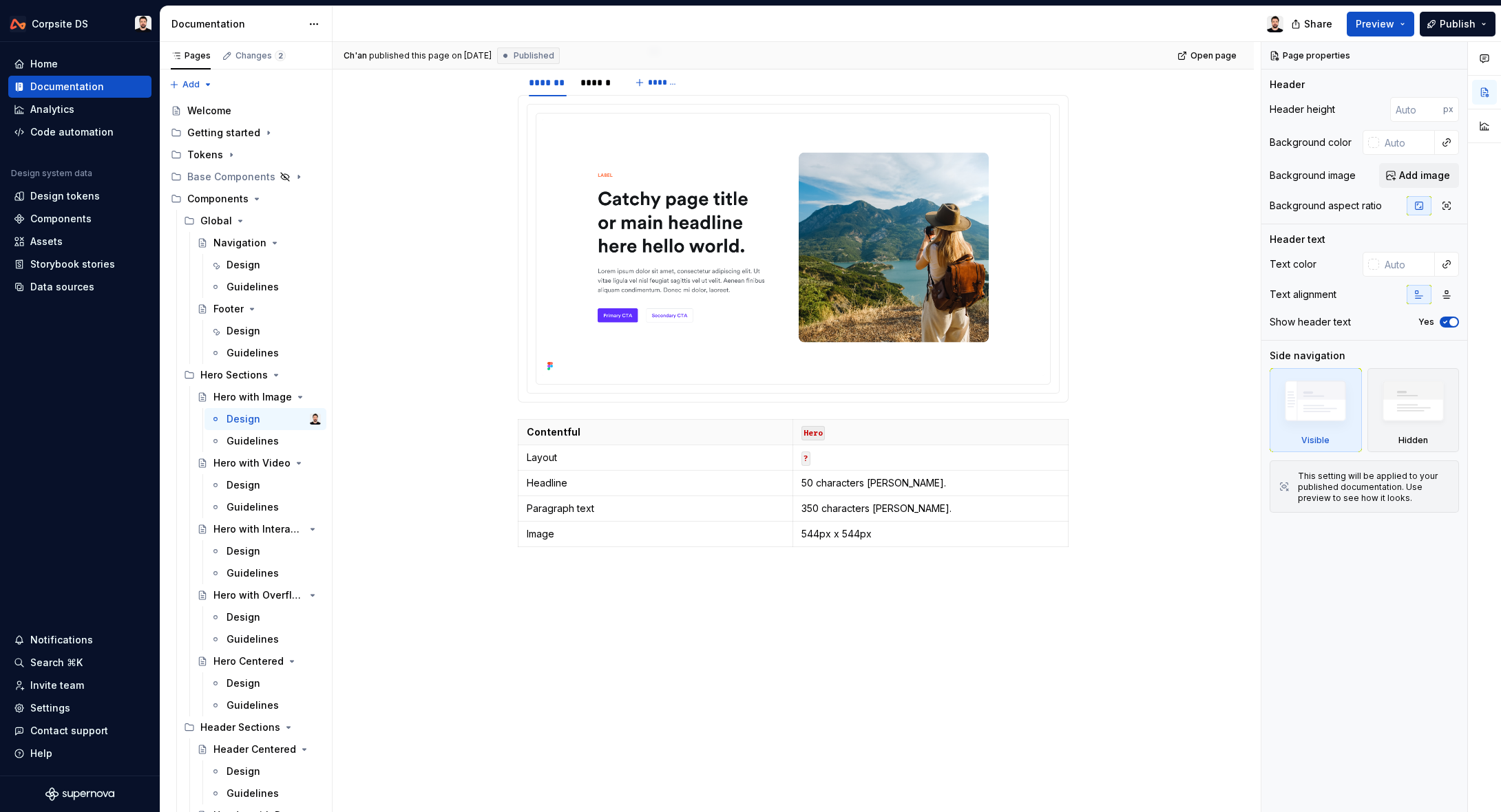
click at [1253, 15] on div at bounding box center [813, 24] width 962 height 35
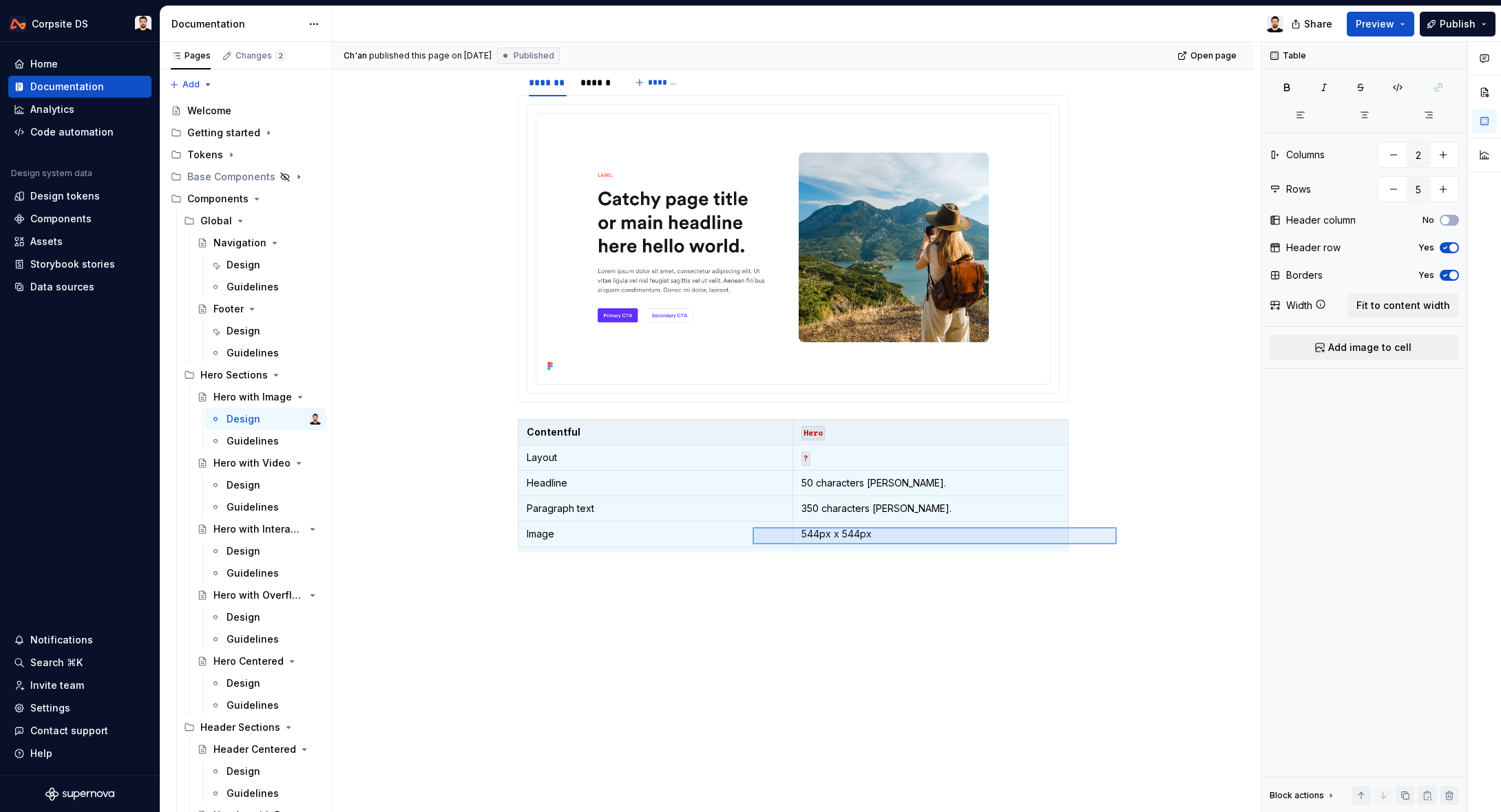
drag, startPoint x: 1116, startPoint y: 544, endPoint x: 690, endPoint y: 560, distance: 426.3
click at [749, 530] on div "**********" at bounding box center [796, 427] width 927 height 771
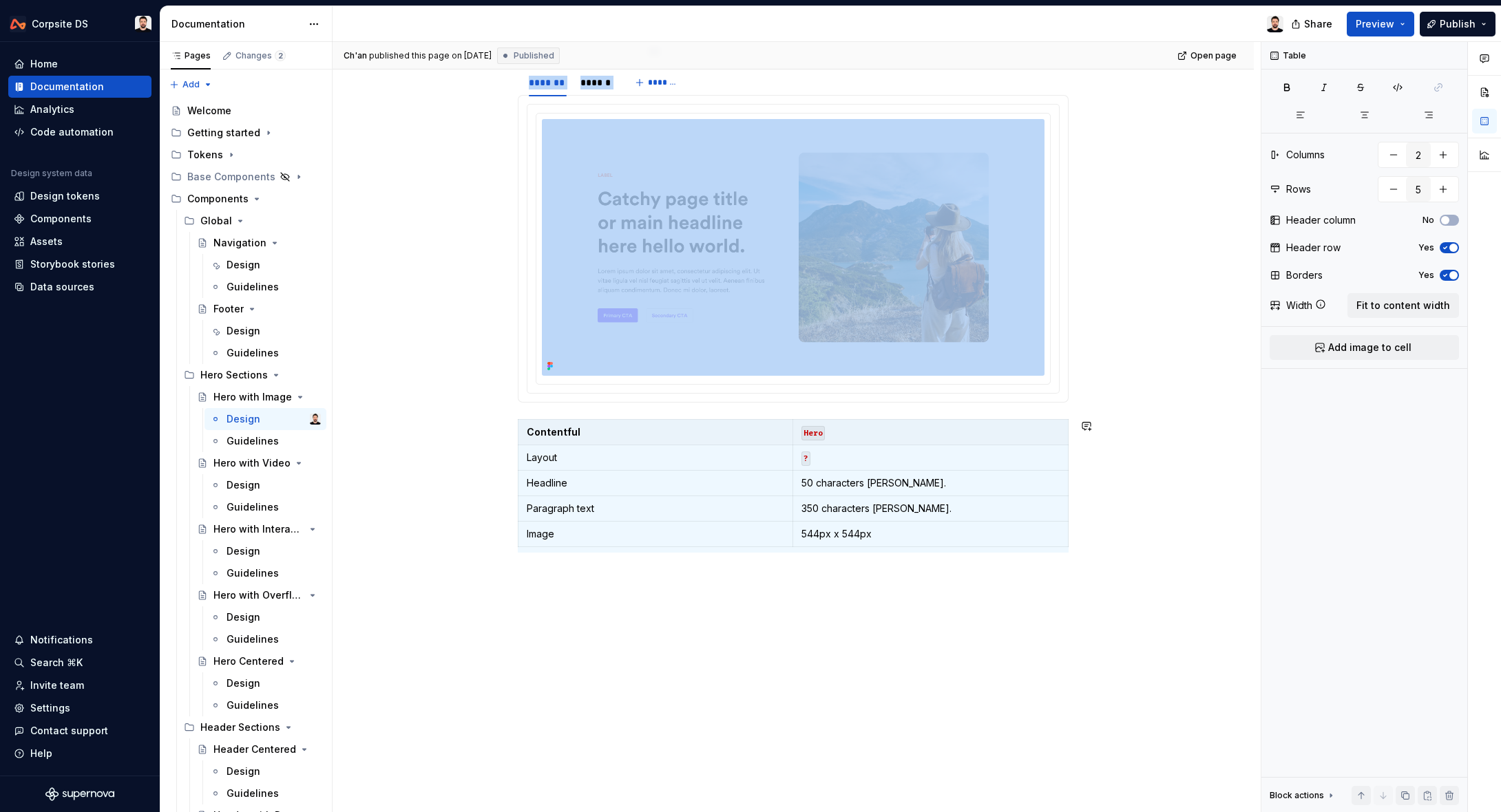
drag, startPoint x: 690, startPoint y: 560, endPoint x: 641, endPoint y: 545, distance: 51.2
click at [689, 559] on div "**********" at bounding box center [792, 264] width 551 height 609
click at [625, 537] on p "Image" at bounding box center [655, 533] width 258 height 14
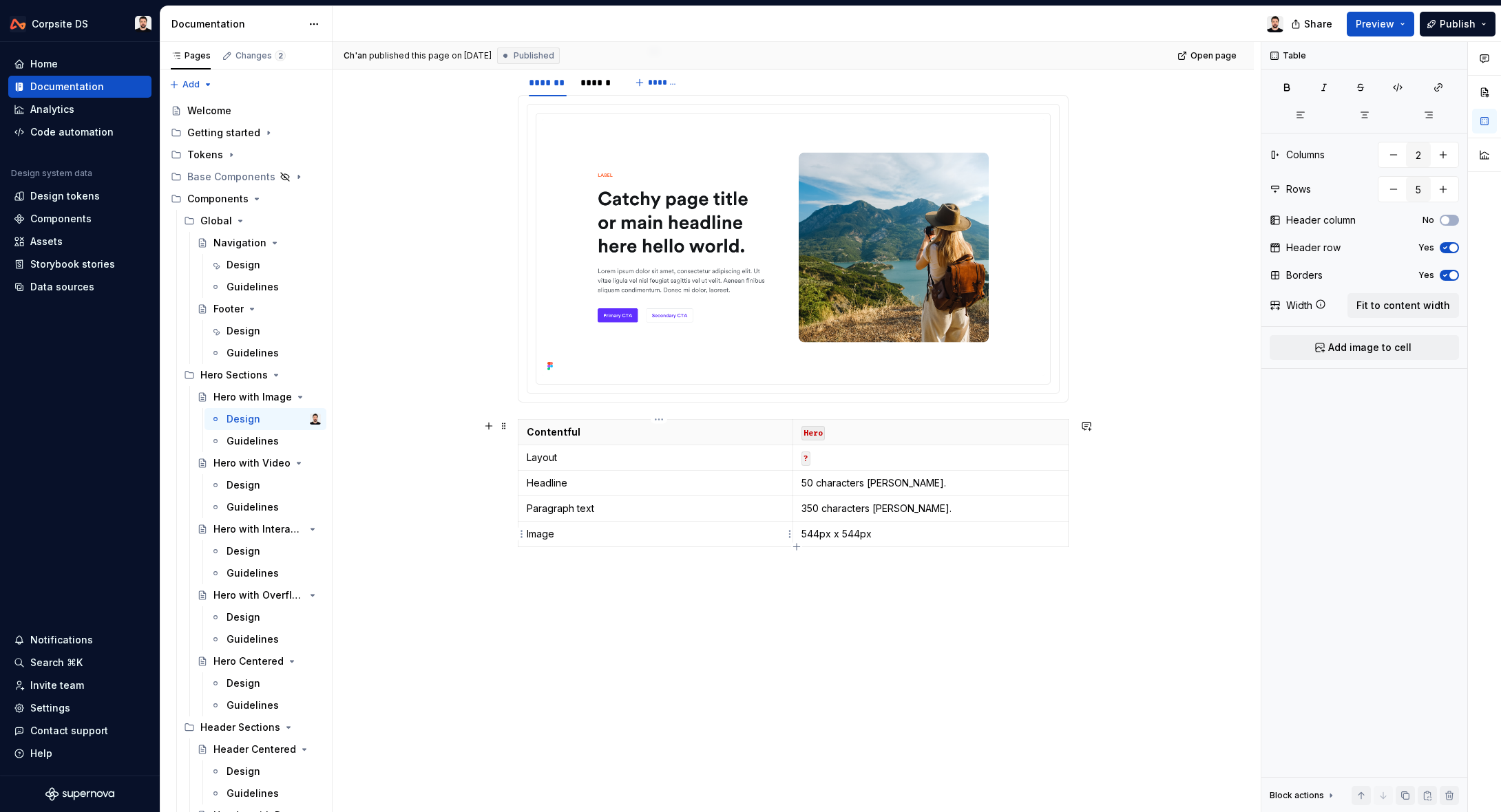
click at [520, 539] on html "Corpsite DS Home Documentation Analytics Code automation Design system data Des…" at bounding box center [750, 406] width 1501 height 812
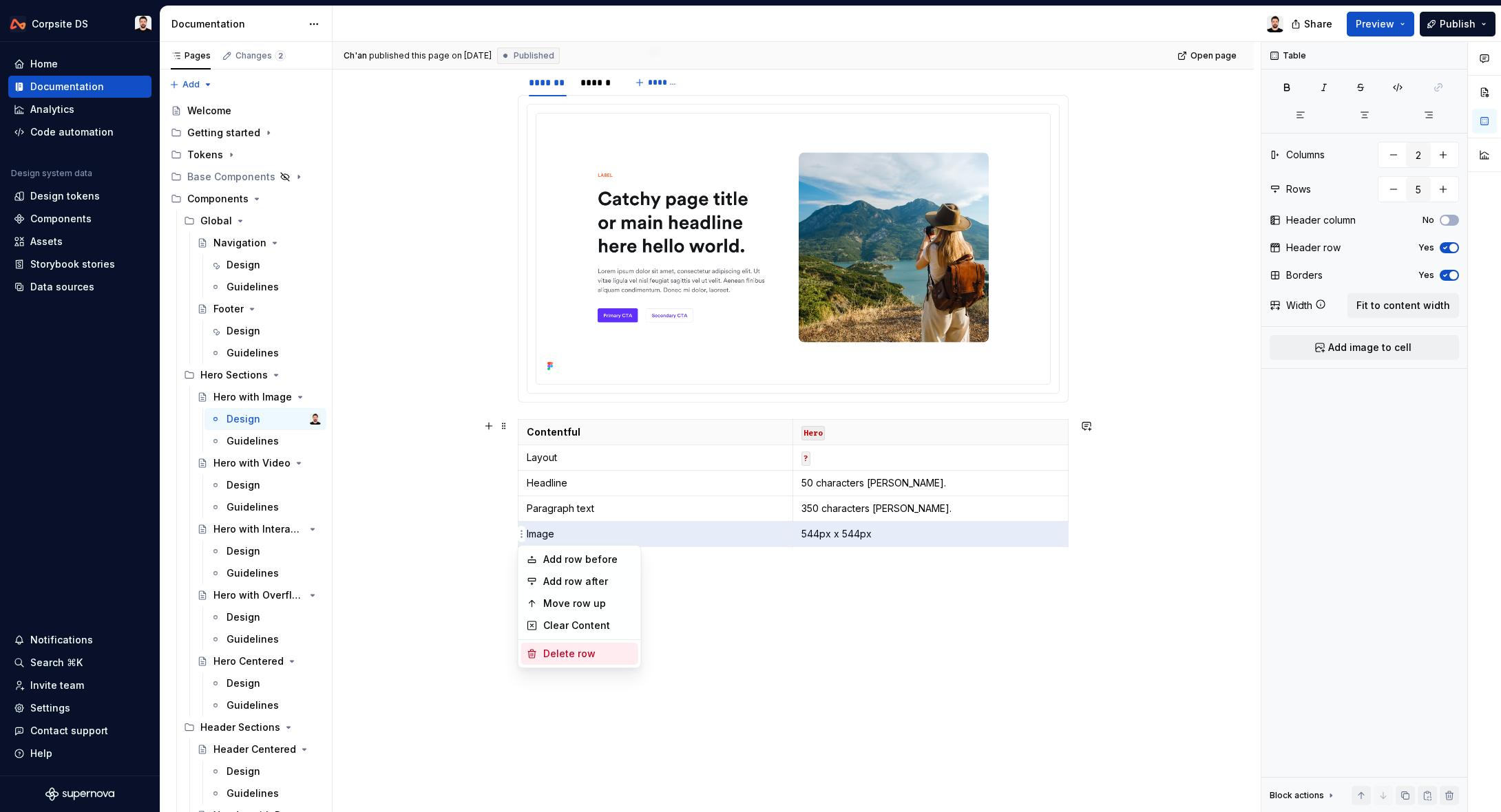
drag, startPoint x: 556, startPoint y: 645, endPoint x: 537, endPoint y: 549, distance: 97.9
click at [557, 642] on div "Delete row" at bounding box center [579, 653] width 117 height 22
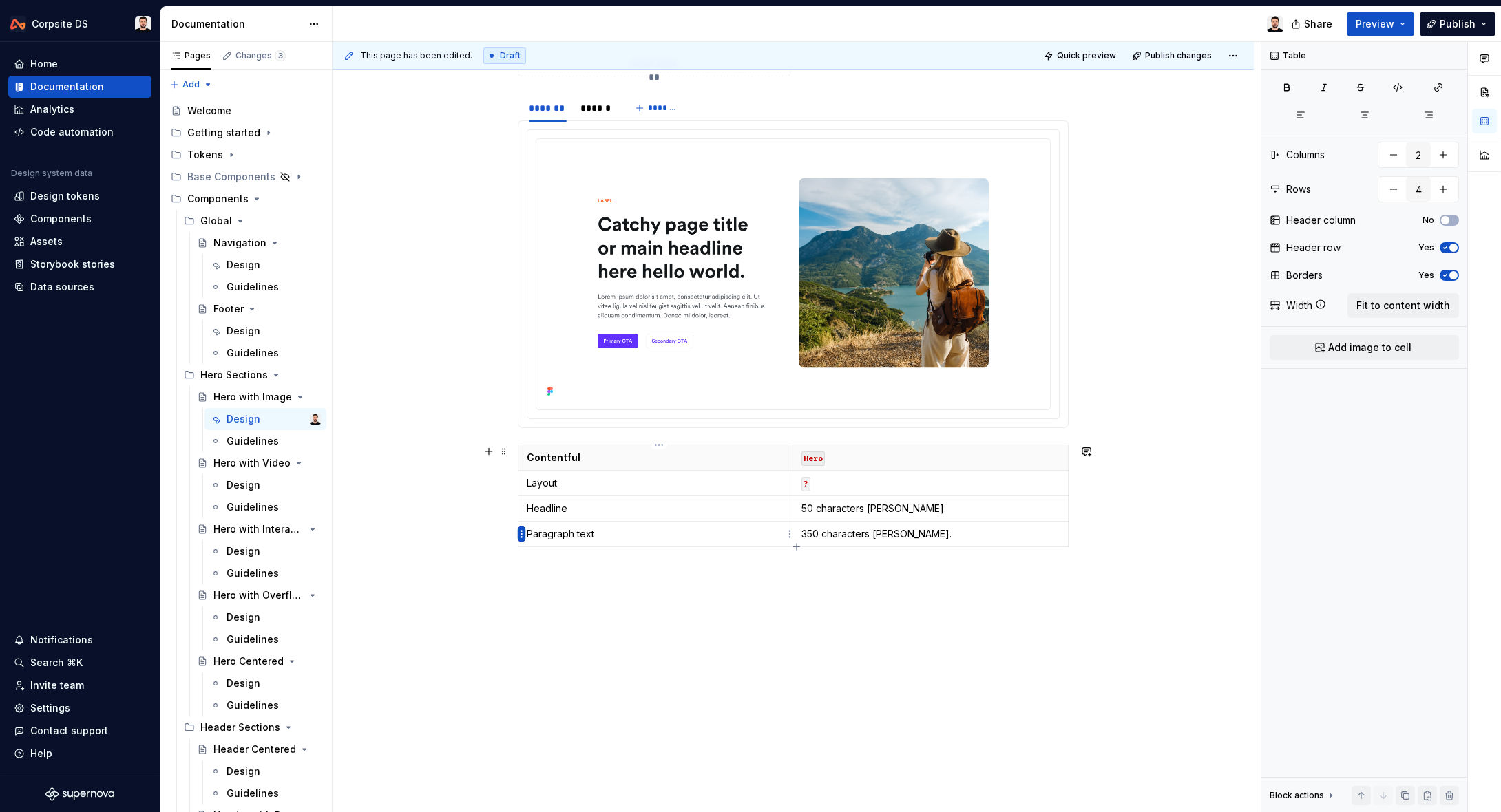
click at [520, 537] on html "Corpsite DS Home Documentation Analytics Code automation Design system data Des…" at bounding box center [750, 406] width 1501 height 812
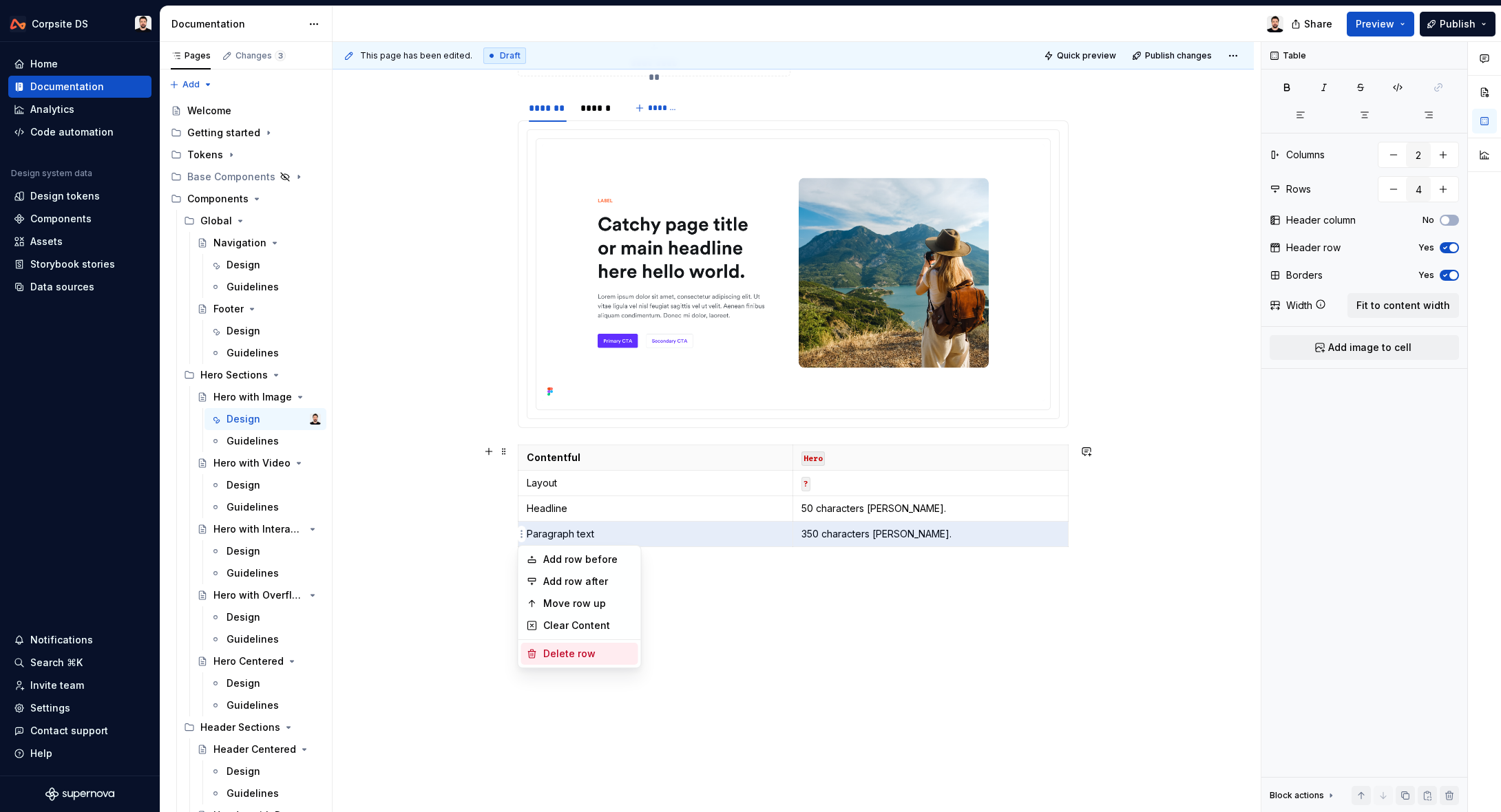
click at [547, 654] on div "Delete row" at bounding box center [587, 653] width 90 height 14
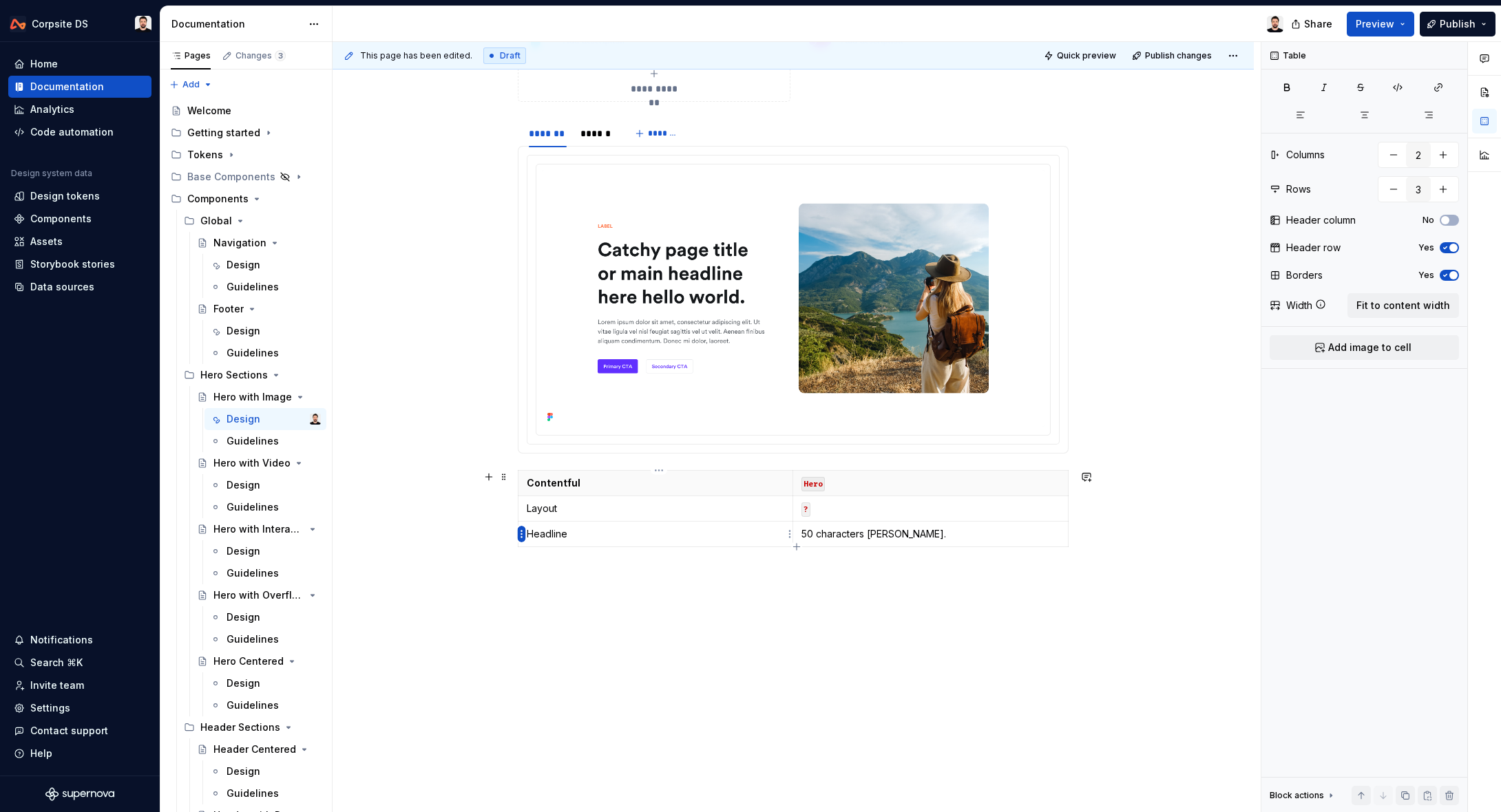
click at [521, 538] on html "Corpsite DS Home Documentation Analytics Code automation Design system data Des…" at bounding box center [750, 406] width 1501 height 812
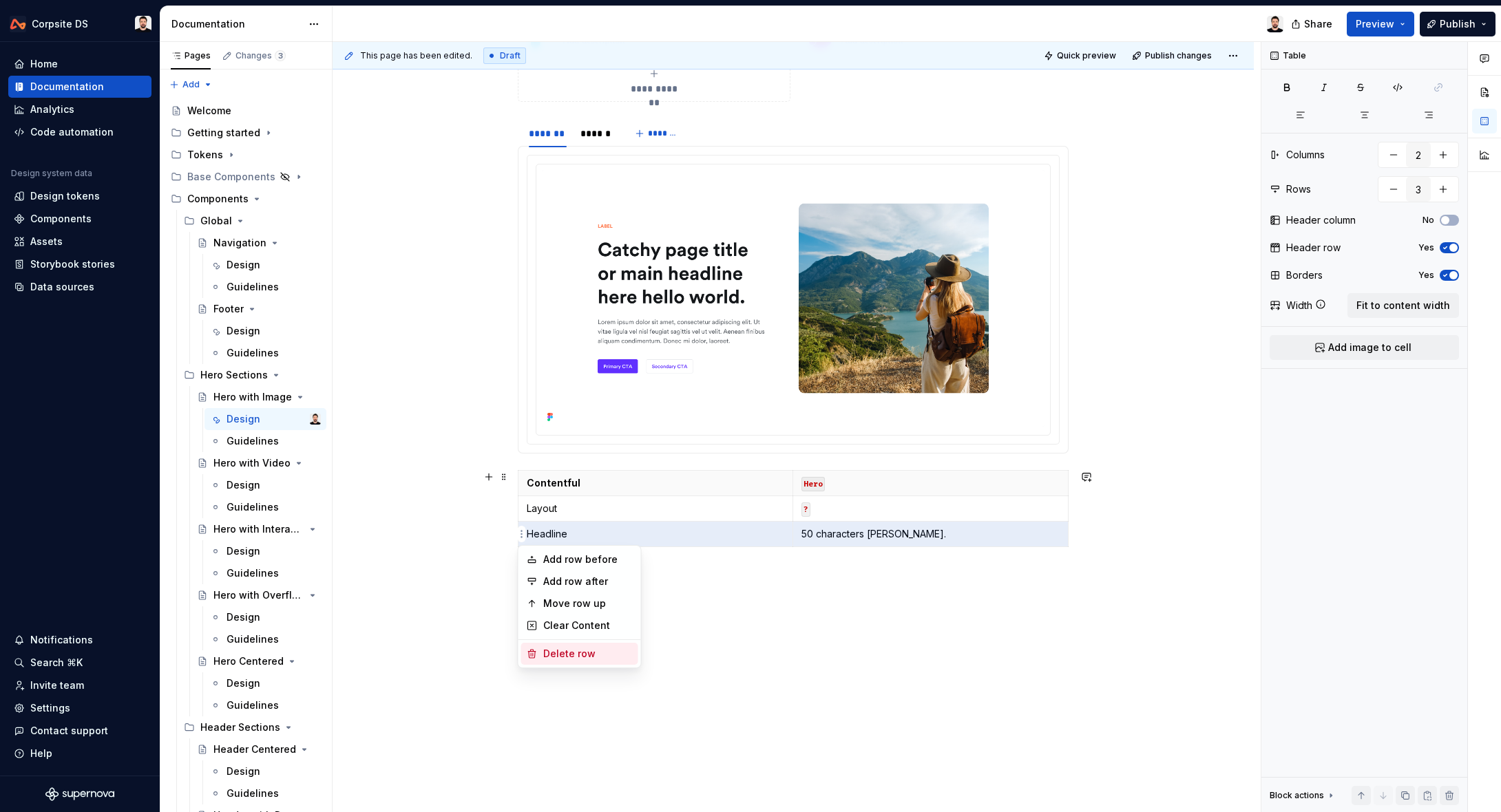
click at [558, 657] on div "Delete row" at bounding box center [587, 653] width 90 height 14
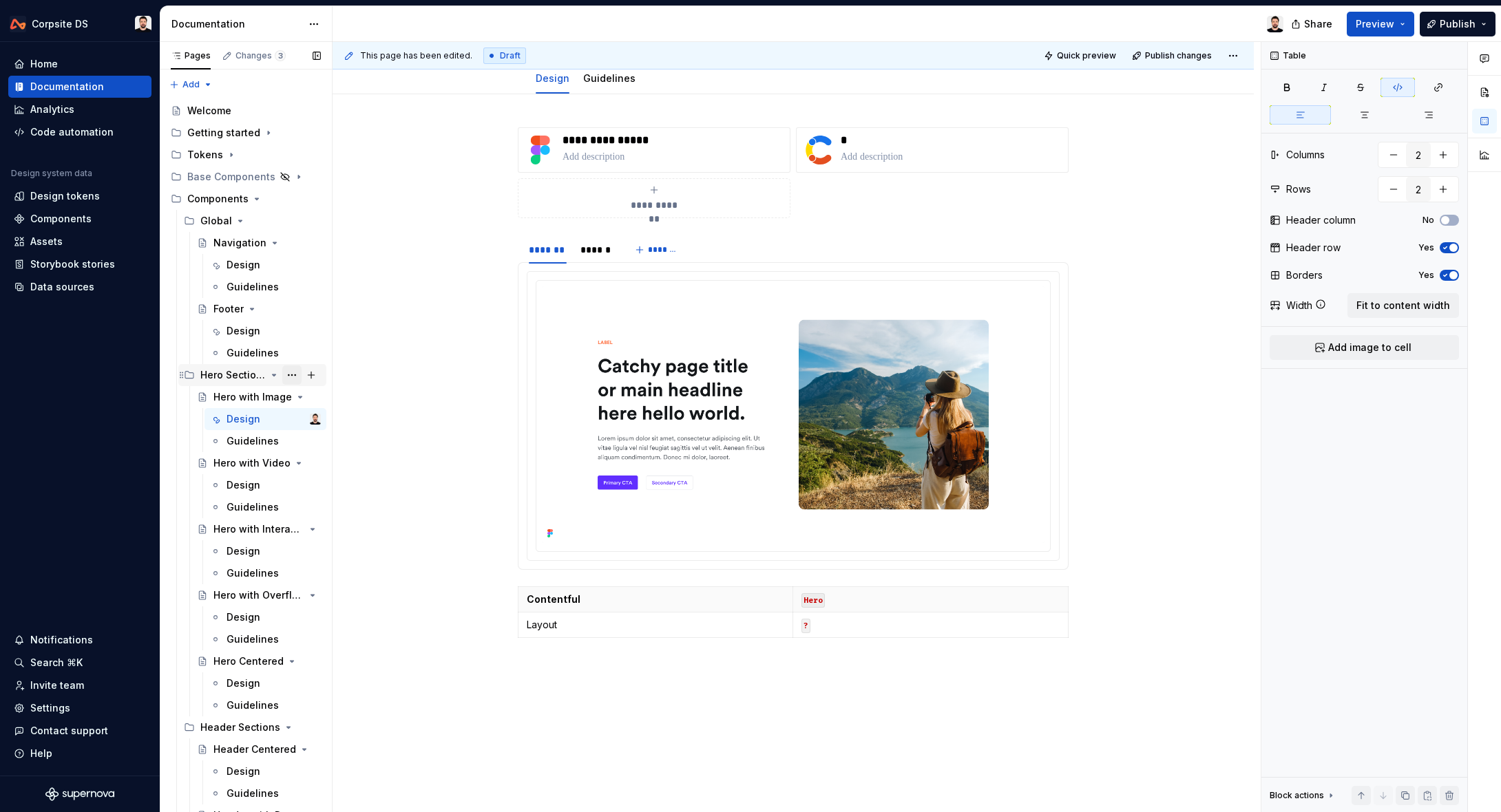
scroll to position [160, 0]
click at [244, 456] on div "Hero with Video" at bounding box center [240, 463] width 53 height 14
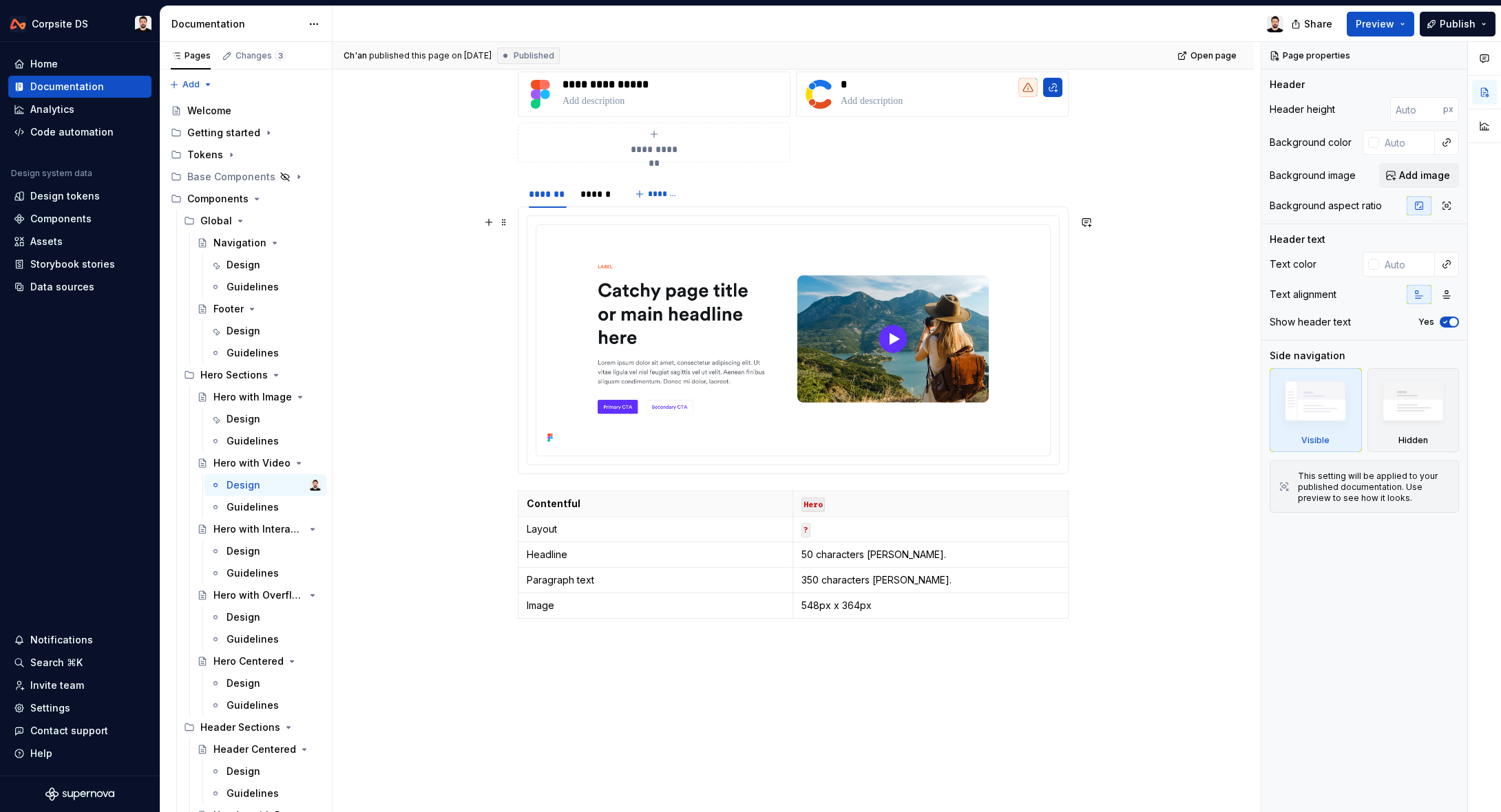
scroll to position [289, 0]
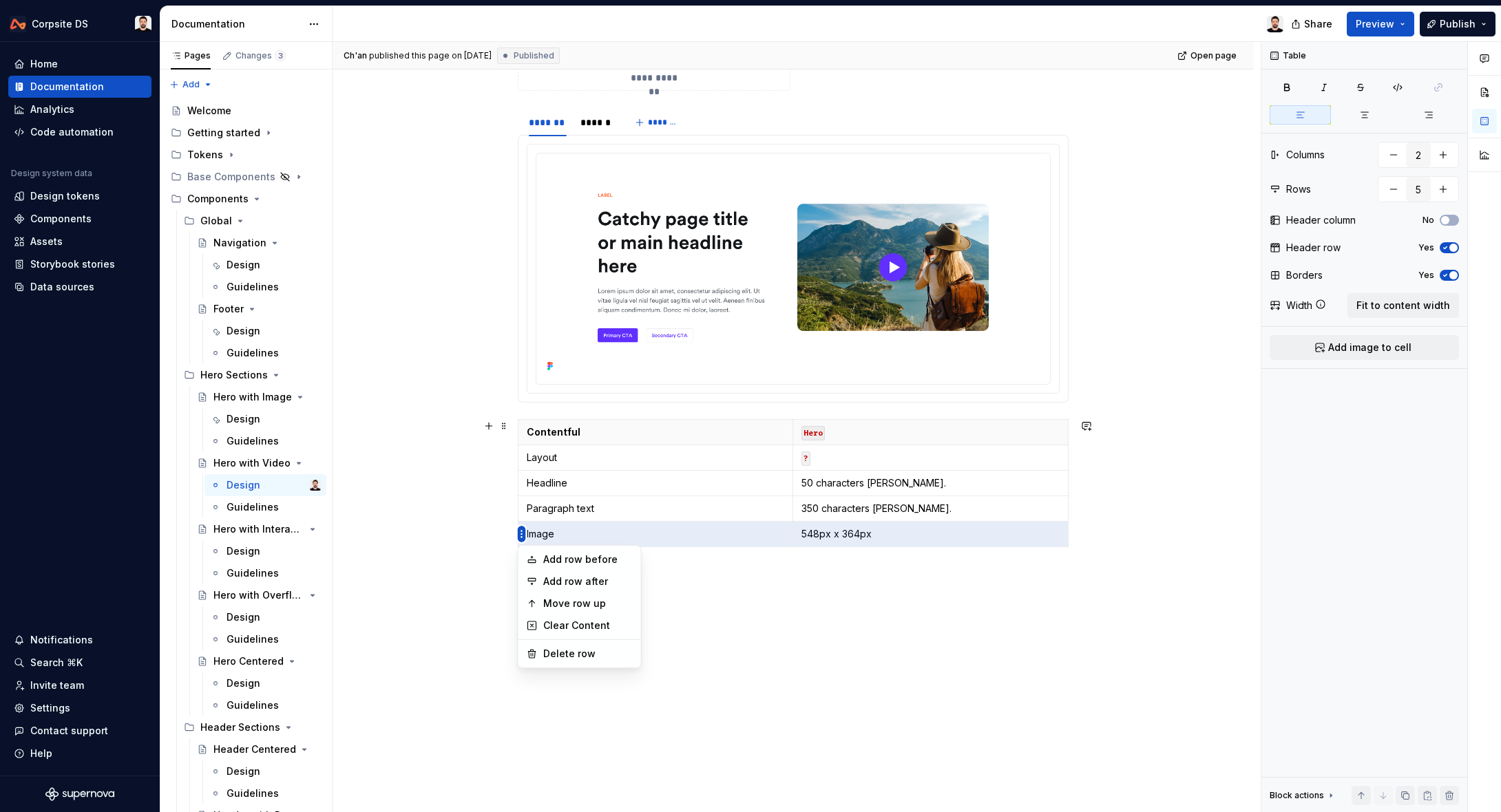
click at [523, 537] on html "Corpsite DS Home Documentation Analytics Code automation Design system data Des…" at bounding box center [750, 406] width 1501 height 812
click at [581, 651] on div "Delete row" at bounding box center [587, 653] width 90 height 14
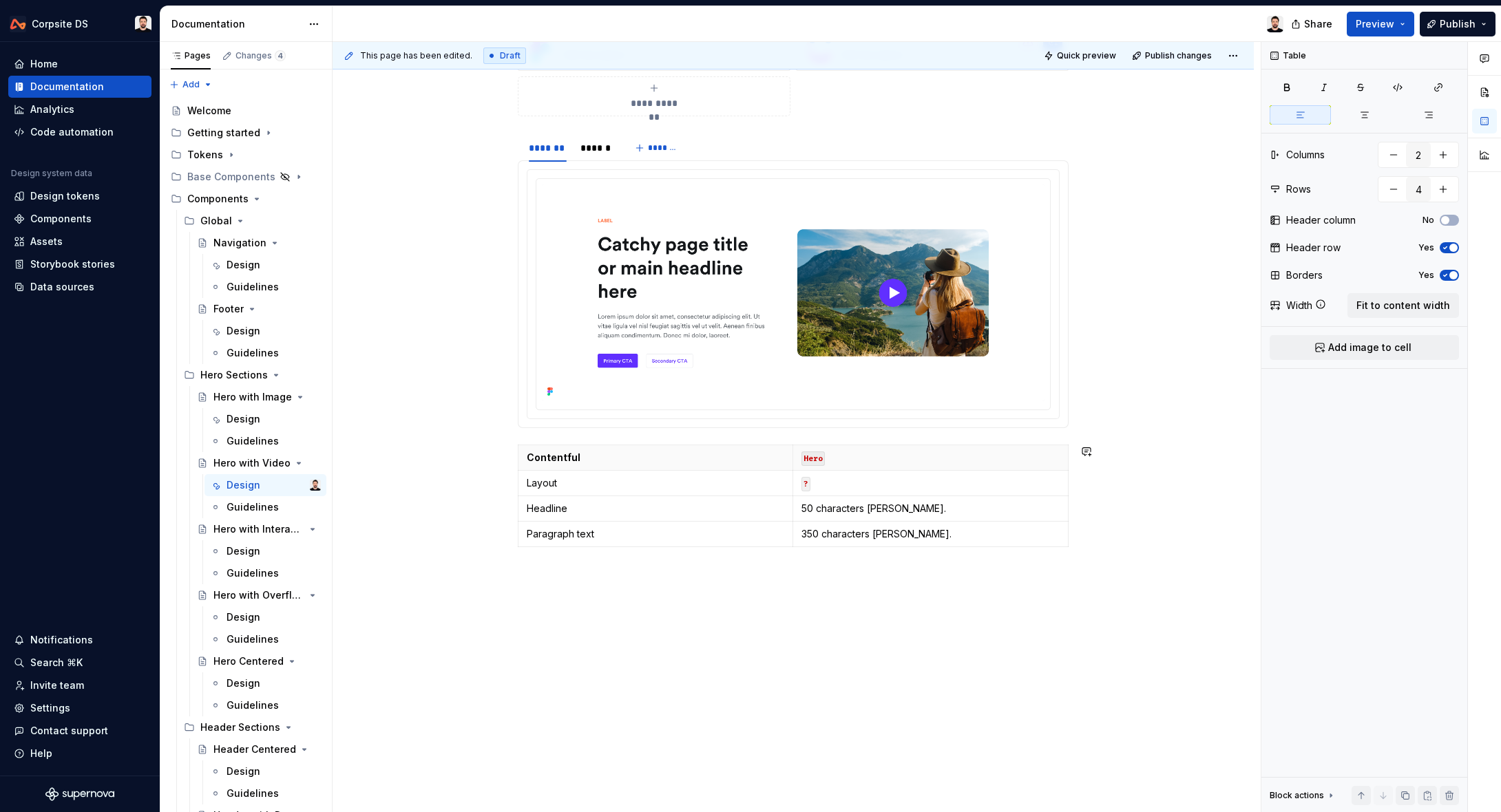
scroll to position [263, 0]
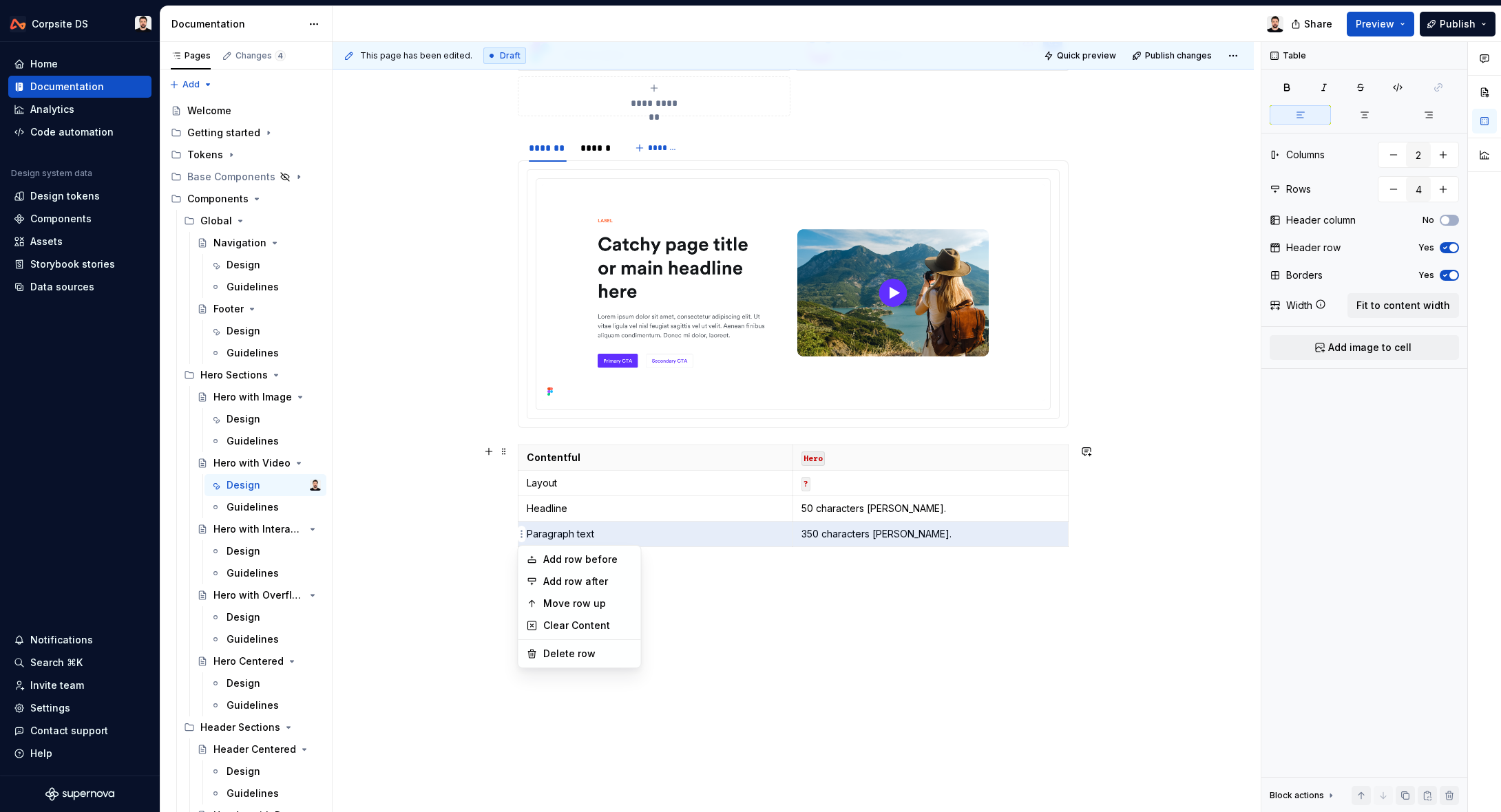
click at [523, 538] on html "Corpsite DS Home Documentation Analytics Code automation Design system data Des…" at bounding box center [750, 406] width 1501 height 812
click at [550, 651] on div "Delete row" at bounding box center [587, 653] width 90 height 14
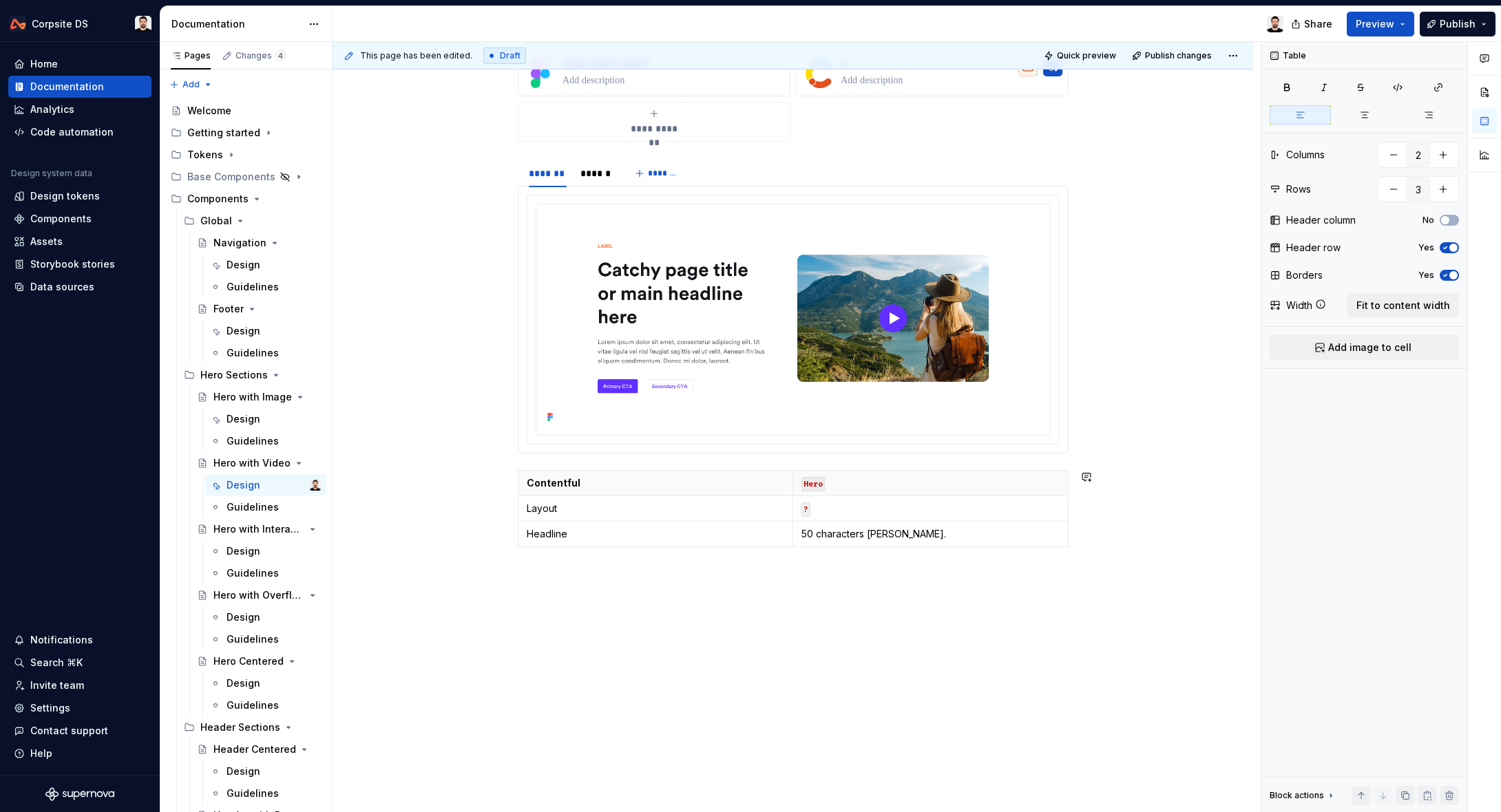
scroll to position [238, 0]
click at [520, 534] on html "Corpsite DS Home Documentation Analytics Code automation Design system data Des…" at bounding box center [750, 406] width 1501 height 812
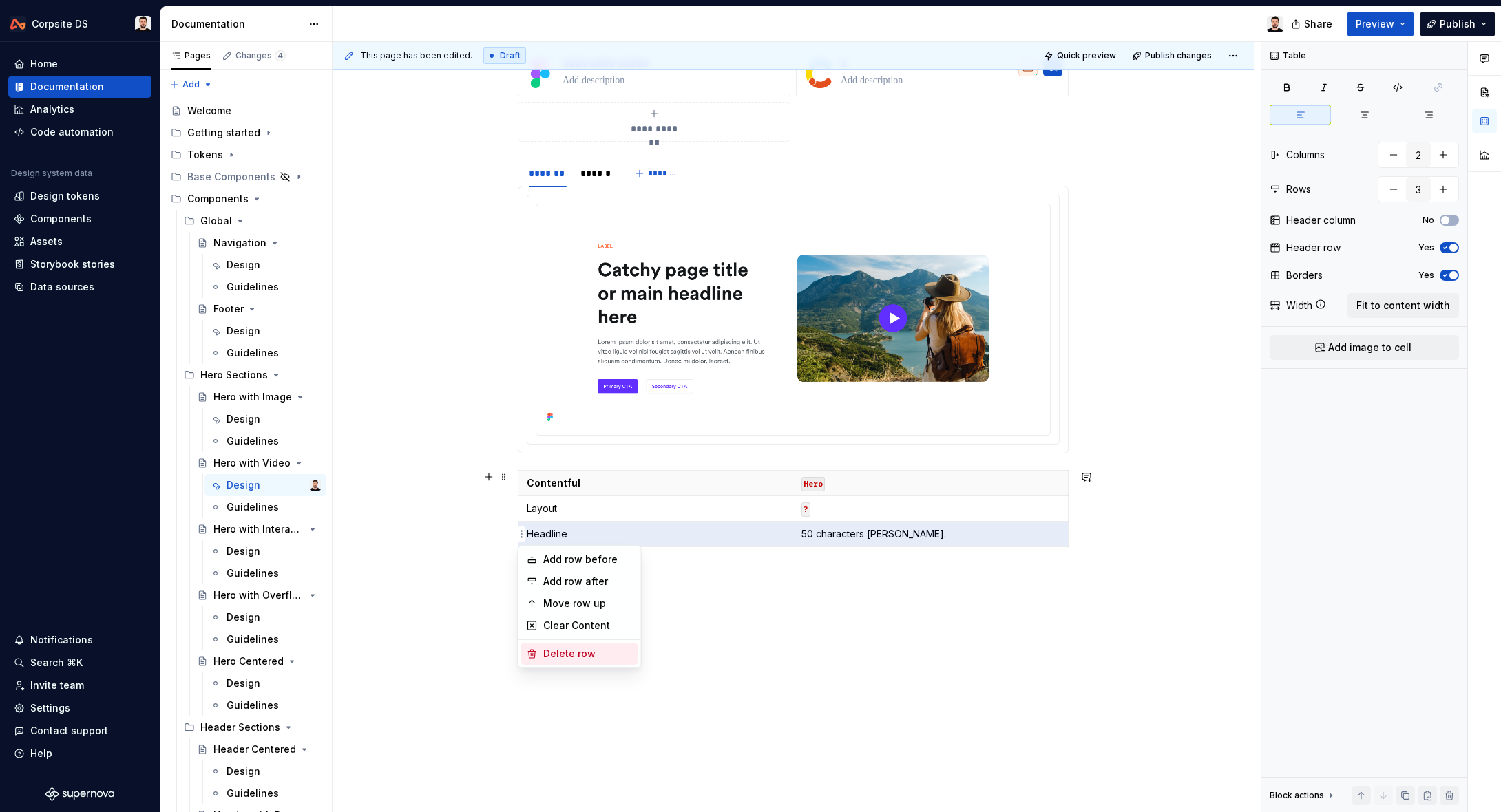
click at [562, 648] on div "Delete row" at bounding box center [587, 653] width 90 height 14
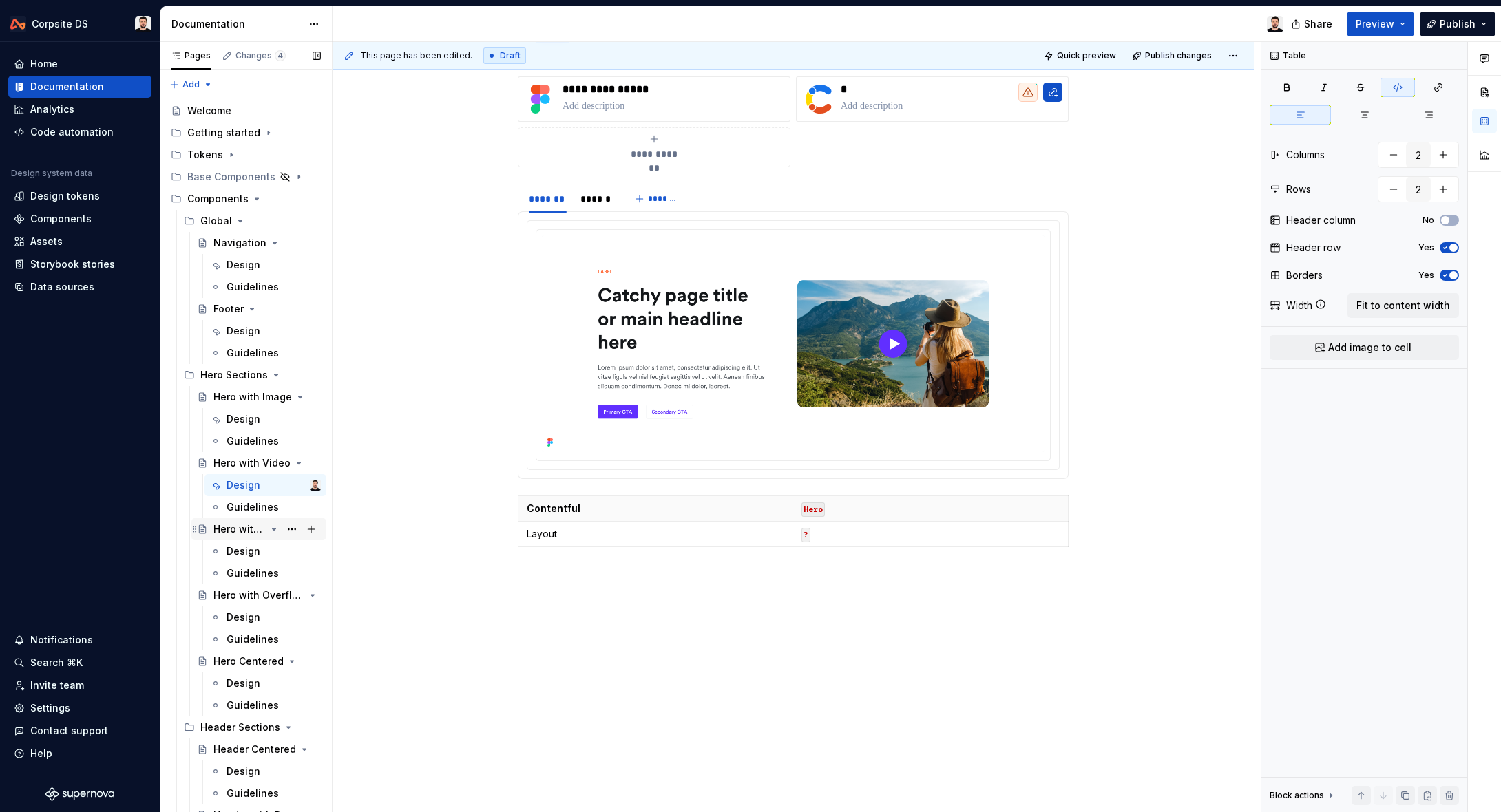
click at [253, 529] on div "Hero with Interactive" at bounding box center [240, 529] width 53 height 14
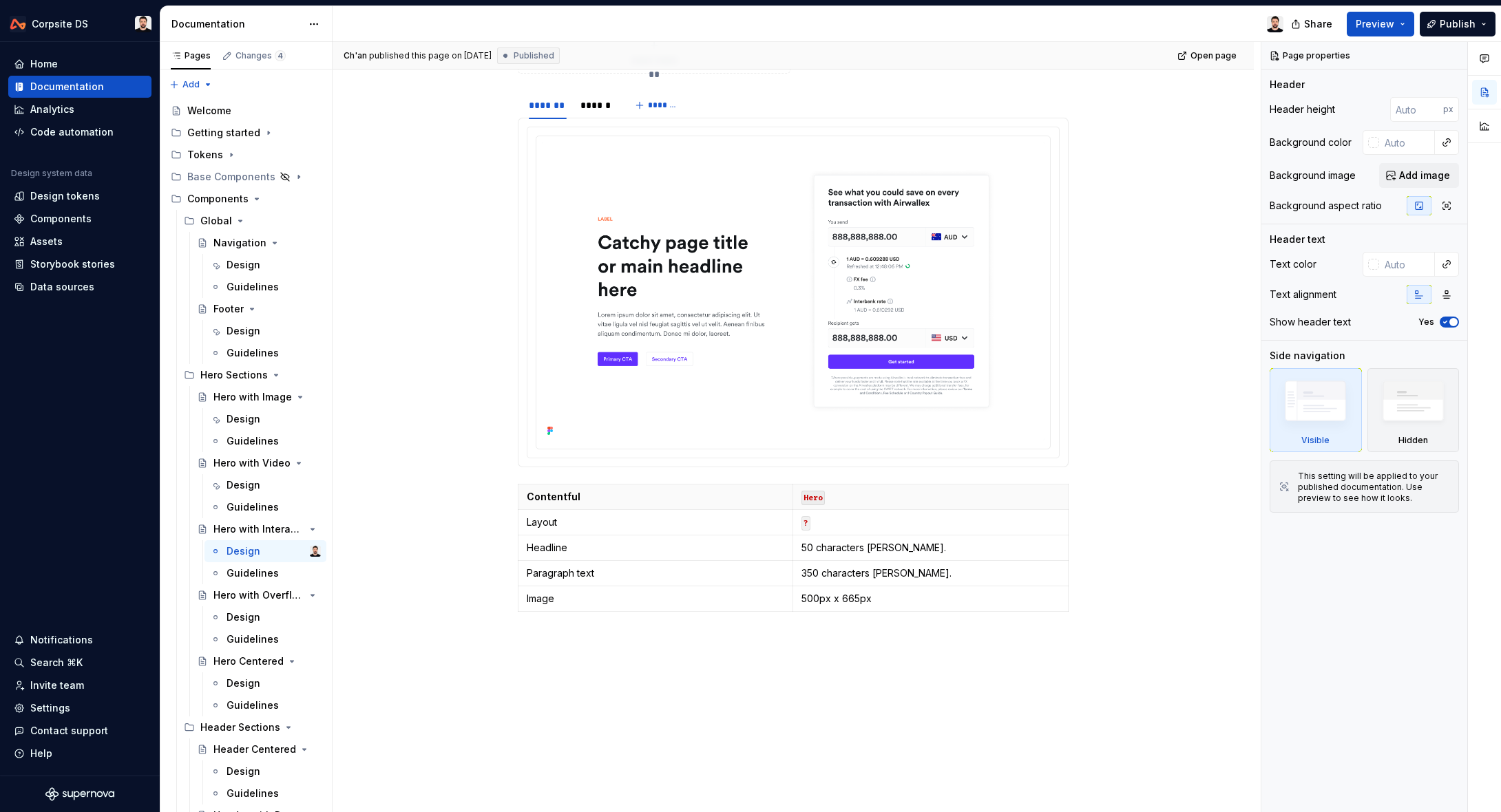
scroll to position [403, 0]
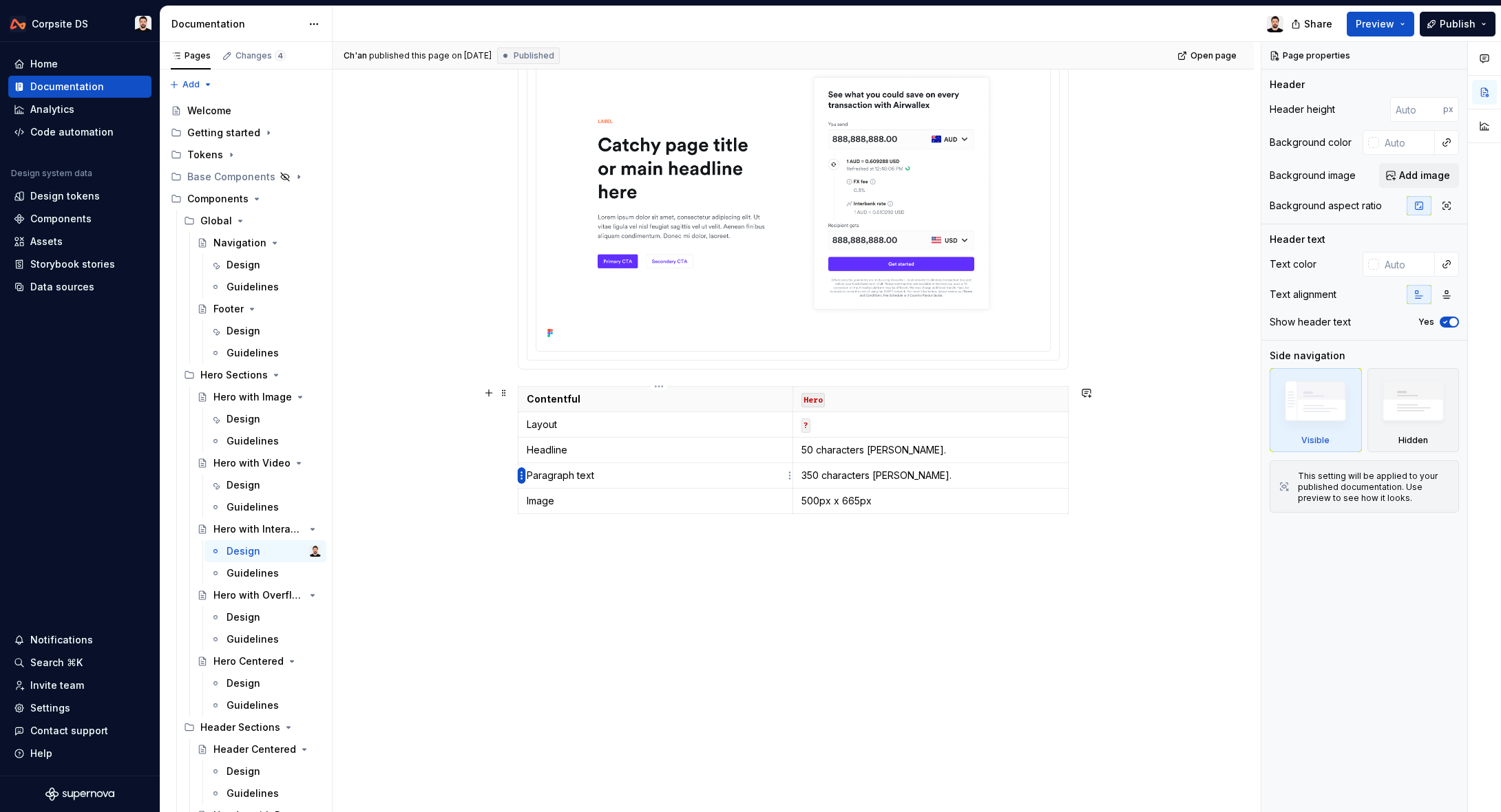
click at [520, 482] on html "Corpsite DS Home Documentation Analytics Code automation Design system data Des…" at bounding box center [750, 406] width 1501 height 812
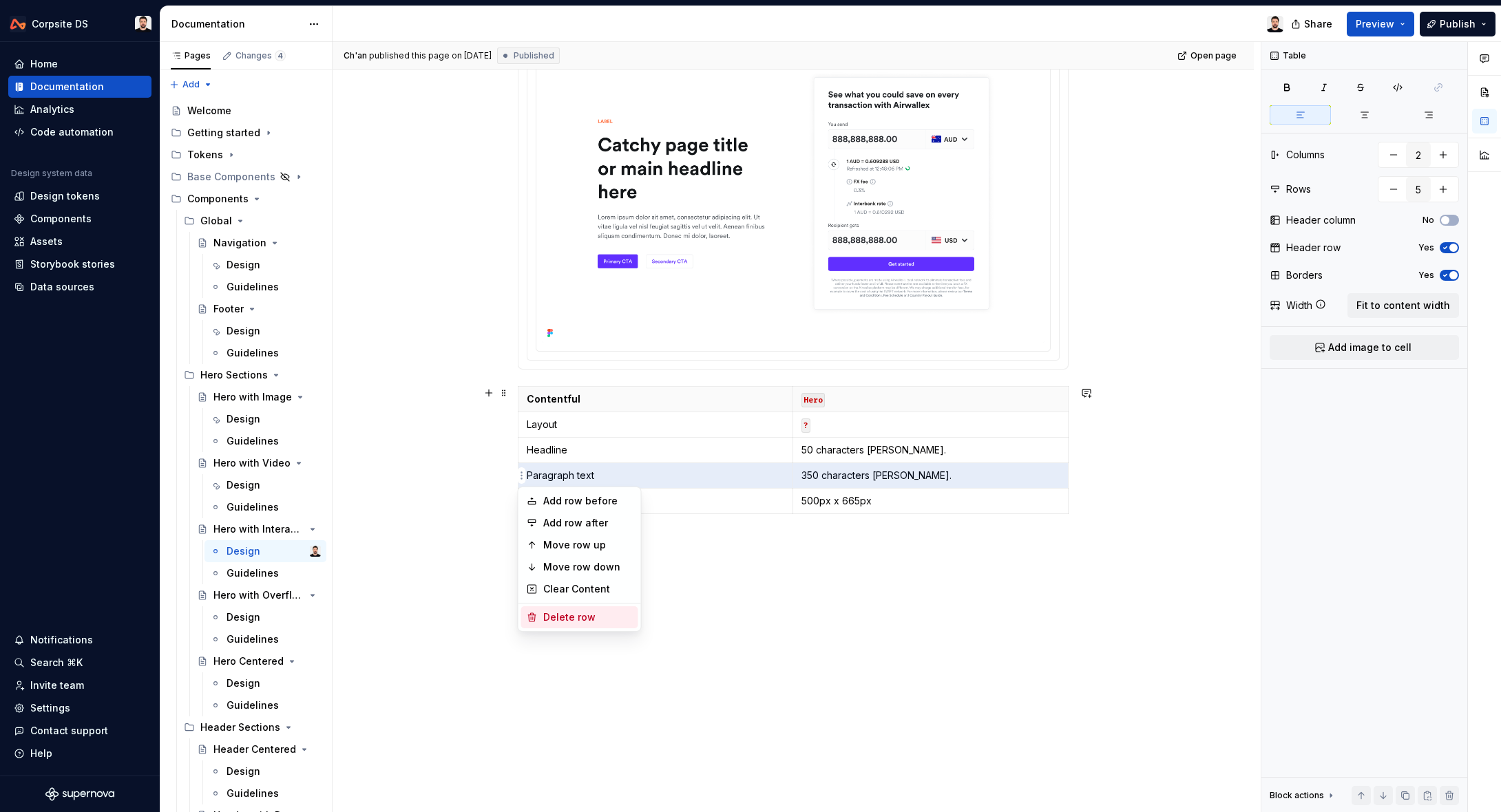
click at [552, 608] on div "Delete row" at bounding box center [579, 617] width 117 height 22
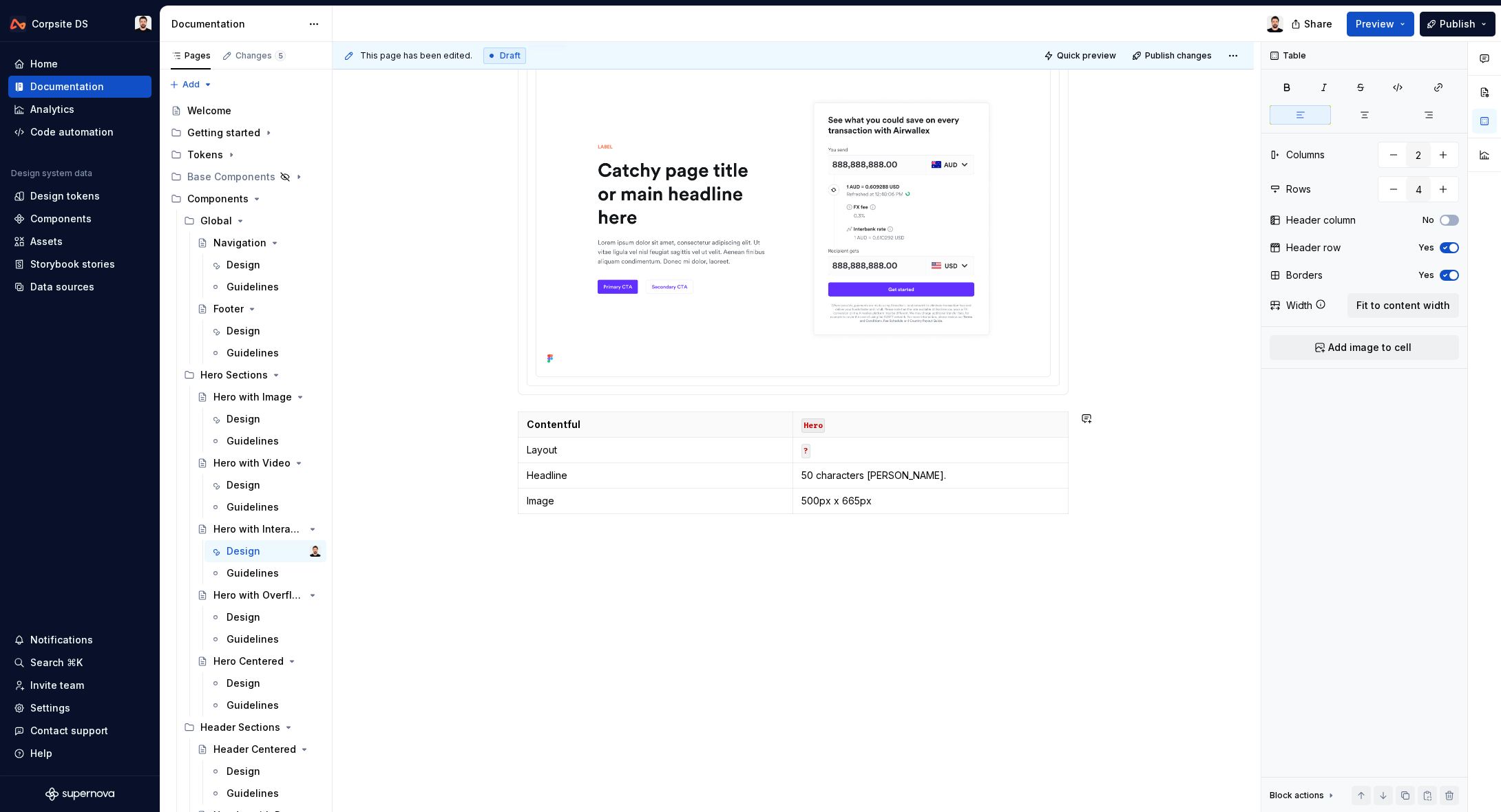
scroll to position [377, 0]
click at [520, 503] on html "Corpsite DS Home Documentation Analytics Code automation Design system data Des…" at bounding box center [750, 406] width 1501 height 812
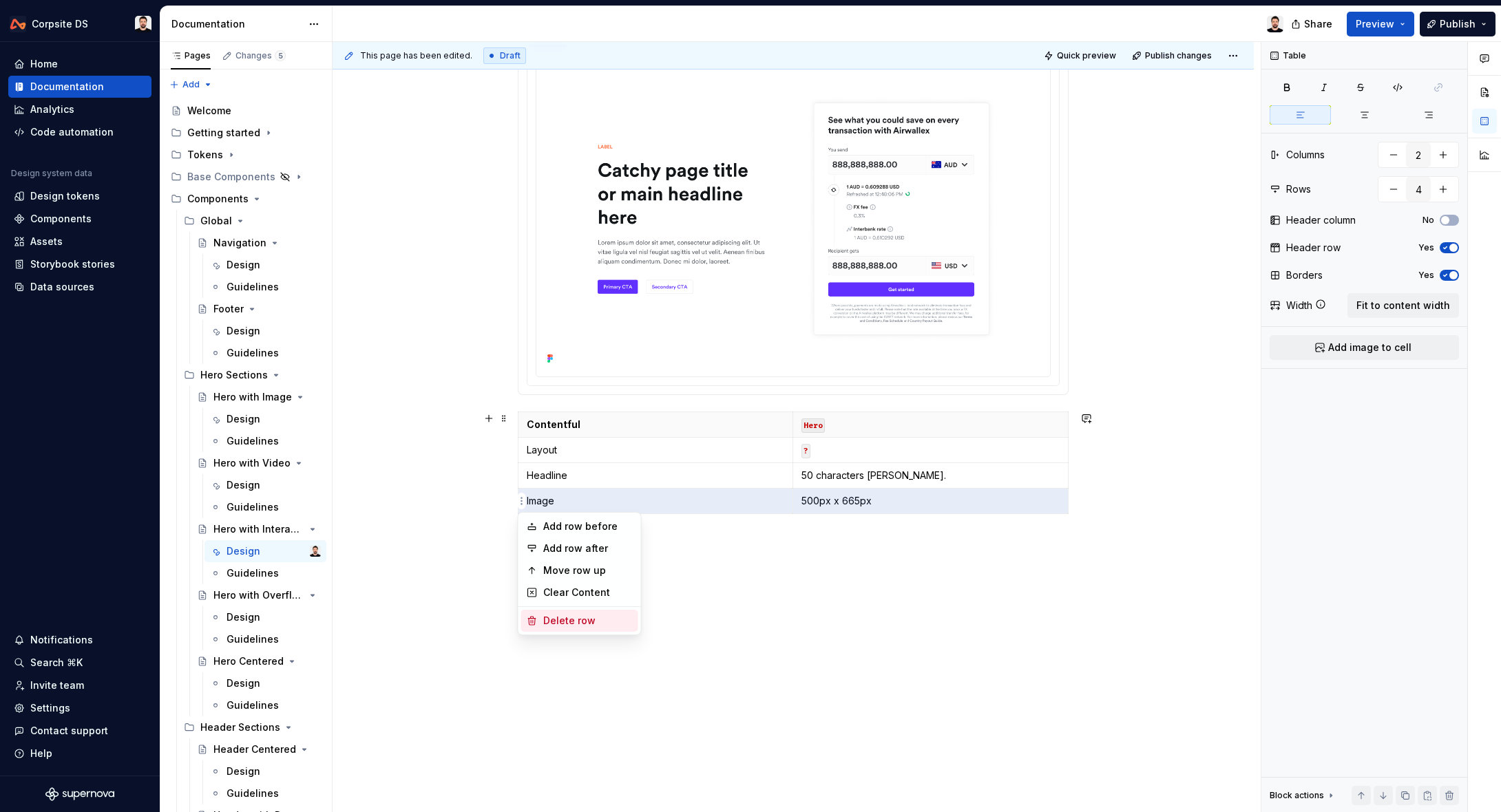
click at [539, 622] on div "Delete row" at bounding box center [579, 621] width 117 height 22
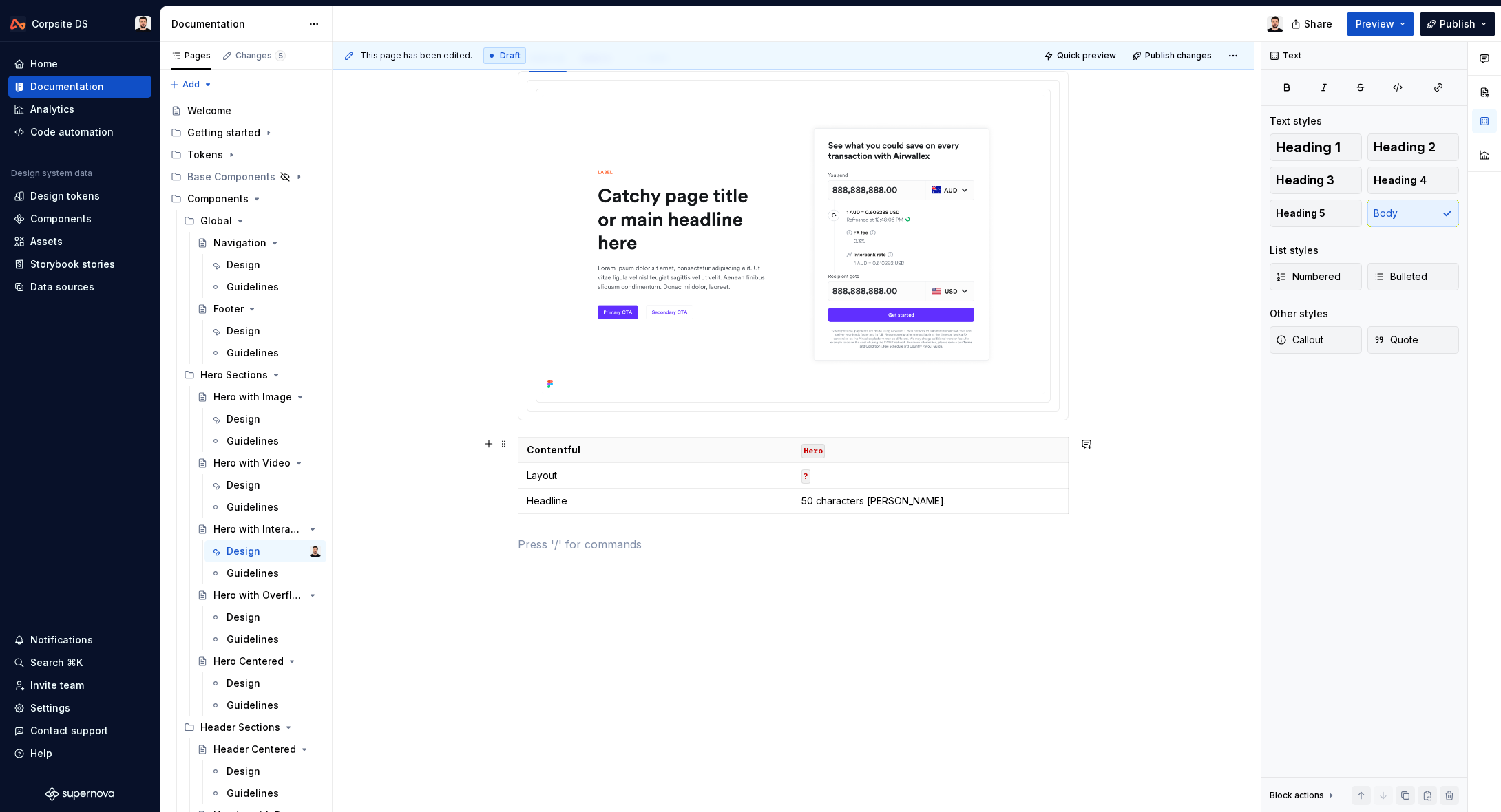
scroll to position [352, 0]
click at [258, 597] on div "Hero with Overflow" at bounding box center [240, 595] width 53 height 14
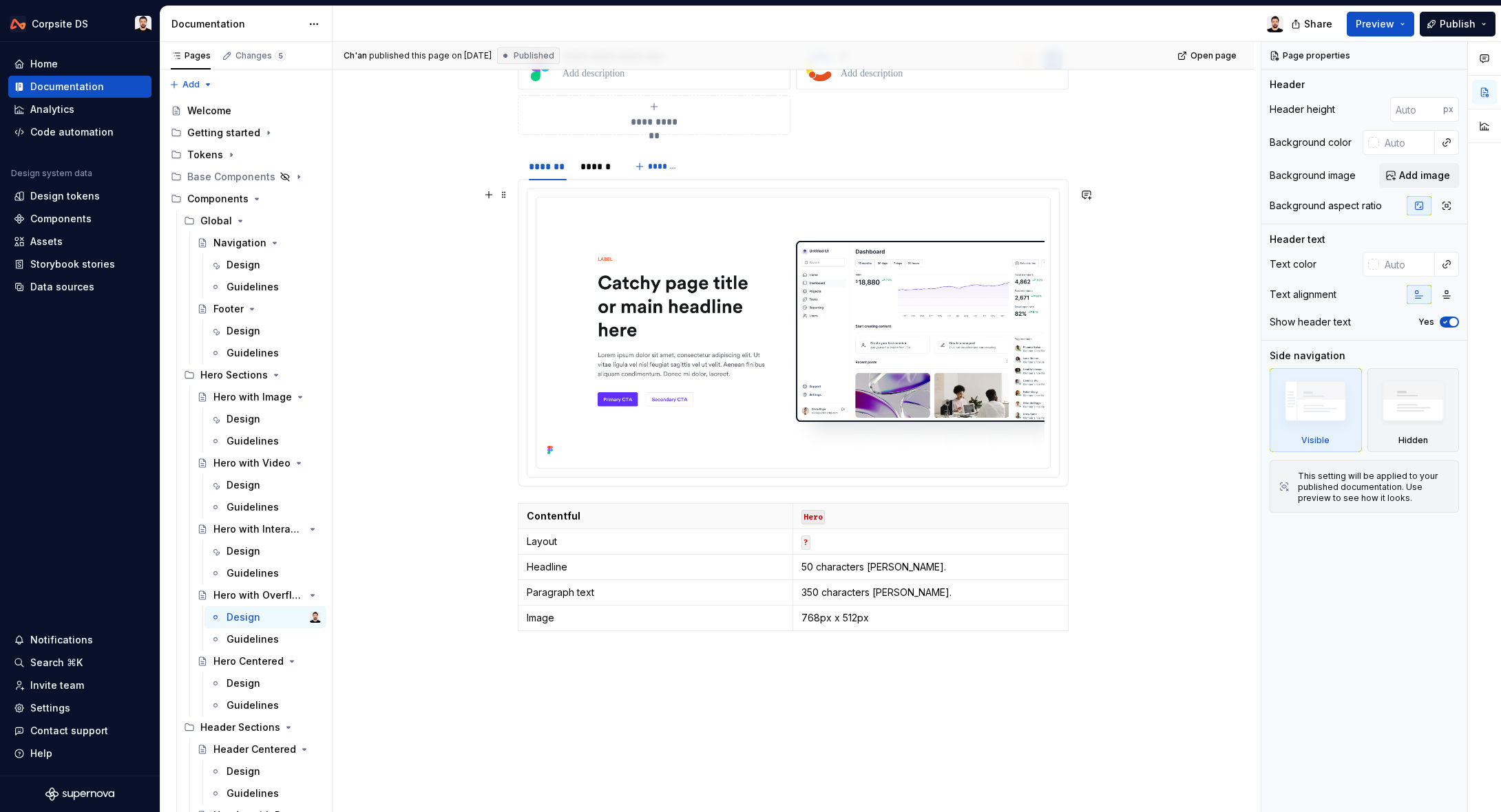
scroll to position [331, 0]
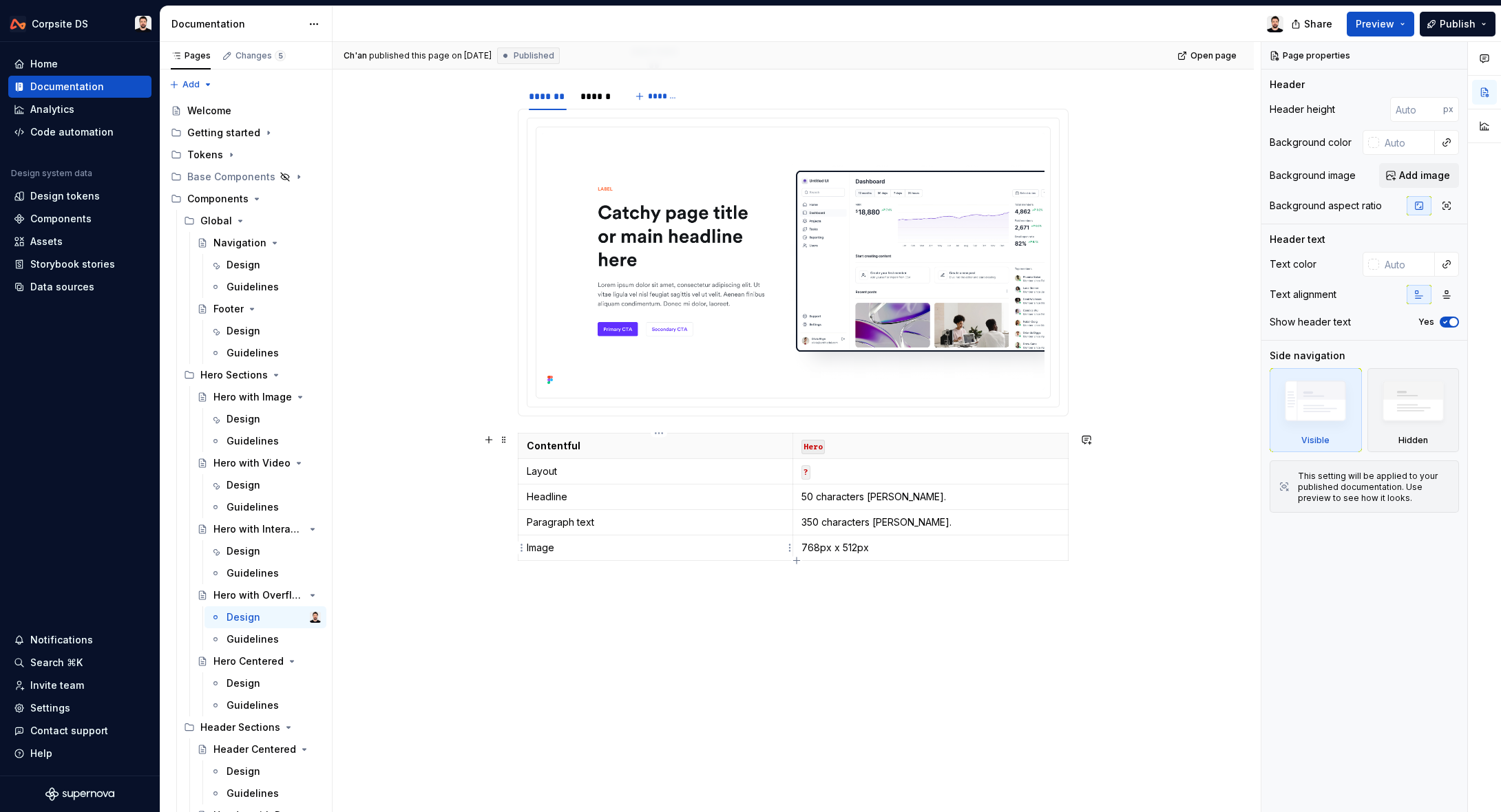
click at [521, 549] on html "Corpsite DS Home Documentation Analytics Code automation Design system data Des…" at bounding box center [750, 406] width 1501 height 812
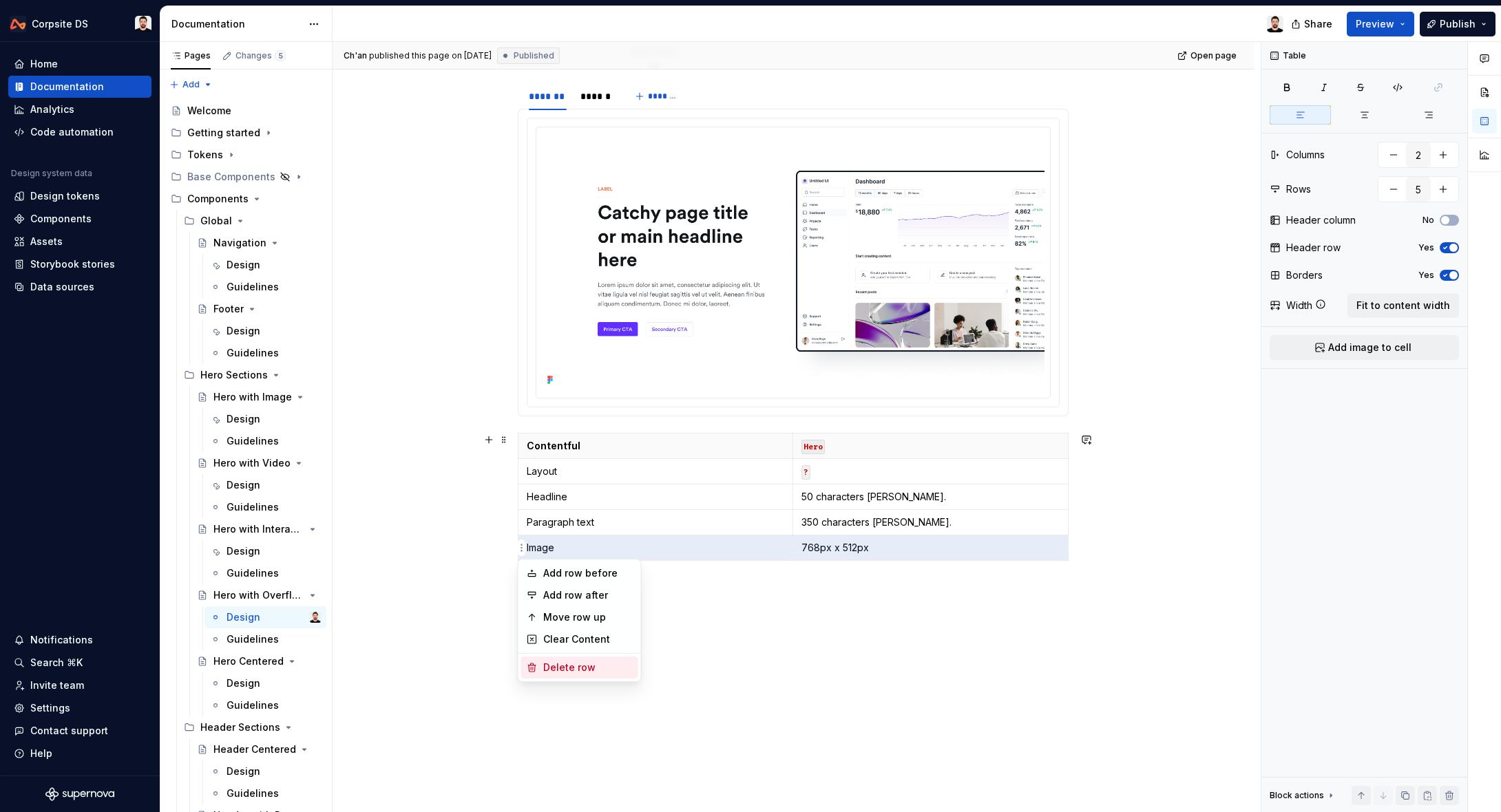
drag, startPoint x: 554, startPoint y: 663, endPoint x: 562, endPoint y: 563, distance: 100.3
click at [554, 663] on div "Delete row" at bounding box center [587, 667] width 90 height 14
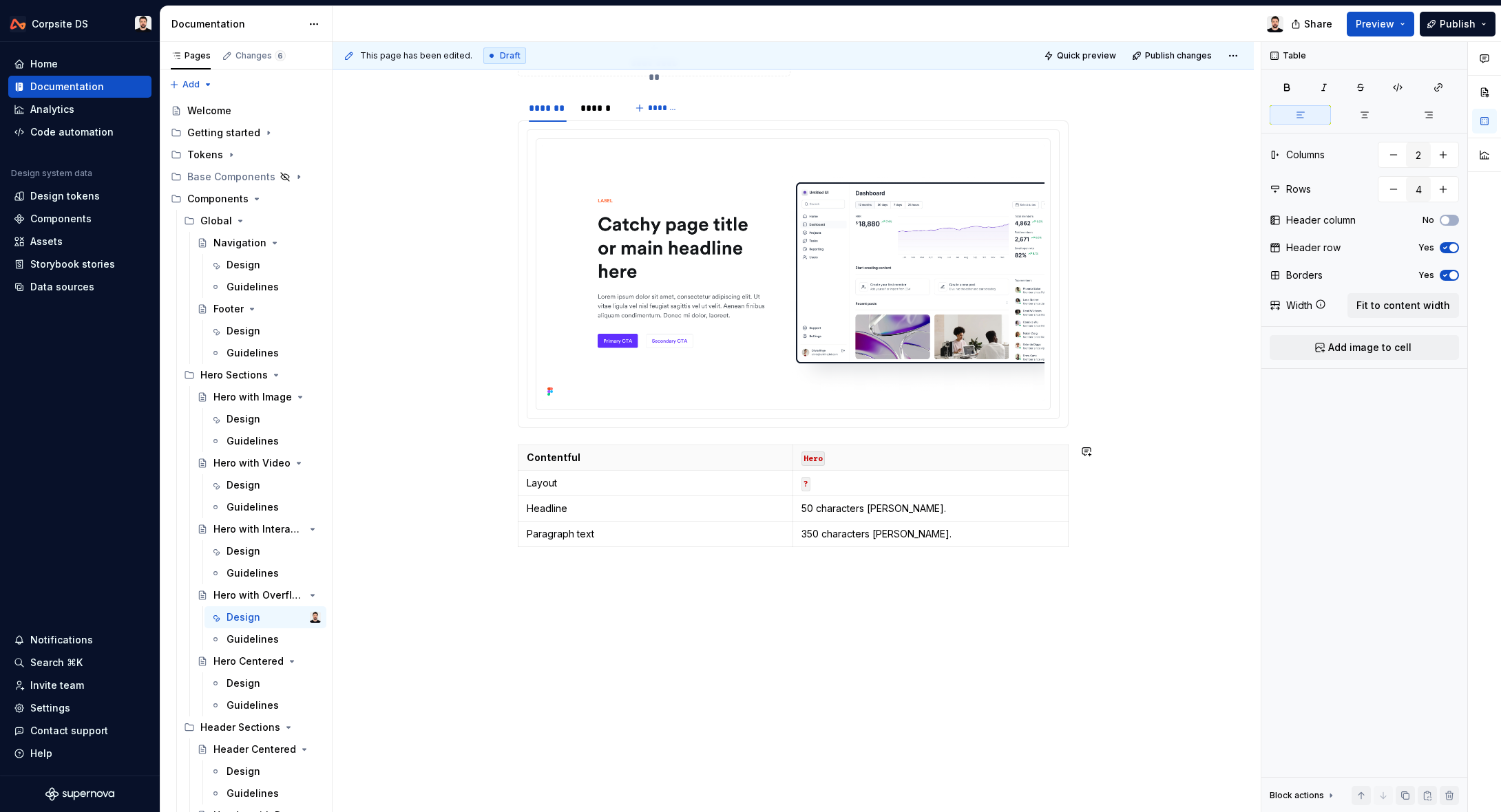
scroll to position [319, 0]
click at [518, 537] on html "Corpsite DS Home Documentation Analytics Code automation Design system data Des…" at bounding box center [750, 406] width 1501 height 812
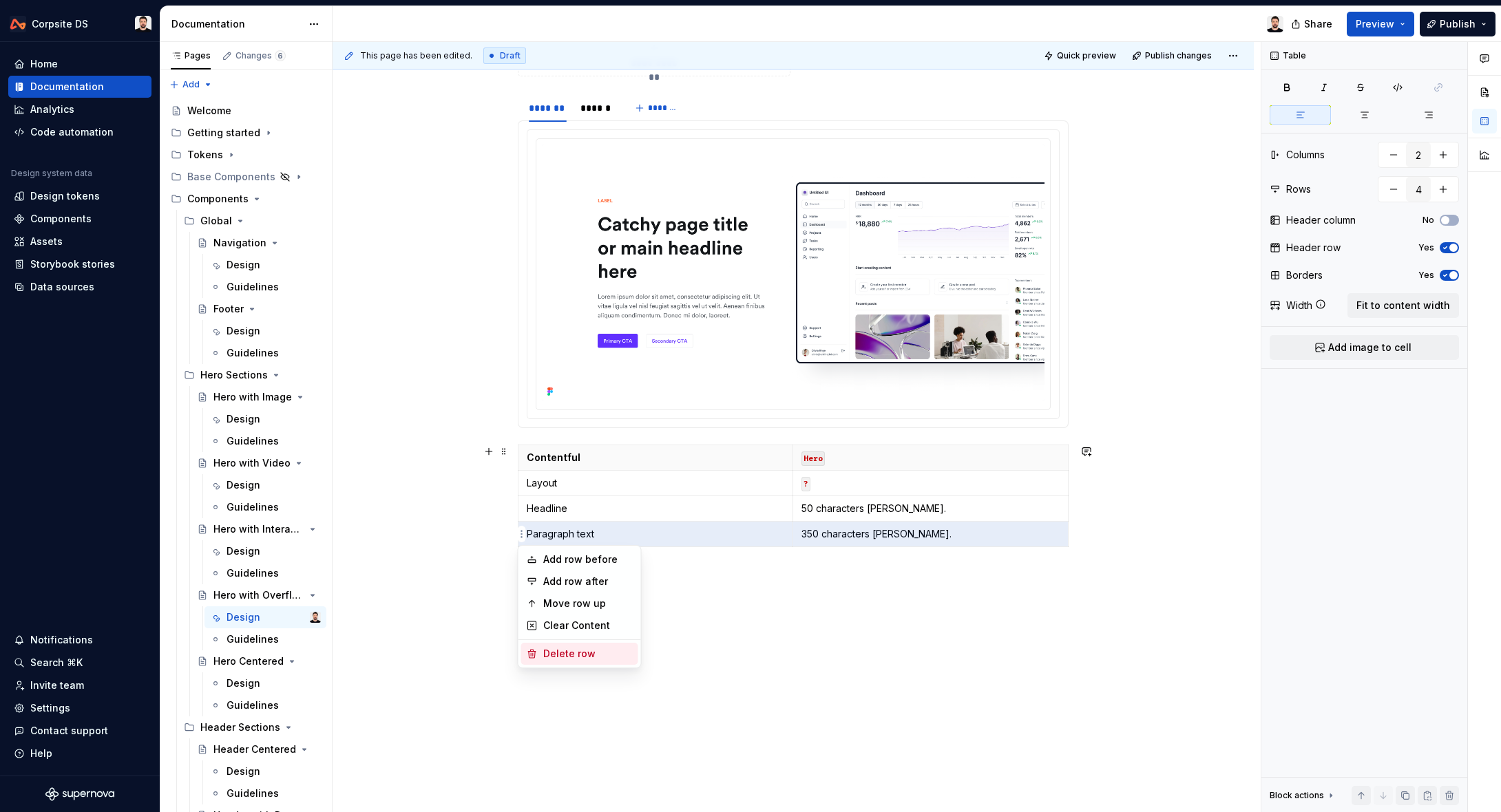
drag, startPoint x: 571, startPoint y: 649, endPoint x: 681, endPoint y: 617, distance: 114.6
click at [575, 647] on div "Delete row" at bounding box center [587, 653] width 90 height 14
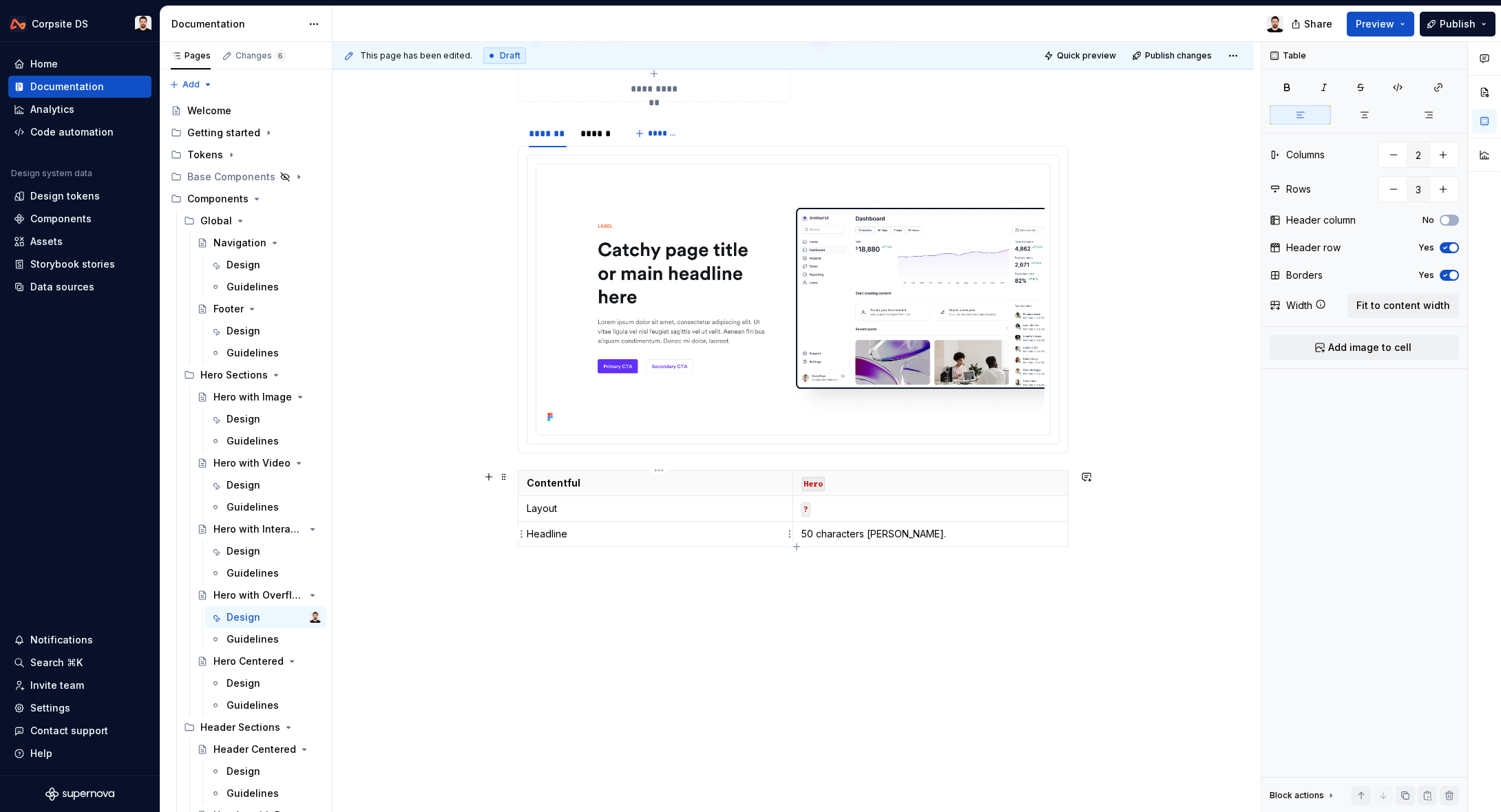
click at [522, 534] on html "Corpsite DS Home Documentation Analytics Code automation Design system data Des…" at bounding box center [750, 406] width 1501 height 812
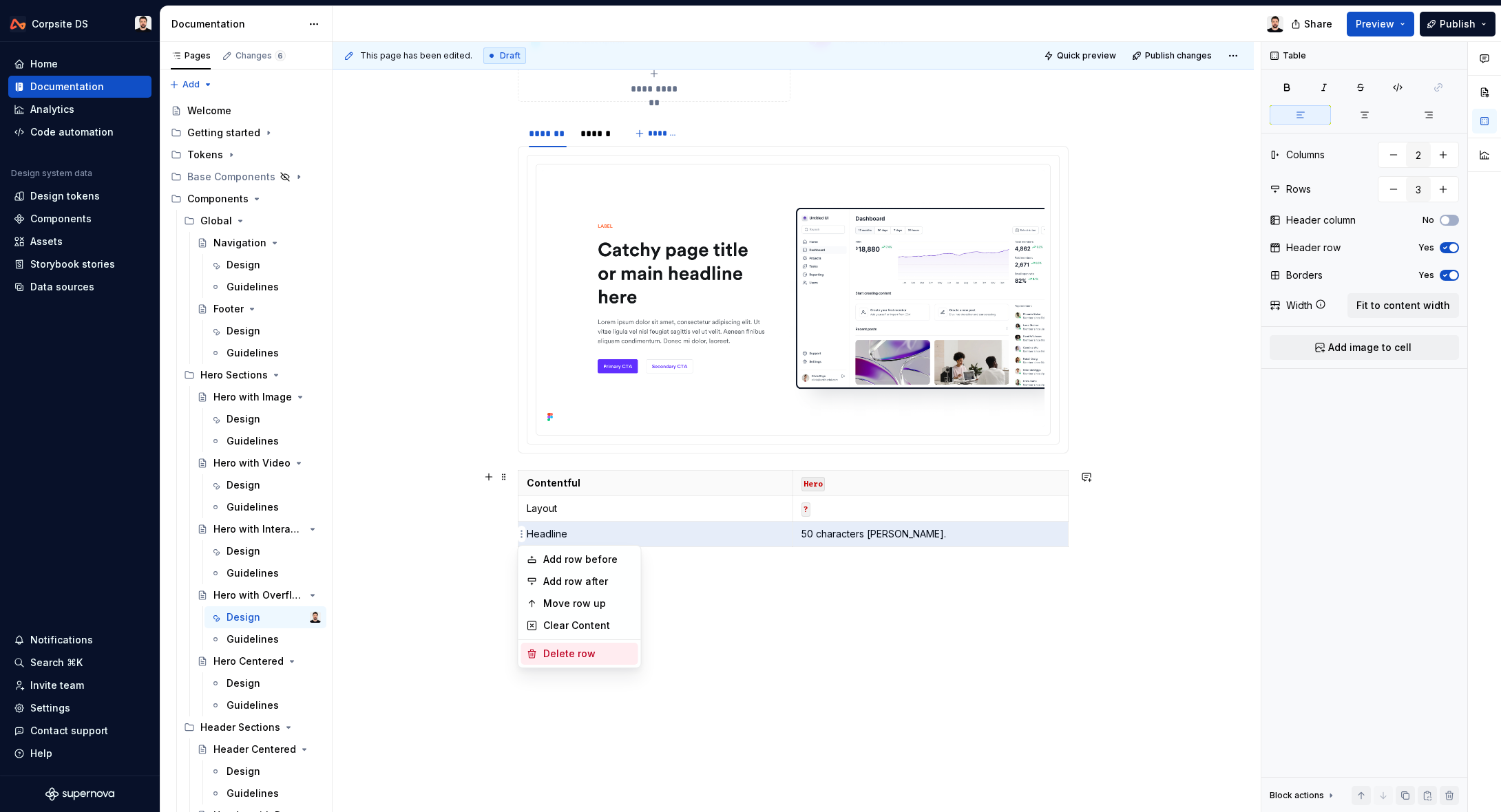
click at [572, 650] on div "Delete row" at bounding box center [587, 653] width 90 height 14
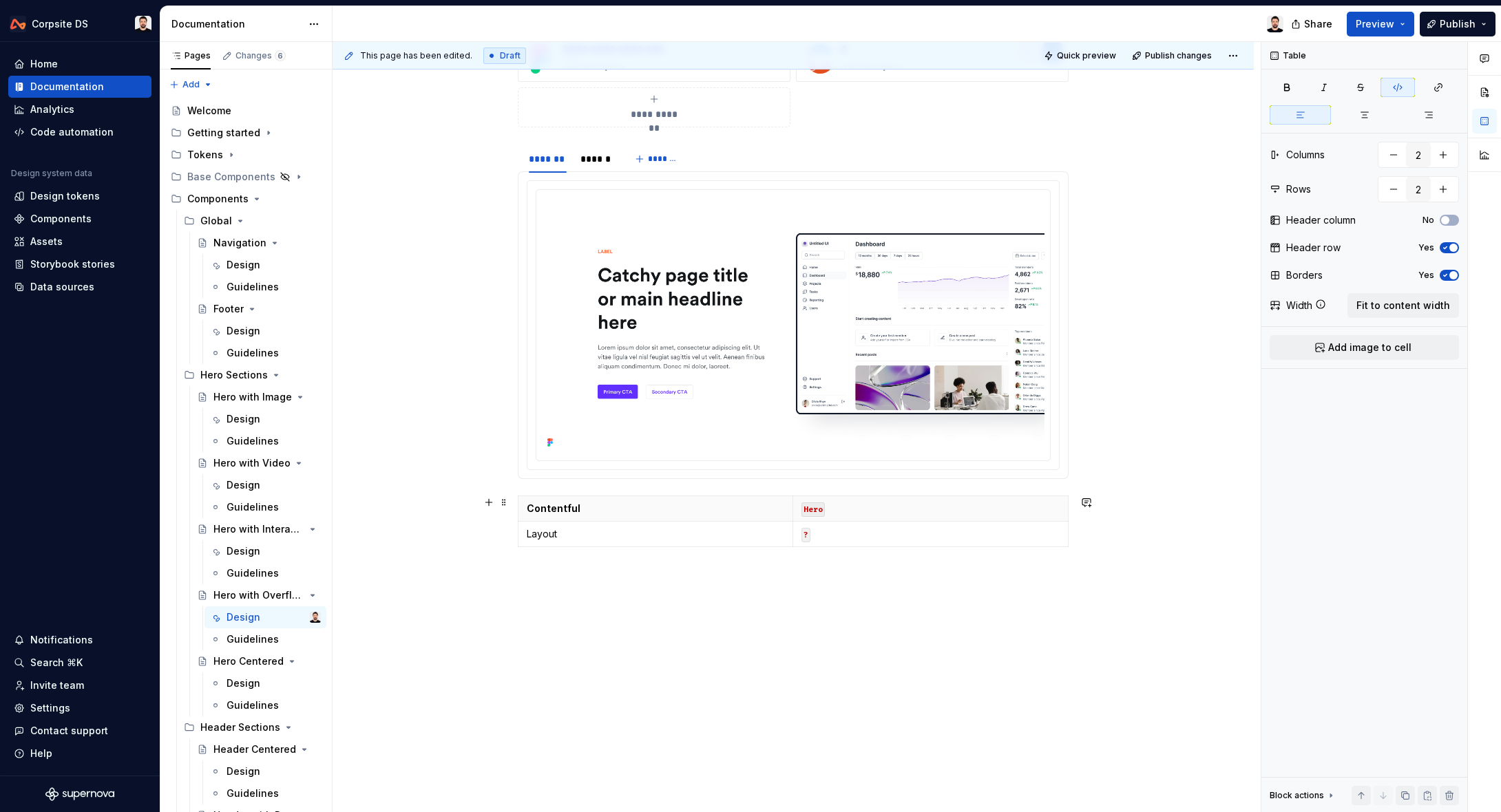
scroll to position [269, 0]
click at [246, 664] on div "Hero Centered" at bounding box center [240, 660] width 53 height 14
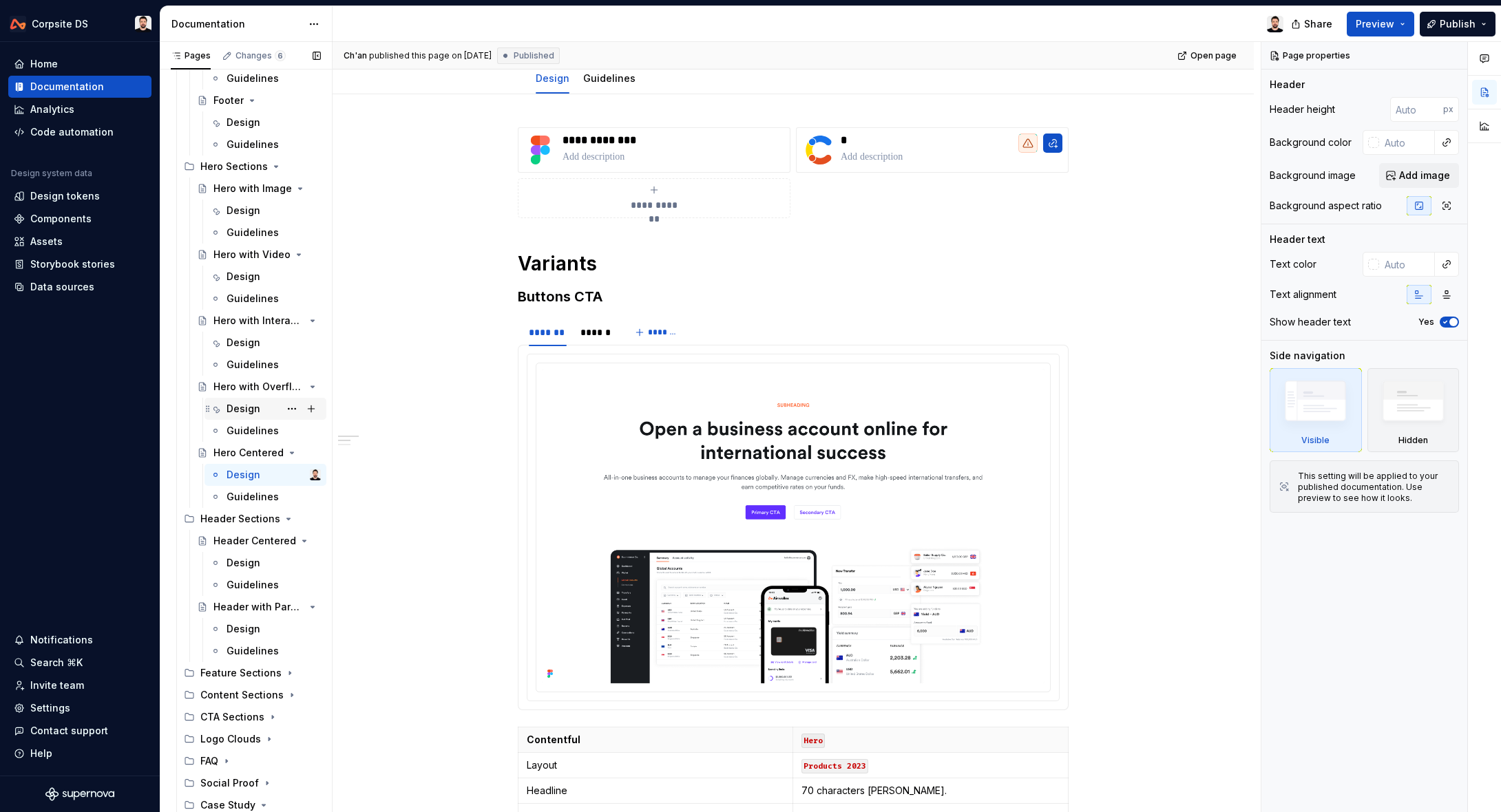
scroll to position [208, 0]
click at [0, 0] on button "Page tree" at bounding box center [0, 0] width 0 height 0
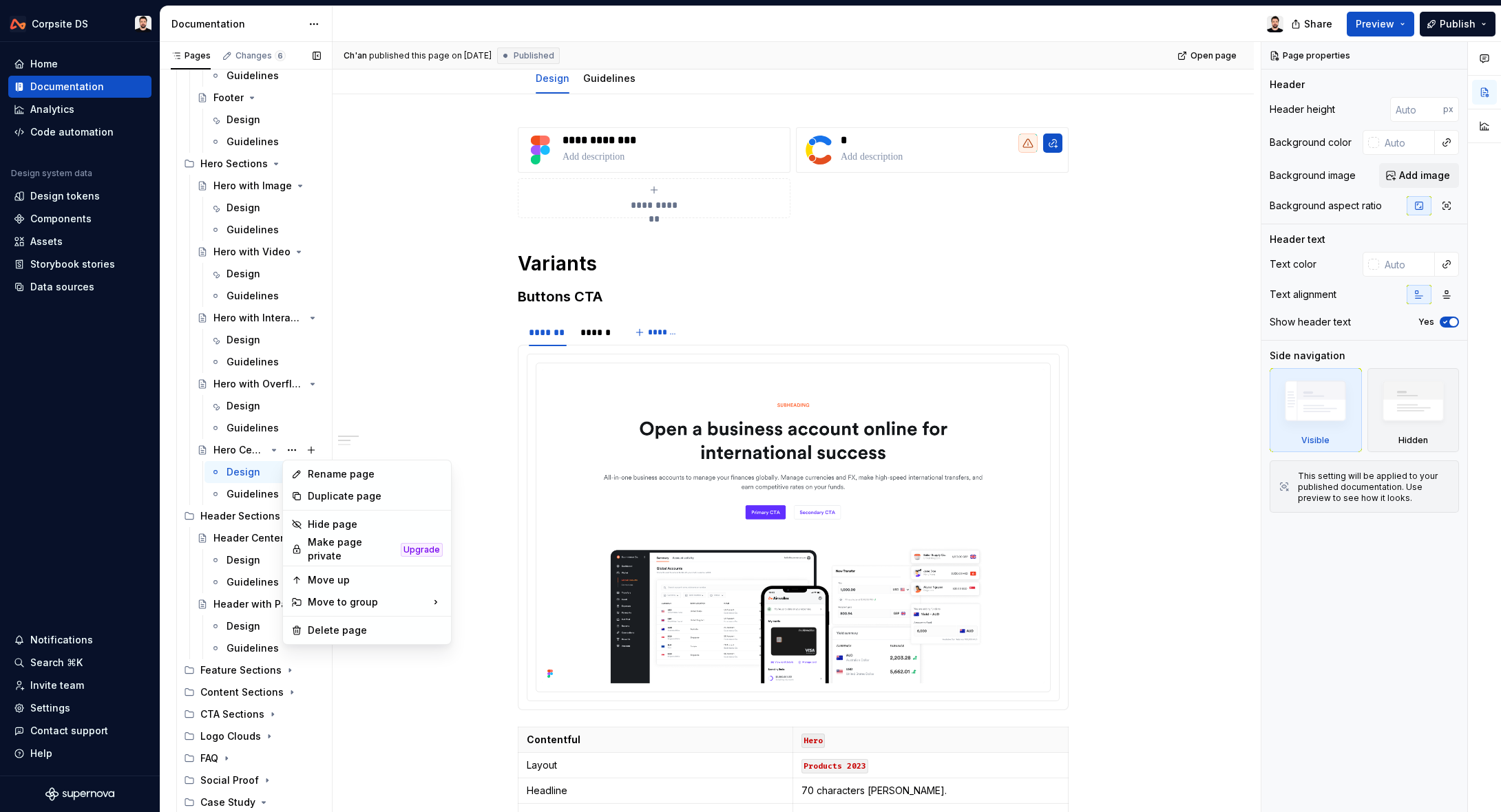
scroll to position [209, 0]
click at [388, 494] on div "Duplicate page" at bounding box center [375, 495] width 135 height 14
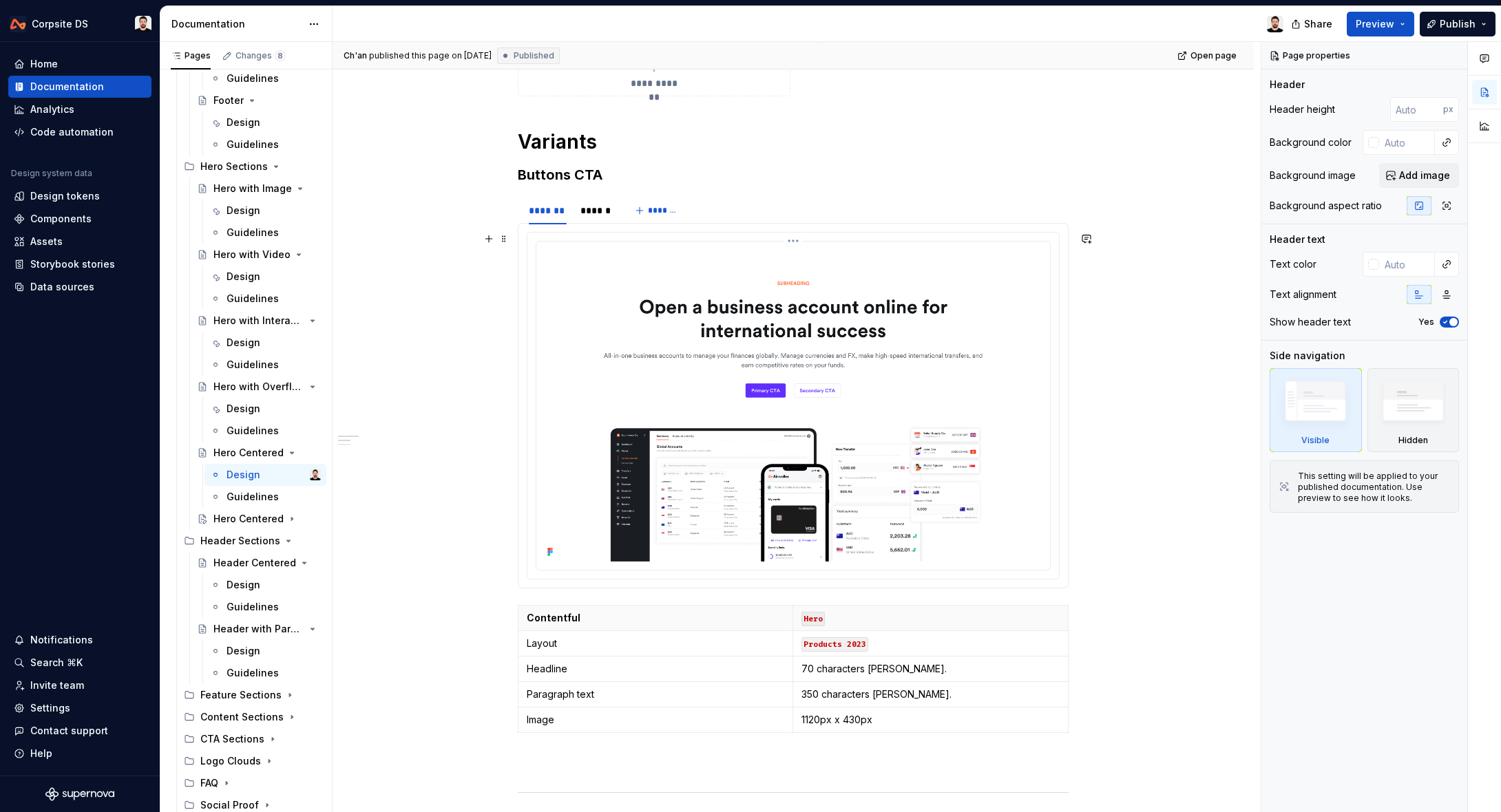
scroll to position [298, 0]
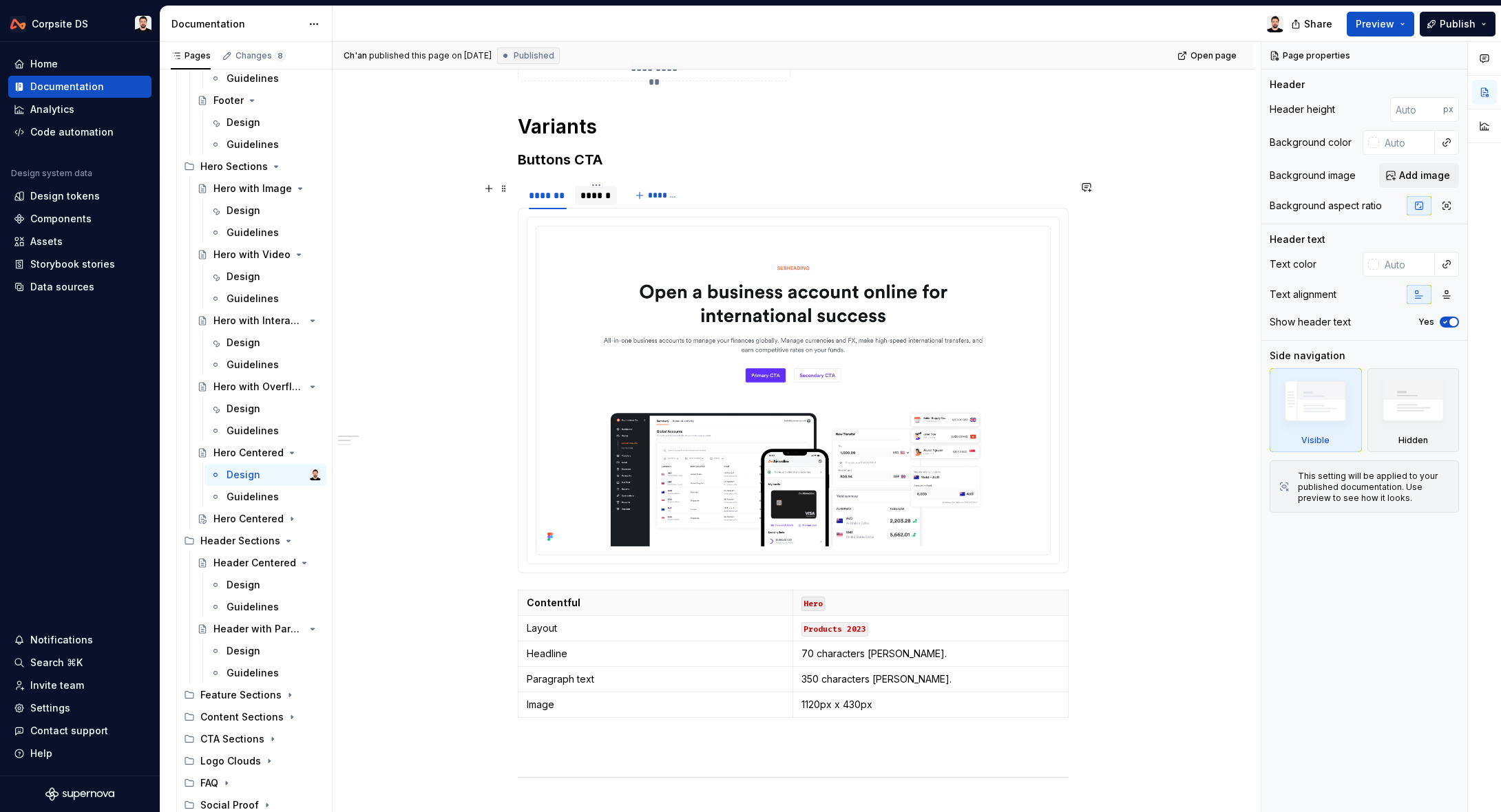
click at [612, 190] on div "******" at bounding box center [595, 195] width 31 height 14
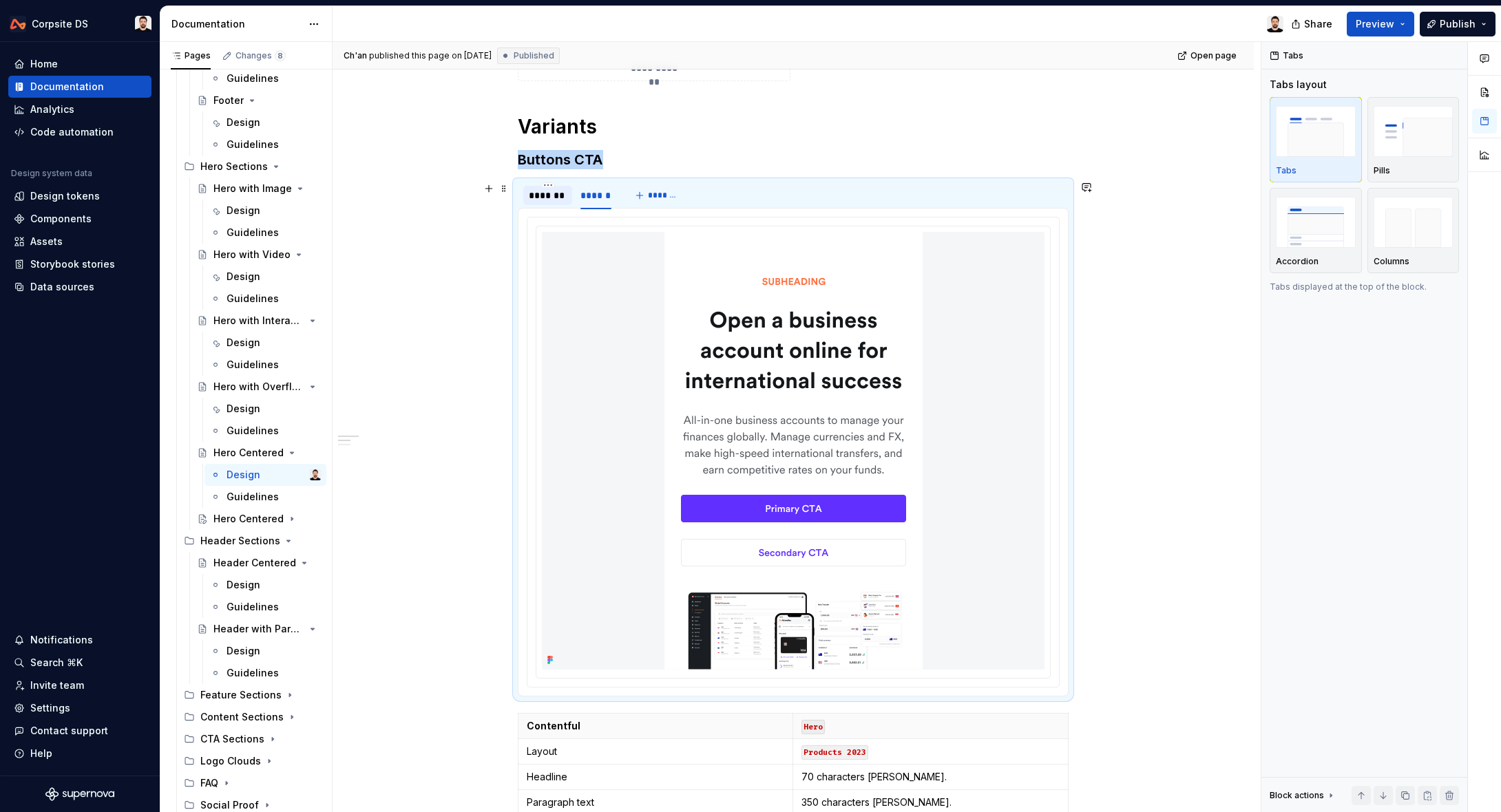
click at [540, 195] on div "*******" at bounding box center [548, 195] width 38 height 14
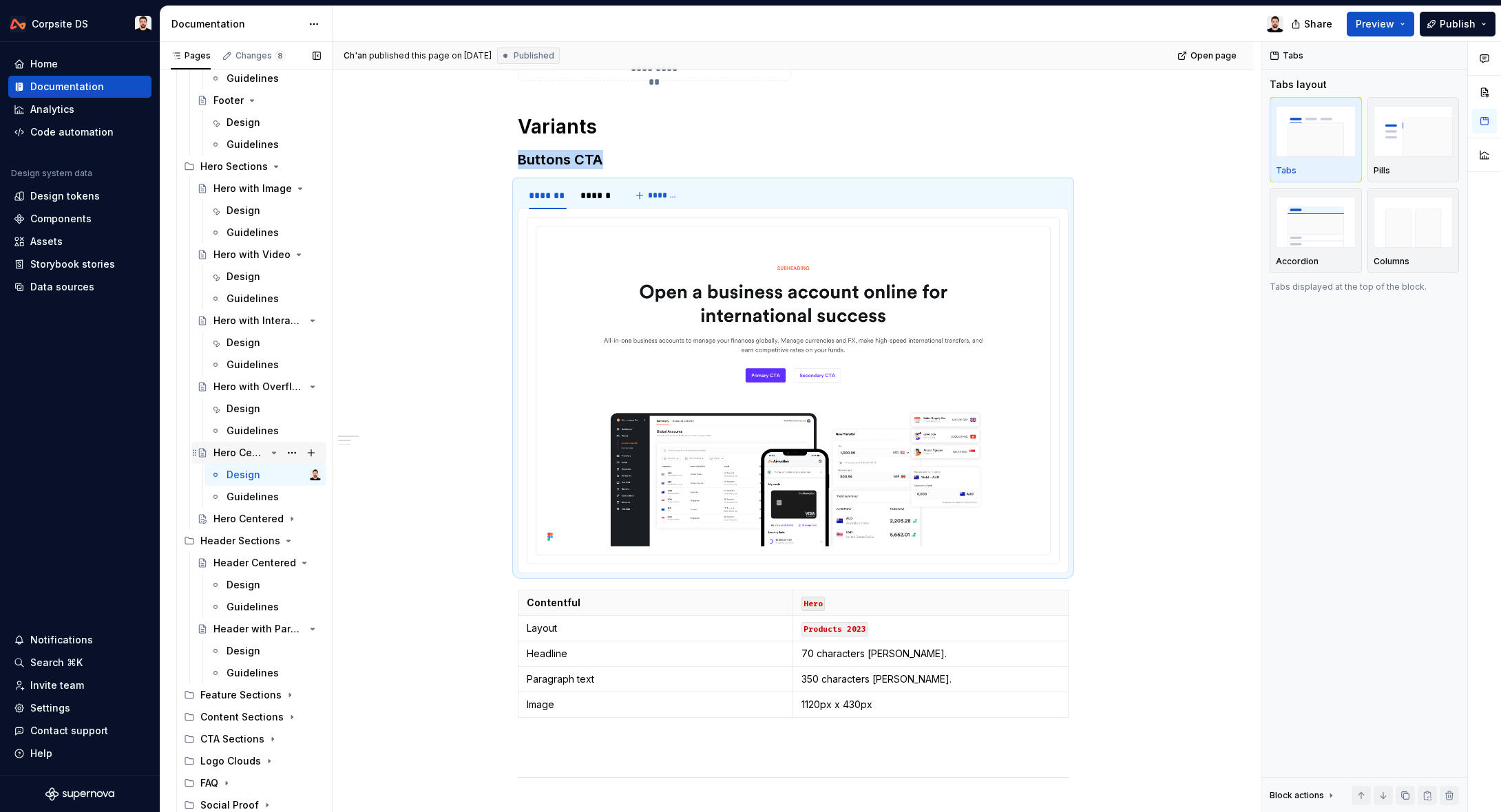
click at [244, 450] on div "Hero Centered" at bounding box center [240, 453] width 53 height 14
click at [259, 453] on div "Hero Centered" at bounding box center [240, 453] width 53 height 14
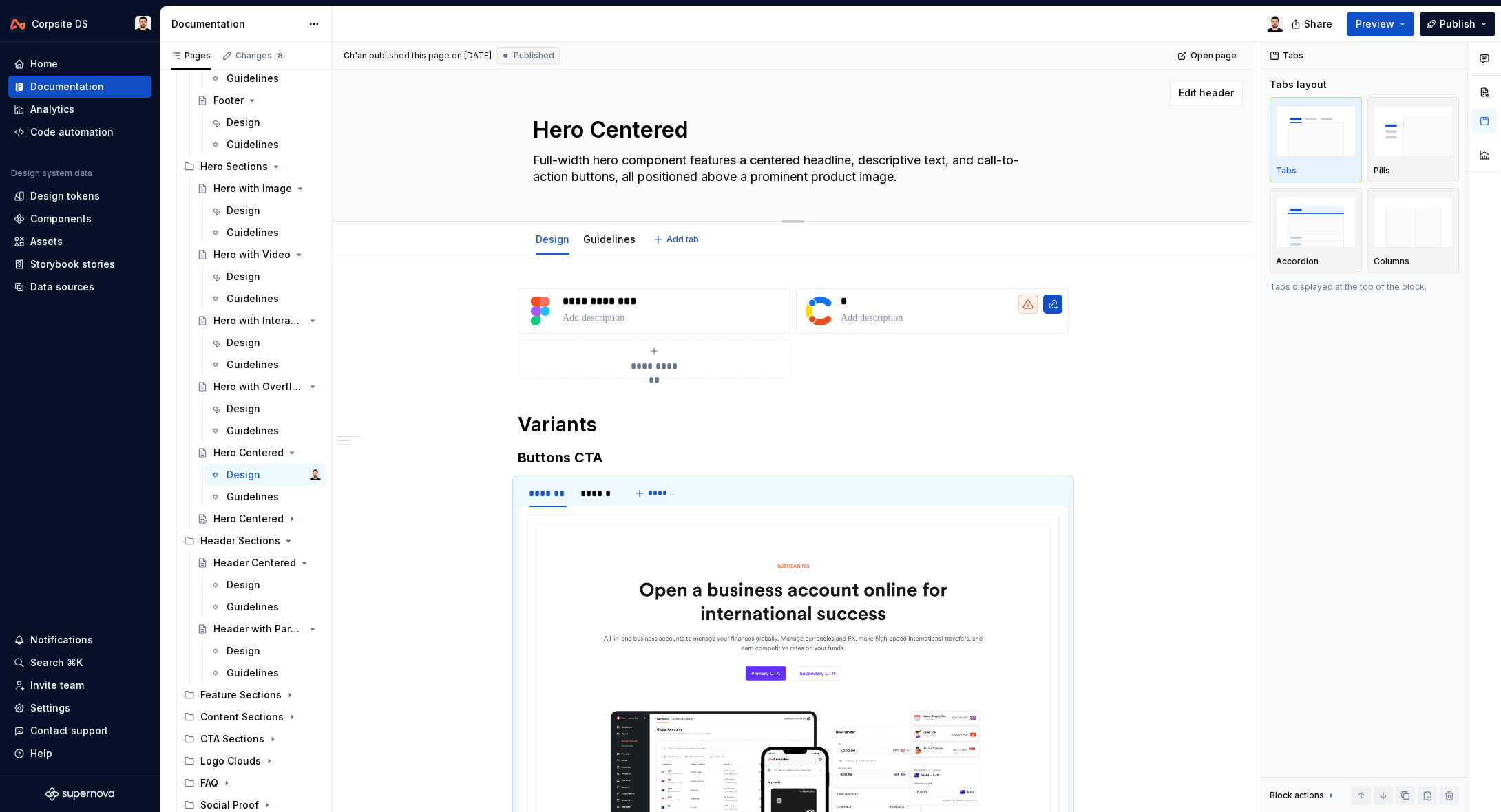
click at [636, 122] on textarea "Hero Centered" at bounding box center [790, 130] width 520 height 33
paste textarea "with Email"
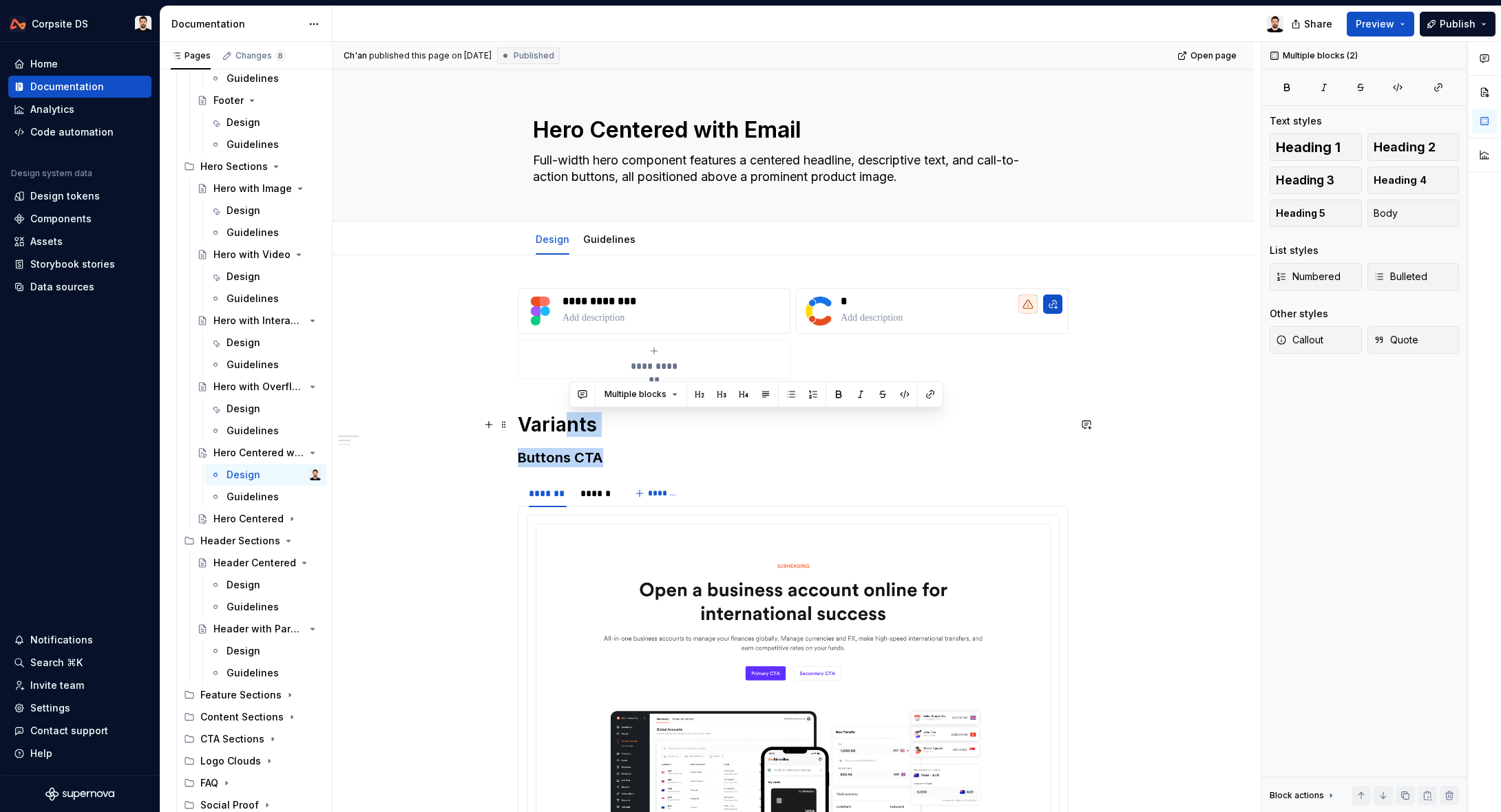
drag, startPoint x: 614, startPoint y: 457, endPoint x: 569, endPoint y: 429, distance: 53.0
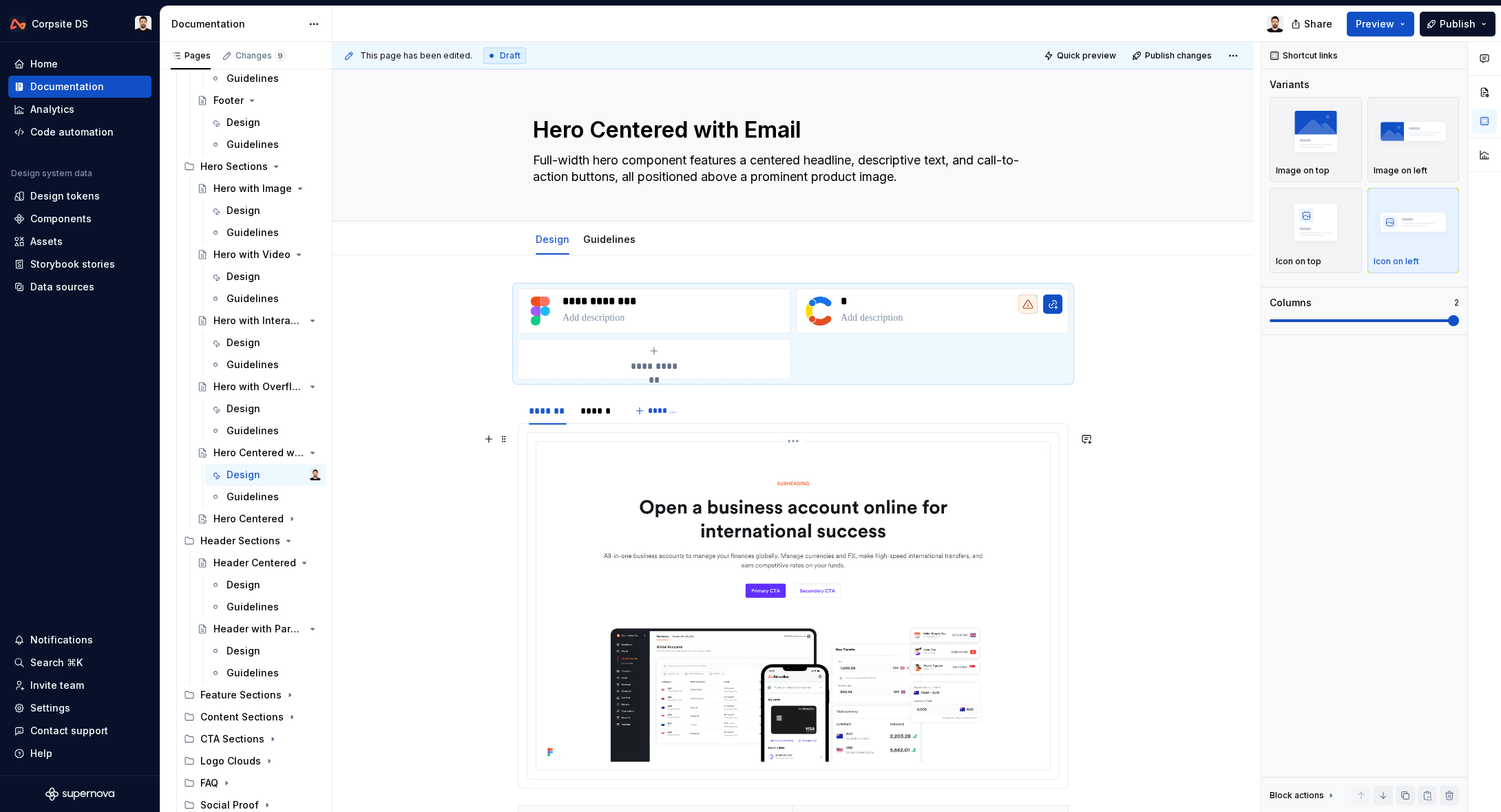
click at [594, 466] on img at bounding box center [793, 604] width 503 height 315
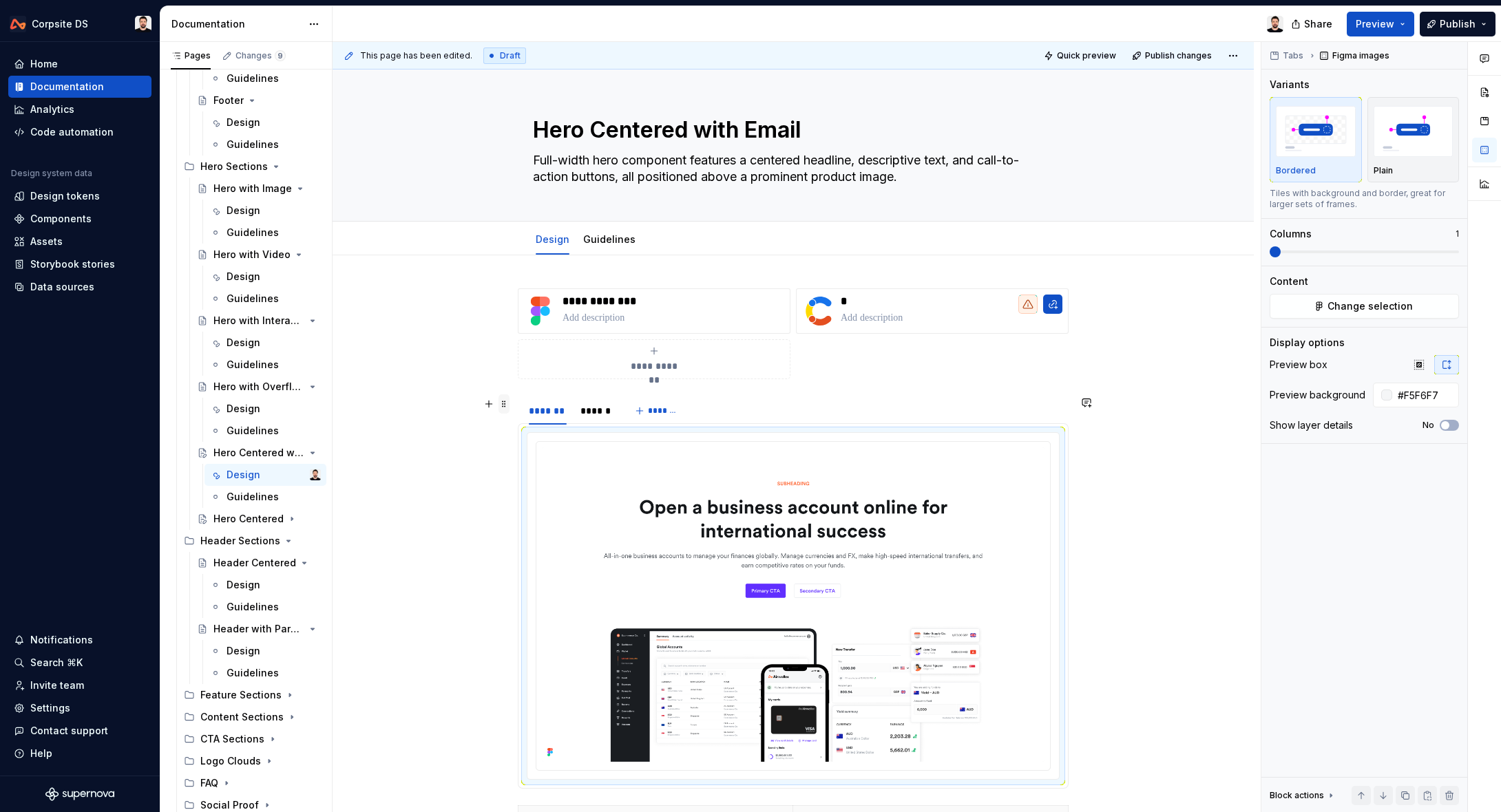
click at [509, 409] on span at bounding box center [504, 404] width 11 height 19
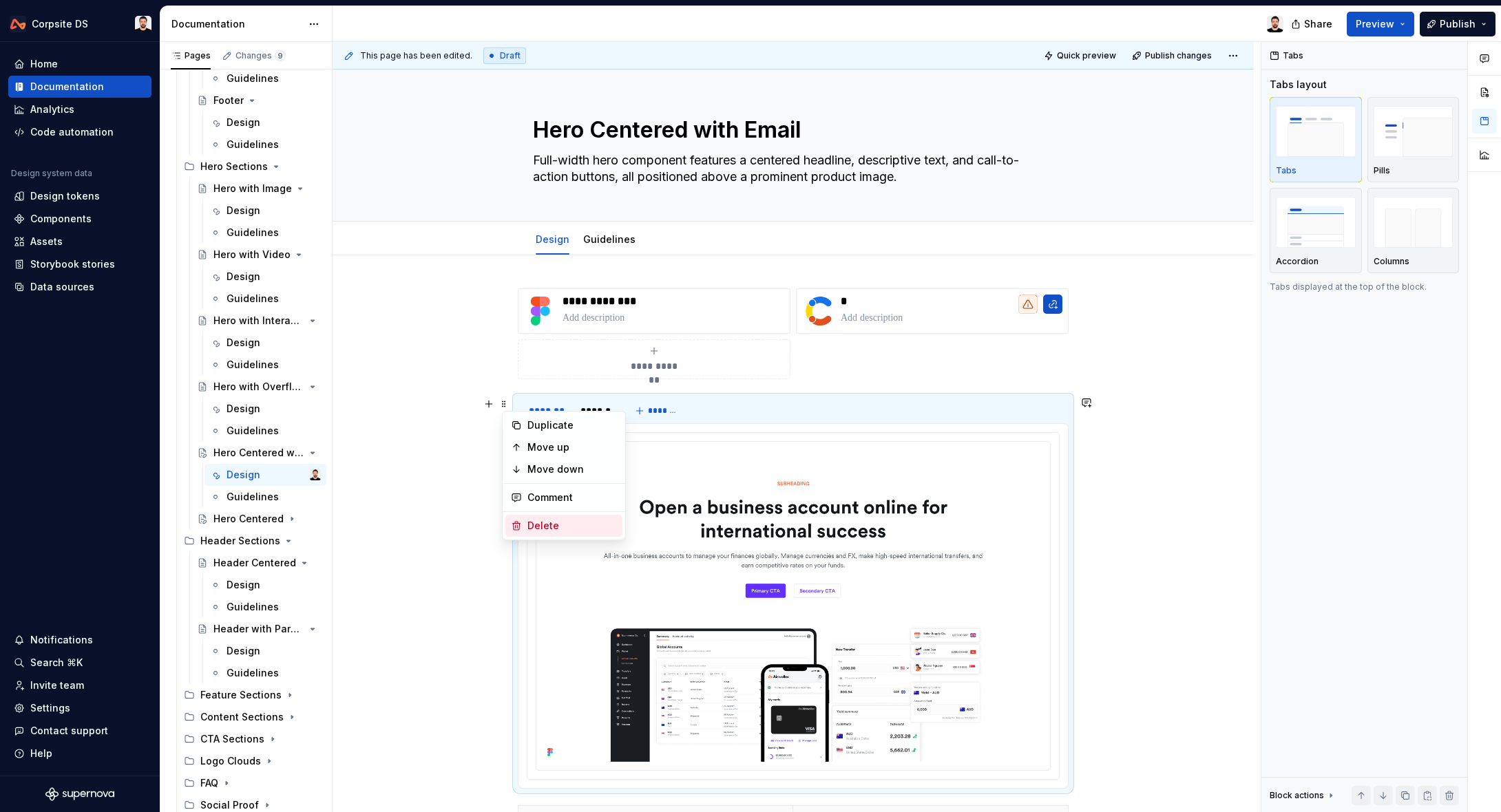
click at [550, 521] on div "Delete" at bounding box center [572, 525] width 90 height 14
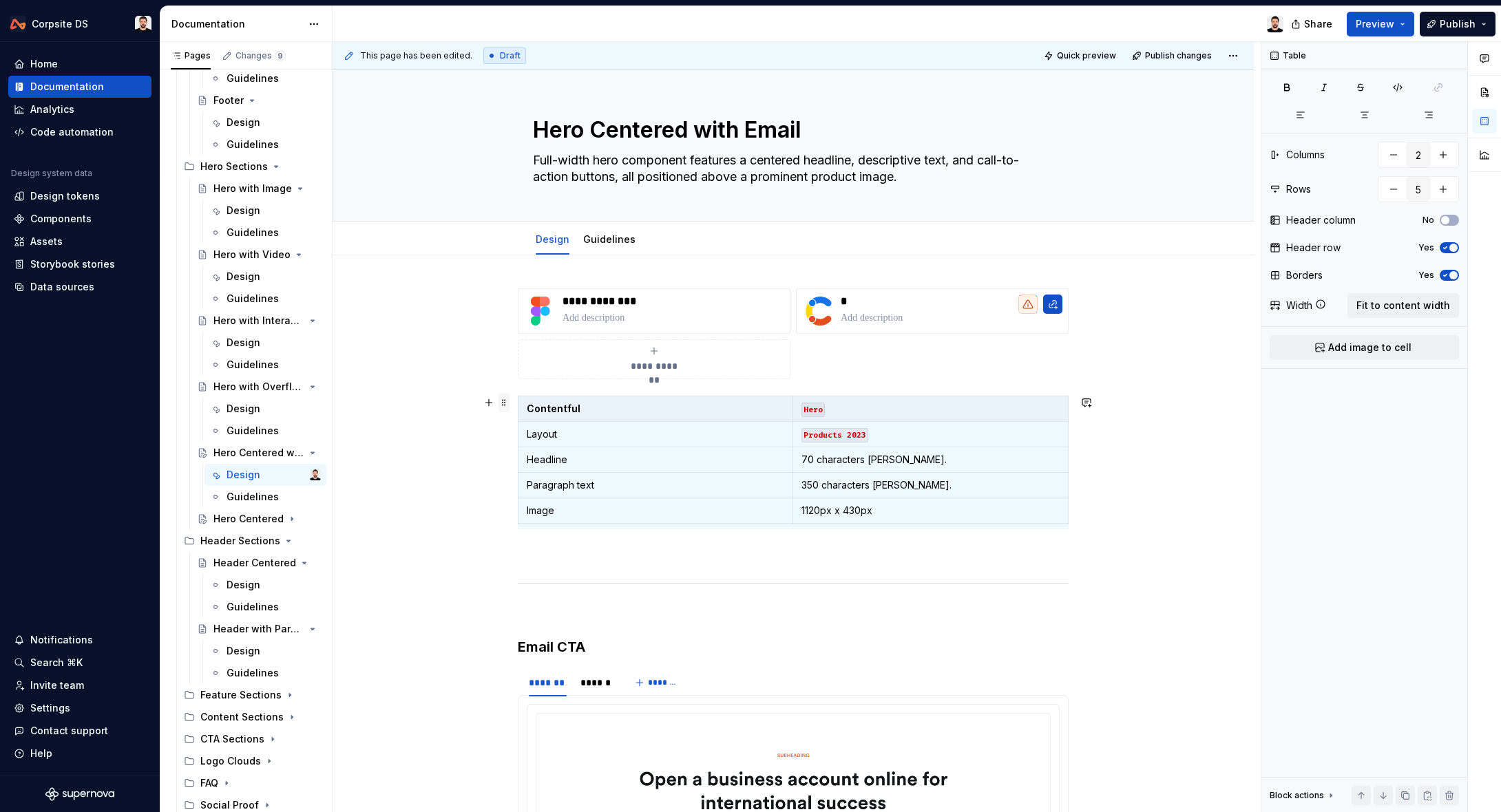
click at [507, 404] on span at bounding box center [504, 402] width 11 height 19
click at [562, 519] on div "Delete" at bounding box center [572, 523] width 90 height 14
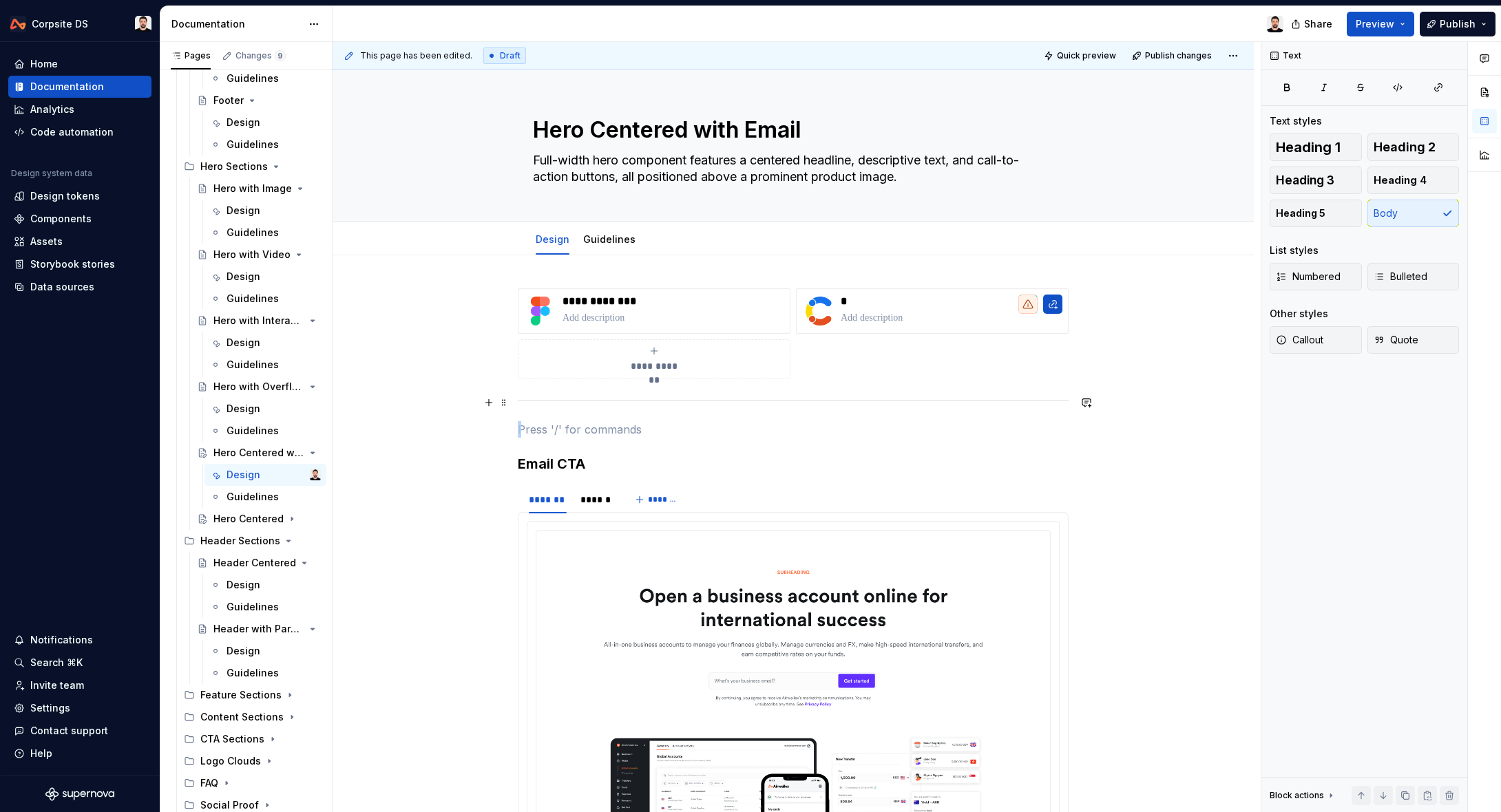
drag, startPoint x: 574, startPoint y: 418, endPoint x: 535, endPoint y: 403, distance: 41.8
click at [535, 403] on div "**********" at bounding box center [792, 685] width 551 height 793
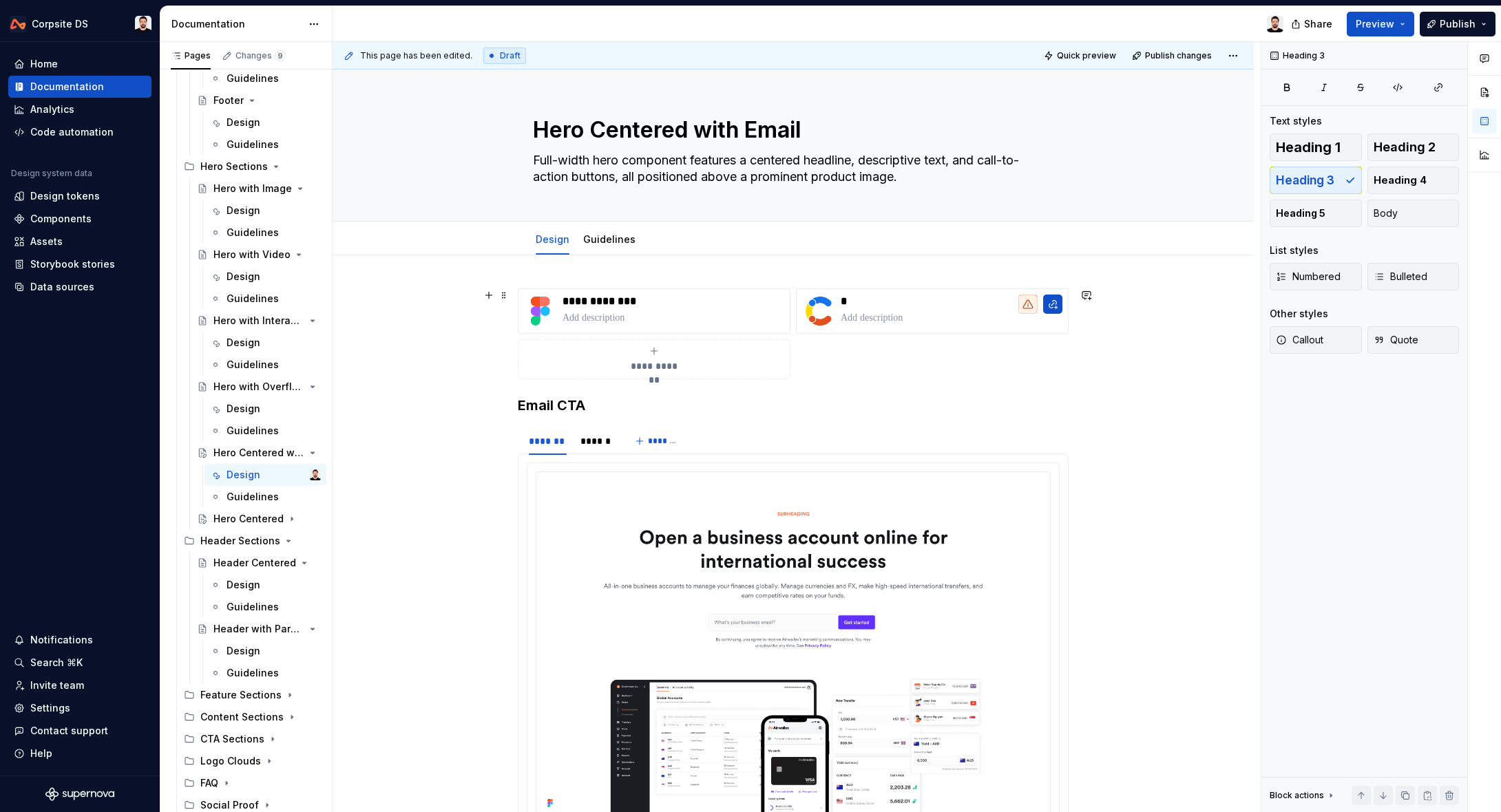
scroll to position [5, 0]
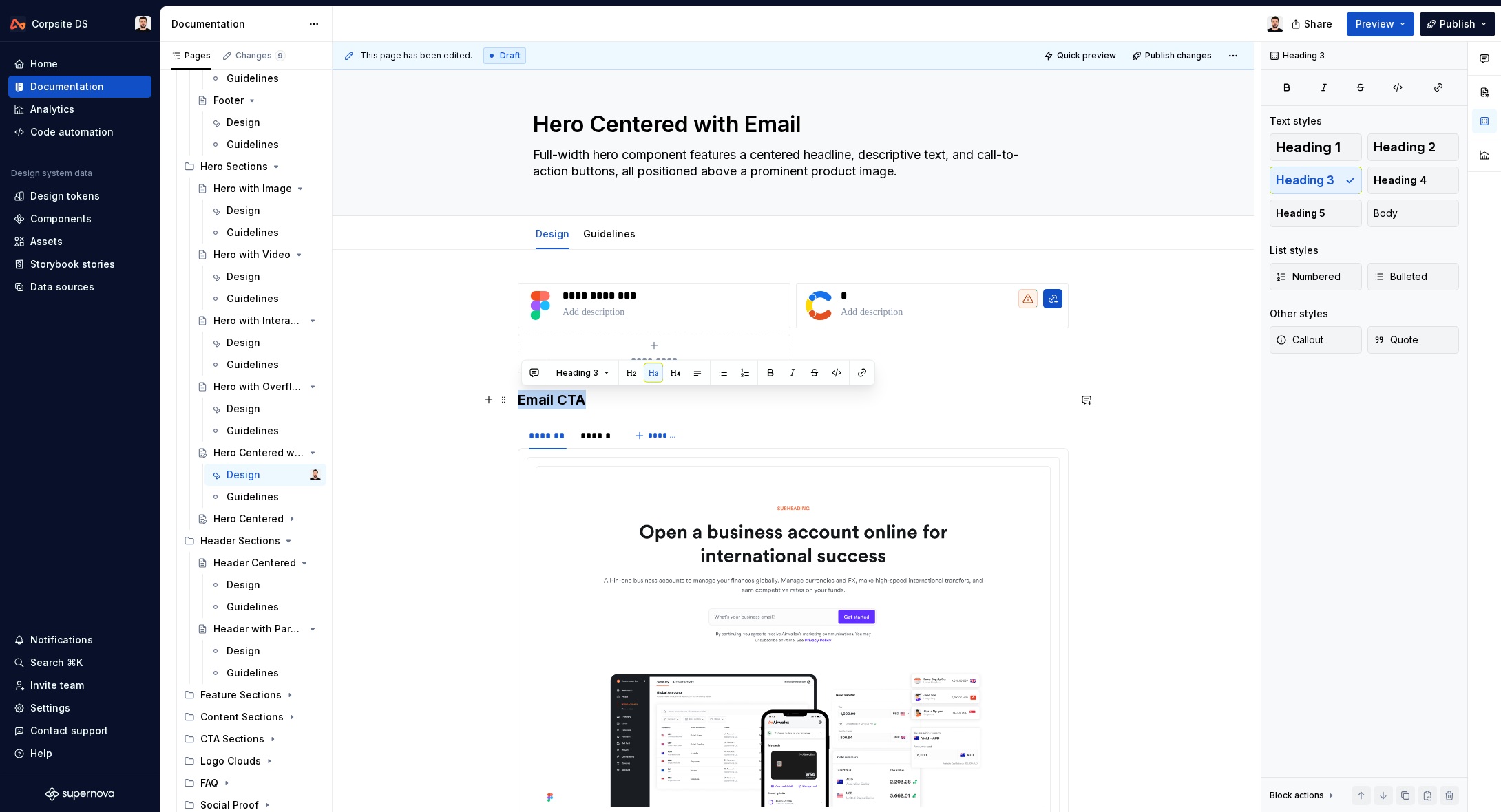
drag, startPoint x: 600, startPoint y: 396, endPoint x: 584, endPoint y: 406, distance: 18.9
click at [515, 394] on div "**********" at bounding box center [792, 763] width 921 height 1027
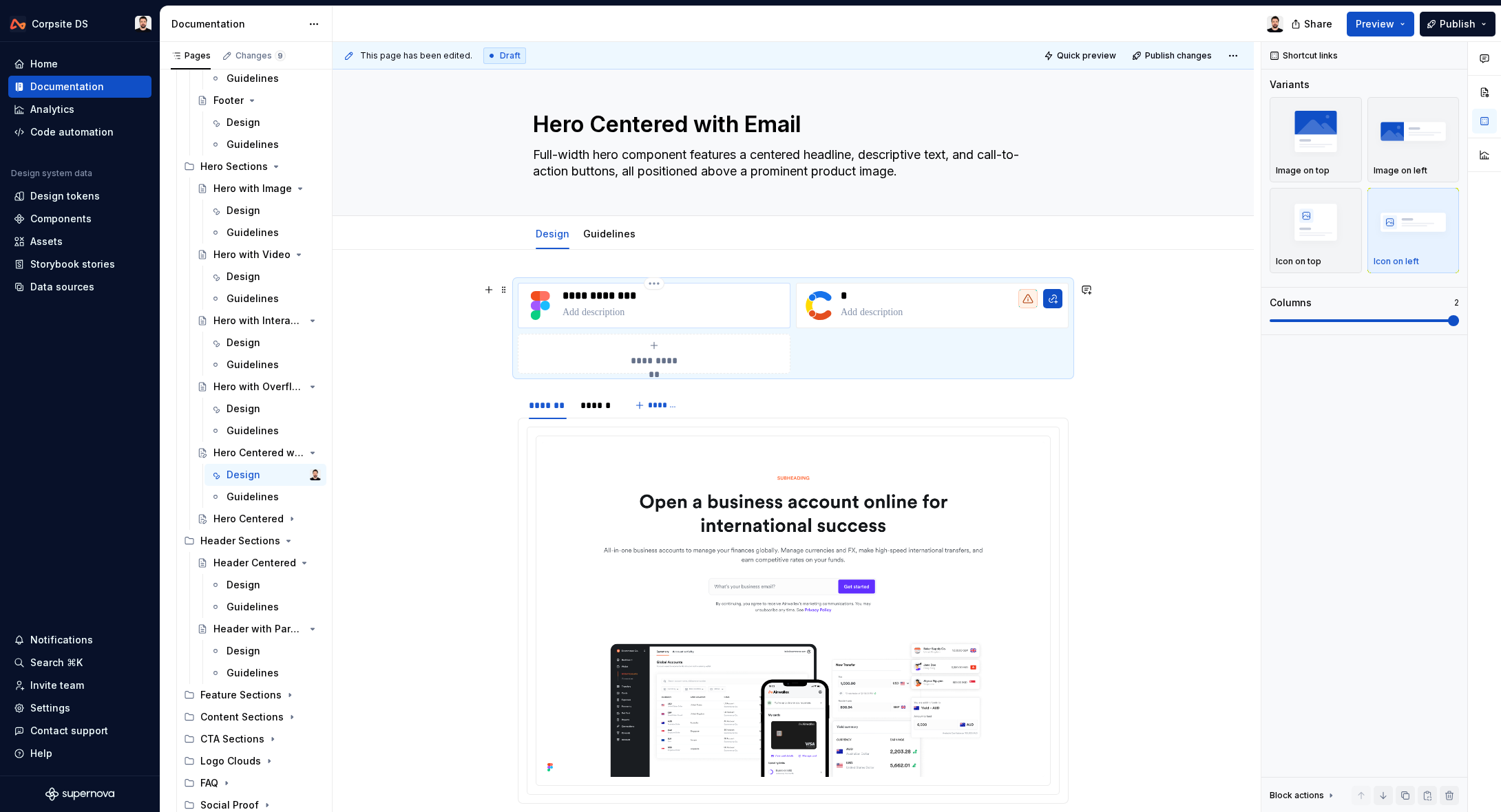
click at [612, 295] on p "**********" at bounding box center [673, 296] width 221 height 14
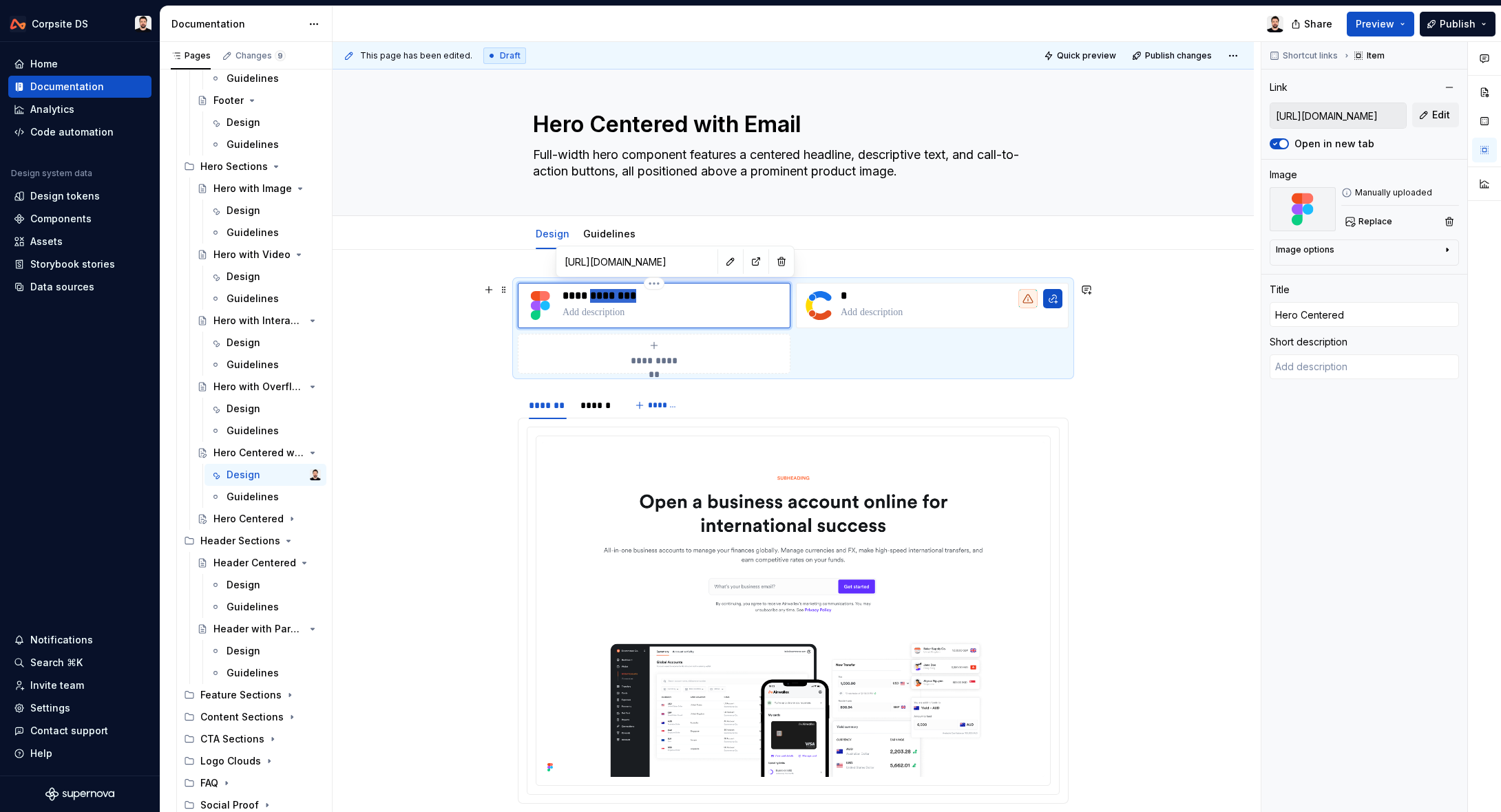
click at [612, 295] on p "**********" at bounding box center [673, 296] width 221 height 14
click at [1177, 292] on div "**********" at bounding box center [796, 427] width 927 height 771
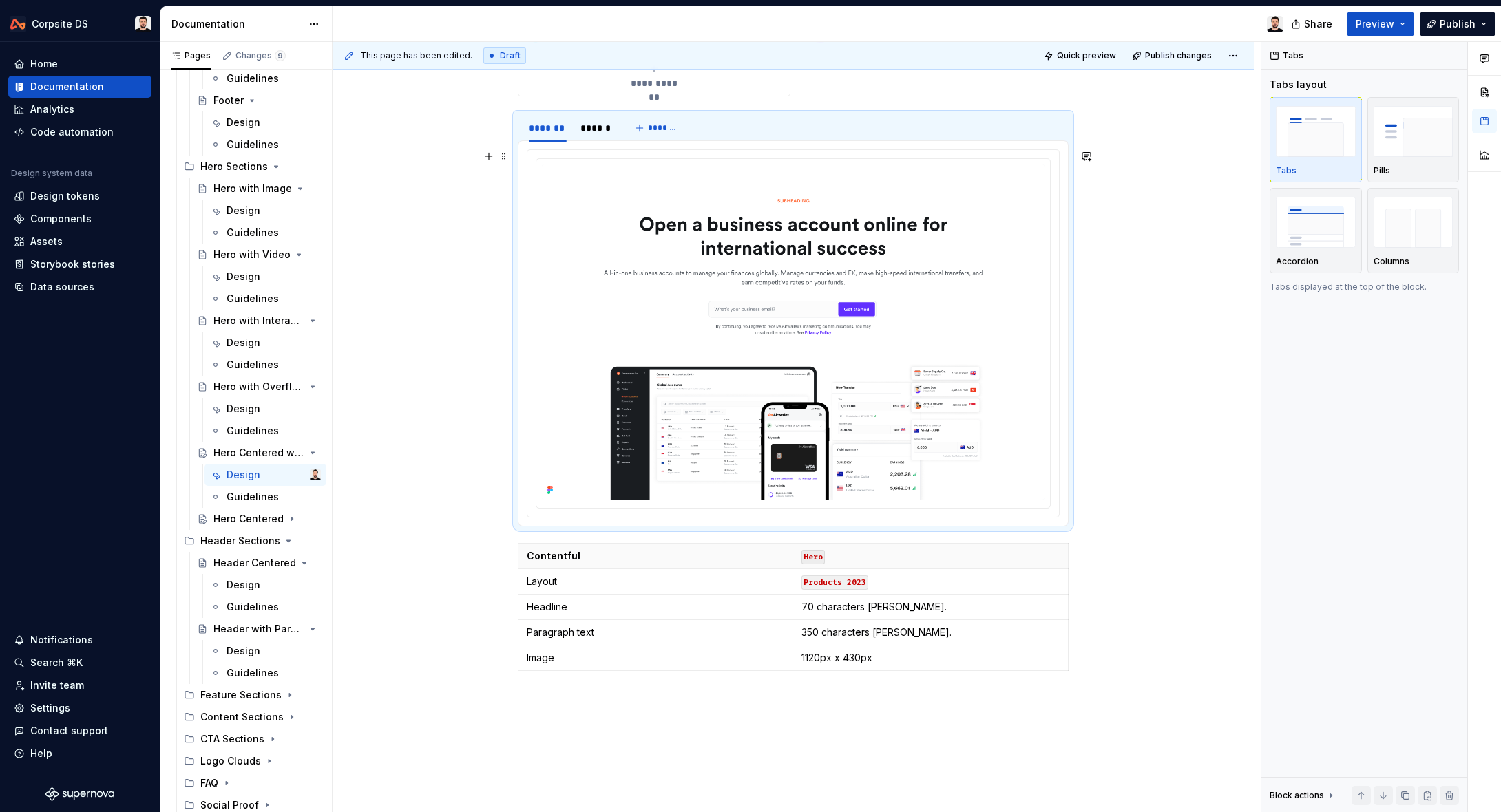
scroll to position [301, 0]
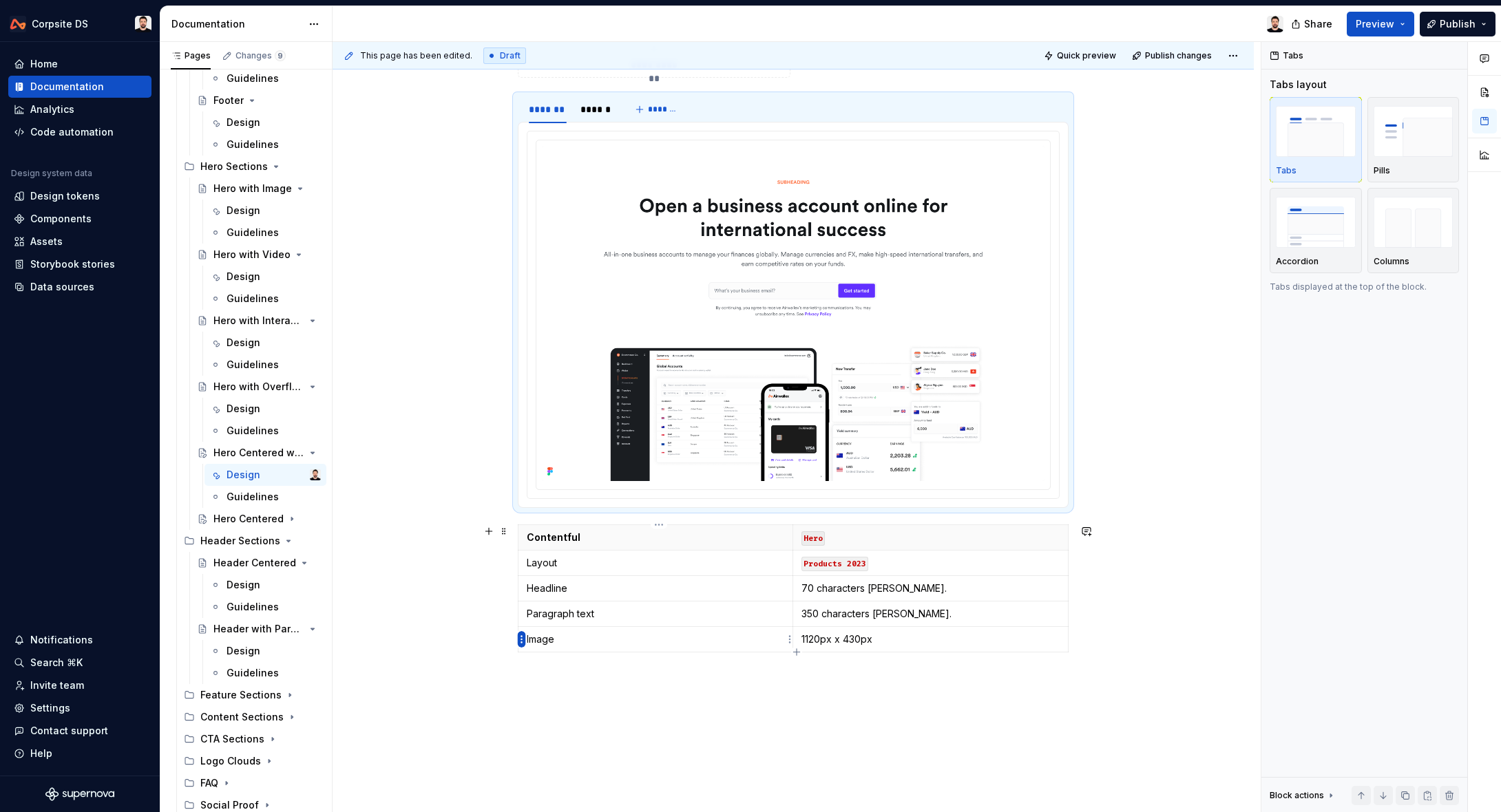
click at [517, 642] on html "Corpsite DS Home Documentation Analytics Code automation Design system data Des…" at bounding box center [750, 406] width 1501 height 812
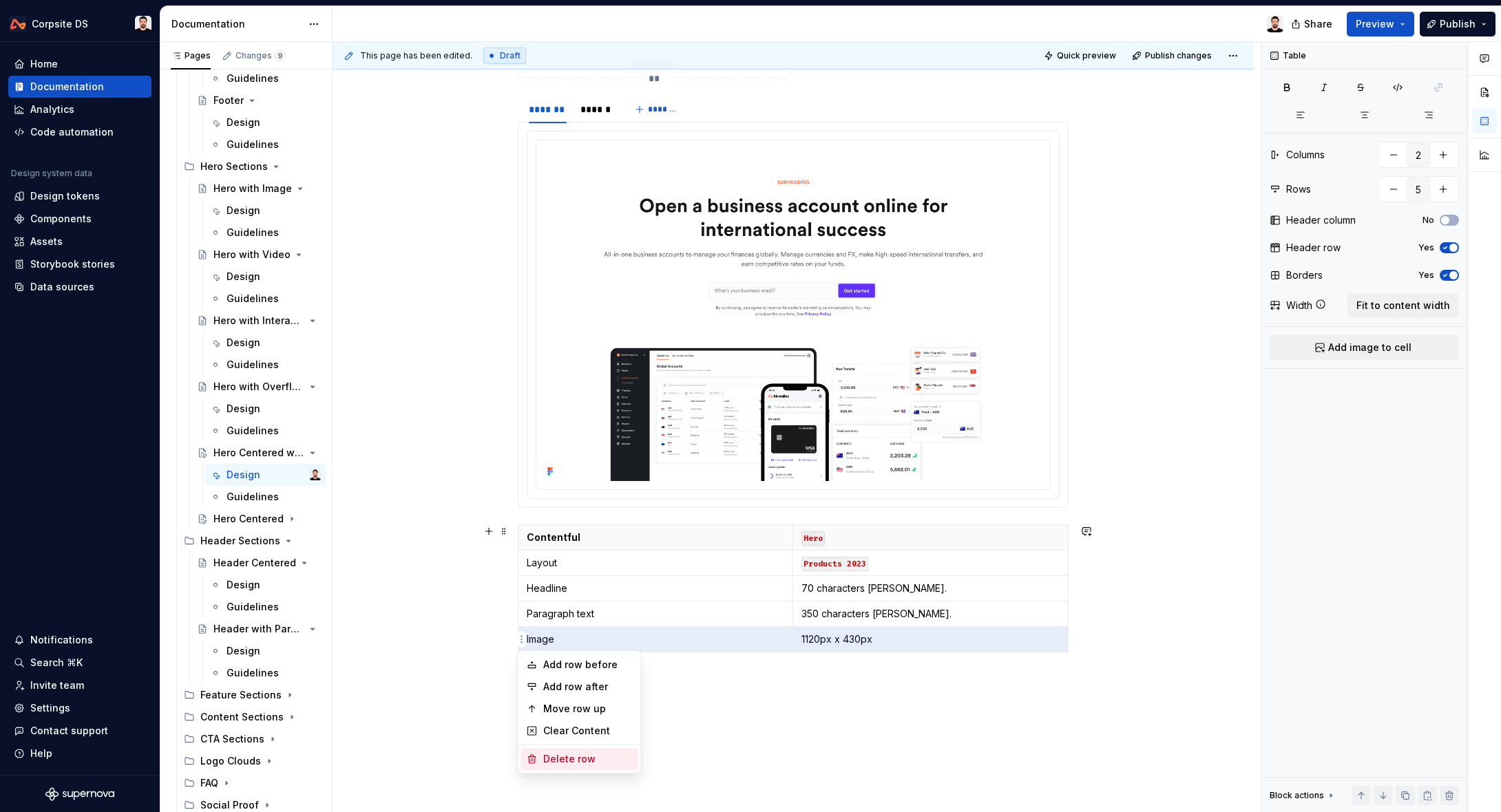
drag, startPoint x: 564, startPoint y: 758, endPoint x: 566, endPoint y: 736, distance: 22.1
click at [564, 757] on div "Delete row" at bounding box center [587, 758] width 90 height 14
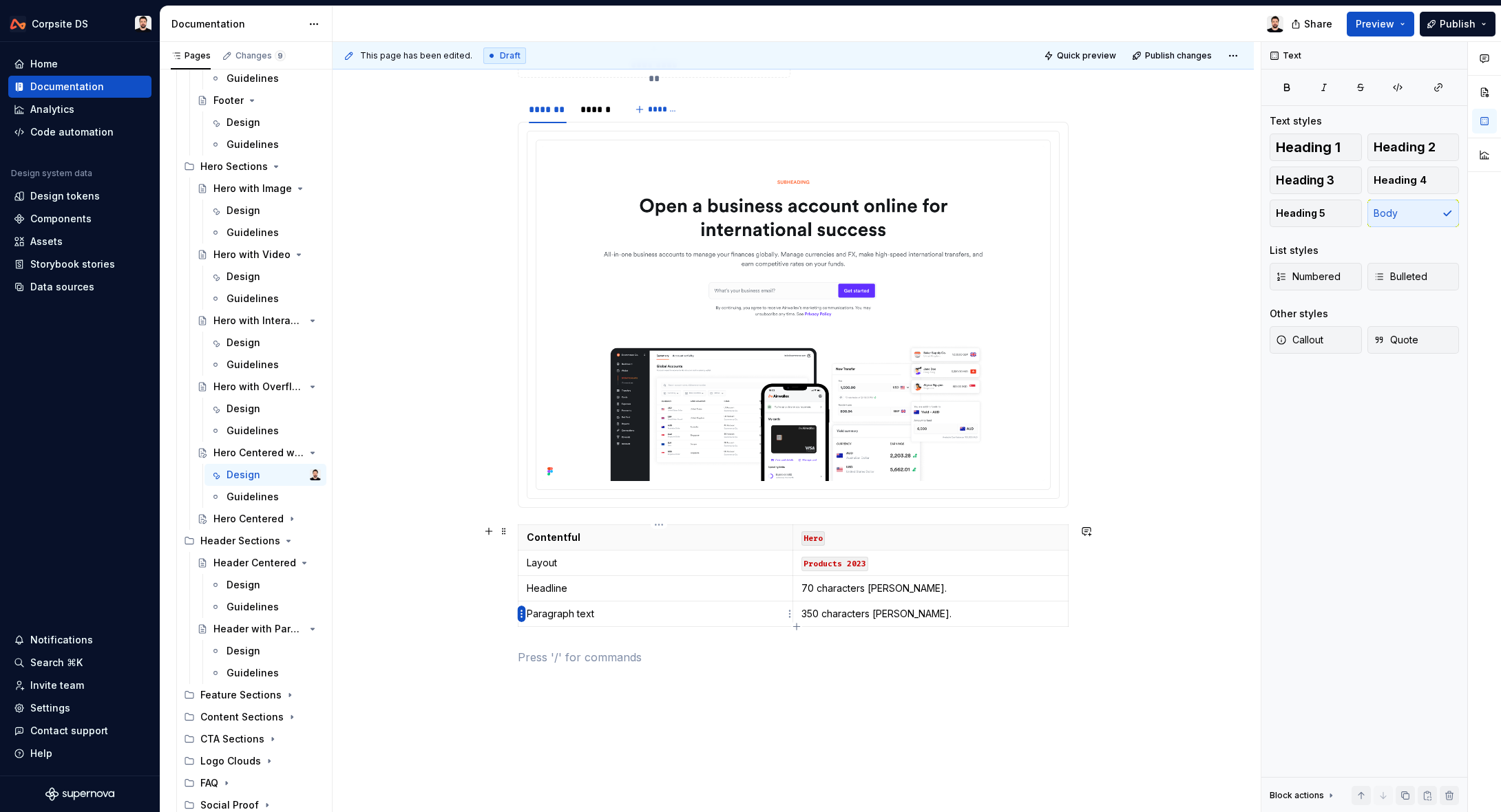
click at [519, 618] on html "Corpsite DS Home Documentation Analytics Code automation Design system data Des…" at bounding box center [750, 406] width 1501 height 812
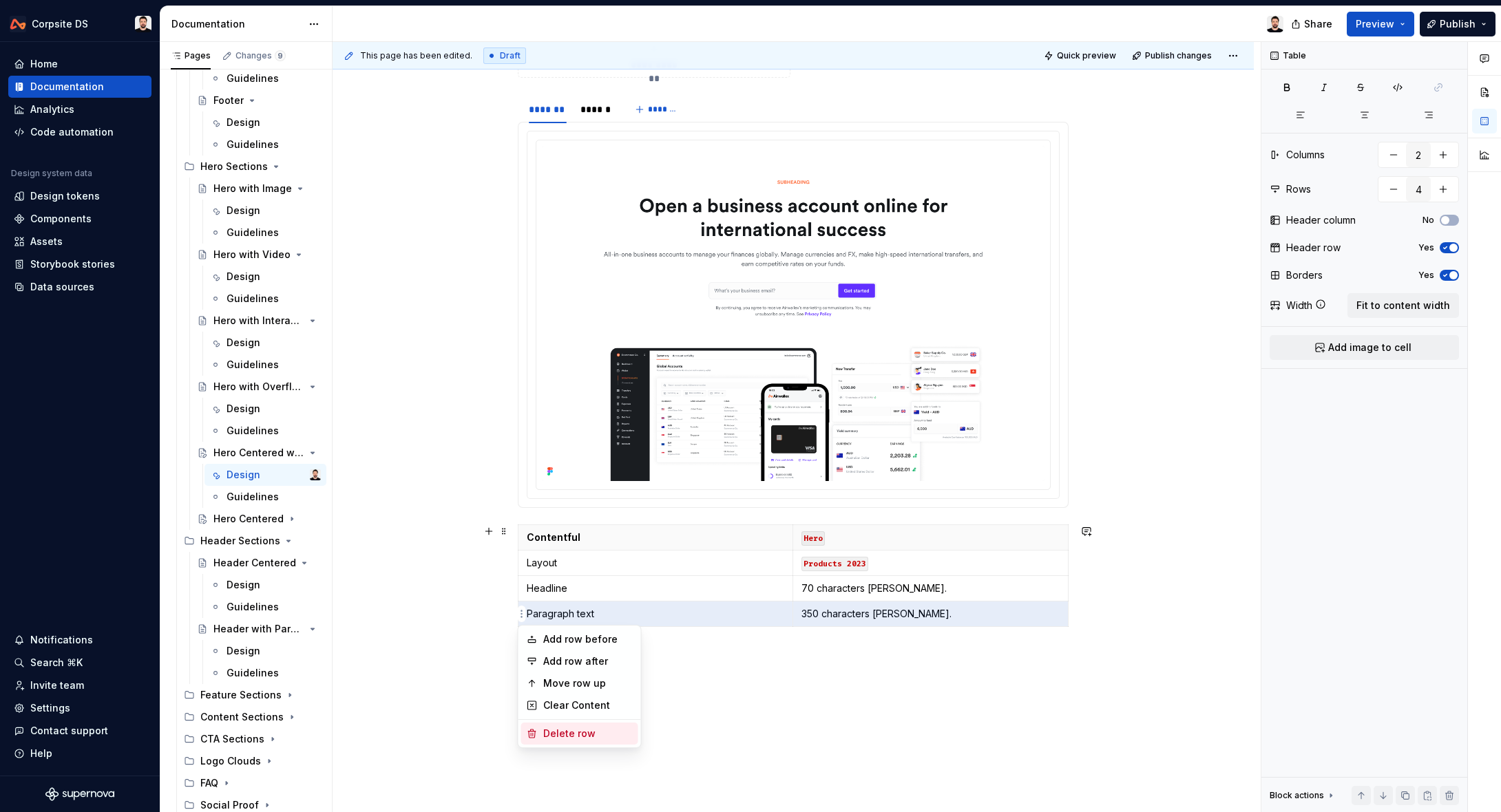
drag, startPoint x: 540, startPoint y: 729, endPoint x: 545, endPoint y: 642, distance: 87.1
click at [540, 728] on div "Delete row" at bounding box center [579, 733] width 117 height 22
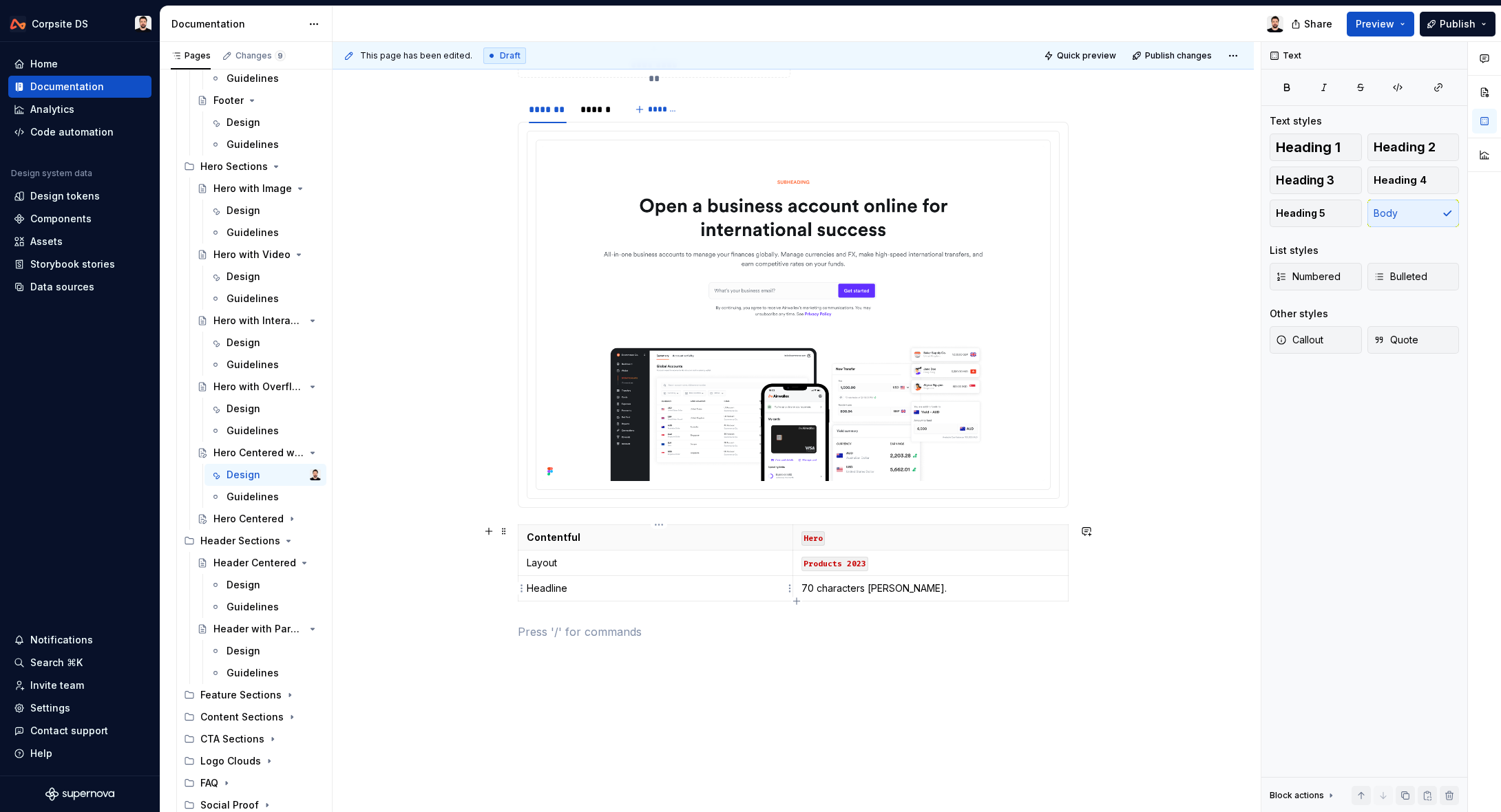
click at [521, 589] on html "Corpsite DS Home Documentation Analytics Code automation Design system data Des…" at bounding box center [750, 406] width 1501 height 812
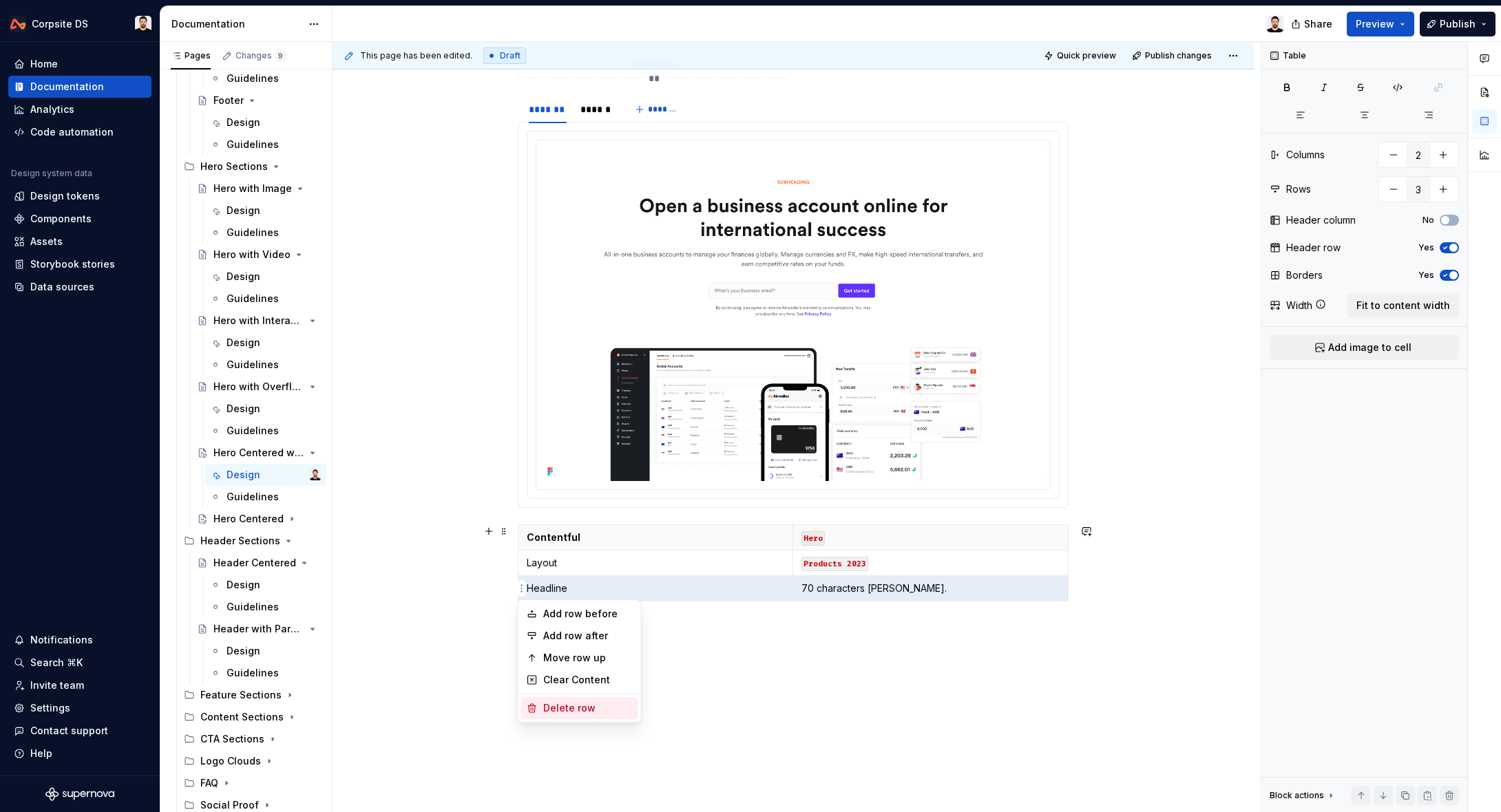
drag, startPoint x: 546, startPoint y: 707, endPoint x: 613, endPoint y: 677, distance: 73.4
click at [549, 706] on div "Delete row" at bounding box center [587, 708] width 90 height 14
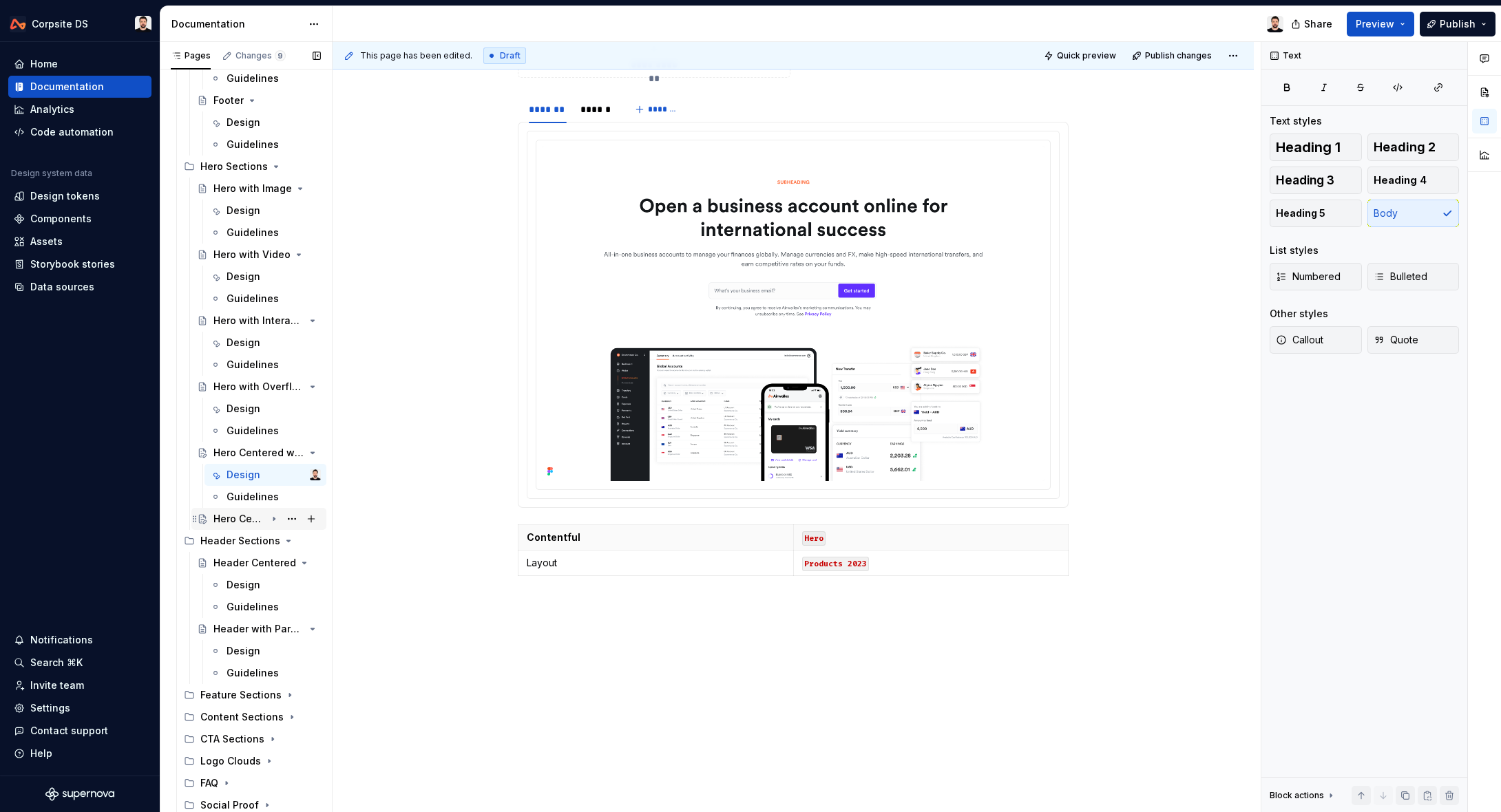
click at [235, 520] on div "Hero Centered" at bounding box center [240, 518] width 53 height 14
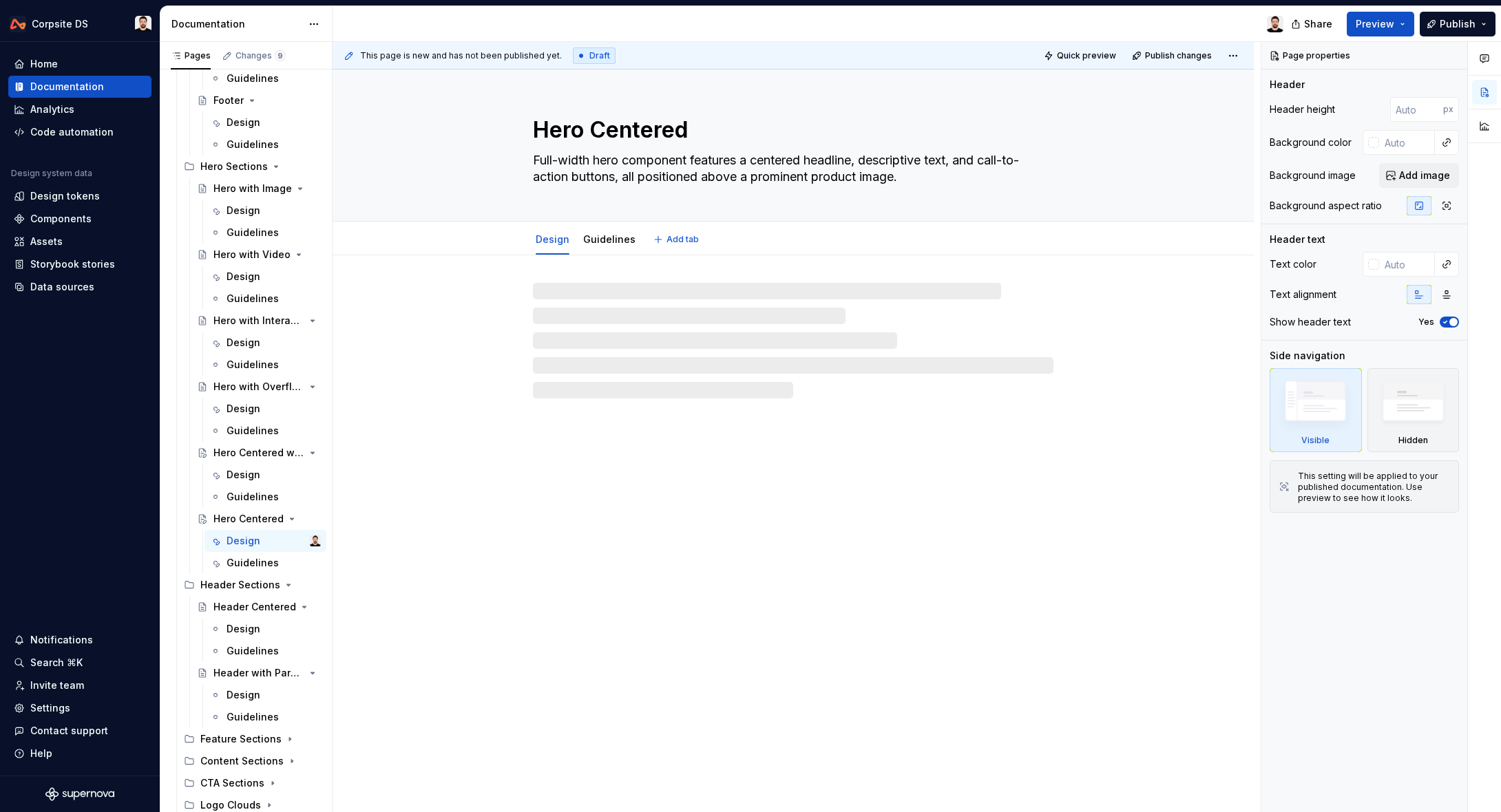
click at [610, 134] on textarea "Hero Centered" at bounding box center [790, 130] width 520 height 33
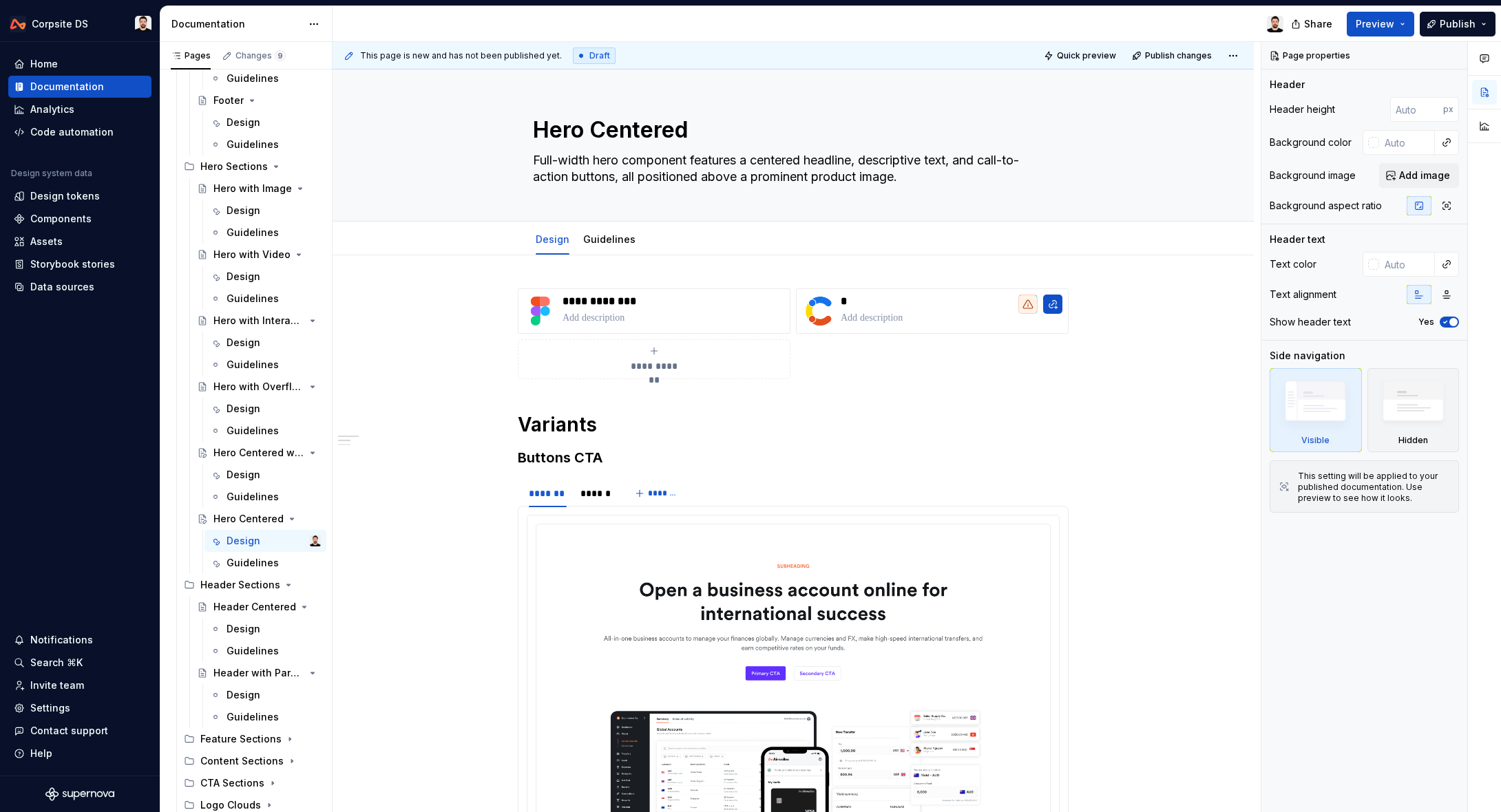
scroll to position [209, 0]
click at [656, 135] on textarea "Hero Centered" at bounding box center [790, 130] width 520 height 33
paste textarea "with Buttons"
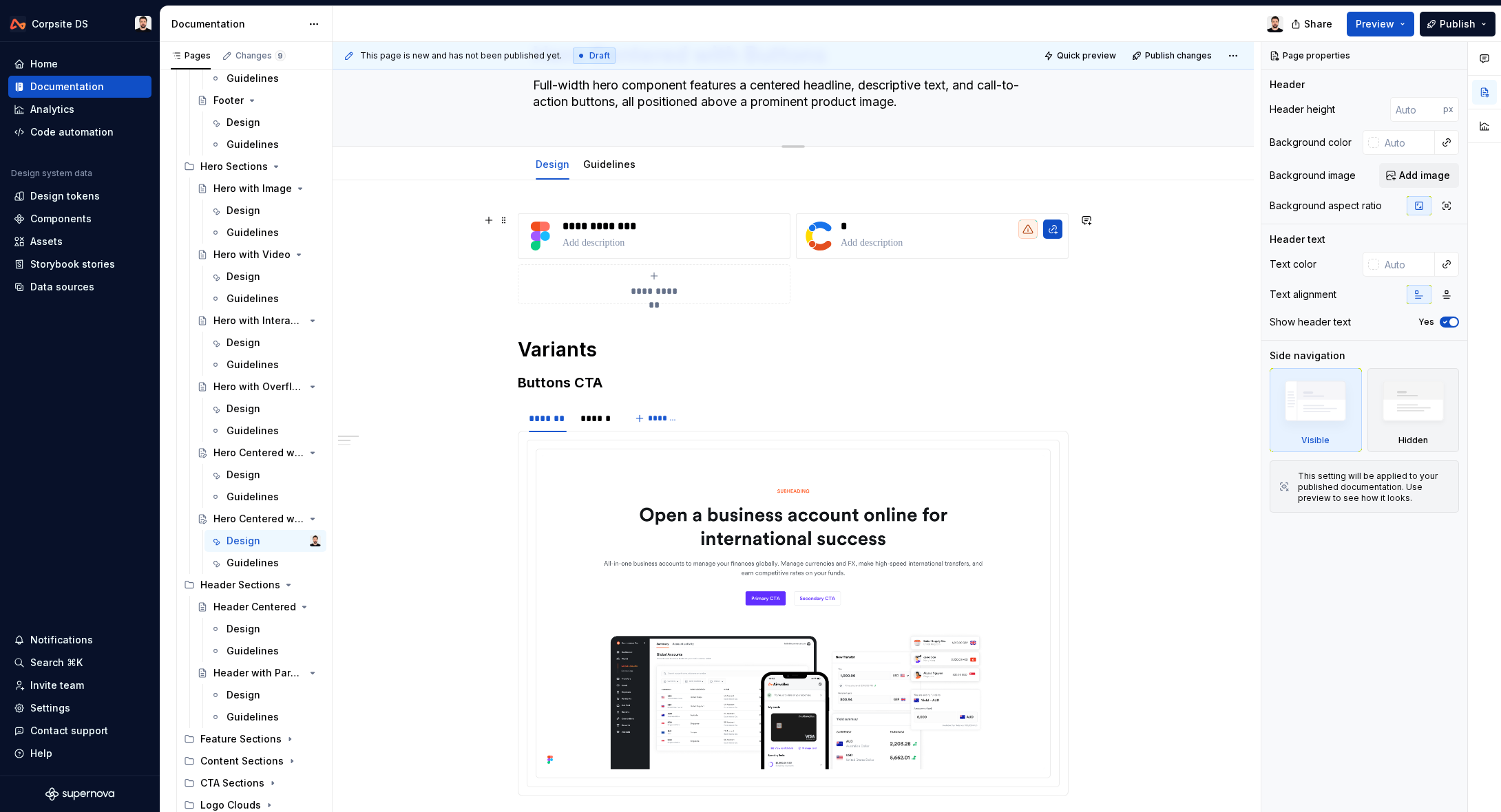
scroll to position [0, 0]
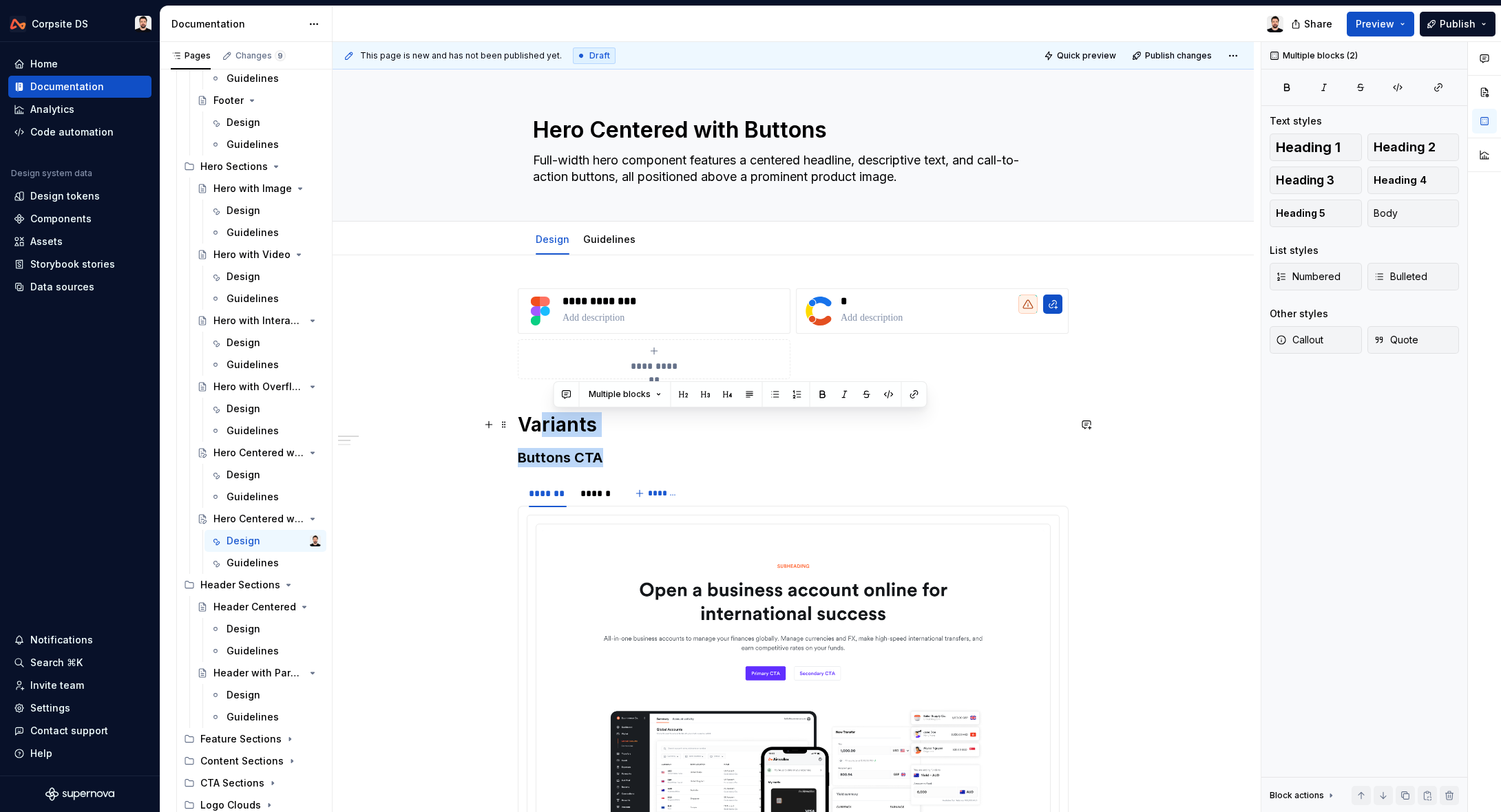
drag, startPoint x: 609, startPoint y: 456, endPoint x: 547, endPoint y: 429, distance: 67.6
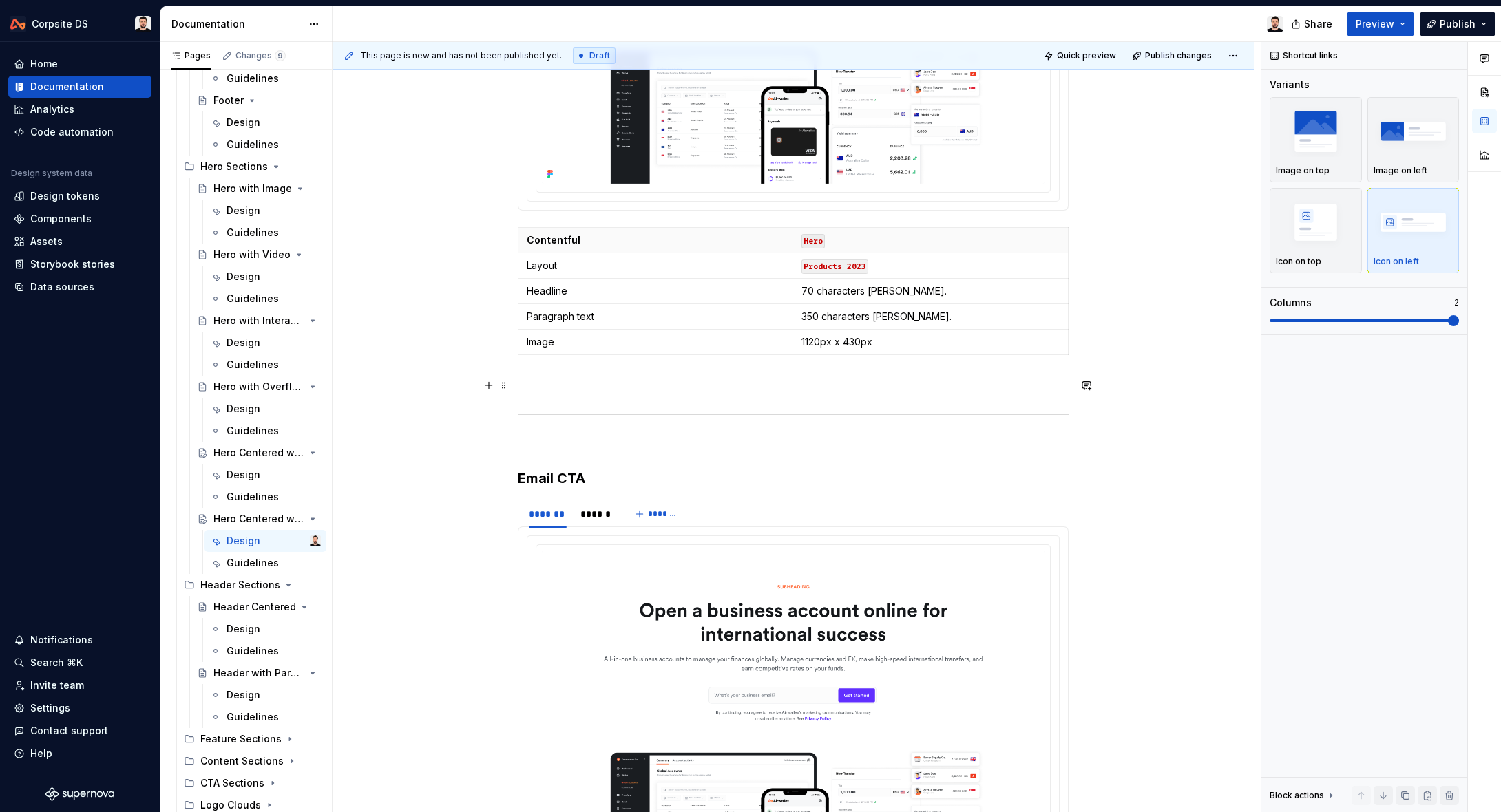
scroll to position [585, 0]
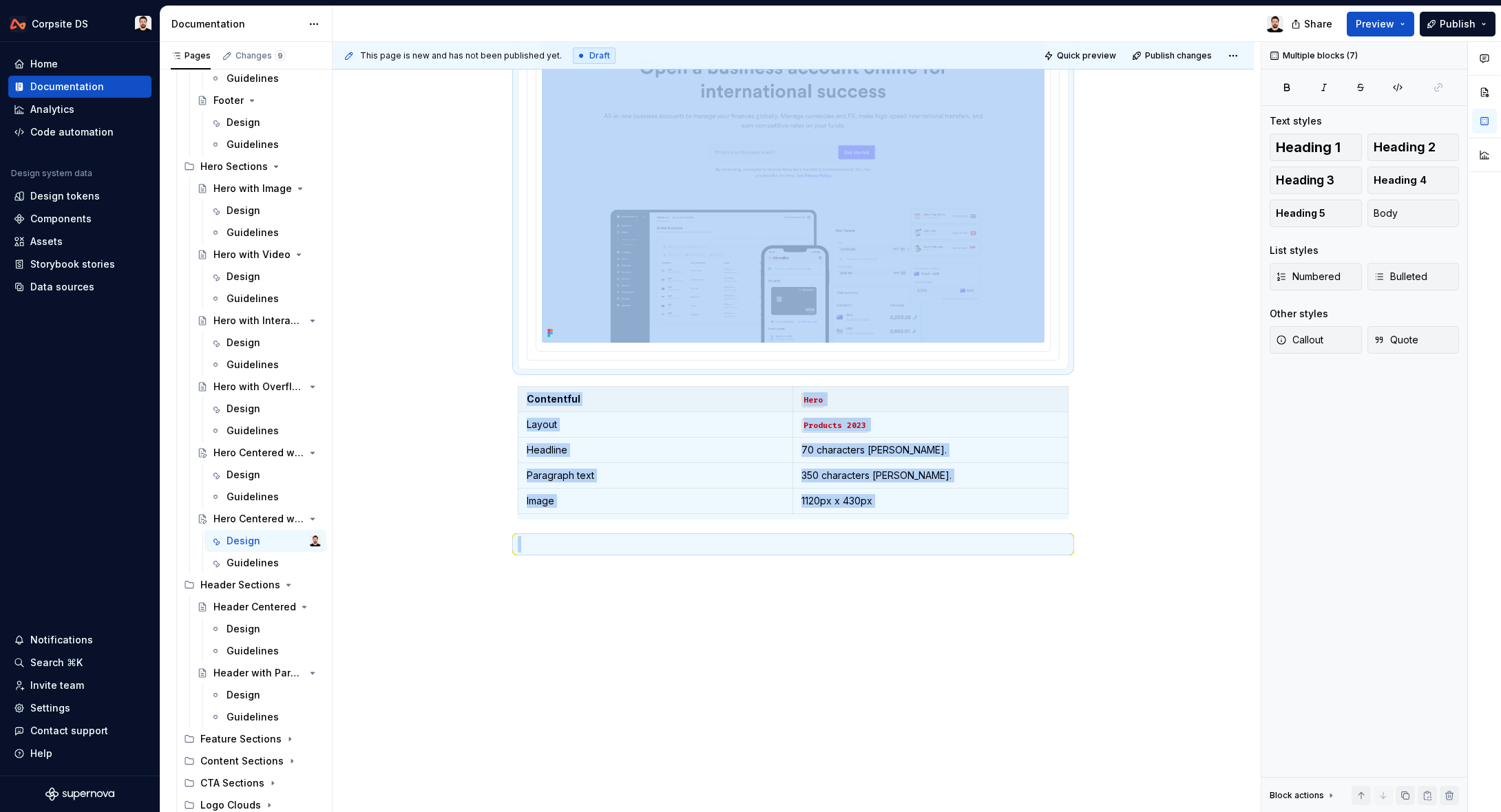
drag, startPoint x: 541, startPoint y: 373, endPoint x: 807, endPoint y: 862, distance: 556.7
click at [807, 812] on html "Corpsite DS Home Documentation Analytics Code automation Design system data Des…" at bounding box center [750, 406] width 1501 height 812
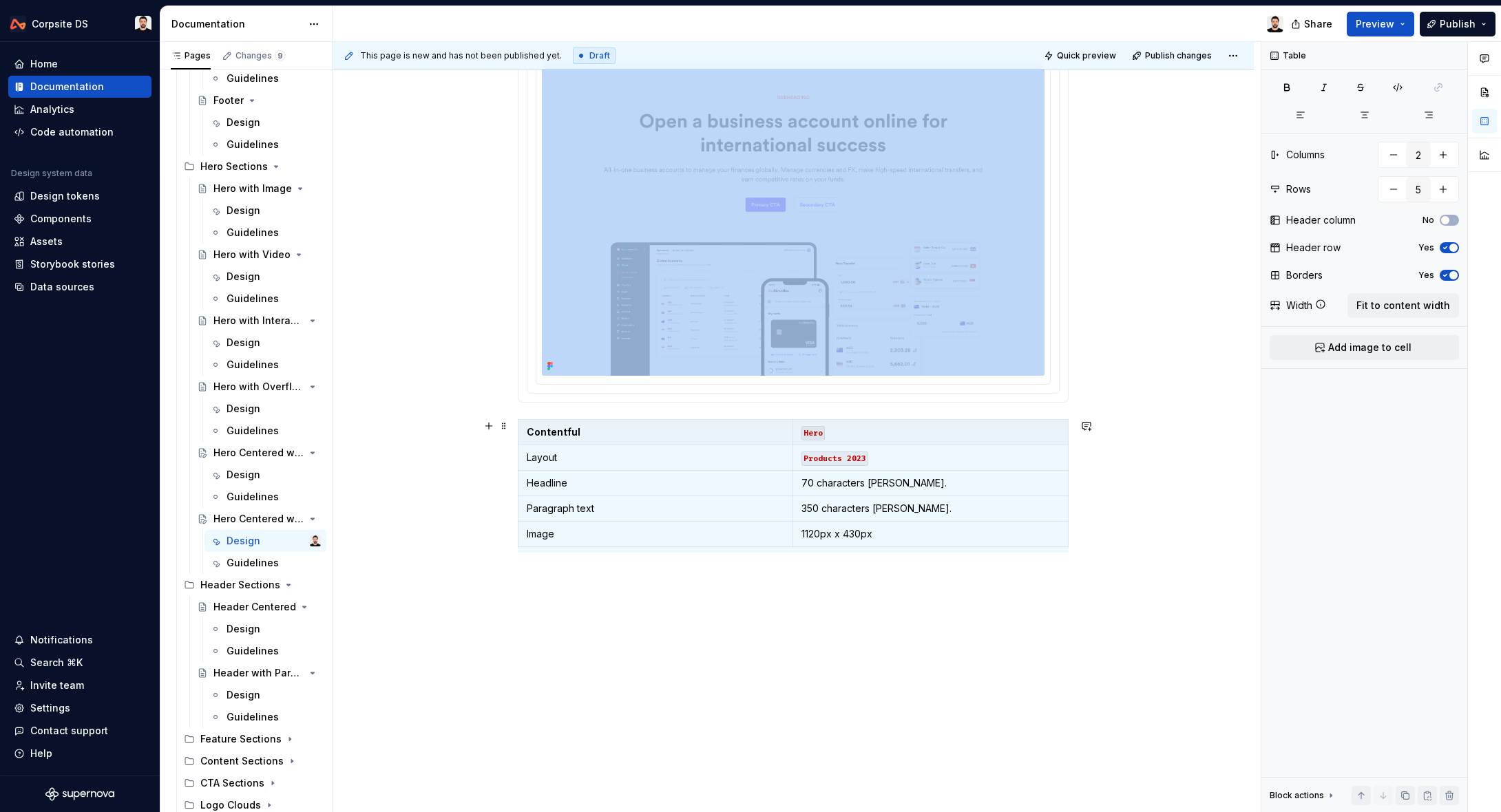
scroll to position [386, 0]
drag, startPoint x: 644, startPoint y: 567, endPoint x: 567, endPoint y: 547, distance: 79.6
click at [643, 566] on div "**********" at bounding box center [792, 235] width 551 height 667
drag, startPoint x: 563, startPoint y: 540, endPoint x: 543, endPoint y: 542, distance: 20.1
click at [562, 540] on p "Image" at bounding box center [655, 533] width 258 height 14
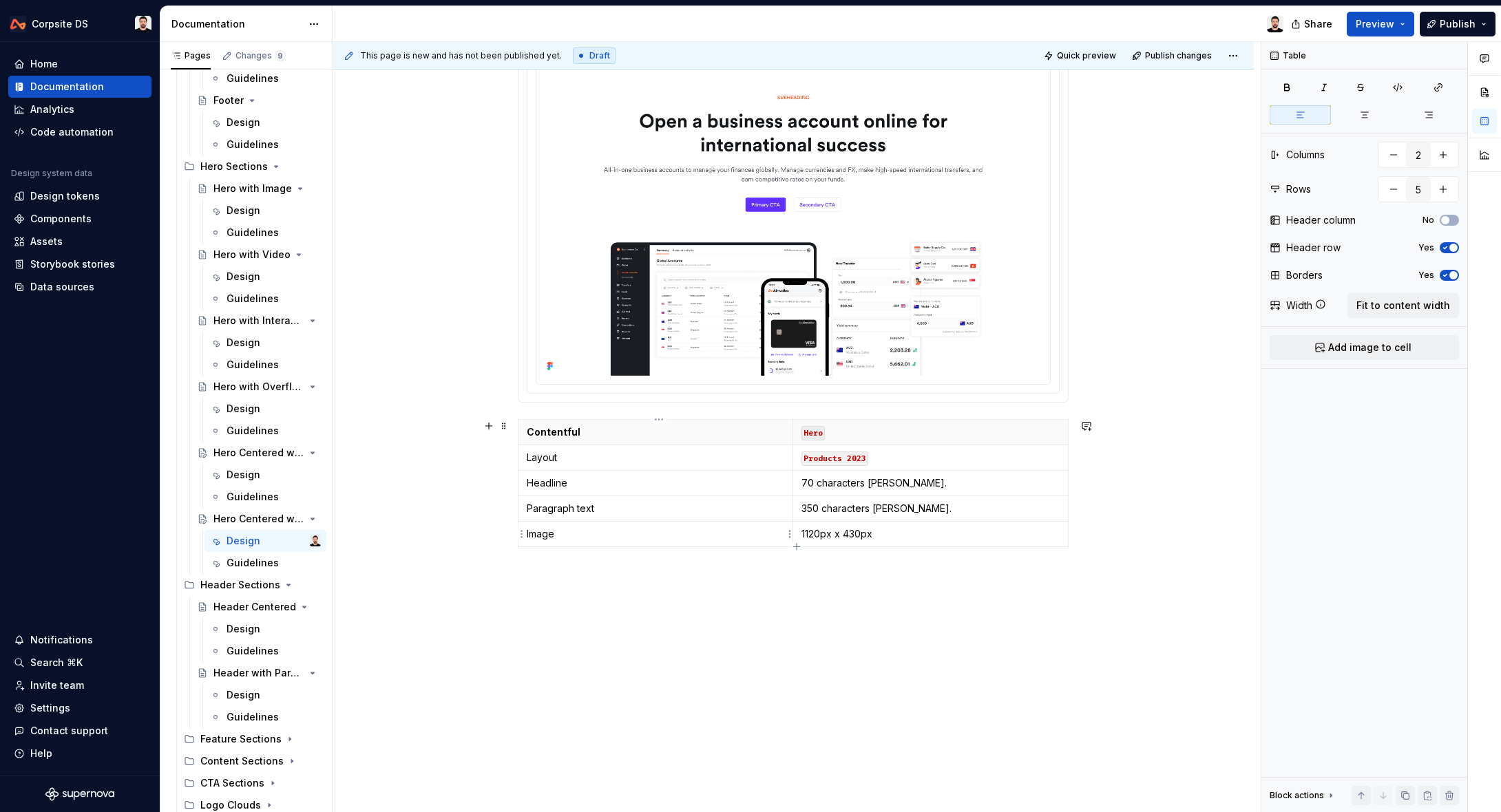
click at [520, 538] on html "Corpsite DS Home Documentation Analytics Code automation Design system data Des…" at bounding box center [750, 406] width 1501 height 812
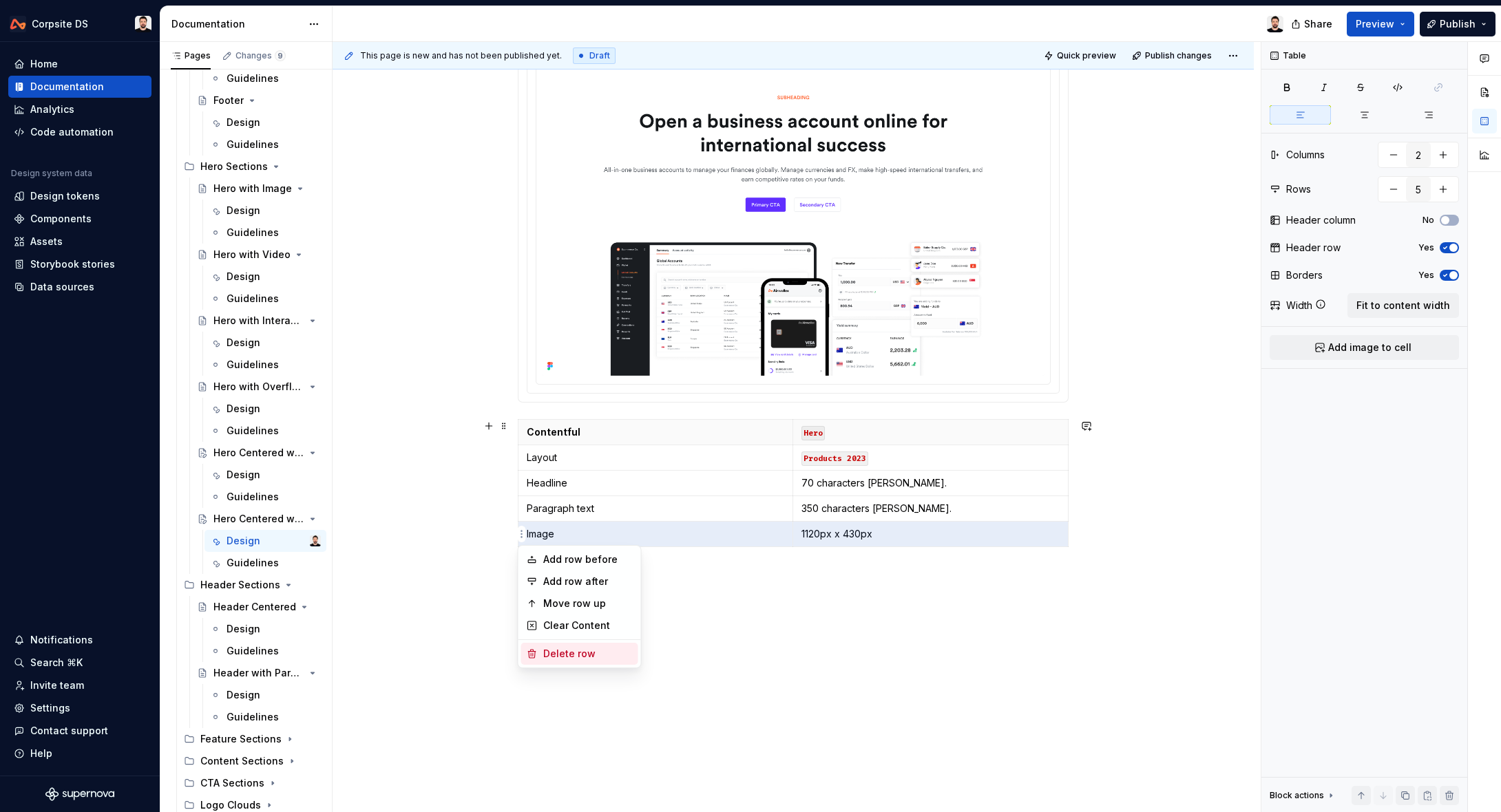
drag, startPoint x: 550, startPoint y: 648, endPoint x: 563, endPoint y: 640, distance: 15.3
click at [550, 648] on div "Delete row" at bounding box center [587, 653] width 90 height 14
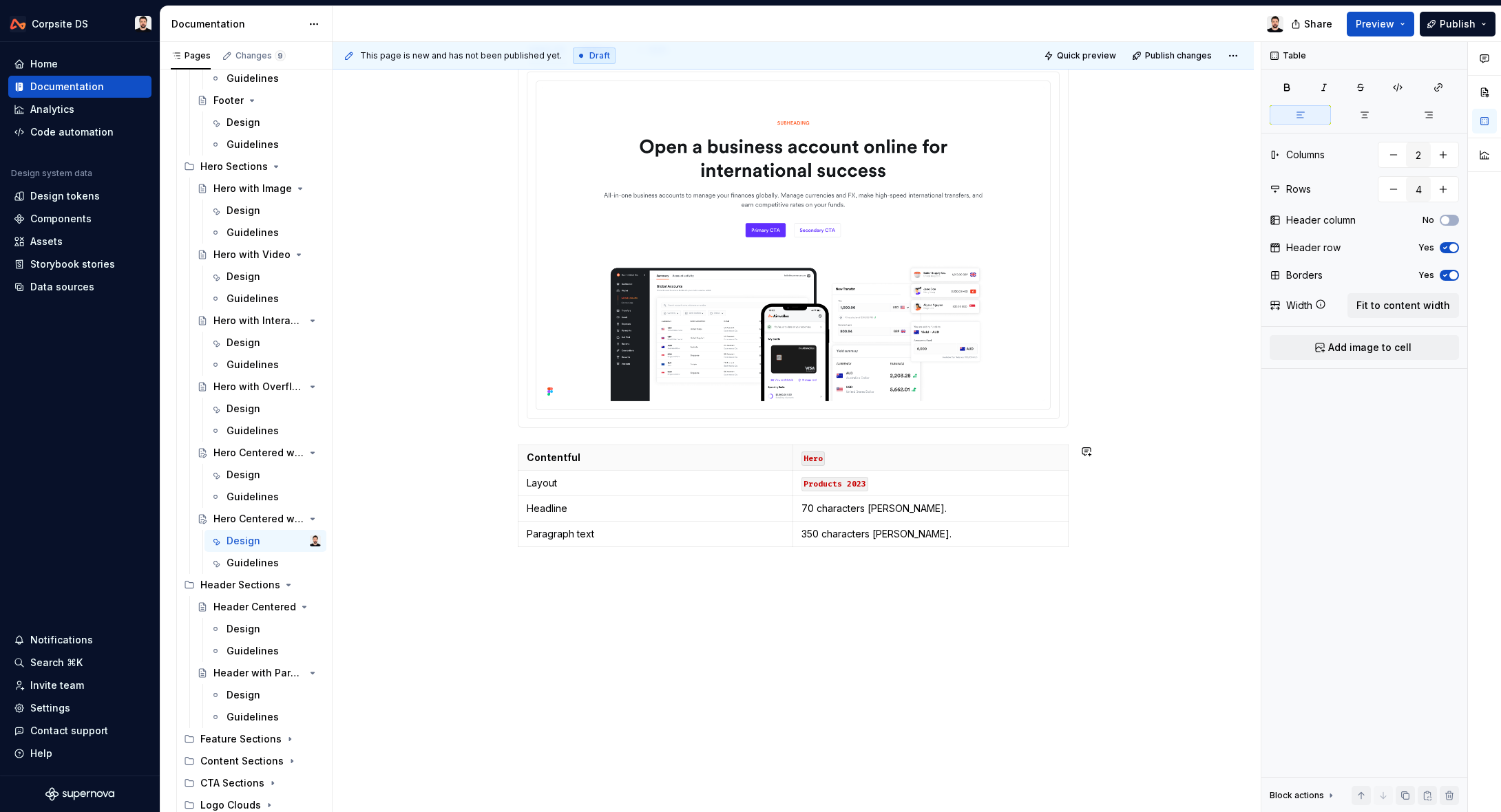
scroll to position [360, 0]
drag, startPoint x: 547, startPoint y: 532, endPoint x: 528, endPoint y: 533, distance: 19.0
click at [546, 532] on p "Paragraph text" at bounding box center [655, 533] width 258 height 14
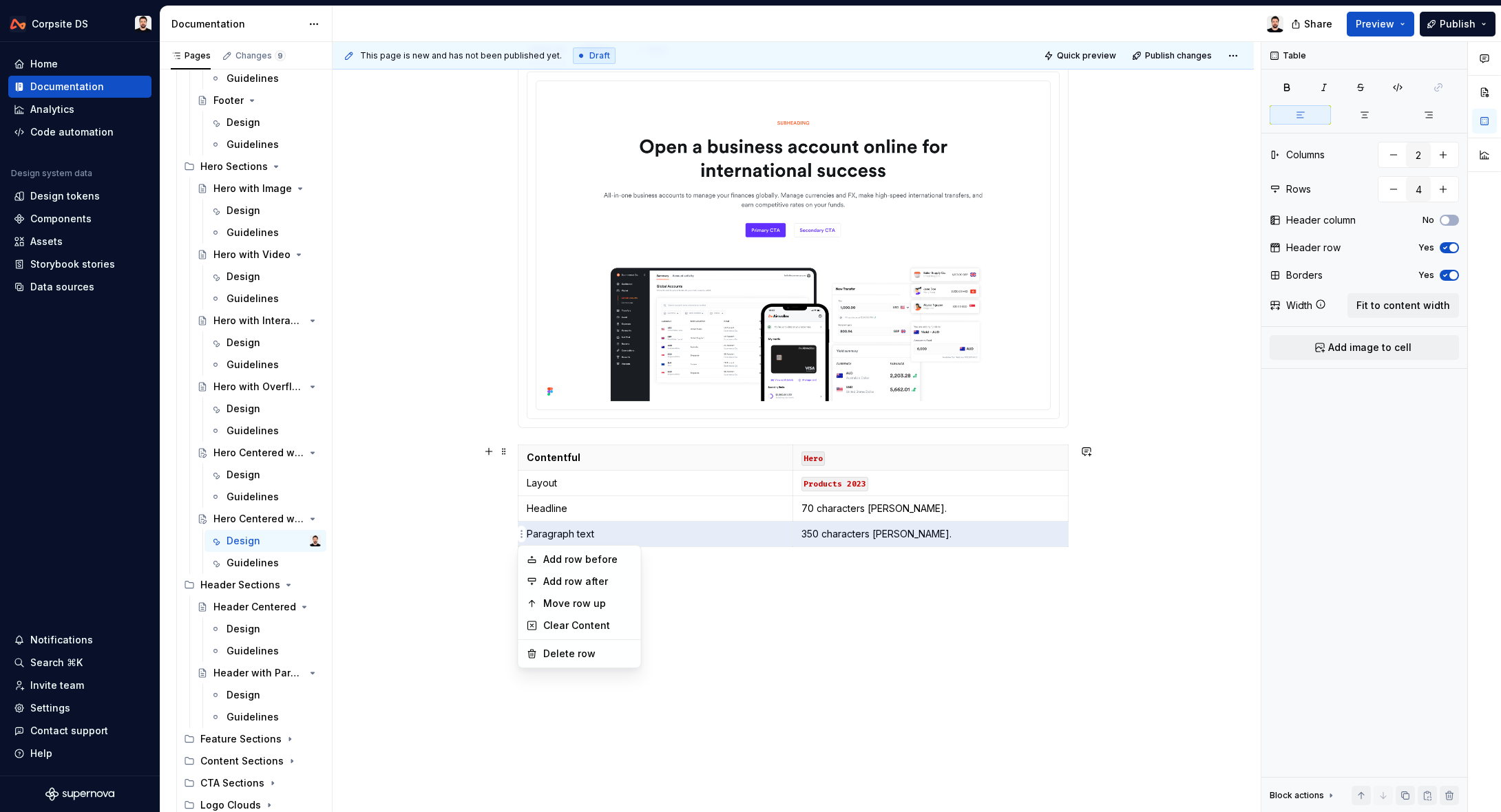
click at [517, 539] on html "Corpsite DS Home Documentation Analytics Code automation Design system data Des…" at bounding box center [750, 406] width 1501 height 812
drag, startPoint x: 584, startPoint y: 651, endPoint x: 578, endPoint y: 554, distance: 97.2
click at [584, 651] on div "Delete row" at bounding box center [587, 653] width 90 height 14
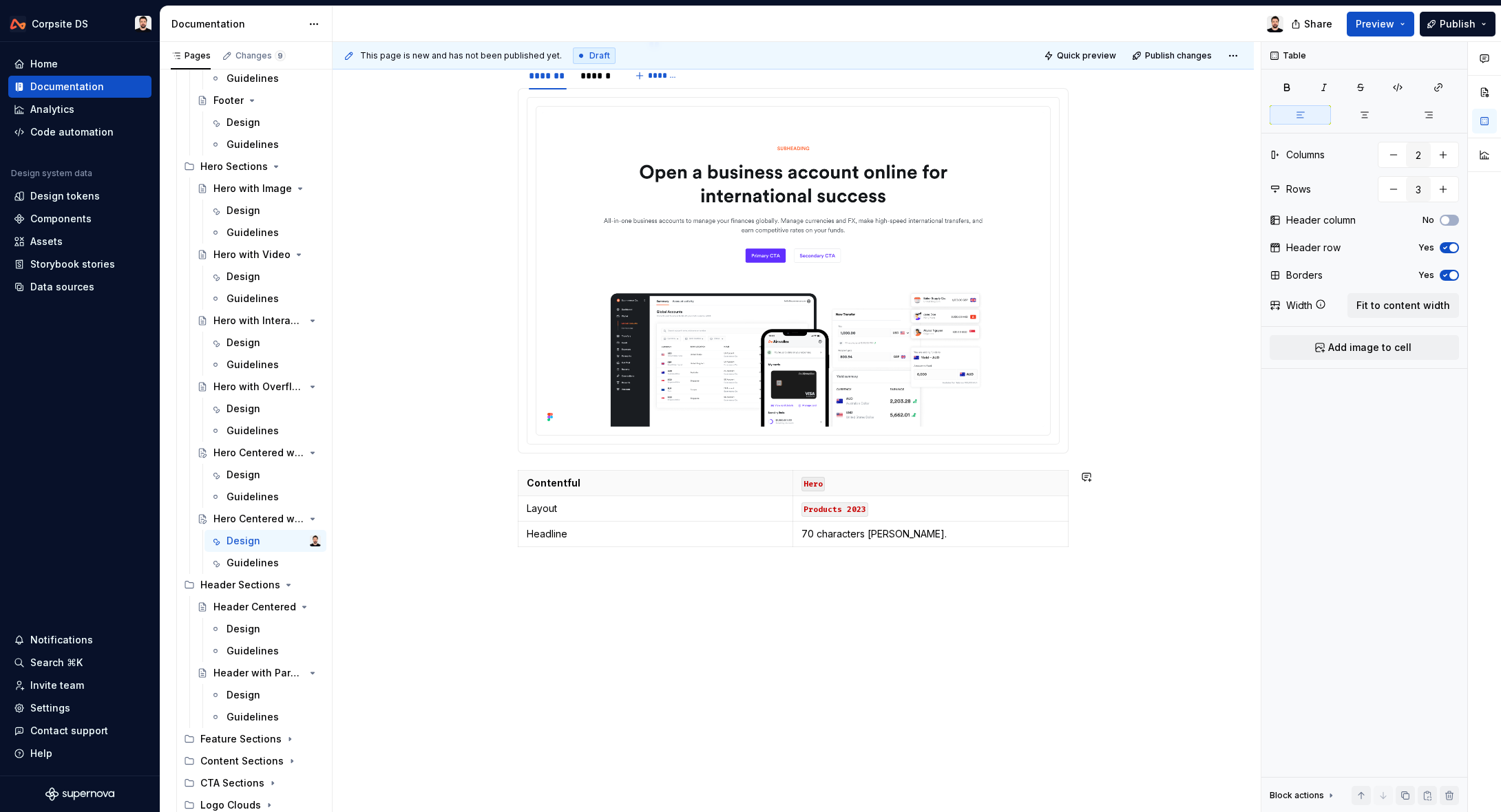
scroll to position [335, 0]
drag, startPoint x: 575, startPoint y: 525, endPoint x: 558, endPoint y: 533, distance: 18.8
click at [575, 525] on td "Headline" at bounding box center [655, 533] width 275 height 25
click at [523, 534] on html "Corpsite DS Home Documentation Analytics Code automation Design system data Des…" at bounding box center [750, 406] width 1501 height 812
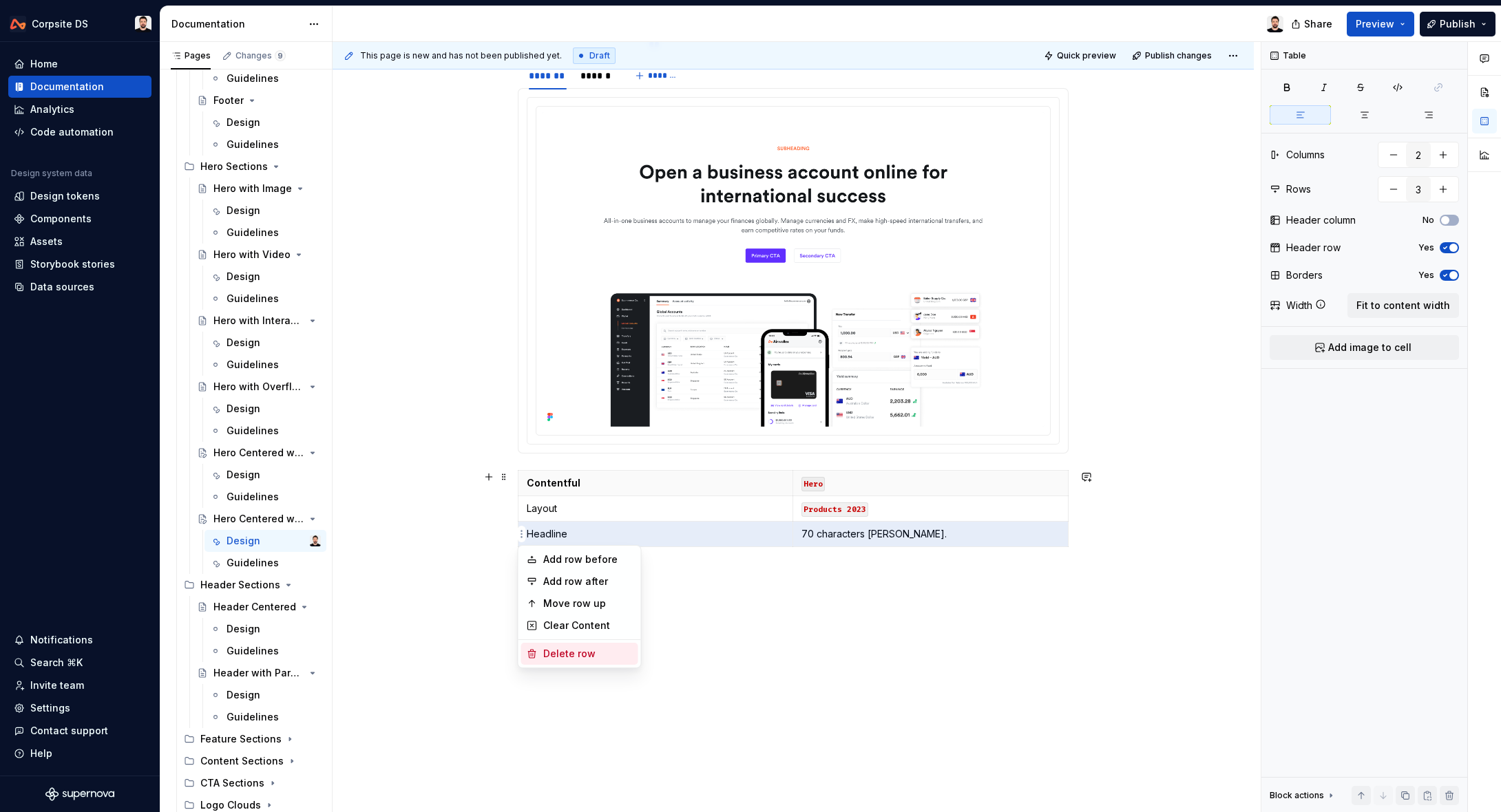
click at [567, 648] on div "Delete row" at bounding box center [587, 653] width 90 height 14
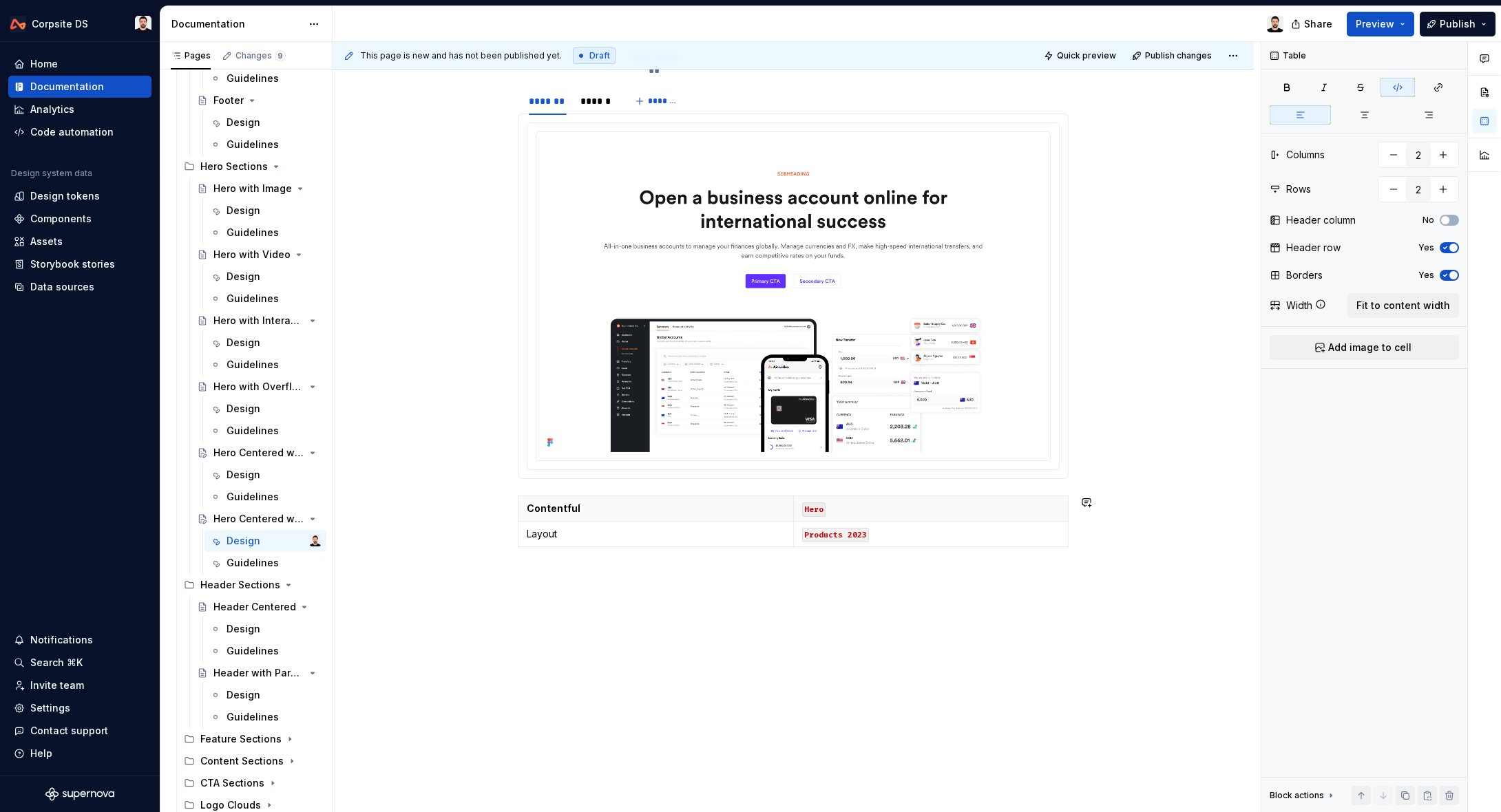
scroll to position [309, 0]
click at [785, 621] on div "**********" at bounding box center [792, 379] width 921 height 867
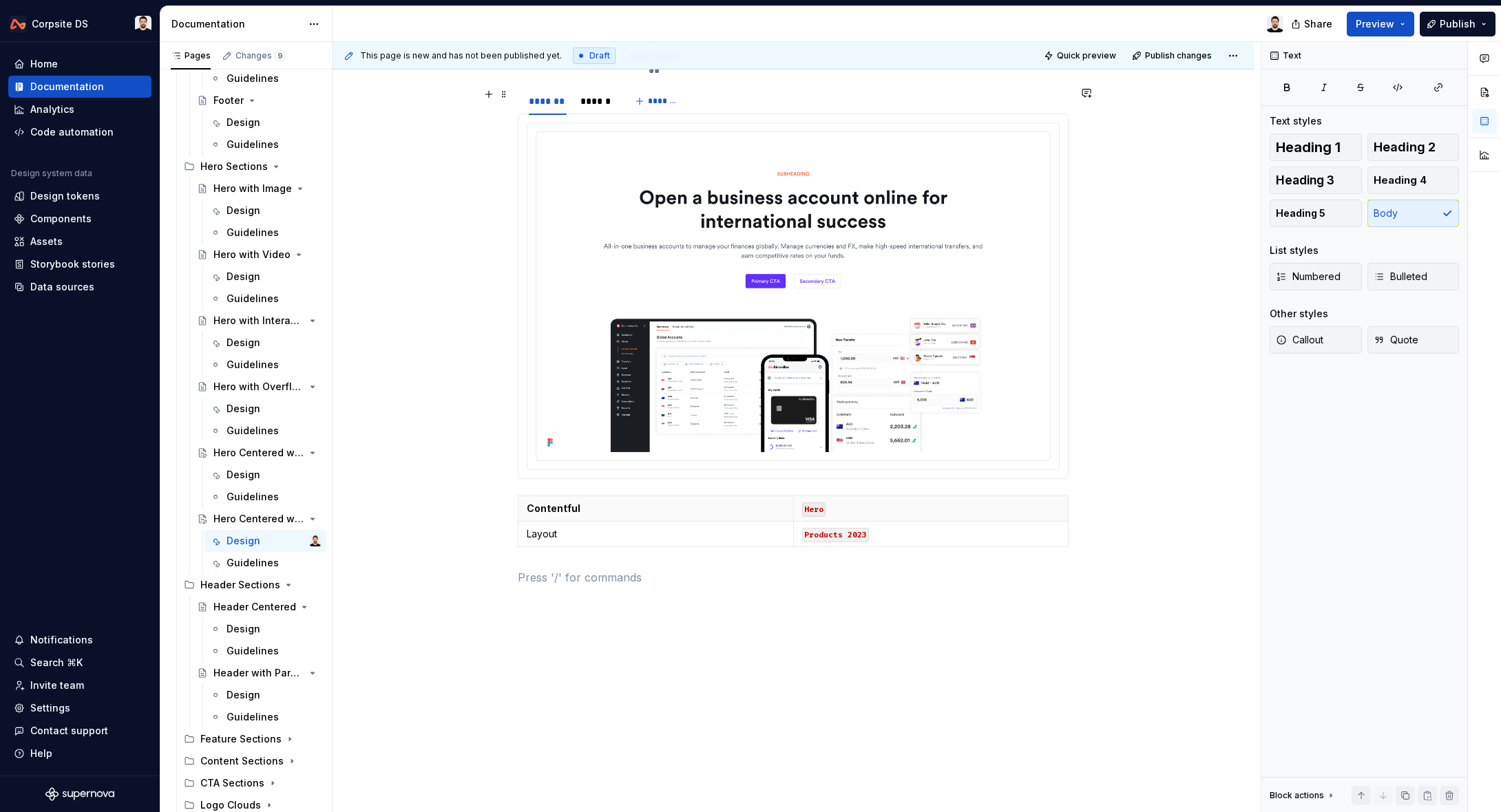
scroll to position [0, 0]
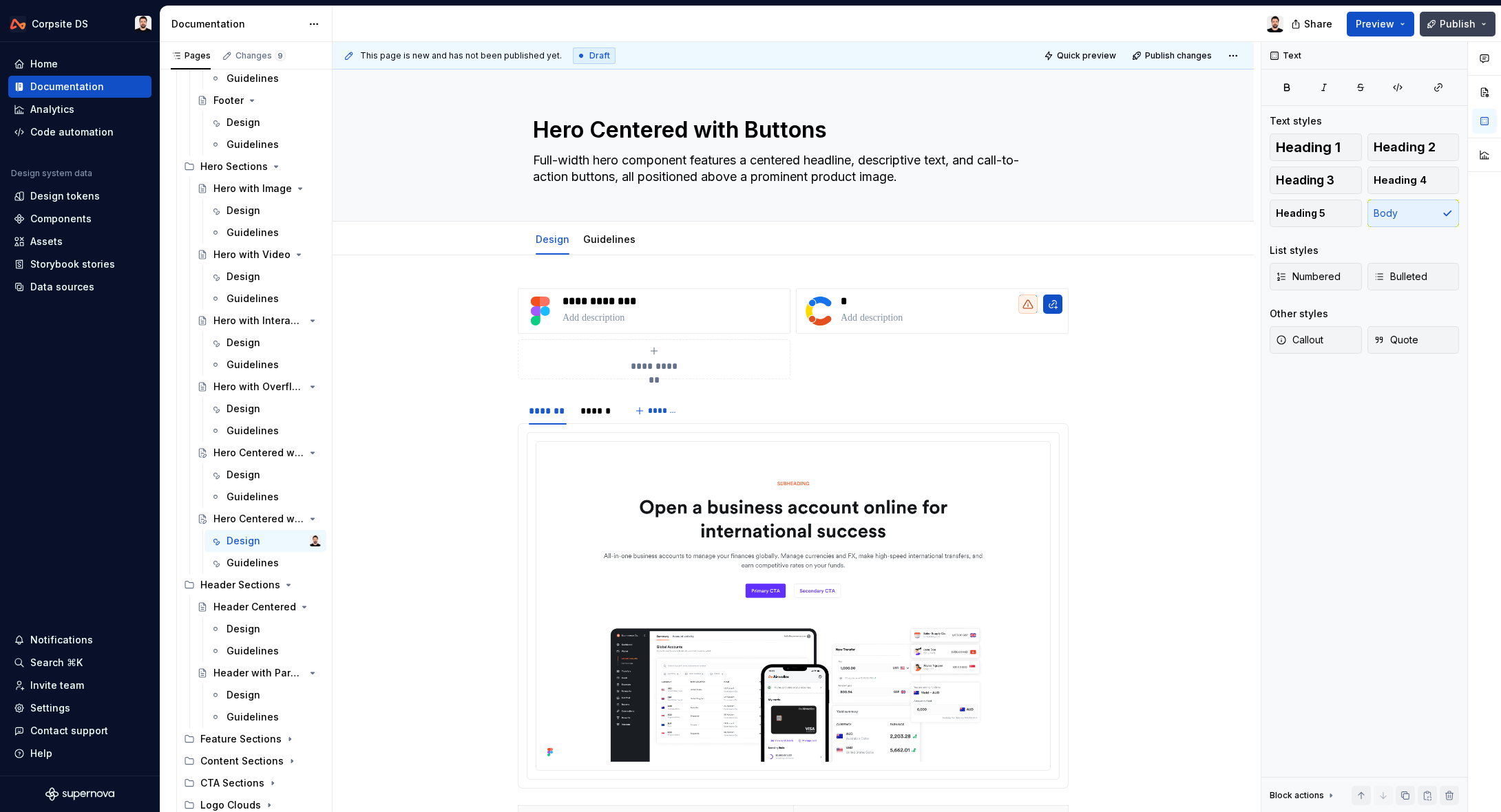
click at [1287, 24] on button "Publish" at bounding box center [1457, 24] width 75 height 24
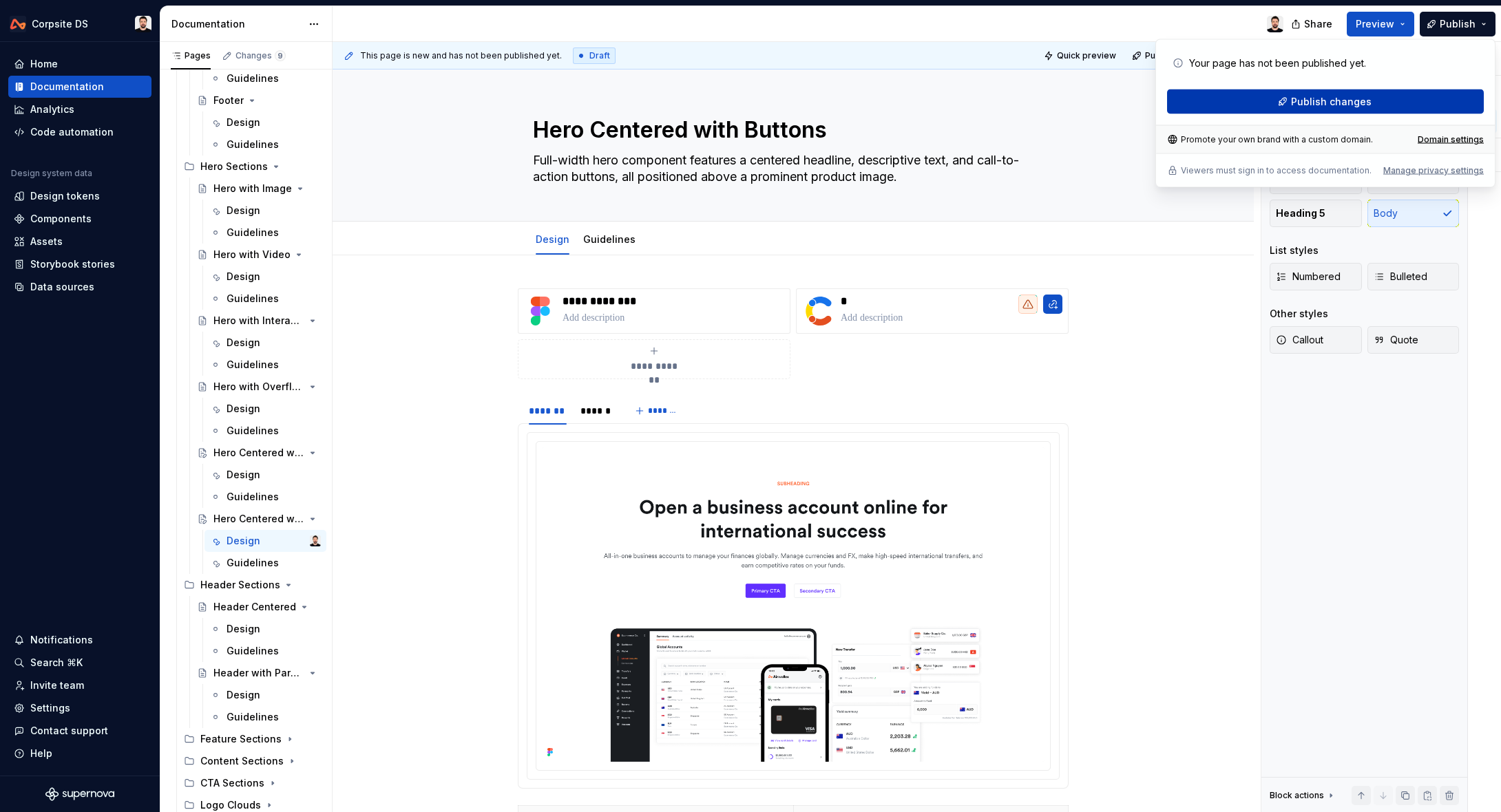
click at [1287, 102] on span "Publish changes" at bounding box center [1330, 102] width 81 height 14
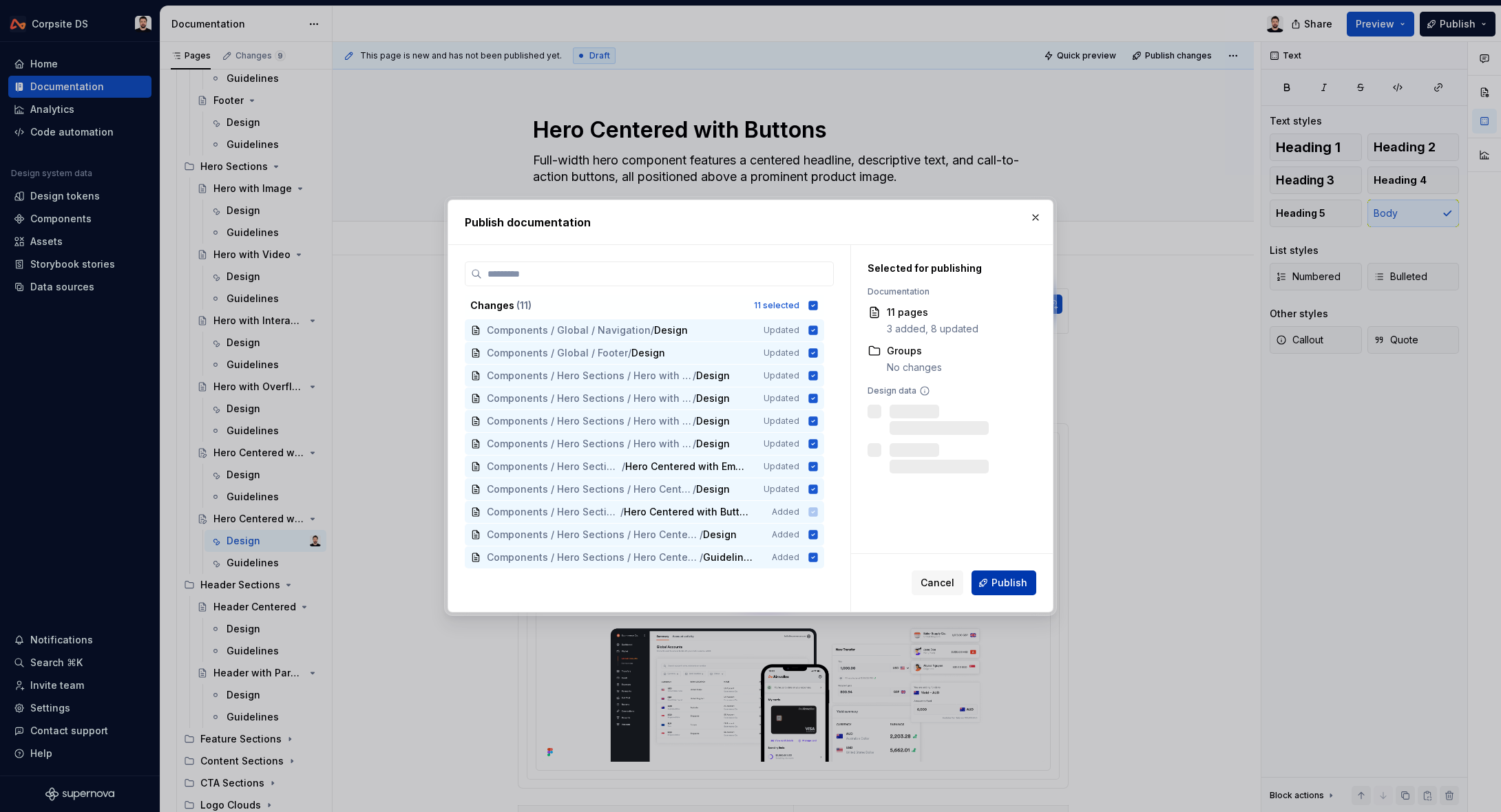
click at [1016, 580] on span "Publish" at bounding box center [1008, 582] width 35 height 14
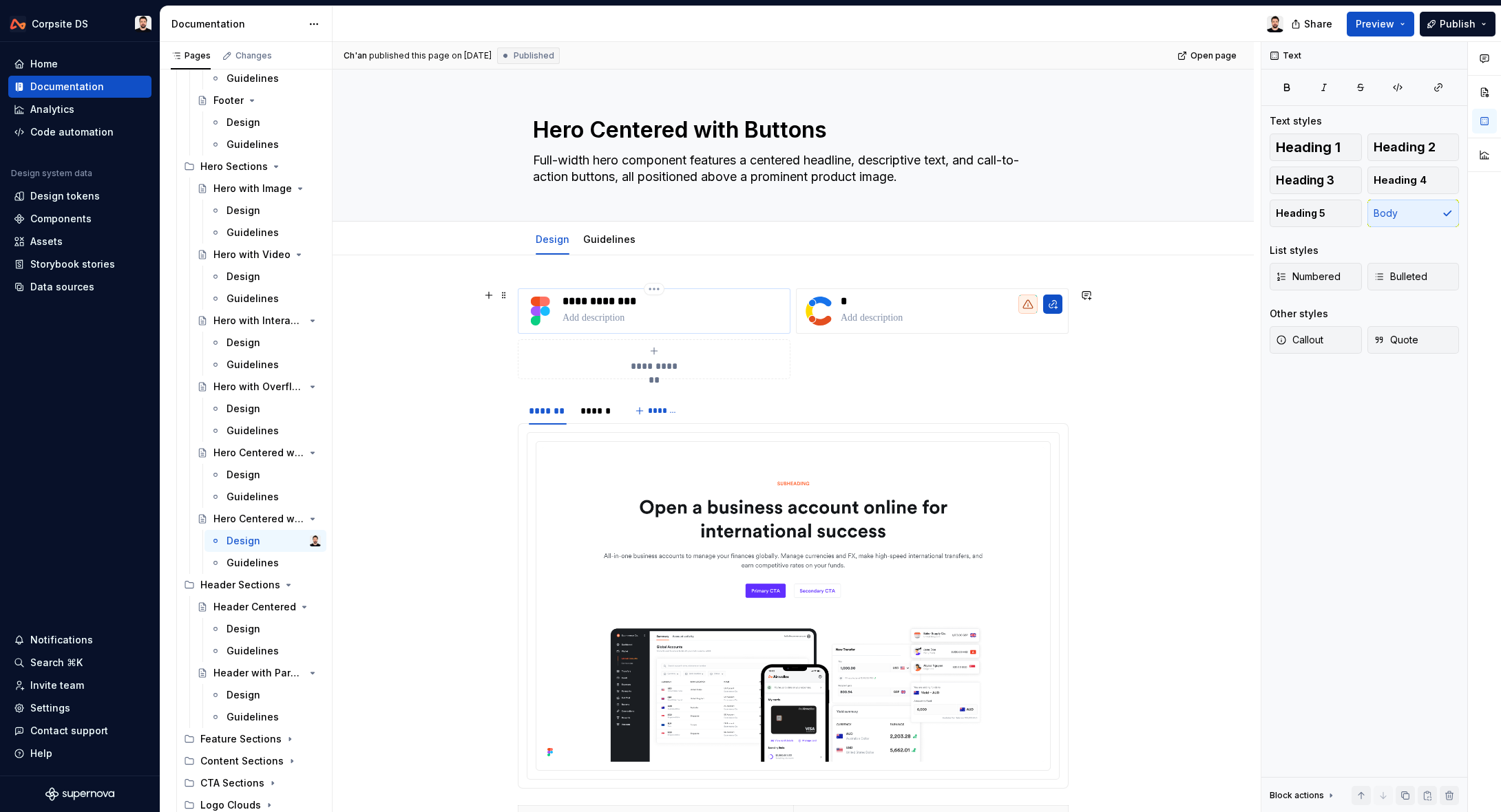
click at [628, 300] on p "**********" at bounding box center [673, 301] width 221 height 14
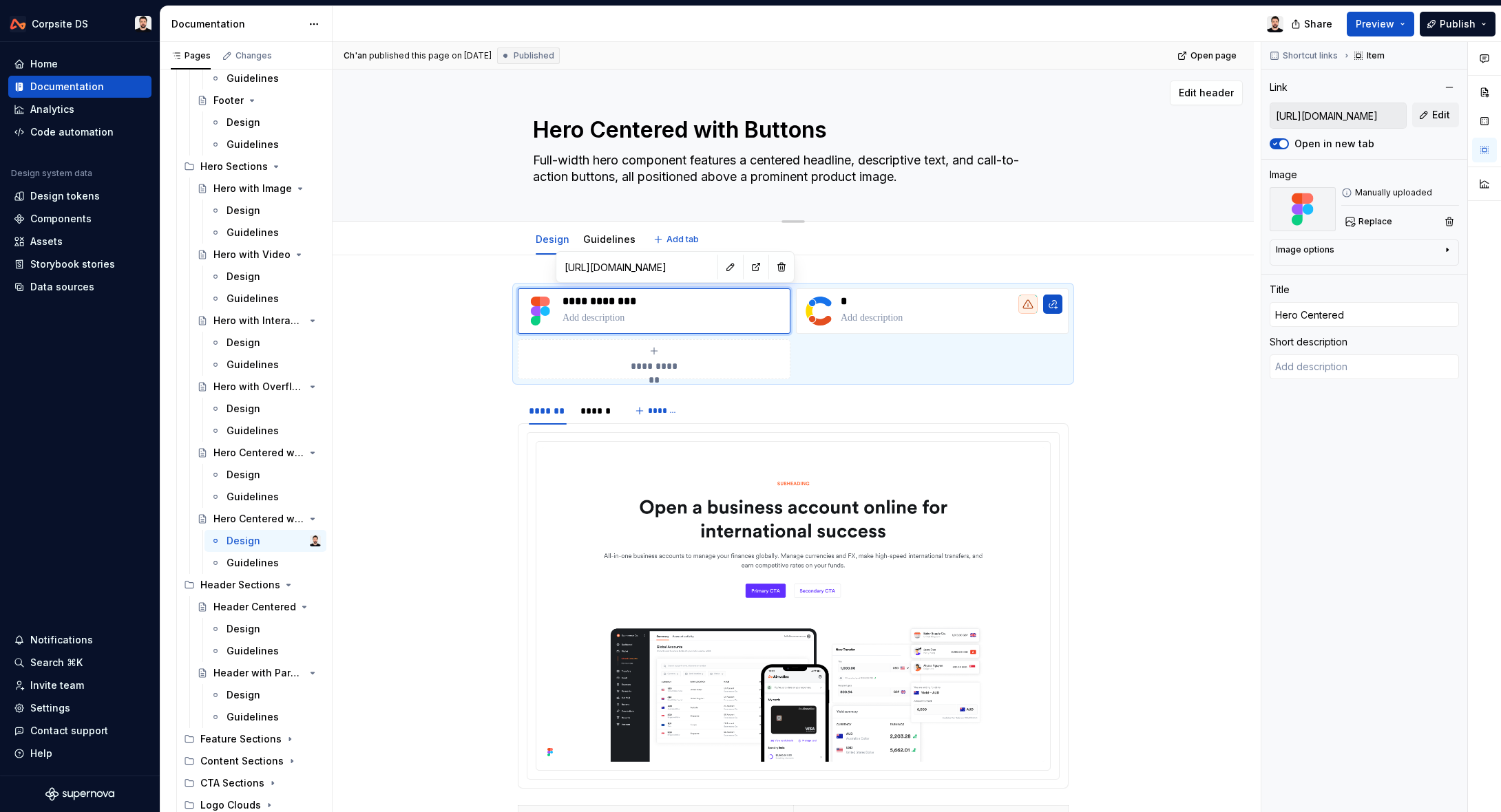
click at [657, 128] on textarea "Hero Centered with Buttons" at bounding box center [790, 130] width 520 height 33
click at [642, 303] on p "**********" at bounding box center [673, 301] width 221 height 14
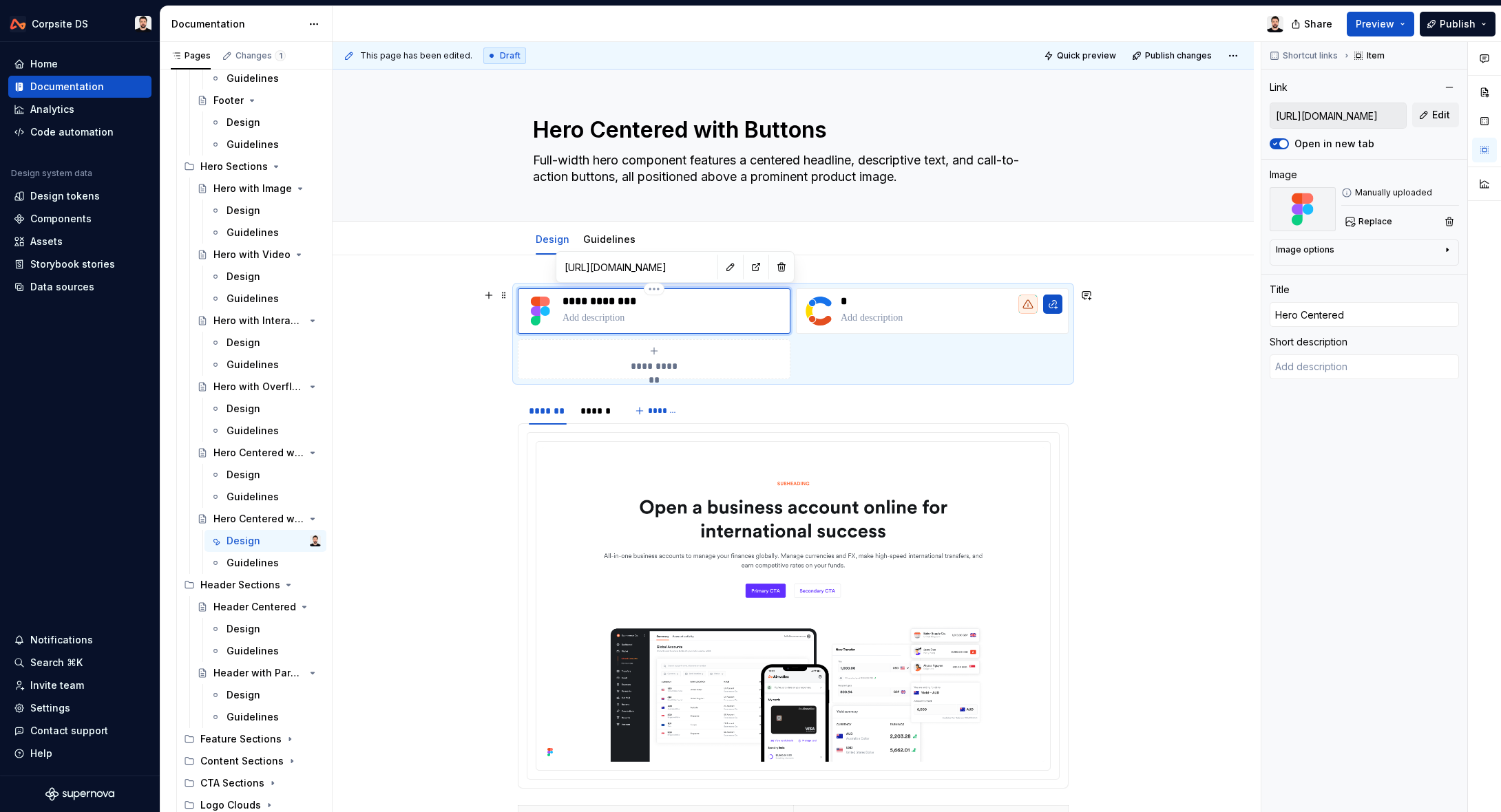
click at [665, 303] on p "**********" at bounding box center [673, 301] width 221 height 14
click at [1213, 298] on div "**********" at bounding box center [792, 705] width 921 height 900
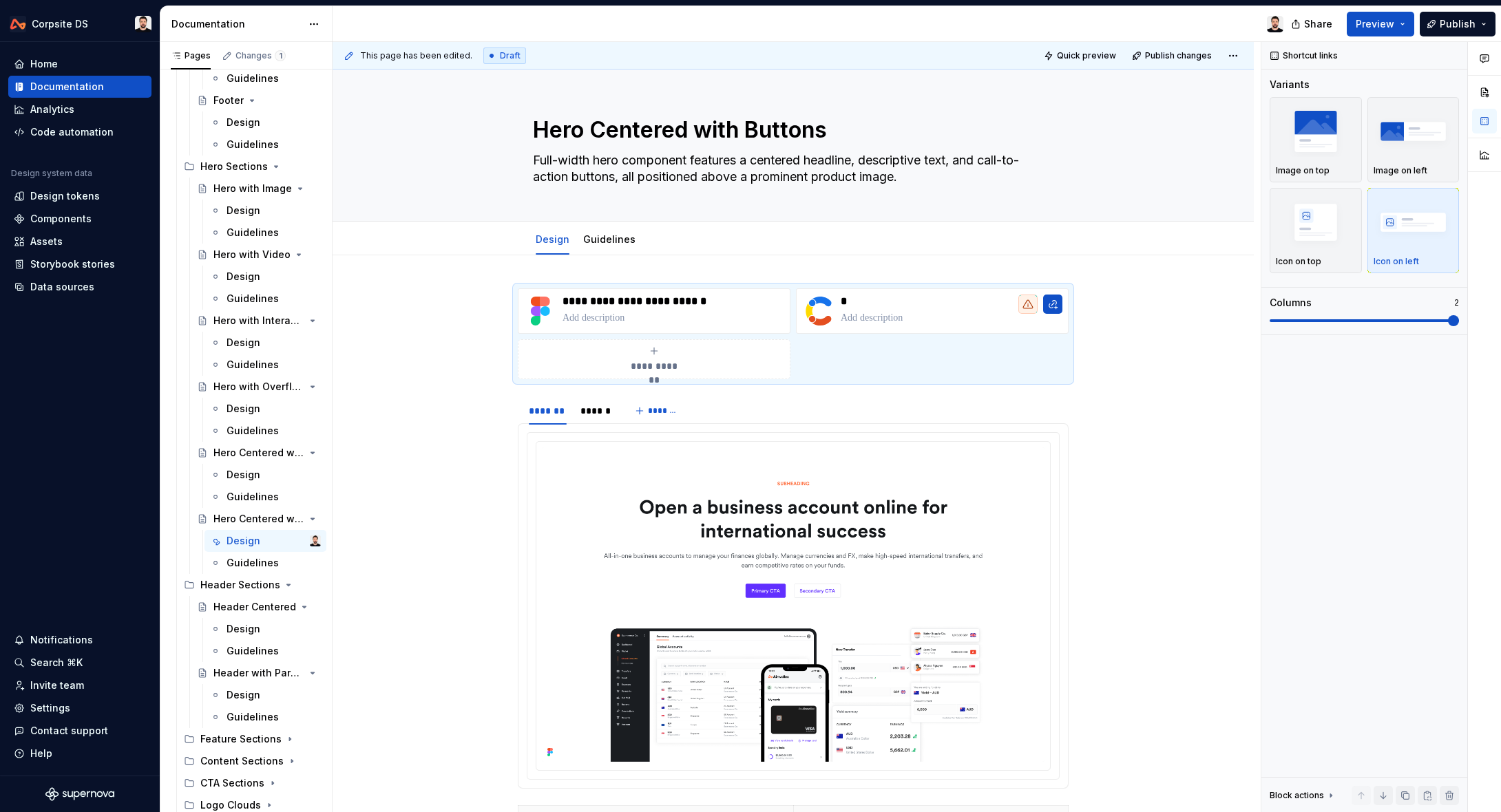
scroll to position [209, 0]
click at [231, 607] on div "Header Centered" at bounding box center [240, 606] width 53 height 14
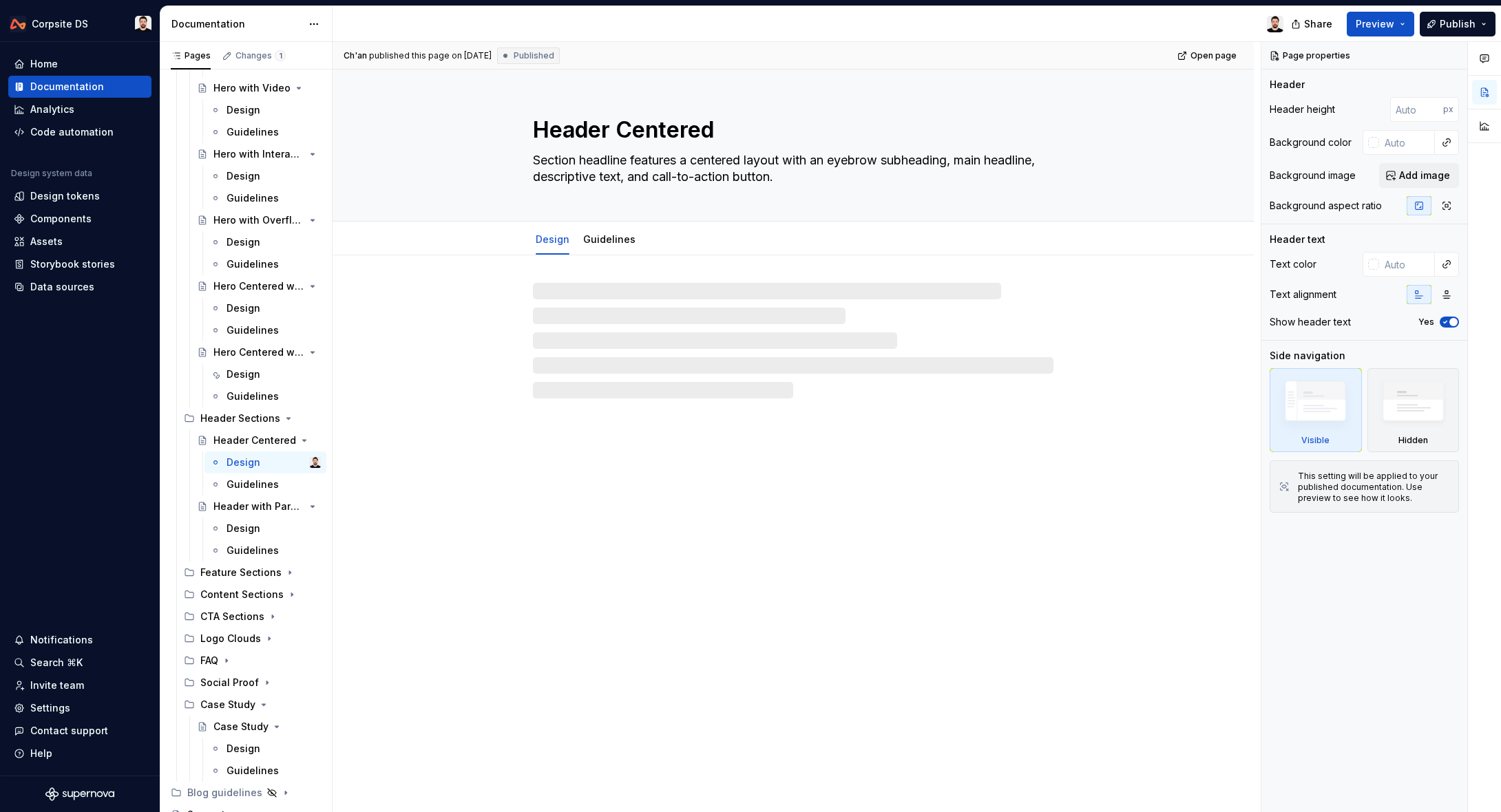
scroll to position [386, 0]
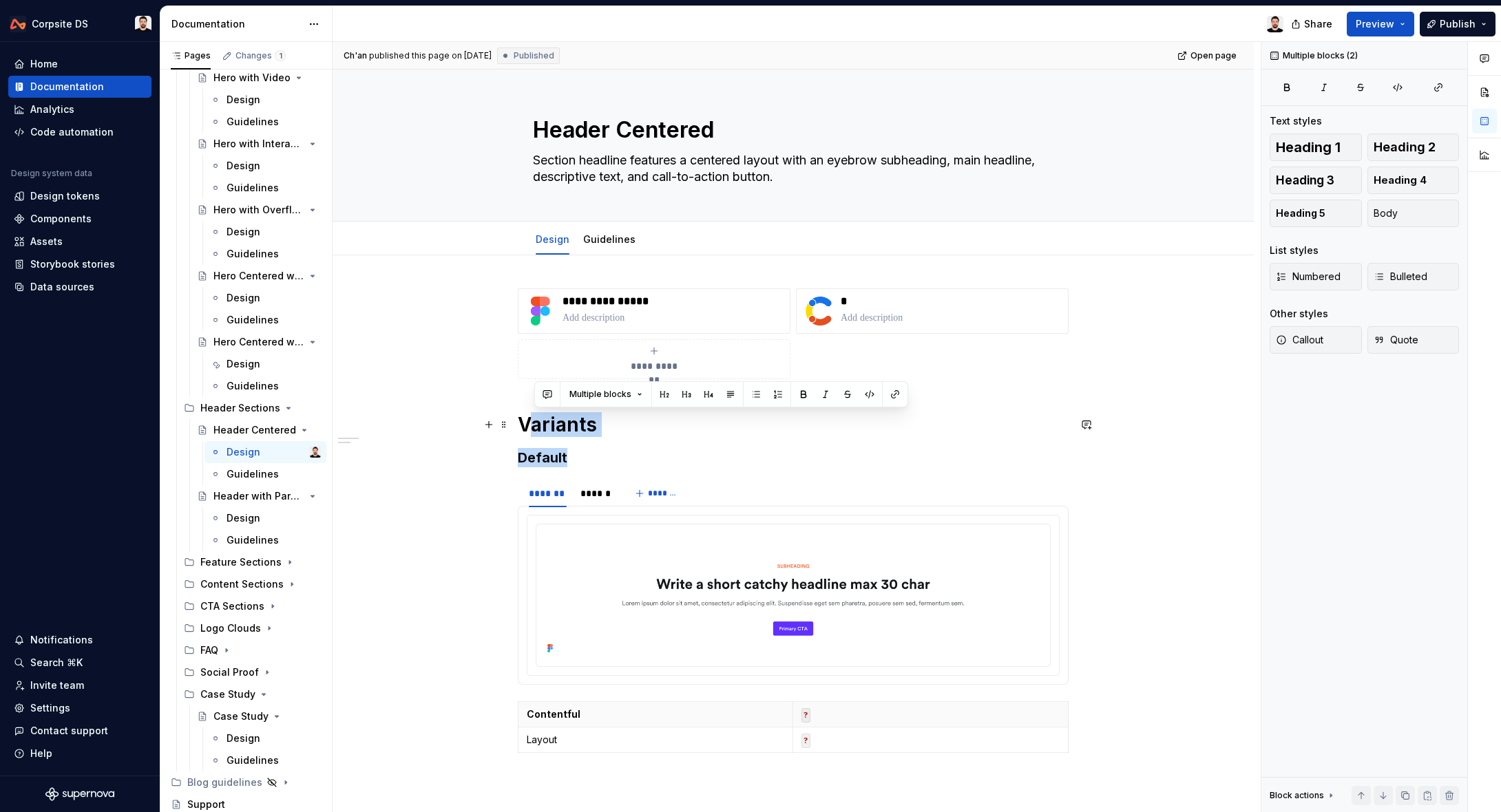
drag, startPoint x: 580, startPoint y: 460, endPoint x: 529, endPoint y: 426, distance: 61.3
click at [529, 426] on div "**********" at bounding box center [792, 523] width 551 height 470
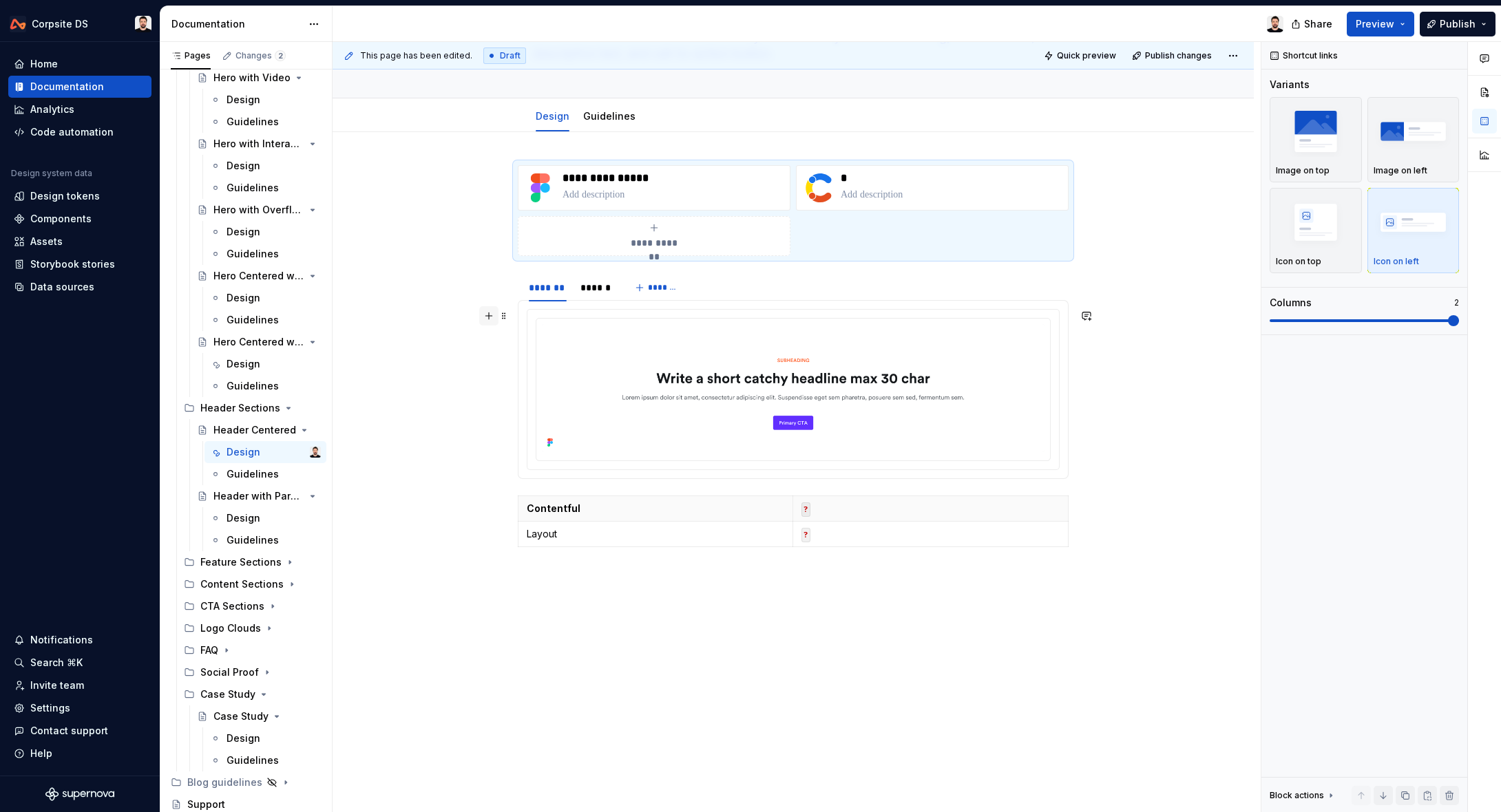
scroll to position [0, 0]
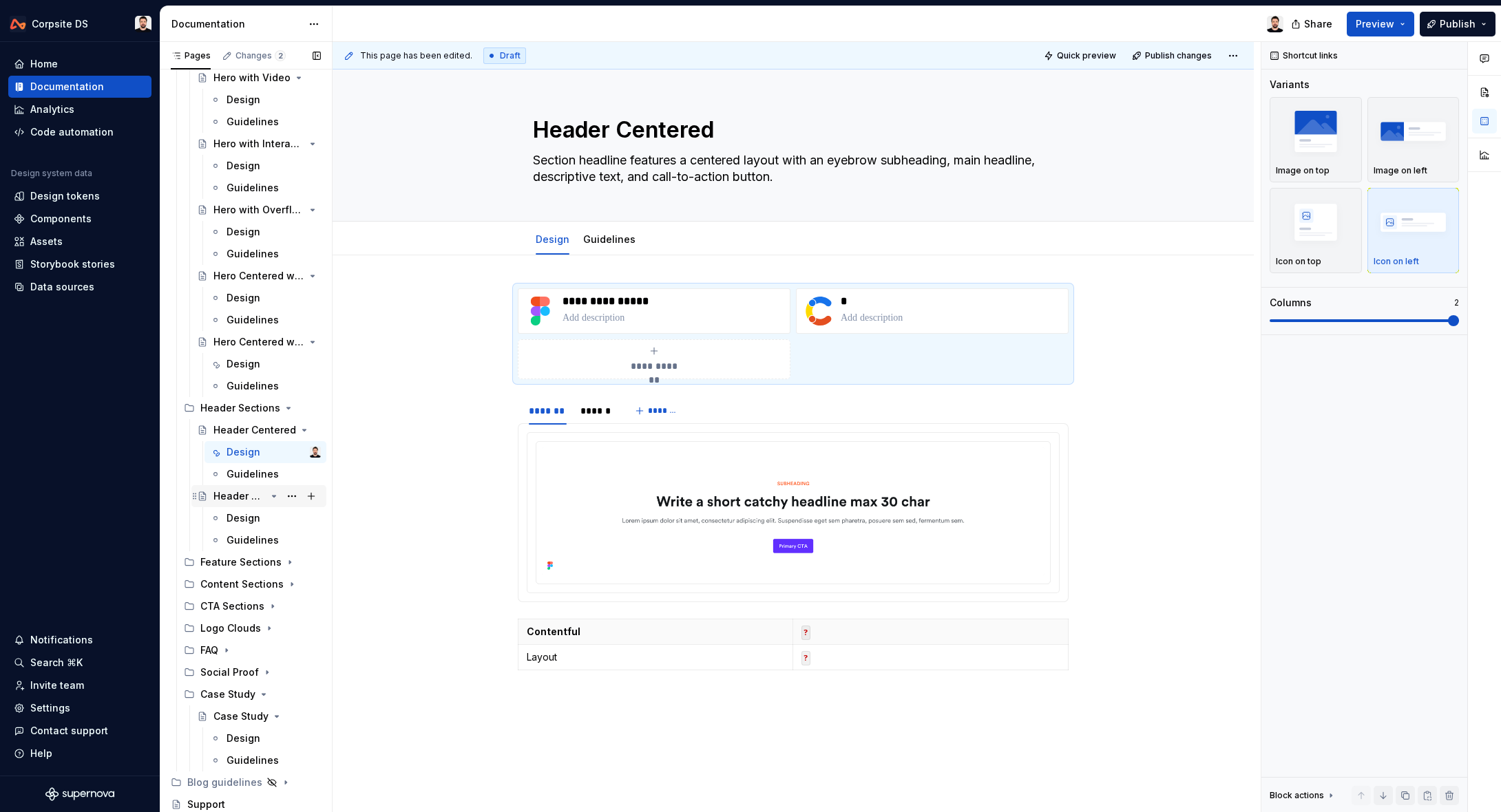
click at [252, 500] on div "Header with Paragraph" at bounding box center [240, 495] width 53 height 14
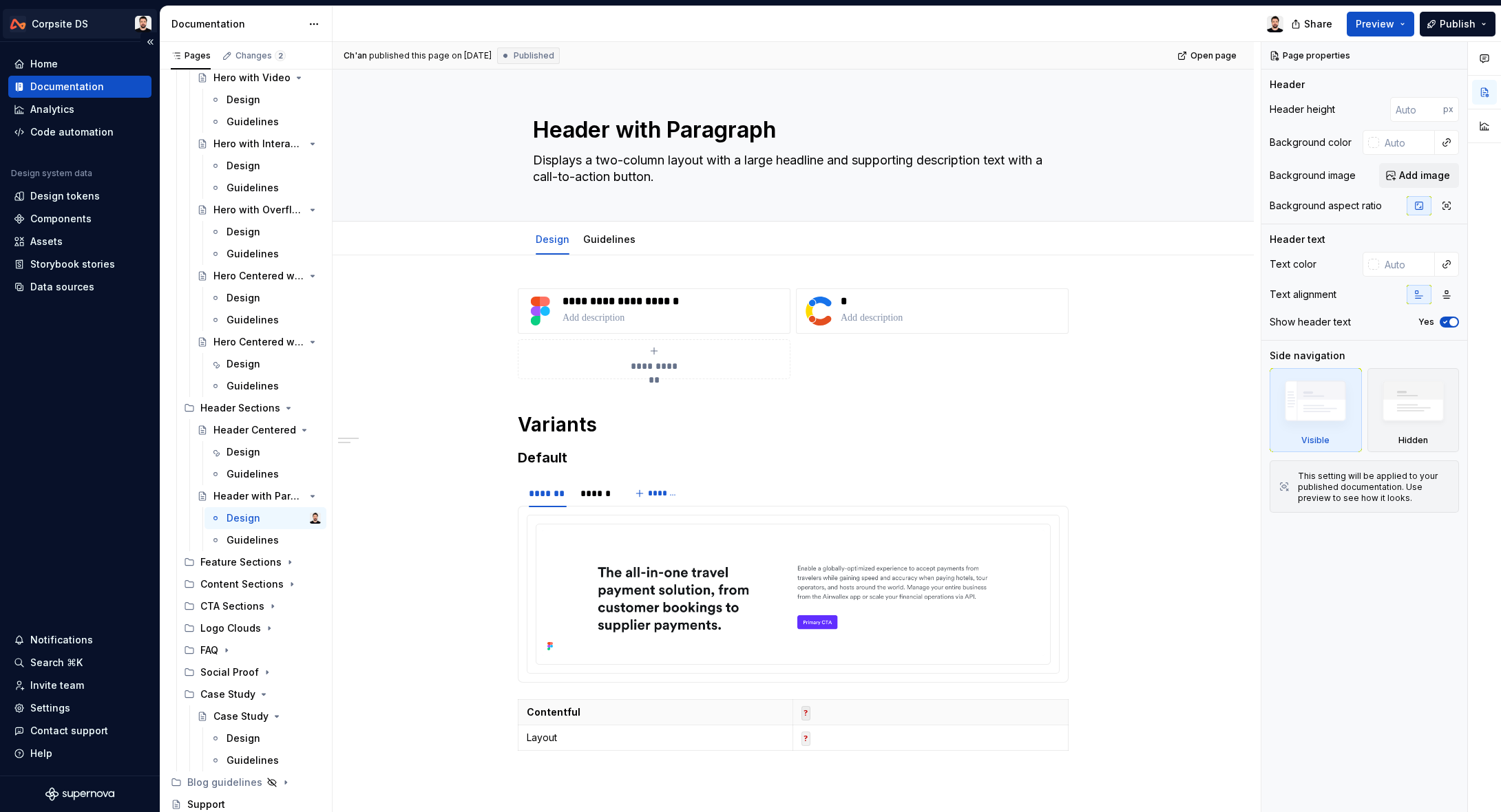
scroll to position [386, 0]
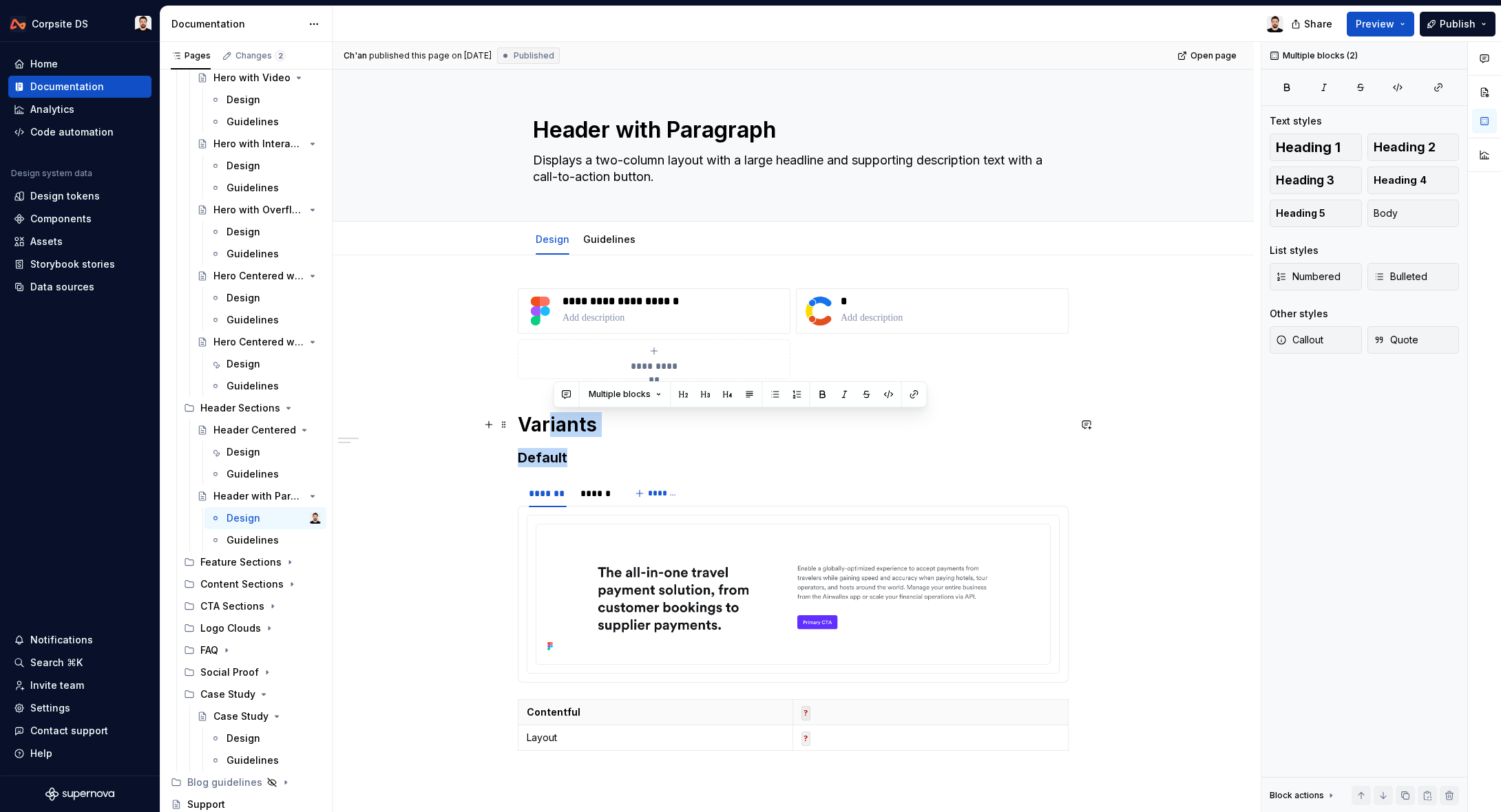
drag, startPoint x: 591, startPoint y: 464, endPoint x: 553, endPoint y: 434, distance: 48.4
click at [553, 434] on div "**********" at bounding box center [792, 523] width 551 height 468
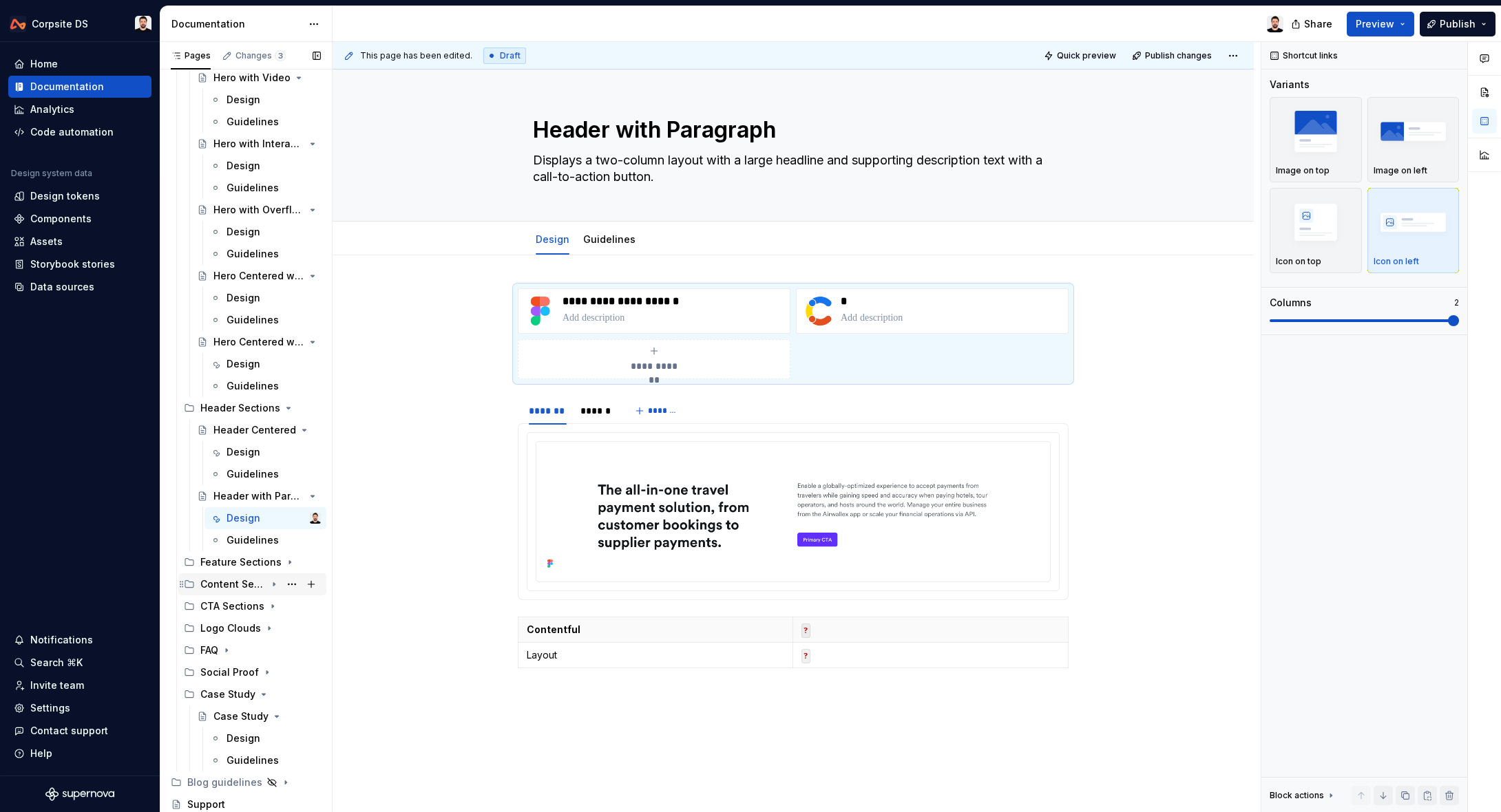
click at [235, 582] on div "Content Sections" at bounding box center [233, 583] width 65 height 14
click at [244, 610] on div "Content Card Grid" at bounding box center [240, 606] width 53 height 14
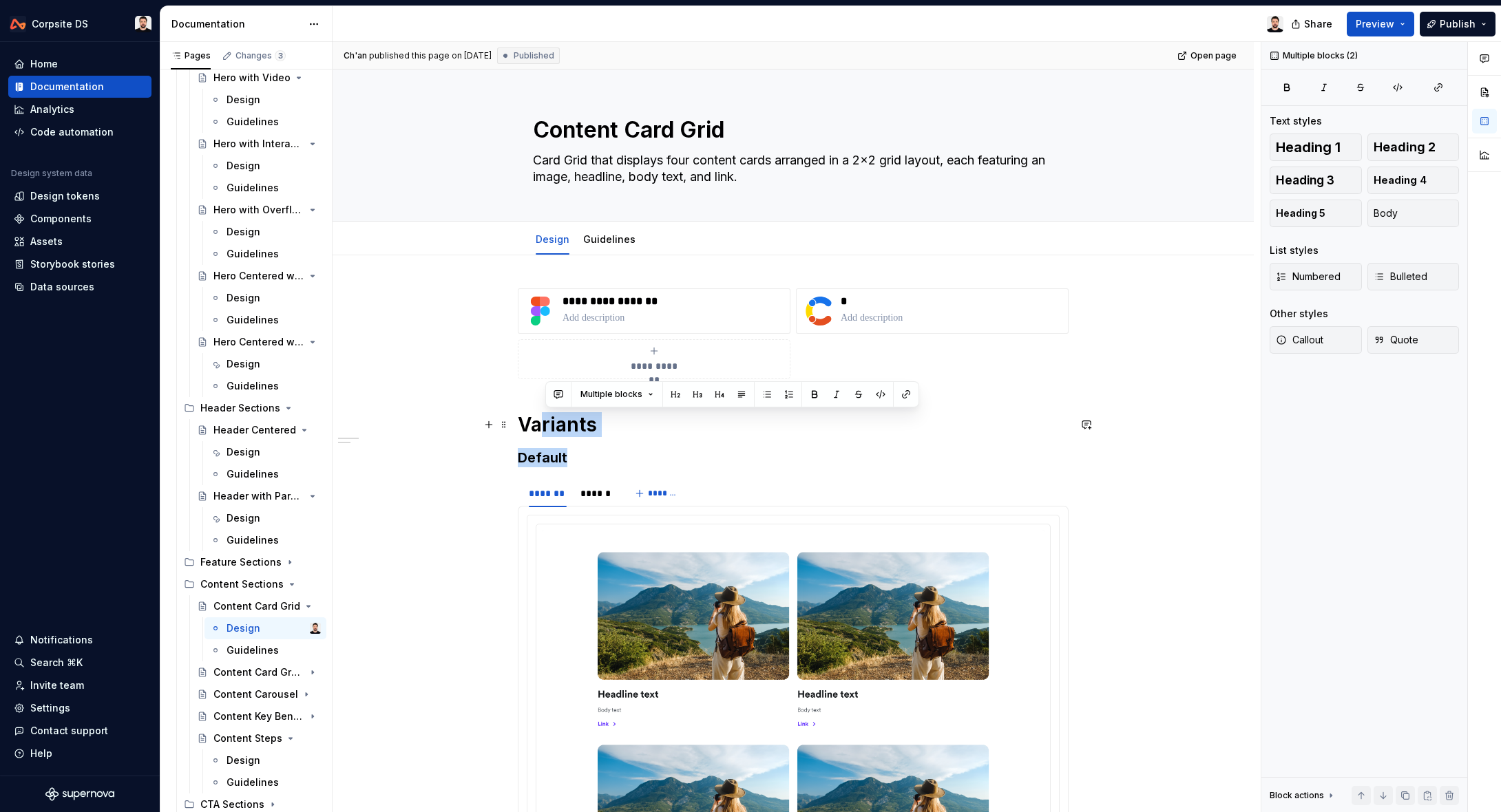
drag, startPoint x: 587, startPoint y: 465, endPoint x: 544, endPoint y: 433, distance: 53.6
click at [544, 432] on div "**********" at bounding box center [792, 676] width 551 height 775
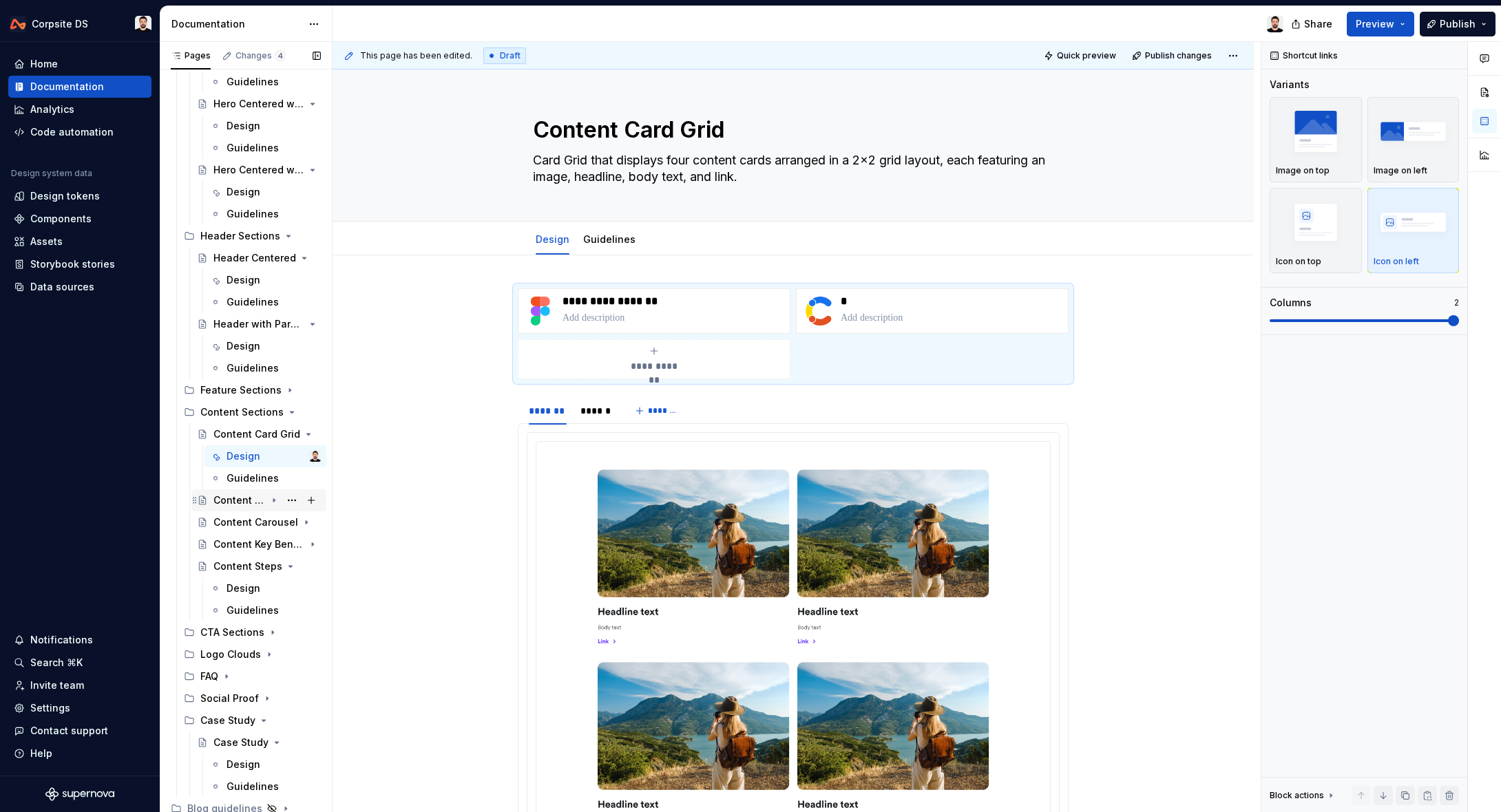
scroll to position [583, 0]
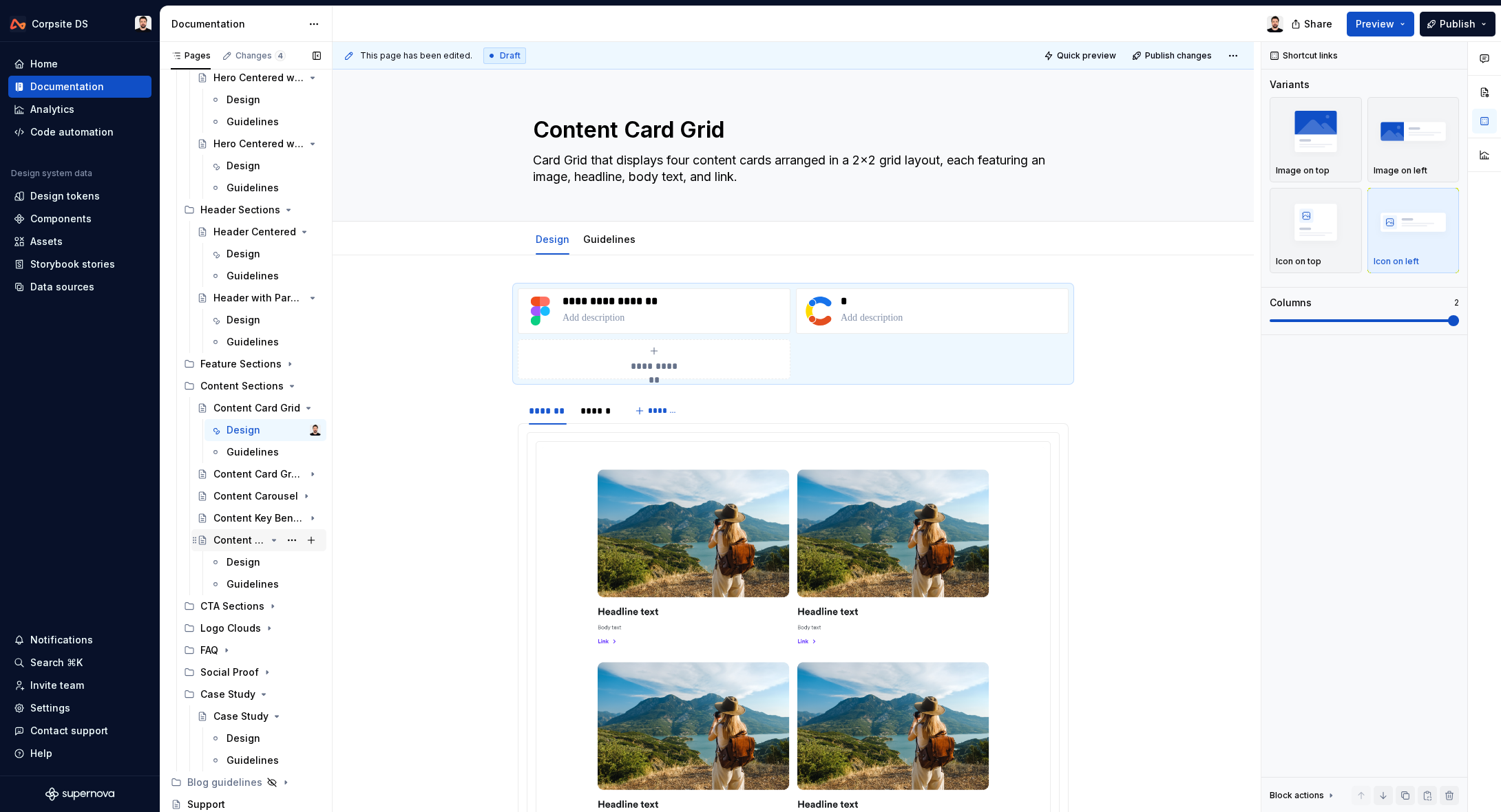
click at [240, 537] on div "Content Steps" at bounding box center [240, 540] width 53 height 14
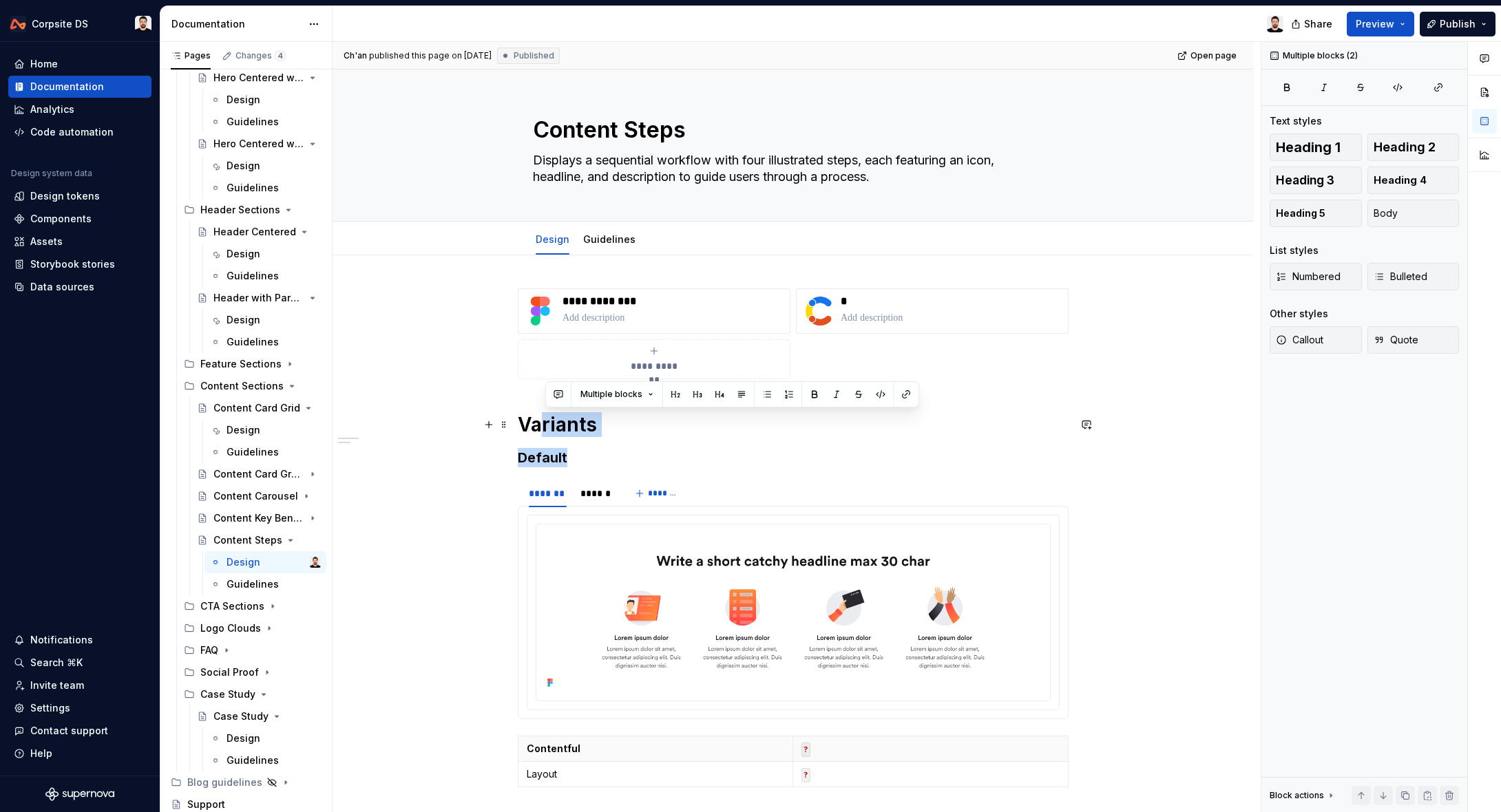
drag, startPoint x: 592, startPoint y: 463, endPoint x: 545, endPoint y: 429, distance: 58.0
click at [545, 429] on div "**********" at bounding box center [792, 541] width 551 height 504
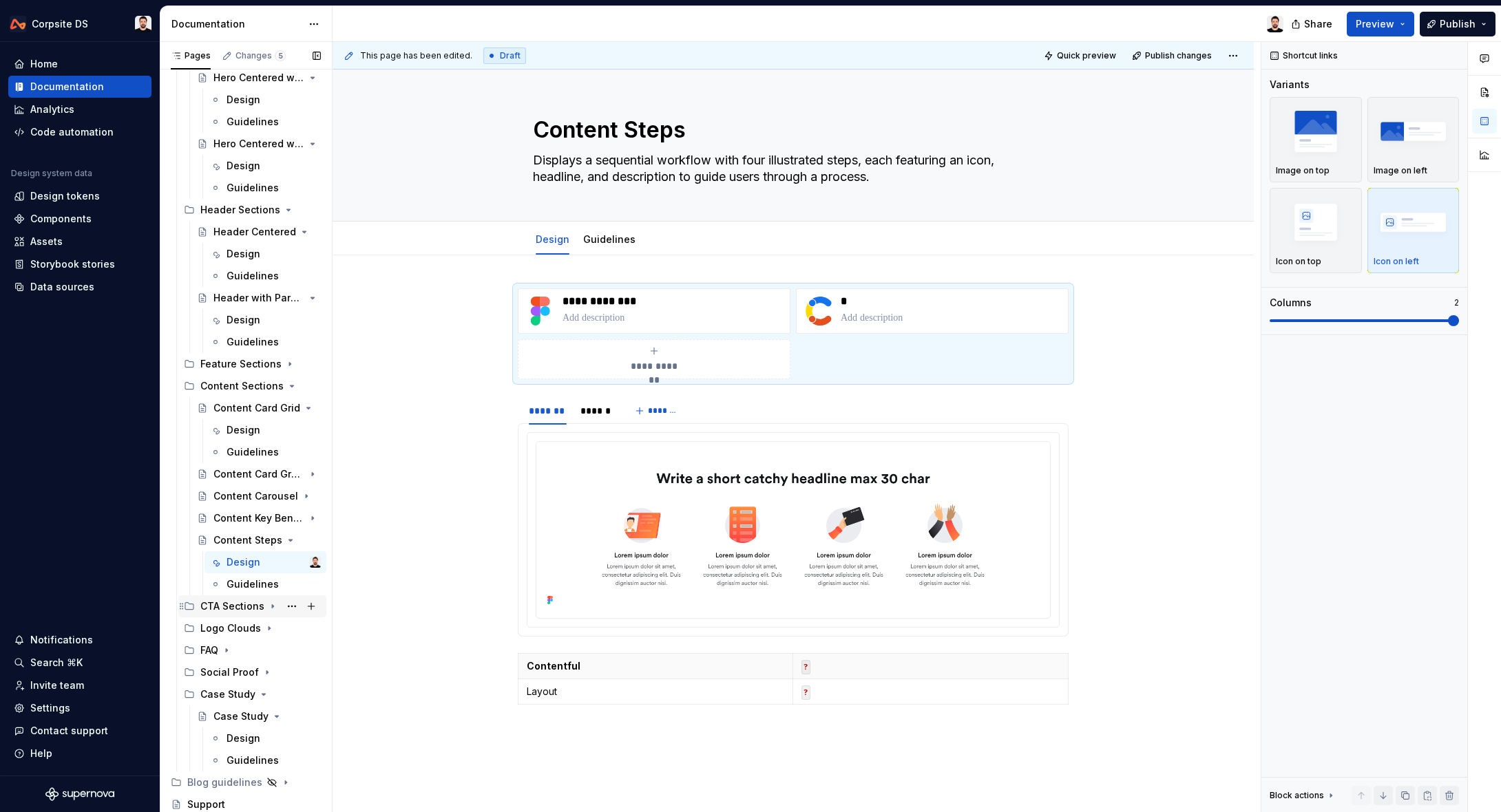
click at [220, 609] on div "CTA Sections" at bounding box center [232, 606] width 64 height 14
click at [242, 630] on div "CTA with Email" at bounding box center [240, 628] width 53 height 14
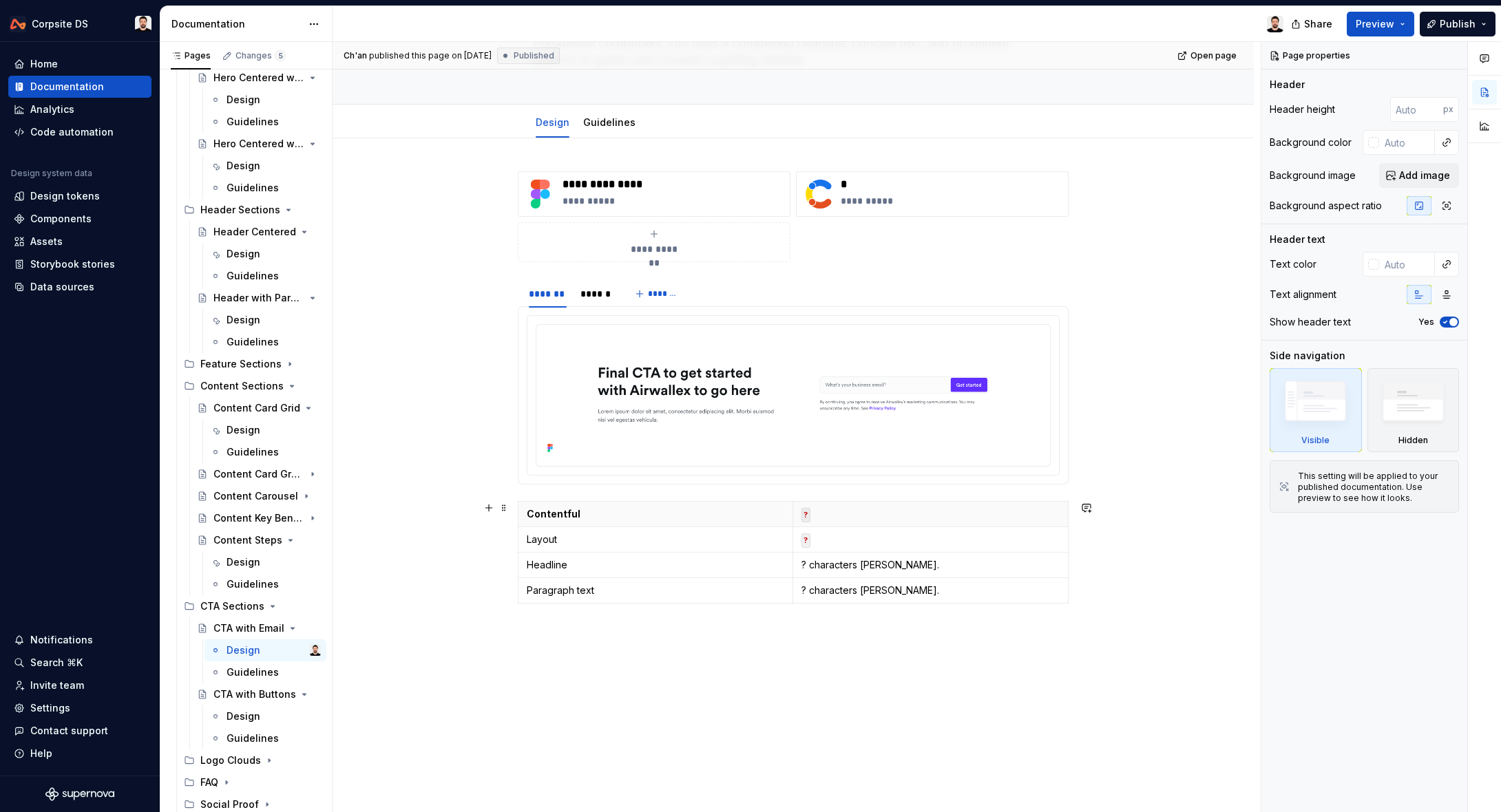
scroll to position [116, 0]
click at [523, 596] on html "Corpsite DS Home Documentation Analytics Code automation Design system data Des…" at bounding box center [750, 406] width 1501 height 812
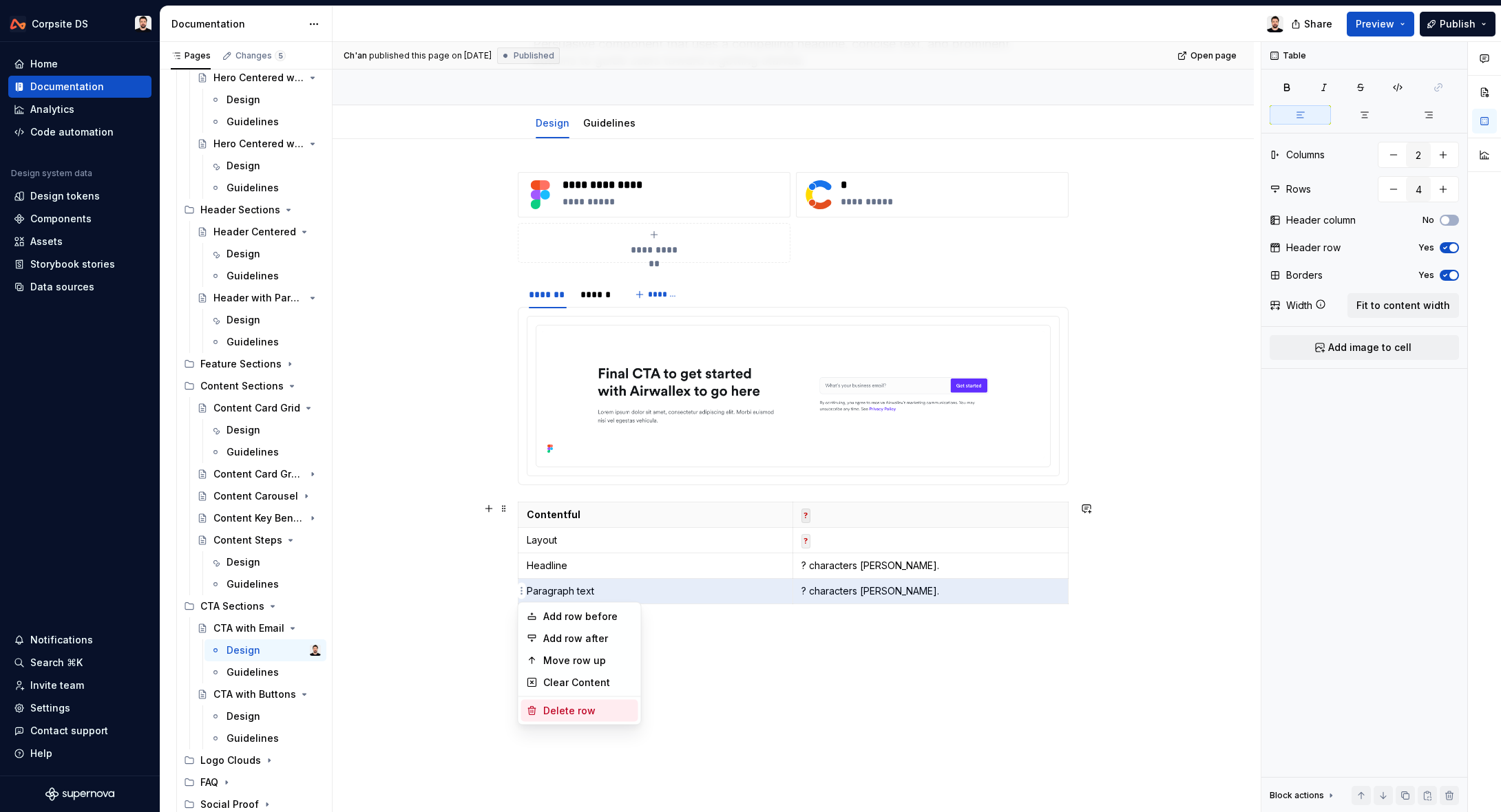
drag, startPoint x: 556, startPoint y: 704, endPoint x: 554, endPoint y: 622, distance: 82.0
click at [558, 702] on div "Delete row" at bounding box center [579, 710] width 117 height 22
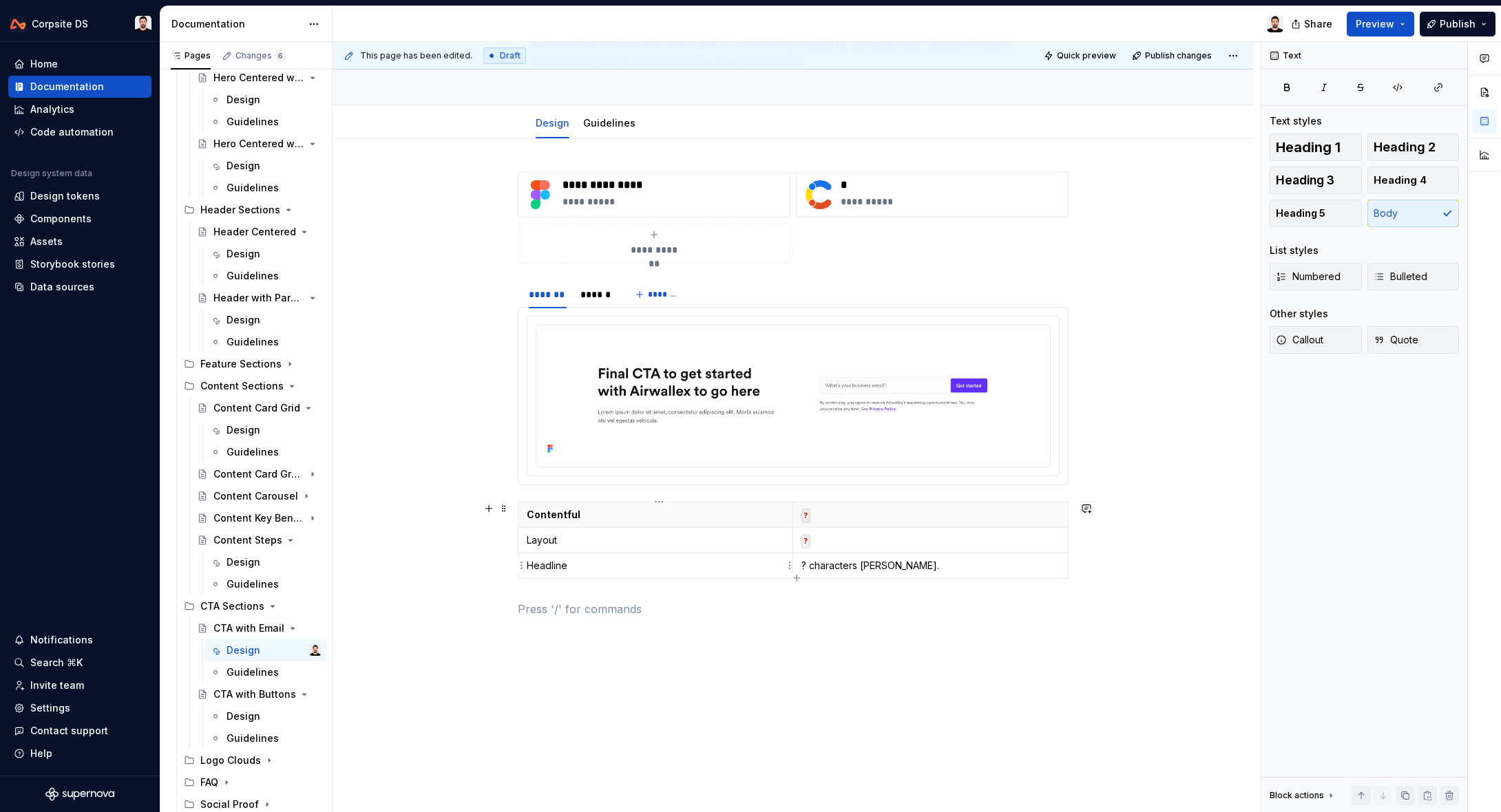
click at [523, 571] on html "Corpsite DS Home Documentation Analytics Code automation Design system data Des…" at bounding box center [750, 406] width 1501 height 812
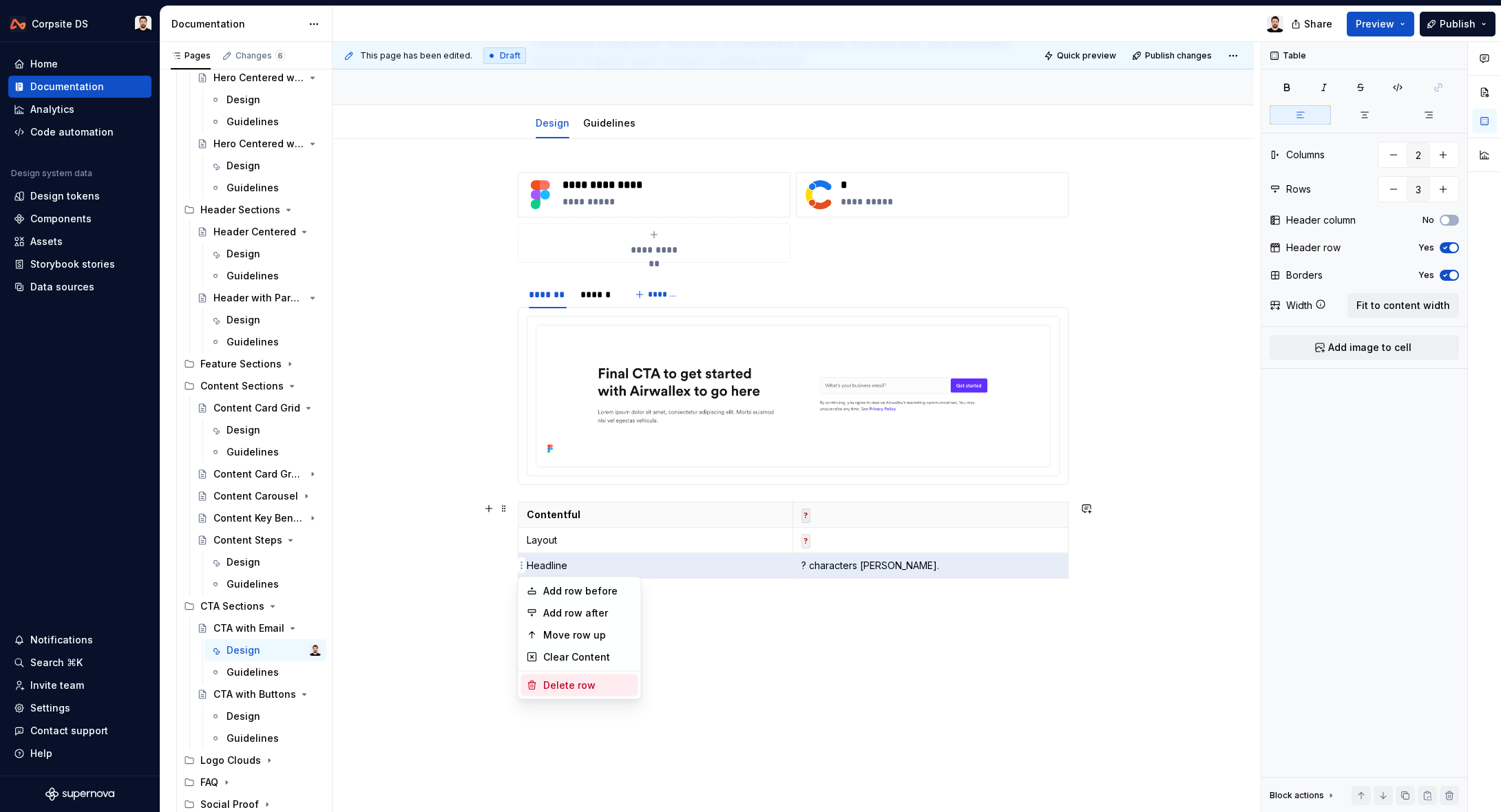
click at [563, 686] on div "Delete row" at bounding box center [587, 685] width 90 height 14
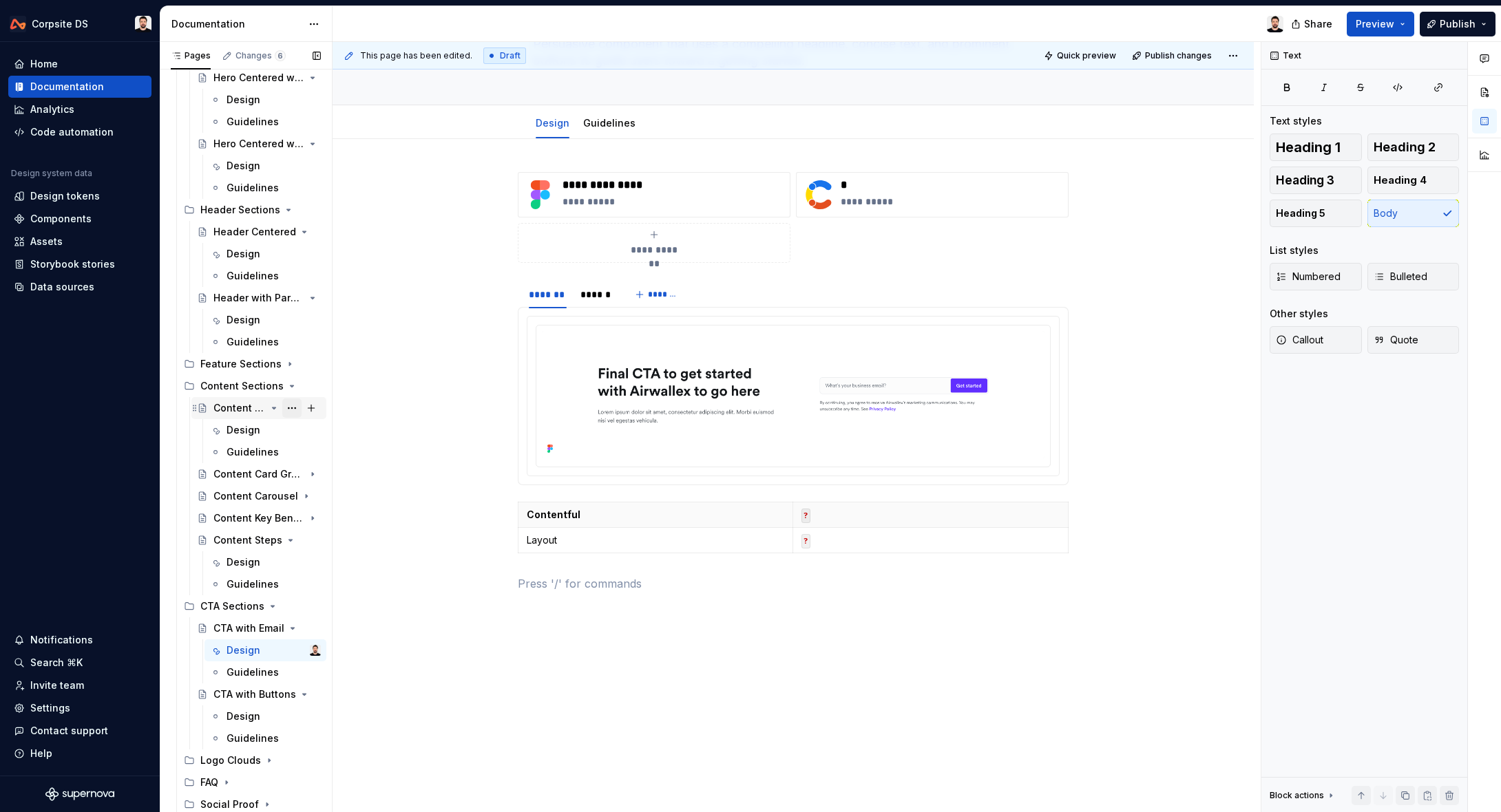
scroll to position [716, 0]
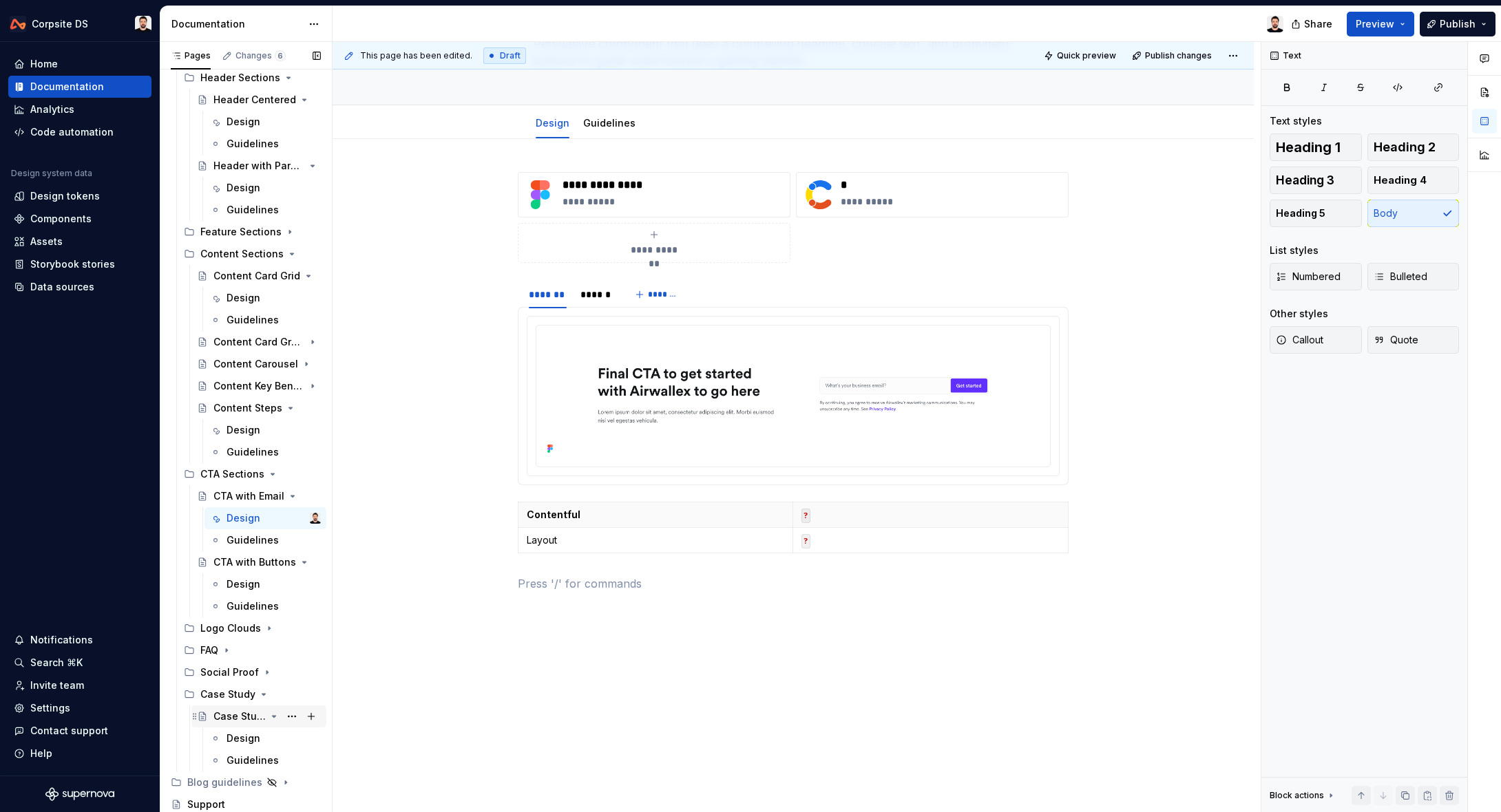
click at [221, 711] on div "Case Study" at bounding box center [240, 716] width 53 height 14
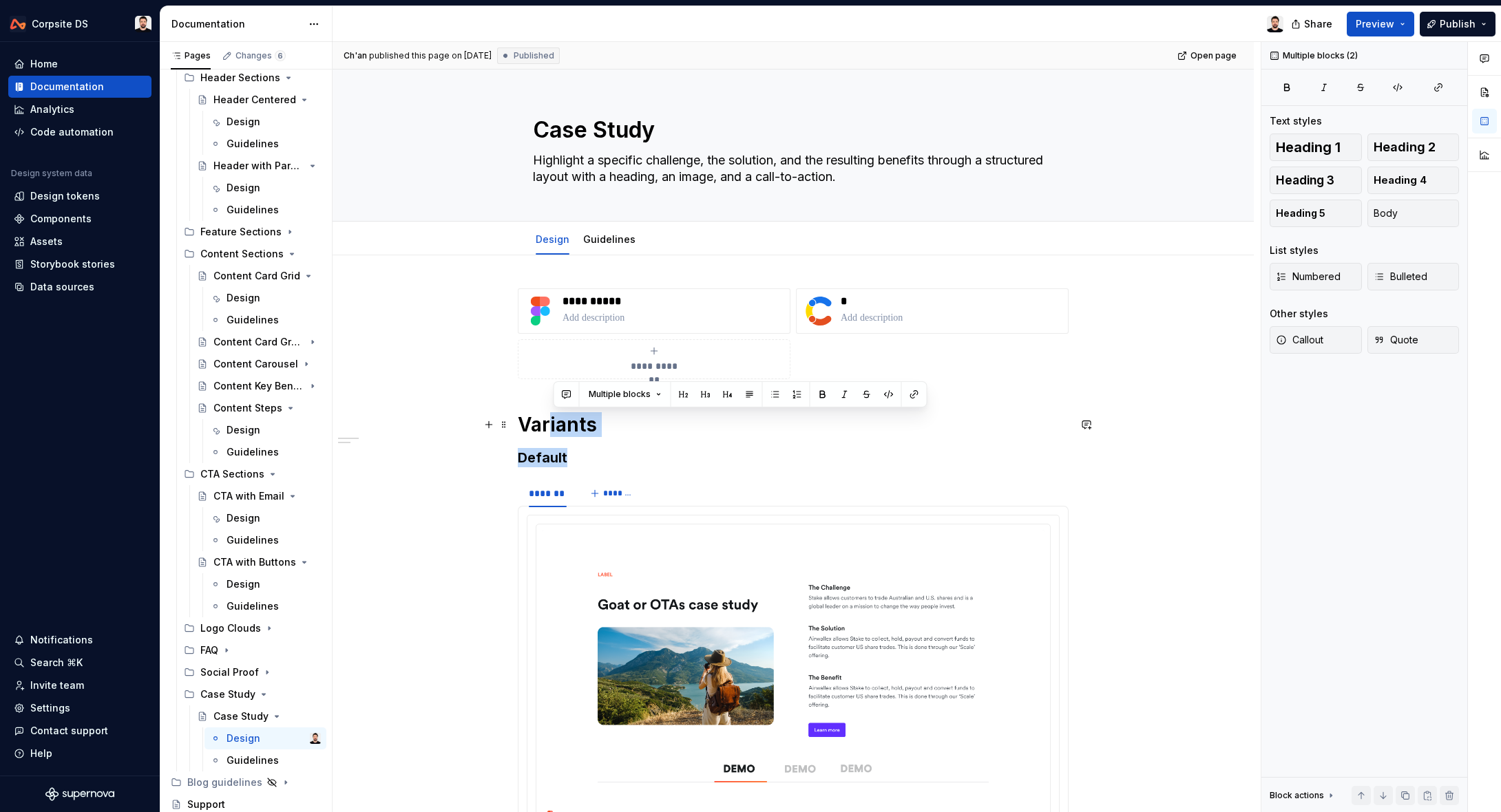
drag, startPoint x: 575, startPoint y: 456, endPoint x: 552, endPoint y: 429, distance: 35.5
click at [552, 429] on div "**********" at bounding box center [792, 623] width 551 height 670
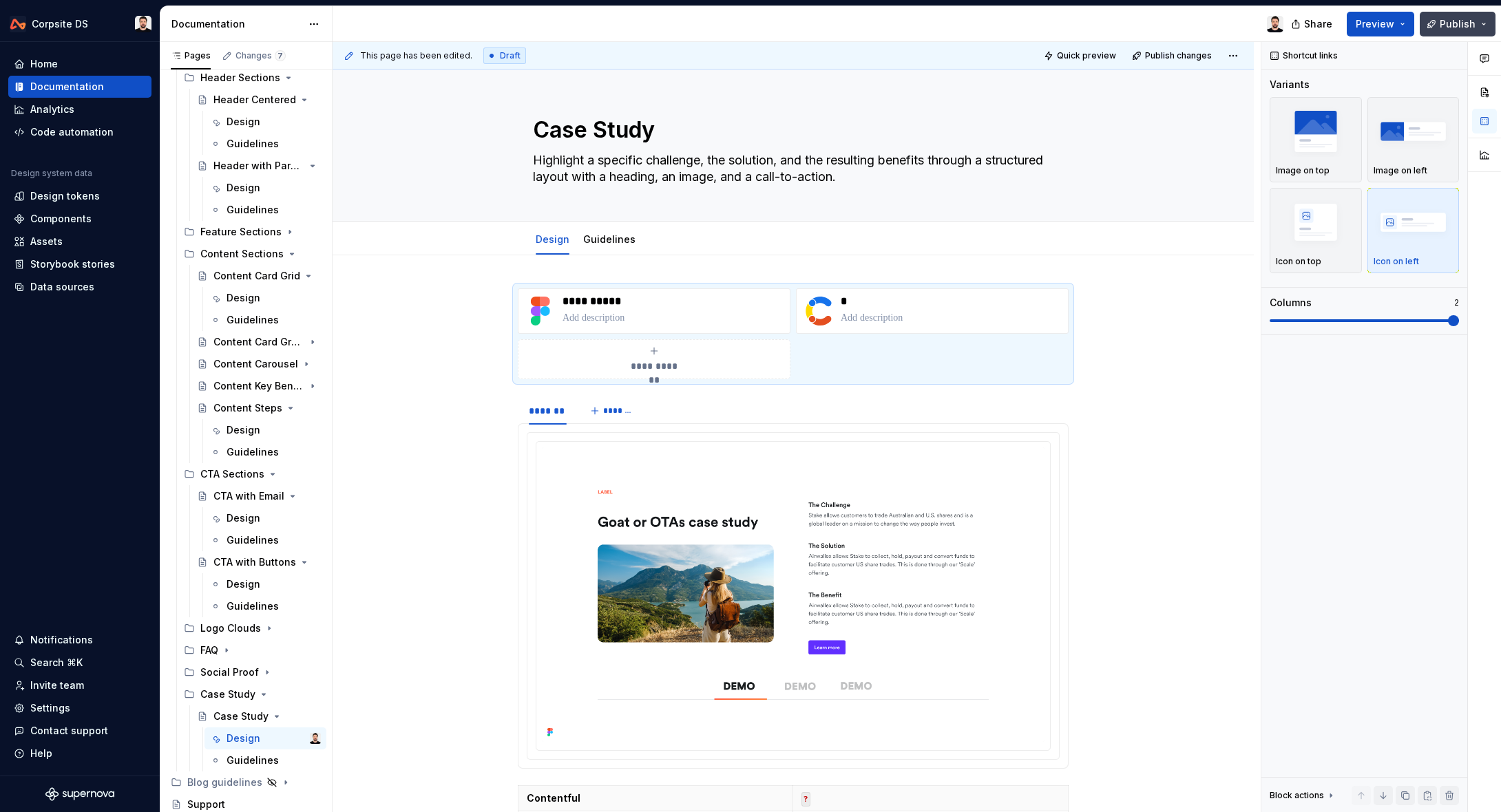
click at [1287, 24] on span "Publish" at bounding box center [1457, 24] width 35 height 14
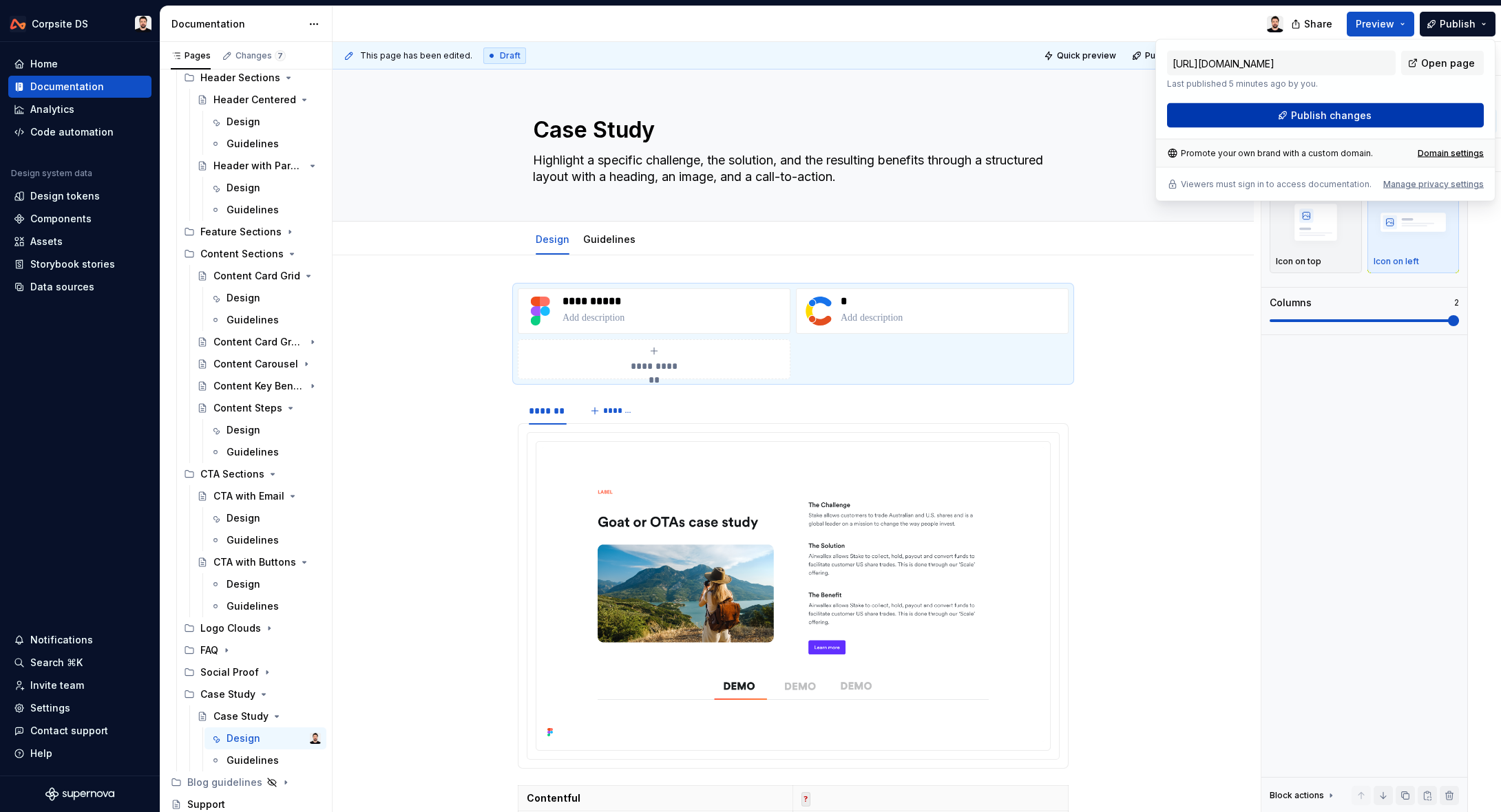
click at [1272, 118] on button "Publish changes" at bounding box center [1325, 115] width 317 height 24
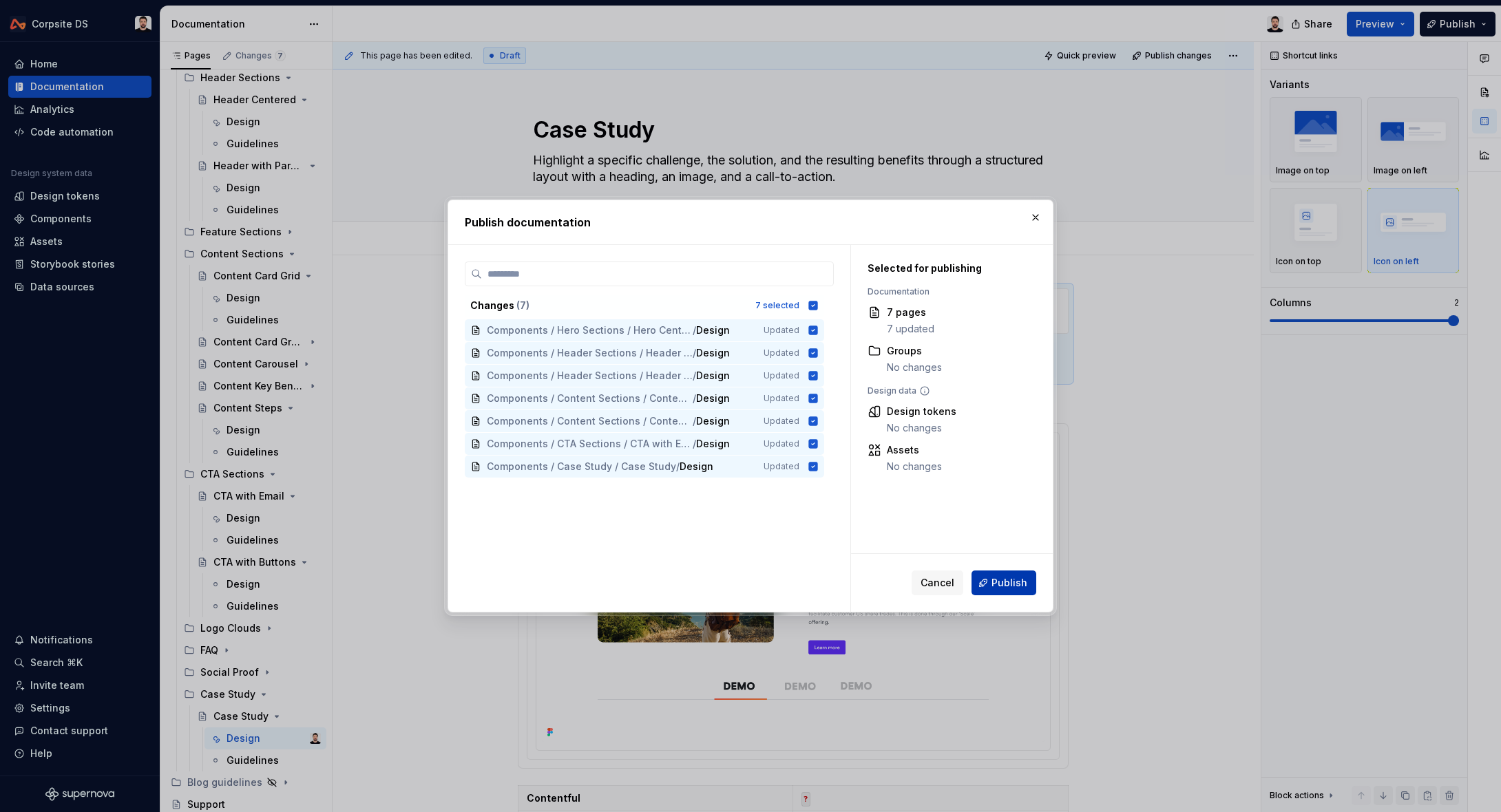
click at [1027, 580] on button "Publish" at bounding box center [1003, 582] width 64 height 24
